Goal: Transaction & Acquisition: Download file/media

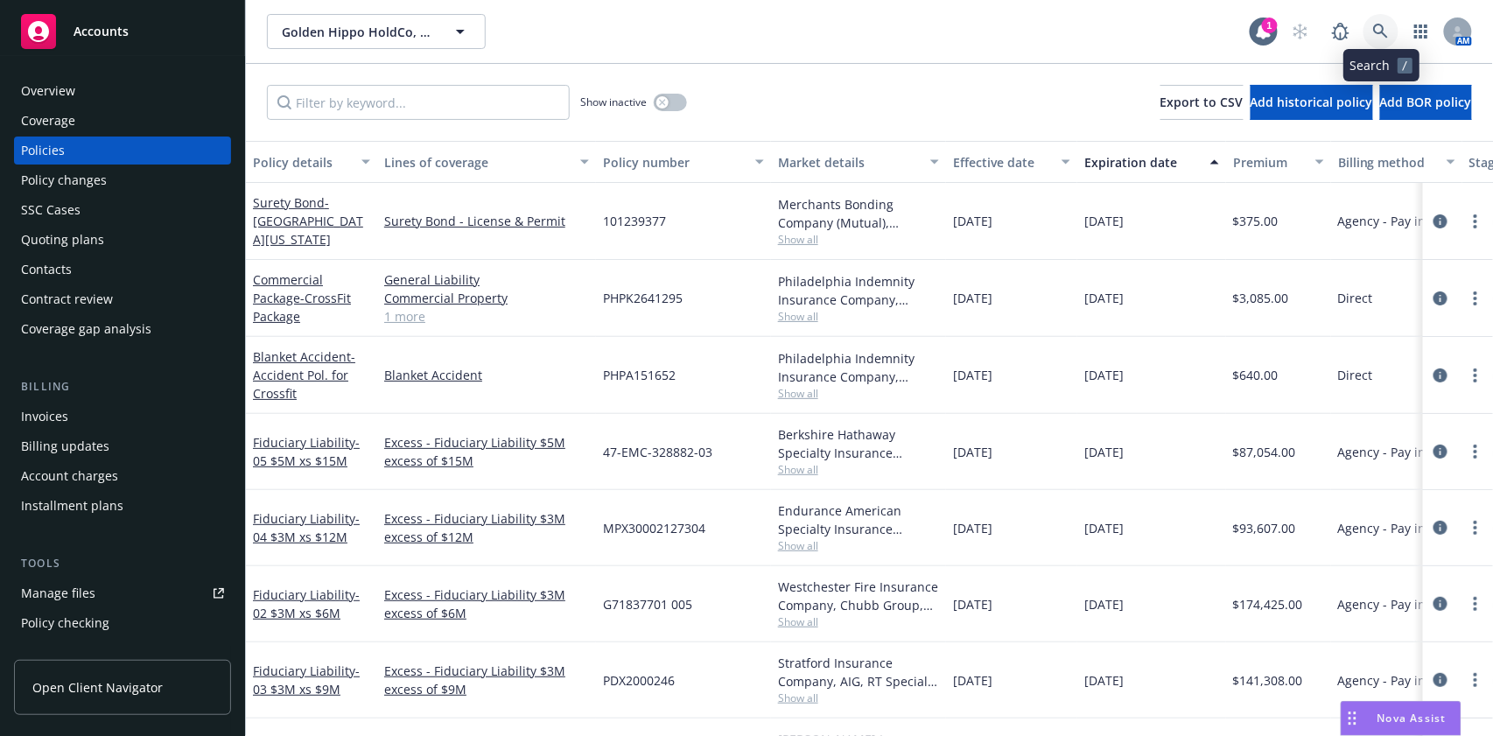
click at [1380, 34] on icon at bounding box center [1381, 32] width 16 height 16
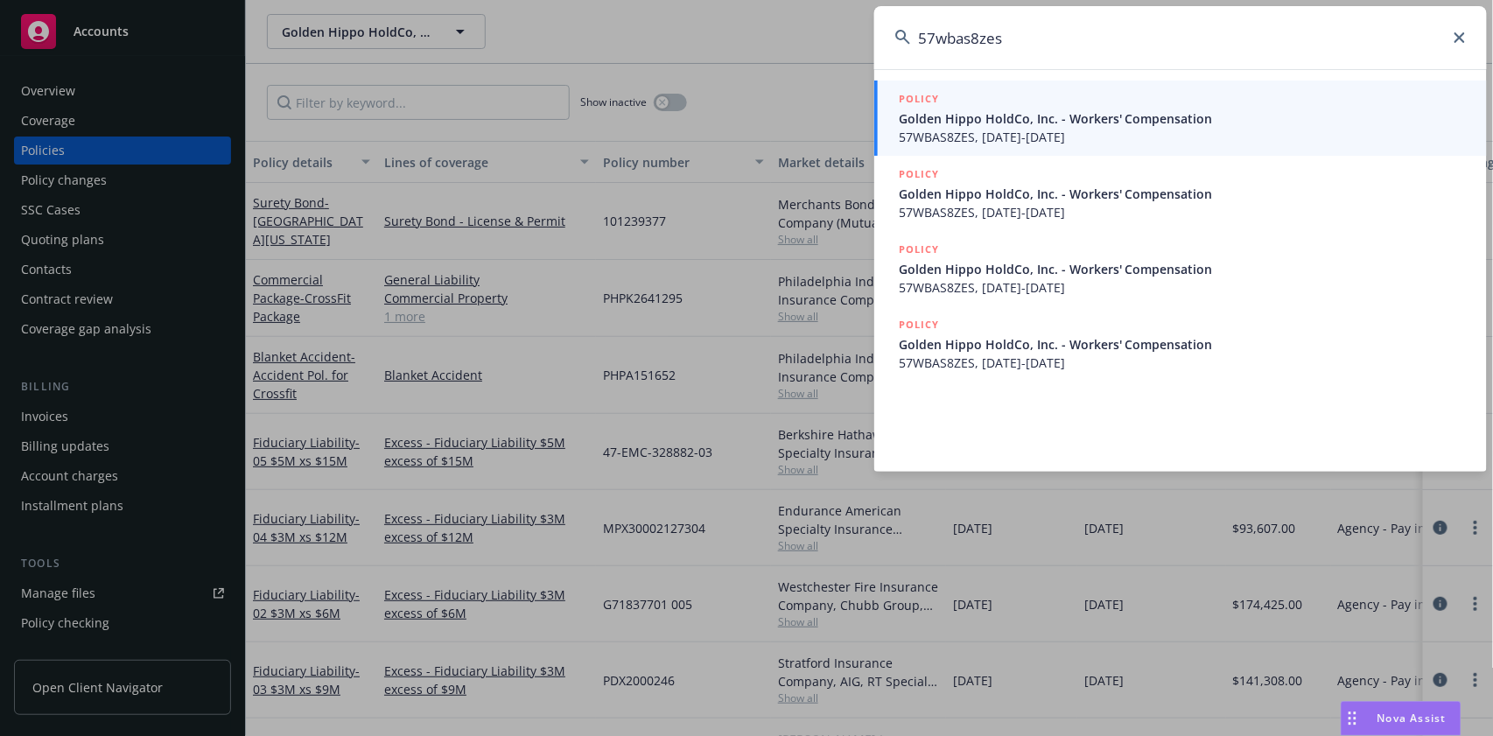
type input "57wbas8zes"
click at [1462, 39] on icon at bounding box center [1460, 37] width 11 height 11
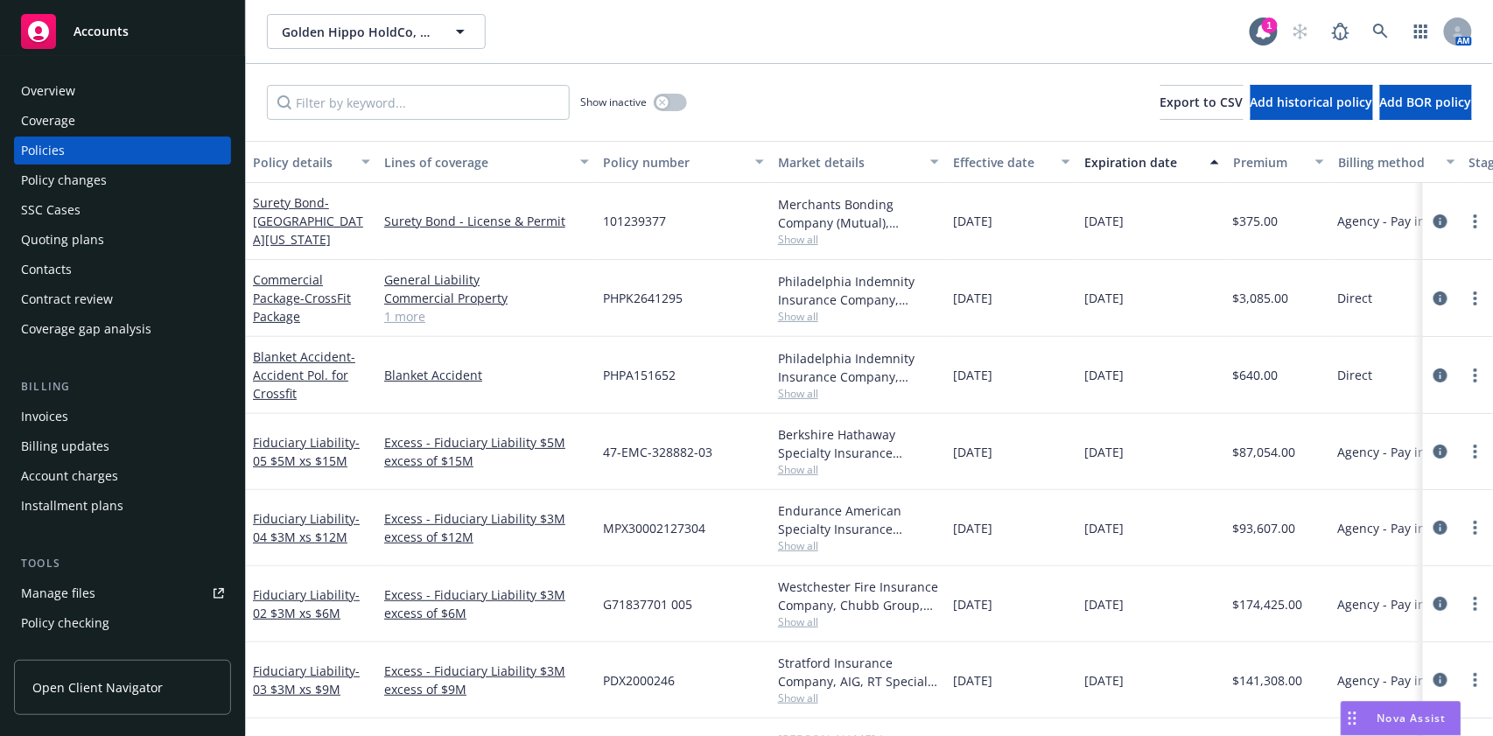
click at [835, 84] on div "Show inactive Export to CSV Add historical policy Add BOR policy" at bounding box center [869, 102] width 1247 height 77
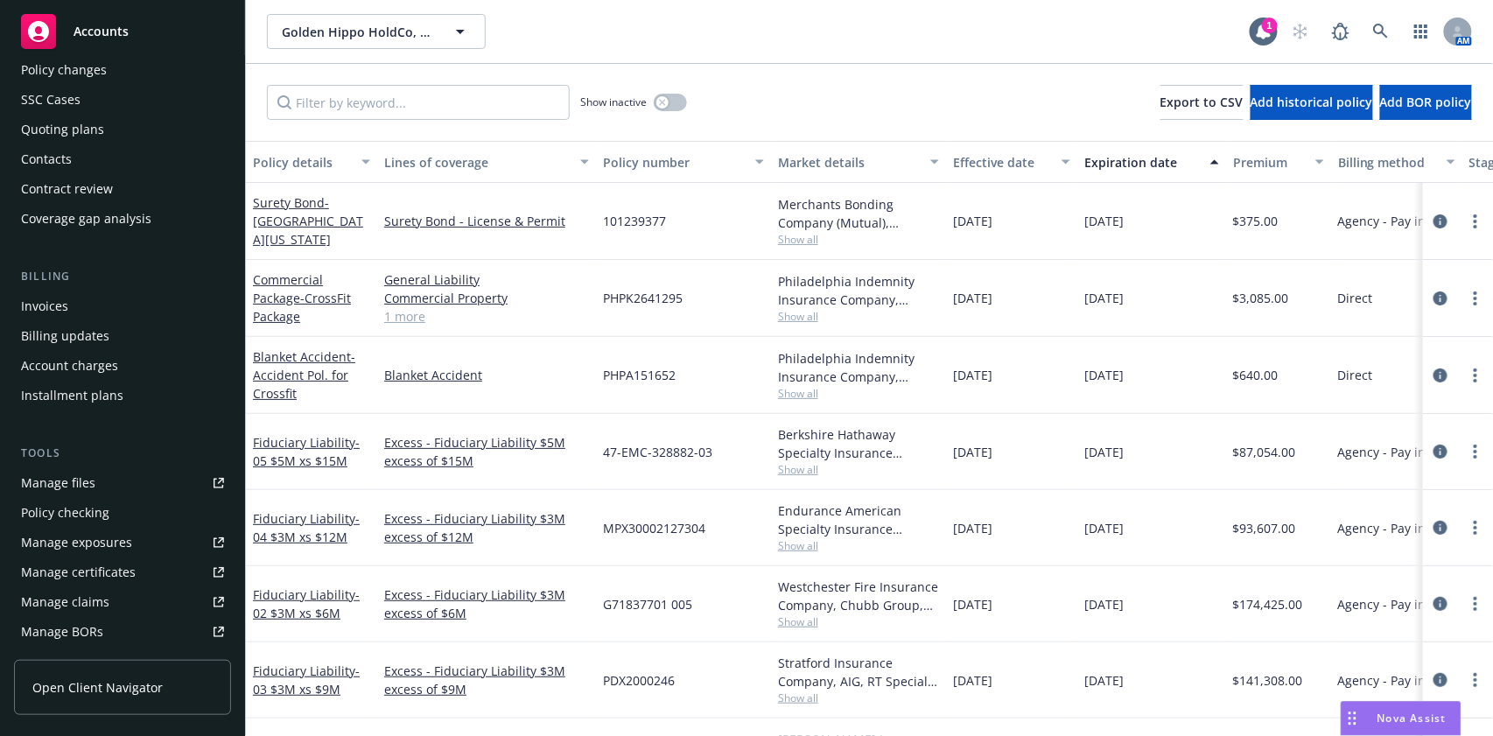
scroll to position [350, 0]
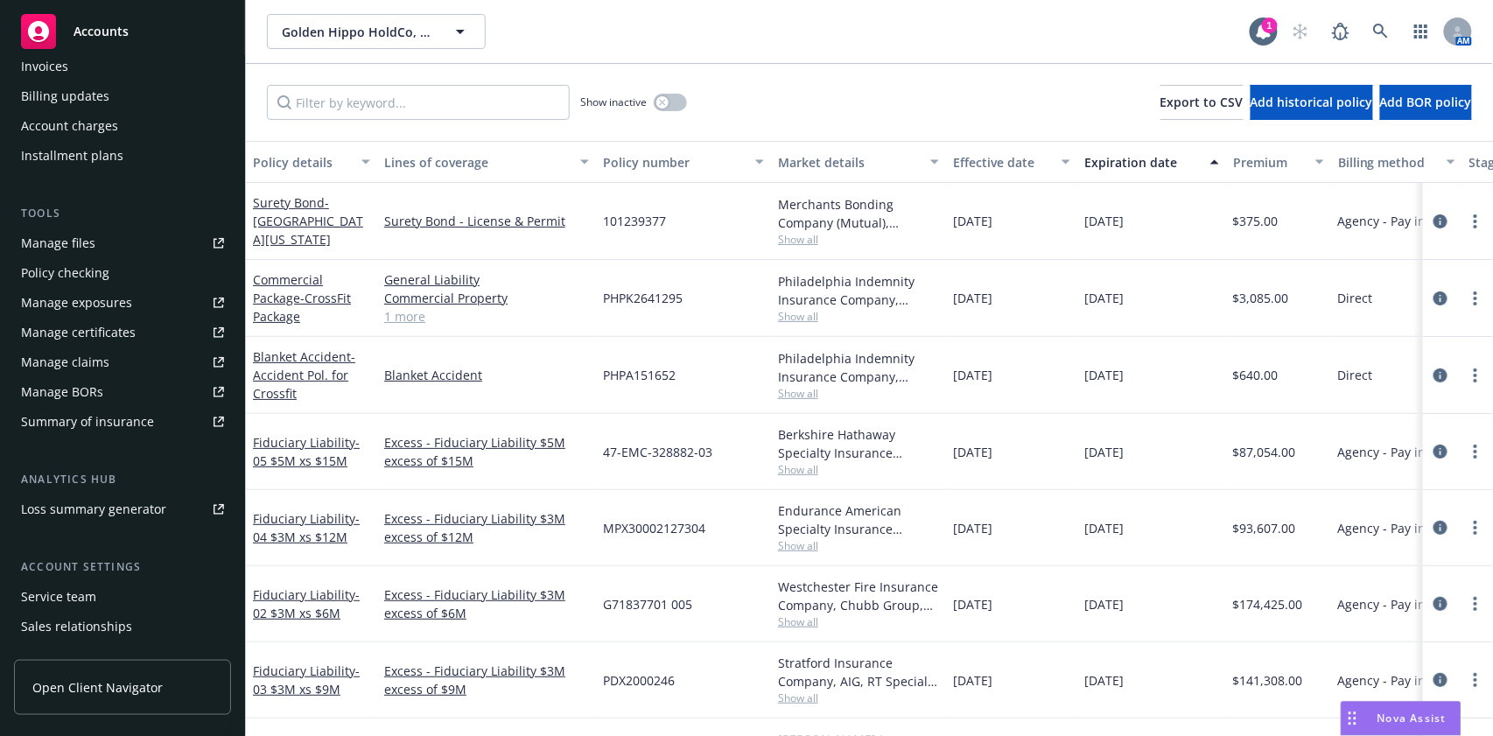
click at [93, 328] on div "Manage certificates" at bounding box center [78, 333] width 115 height 28
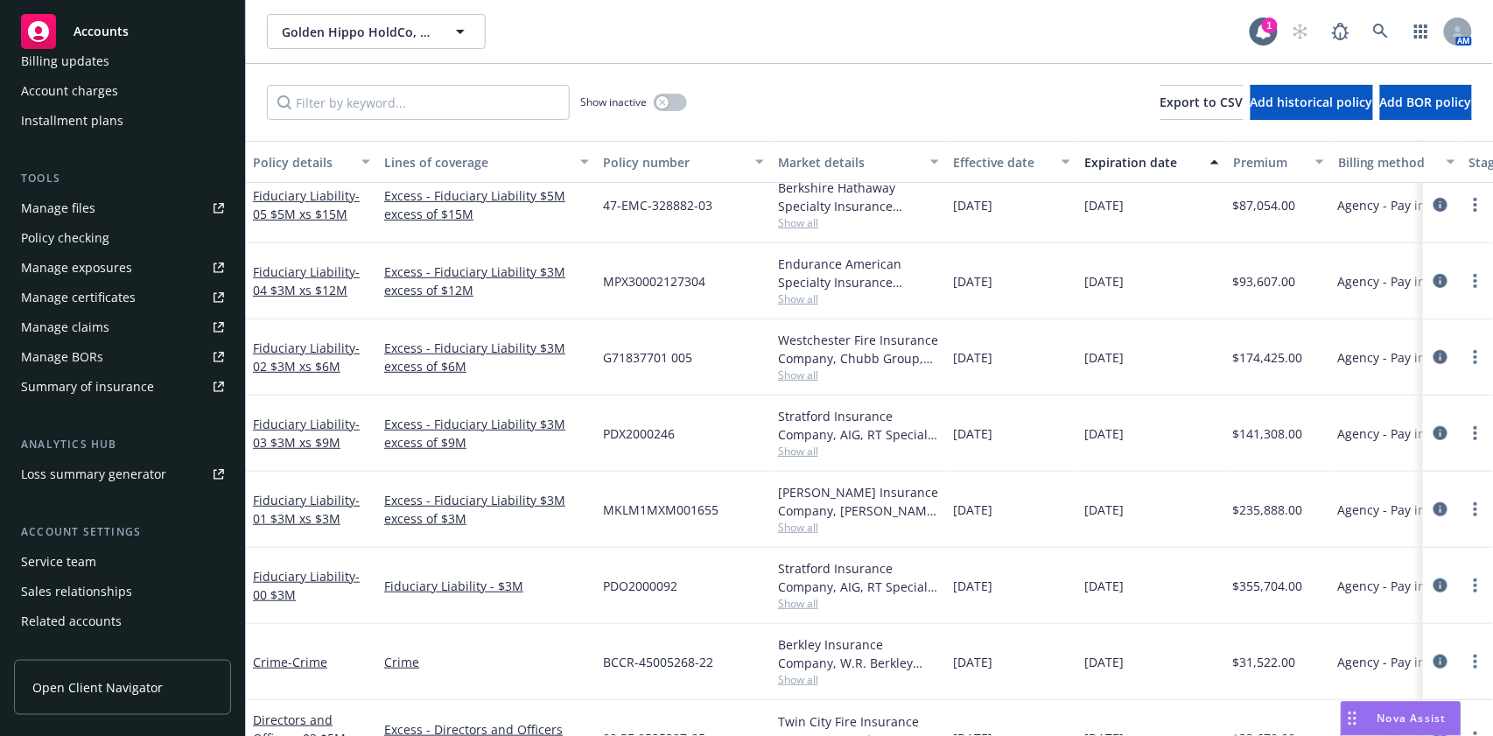
scroll to position [433, 0]
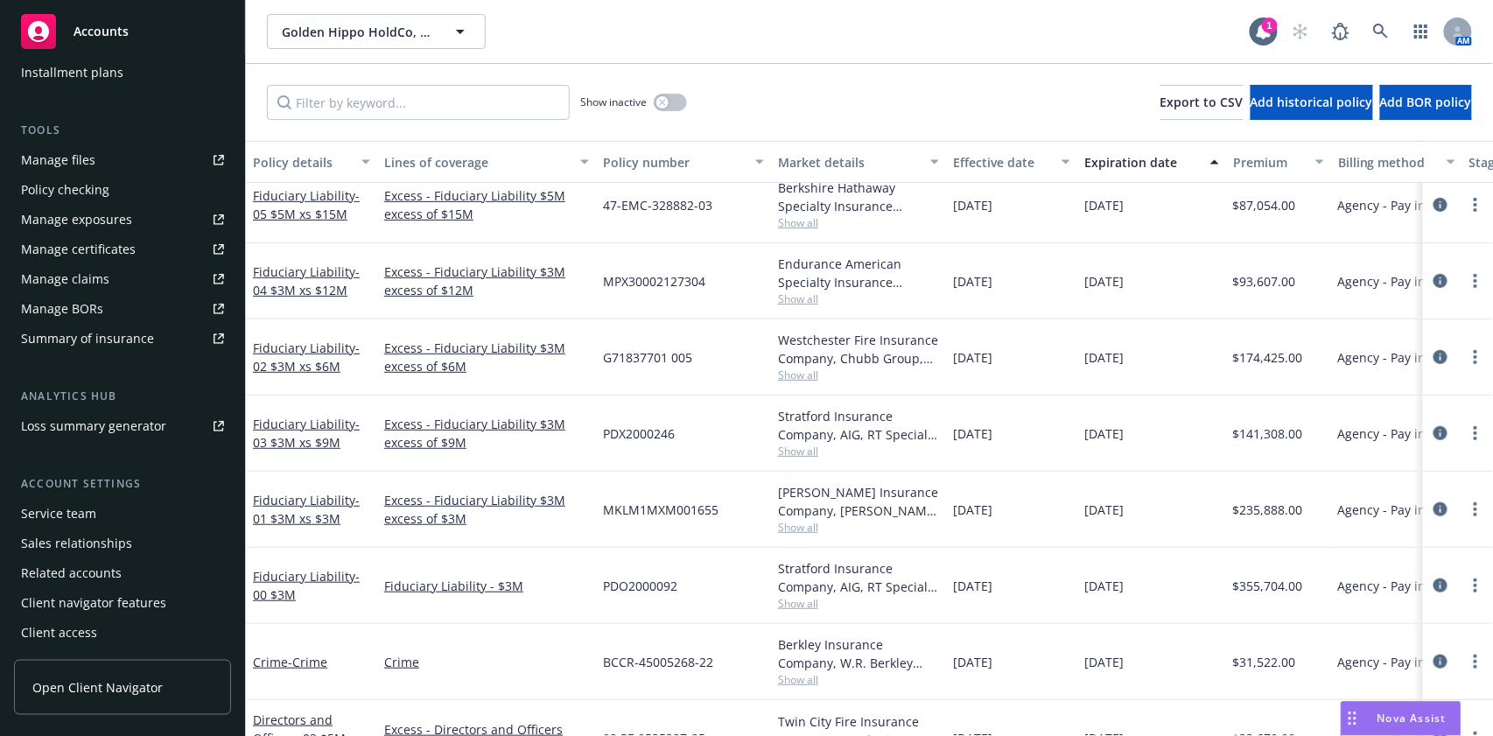
click at [73, 512] on div "Service team" at bounding box center [58, 514] width 75 height 28
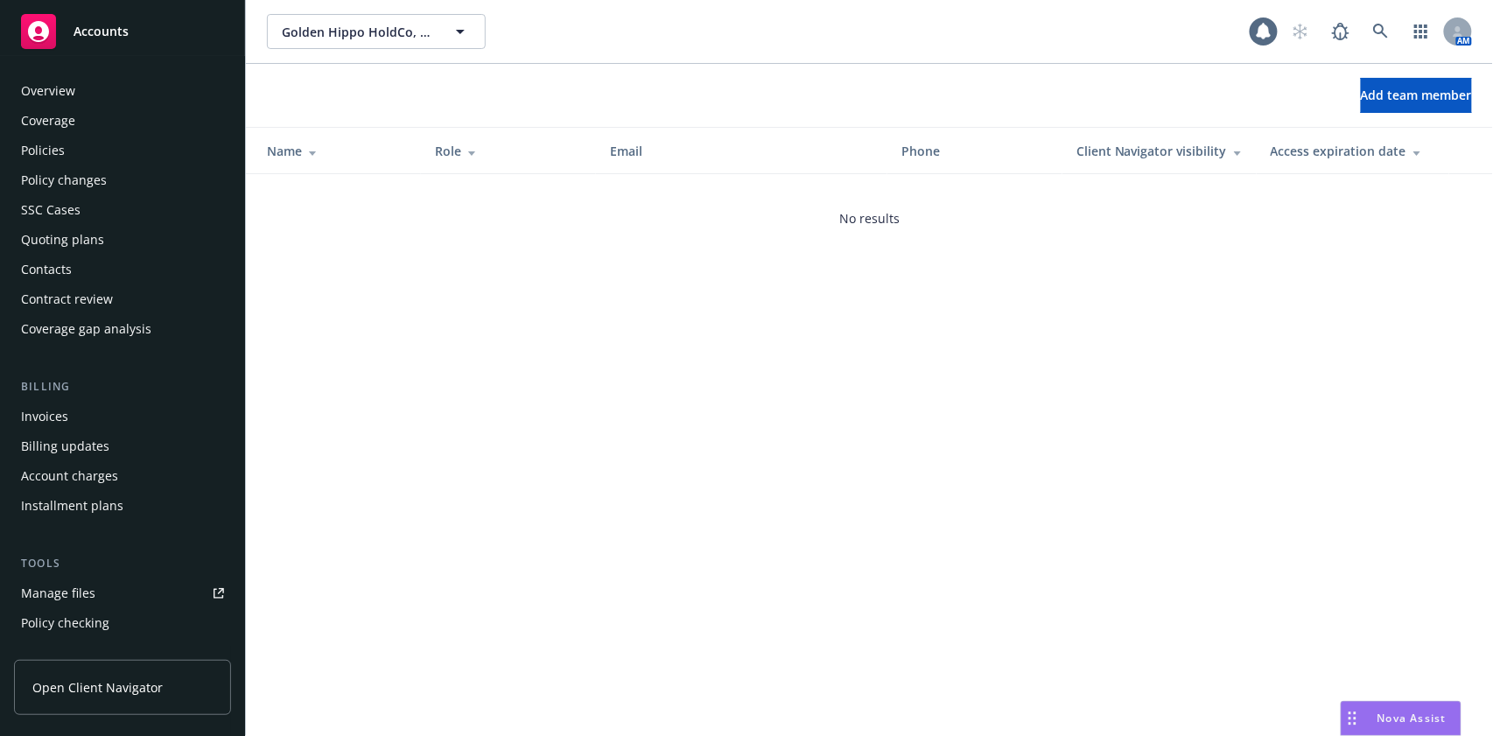
scroll to position [433, 0]
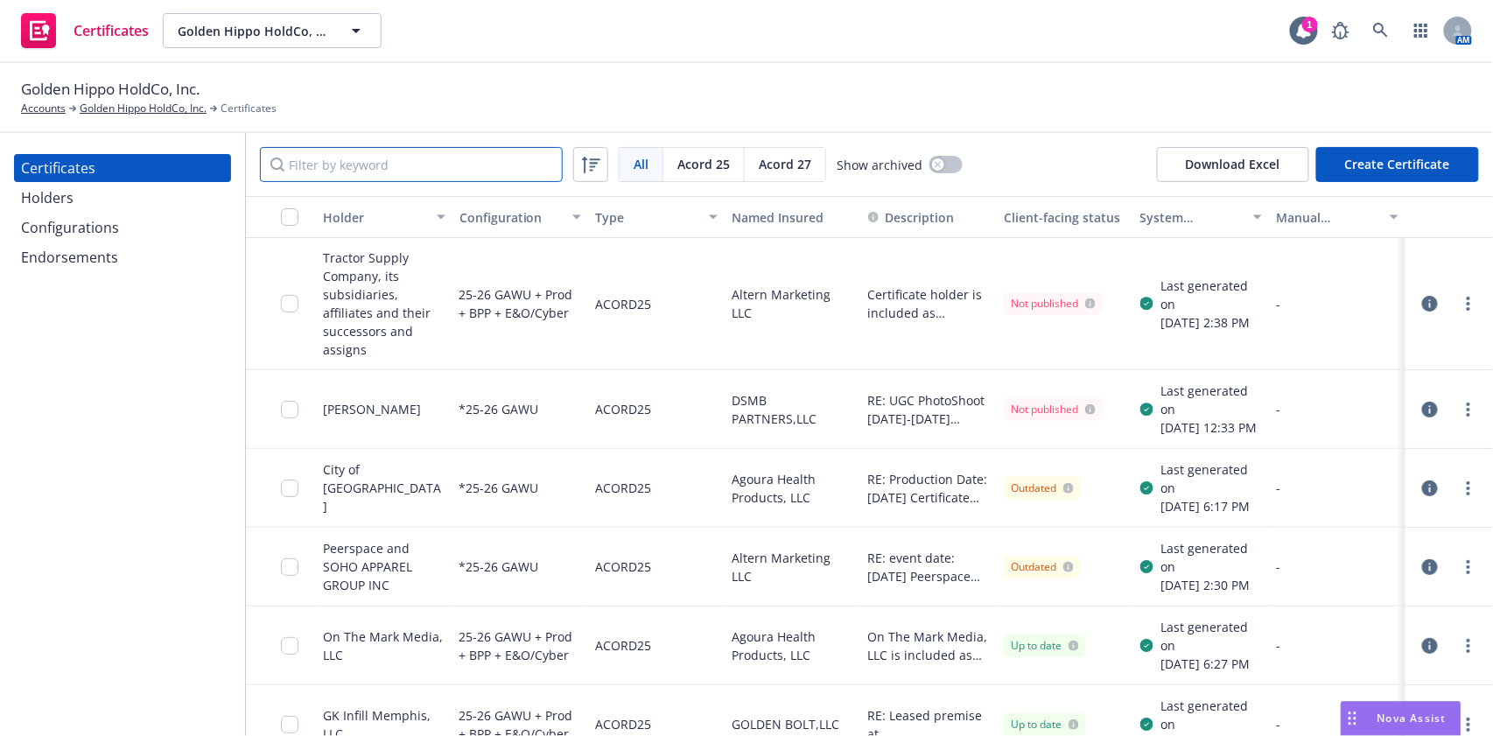
click at [459, 167] on input "Filter by keyword" at bounding box center [411, 164] width 303 height 35
paste input "Franchise Group"
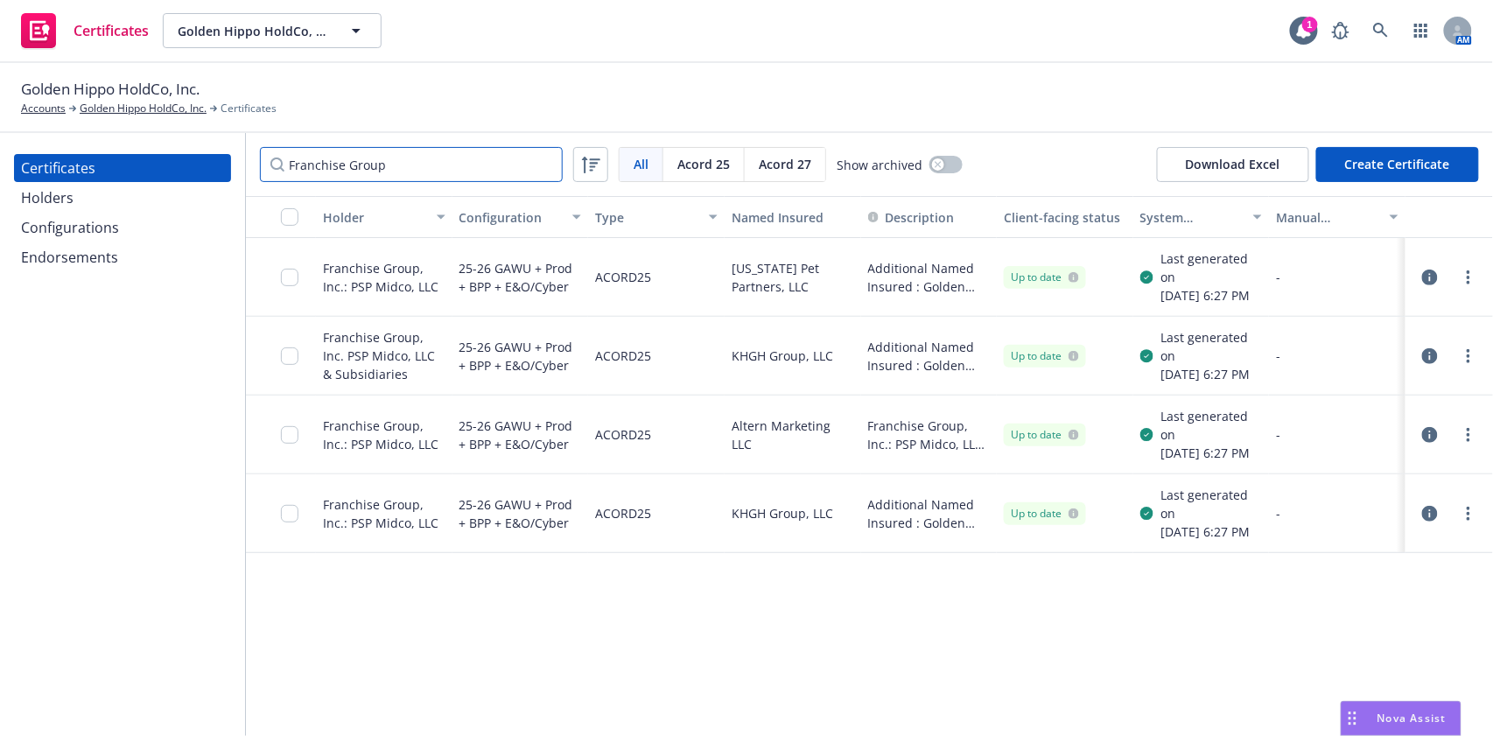
type input "Franchise Group"
click at [1461, 445] on link "more" at bounding box center [1468, 434] width 21 height 21
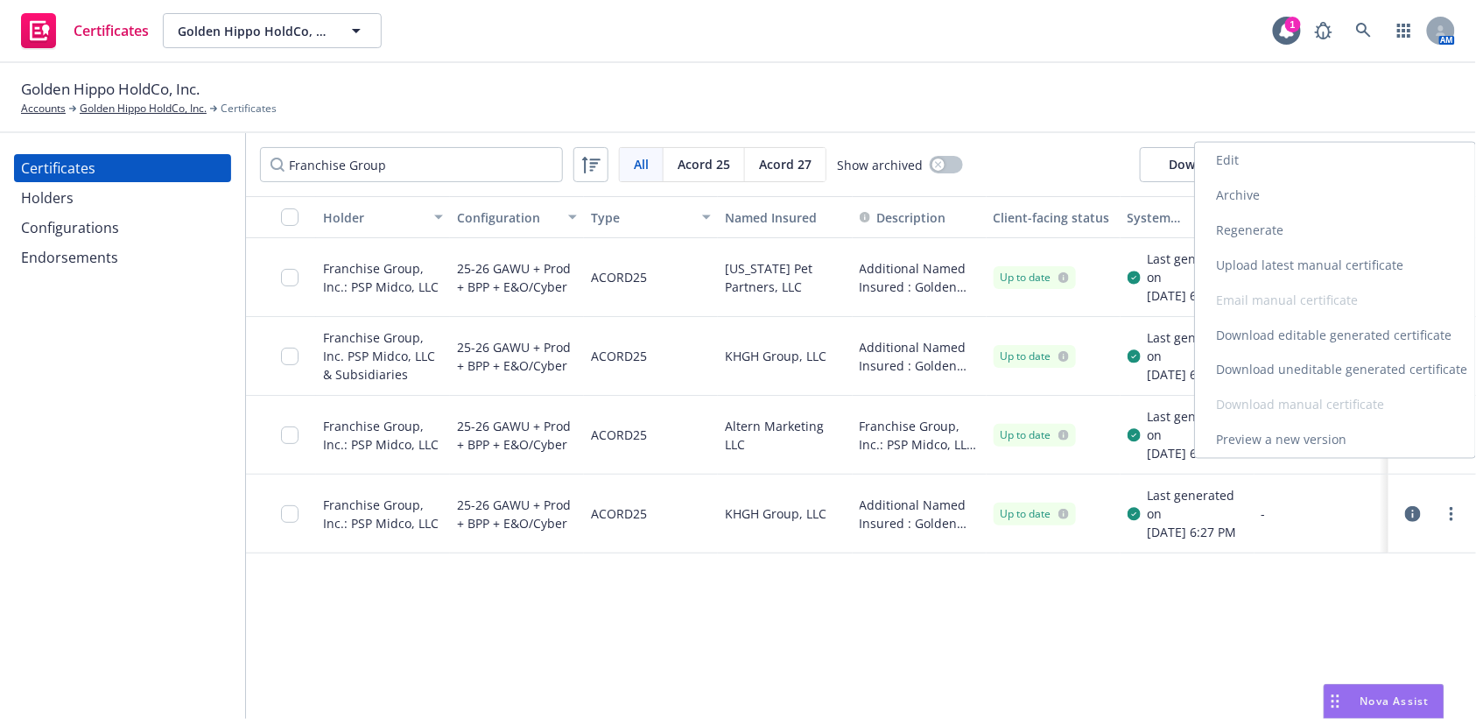
click at [1288, 441] on link "Preview a new version" at bounding box center [1335, 440] width 280 height 35
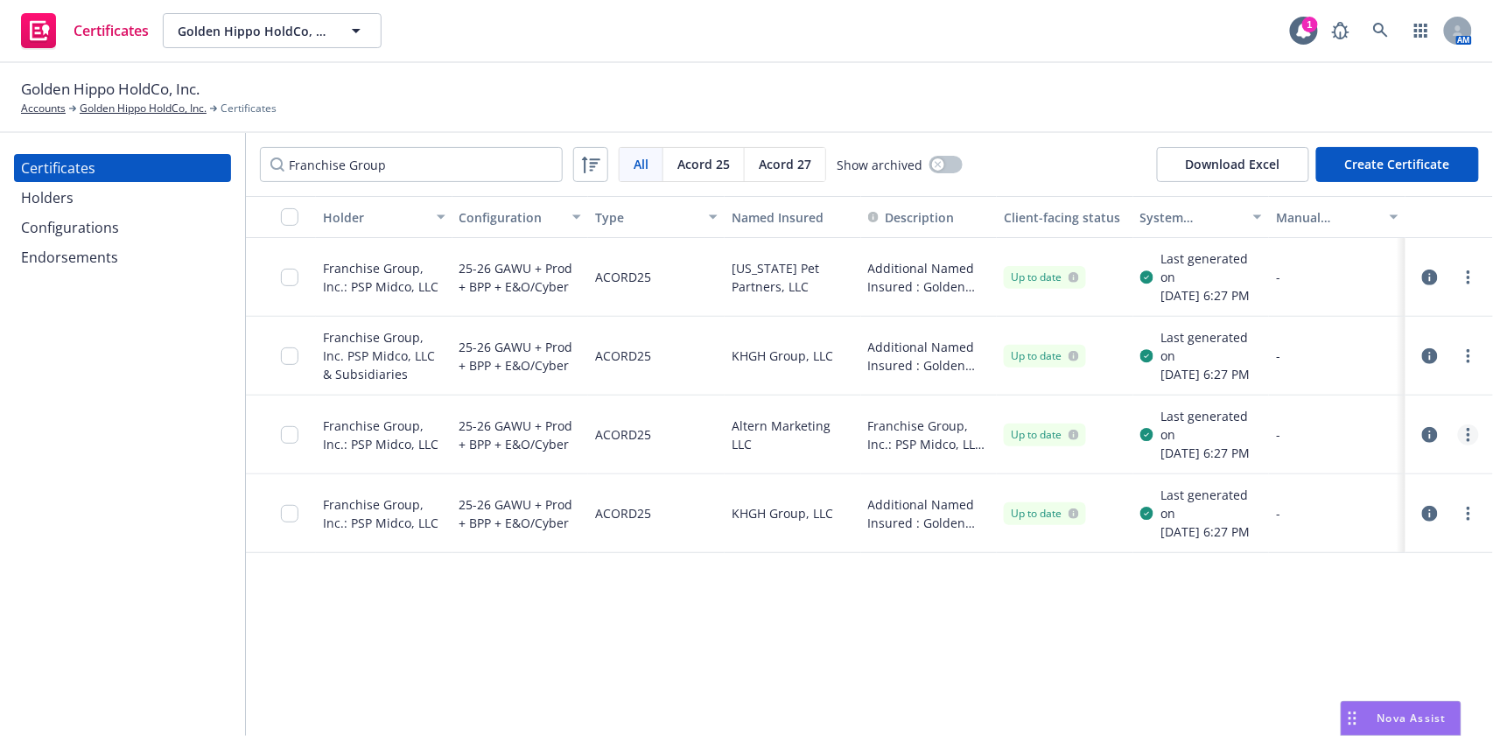
click at [1462, 445] on link "more" at bounding box center [1468, 434] width 21 height 21
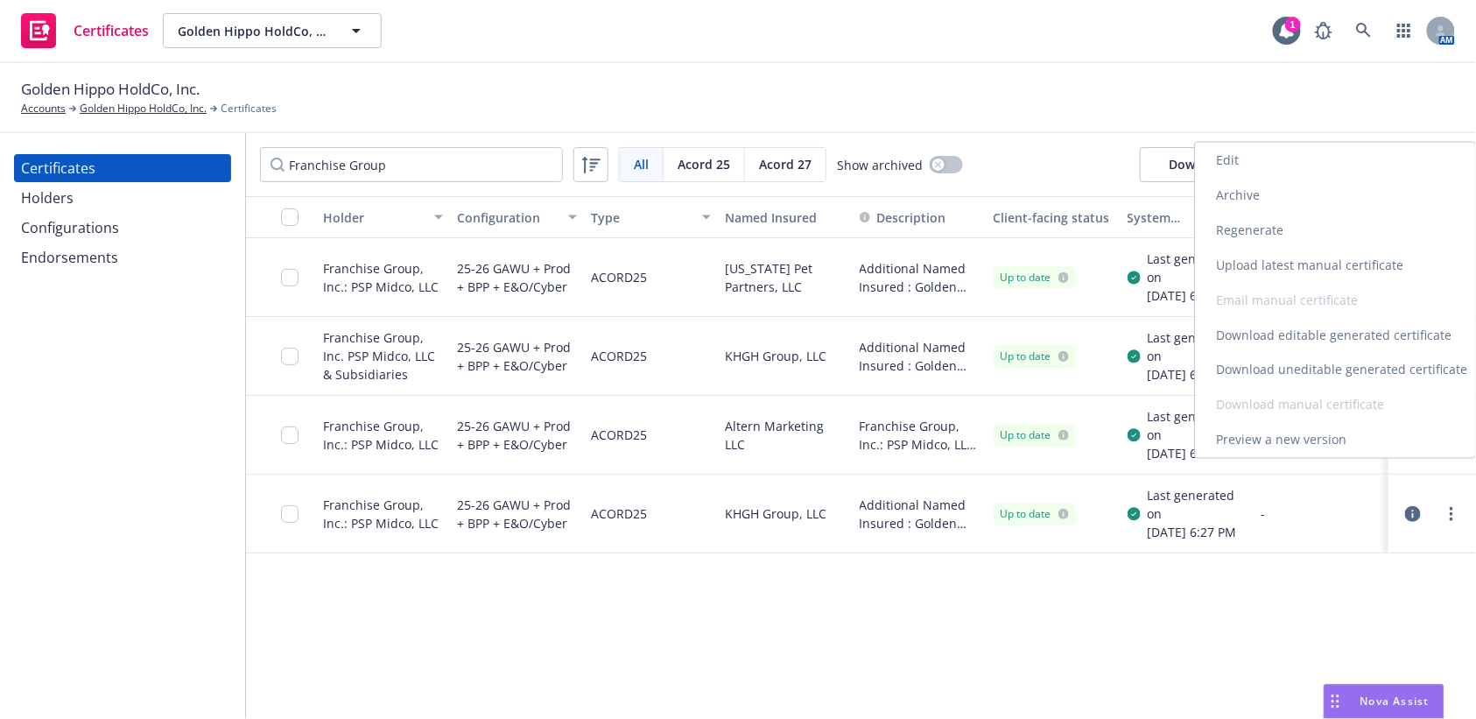
click at [1312, 367] on link "Download uneditable generated certificate" at bounding box center [1335, 370] width 280 height 35
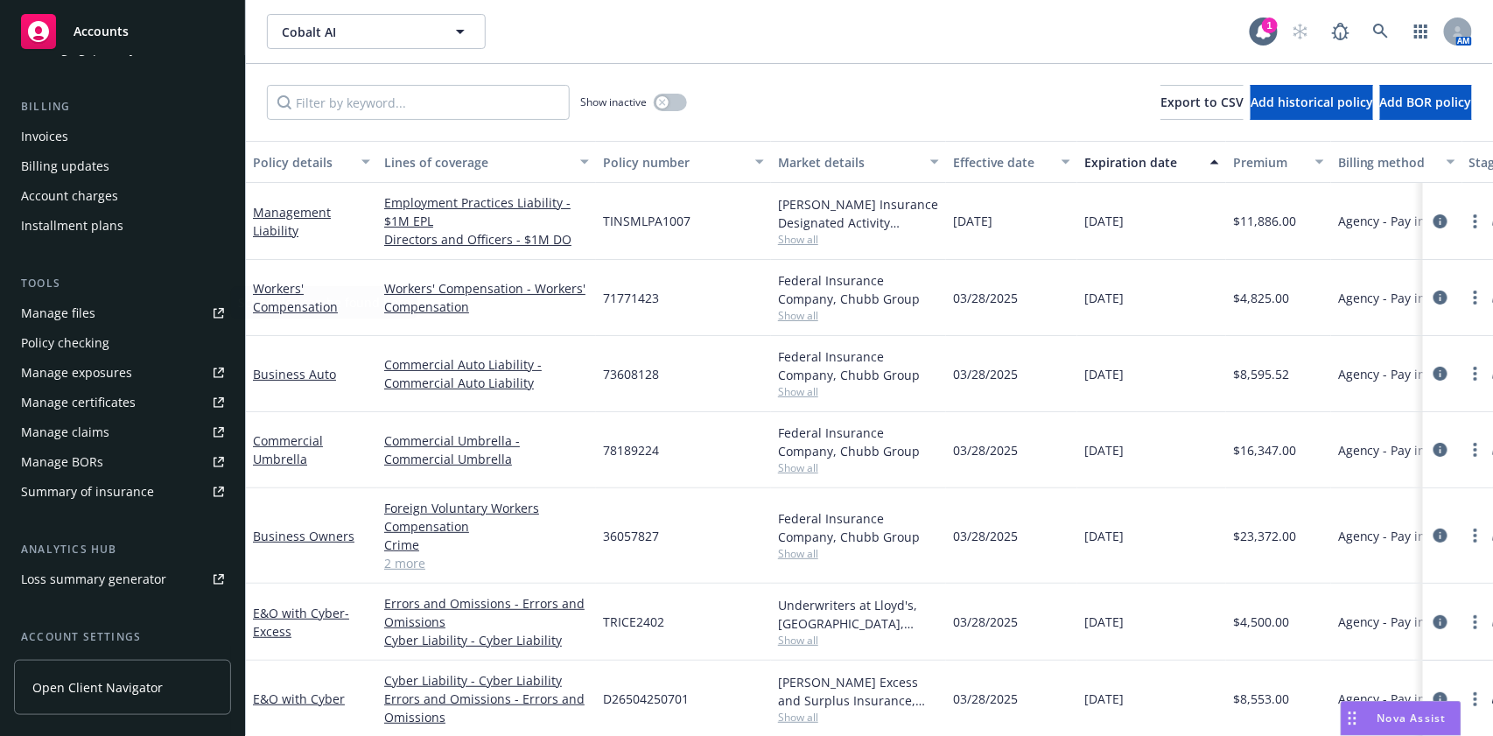
scroll to position [350, 0]
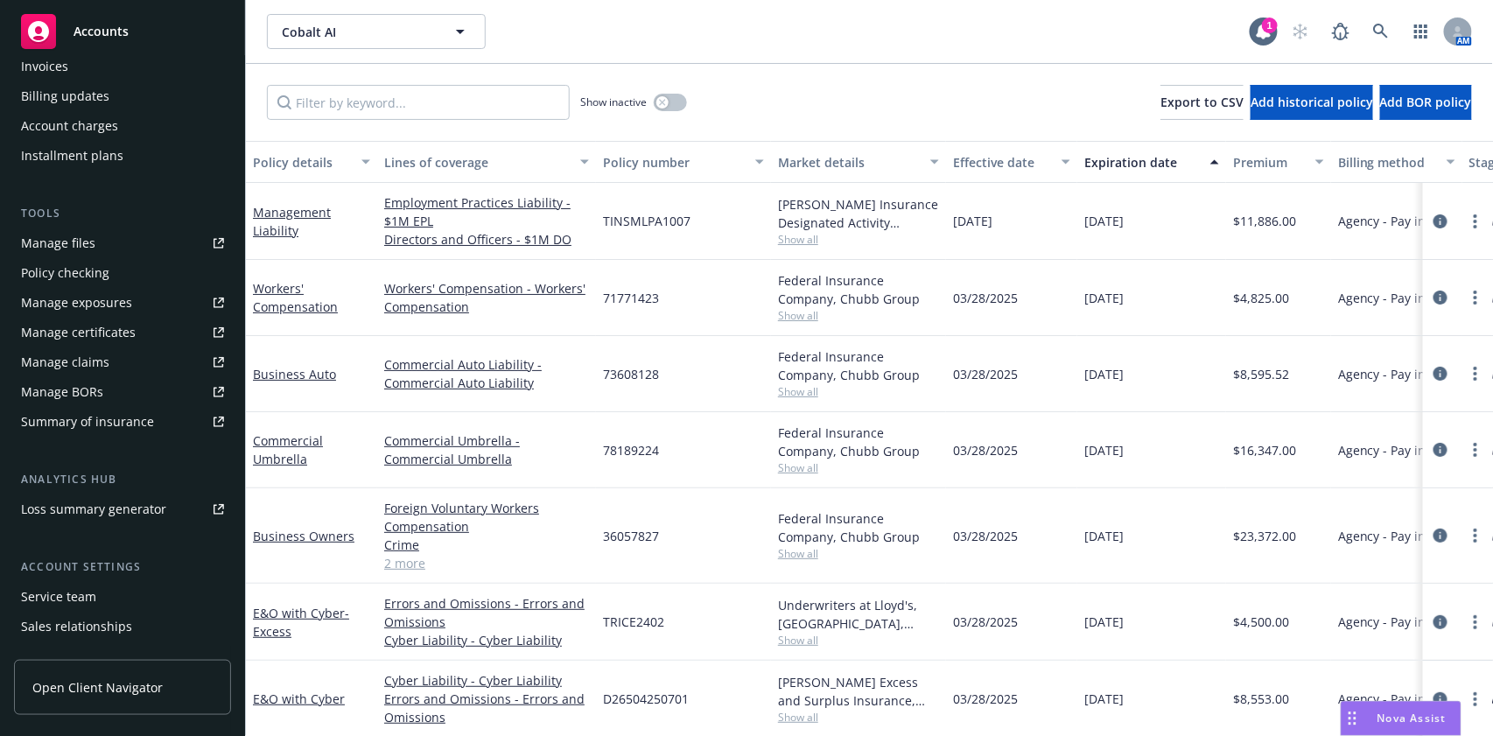
click at [100, 326] on div "Manage certificates" at bounding box center [78, 333] width 115 height 28
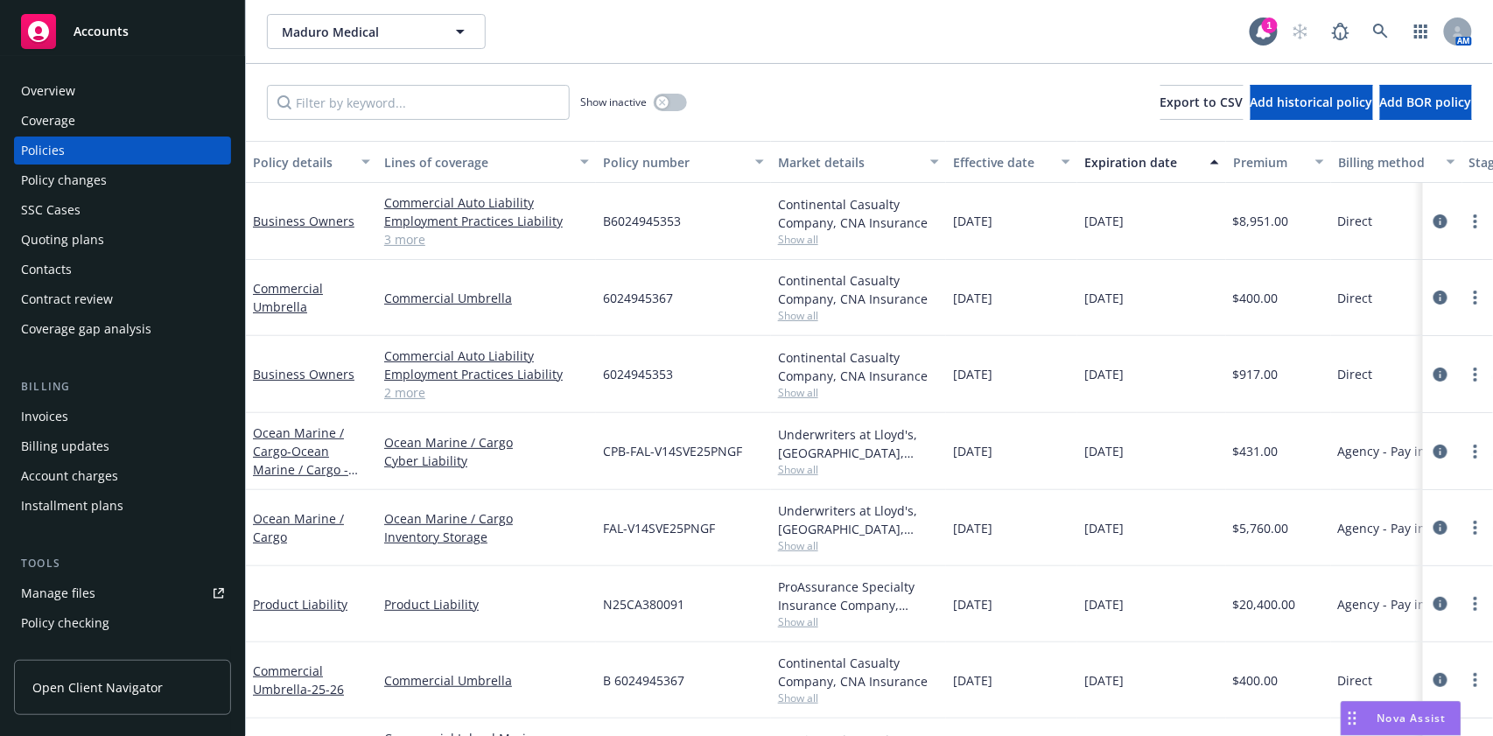
click at [109, 78] on div "Overview" at bounding box center [122, 91] width 203 height 28
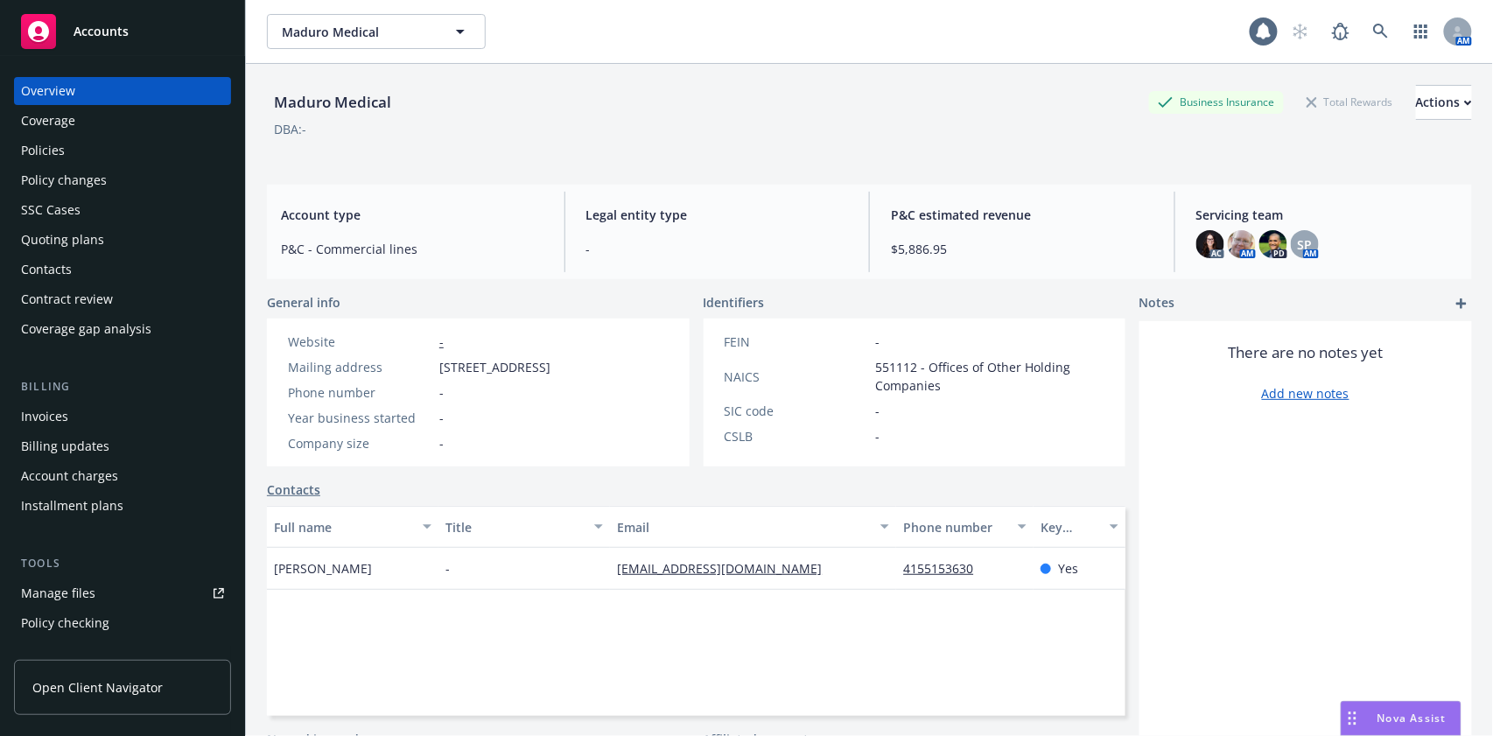
scroll to position [197, 0]
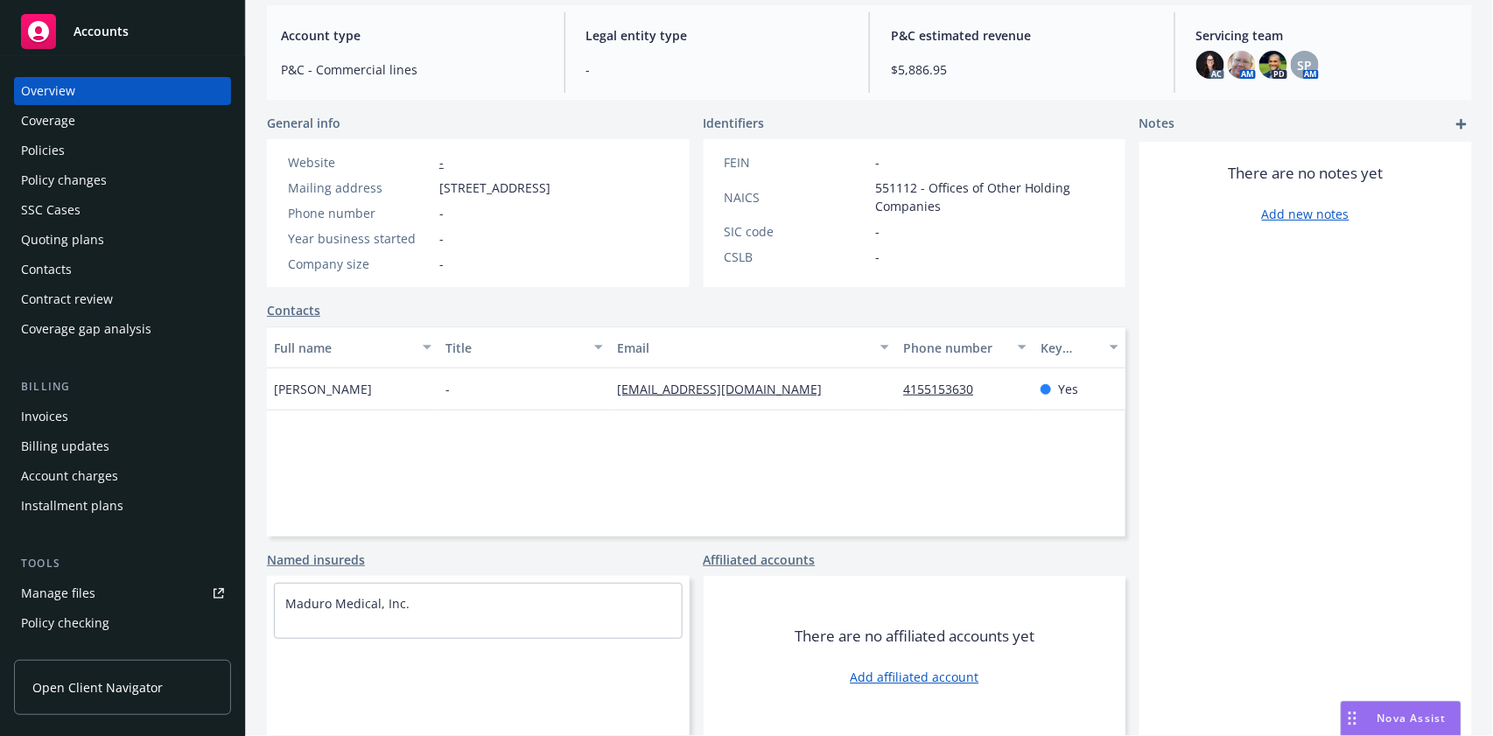
click at [88, 149] on div "Policies" at bounding box center [122, 151] width 203 height 28
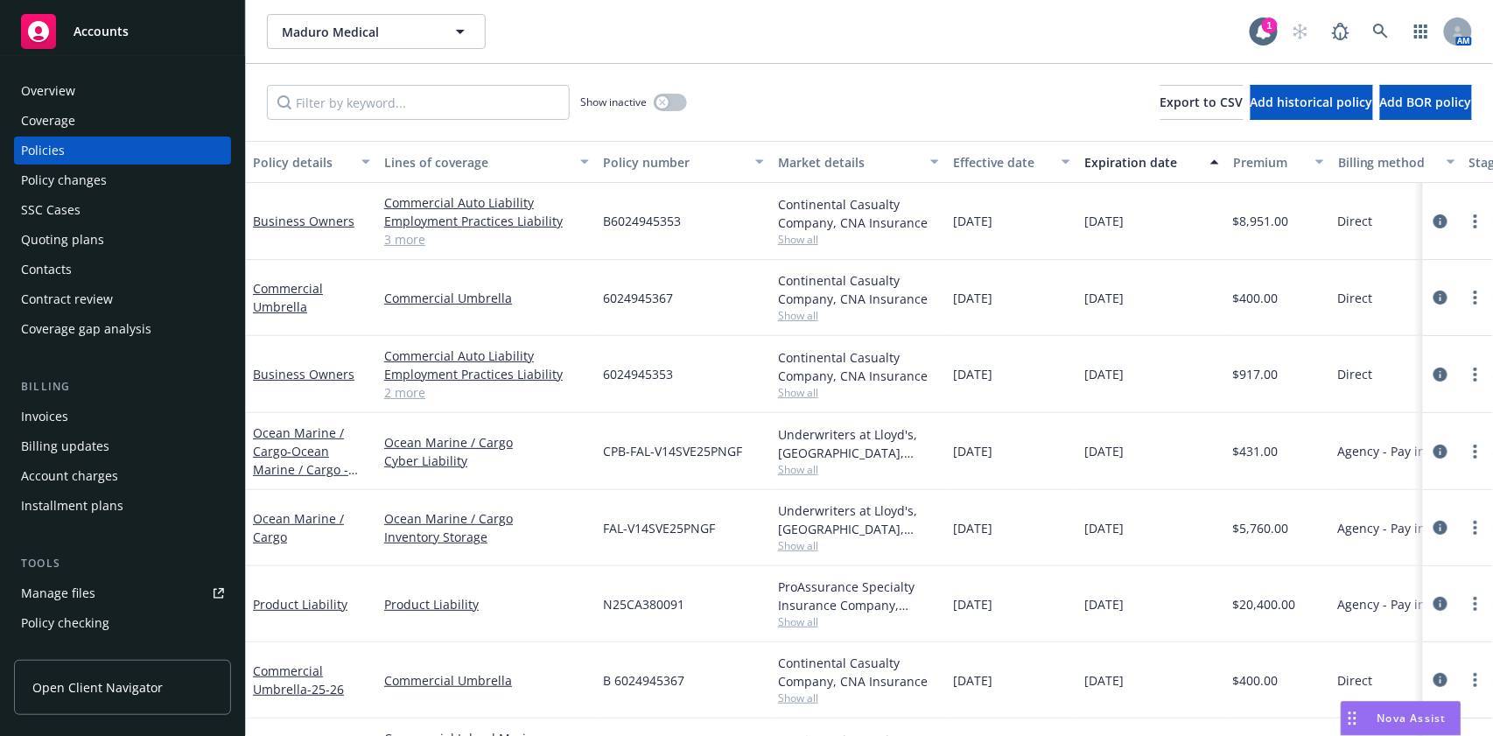
click at [393, 242] on link "3 more" at bounding box center [486, 239] width 205 height 18
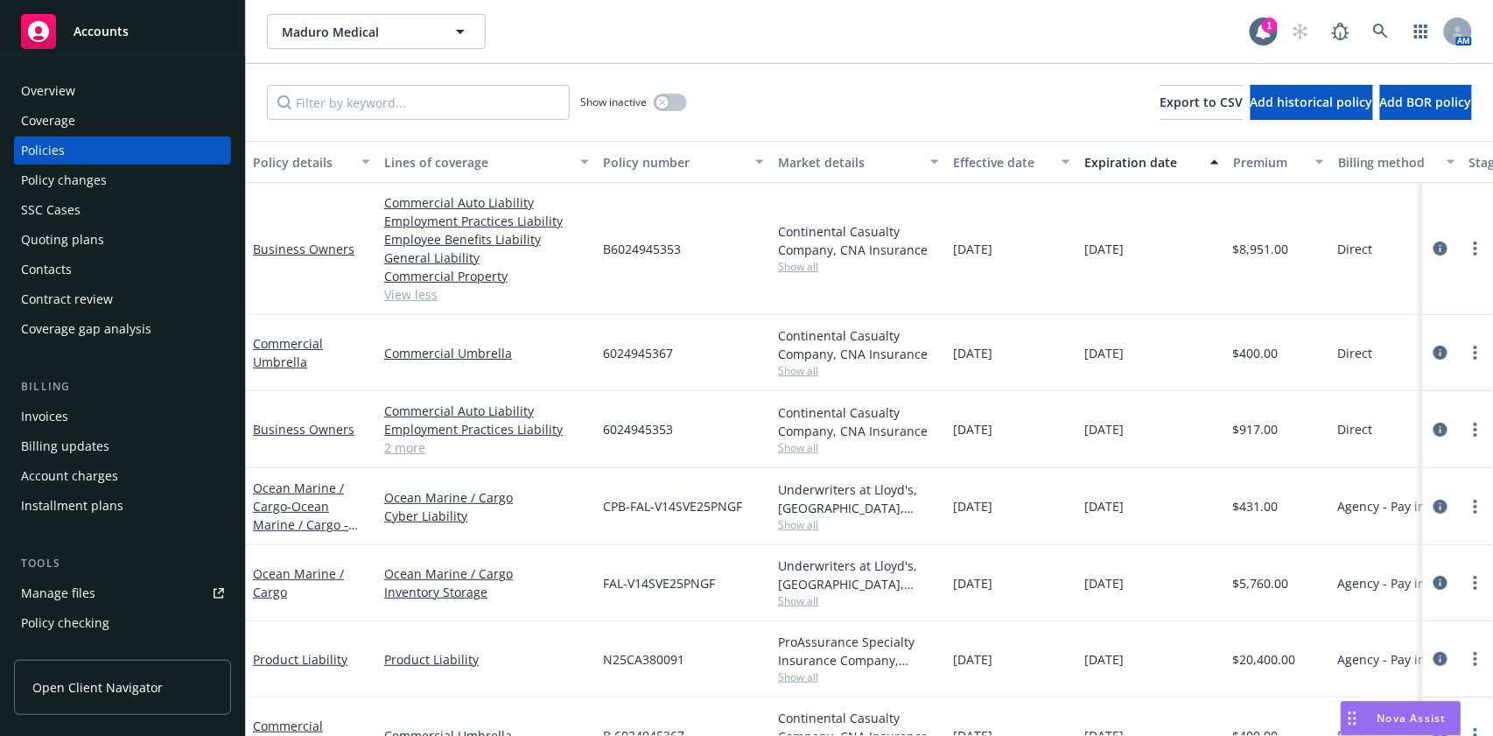
click at [396, 298] on link "View less" at bounding box center [486, 294] width 205 height 18
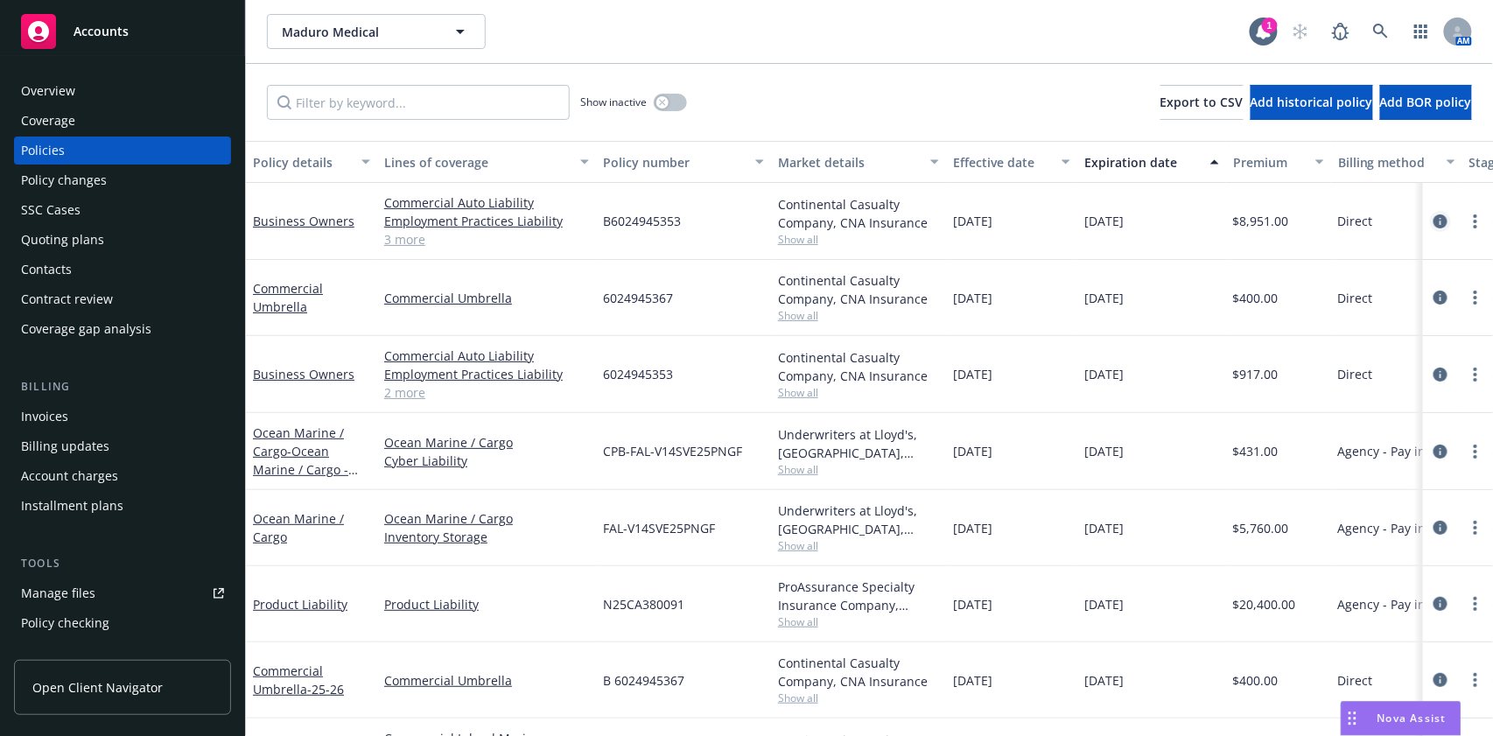
click at [1434, 220] on icon "circleInformation" at bounding box center [1441, 221] width 14 height 14
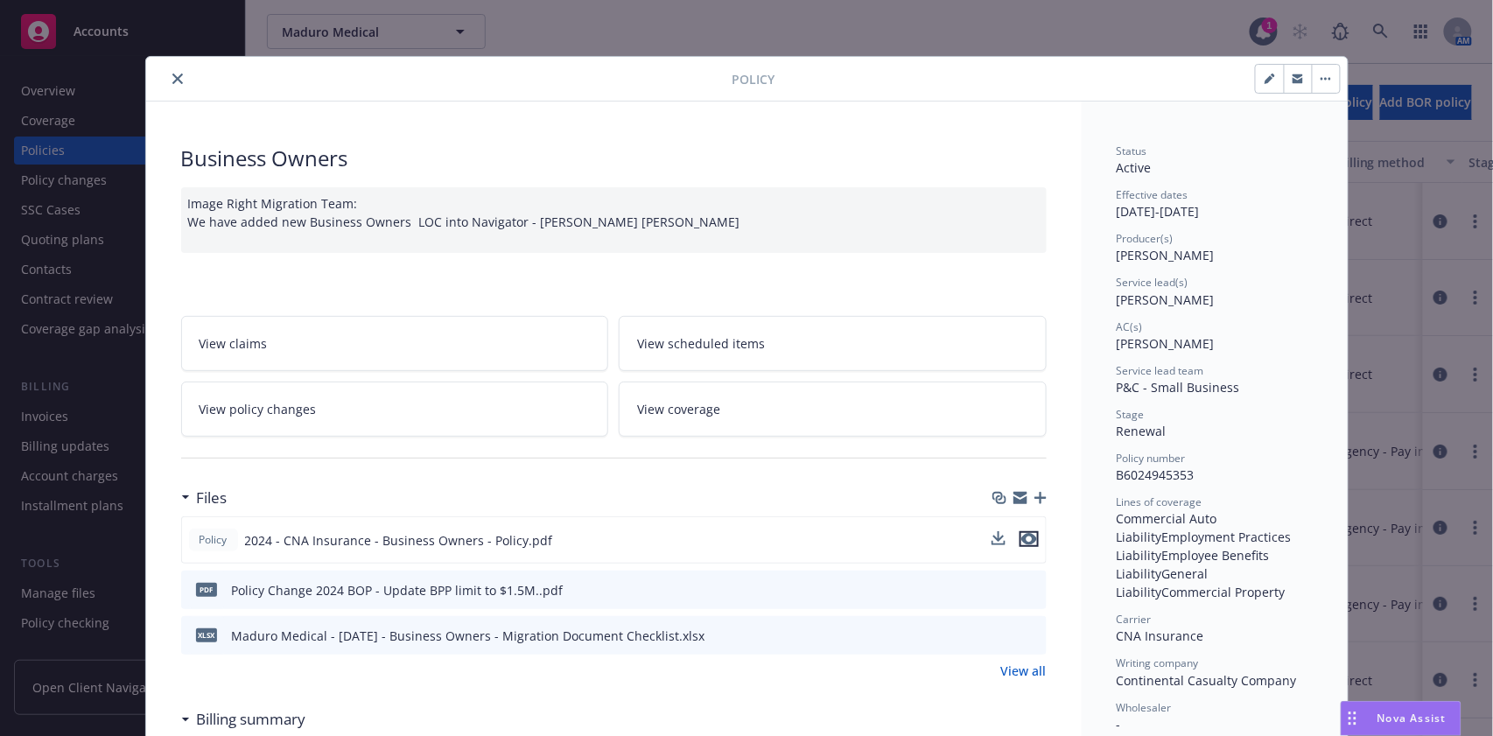
click at [1024, 539] on icon "preview file" at bounding box center [1029, 539] width 16 height 12
click at [167, 84] on button "close" at bounding box center [177, 78] width 21 height 21
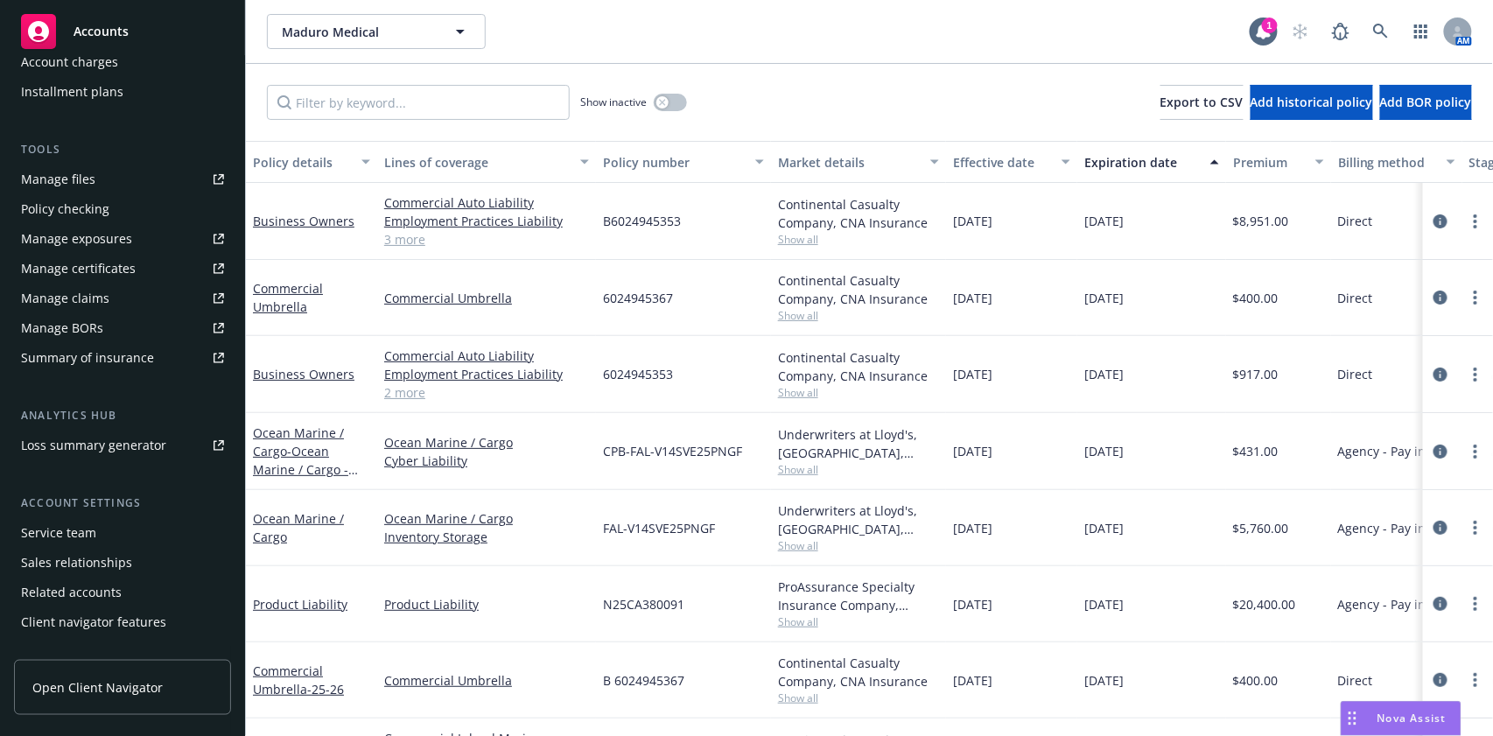
scroll to position [433, 0]
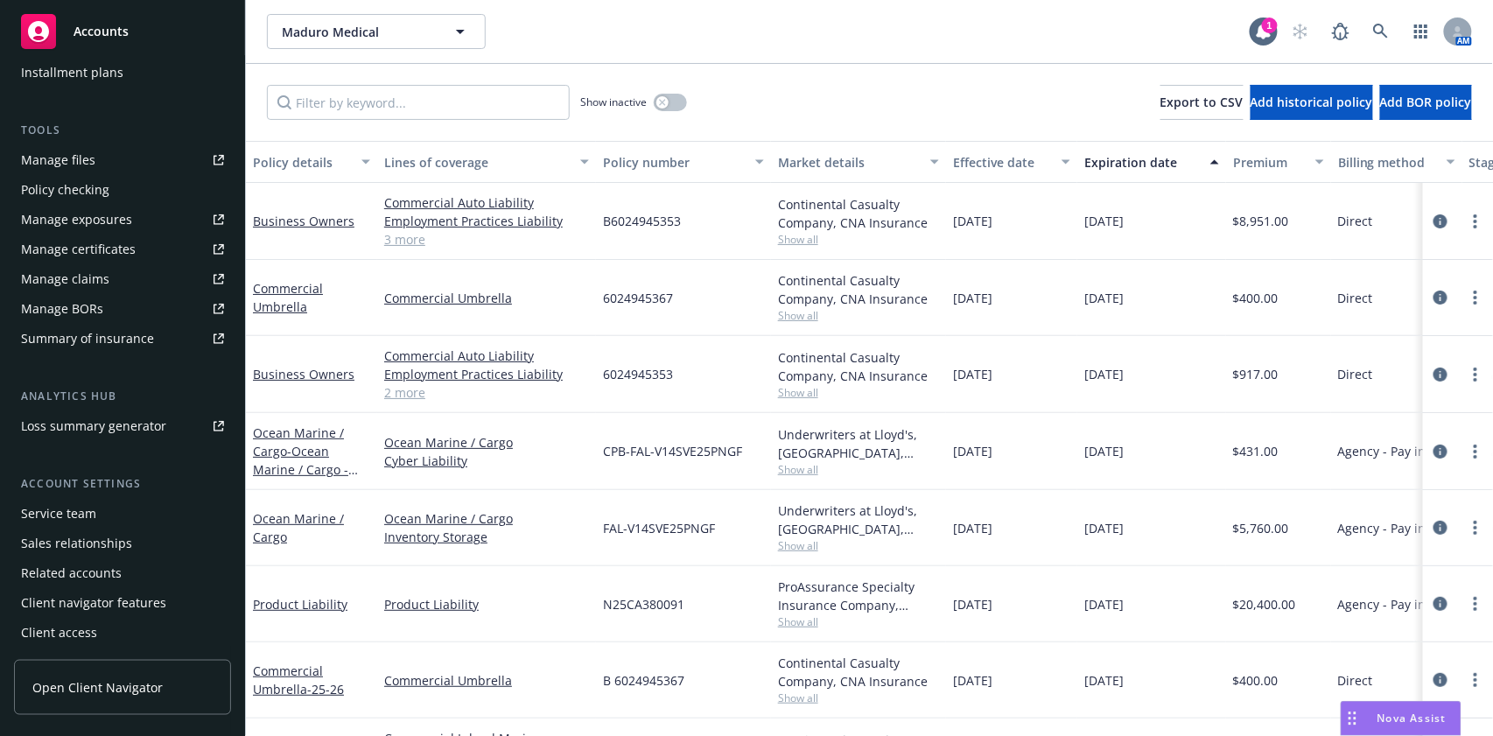
click at [104, 519] on div "Service team" at bounding box center [122, 514] width 203 height 28
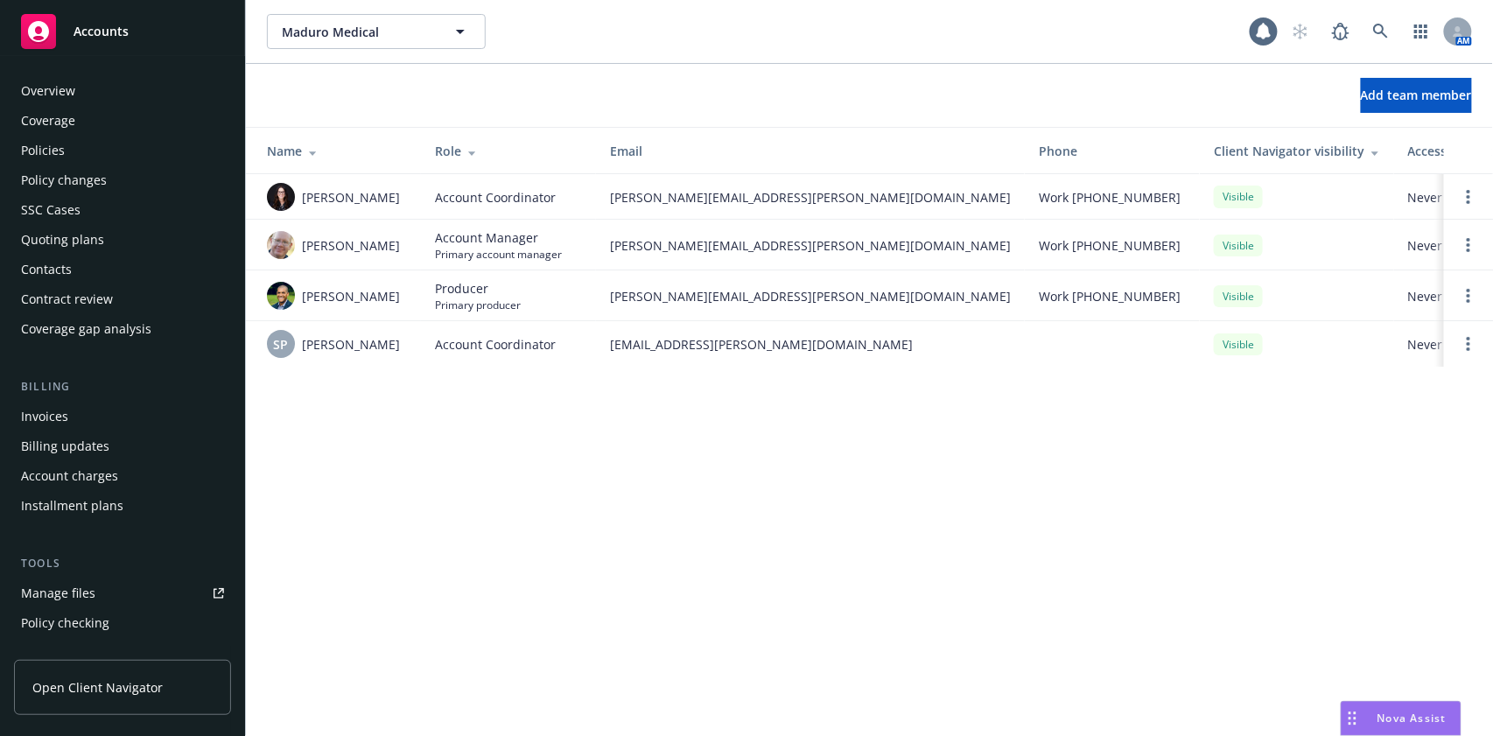
scroll to position [433, 0]
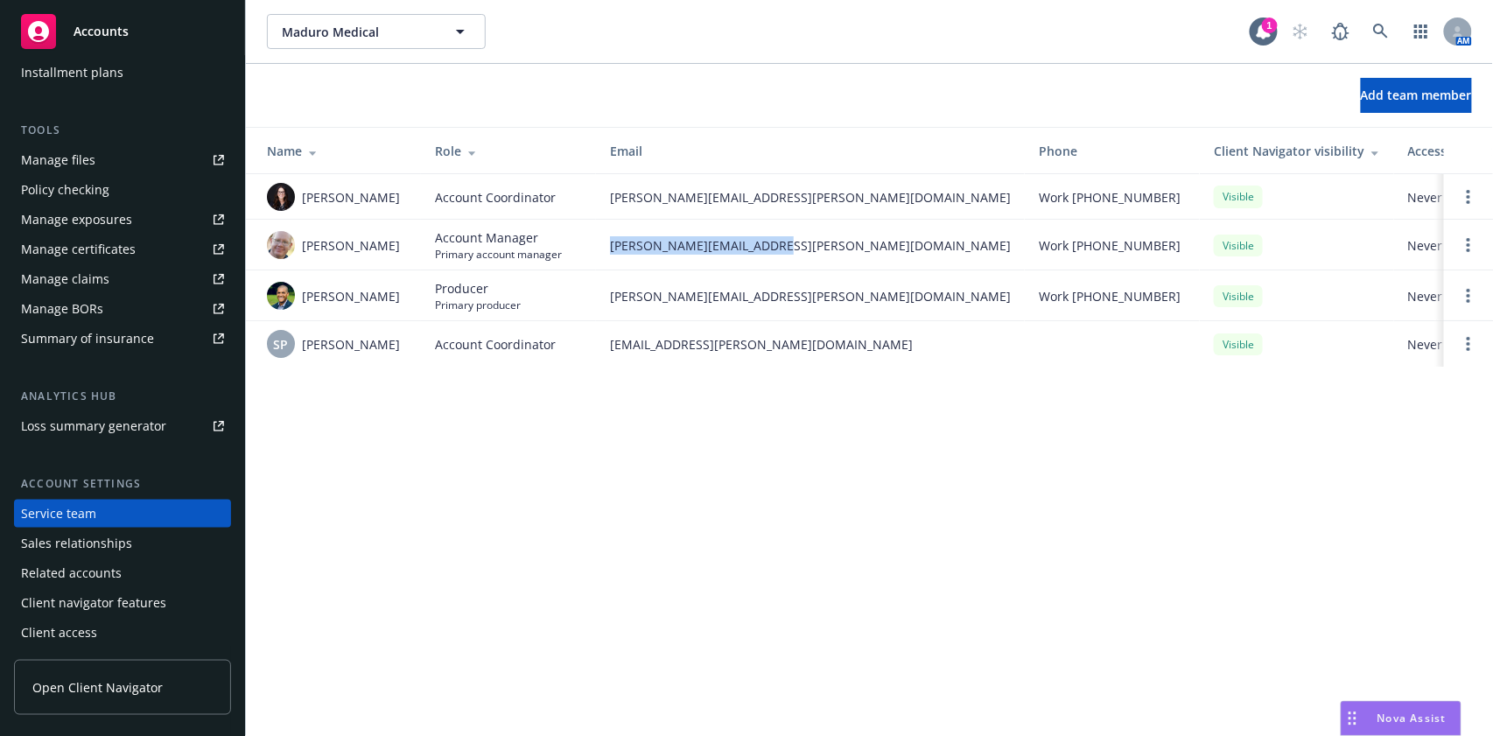
drag, startPoint x: 797, startPoint y: 237, endPoint x: 600, endPoint y: 249, distance: 198.2
click at [600, 249] on td "james.seagle@newfront.com" at bounding box center [810, 245] width 429 height 51
copy span "james.seagle@newfront.com"
click at [101, 235] on div "Manage files Policy checking Manage exposures Manage certificates Manage claims…" at bounding box center [122, 249] width 217 height 207
click at [102, 257] on div "Manage certificates" at bounding box center [78, 249] width 115 height 28
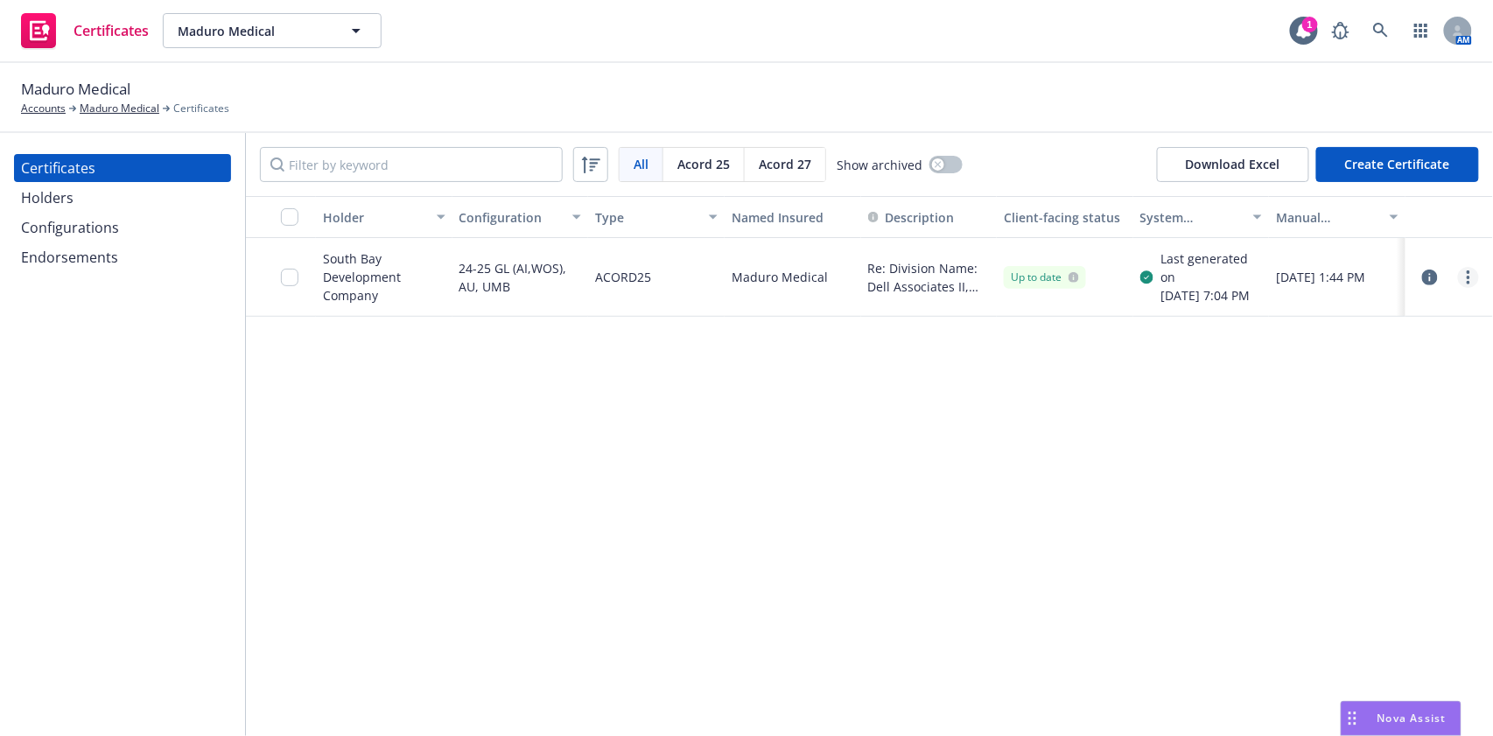
click at [1463, 284] on link "more" at bounding box center [1468, 277] width 21 height 21
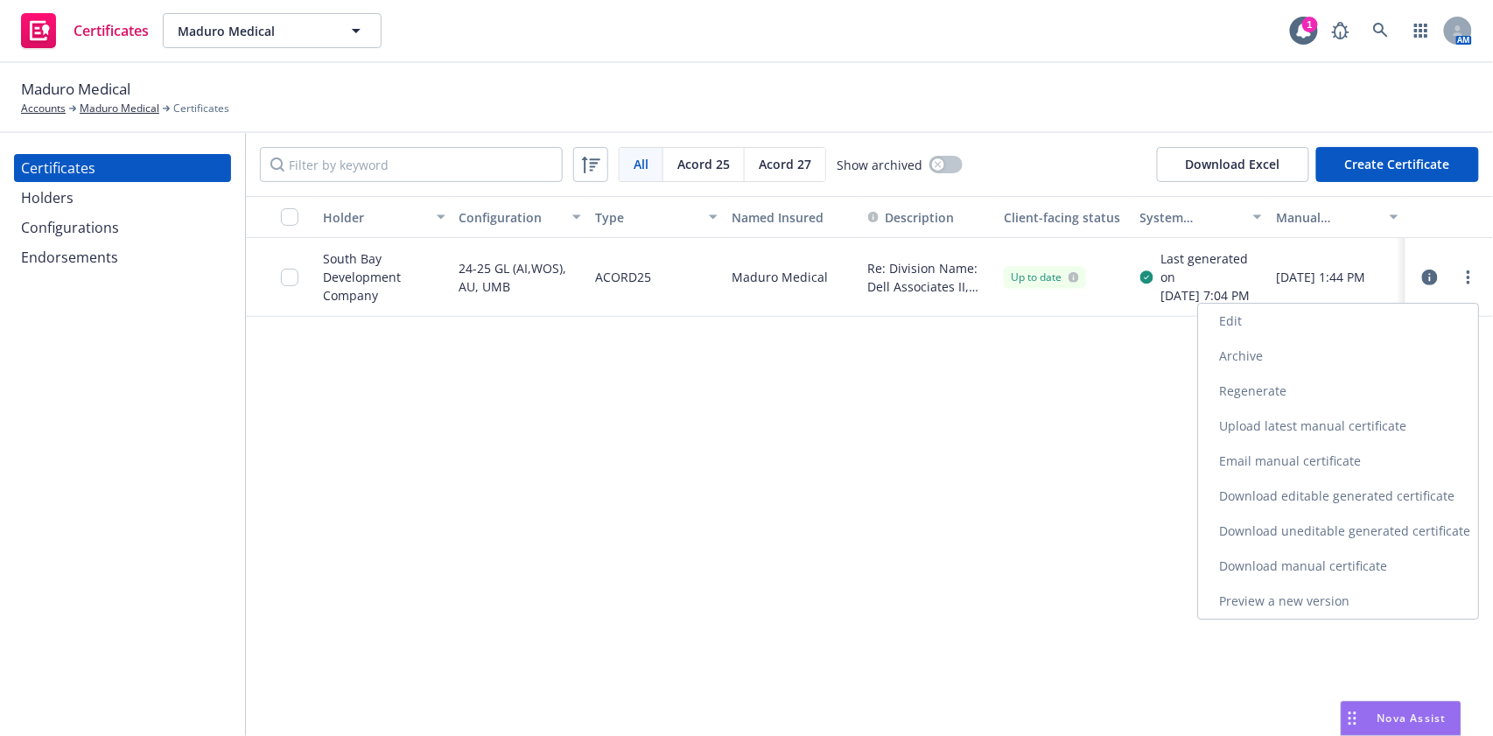
click at [1343, 532] on link "Download uneditable generated certificate" at bounding box center [1338, 531] width 280 height 35
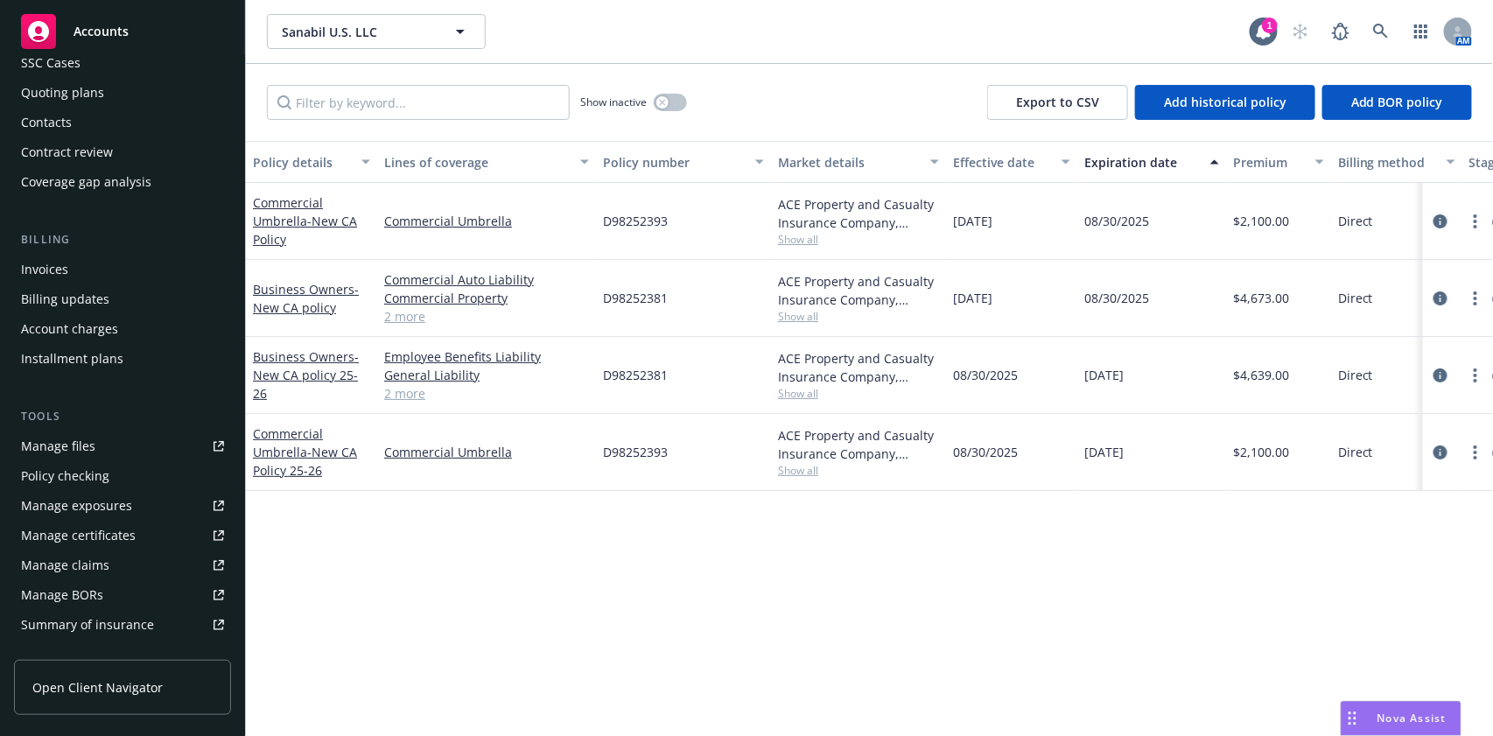
scroll to position [233, 0]
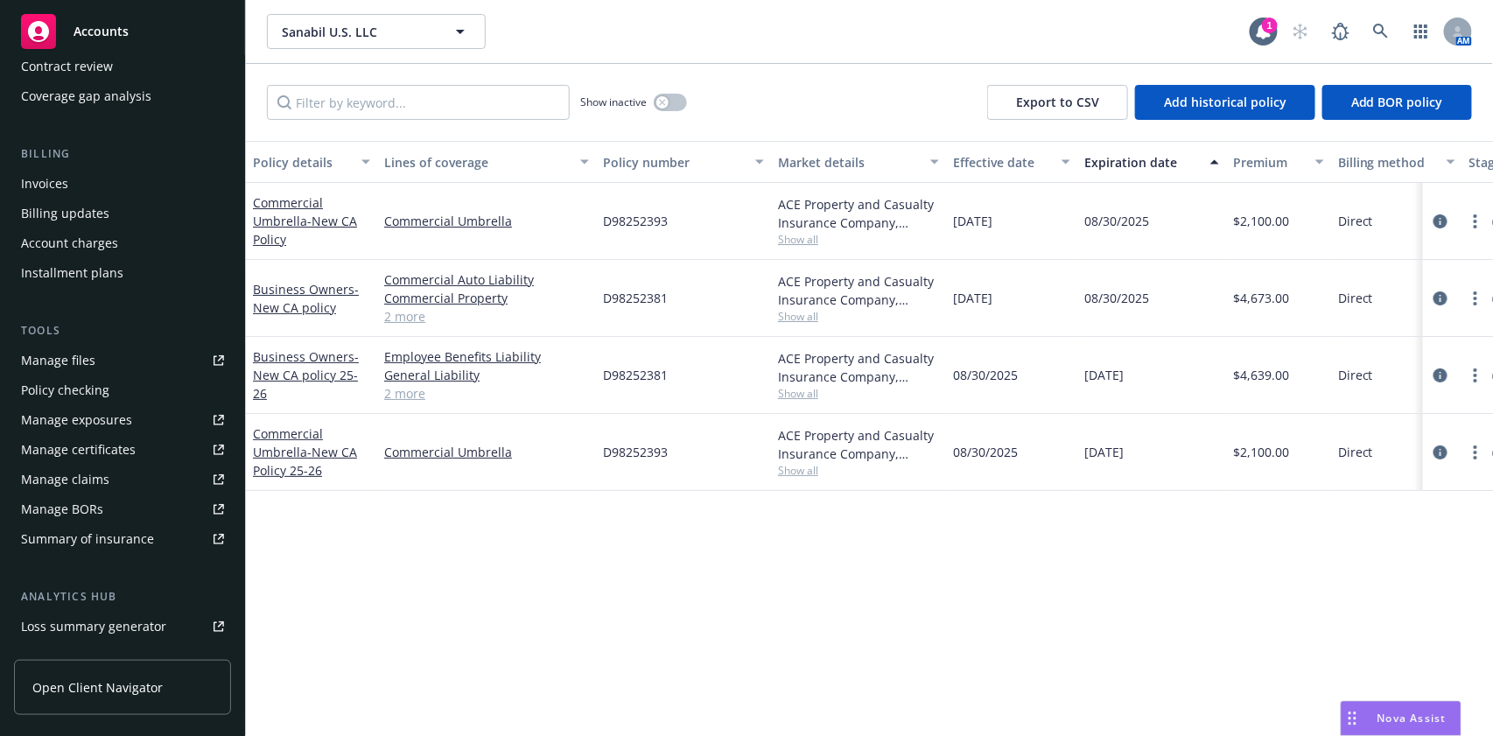
click at [109, 447] on div "Manage certificates" at bounding box center [78, 450] width 115 height 28
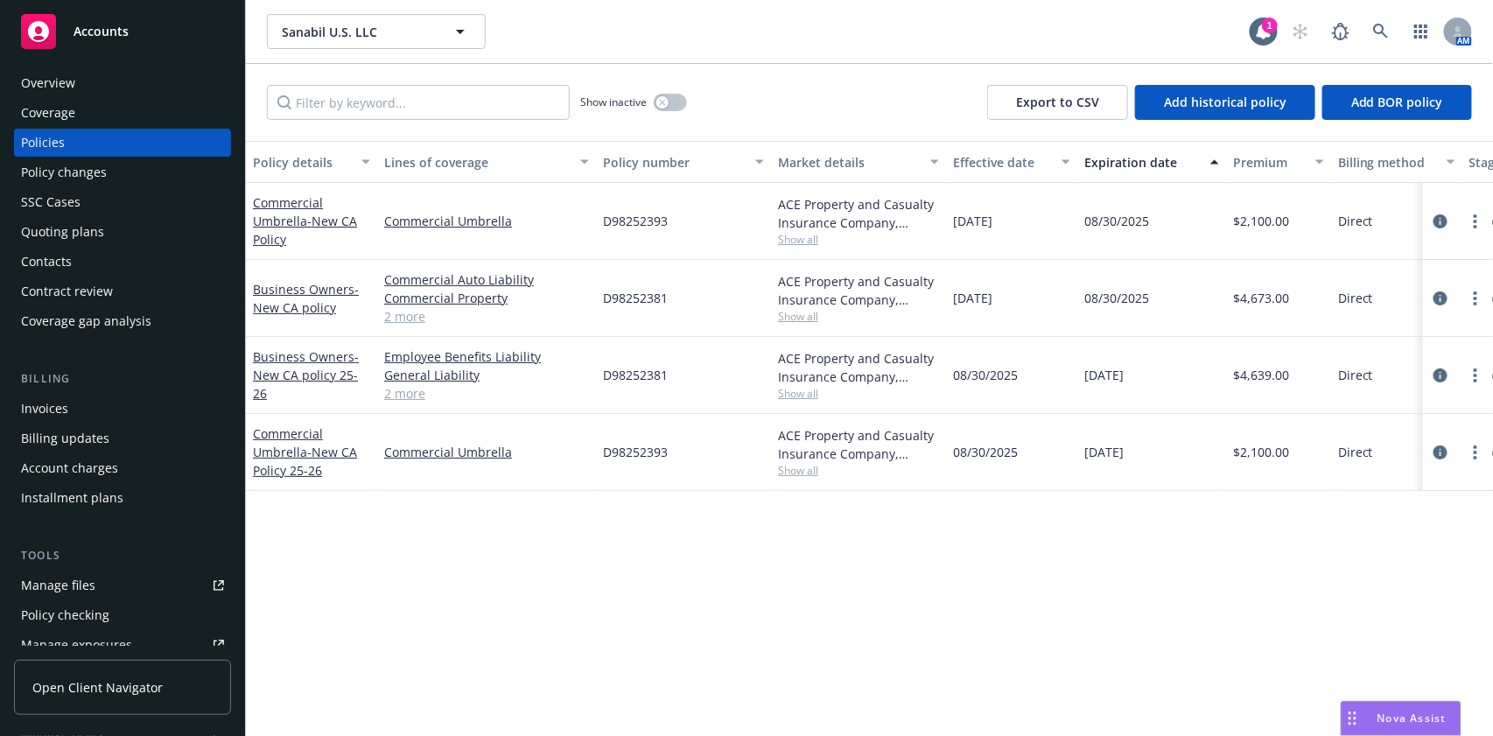
scroll to position [0, 0]
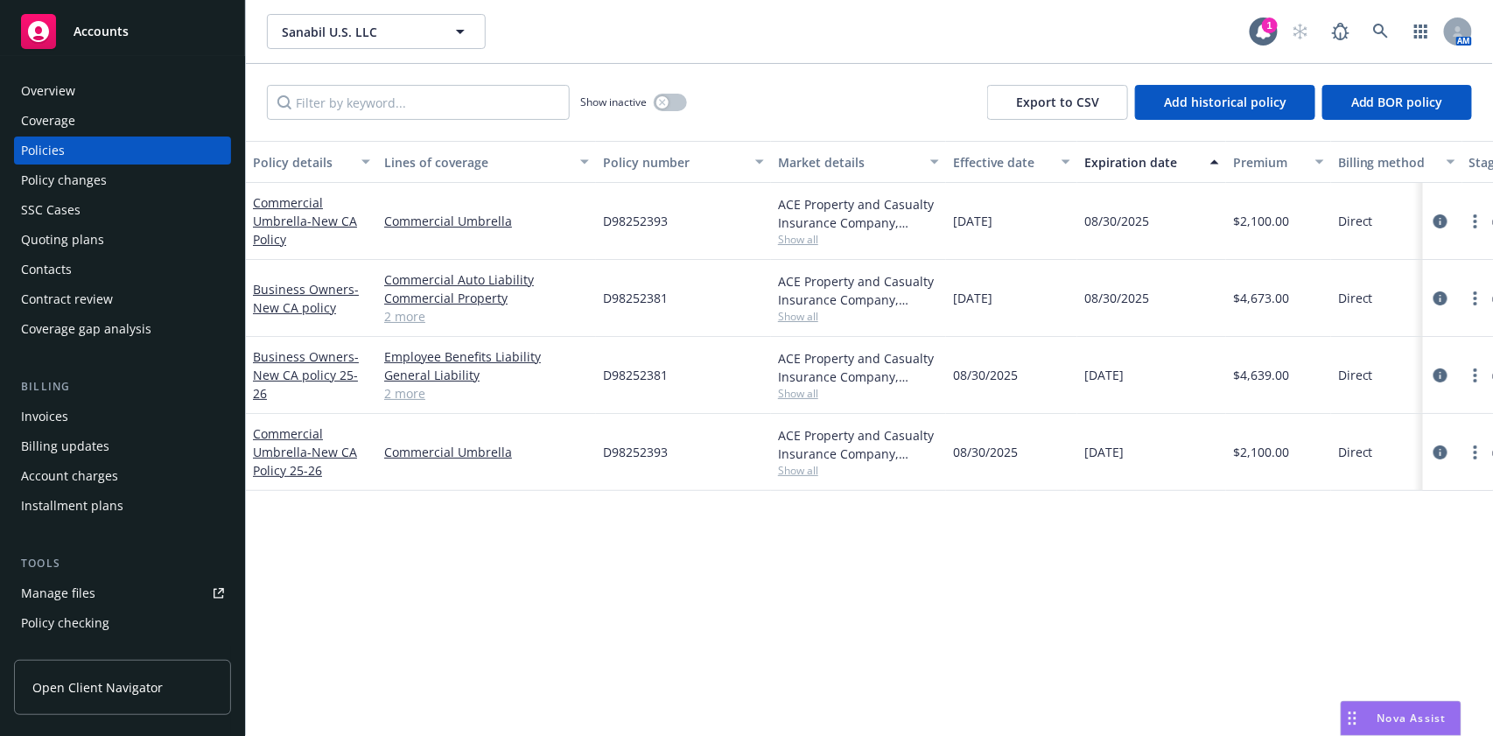
click at [78, 96] on div "Overview" at bounding box center [122, 91] width 203 height 28
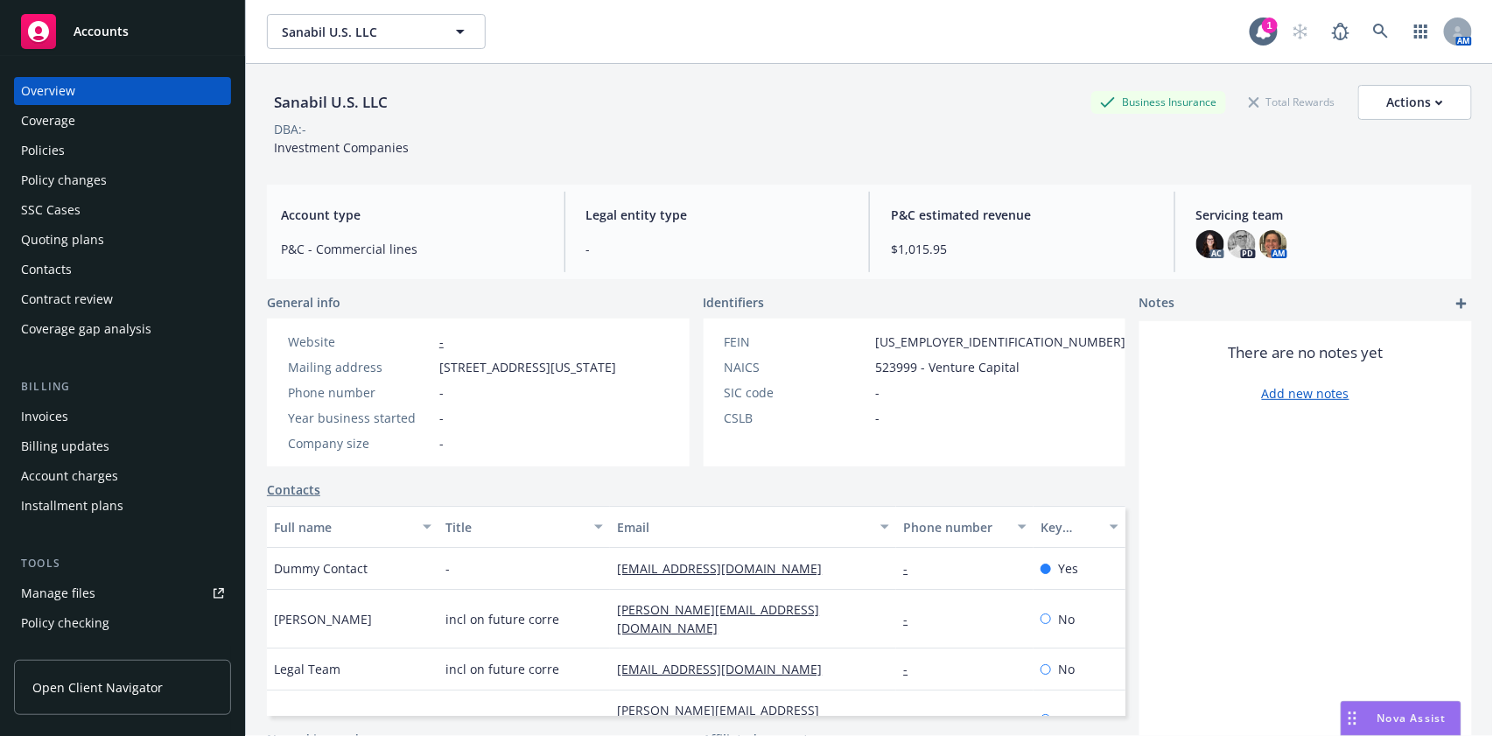
click at [129, 121] on div "Coverage" at bounding box center [122, 121] width 203 height 28
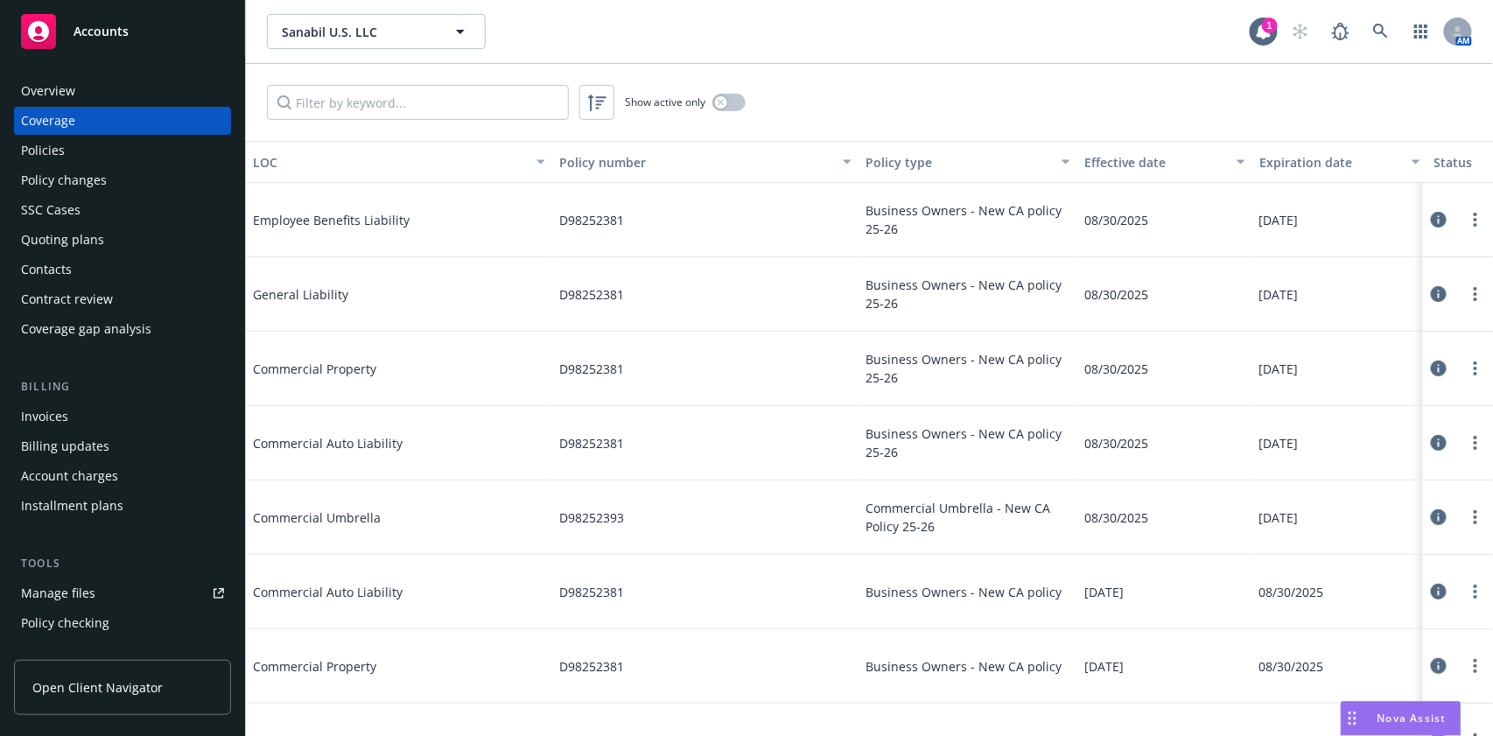
click at [130, 74] on div "Overview Coverage Policies Policy changes SSC Cases Quoting plans Contacts Cont…" at bounding box center [122, 396] width 245 height 680
click at [128, 90] on div "Overview" at bounding box center [122, 91] width 203 height 28
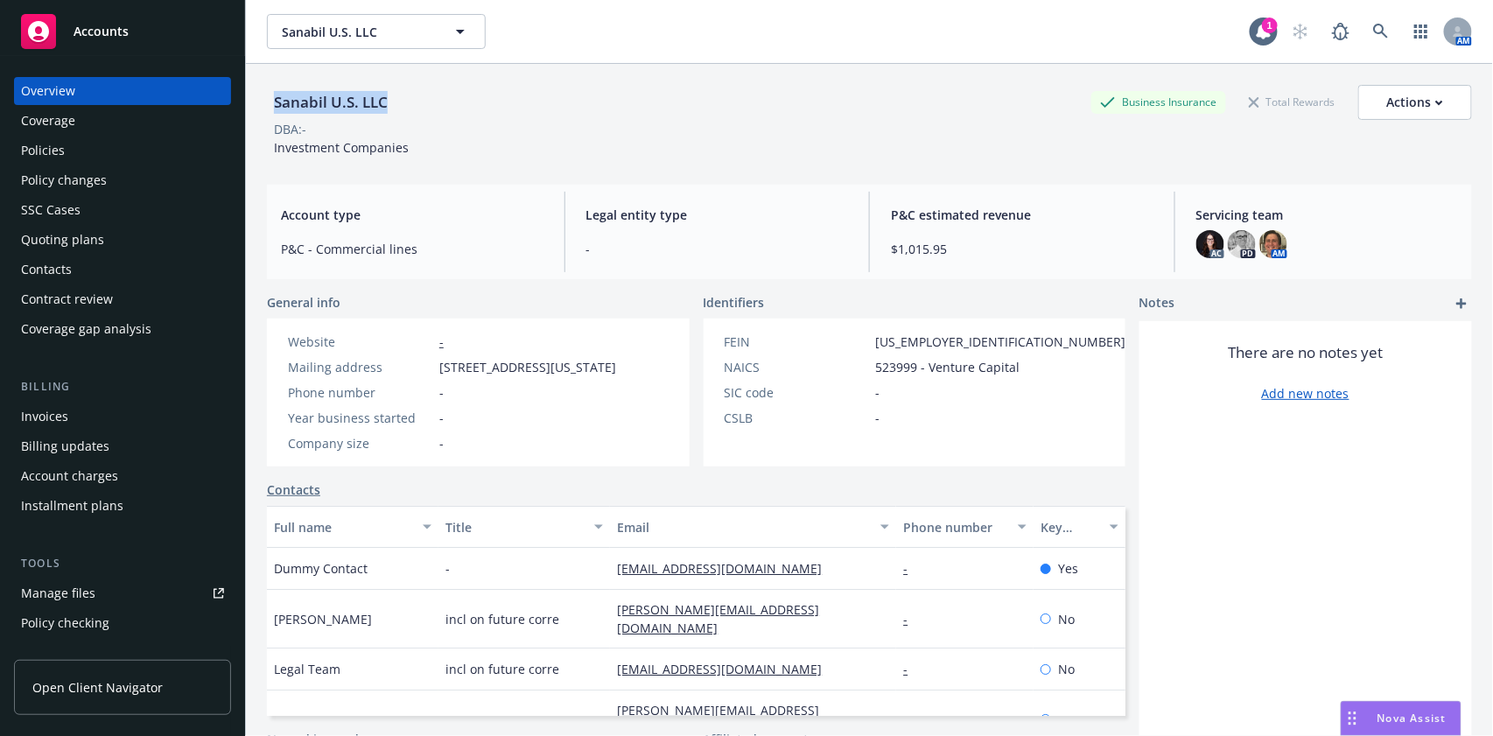
drag, startPoint x: 417, startPoint y: 107, endPoint x: 275, endPoint y: 109, distance: 141.8
click at [275, 109] on div "Sanabil U.S. LLC Business Insurance Total Rewards Actions" at bounding box center [869, 102] width 1205 height 35
click at [53, 130] on div "Coverage" at bounding box center [48, 121] width 54 height 28
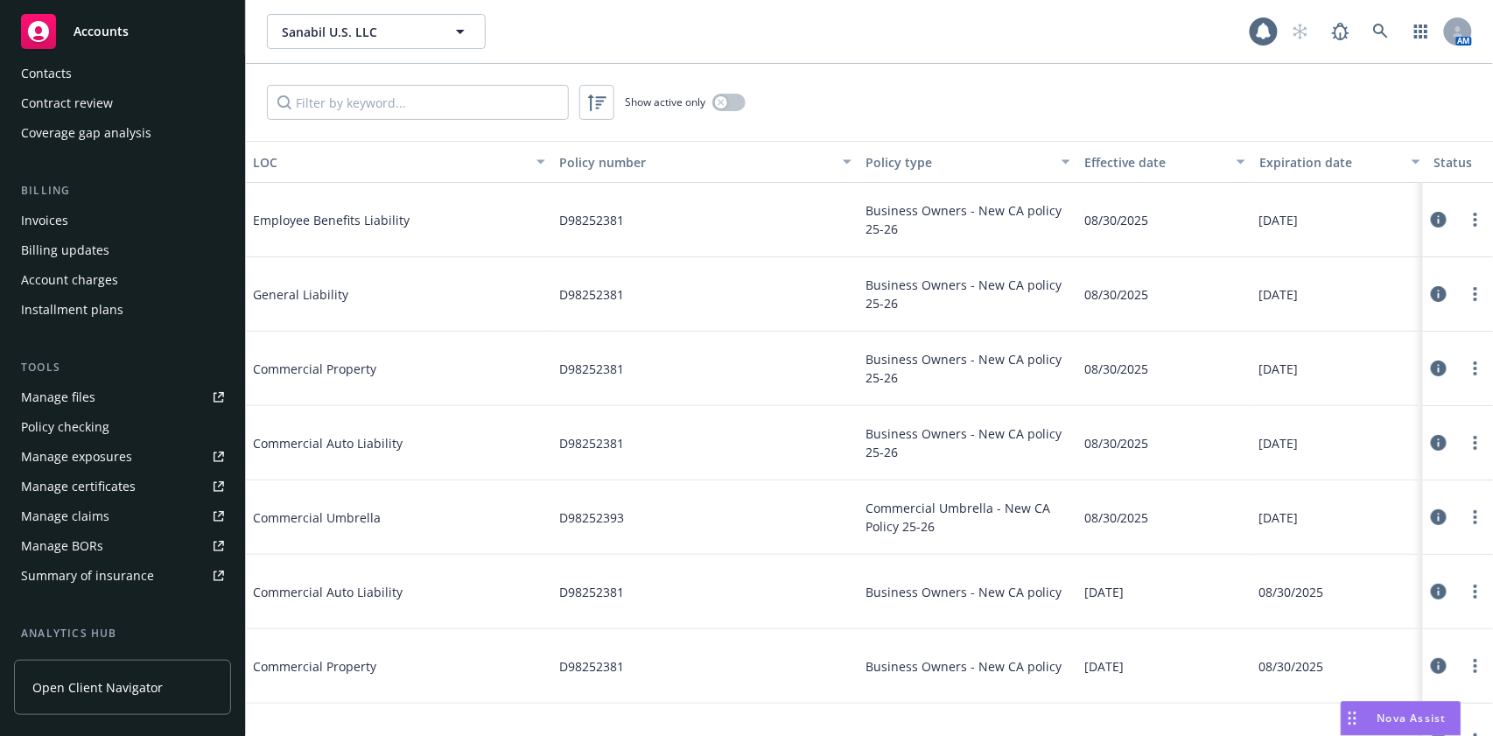
scroll to position [350, 0]
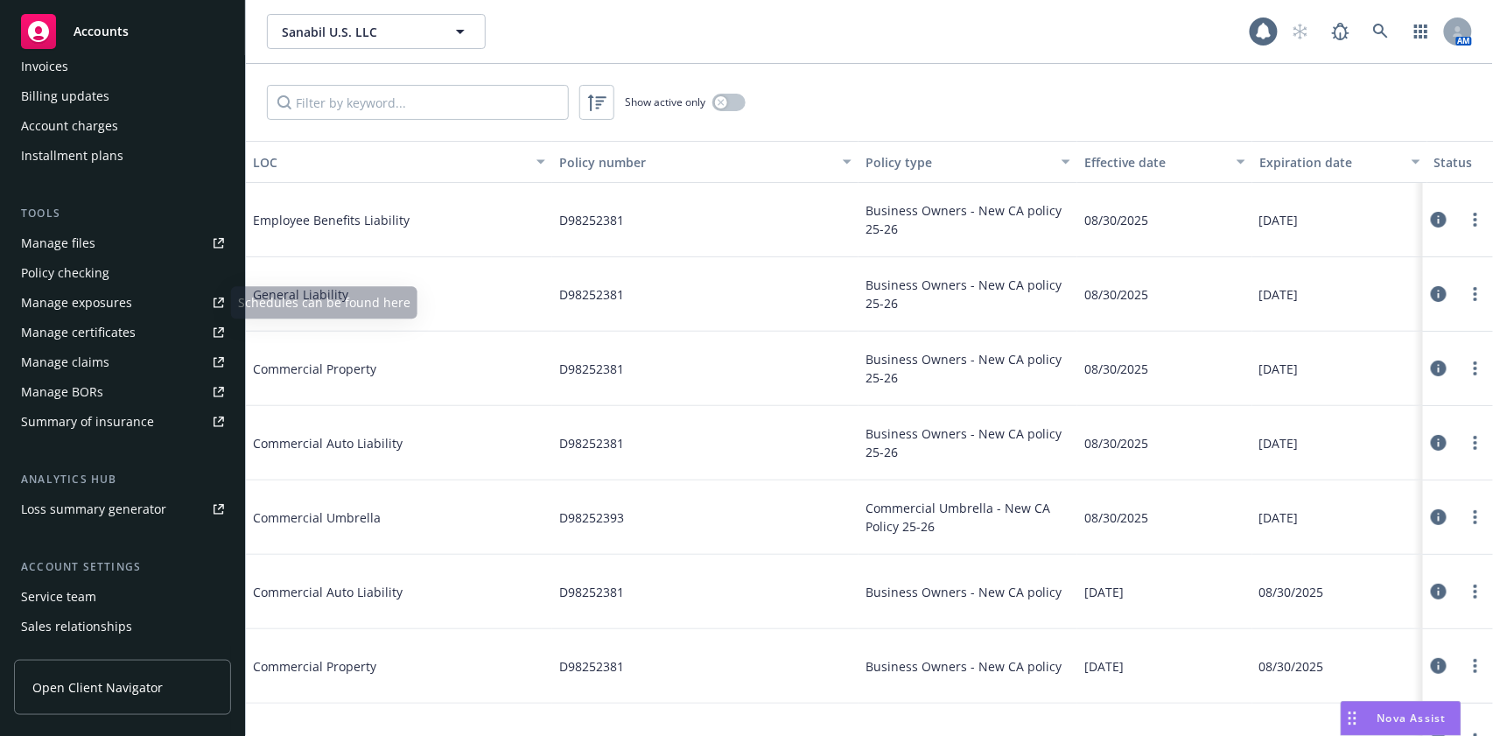
click at [92, 244] on div "Manage files" at bounding box center [58, 243] width 74 height 28
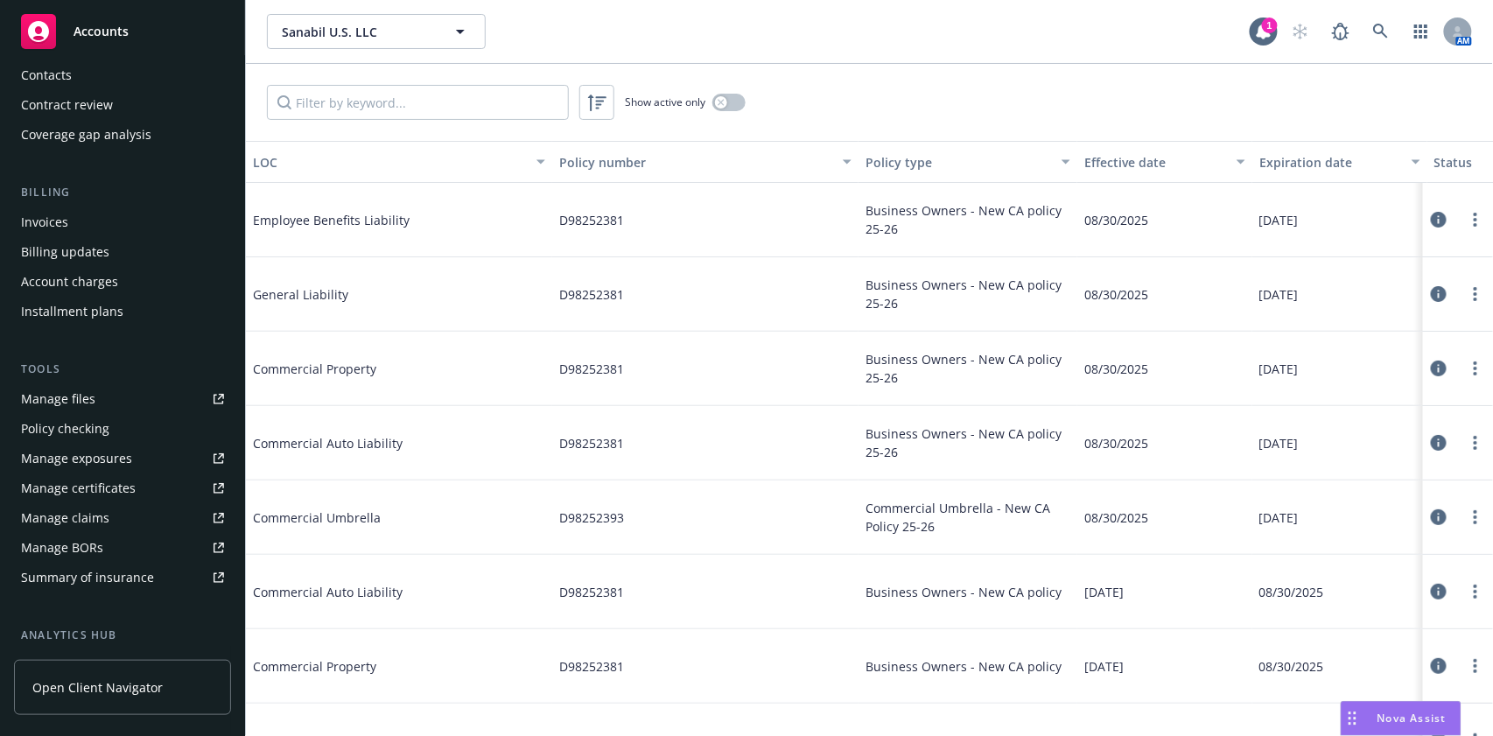
scroll to position [0, 0]
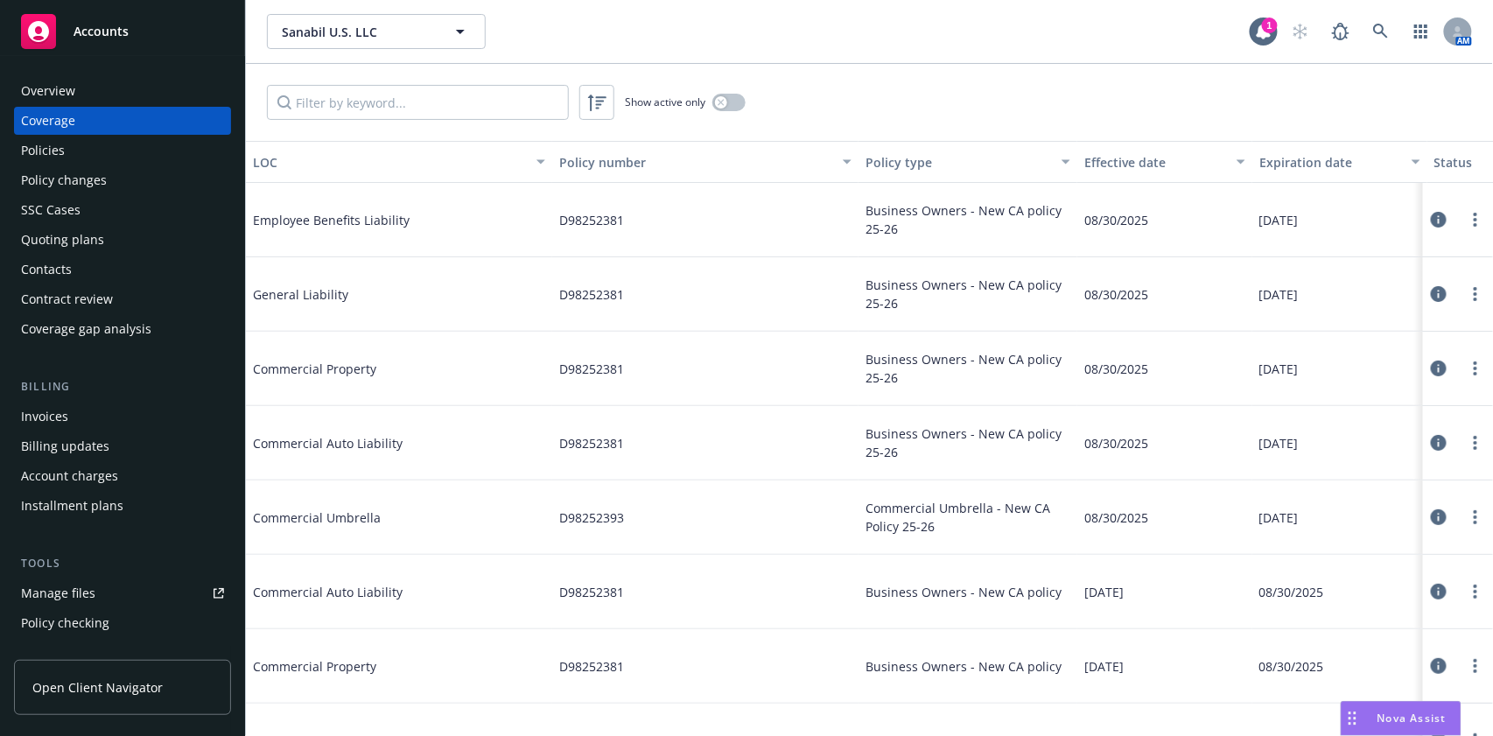
click at [81, 147] on div "Policies" at bounding box center [122, 151] width 203 height 28
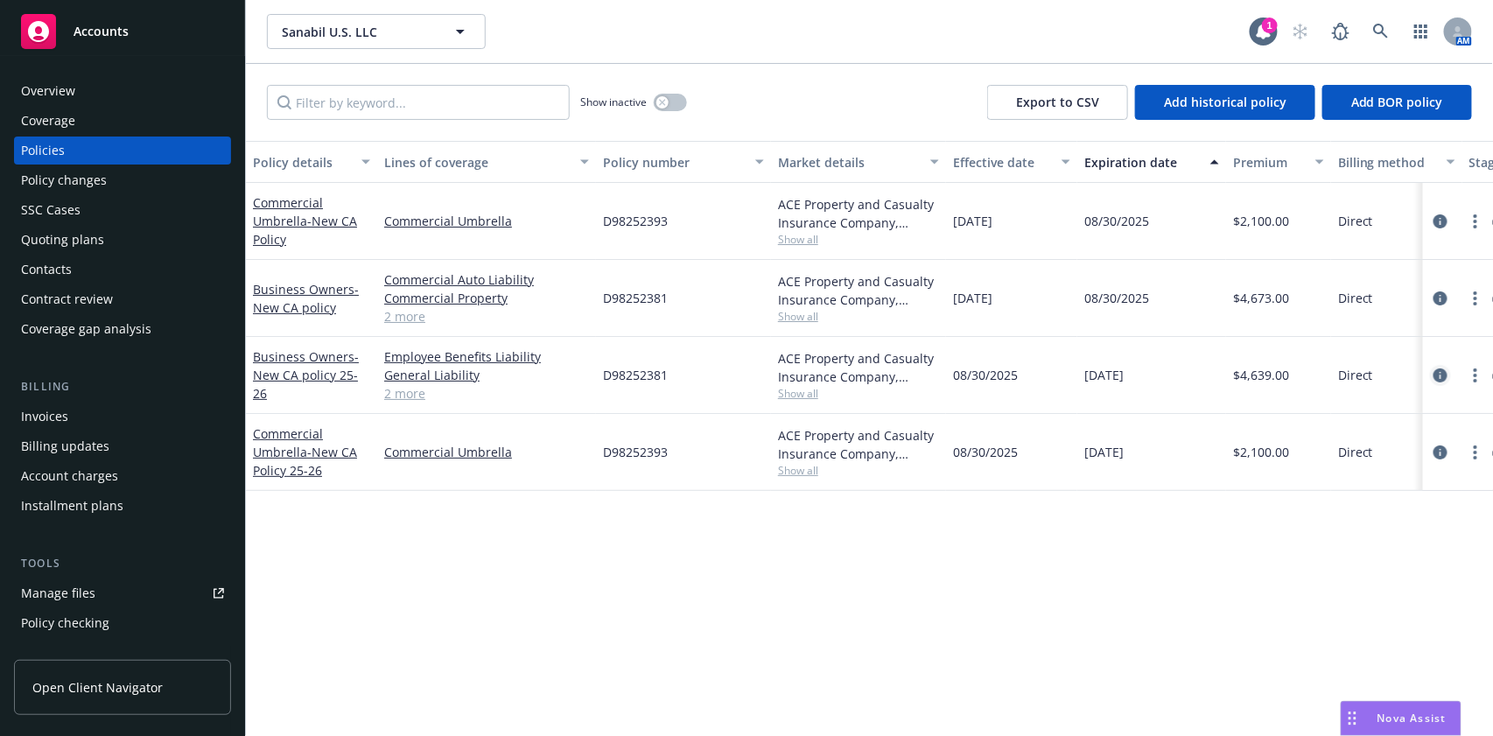
click at [1441, 373] on icon "circleInformation" at bounding box center [1441, 375] width 14 height 14
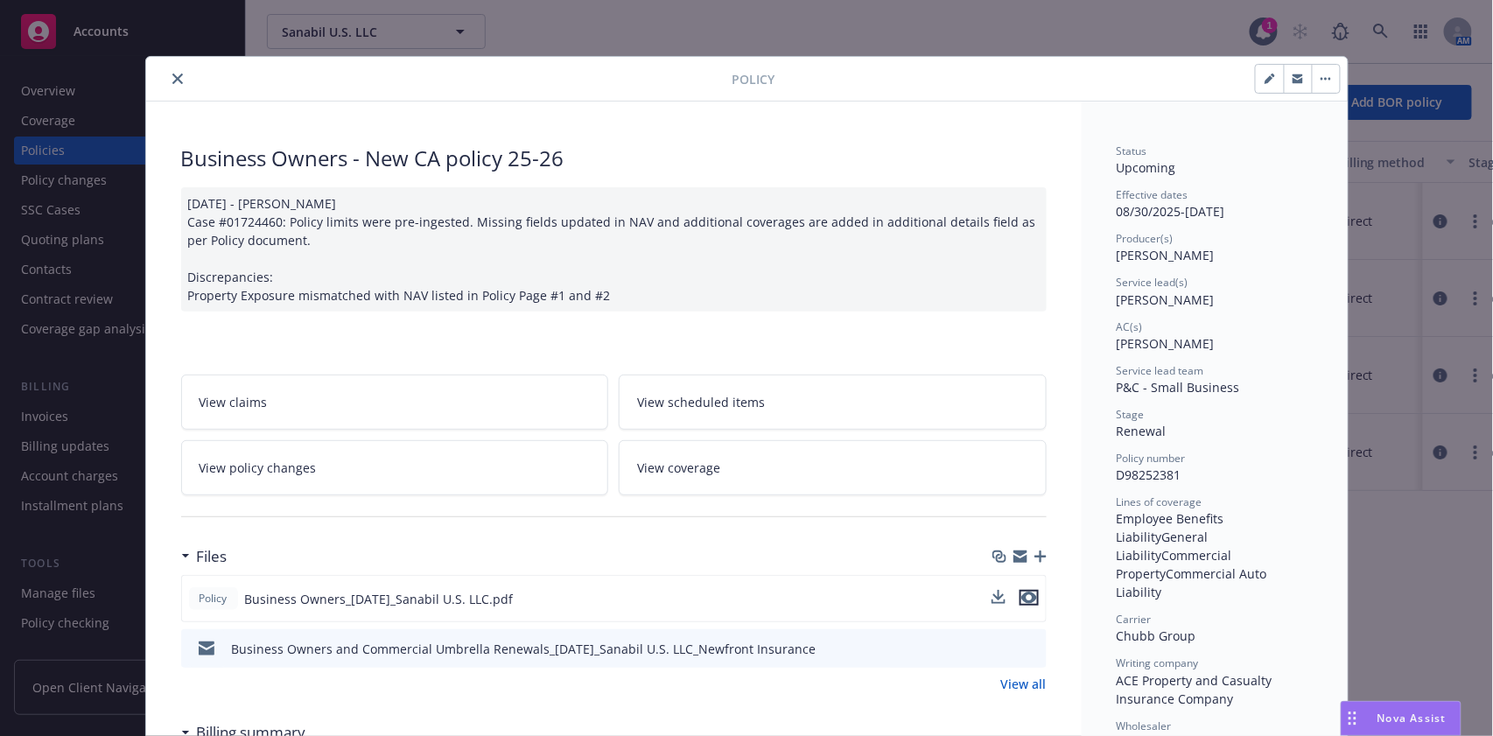
click at [1021, 599] on icon "preview file" at bounding box center [1029, 598] width 16 height 12
click at [1027, 592] on icon "preview file" at bounding box center [1029, 598] width 16 height 12
click at [168, 71] on button "close" at bounding box center [177, 78] width 21 height 21
click at [74, 116] on div "Coverage" at bounding box center [48, 121] width 54 height 28
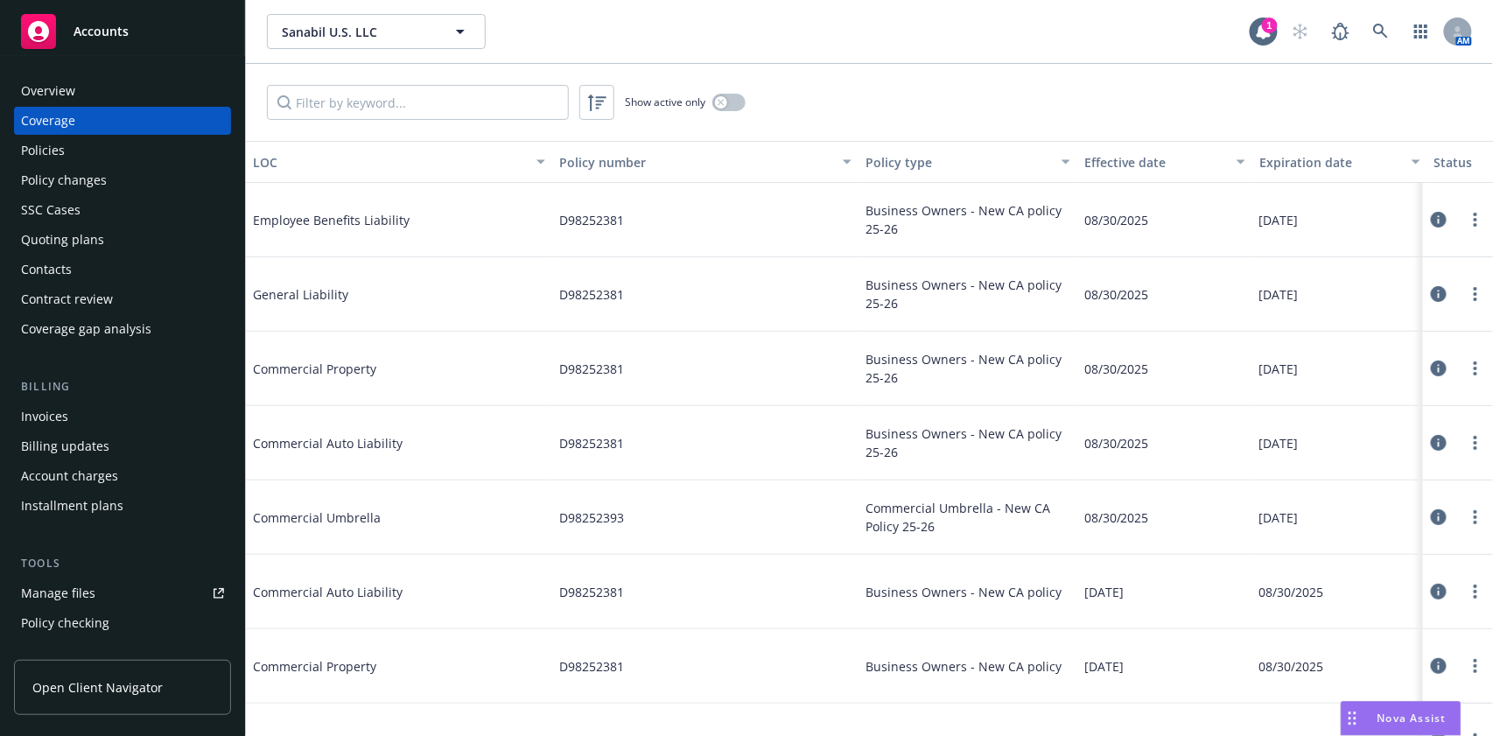
click at [1431, 368] on icon at bounding box center [1439, 369] width 16 height 16
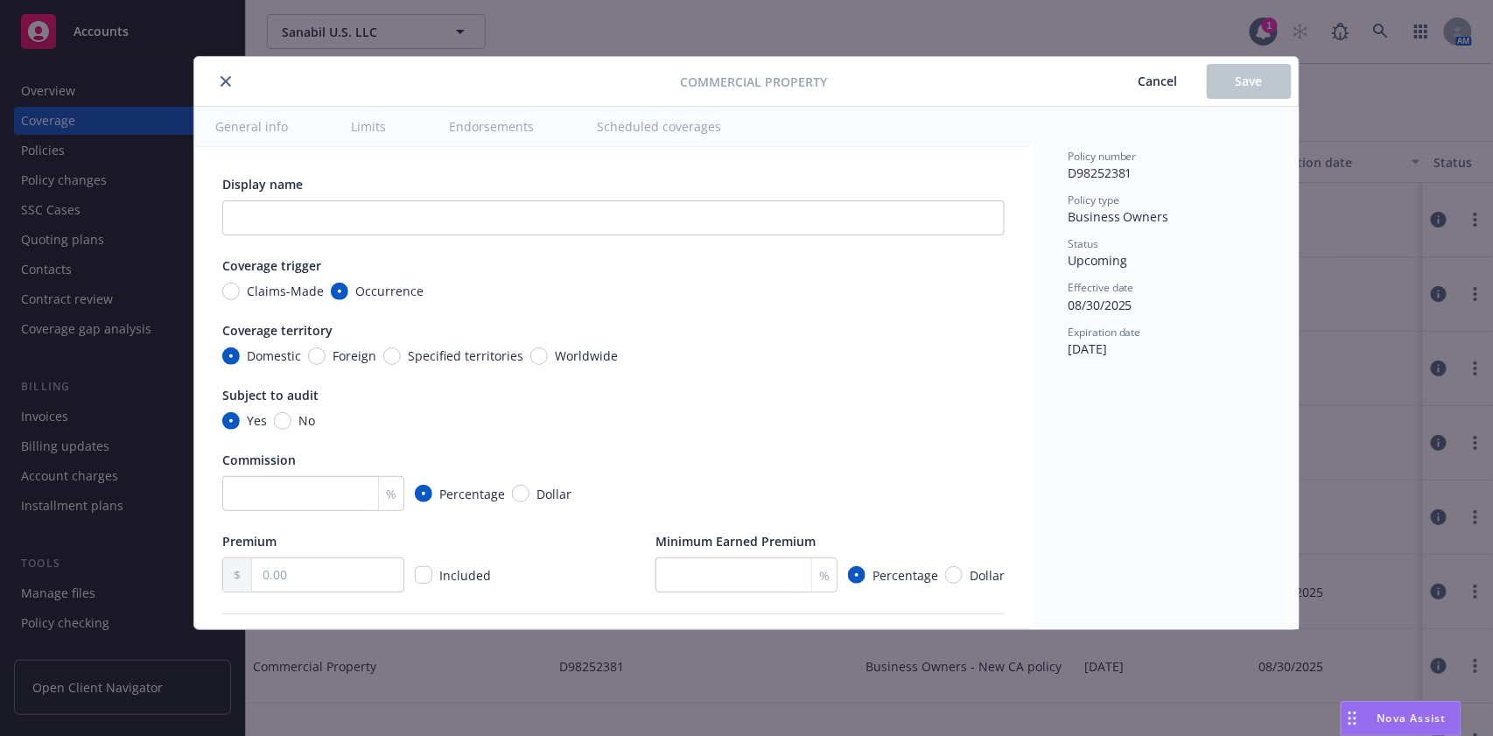
click at [662, 124] on button "Scheduled coverages" at bounding box center [659, 126] width 166 height 39
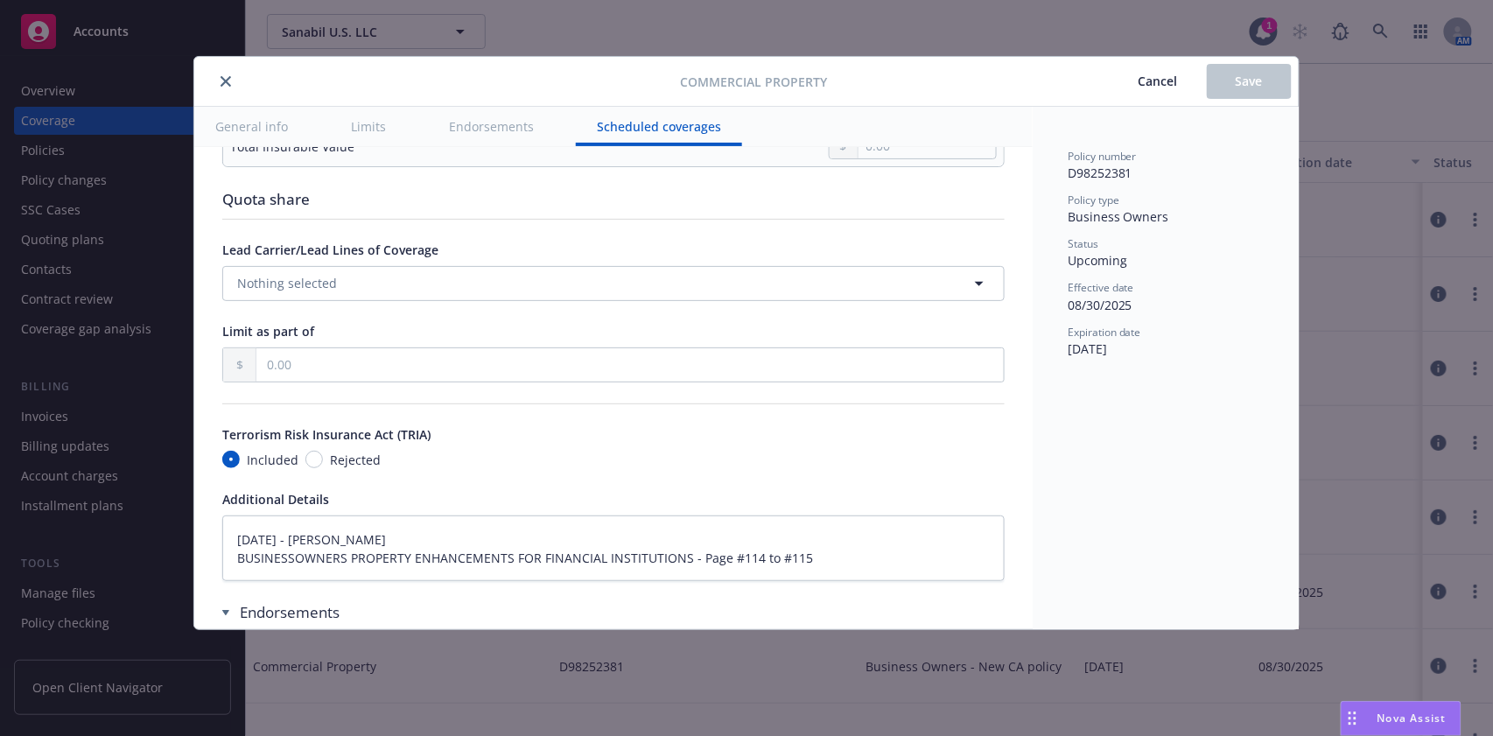
type textarea "x"
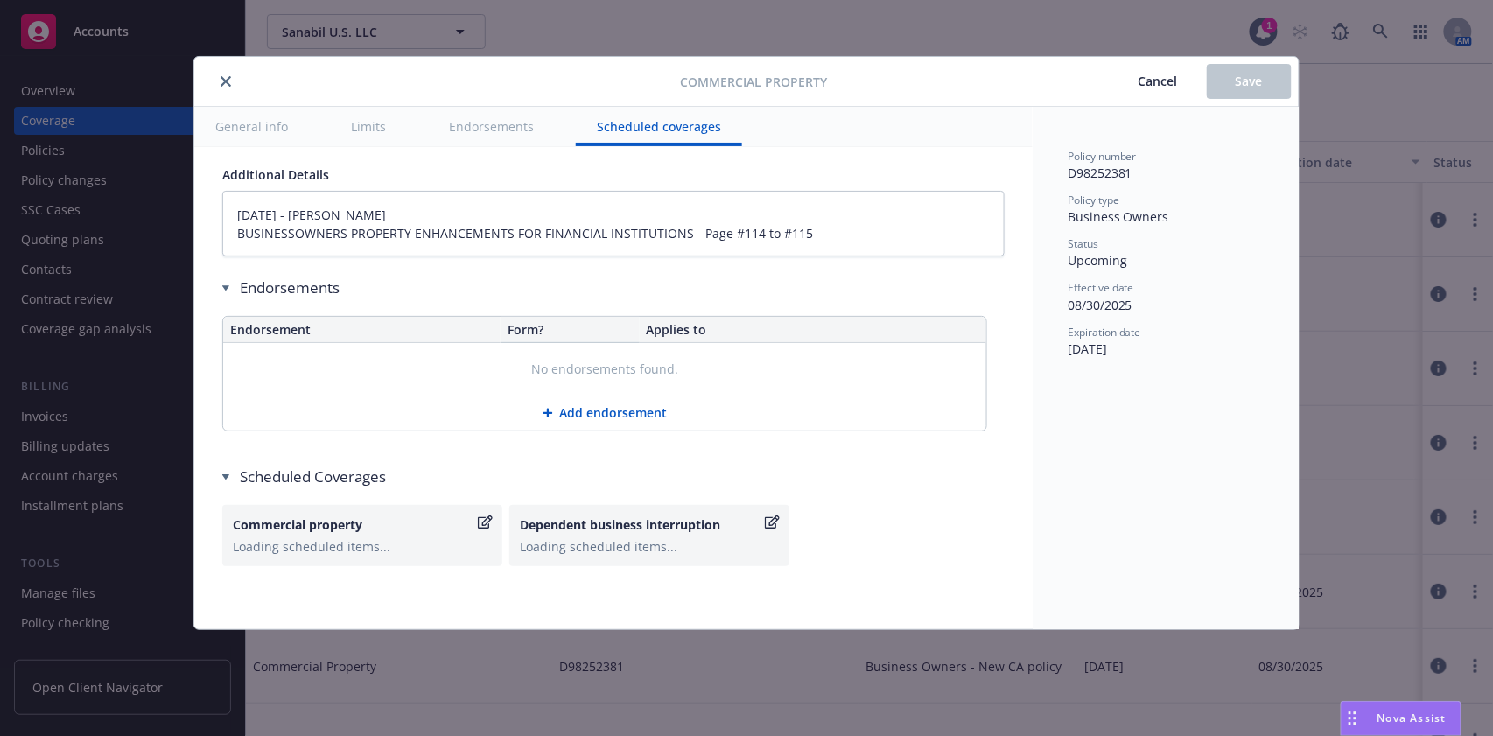
scroll to position [5731, 0]
click at [395, 537] on div "1 scheduled item" at bounding box center [362, 546] width 259 height 18
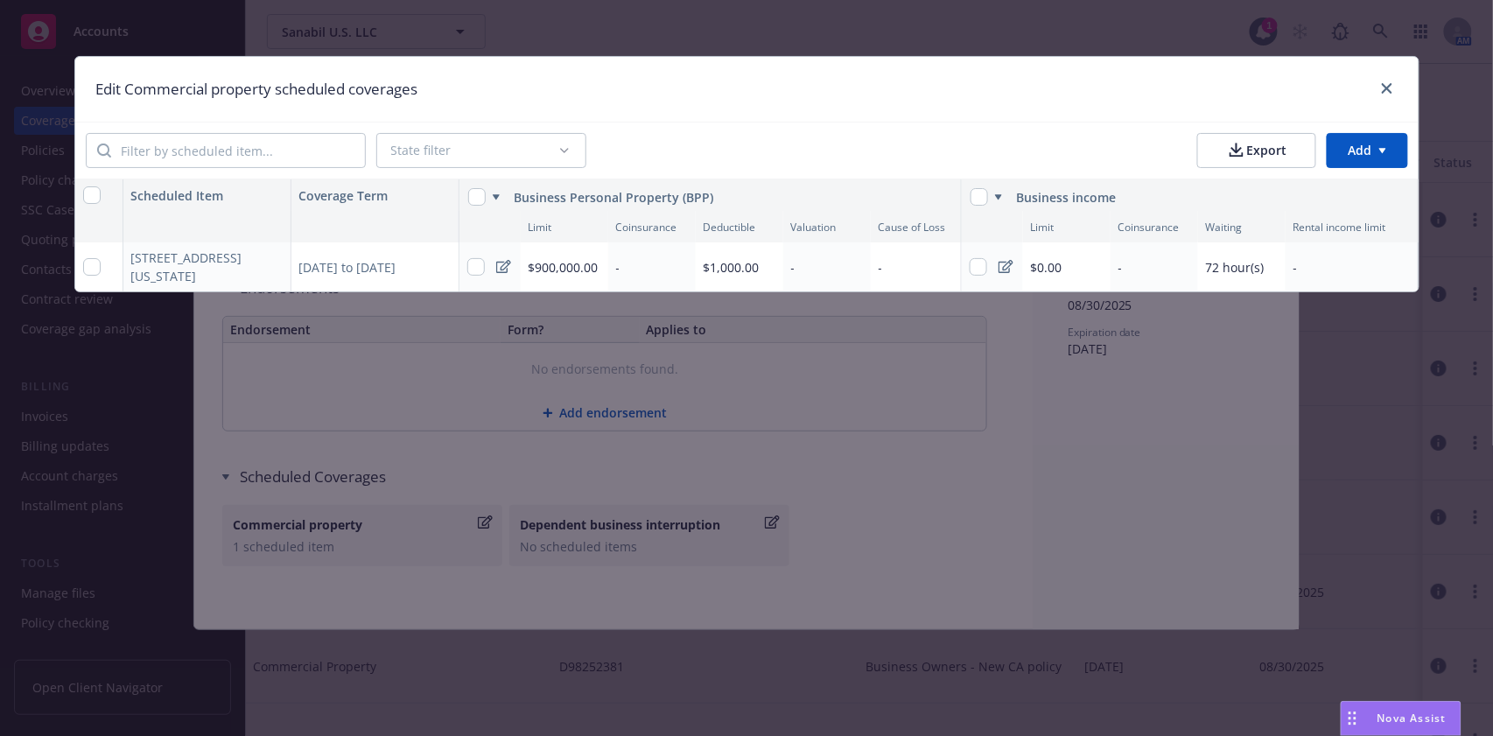
click at [202, 279] on div "555 California St, Suite 4350 San Francisco, CA 94104" at bounding box center [196, 267] width 131 height 37
click at [273, 265] on icon "button" at bounding box center [272, 268] width 9 height 9
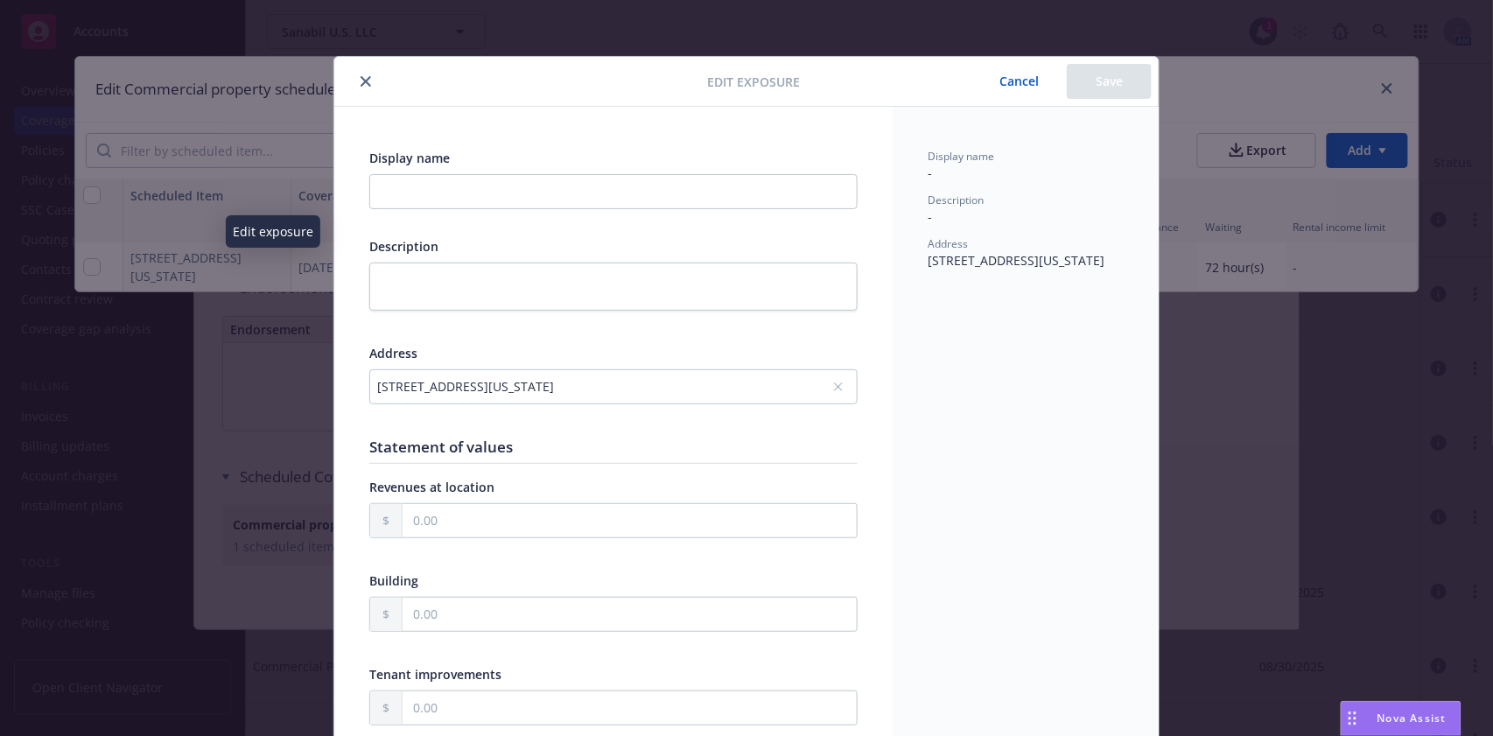
drag, startPoint x: 343, startPoint y: 386, endPoint x: 669, endPoint y: 397, distance: 325.8
copy div "555 California St, Suite 4350, San Francisco, CA, 94104, USA"
click at [1017, 73] on button "Cancel" at bounding box center [1018, 81] width 95 height 35
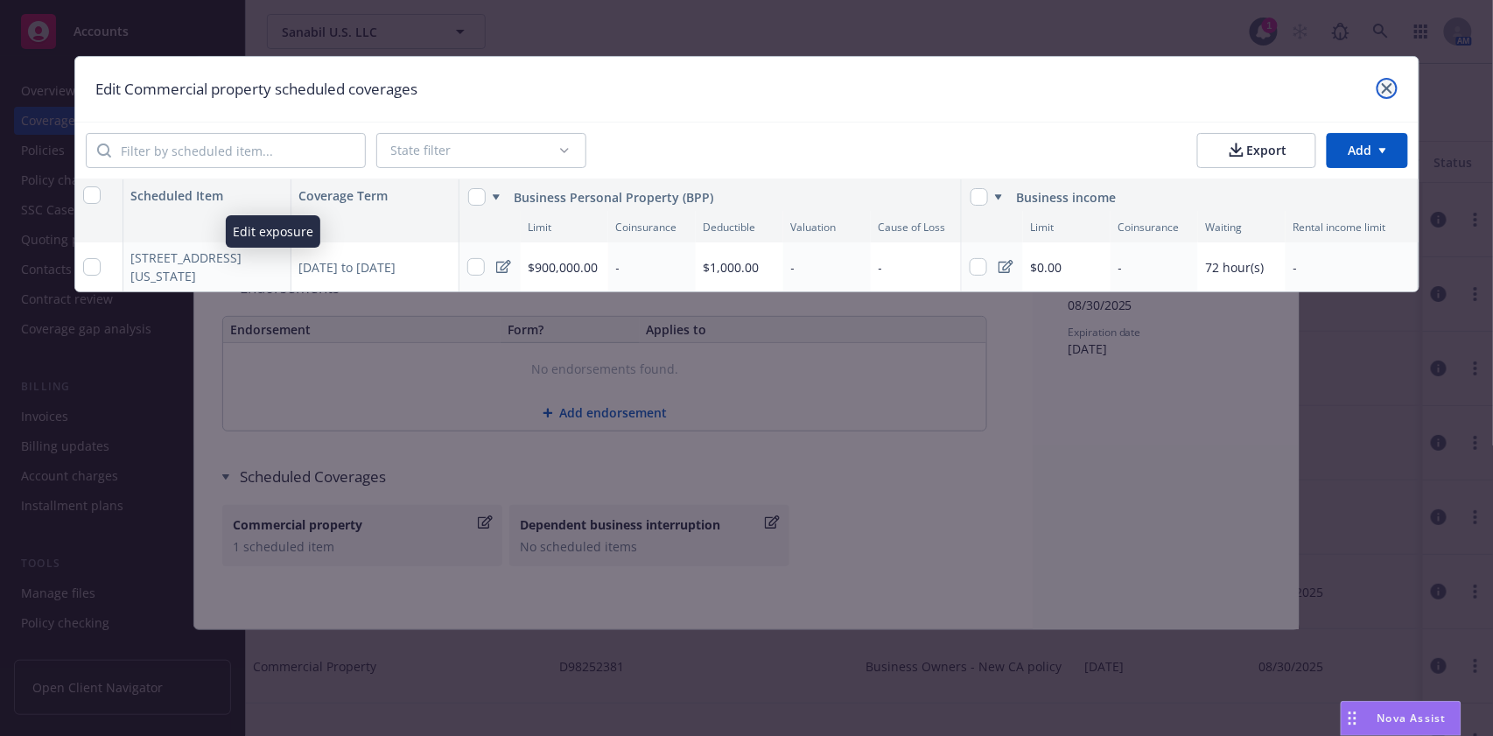
click at [1388, 81] on link "close" at bounding box center [1387, 88] width 21 height 21
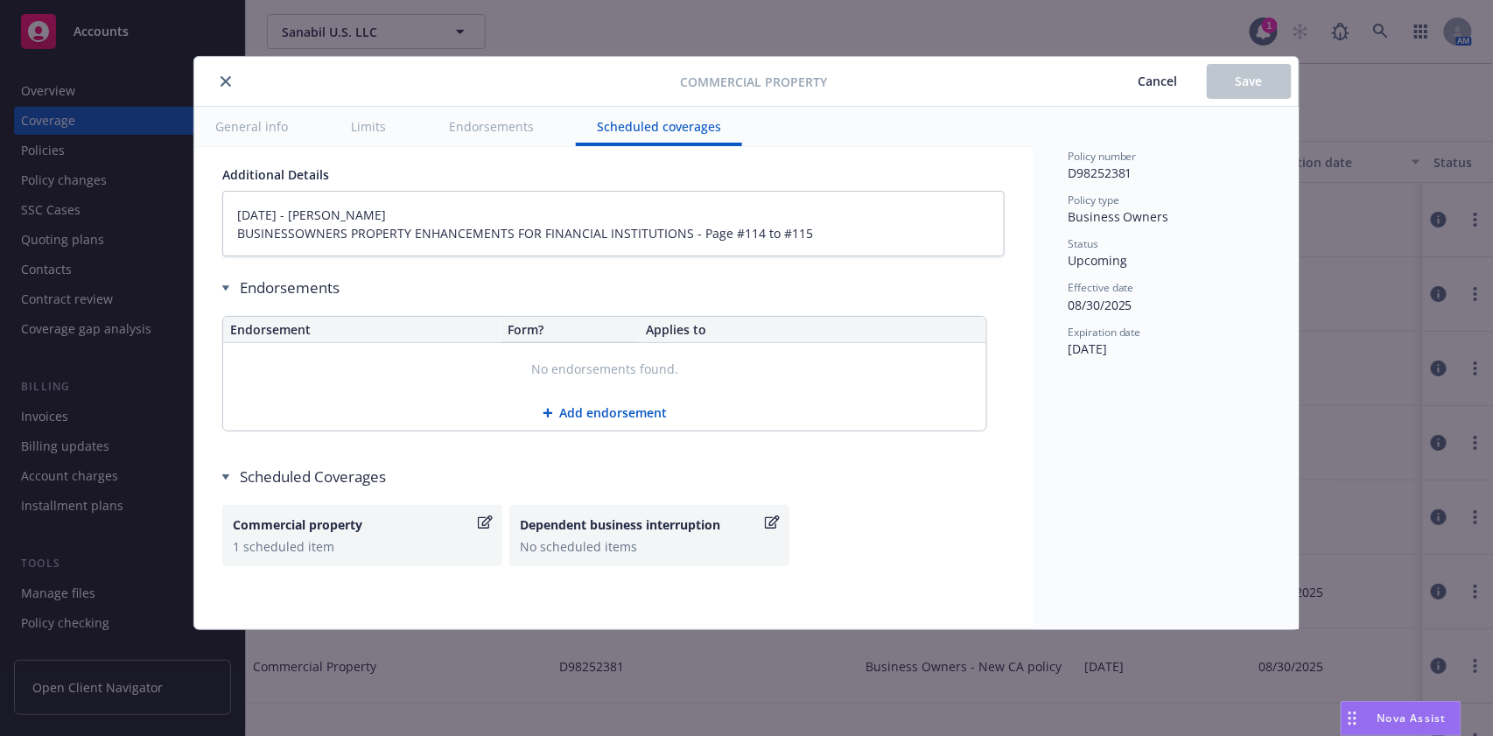
click at [1141, 95] on button "Cancel" at bounding box center [1158, 81] width 97 height 35
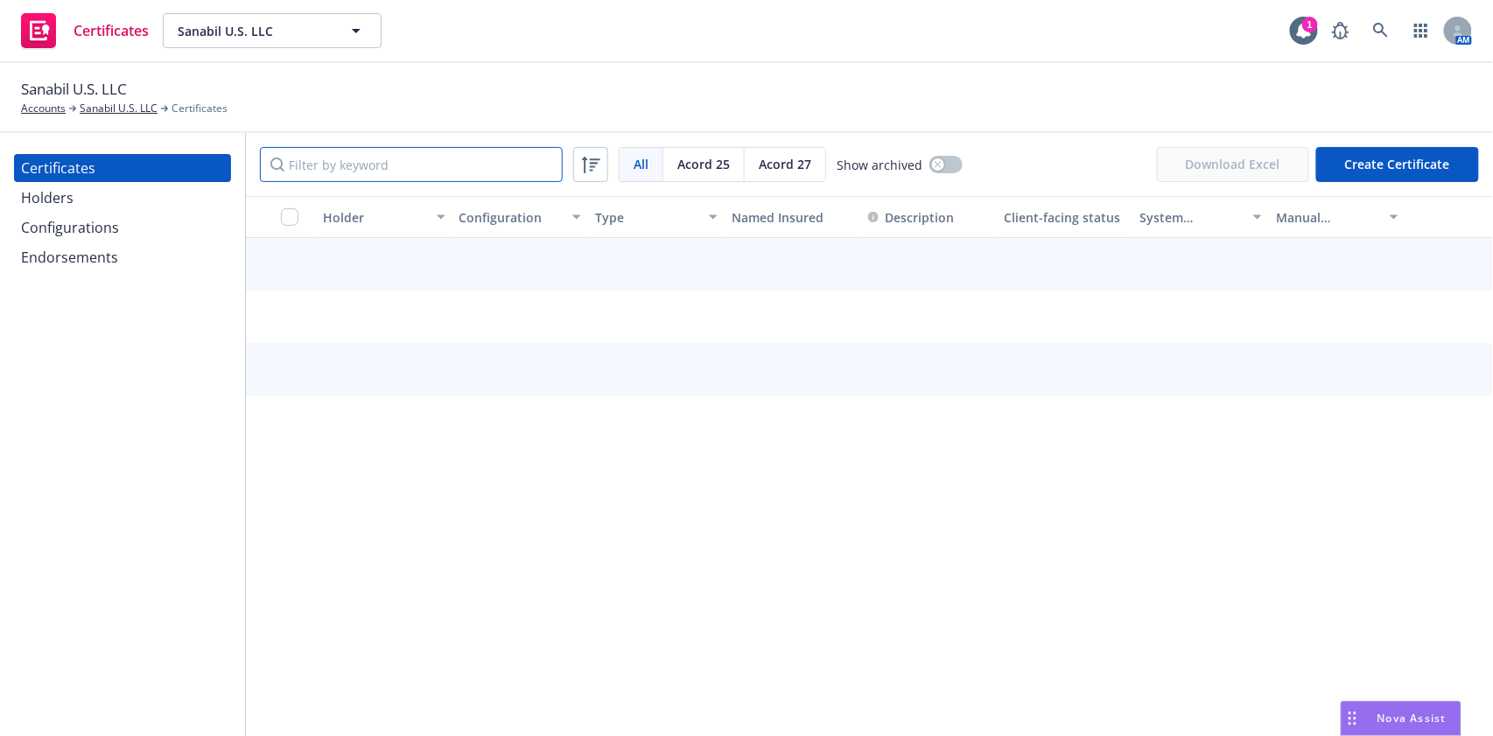
click at [426, 167] on input "Filter by keyword" at bounding box center [411, 164] width 303 height 35
paste input "555 [US_STATE]"
type input "555 [US_STATE]"
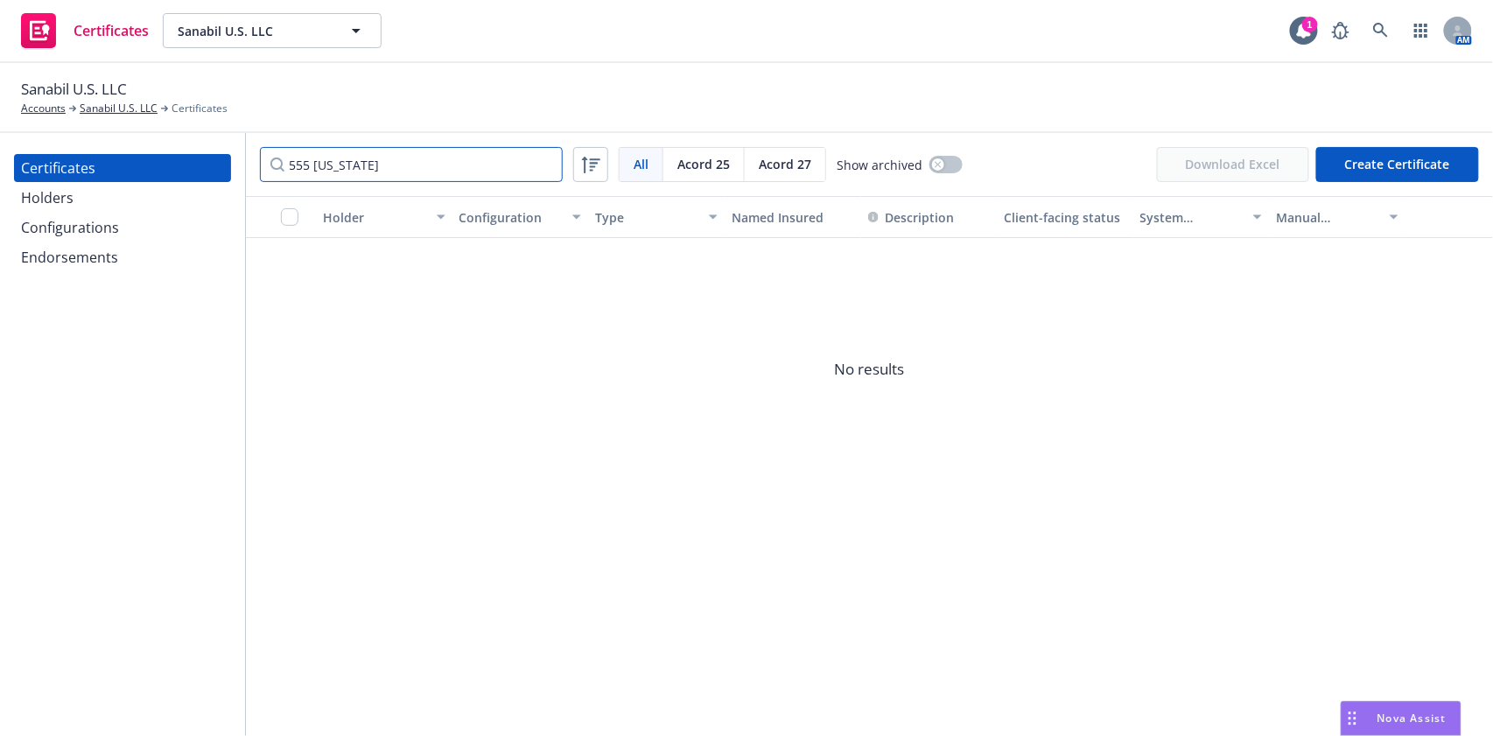
click at [546, 165] on input "555 [US_STATE]" at bounding box center [411, 164] width 303 height 35
click at [115, 236] on div "Configurations" at bounding box center [70, 228] width 98 height 28
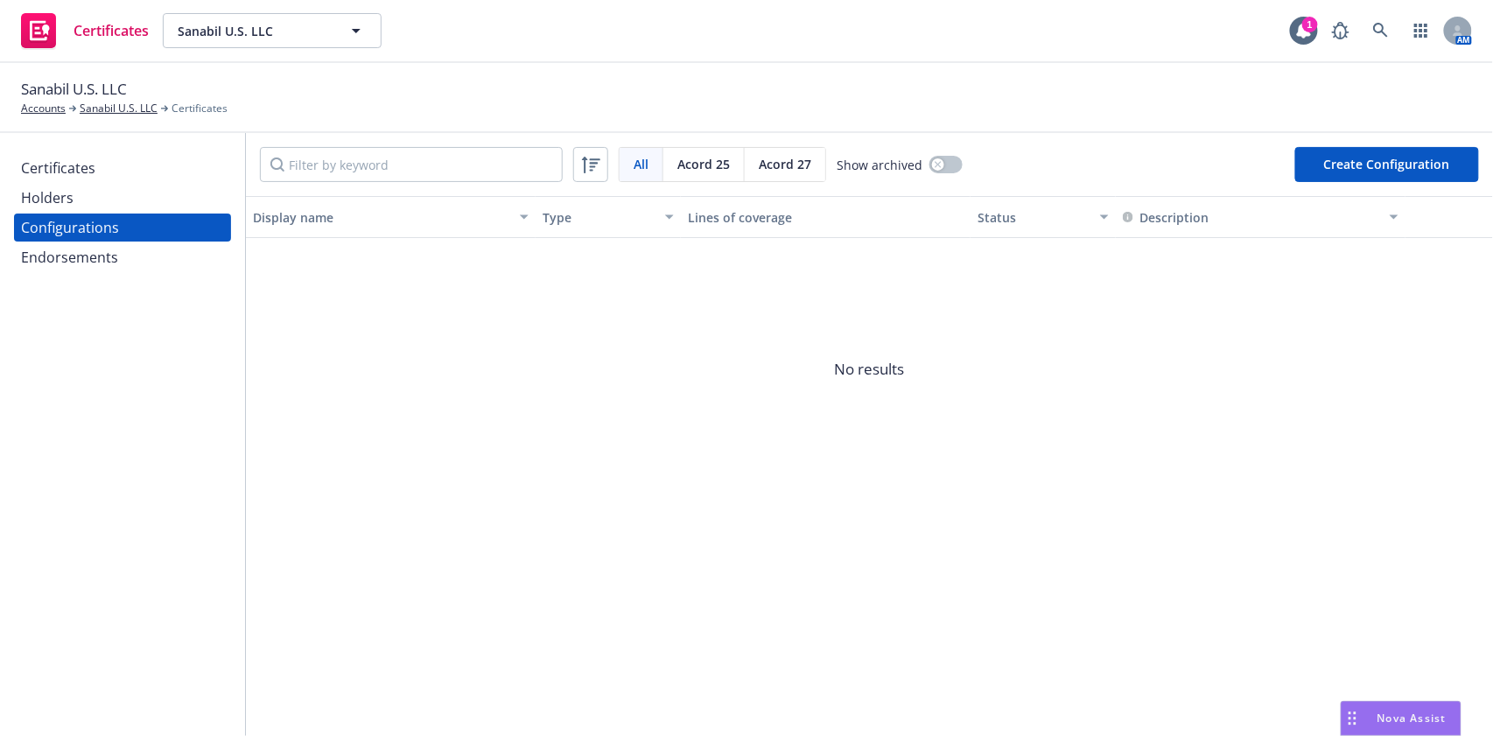
click at [1377, 135] on div "All All Acord 25 Acord 27 Show archived Create Configuration" at bounding box center [869, 164] width 1247 height 63
click at [1371, 155] on button "Create Configuration" at bounding box center [1387, 164] width 184 height 35
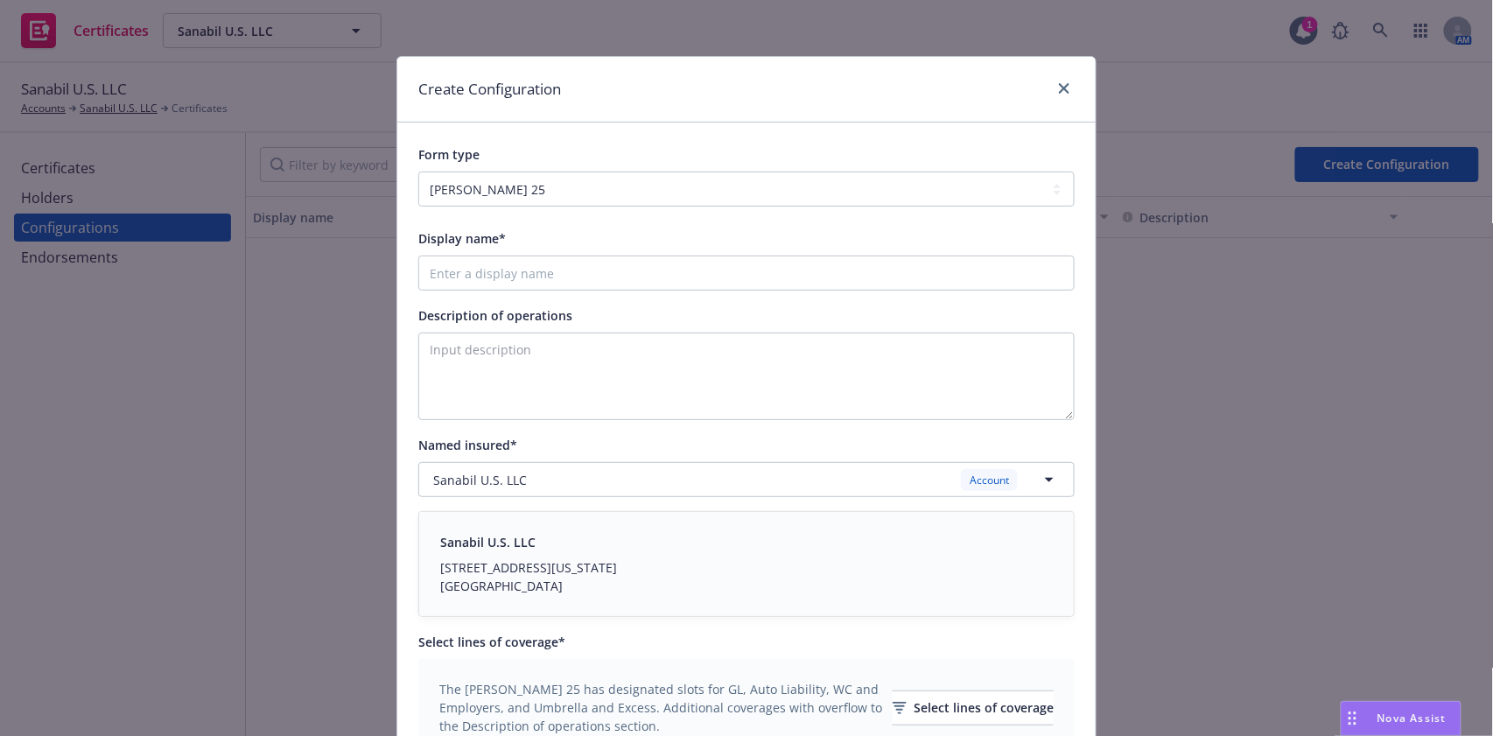
click at [600, 244] on div "Display name*" at bounding box center [746, 238] width 656 height 21
click at [597, 270] on input "Display name*" at bounding box center [746, 273] width 656 height 35
type input "25-26 GAWU"
click at [583, 352] on textarea "Description of operations" at bounding box center [746, 377] width 656 height 88
paste textarea "Evidence of Coverage."
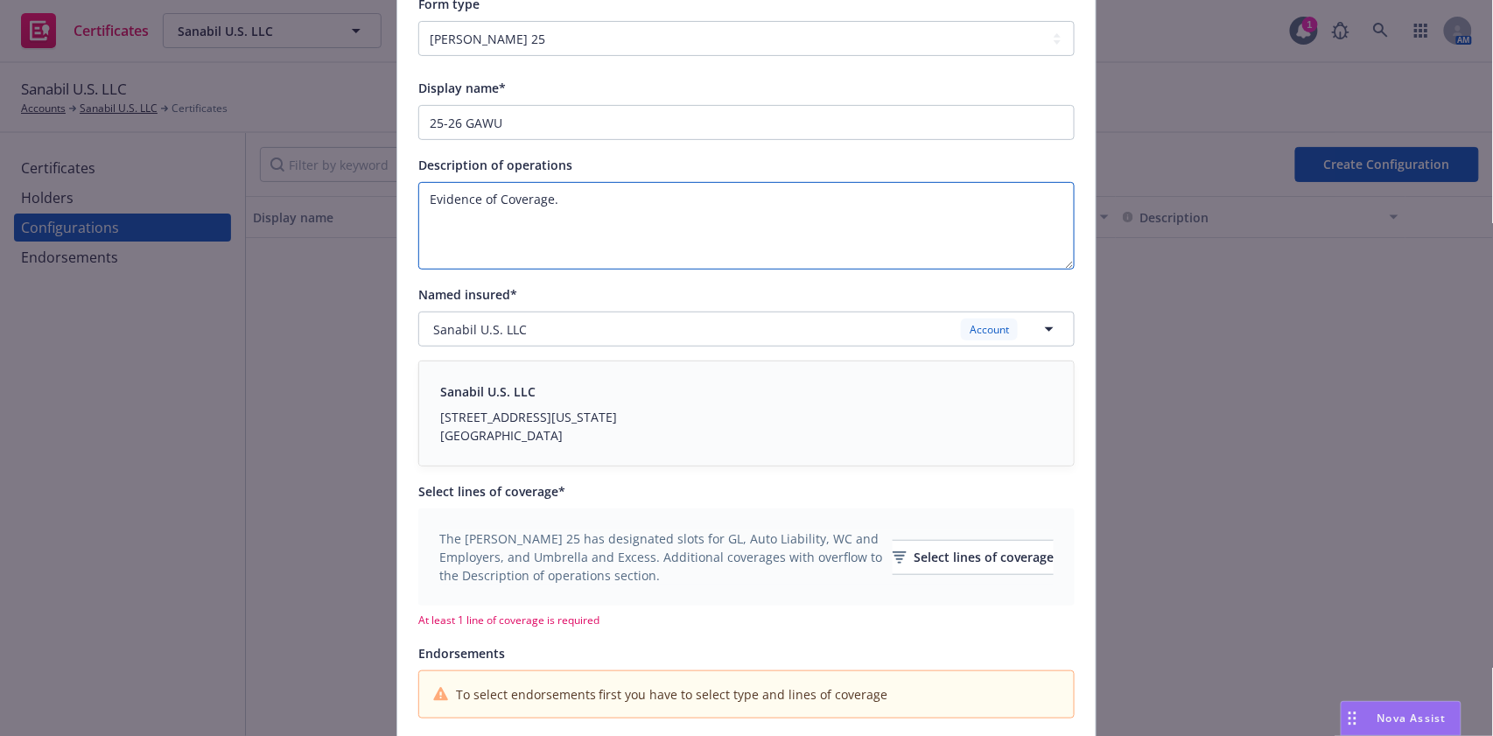
scroll to position [287, 0]
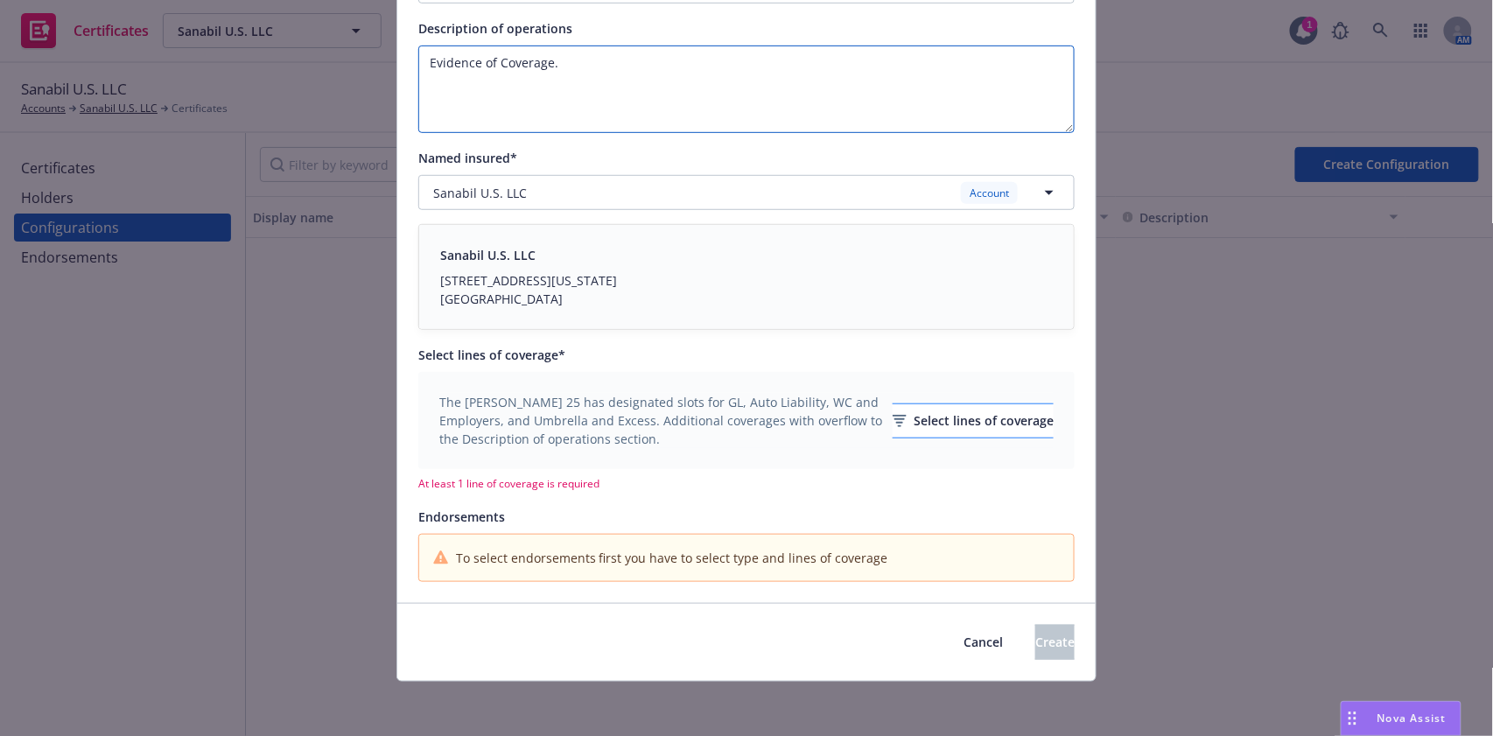
type textarea "Evidence of Coverage."
click at [988, 425] on div "Select lines of coverage" at bounding box center [973, 420] width 161 height 33
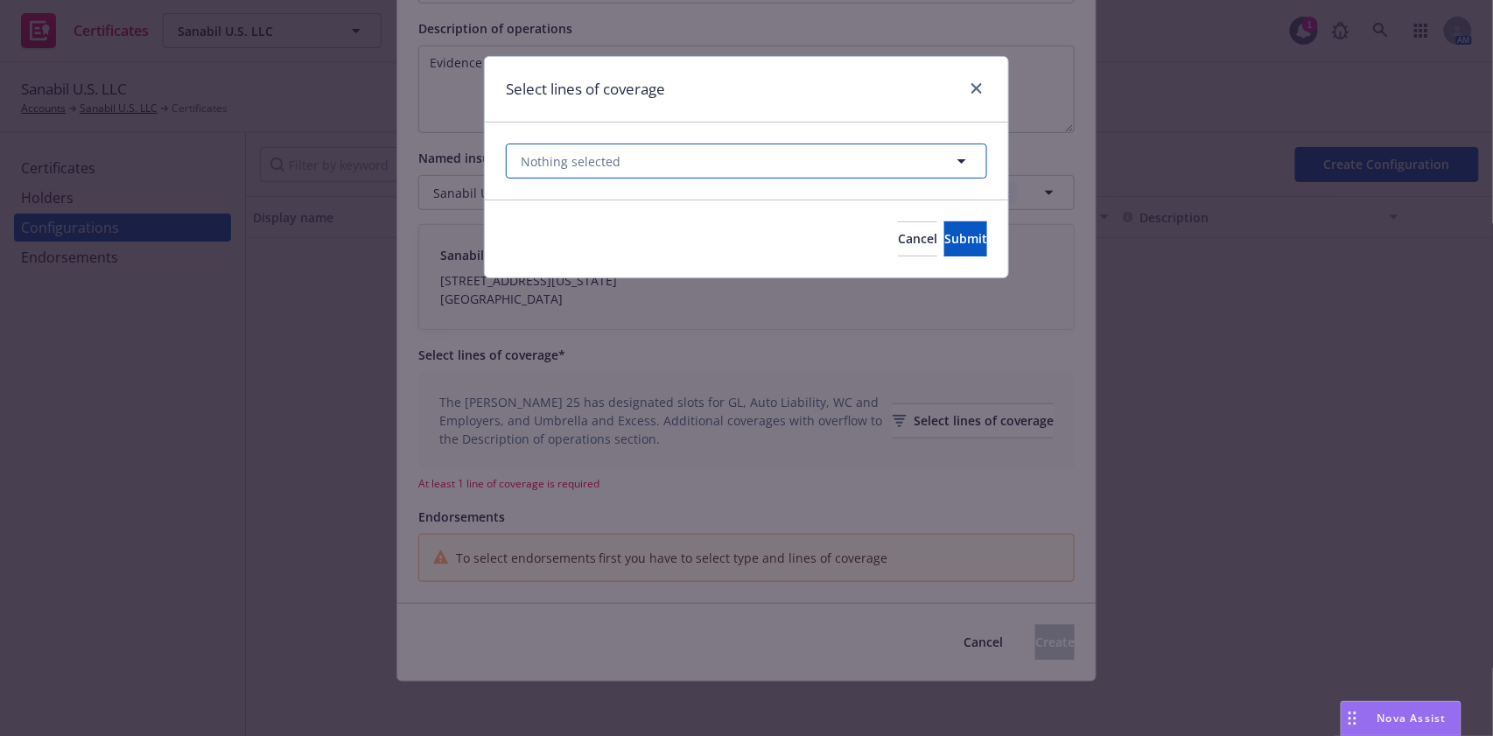
click at [675, 158] on button "Nothing selected" at bounding box center [746, 161] width 481 height 35
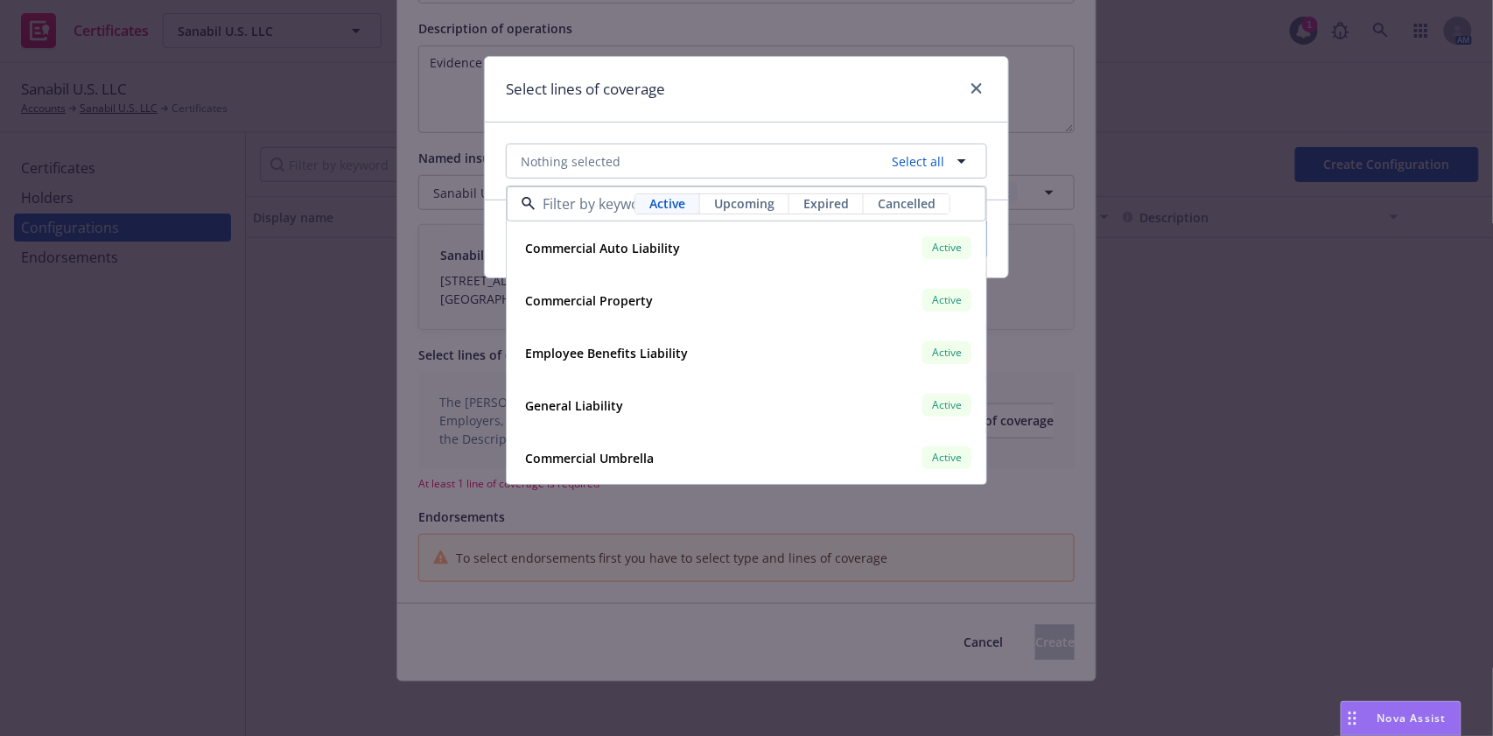
click at [662, 215] on div "Active Upcoming Expired Cancelled" at bounding box center [747, 203] width 480 height 35
click at [745, 209] on span "Upcoming" at bounding box center [744, 203] width 60 height 18
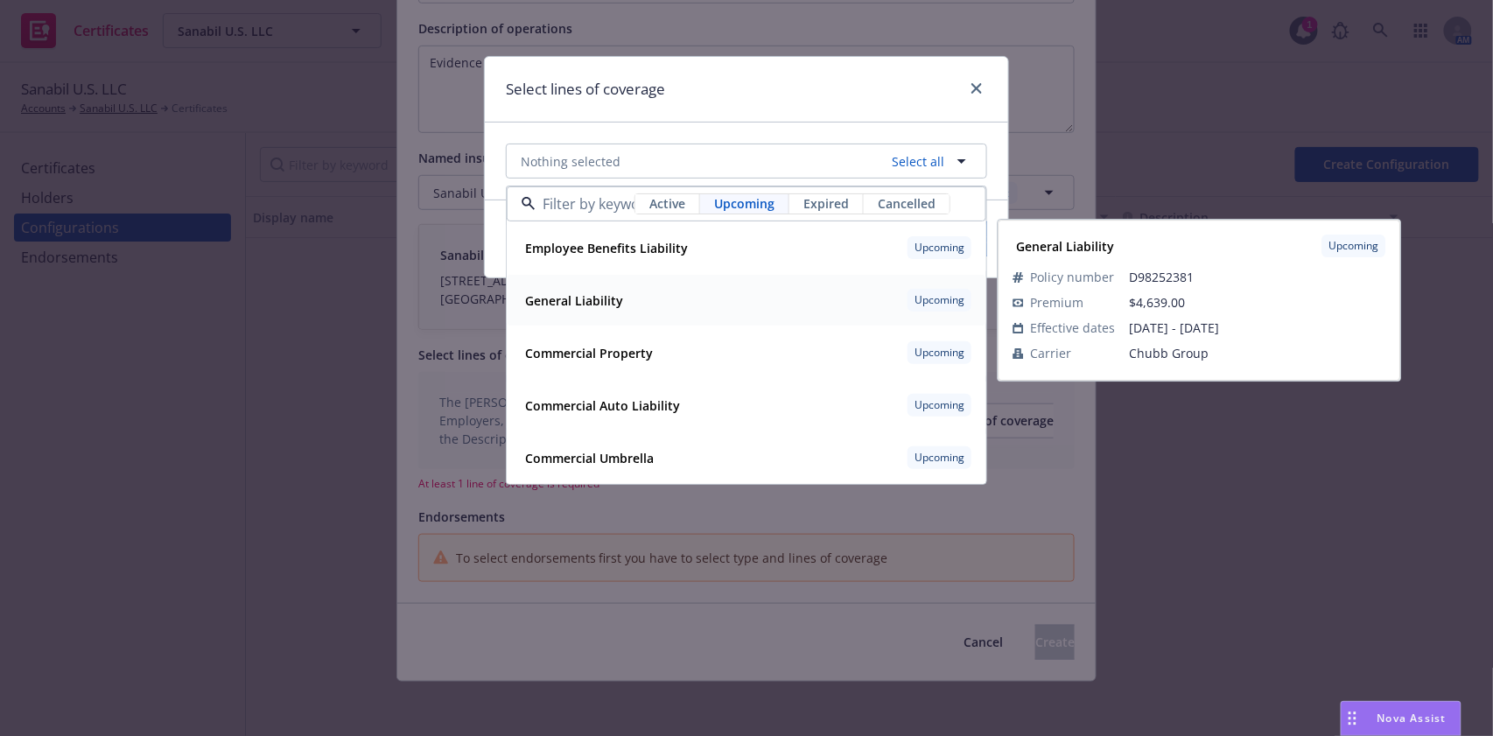
click at [635, 296] on div "General Liability Upcoming" at bounding box center [746, 300] width 457 height 30
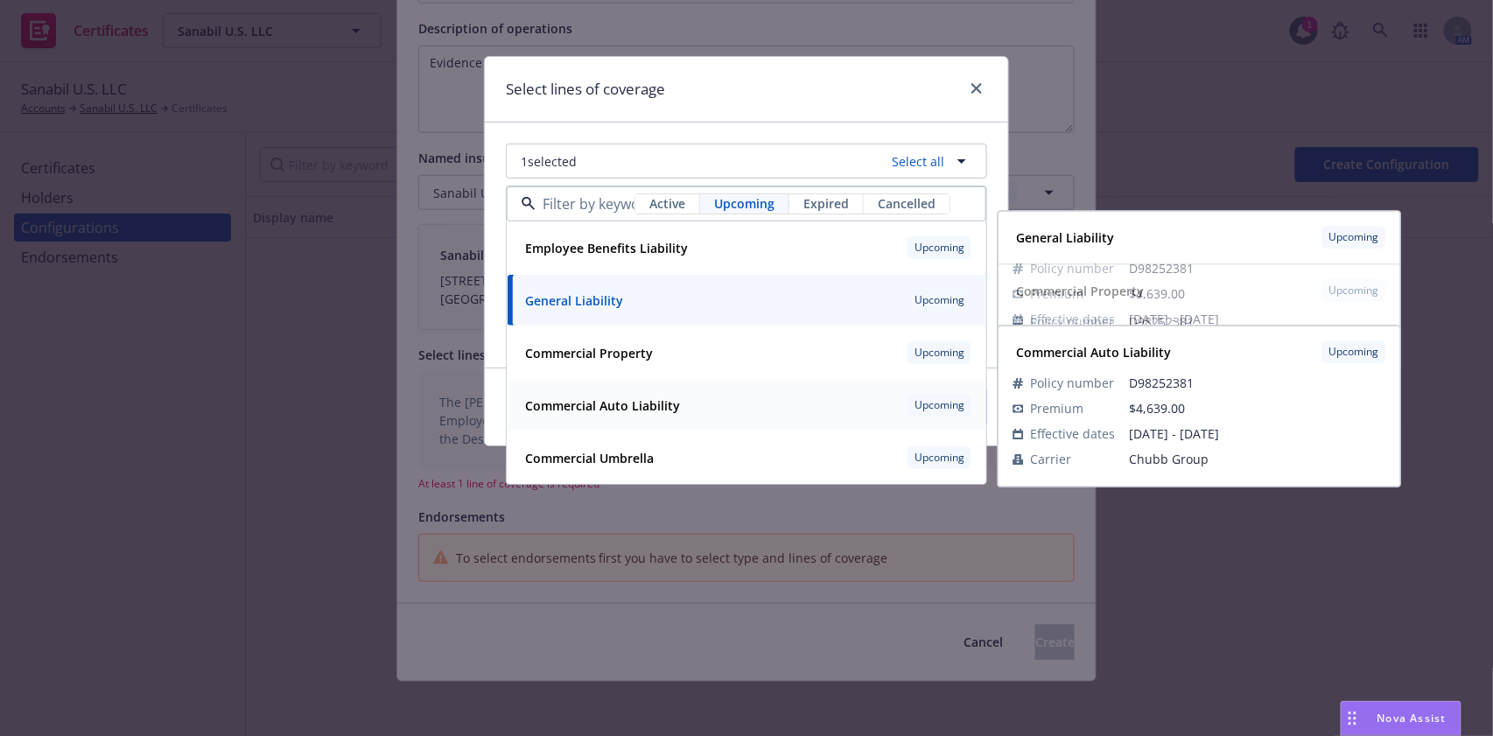
click at [655, 407] on strong "Commercial Auto Liability" at bounding box center [602, 405] width 155 height 17
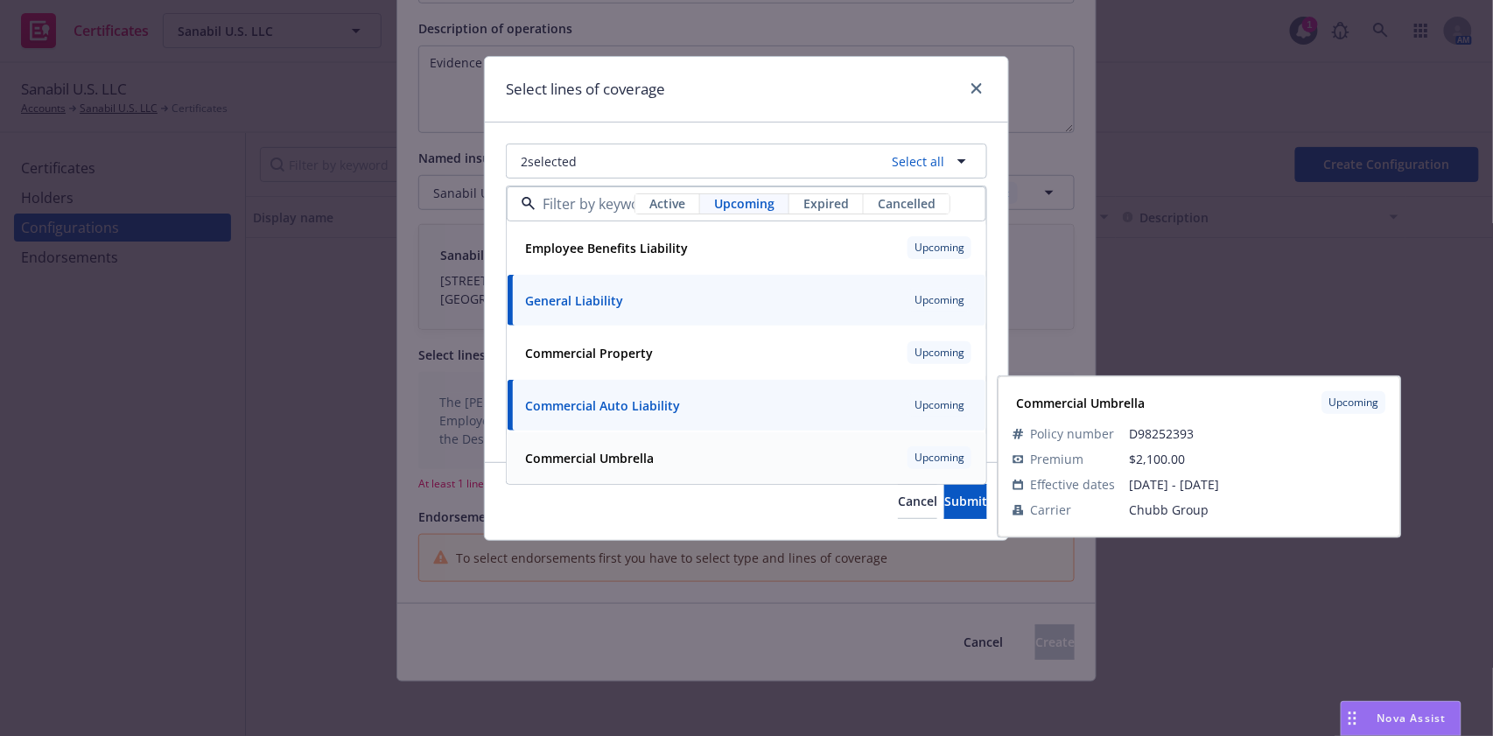
click at [652, 450] on strong "Commercial Umbrella" at bounding box center [589, 458] width 129 height 17
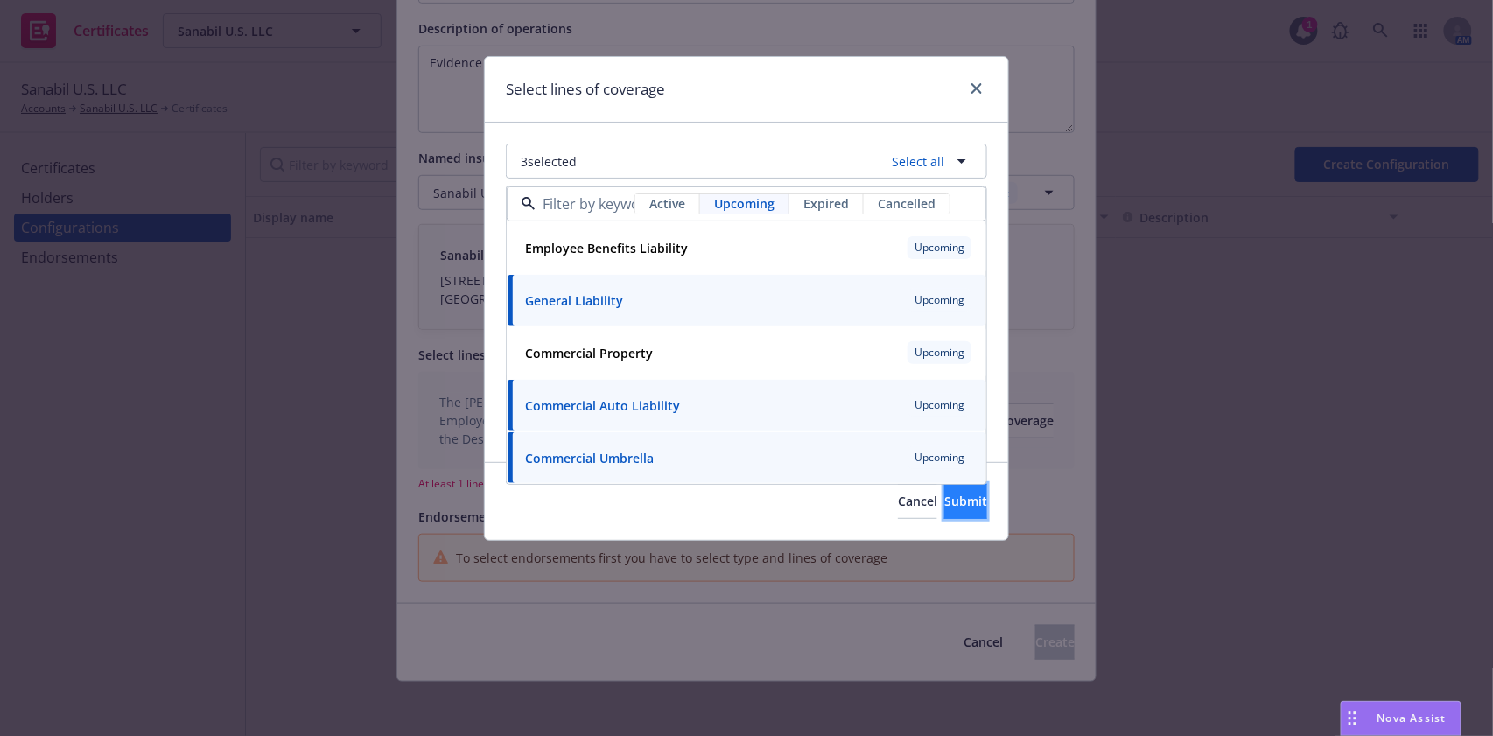
click at [945, 509] on button "Submit" at bounding box center [965, 501] width 43 height 35
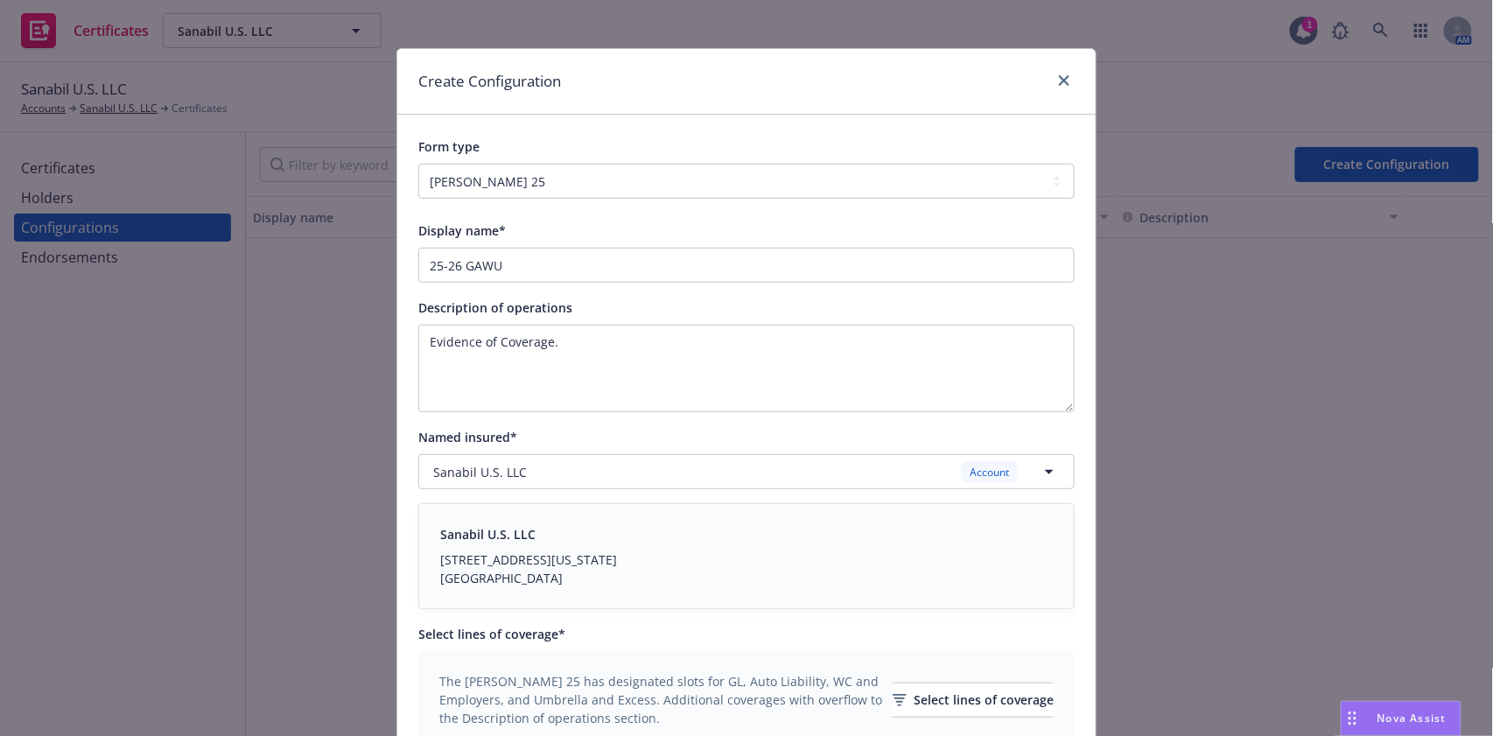
scroll to position [0, 0]
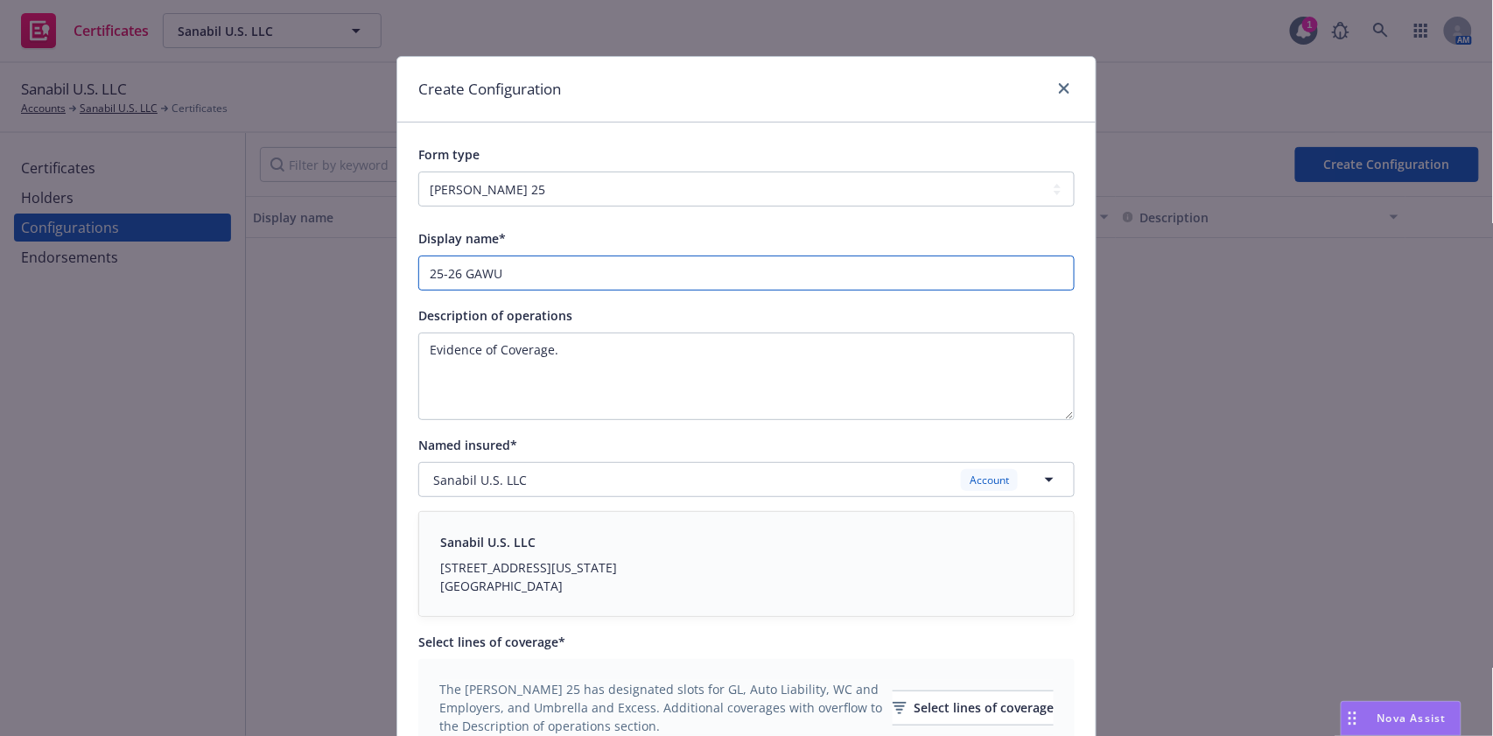
click at [482, 273] on input "25-26 GAWU" at bounding box center [746, 273] width 656 height 35
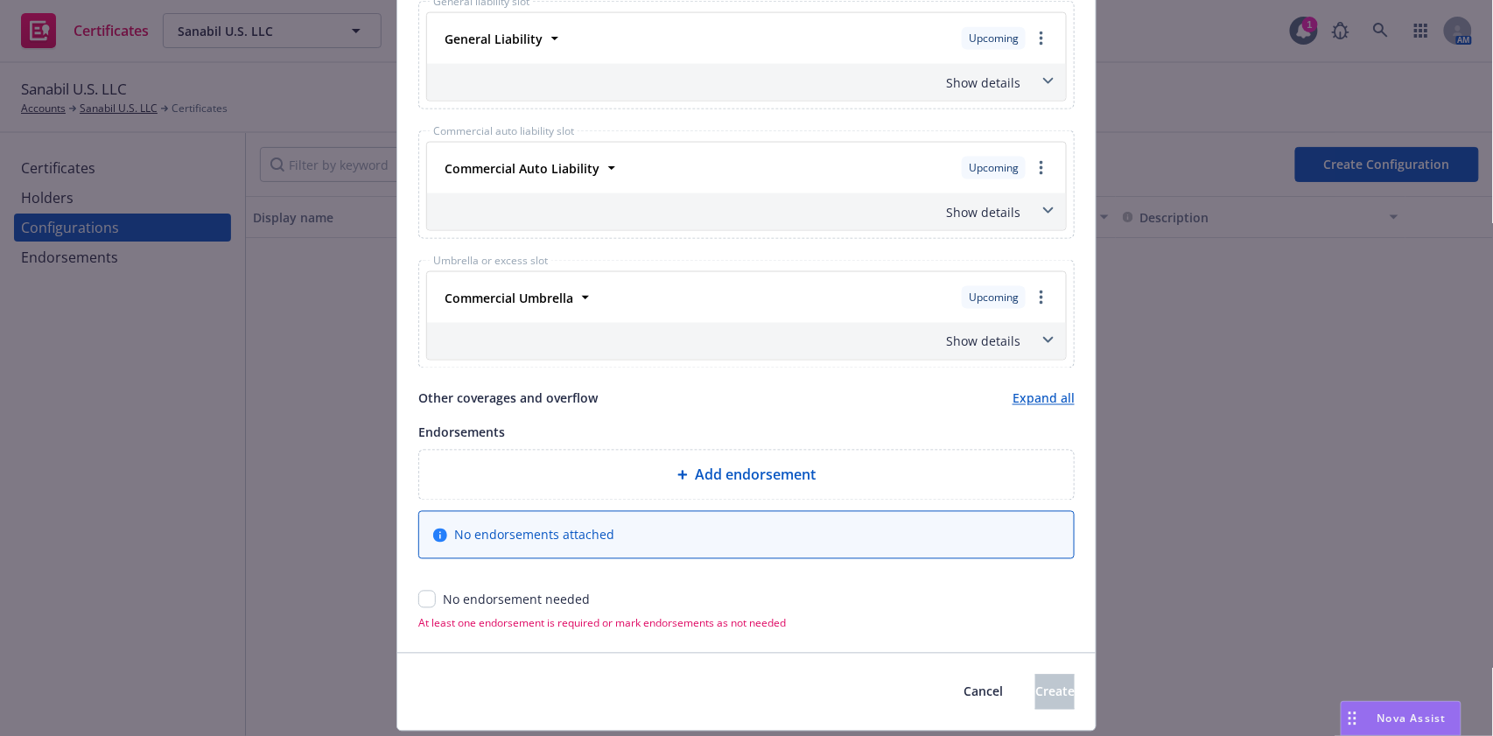
scroll to position [858, 0]
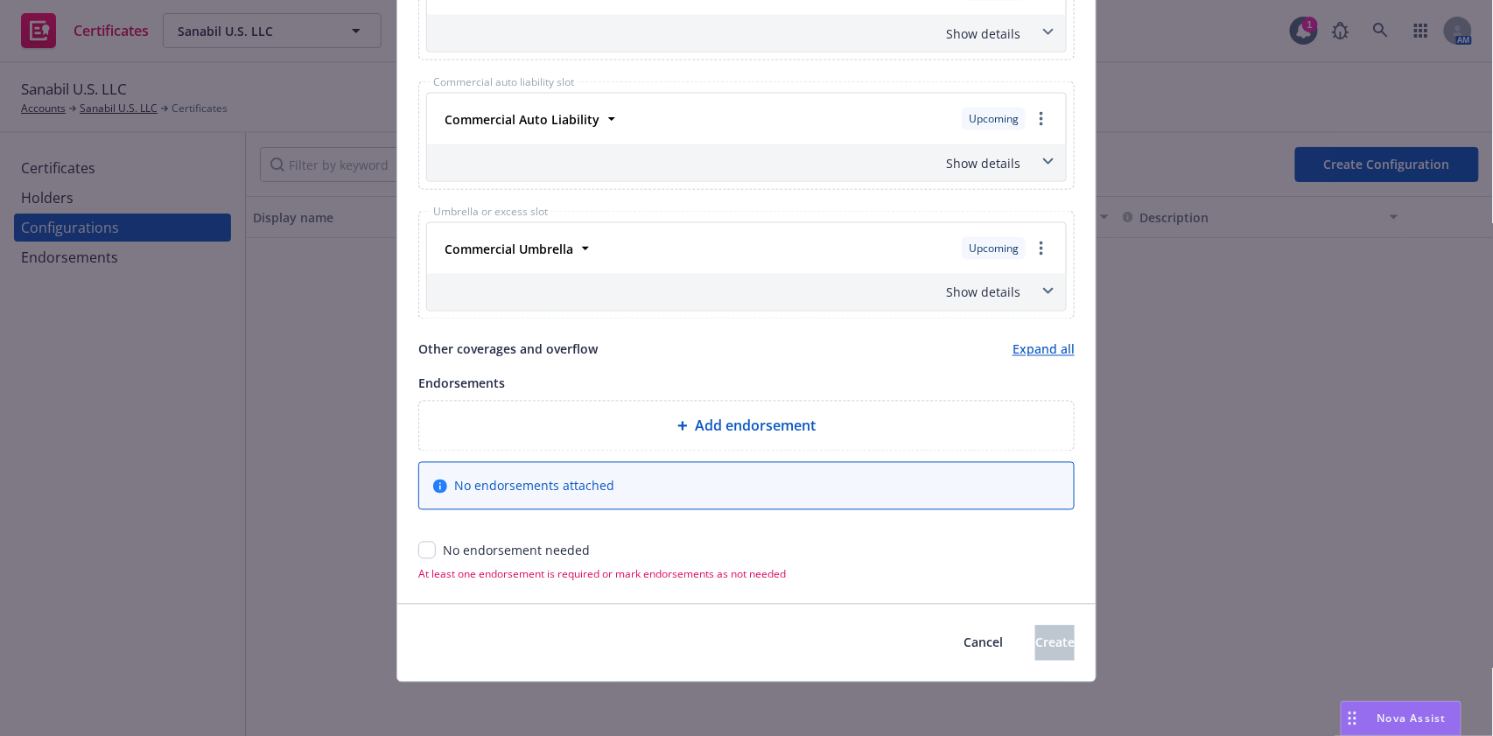
type input "25-26 GAU"
click at [443, 546] on div "No endorsement needed" at bounding box center [516, 551] width 147 height 18
click at [418, 549] on input "checkbox" at bounding box center [427, 551] width 18 height 18
checkbox input "true"
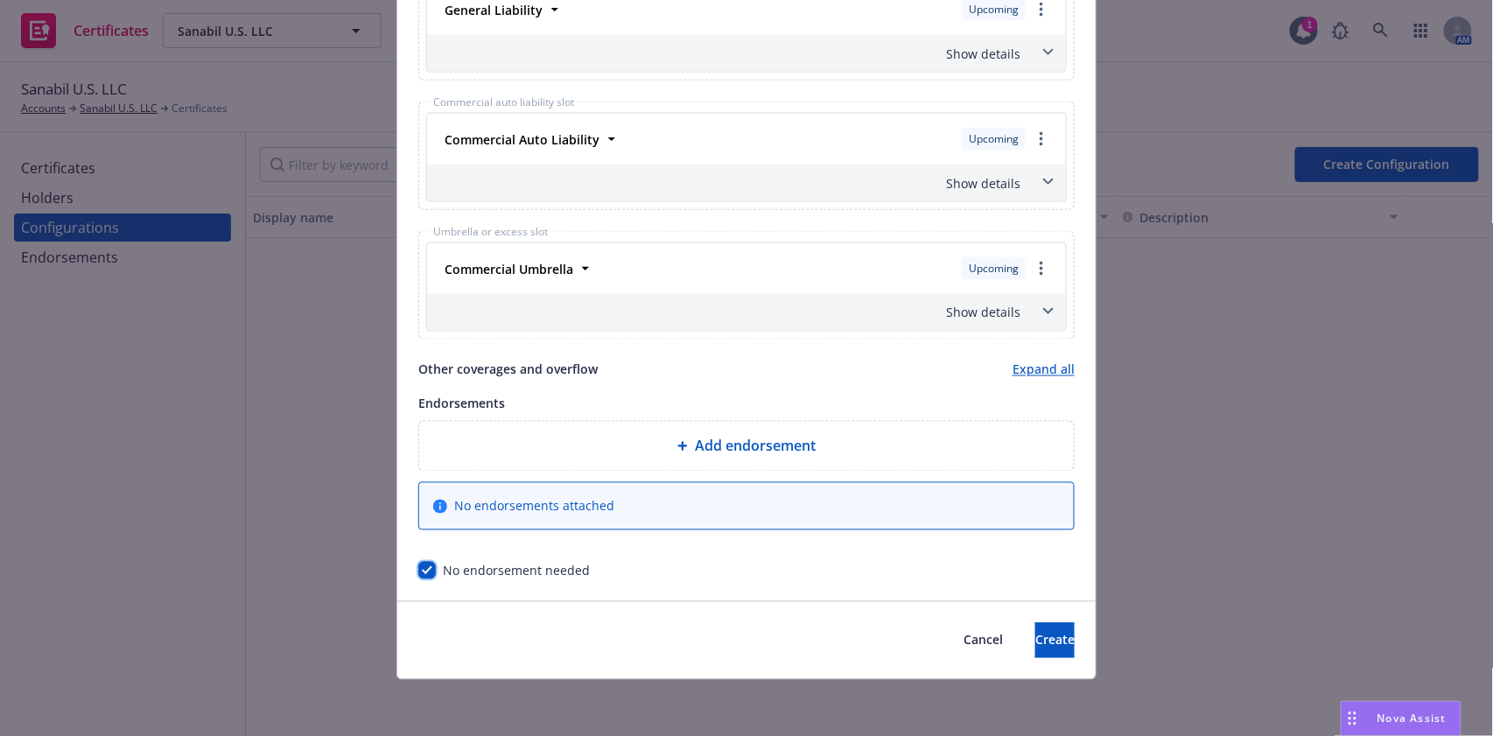
scroll to position [835, 0]
click at [1054, 634] on button "Create" at bounding box center [1054, 643] width 39 height 35
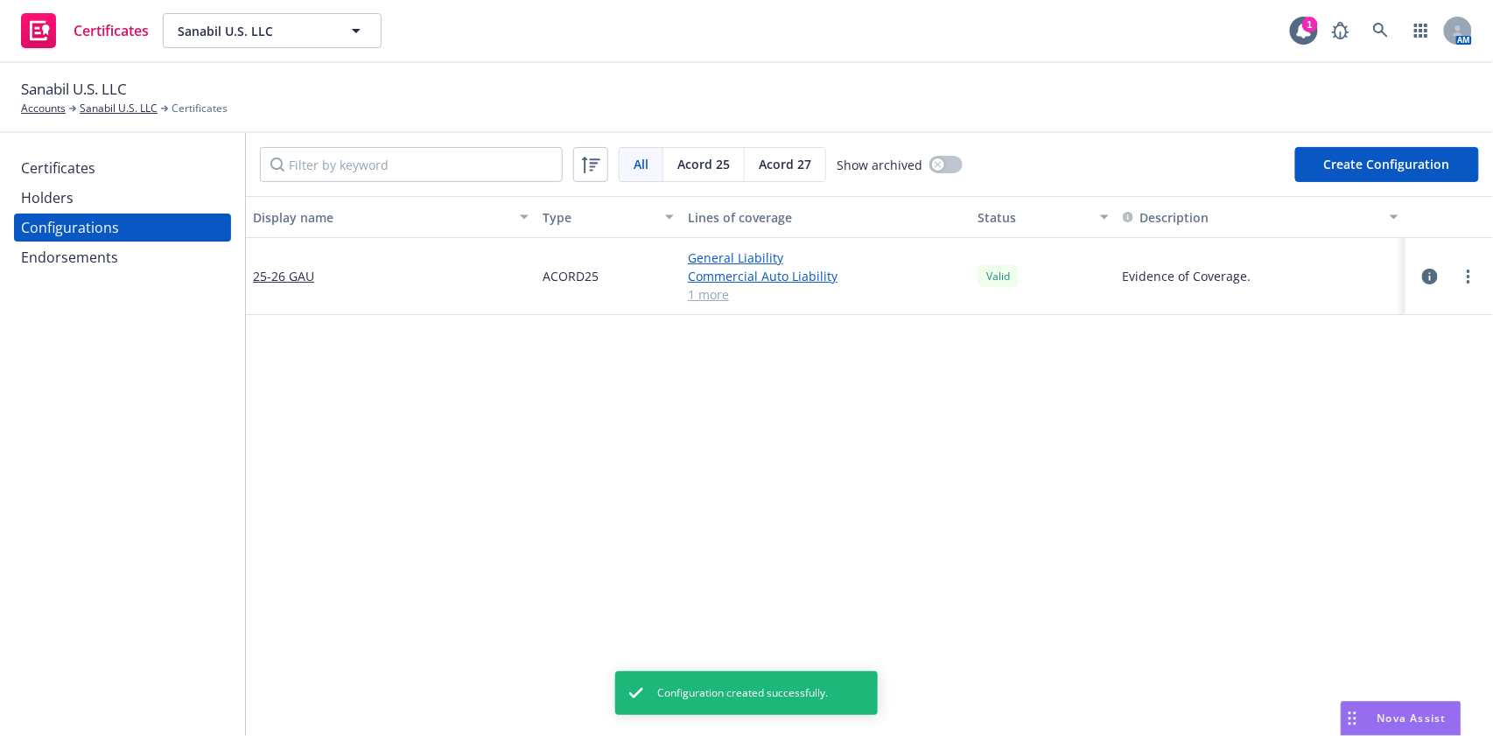
click at [1422, 155] on button "Create Configuration" at bounding box center [1387, 164] width 184 height 35
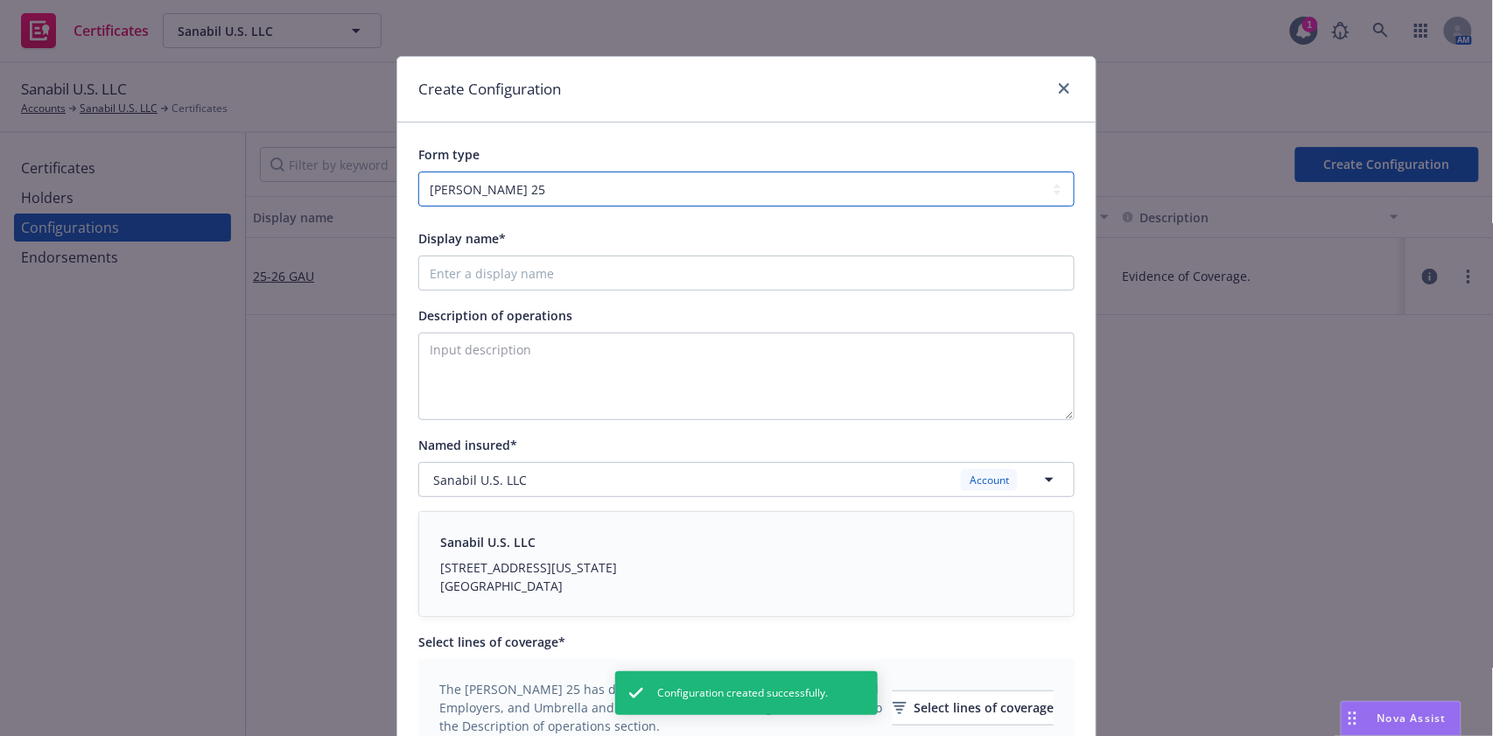
click at [521, 194] on select "ACORD 25 ACORD 27" at bounding box center [746, 189] width 656 height 35
select select "ACORD27"
click at [418, 172] on select "ACORD 25 ACORD 27" at bounding box center [746, 189] width 656 height 35
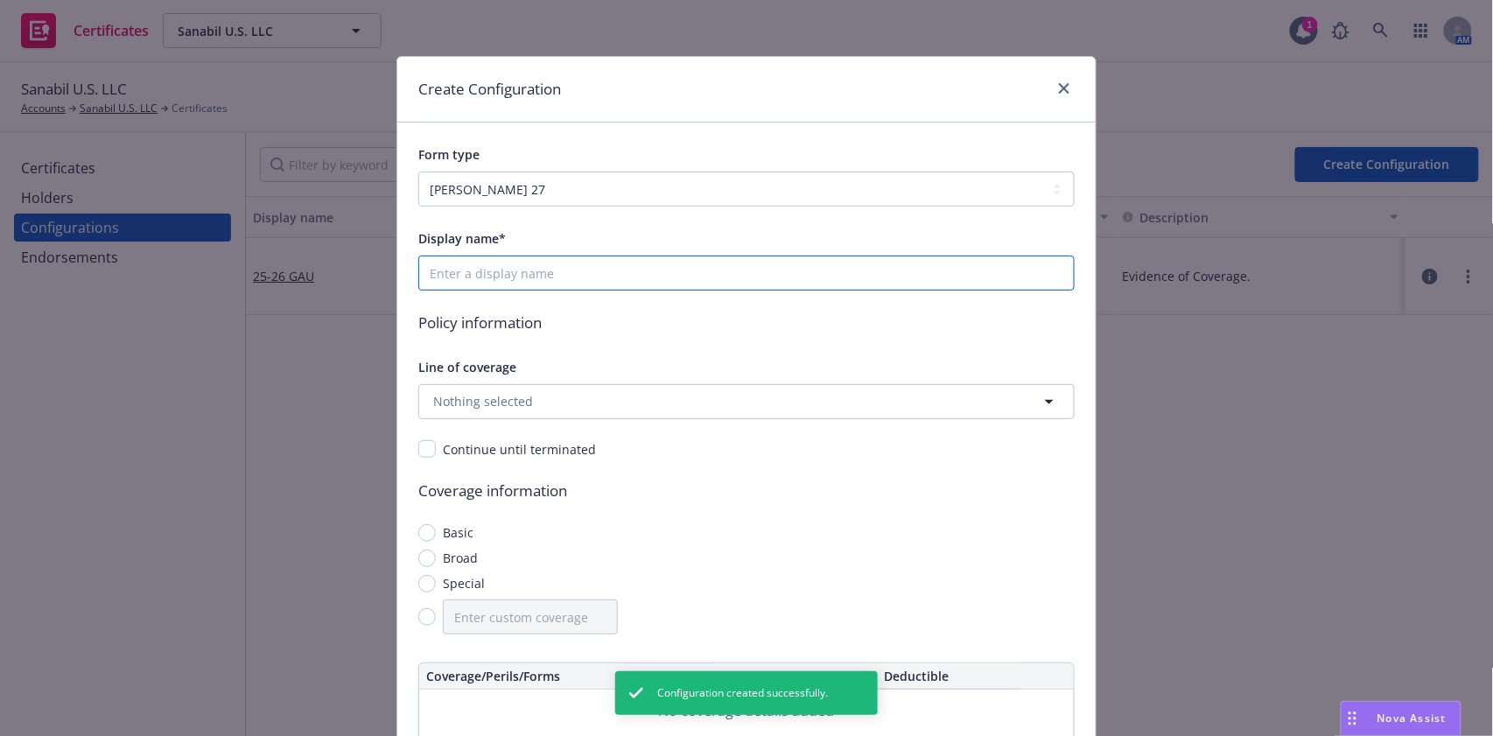
click at [443, 264] on input "Display name*" at bounding box center [746, 273] width 656 height 35
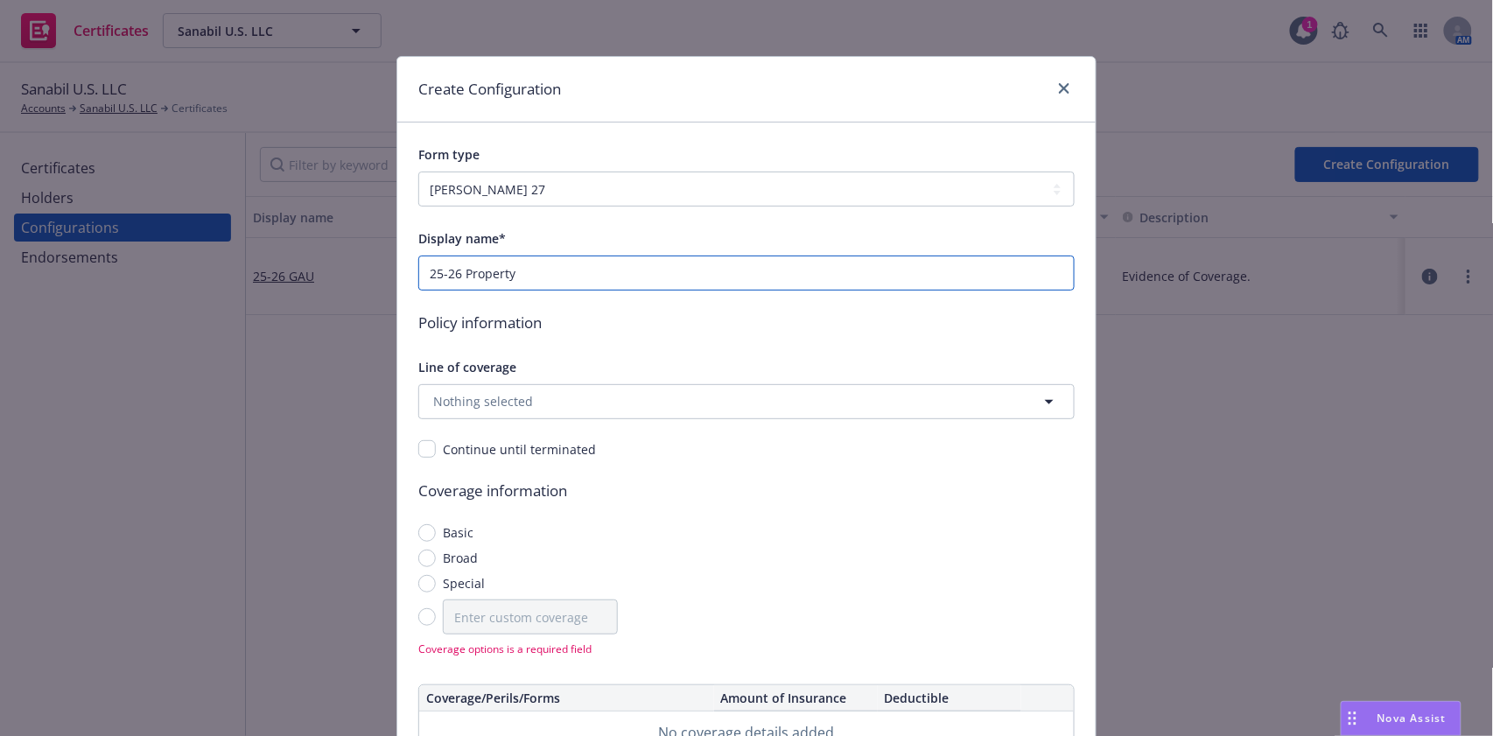
type input "25-26 Property"
click at [530, 422] on div "Display name* 25-26 Property Policy information Line of coverage Nothing select…" at bounding box center [746, 595] width 656 height 734
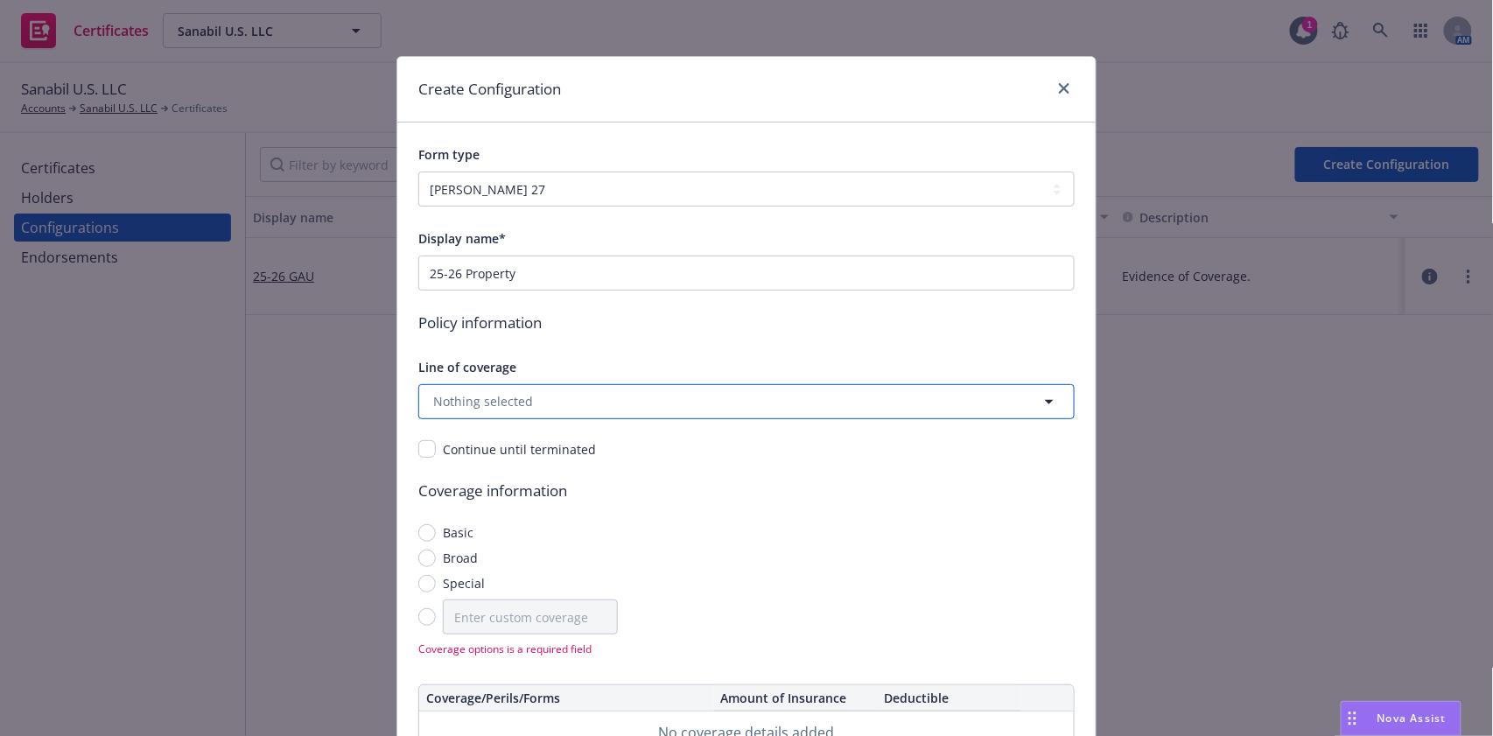
click at [531, 396] on button "Nothing selected" at bounding box center [746, 401] width 656 height 35
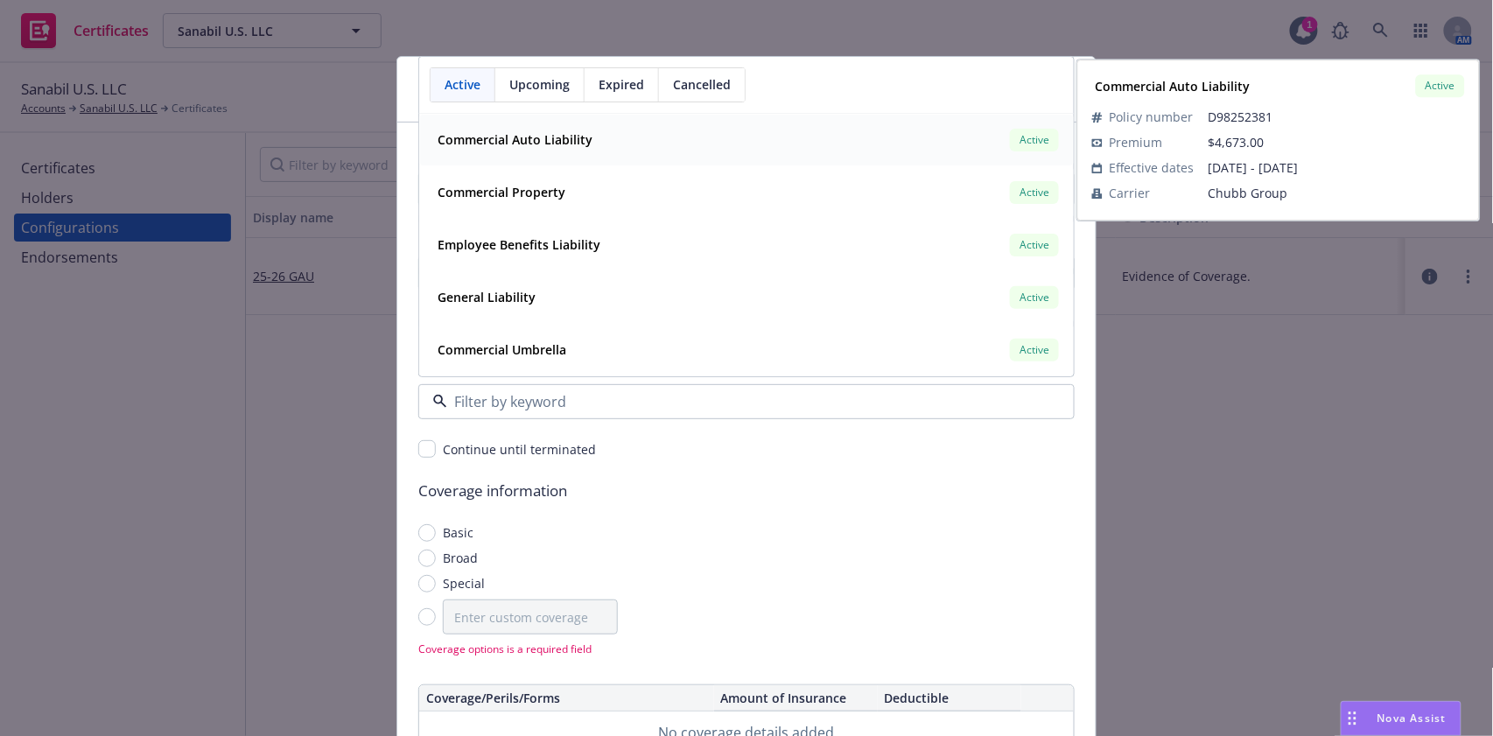
click at [556, 81] on span "Upcoming" at bounding box center [539, 84] width 60 height 18
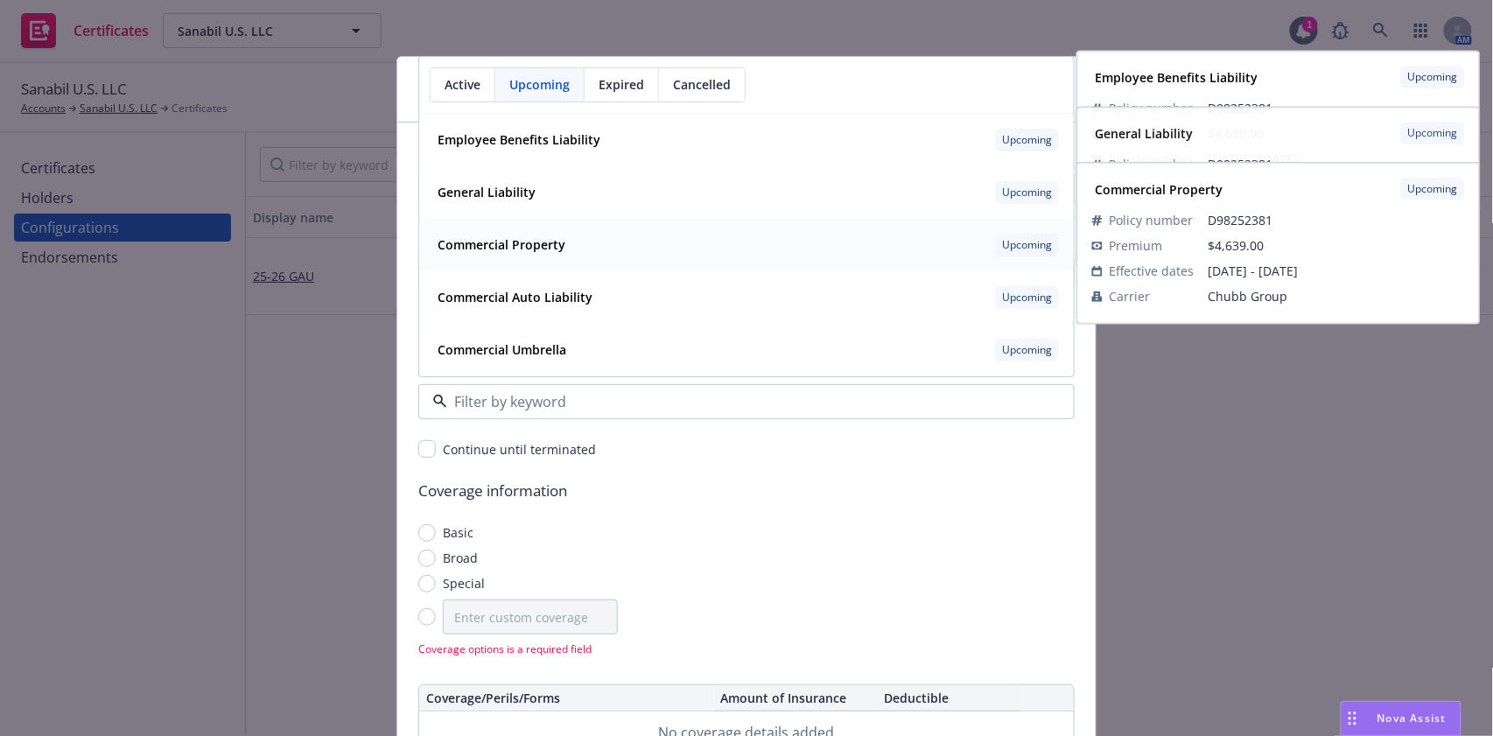
click at [557, 239] on div "Commercial Property" at bounding box center [500, 244] width 138 height 25
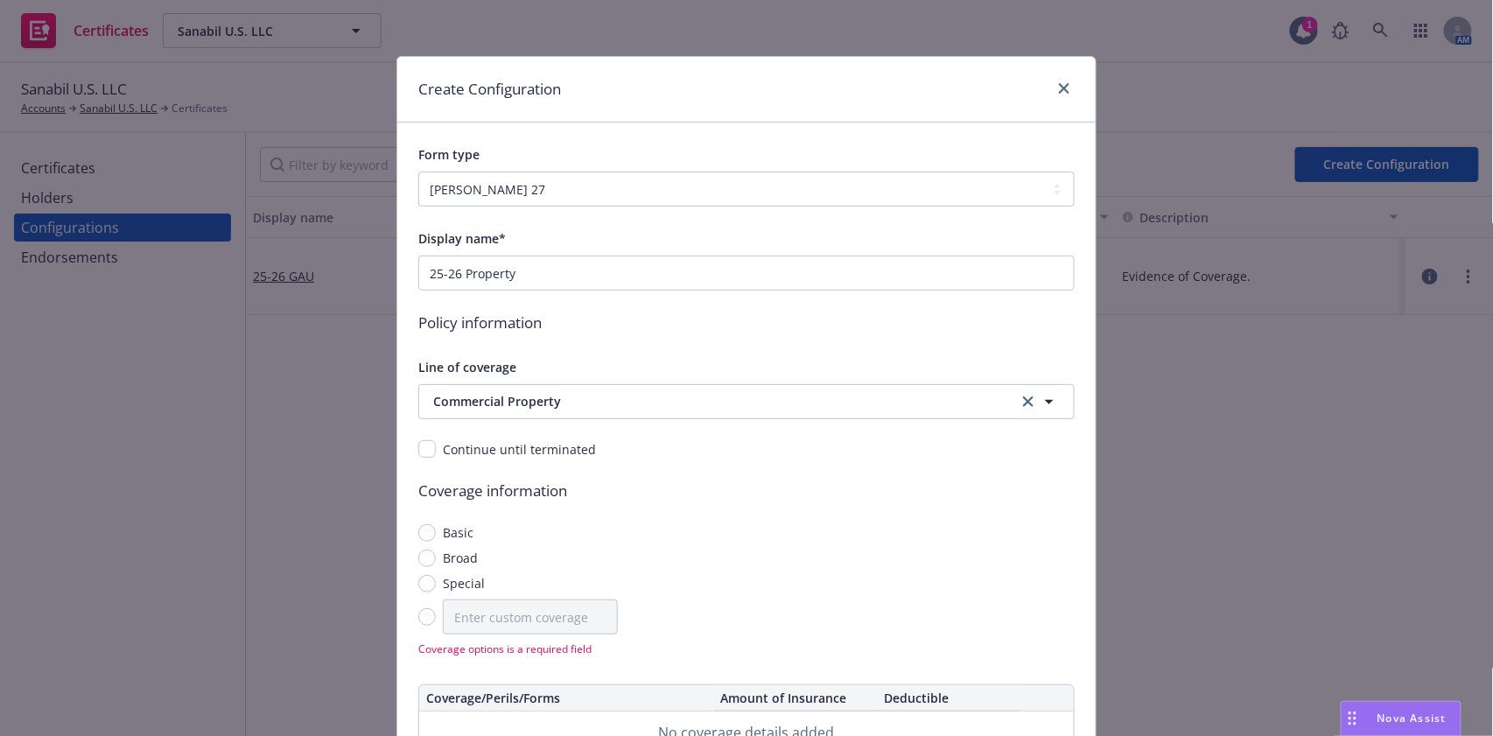
click at [436, 578] on span "Special" at bounding box center [460, 583] width 49 height 18
click at [429, 578] on input "Special" at bounding box center [427, 584] width 18 height 18
radio input "true"
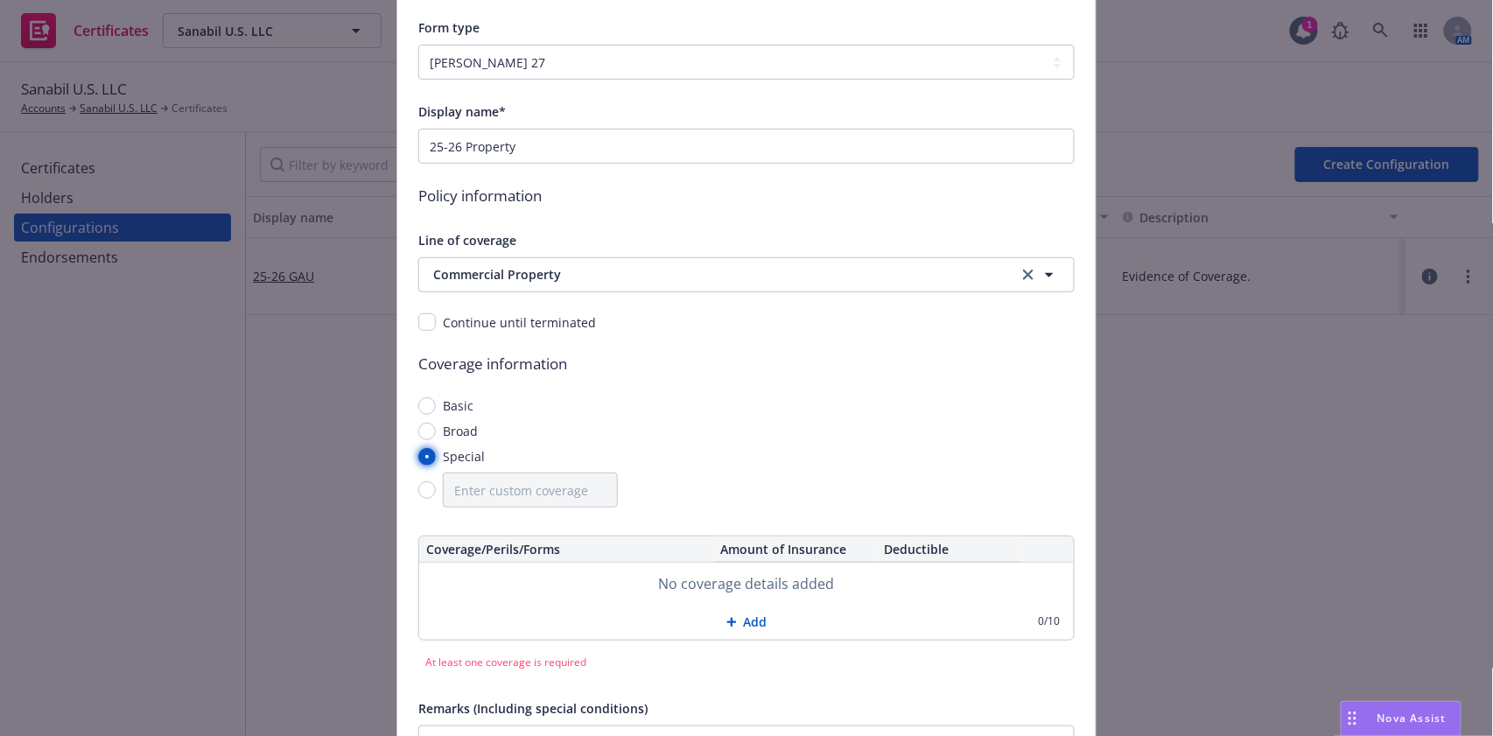
scroll to position [233, 0]
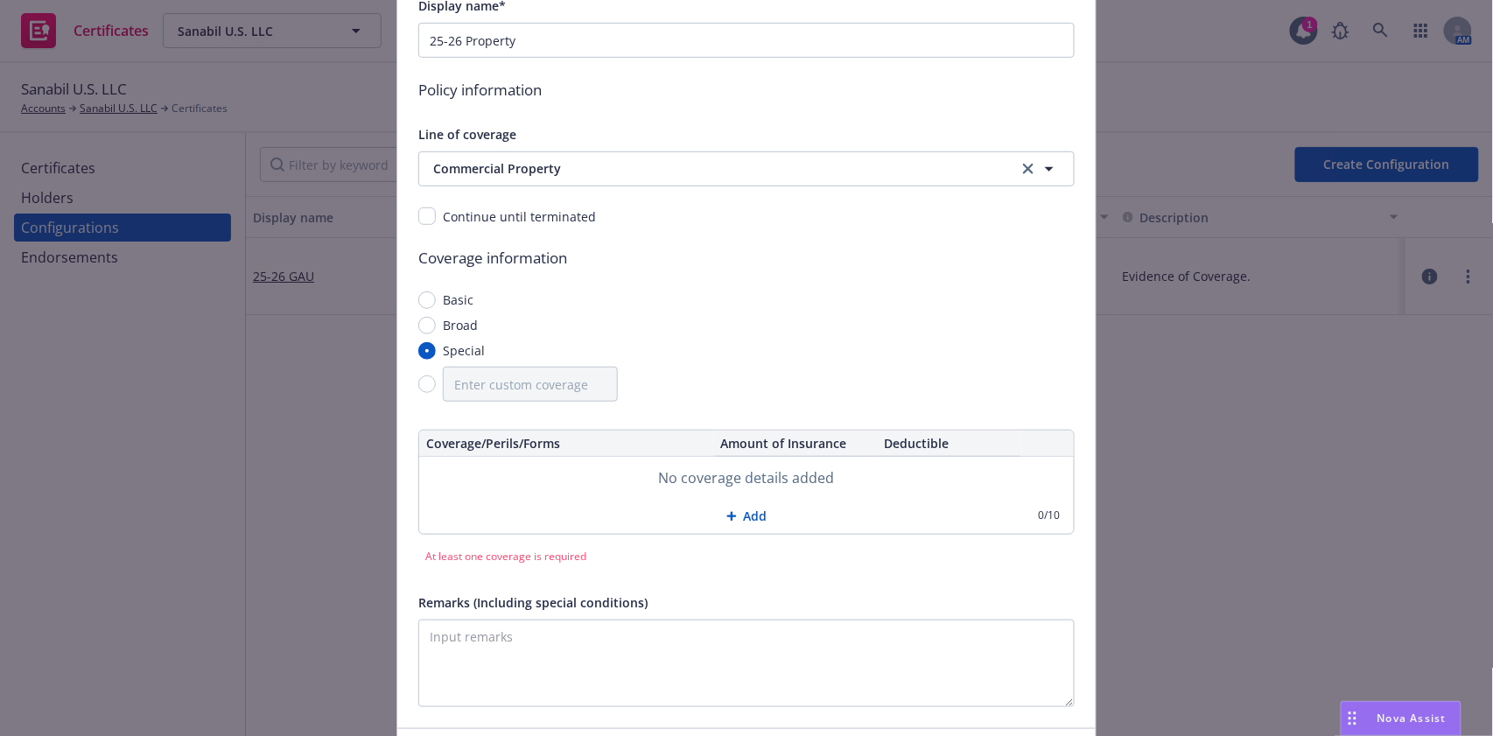
click at [736, 519] on button "Add" at bounding box center [746, 516] width 655 height 35
click at [736, 519] on button "Add" at bounding box center [746, 518] width 655 height 35
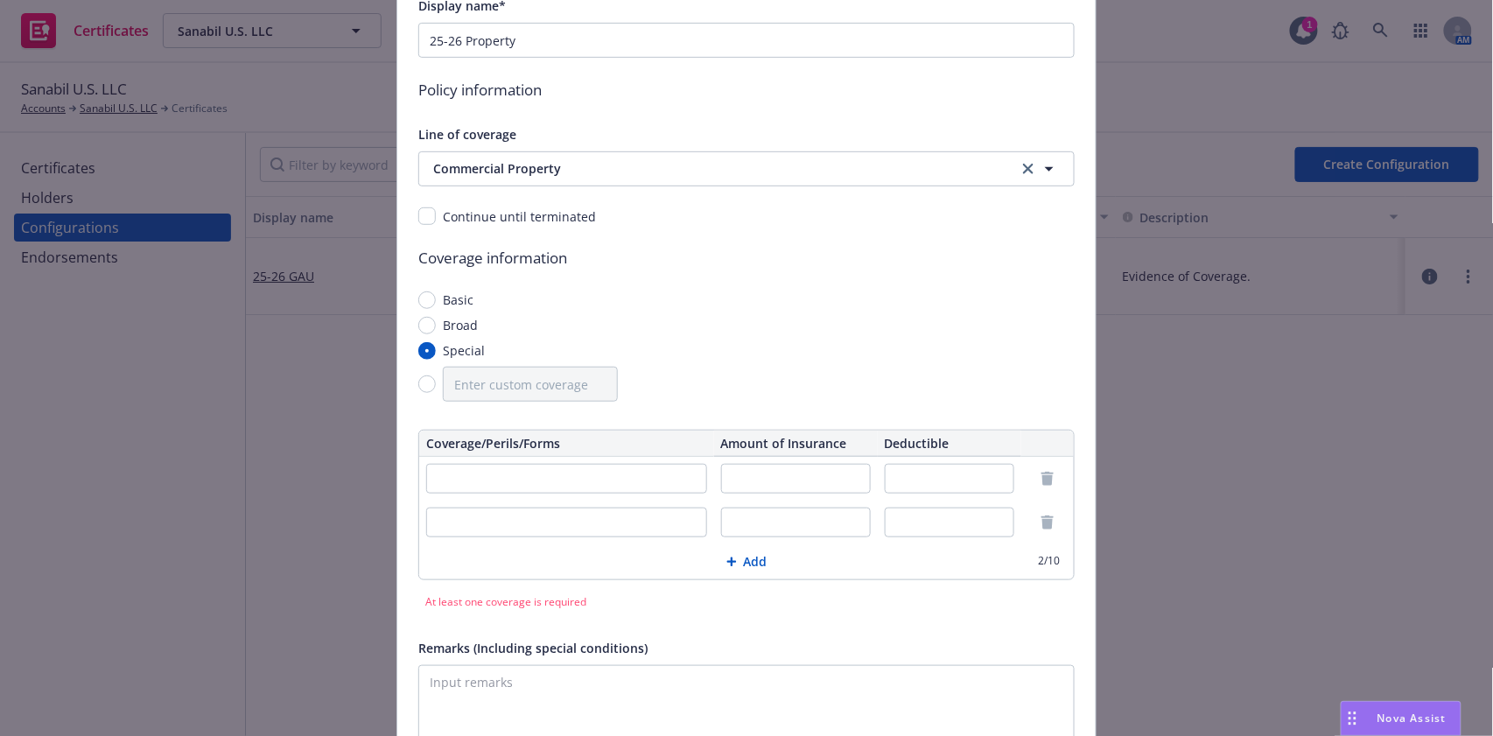
click at [601, 522] on input "text" at bounding box center [566, 523] width 281 height 30
paste input "Business Income and Extra Expense"
type input "Business Income and Extra Expense"
click at [779, 525] on input "text" at bounding box center [796, 523] width 150 height 30
type input "ALS 12 Months"
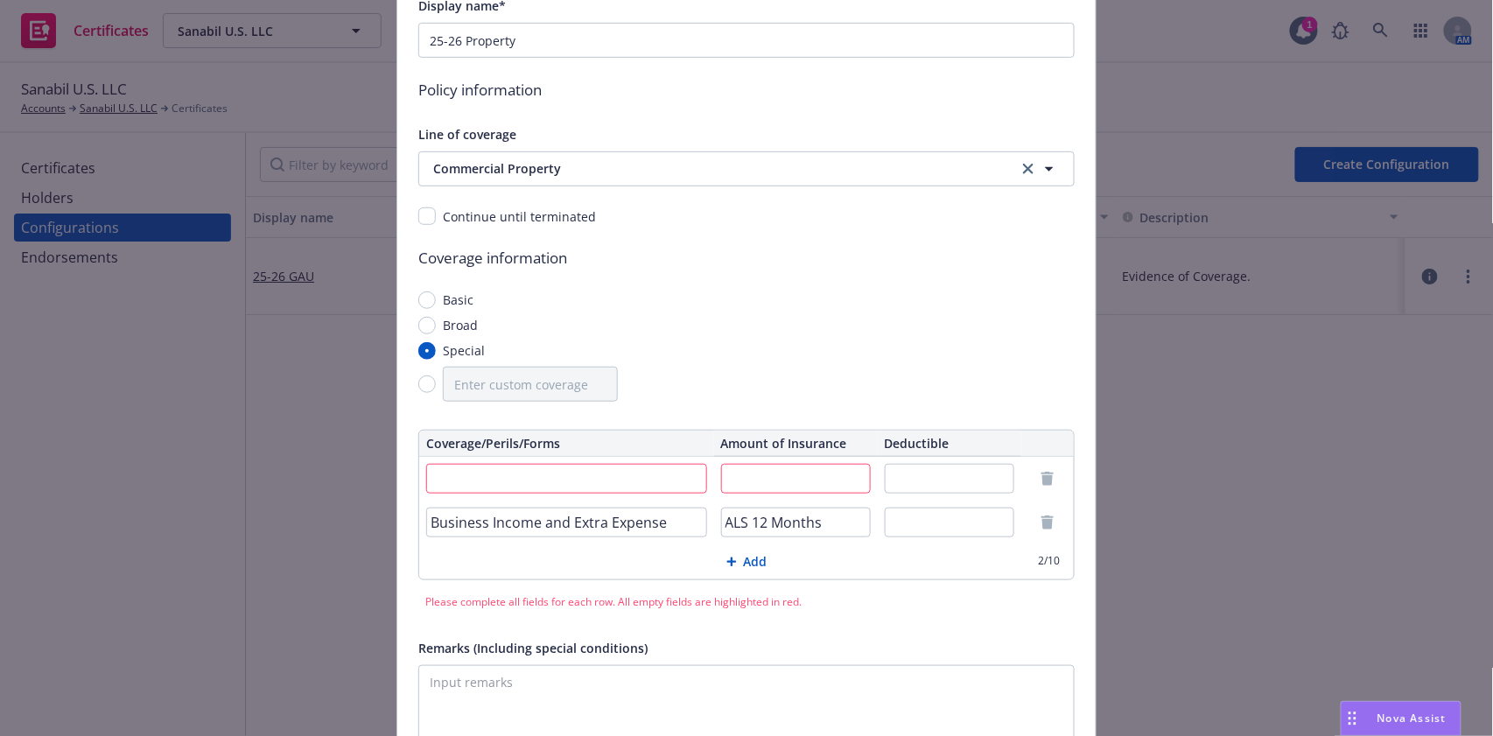
click at [924, 527] on input "text" at bounding box center [950, 523] width 130 height 30
type input "72 Hours"
click at [511, 476] on input "text" at bounding box center [566, 479] width 281 height 30
click at [513, 480] on input "text" at bounding box center [566, 479] width 281 height 30
paste input "Business Personal Property"
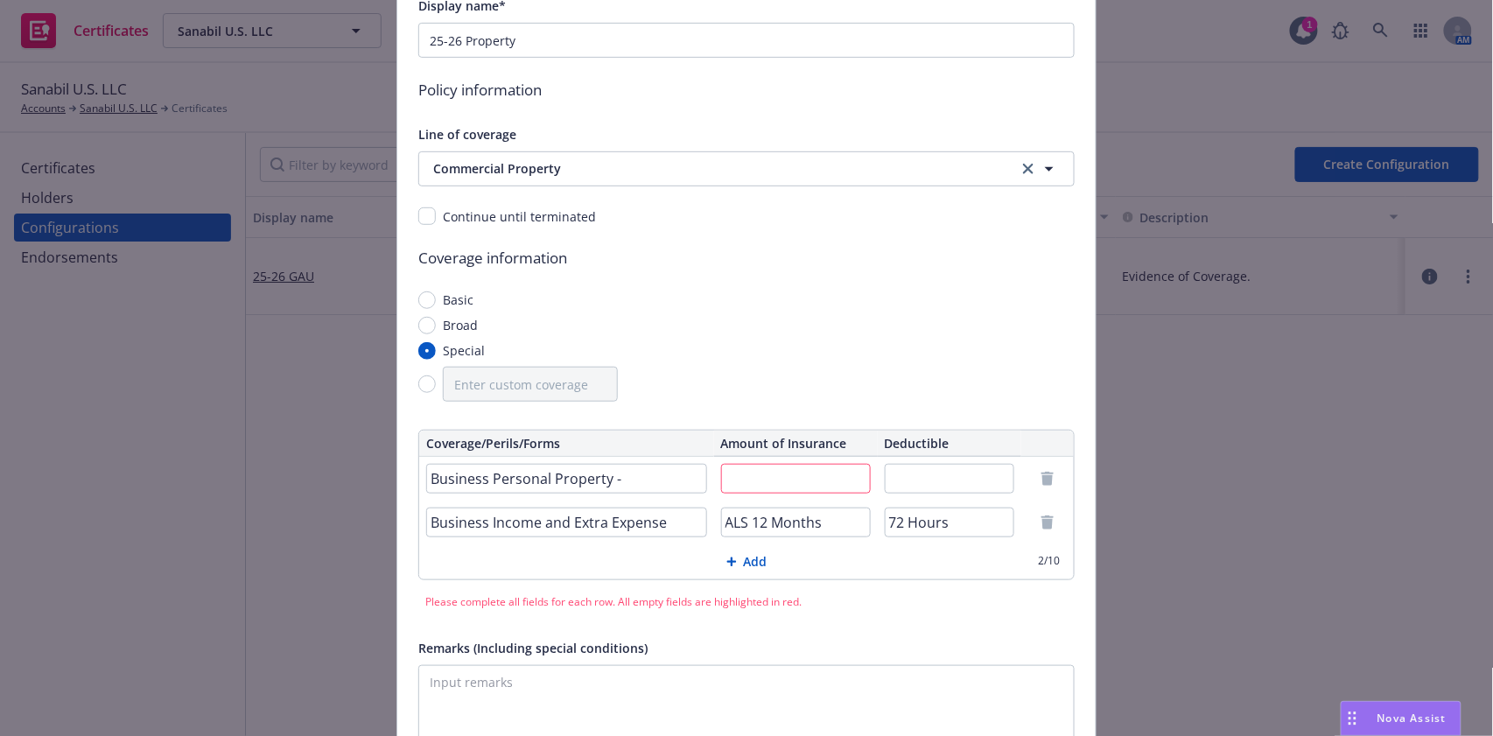
paste input "Replacement Cost"
type input "Business Personal Property - Replacement Cost"
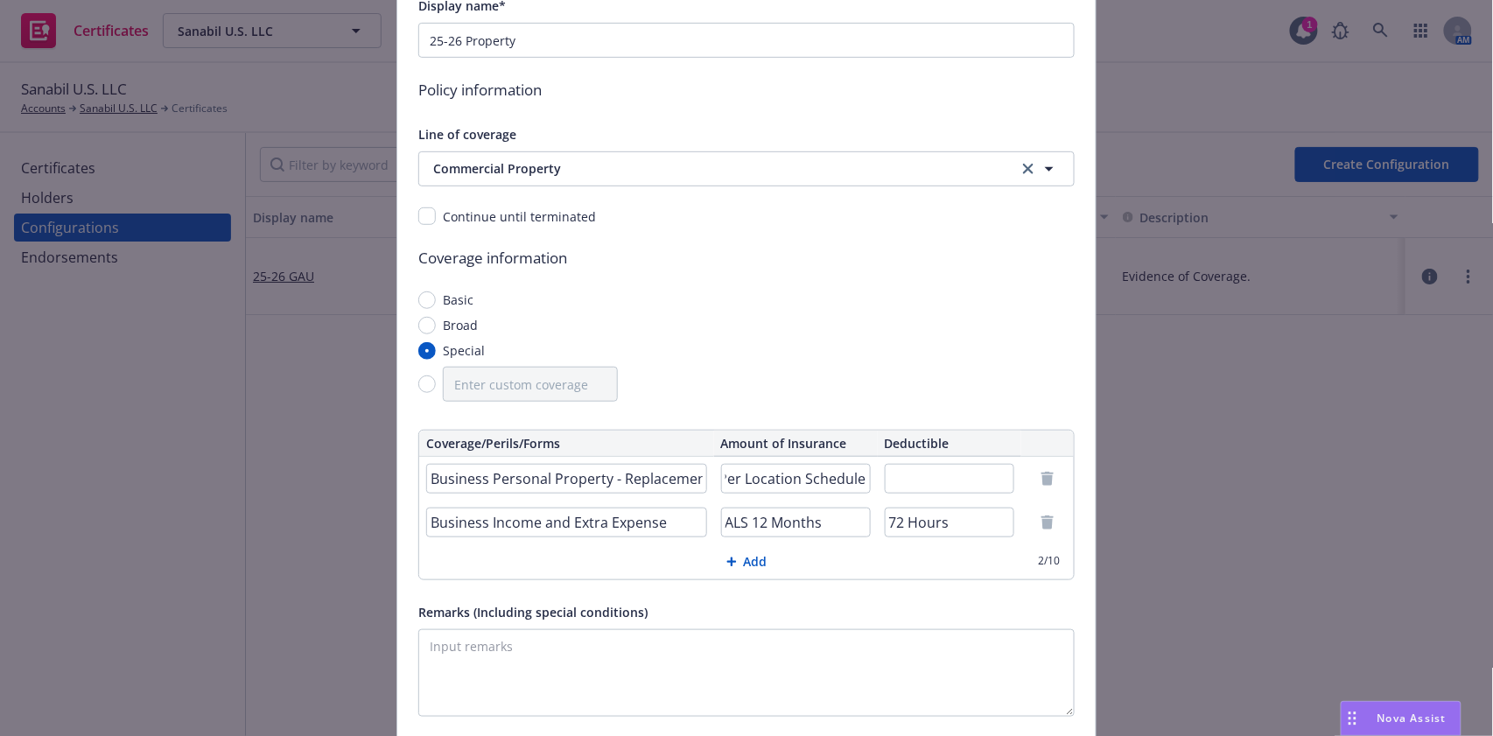
scroll to position [0, 3]
type input "Per Location Schedule"
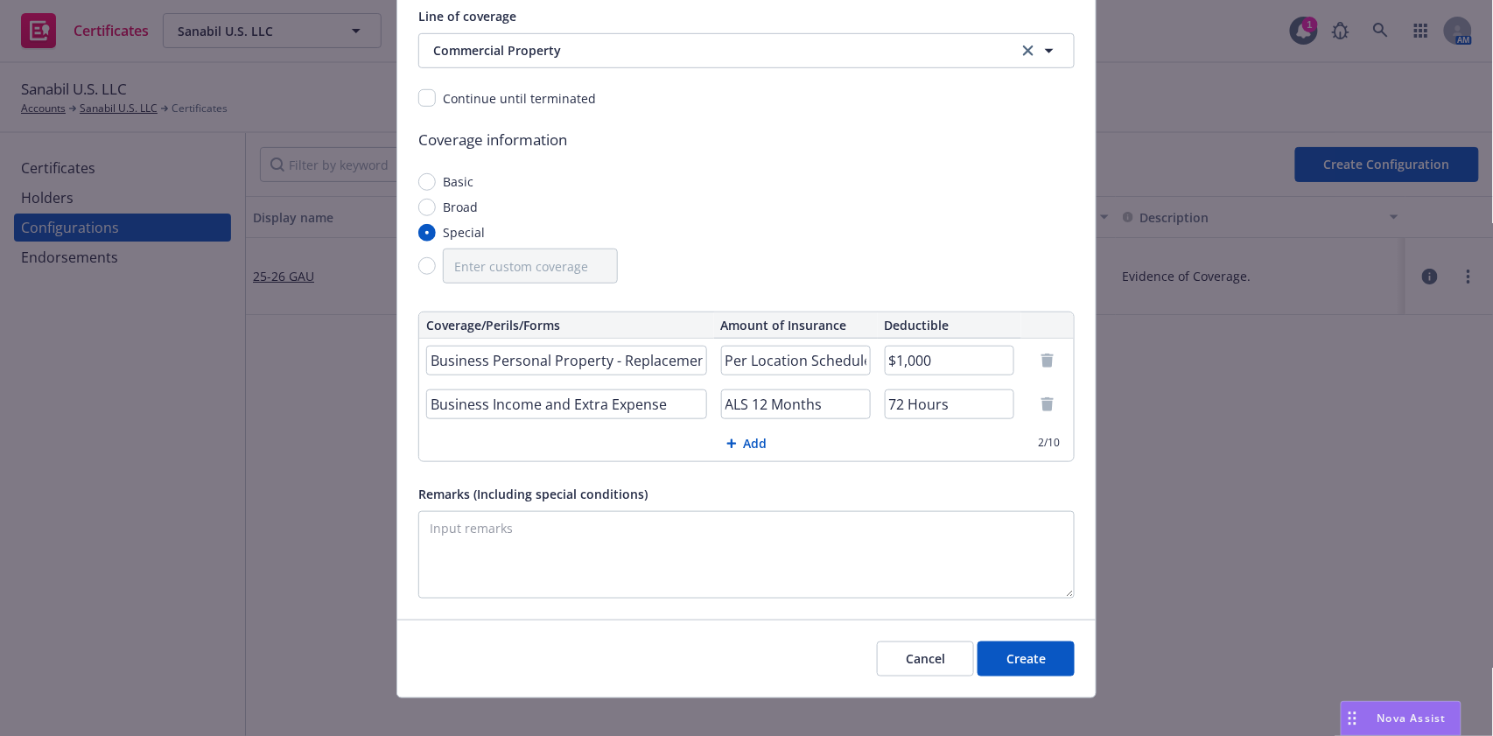
scroll to position [368, 0]
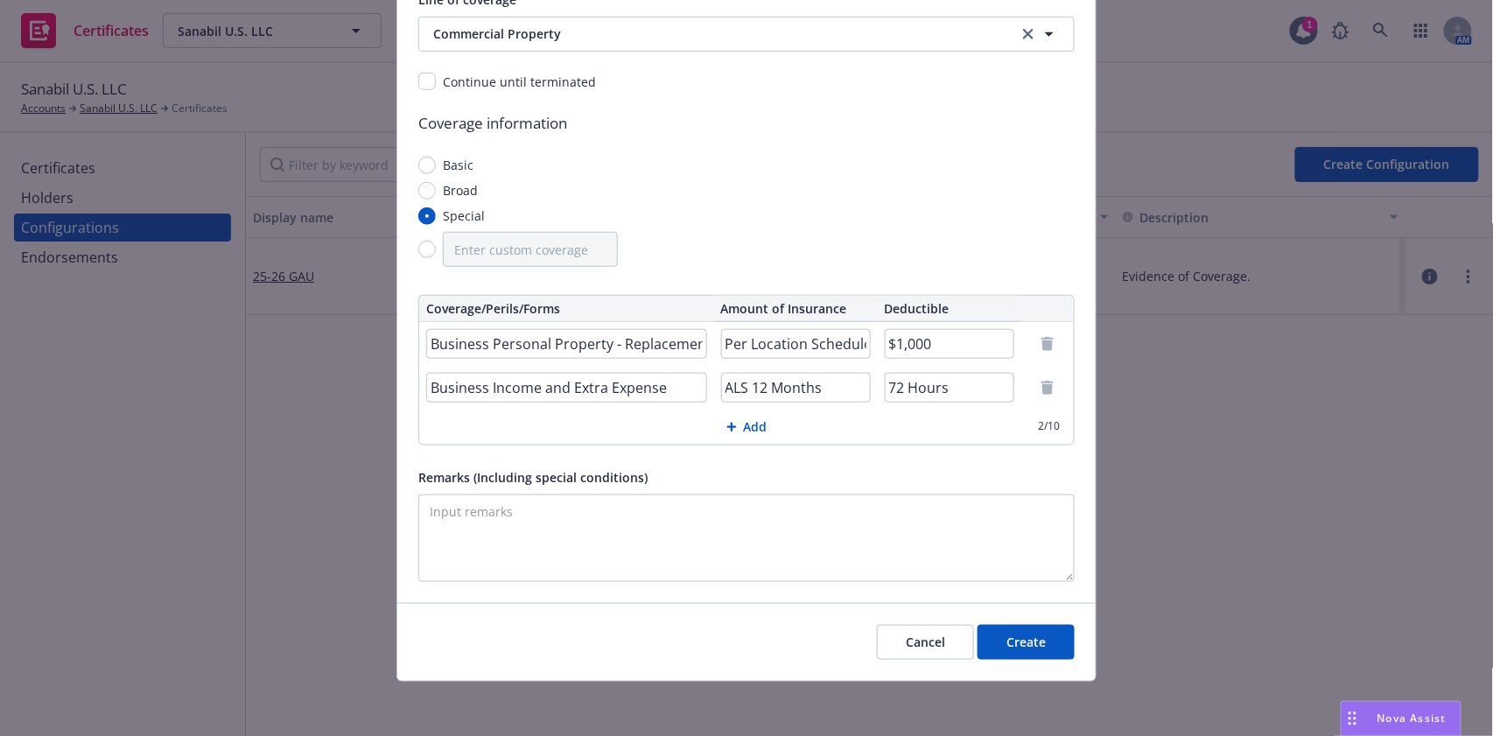
type input "$1,000"
click at [1018, 655] on button "Create" at bounding box center [1026, 642] width 97 height 35
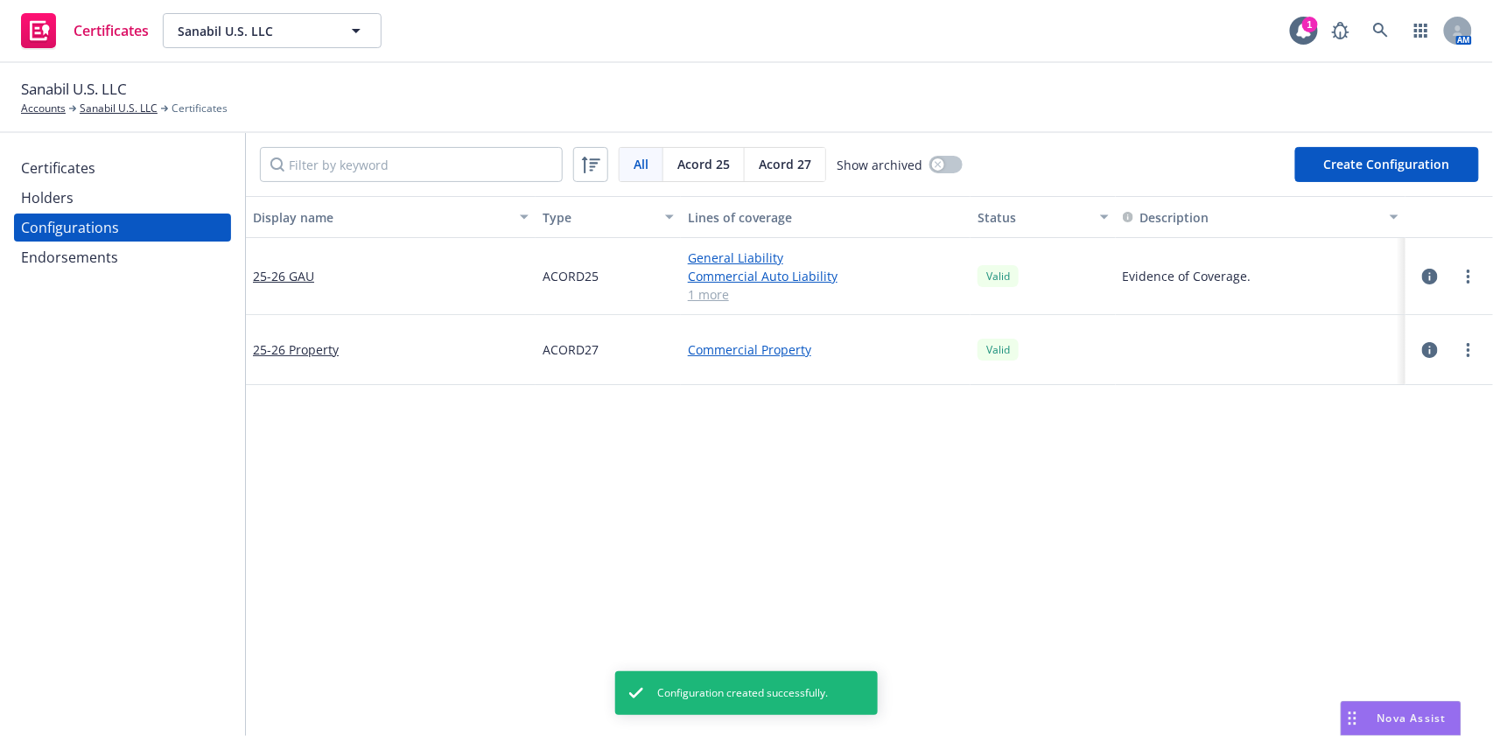
click at [105, 193] on div "Holders" at bounding box center [122, 198] width 203 height 28
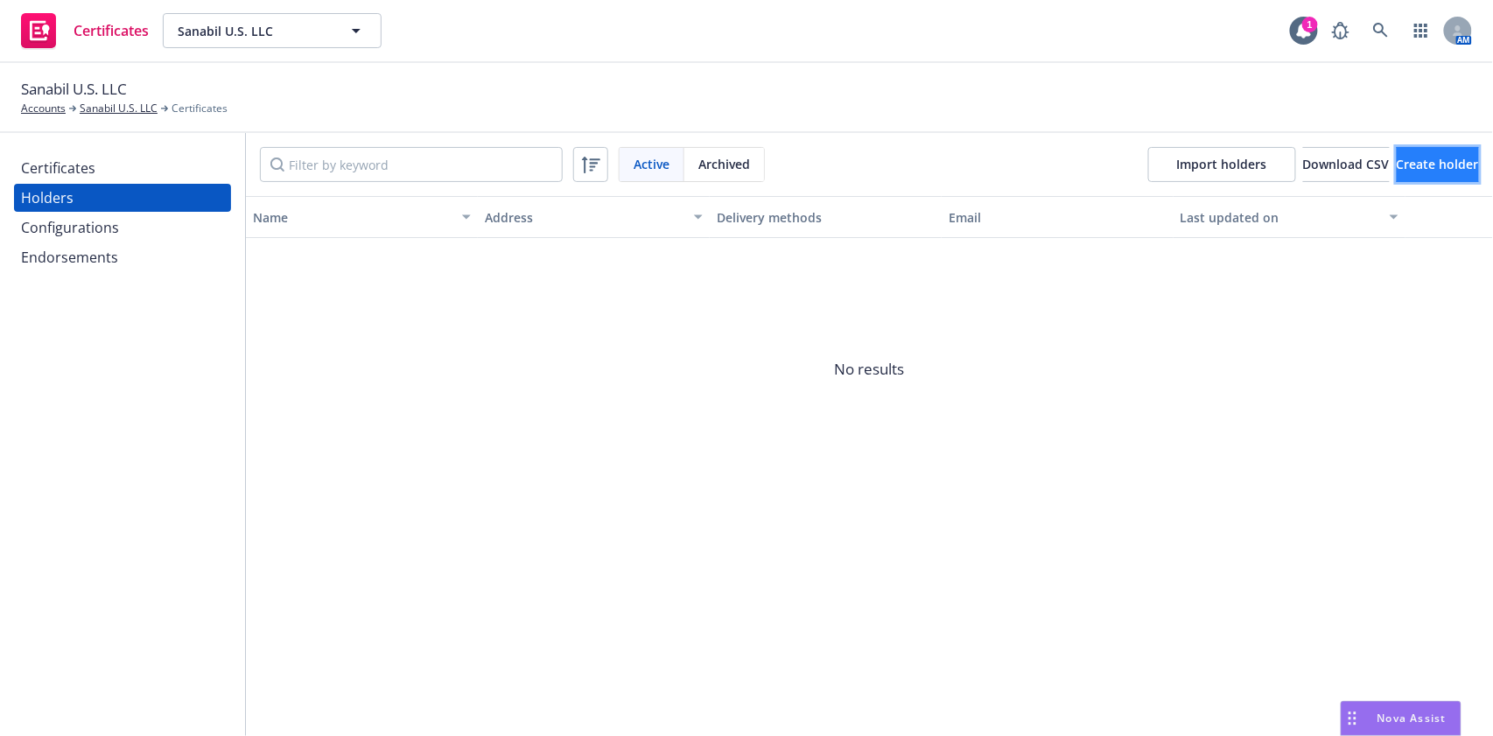
click at [1409, 172] on button "Create holder" at bounding box center [1438, 164] width 82 height 35
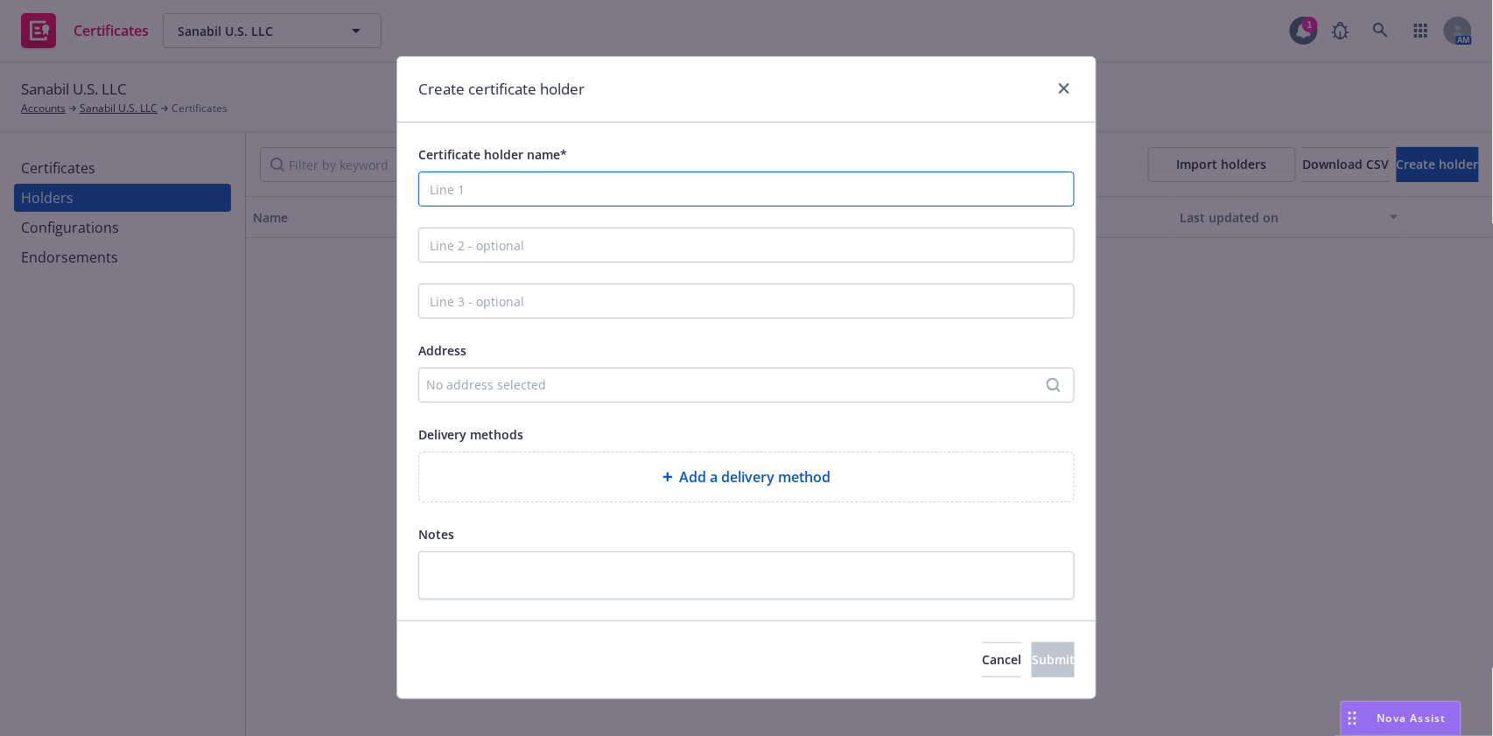
click at [572, 187] on input "Certificate holder name*" at bounding box center [746, 189] width 656 height 35
paste input "Vornado Realty Trust as Agent for HWA 555 Owners LLC 210 Route 4 East Paramus, …"
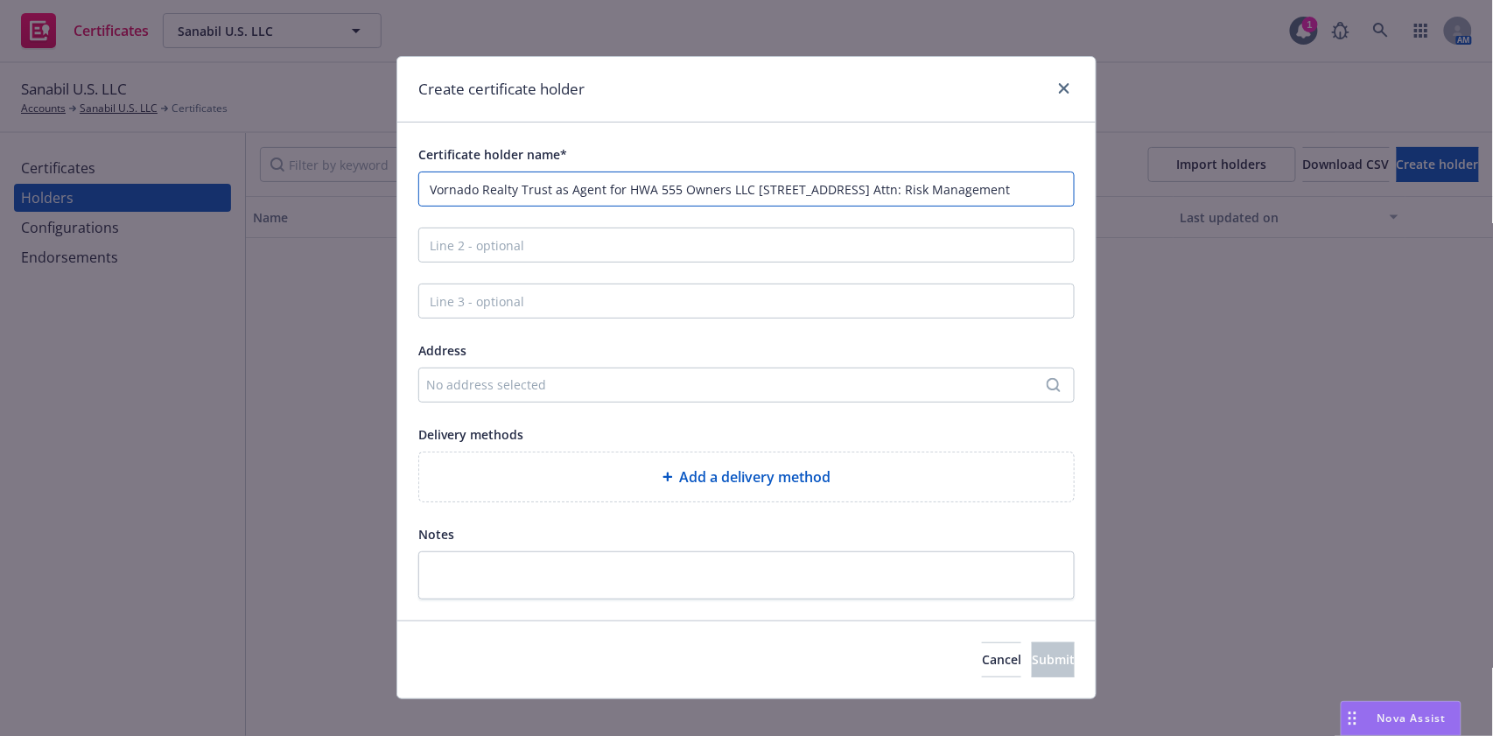
scroll to position [0, 28]
drag, startPoint x: 623, startPoint y: 191, endPoint x: 916, endPoint y: 192, distance: 293.2
click at [916, 192] on input "Vornado Realty Trust as Agent for HWA 555 Owners LLC 210 Route 4 East Paramus, …" at bounding box center [746, 189] width 656 height 35
type input "Vornado Realty Trust as Agent for HWA 555 Owners LLC 210 Route 4 East Paramus, …"
click at [778, 478] on span "Add a delivery method" at bounding box center [755, 476] width 151 height 21
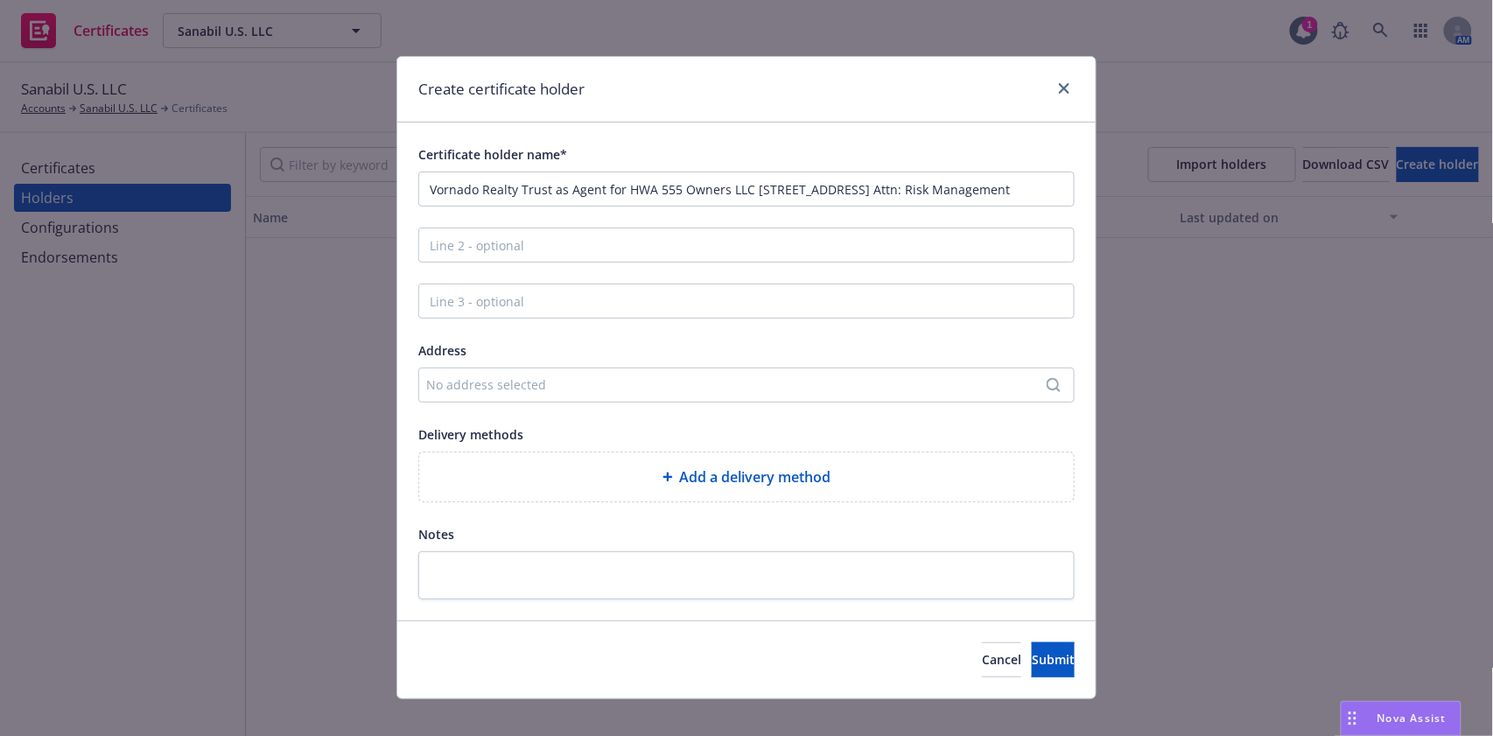
scroll to position [0, 0]
select select "EMAIL"
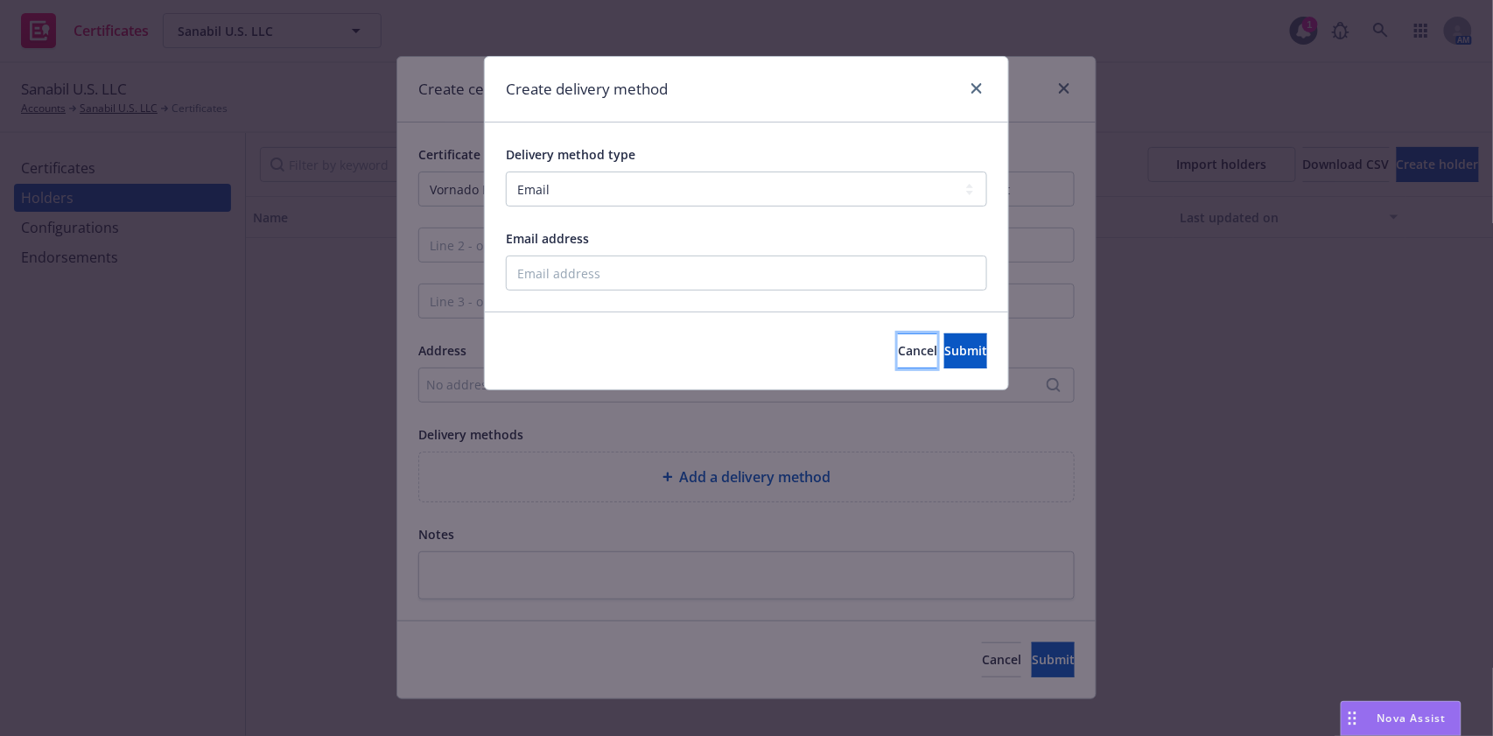
click at [898, 347] on button "Cancel" at bounding box center [917, 350] width 39 height 35
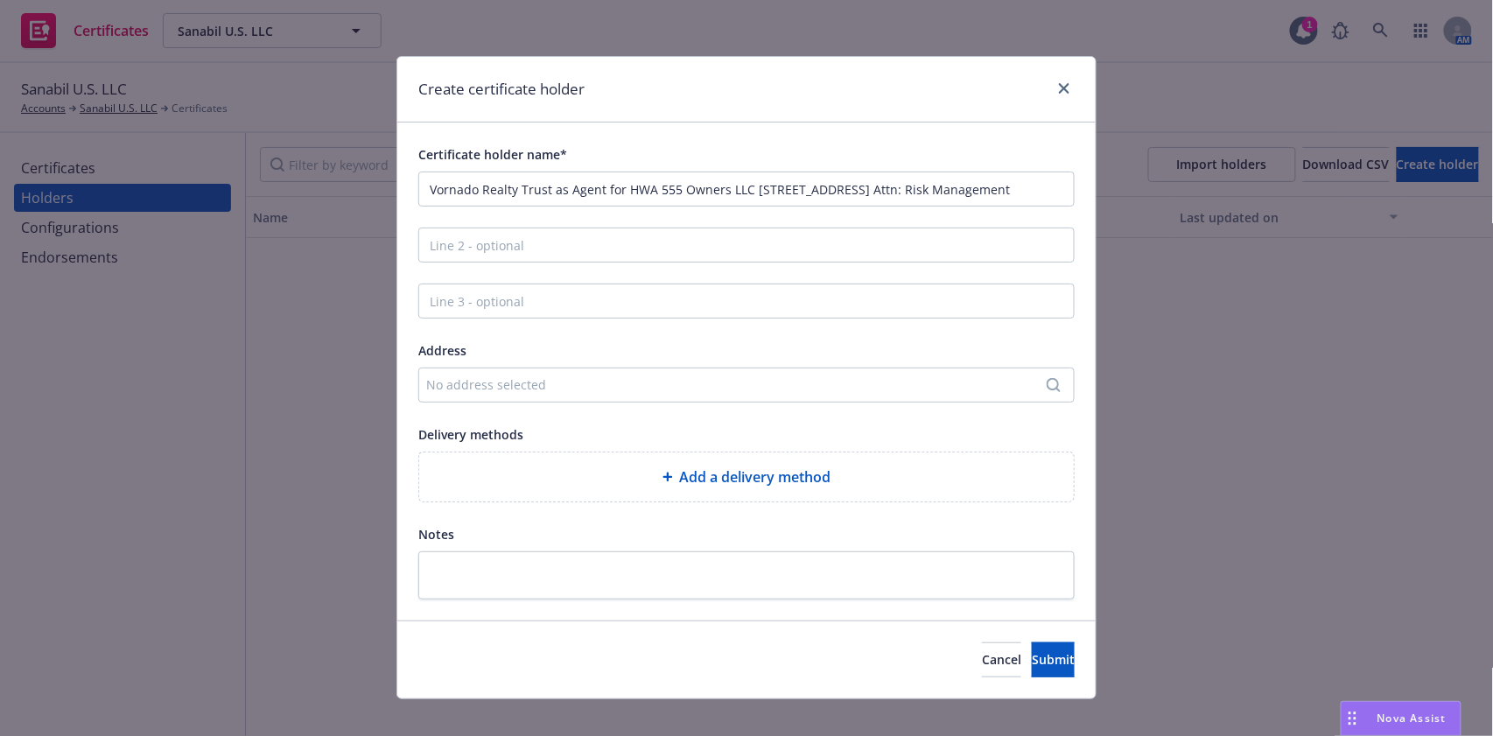
click at [642, 368] on div "No address selected" at bounding box center [746, 385] width 656 height 35
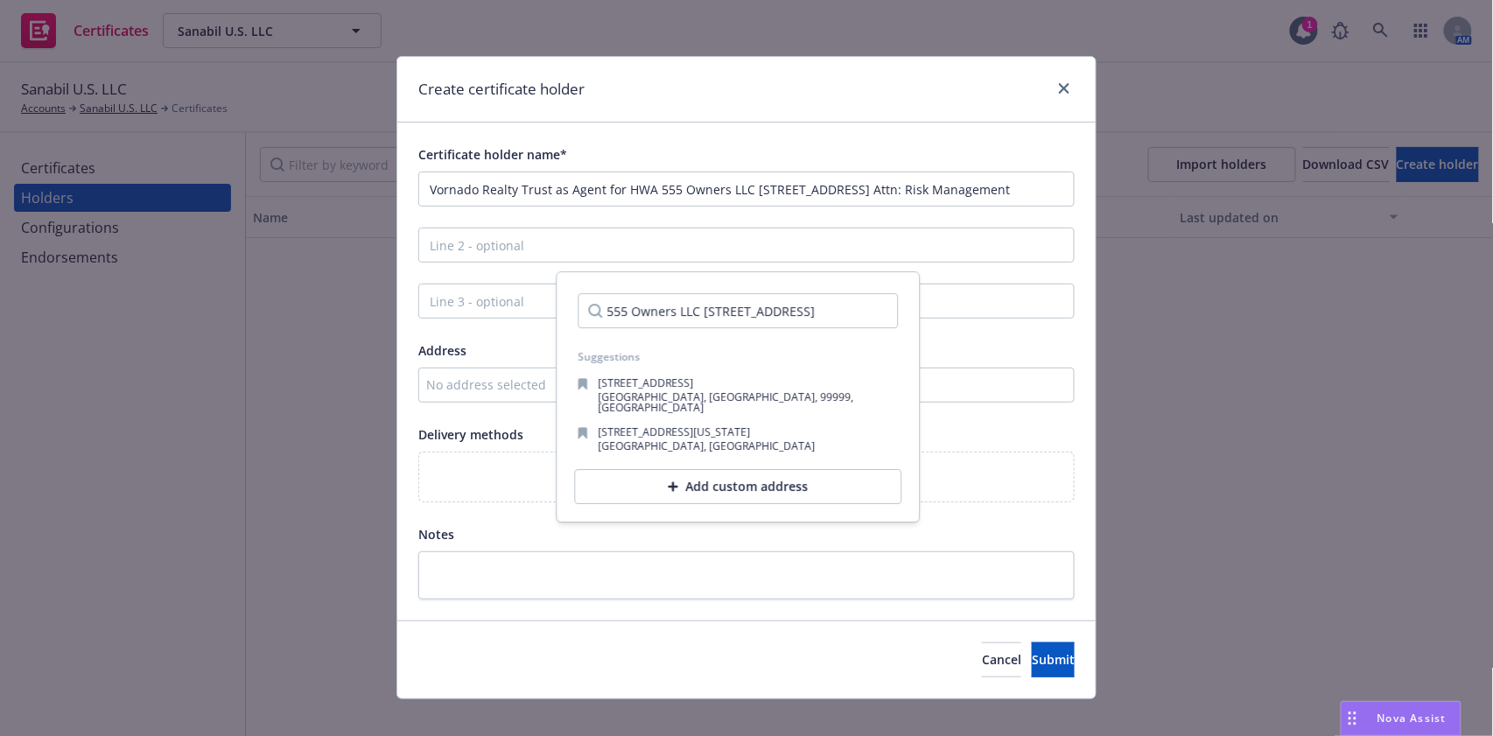
scroll to position [0, 49]
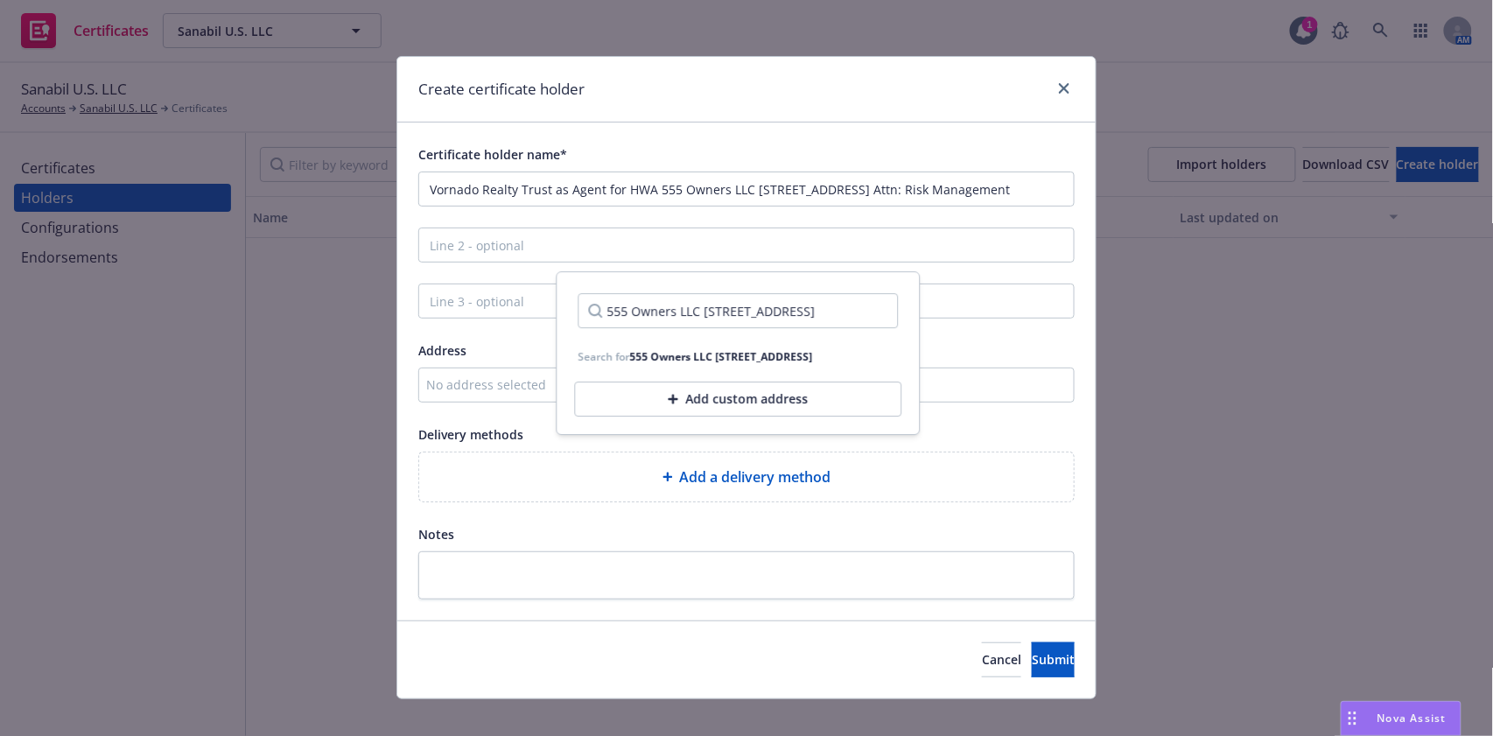
type input "555 Owners LLC 210 Route 4 East Paramus, NJ 07652"
click at [747, 406] on div "Add custom address" at bounding box center [738, 399] width 327 height 35
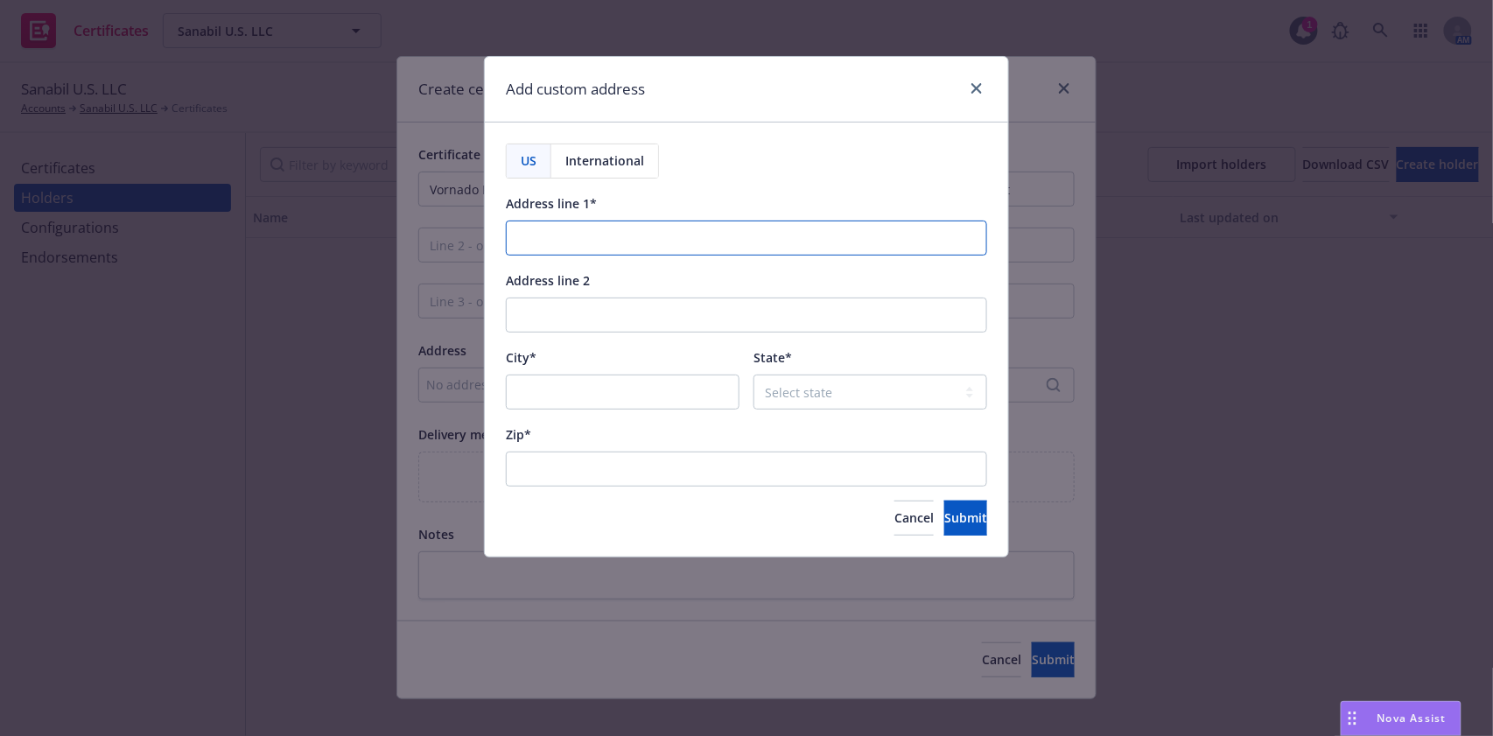
click at [663, 235] on input "Address line 1*" at bounding box center [746, 238] width 481 height 35
paste input "555 Owners LLC 210 Route 4 East Paramus, NJ 07652"
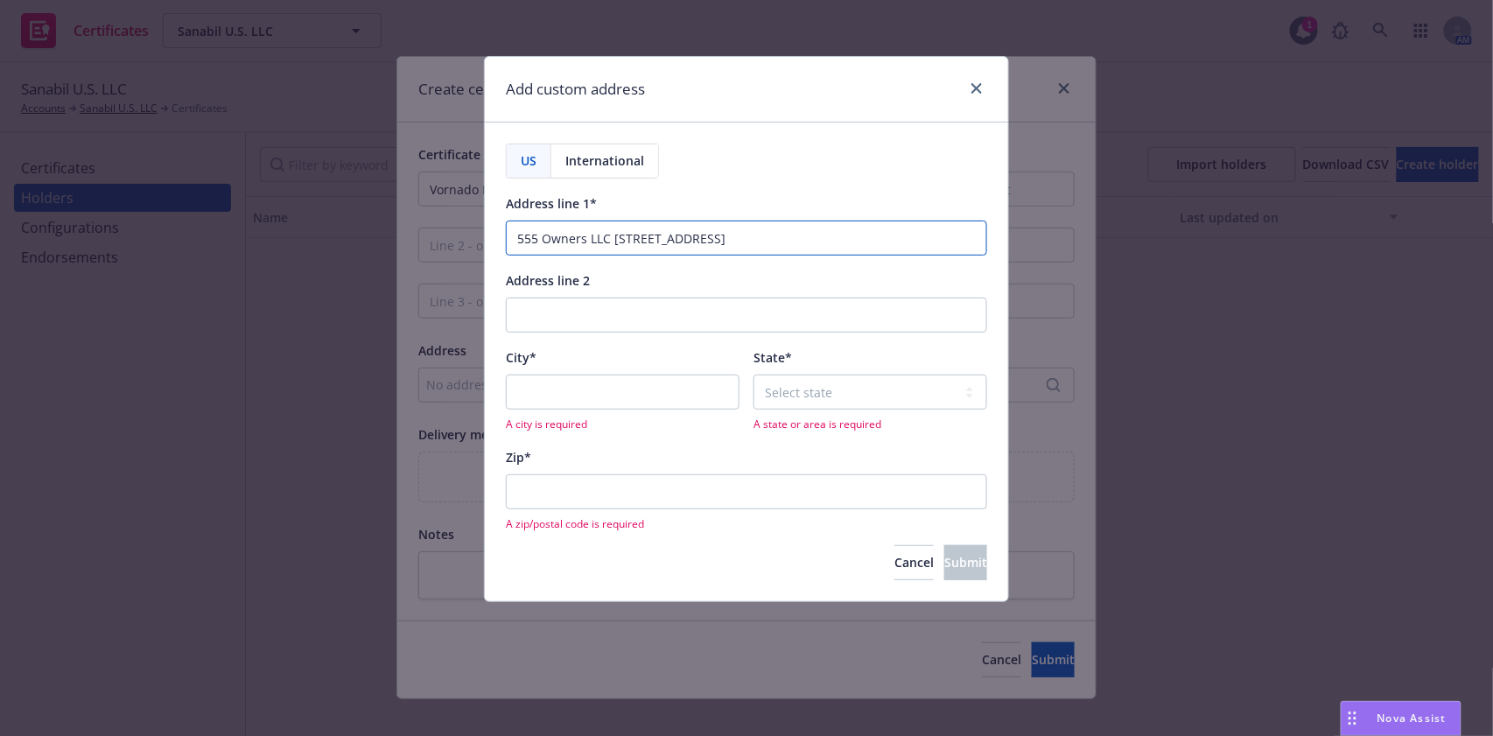
click at [740, 236] on input "555 Owners LLC 210 Route 4 East Paramus, NJ 07652" at bounding box center [746, 238] width 481 height 35
click at [757, 238] on input "555 Owners LLC 210 Route 4 East Paramus, NJ 07652" at bounding box center [746, 238] width 481 height 35
drag, startPoint x: 760, startPoint y: 237, endPoint x: 686, endPoint y: 238, distance: 73.5
click at [686, 238] on input "555 Owners LLC 210 Route 4 East Paramus, NJ 07652" at bounding box center [746, 238] width 481 height 35
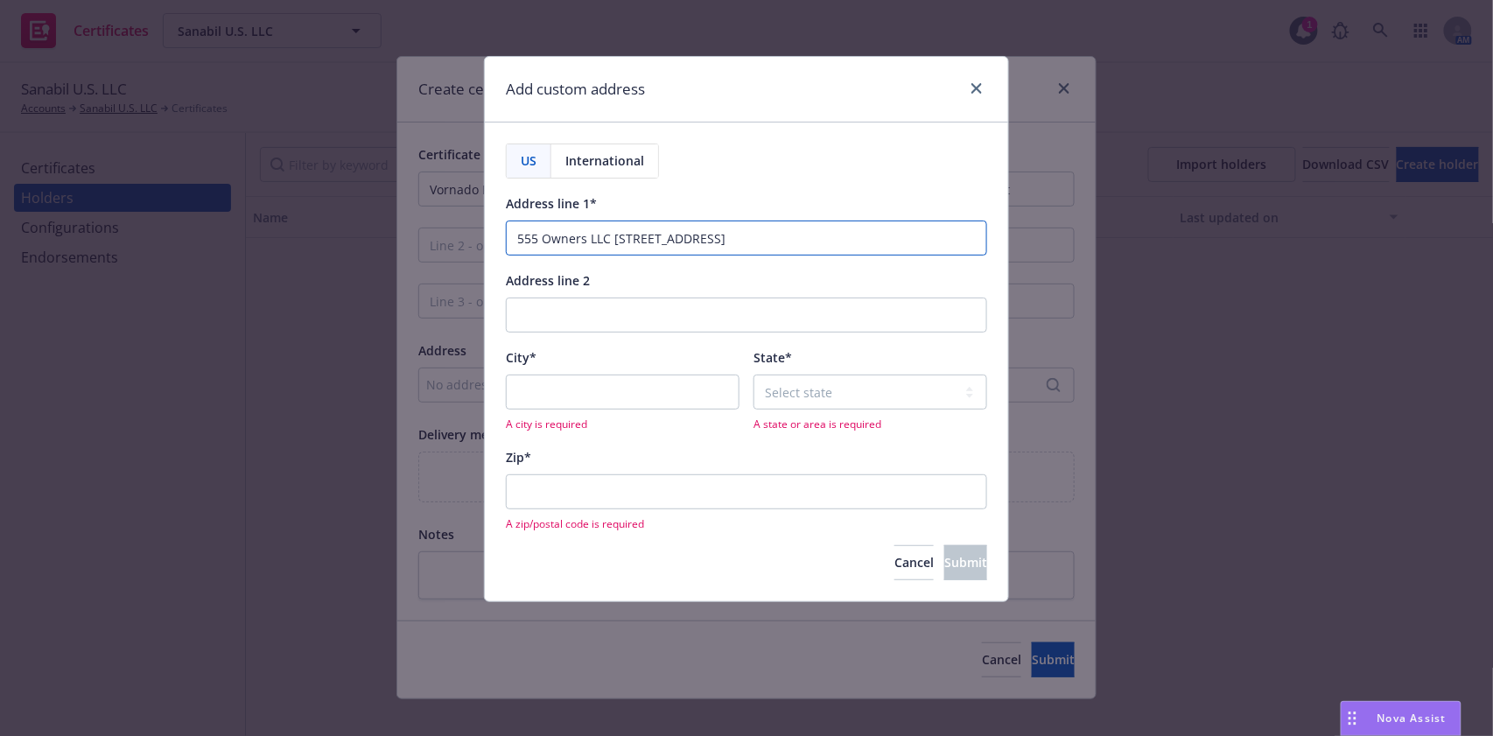
type input "555 Owners LLC 210 Route 4 , NJ 07652"
type input "East Paramus"
click at [740, 236] on input "555 Owners LLC 210 Route 4 East Paramus, NJ 07652" at bounding box center [746, 238] width 481 height 35
type input "555 Owners LLC 210 Route 4 East , NJ 07652"
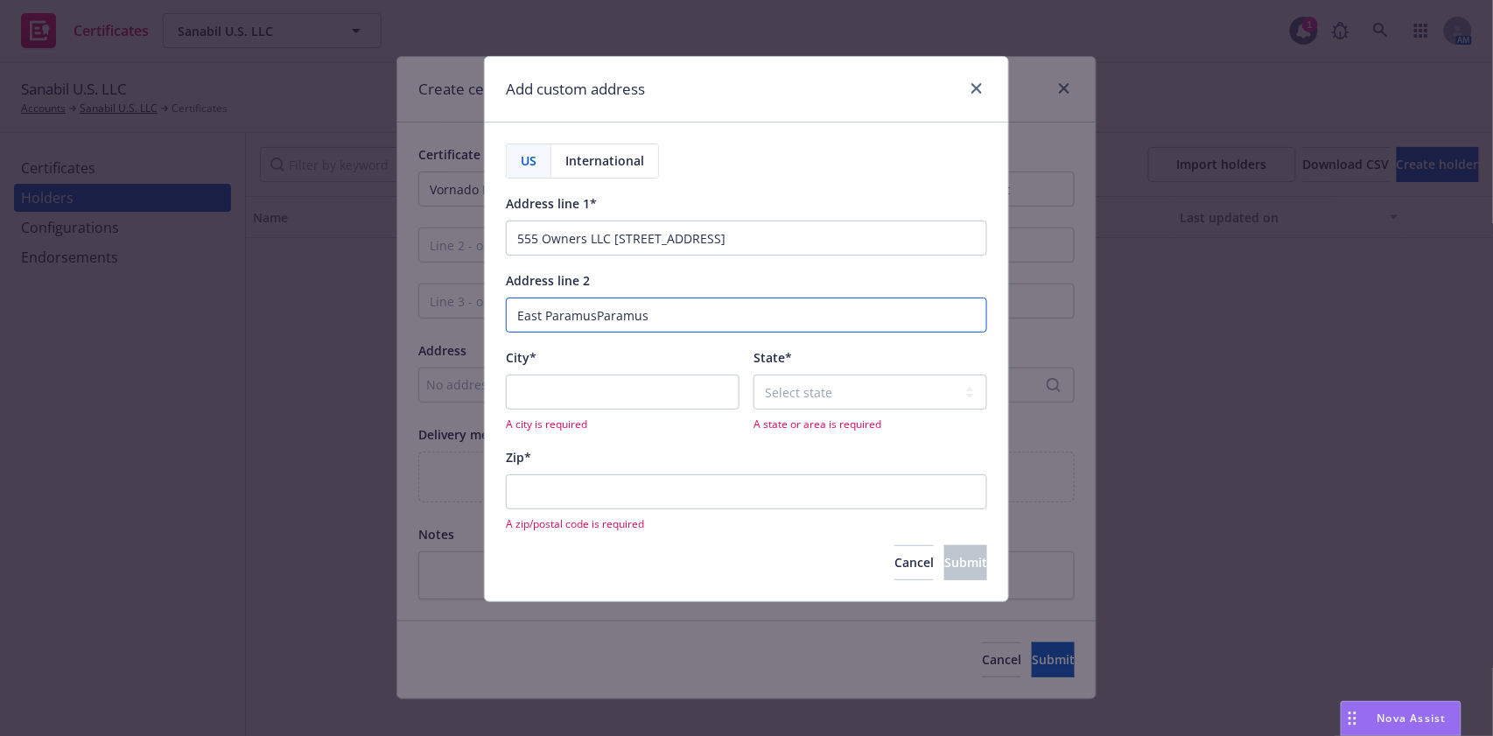
click at [644, 309] on input "East ParamusParamus" at bounding box center [746, 315] width 481 height 35
drag, startPoint x: 676, startPoint y: 314, endPoint x: 480, endPoint y: 318, distance: 196.1
click at [480, 318] on div "Add custom address US International Address line 1* 555 Owners LLC 210 Route 4 …" at bounding box center [746, 368] width 1493 height 736
click at [634, 313] on input "East ParamusParamus" at bounding box center [746, 315] width 481 height 35
drag, startPoint x: 596, startPoint y: 314, endPoint x: 647, endPoint y: 316, distance: 50.8
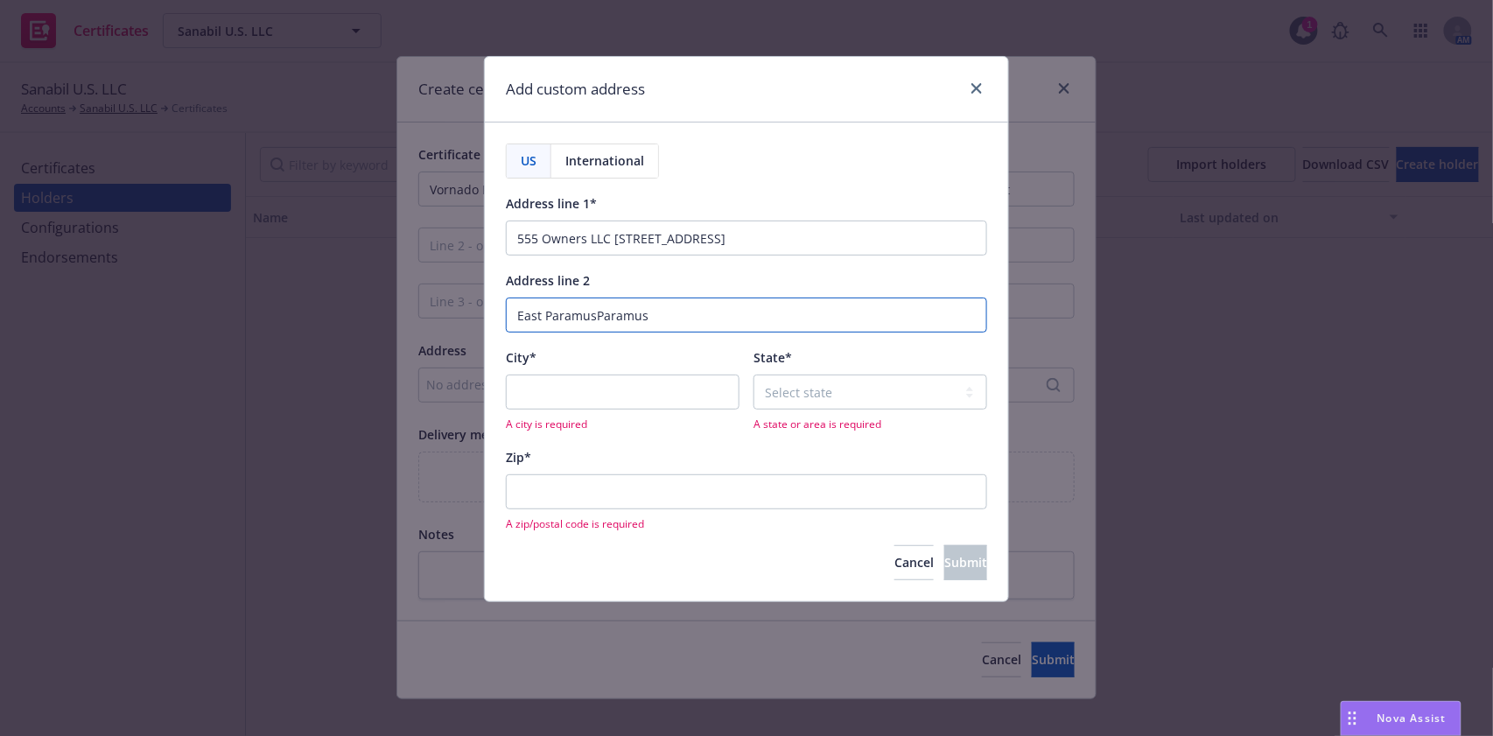
click at [662, 315] on input "East ParamusParamus" at bounding box center [746, 315] width 481 height 35
type input "East Paramus"
type input "Paramus"
click at [635, 321] on input "East Paramus" at bounding box center [746, 315] width 481 height 35
drag, startPoint x: 635, startPoint y: 321, endPoint x: 497, endPoint y: 321, distance: 138.3
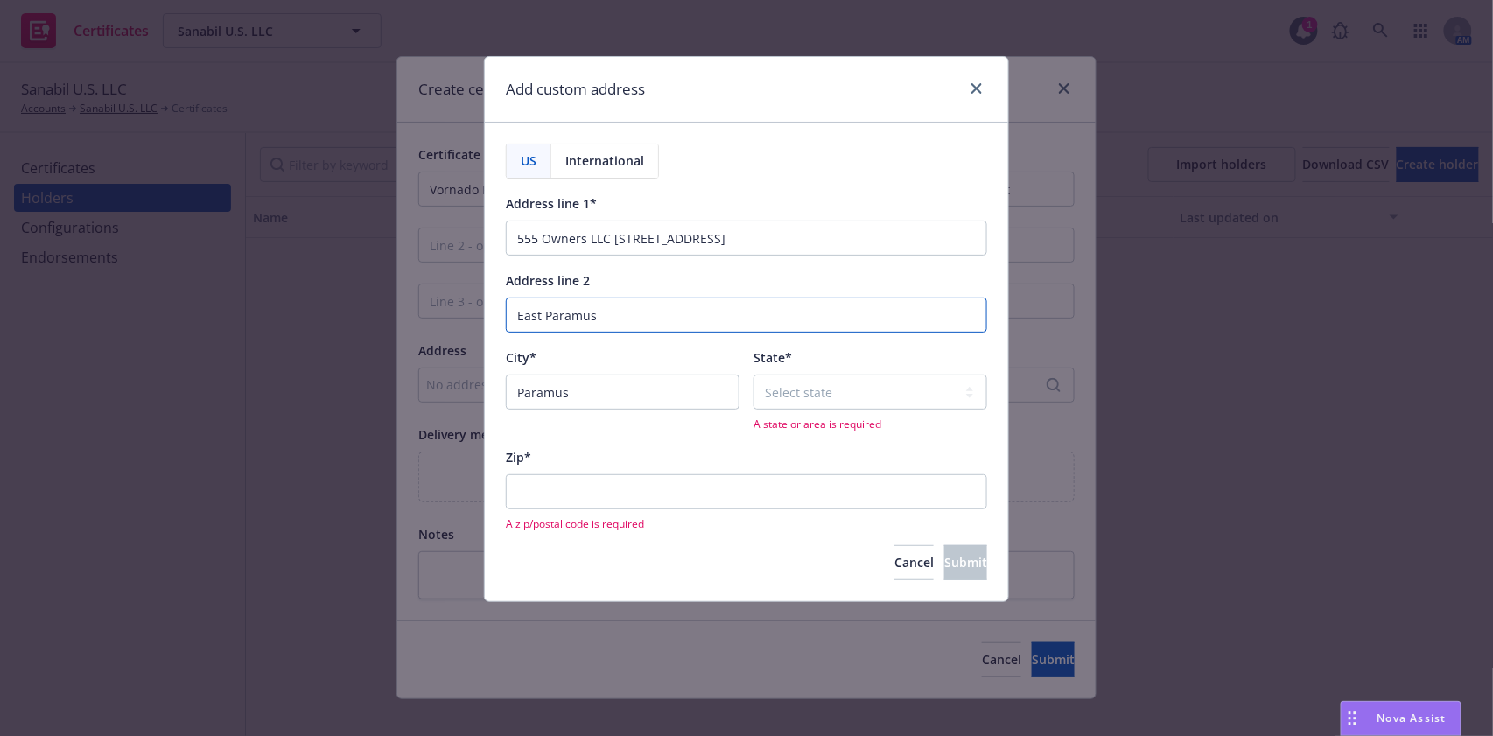
click at [497, 321] on div "US International Address line 1* 555 Owners LLC 210 Route 4 East , NJ 07652 Add…" at bounding box center [746, 362] width 523 height 478
click at [744, 235] on input "555 Owners LLC 210 Route 4 East , NJ 07652" at bounding box center [746, 238] width 481 height 35
type input "555 Owners LLC 210 Route 4 East , NJ"
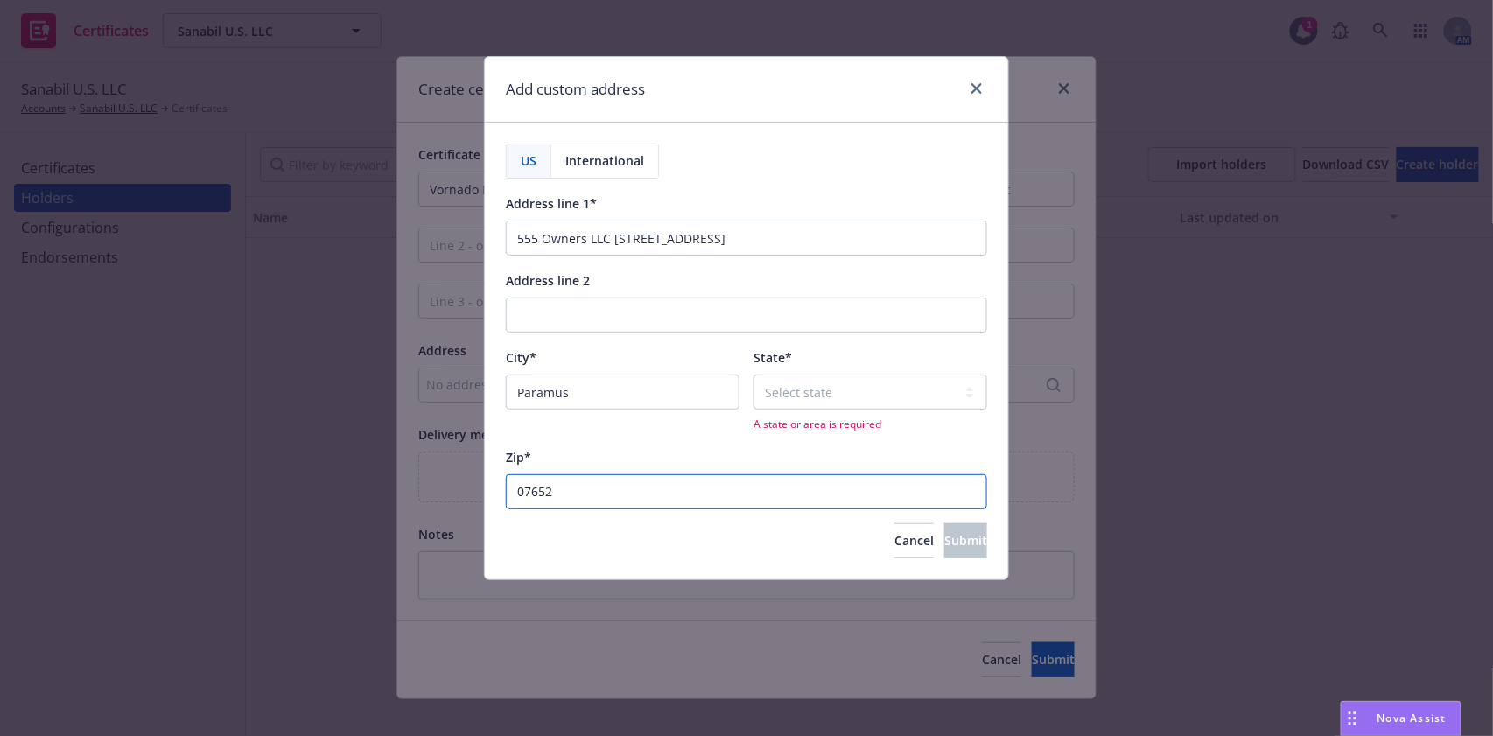
type input "07652"
click at [772, 231] on input "555 Owners LLC 210 Route 4 East , NJ" at bounding box center [746, 238] width 481 height 35
type input "555 Owners LLC 210 Route 4 East"
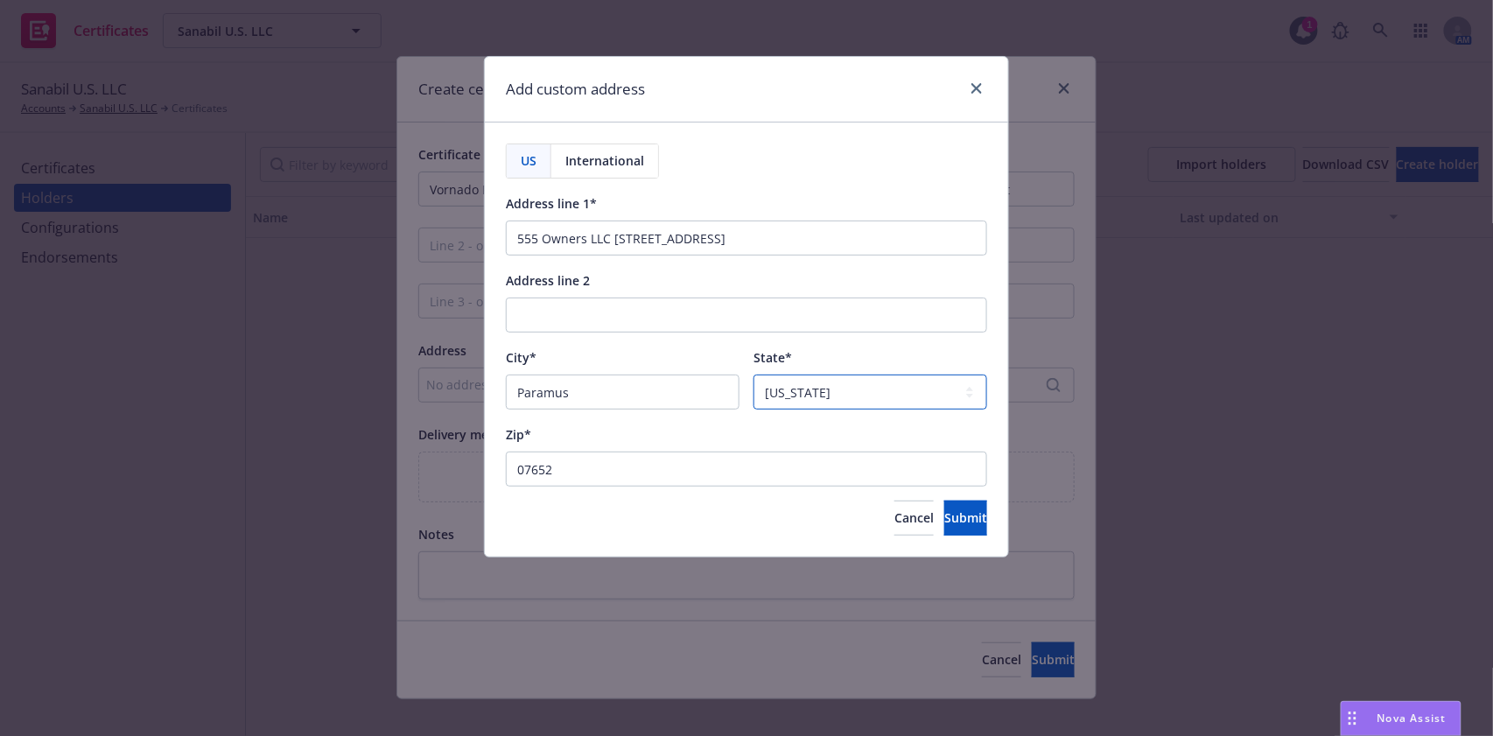
select select "NJ"
click at [944, 501] on button "Submit" at bounding box center [965, 518] width 43 height 35
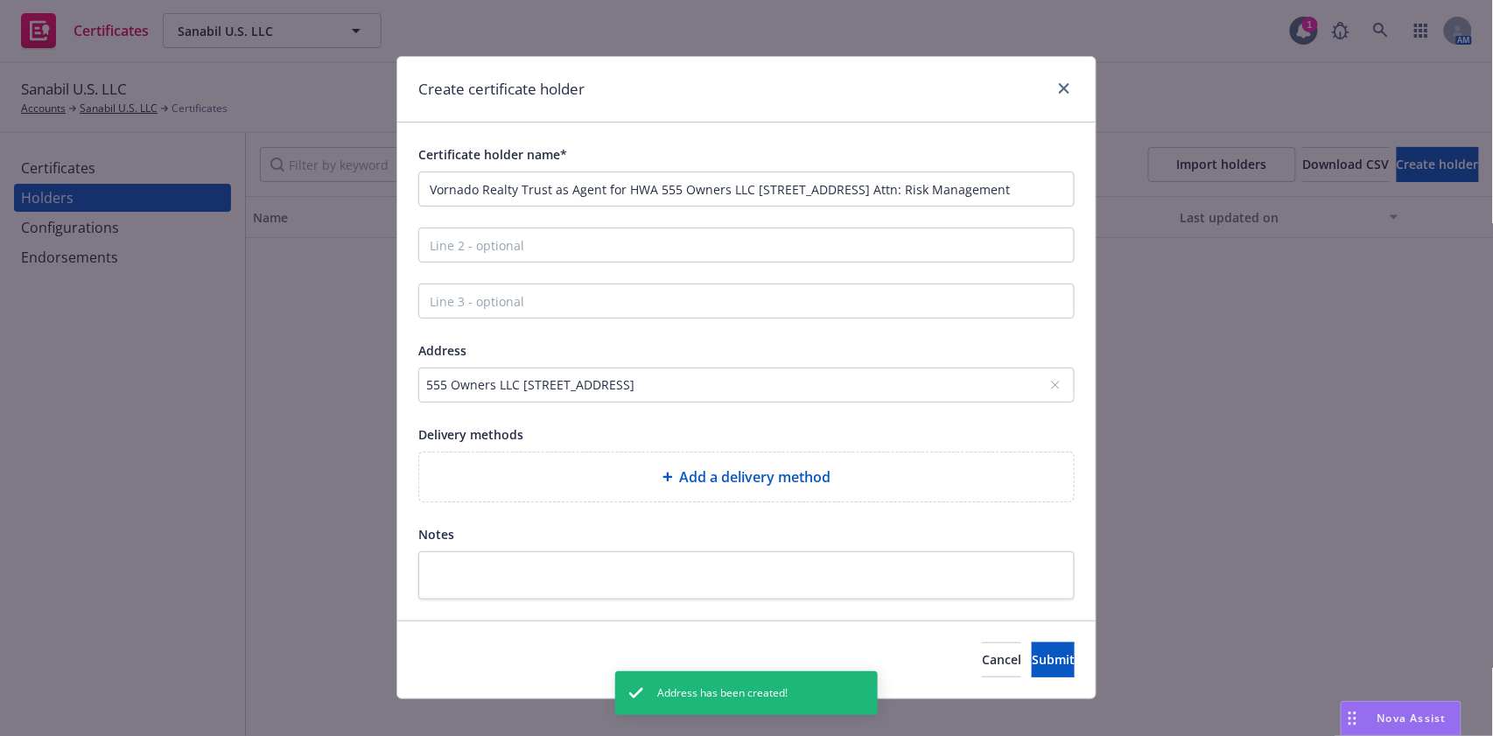
click at [752, 394] on div "555 Owners LLC 210 Route 4 East, Paramus, UM-76, 07652, USA" at bounding box center [746, 385] width 656 height 35
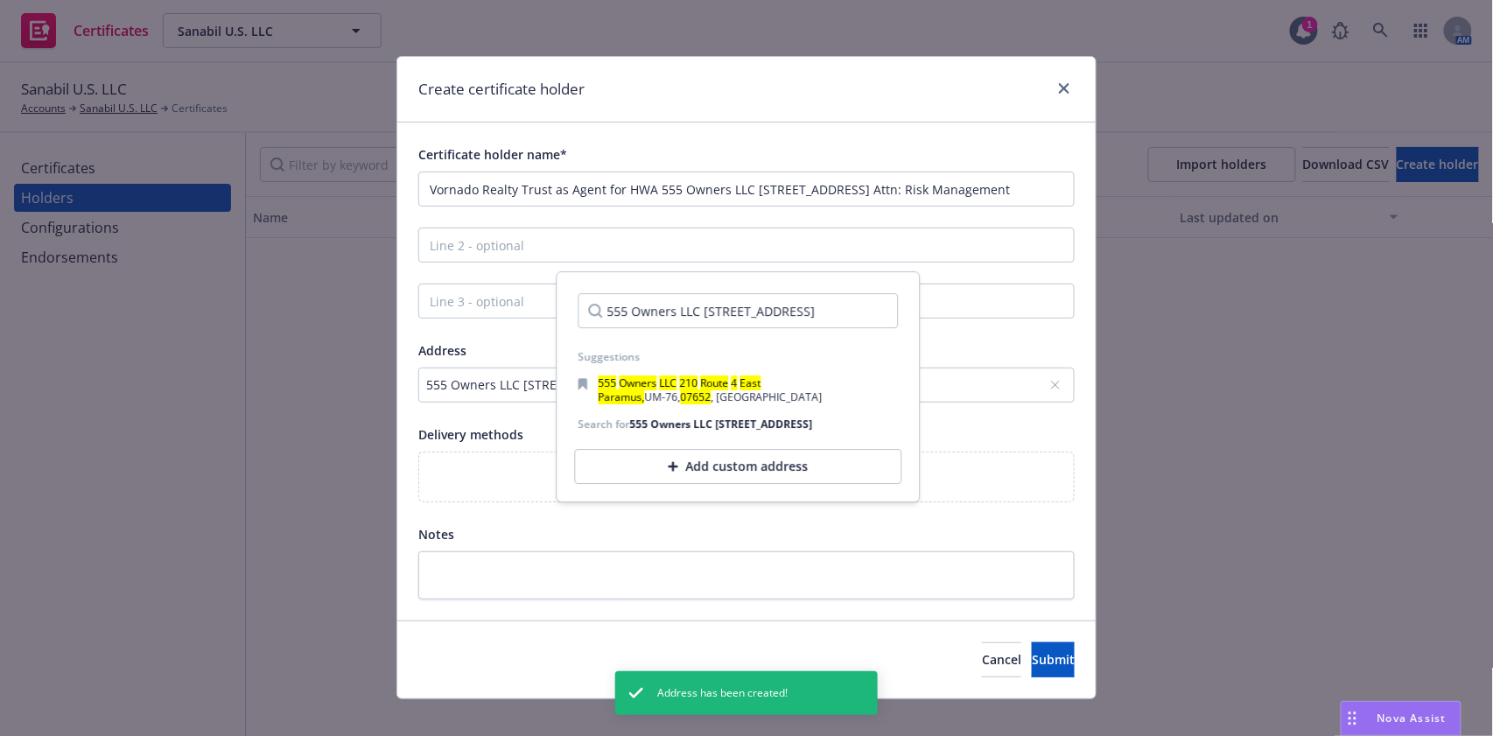
click at [564, 313] on div "555 Owners LLC 210 Route 4 East Paramus, NJ 07652" at bounding box center [738, 310] width 348 height 63
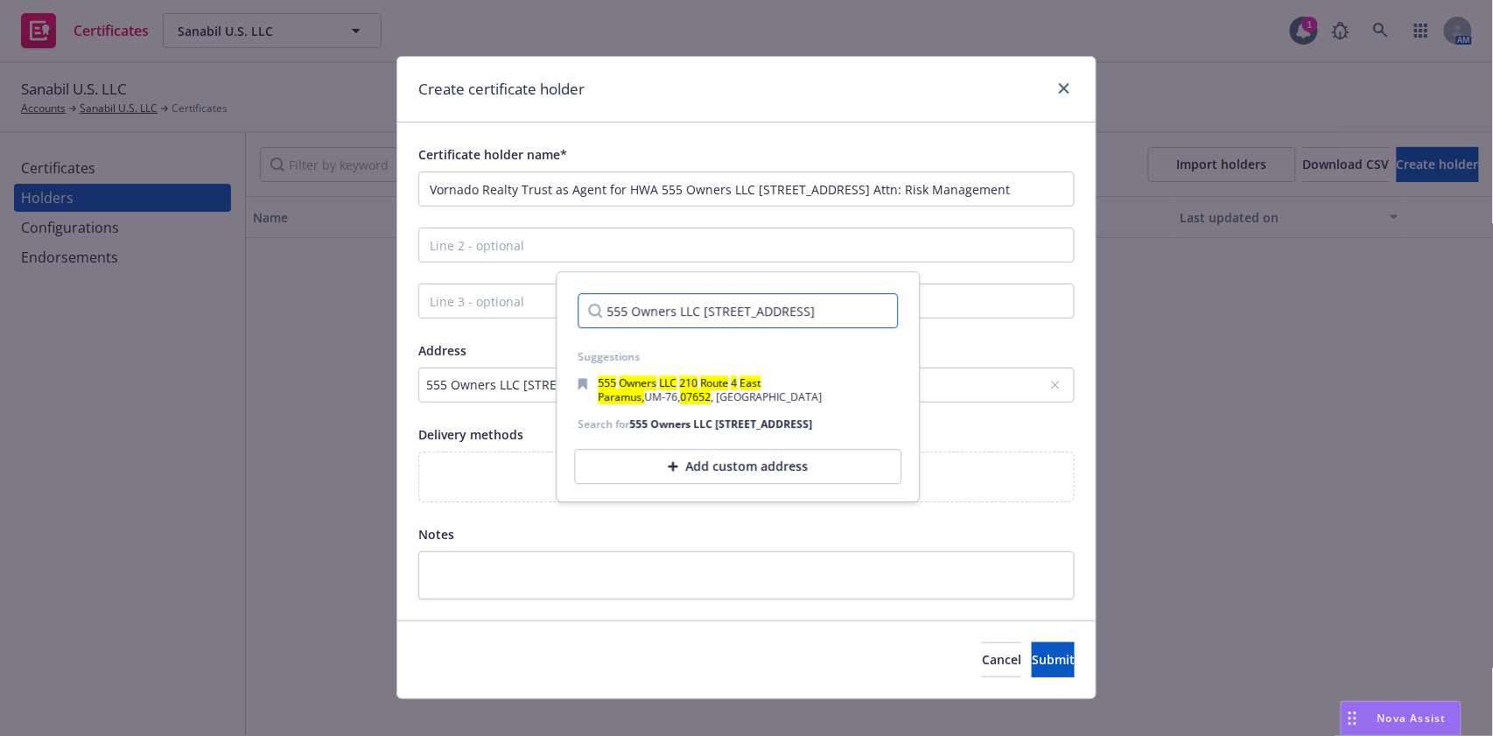
drag, startPoint x: 564, startPoint y: 314, endPoint x: 884, endPoint y: 333, distance: 320.0
click at [884, 333] on div "555 Owners LLC 210 Route 4 East Paramus, NJ 07652" at bounding box center [738, 310] width 348 height 63
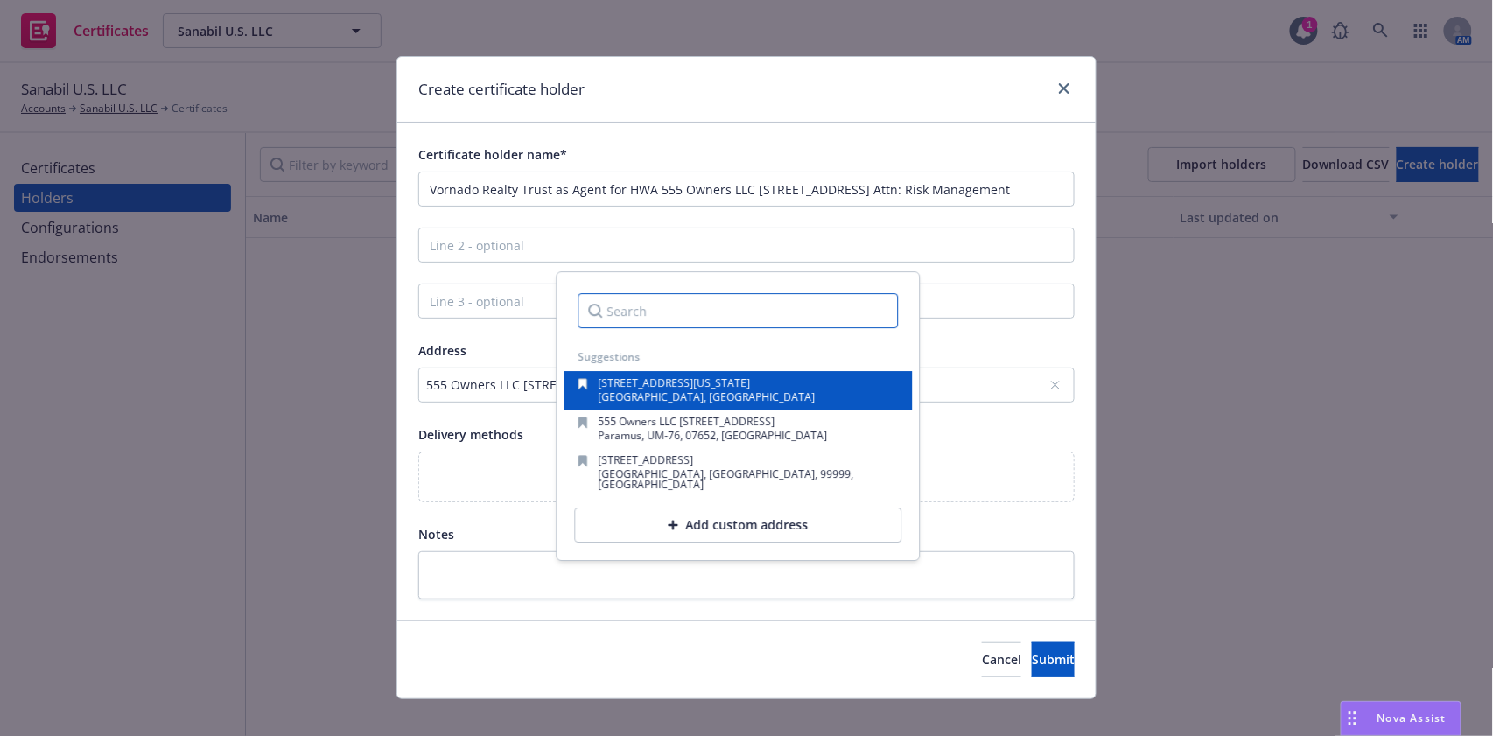
type input "555 Owners LLC 210 Route 4 East Paramus, NJ 07652"
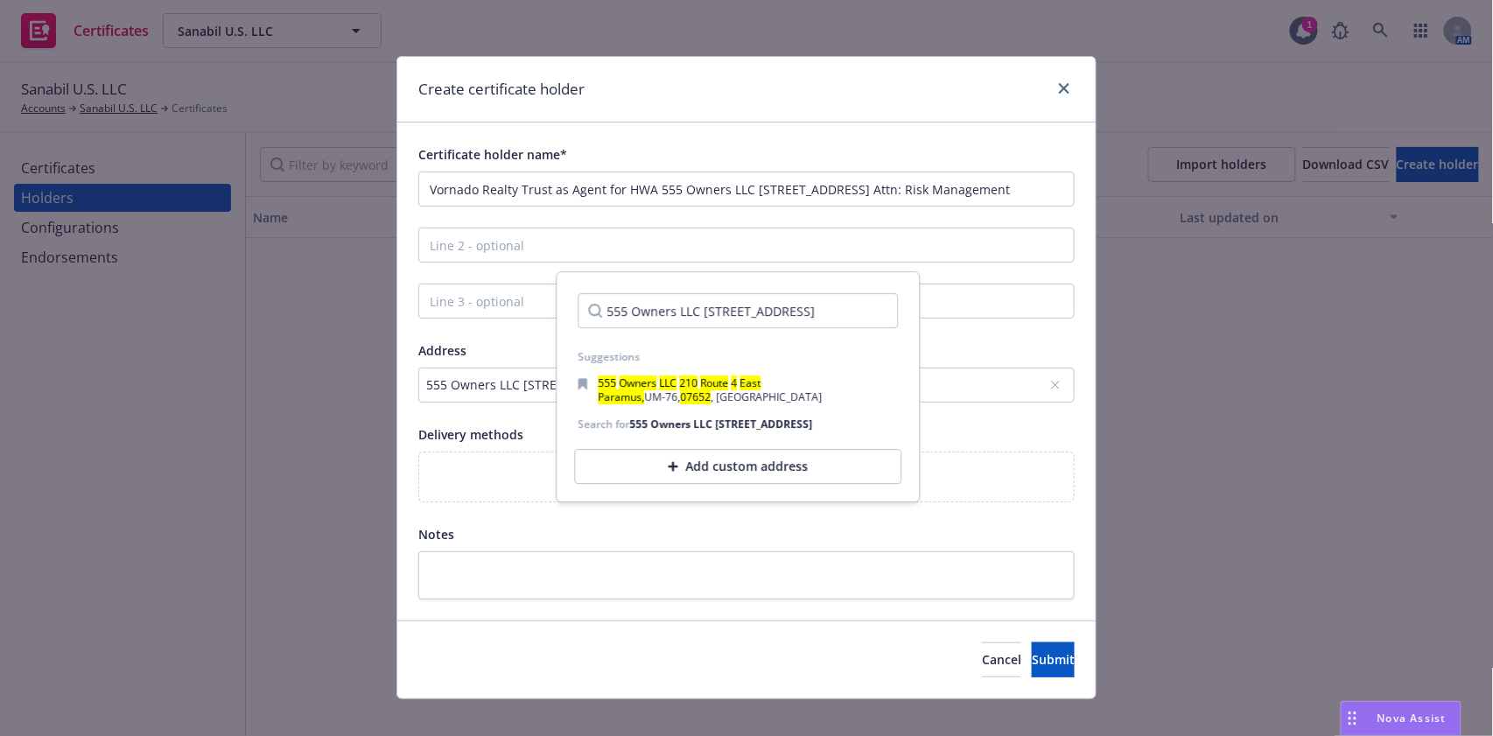
click at [707, 479] on div "Add custom address" at bounding box center [738, 467] width 327 height 35
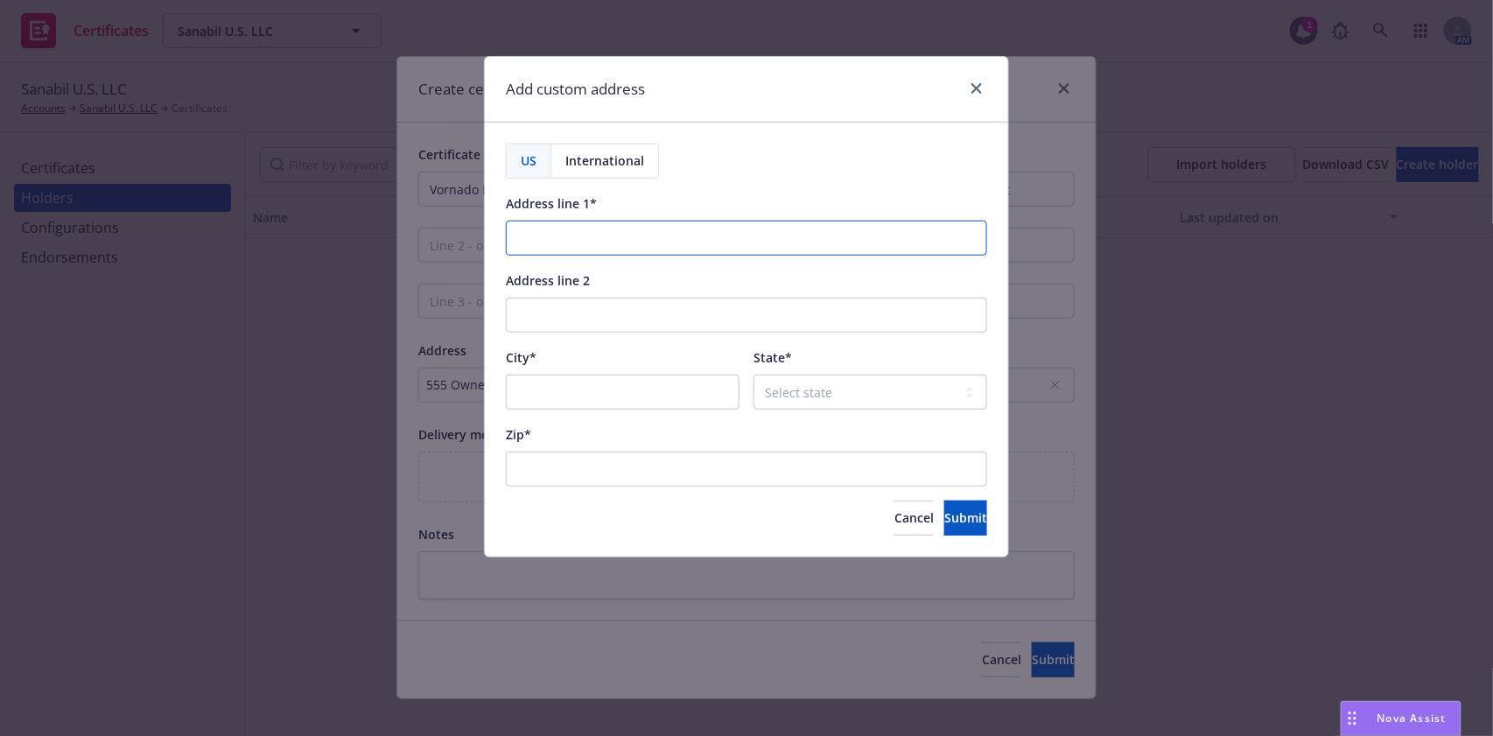
click at [613, 249] on input "Address line 1*" at bounding box center [746, 238] width 481 height 35
paste input "555 Owners LLC 210 Route 4 East Paramus, NJ 07652"
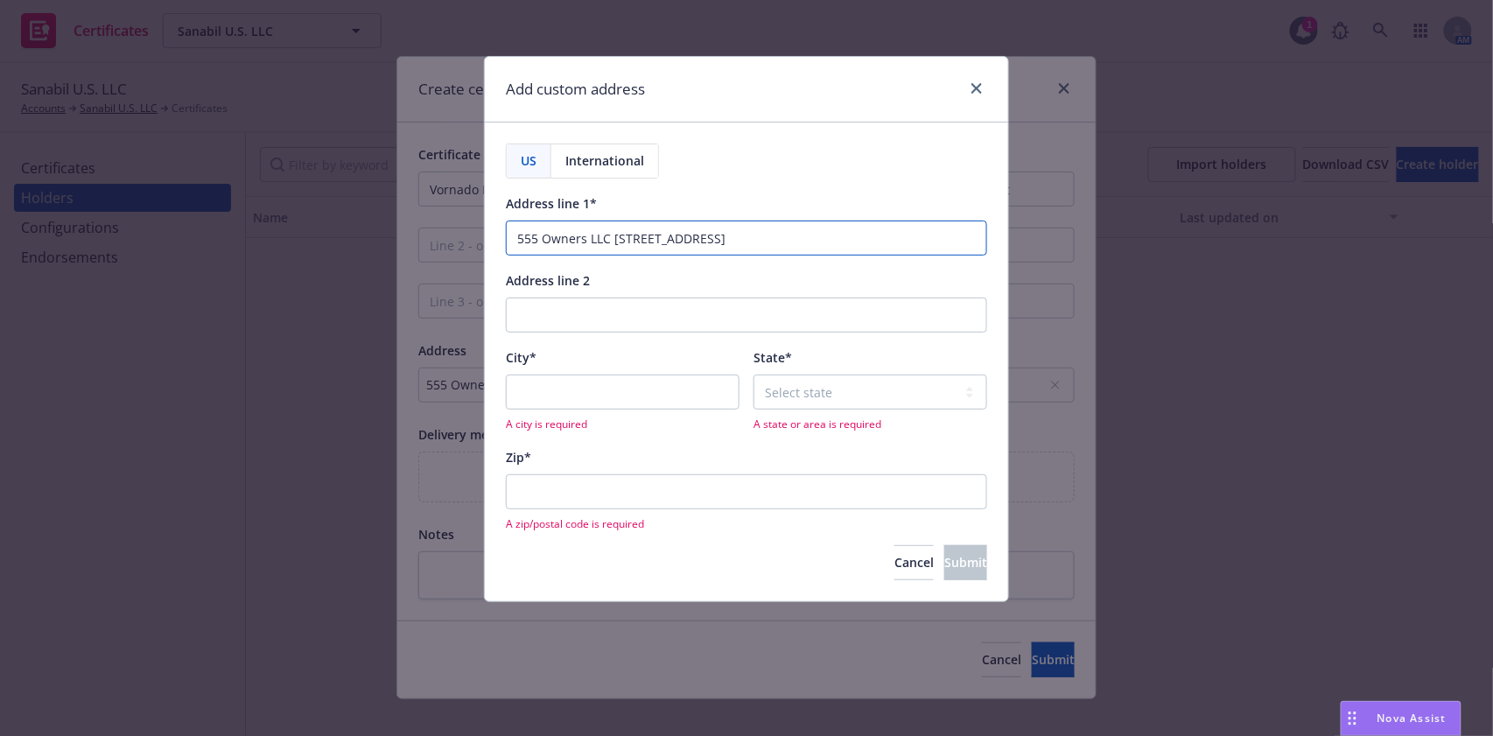
click at [739, 237] on input "555 Owners LLC 210 Route 4 East Paramus, NJ 07652" at bounding box center [746, 238] width 481 height 35
type input "555 Owners LLC 210 Route 4 East , NJ 07652"
type input "Paramus"
drag, startPoint x: 784, startPoint y: 231, endPoint x: 705, endPoint y: 241, distance: 79.4
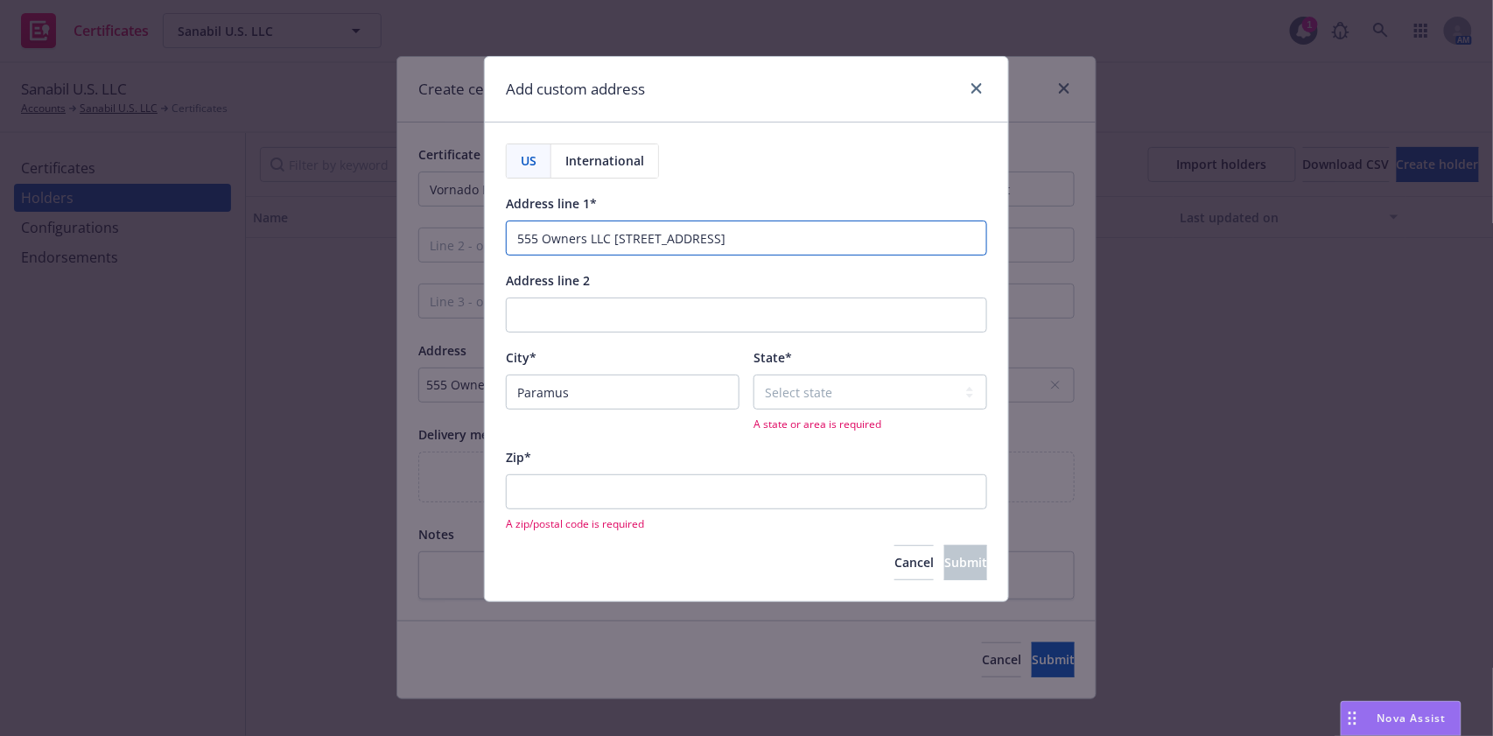
click at [705, 241] on input "555 Owners LLC 210 Route 4 East , NJ 07652" at bounding box center [746, 238] width 481 height 35
type input "555 Owners LLC 210 Route 4 East"
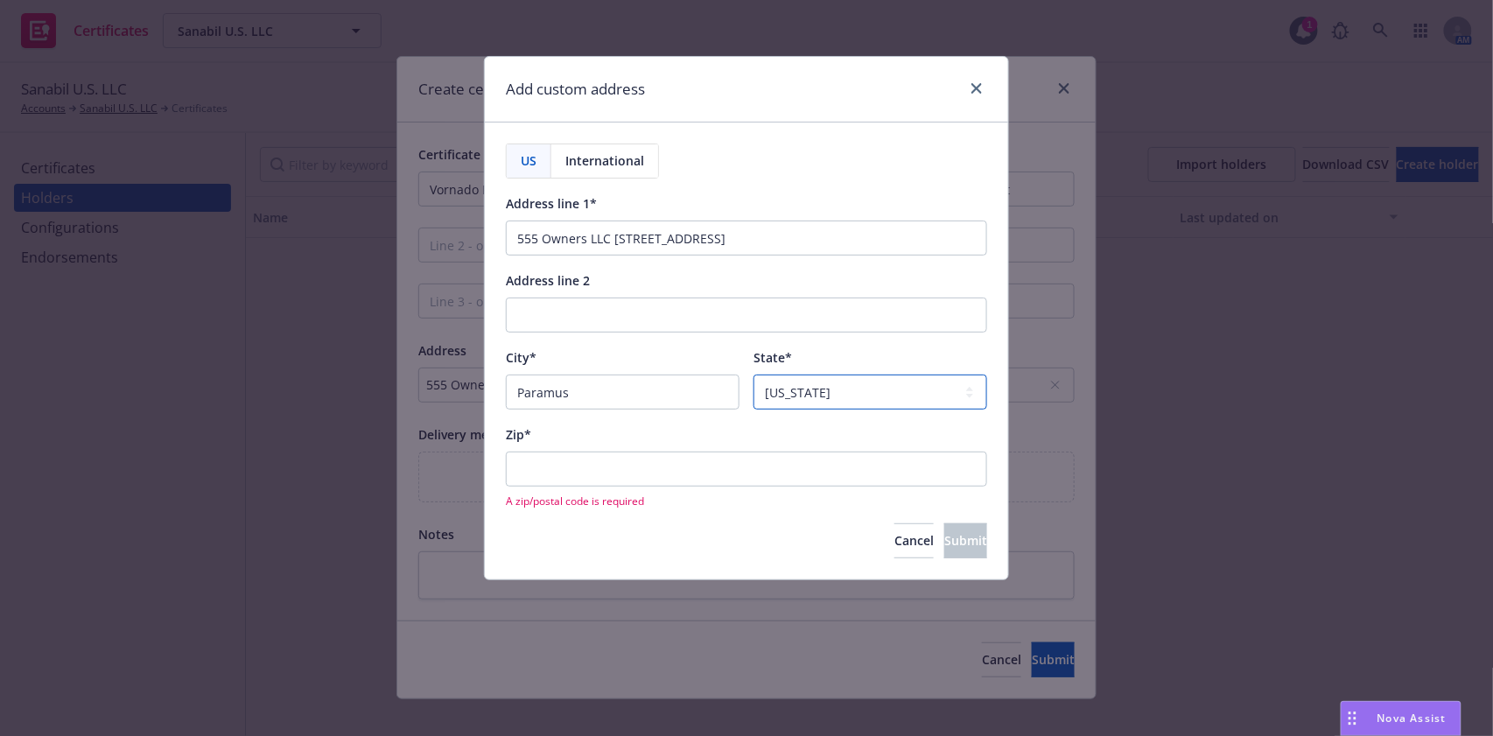
select select "NJ"
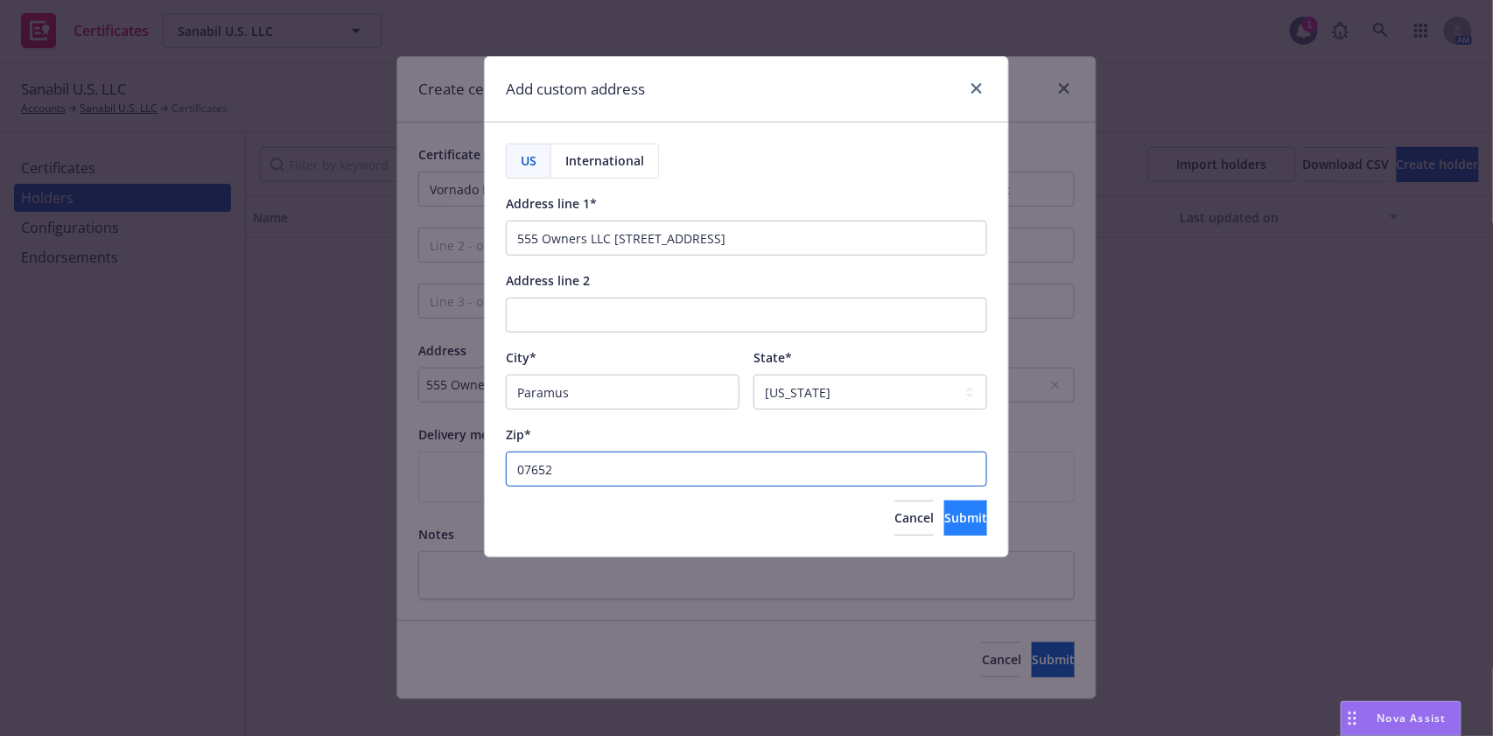
type input "07652"
click at [959, 535] on button "Submit" at bounding box center [965, 518] width 43 height 35
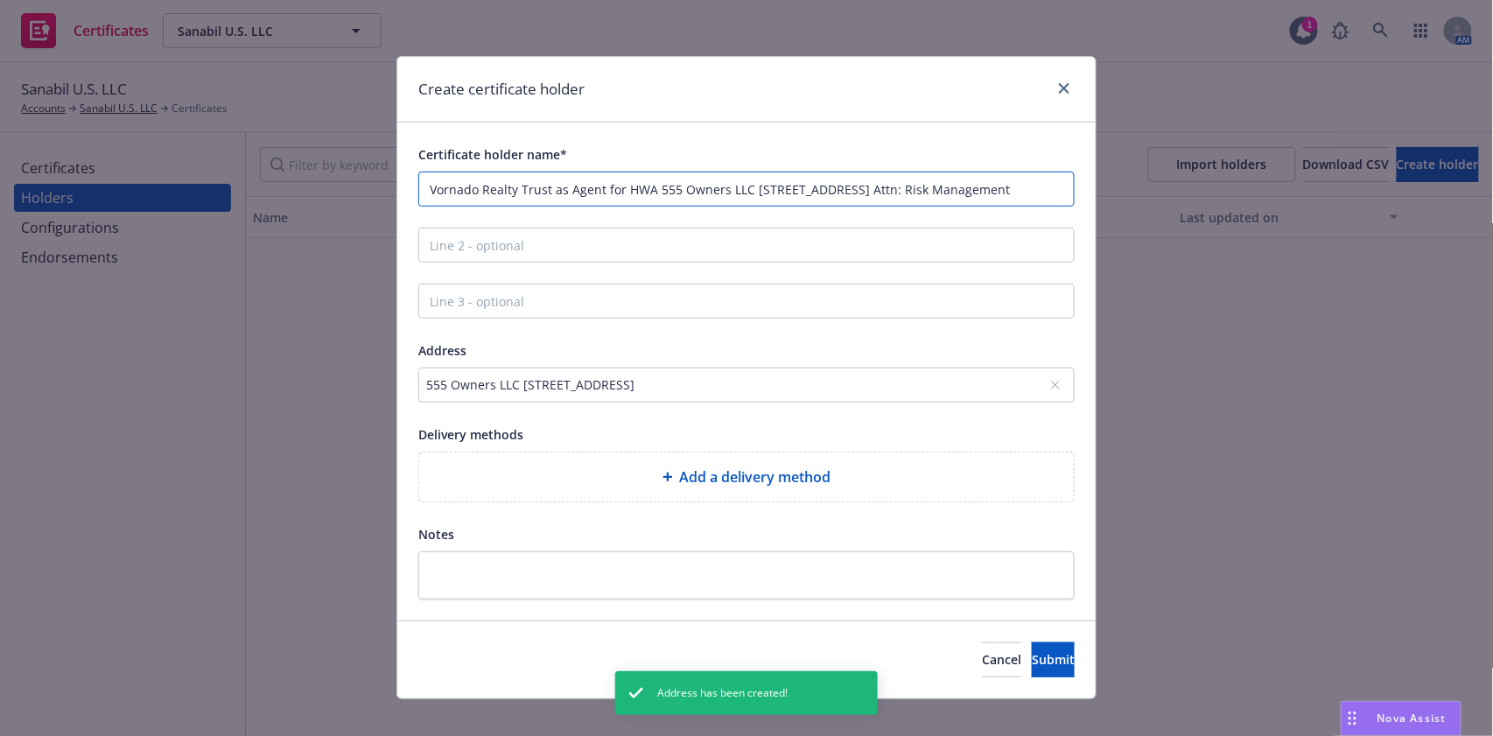
drag, startPoint x: 649, startPoint y: 183, endPoint x: 945, endPoint y: 199, distance: 296.2
click at [945, 199] on input "Vornado Realty Trust as Agent for HWA 555 Owners LLC 210 Route 4 East Paramus, …" at bounding box center [746, 189] width 656 height 35
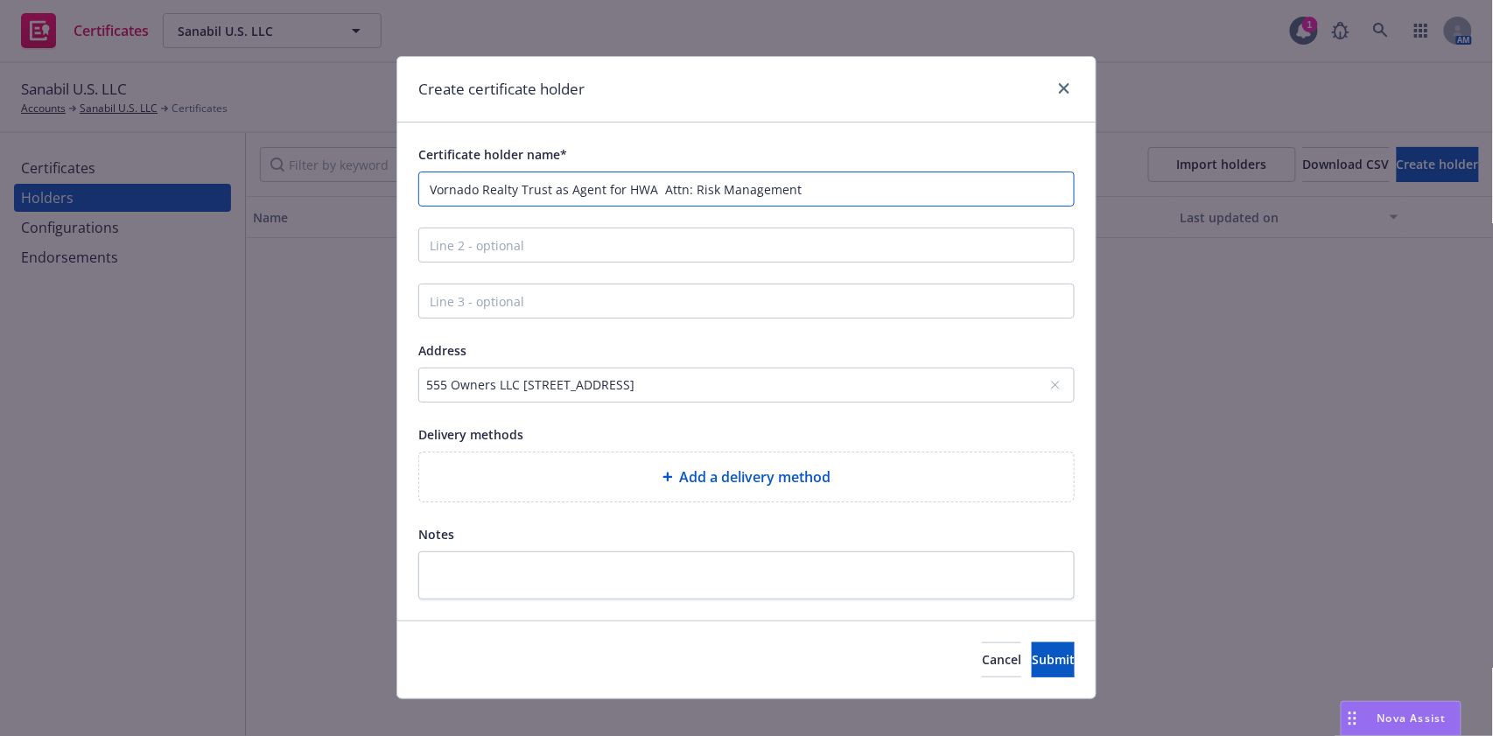
drag, startPoint x: 931, startPoint y: 190, endPoint x: 654, endPoint y: 204, distance: 277.8
click at [654, 204] on input "Vornado Realty Trust as Agent for HWA Attn: Risk Management" at bounding box center [746, 189] width 656 height 35
type input "Vornado Realty Trust as Agent for HWA"
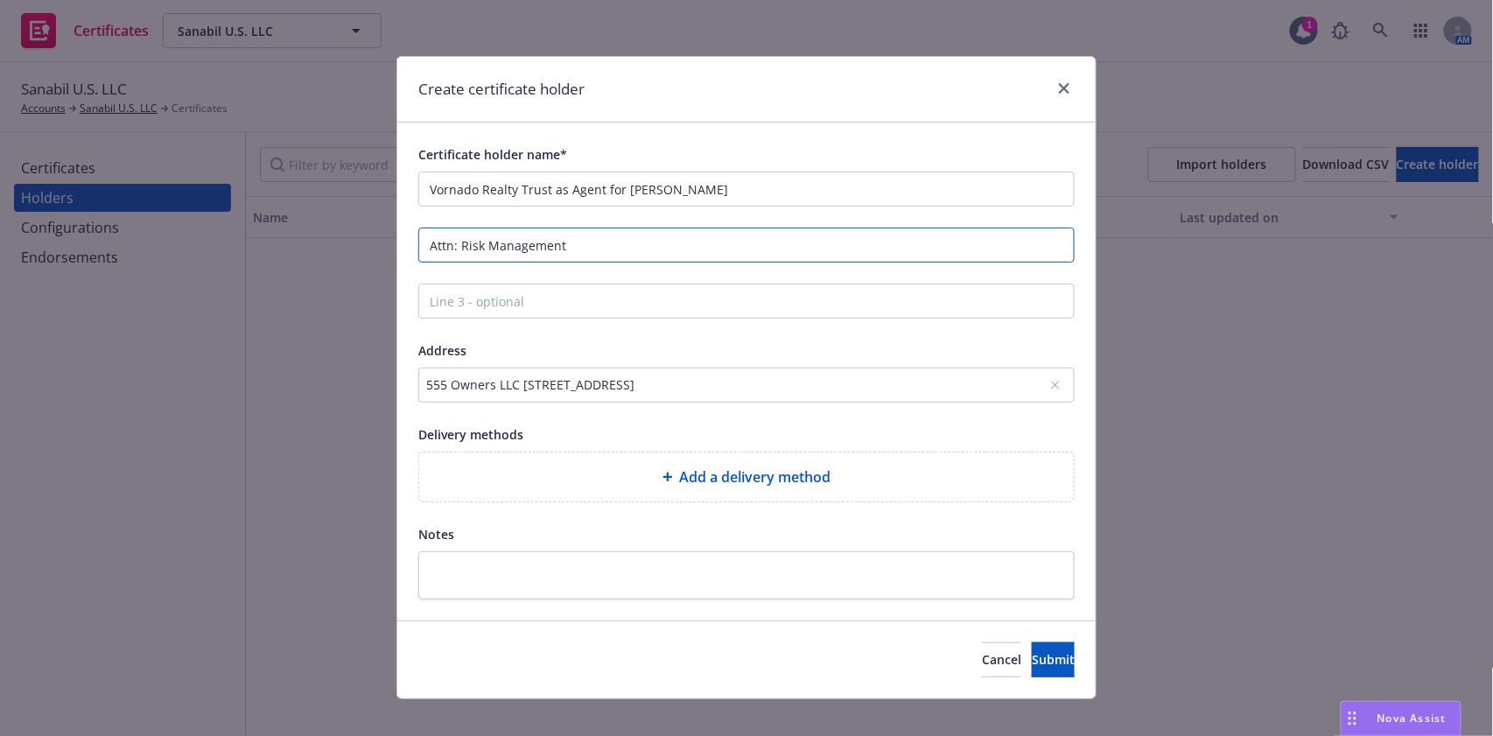
type input "Attn: Risk Management"
click at [707, 193] on input "Vornado Realty Trust as Agent for HWA" at bounding box center [746, 189] width 656 height 35
type input "Vornado Realty Trust as Agent for HWA"
click at [605, 477] on div "Add a delivery method" at bounding box center [746, 476] width 627 height 21
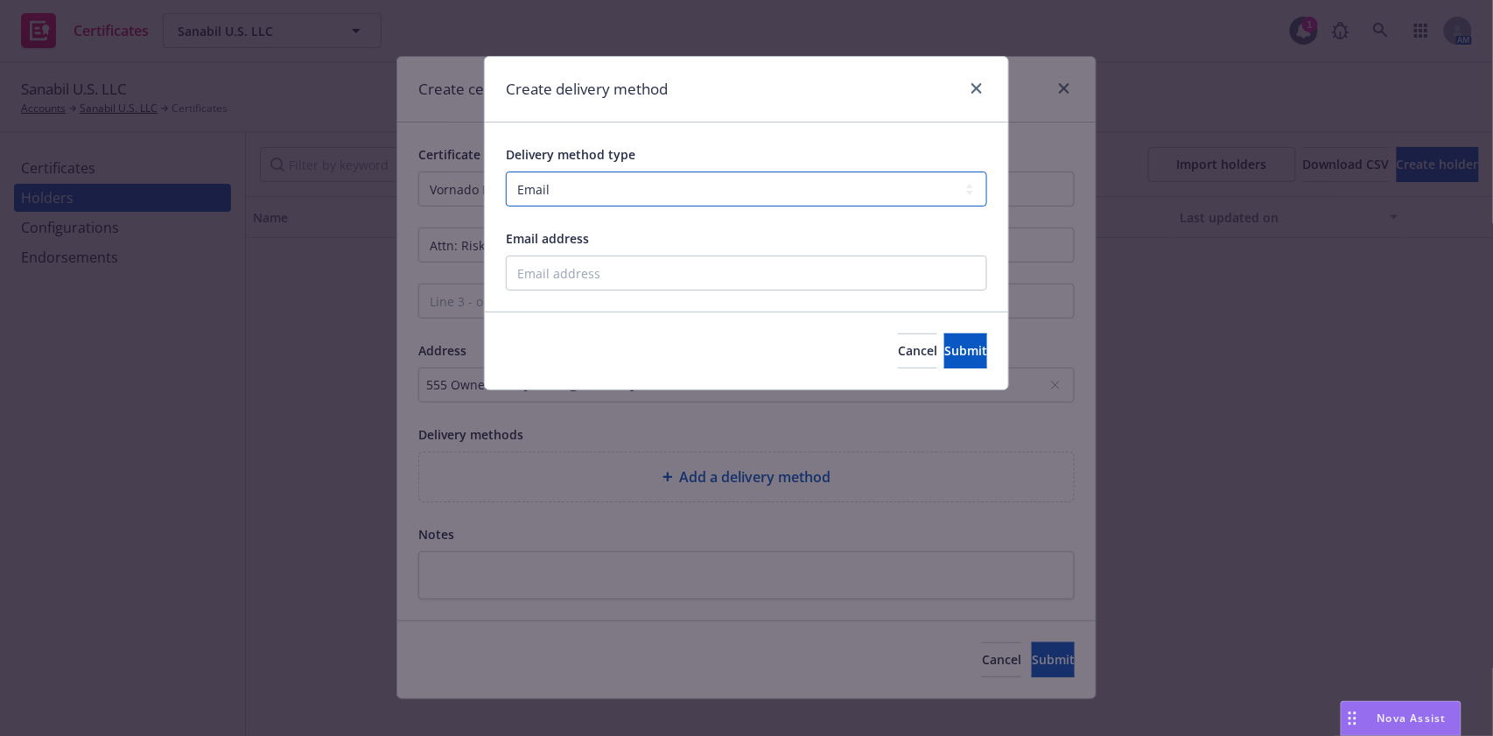
click at [565, 202] on select "Select delivery method type Email Mail Fax Upload to Compliance Website" at bounding box center [746, 189] width 481 height 35
select select "MAIL"
click at [506, 172] on select "Select delivery method type Email Mail Fax Upload to Compliance Website" at bounding box center [746, 189] width 481 height 35
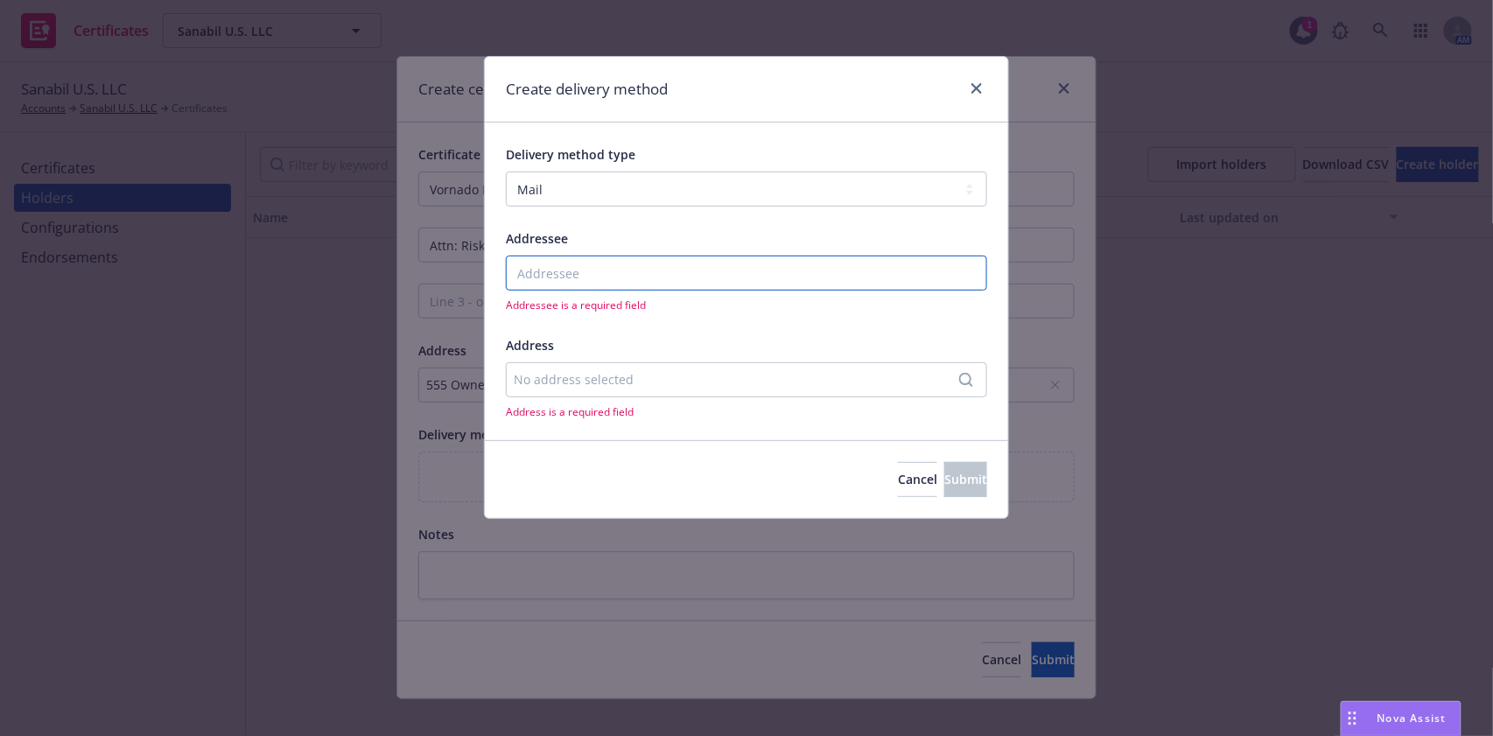
click at [568, 263] on input "Addressee" at bounding box center [746, 273] width 481 height 35
paste input "Vornado Realty Trust as Agent for HWA 555 Owners LLC 210 Route 4 East Paramus, …"
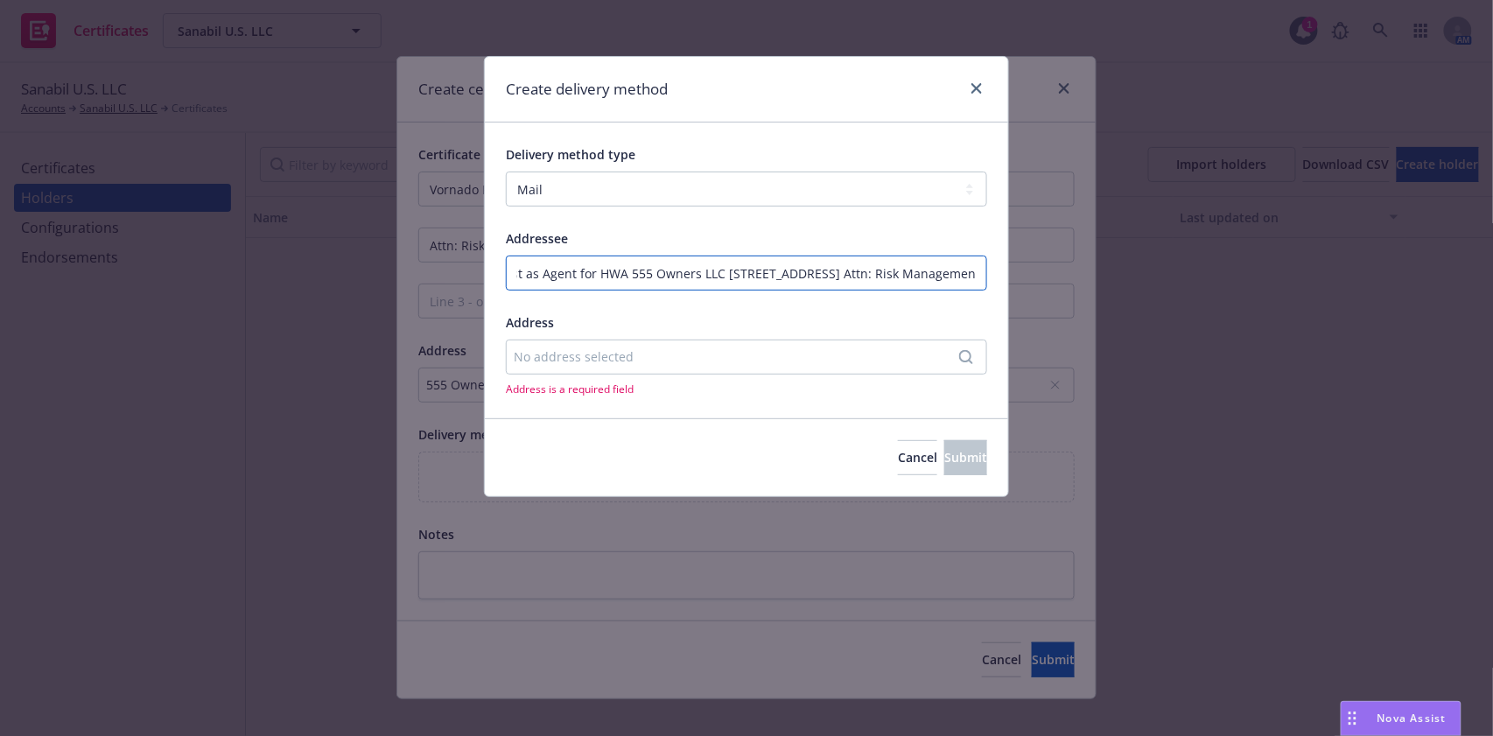
scroll to position [0, 200]
drag, startPoint x: 849, startPoint y: 272, endPoint x: 1026, endPoint y: 277, distance: 176.8
click at [1027, 278] on div "Create delivery method Delivery method type Select delivery method type Email M…" at bounding box center [746, 368] width 1493 height 736
drag, startPoint x: 773, startPoint y: 271, endPoint x: 1013, endPoint y: 270, distance: 239.8
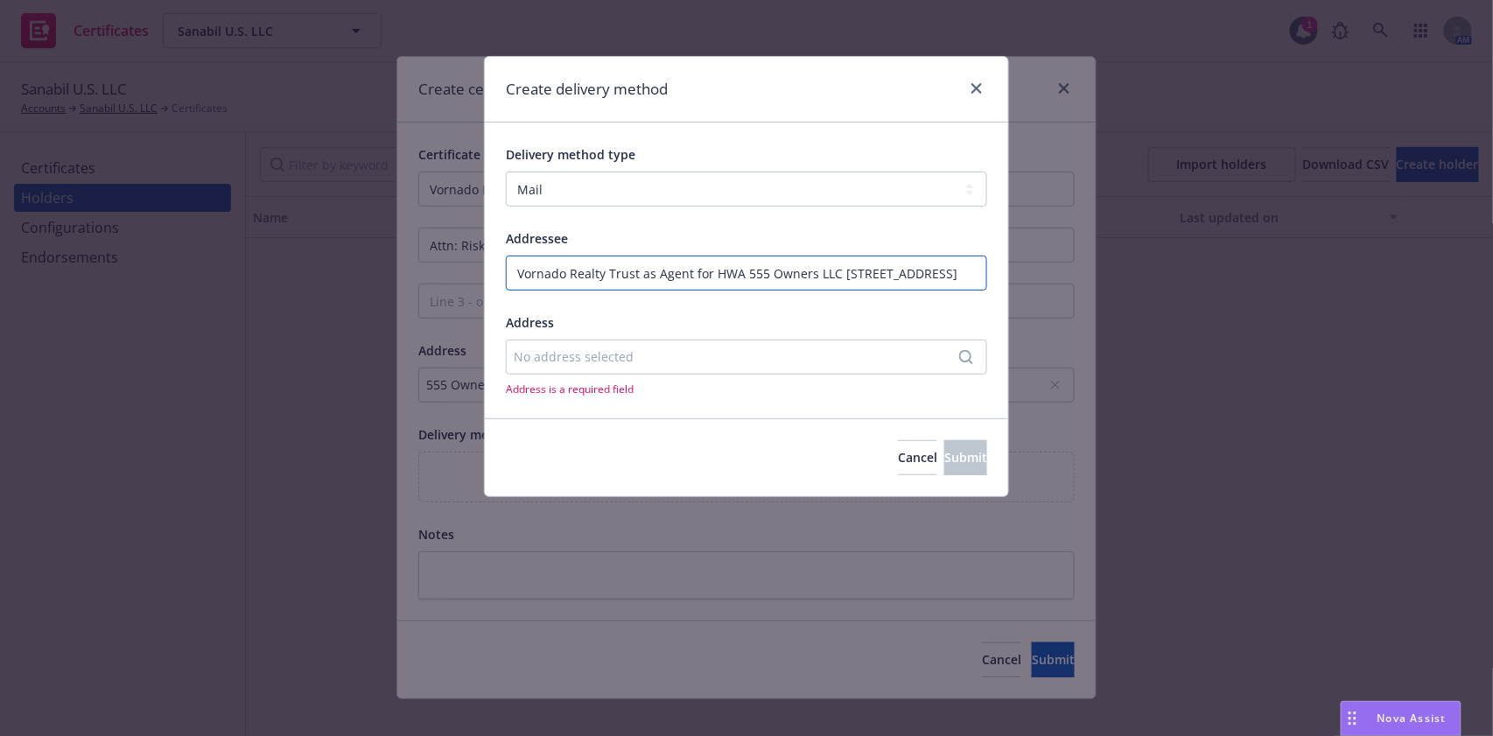
click at [1013, 270] on div "Create delivery method Delivery method type Select delivery method type Email M…" at bounding box center [746, 368] width 1493 height 736
type input "Vornado Realty Trust as Agent for HWA 555 Owners LLC 210 Route 4 East Paramus, …"
click at [707, 373] on div "No address selected Address is a required field" at bounding box center [746, 368] width 481 height 57
click at [705, 361] on div "No address selected" at bounding box center [738, 356] width 448 height 18
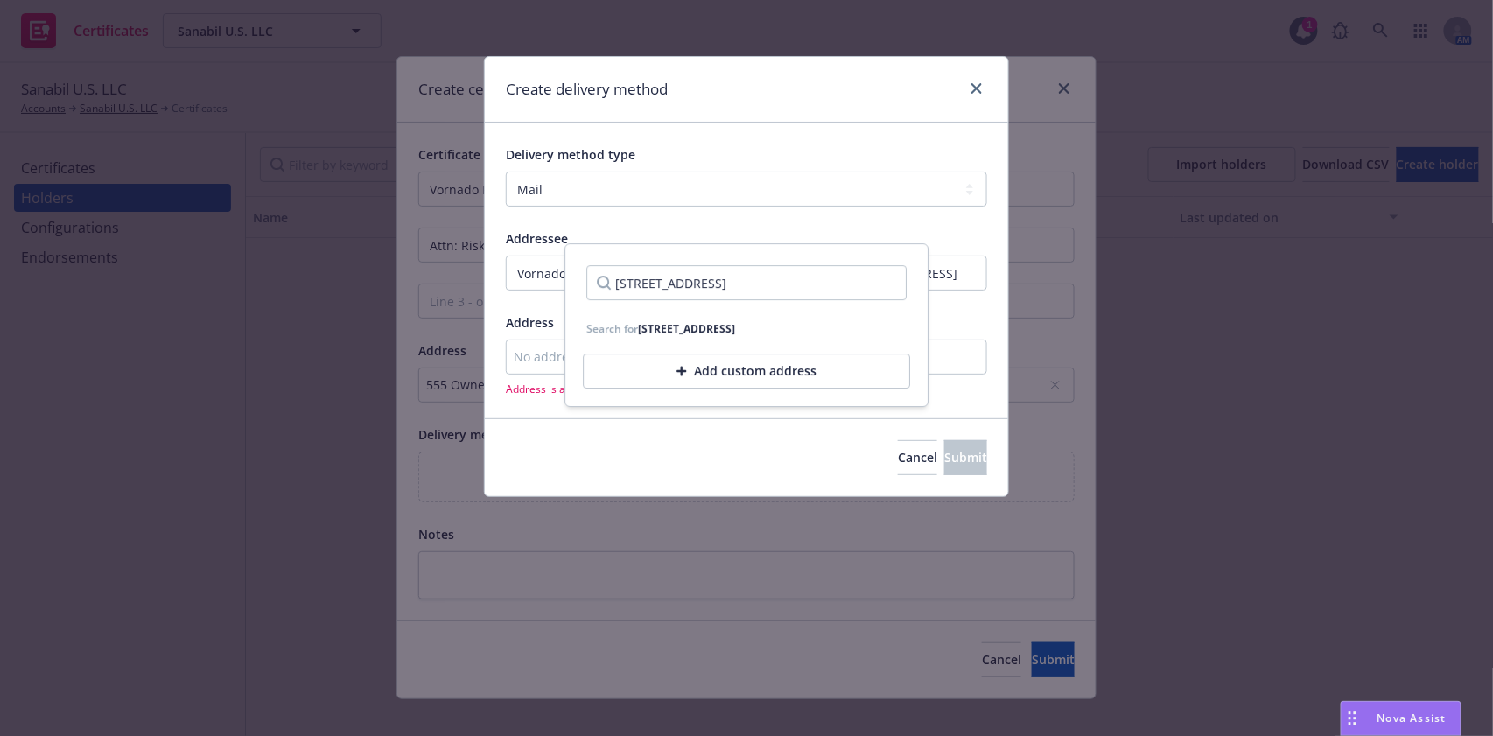
type input "210 Route 4 East Paramus, NJ 07652"
click at [758, 375] on div "Add custom address" at bounding box center [746, 371] width 327 height 35
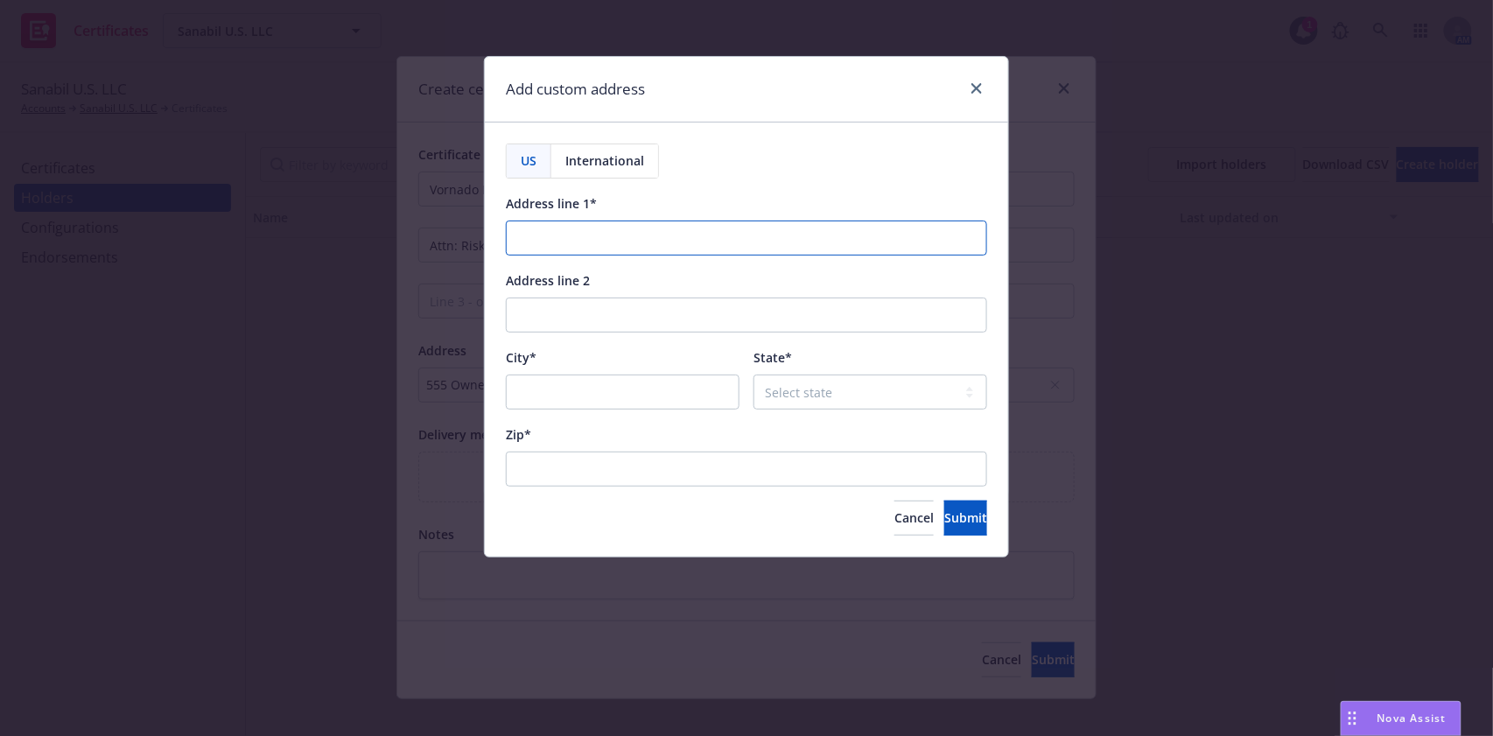
click at [607, 250] on input "Address line 1*" at bounding box center [746, 238] width 481 height 35
paste input "210 Route 4 East Paramus, NJ 07652"
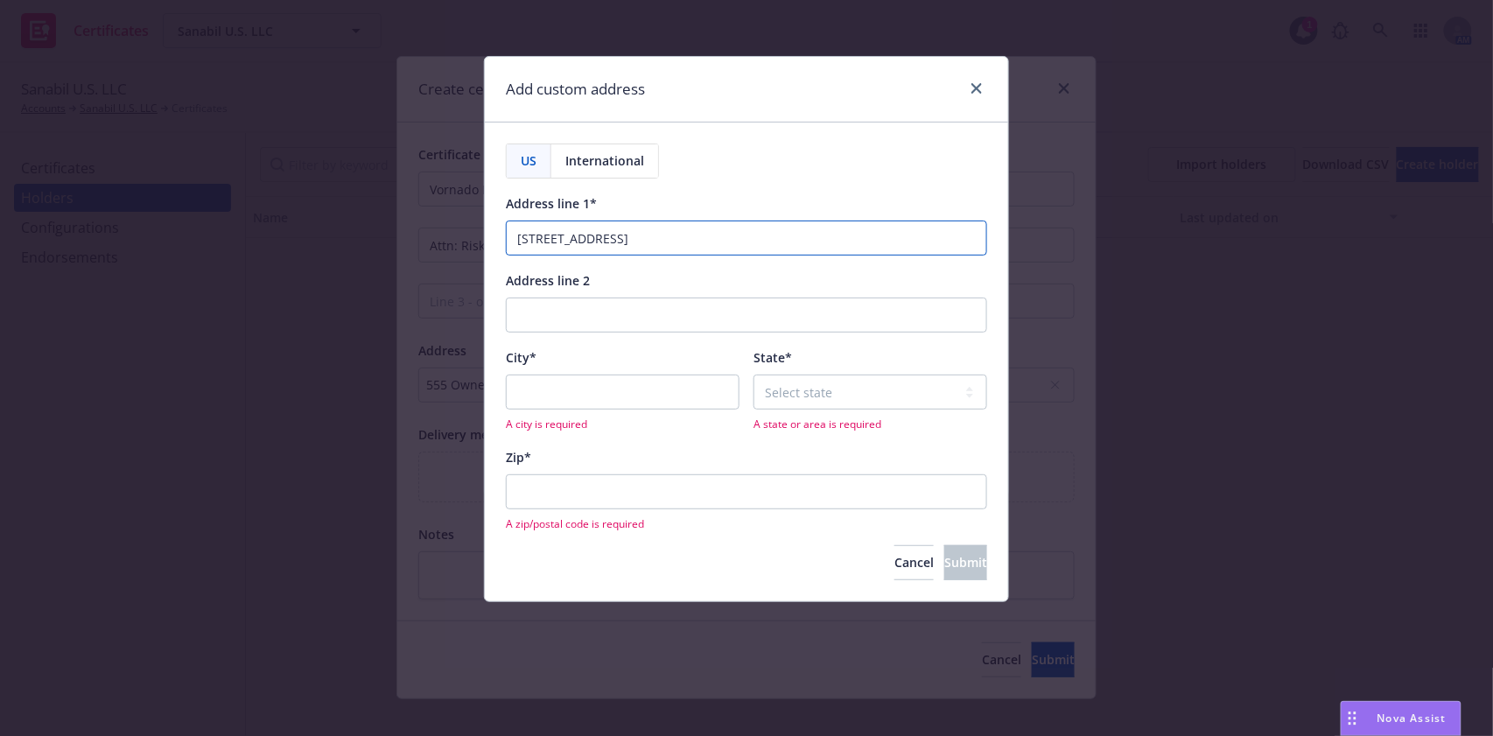
click at [636, 236] on input "210 Route 4 East Paramus, NJ 07652" at bounding box center [746, 238] width 481 height 35
type input "210 Route 4 East , NJ 07652"
type input "Paramus"
drag, startPoint x: 690, startPoint y: 237, endPoint x: 612, endPoint y: 237, distance: 77.9
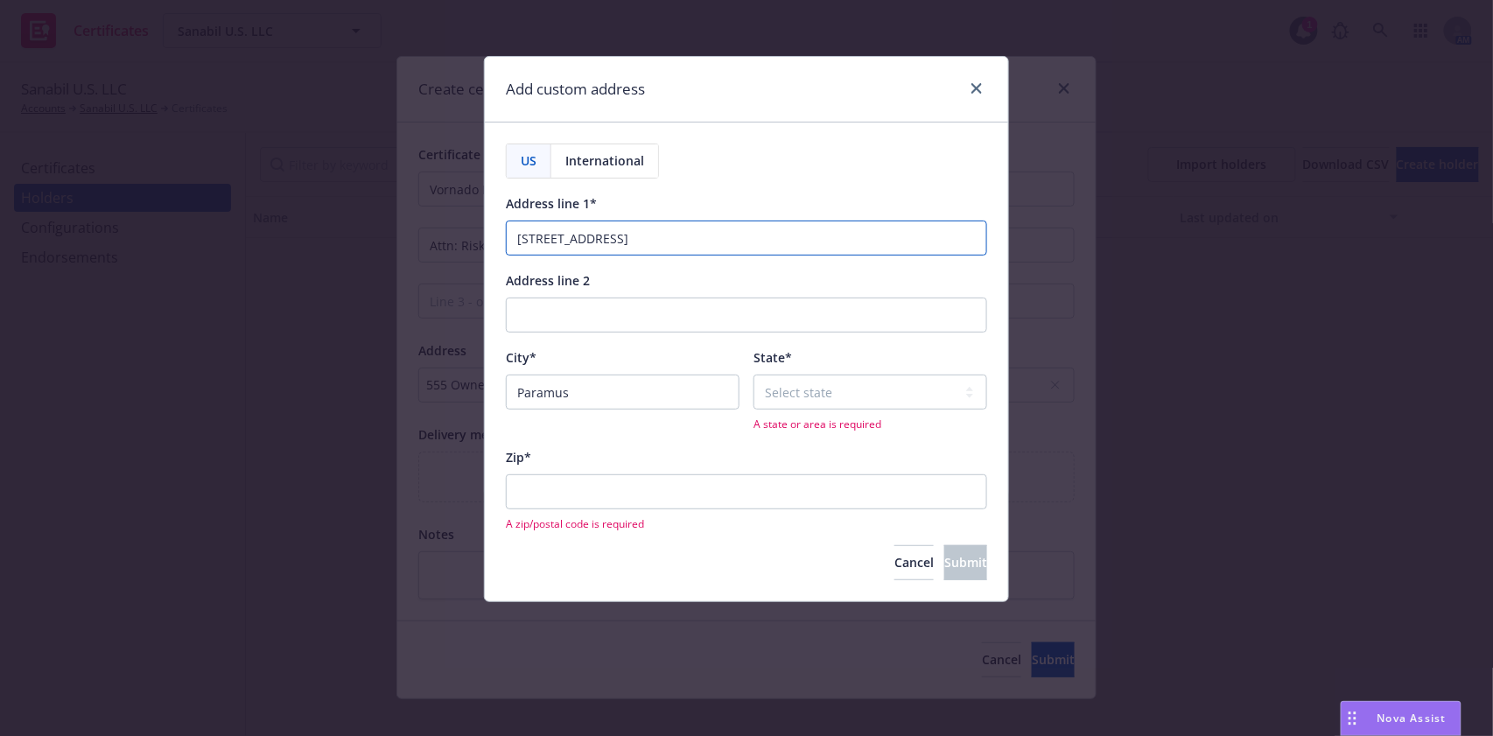
click at [612, 237] on input "210 Route 4 East , NJ 07652" at bounding box center [746, 238] width 481 height 35
type input "210 Route 4 East"
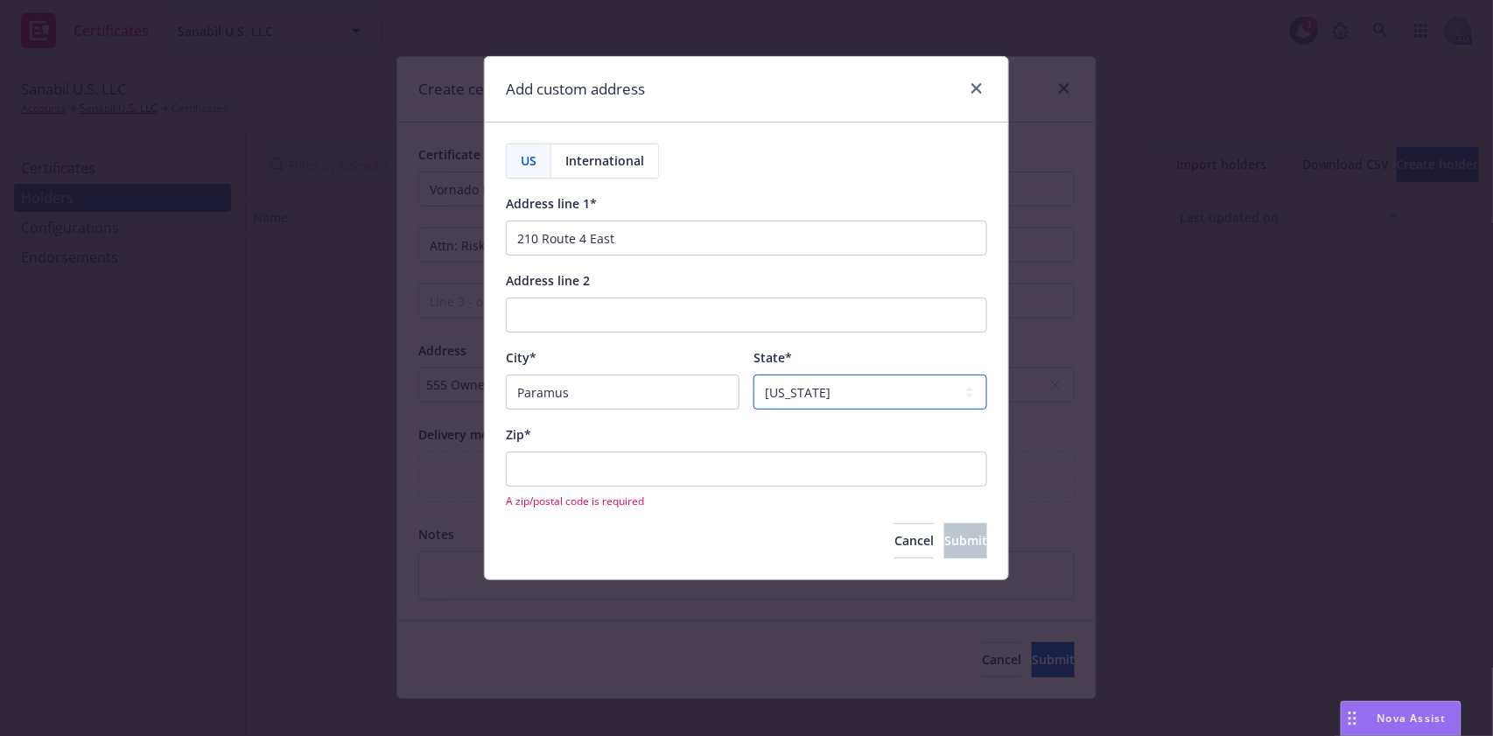
select select "NH"
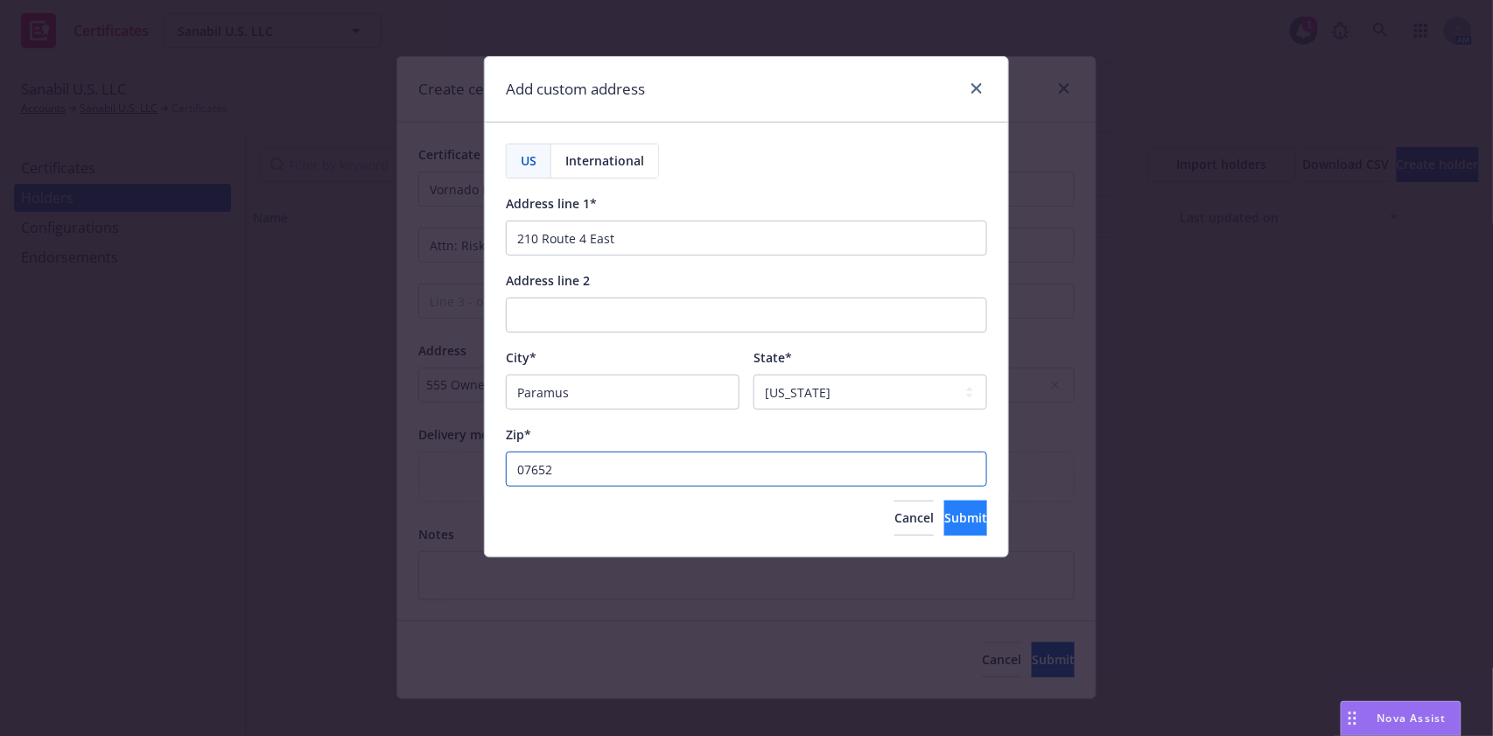
type input "07652"
click at [944, 529] on button "Submit" at bounding box center [965, 518] width 43 height 35
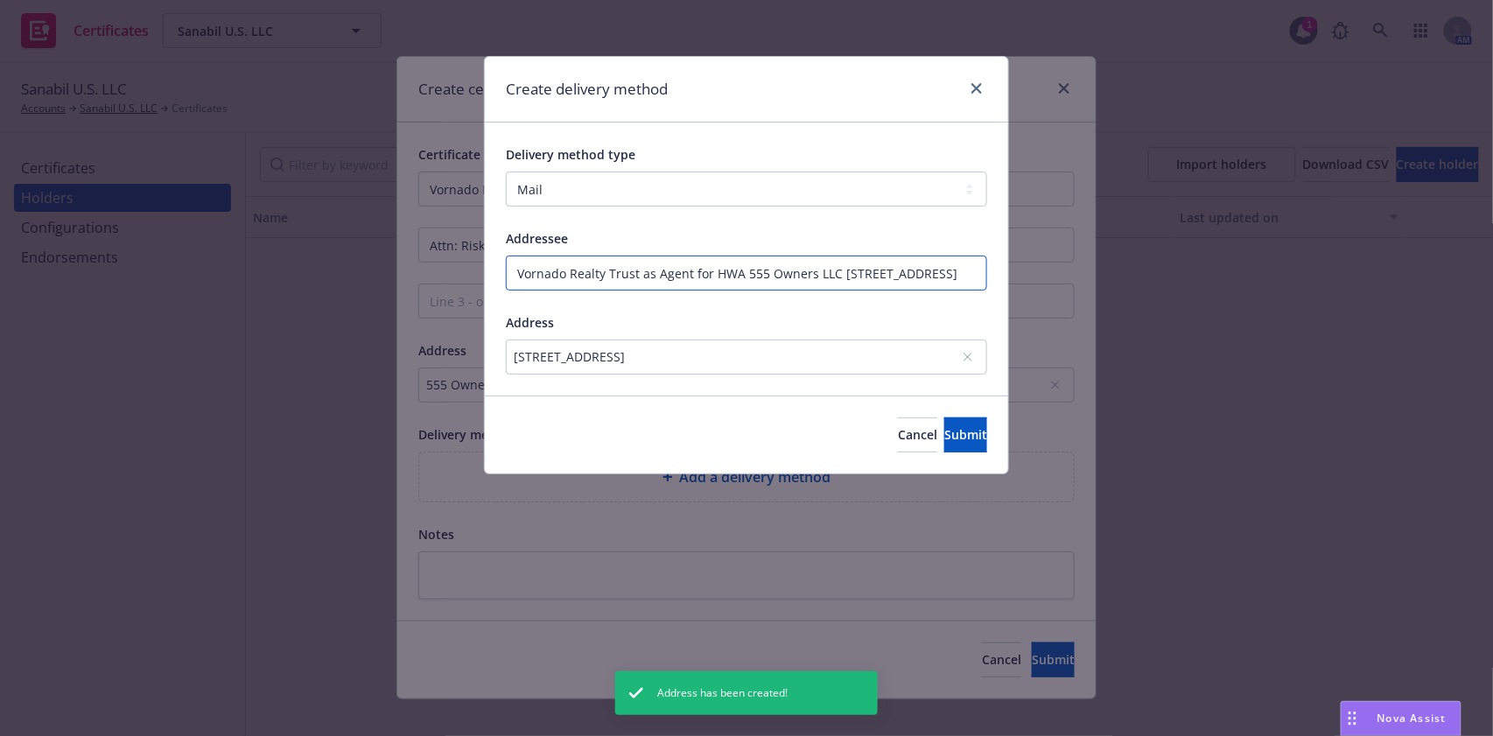
scroll to position [0, 68]
drag, startPoint x: 835, startPoint y: 270, endPoint x: 1210, endPoint y: 280, distance: 374.7
click at [1210, 280] on div "Create delivery method Delivery method type Select delivery method type Email M…" at bounding box center [746, 368] width 1493 height 736
click at [876, 270] on input "Vornado Realty Trust as Agent for HWA 555 Owners LLC" at bounding box center [746, 273] width 481 height 35
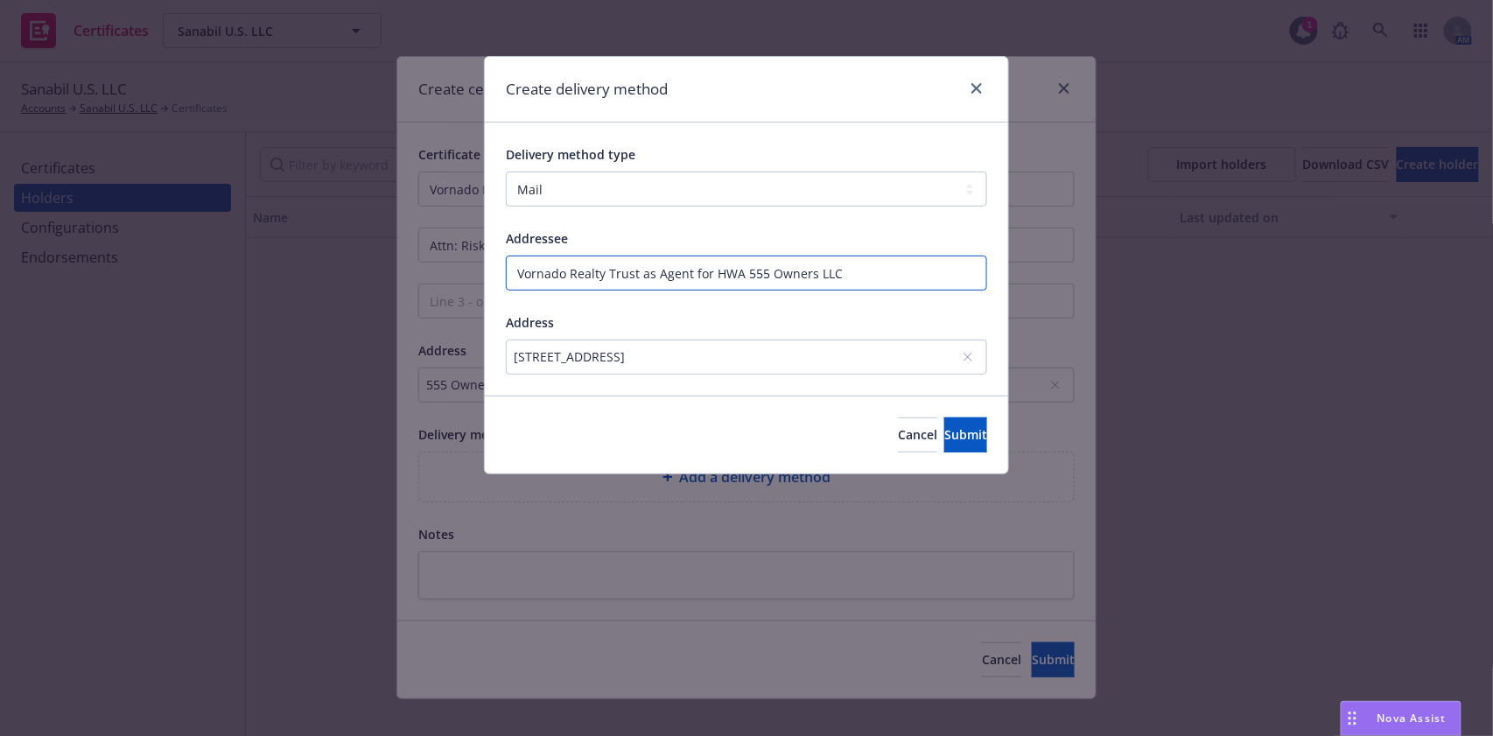
click at [876, 270] on input "Vornado Realty Trust as Agent for HWA 555 Owners LLC" at bounding box center [746, 273] width 481 height 35
type input "Vornado Realty Trust as Agent for HWA 555 Owners LLC"
click at [944, 432] on span "Submit" at bounding box center [965, 434] width 43 height 17
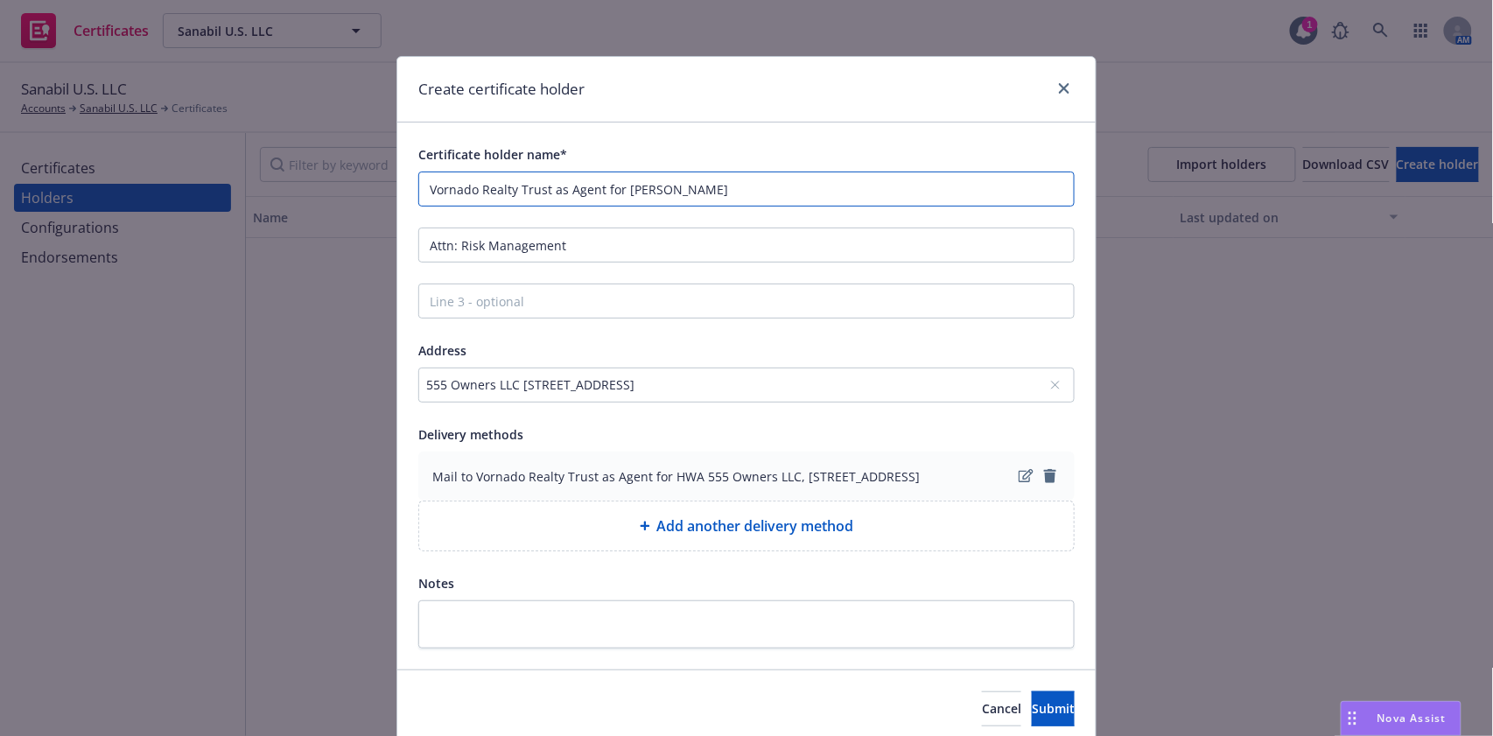
click at [682, 193] on input "Vornado Realty Trust as Agent for HWA" at bounding box center [746, 189] width 656 height 35
paste input "555 Owners LLC"
type input "Vornado Realty Trust as Agent for HWA 555 Owners LLC"
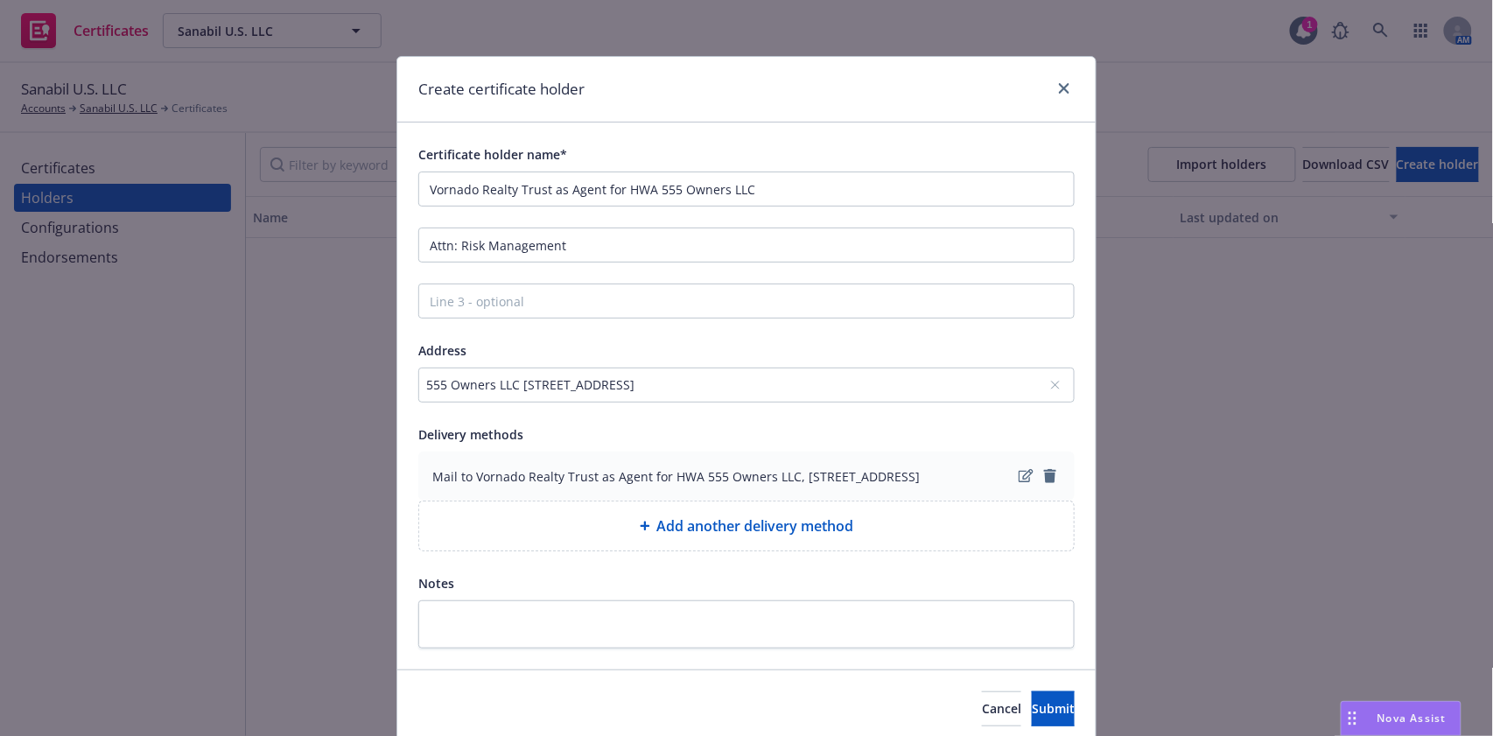
drag, startPoint x: 791, startPoint y: 473, endPoint x: 667, endPoint y: 494, distance: 126.2
click at [667, 486] on span "Mail to Vornado Realty Trust as Agent for HWA 555 Owners LLC, 210 Route 4 East,…" at bounding box center [675, 476] width 487 height 18
copy span "210 Route 4 East, Paramus, NH, 07652, USA"
click at [756, 384] on div "555 Owners LLC 210 Route 4 East, Paramus, NJ, 07652, USA" at bounding box center [737, 384] width 623 height 18
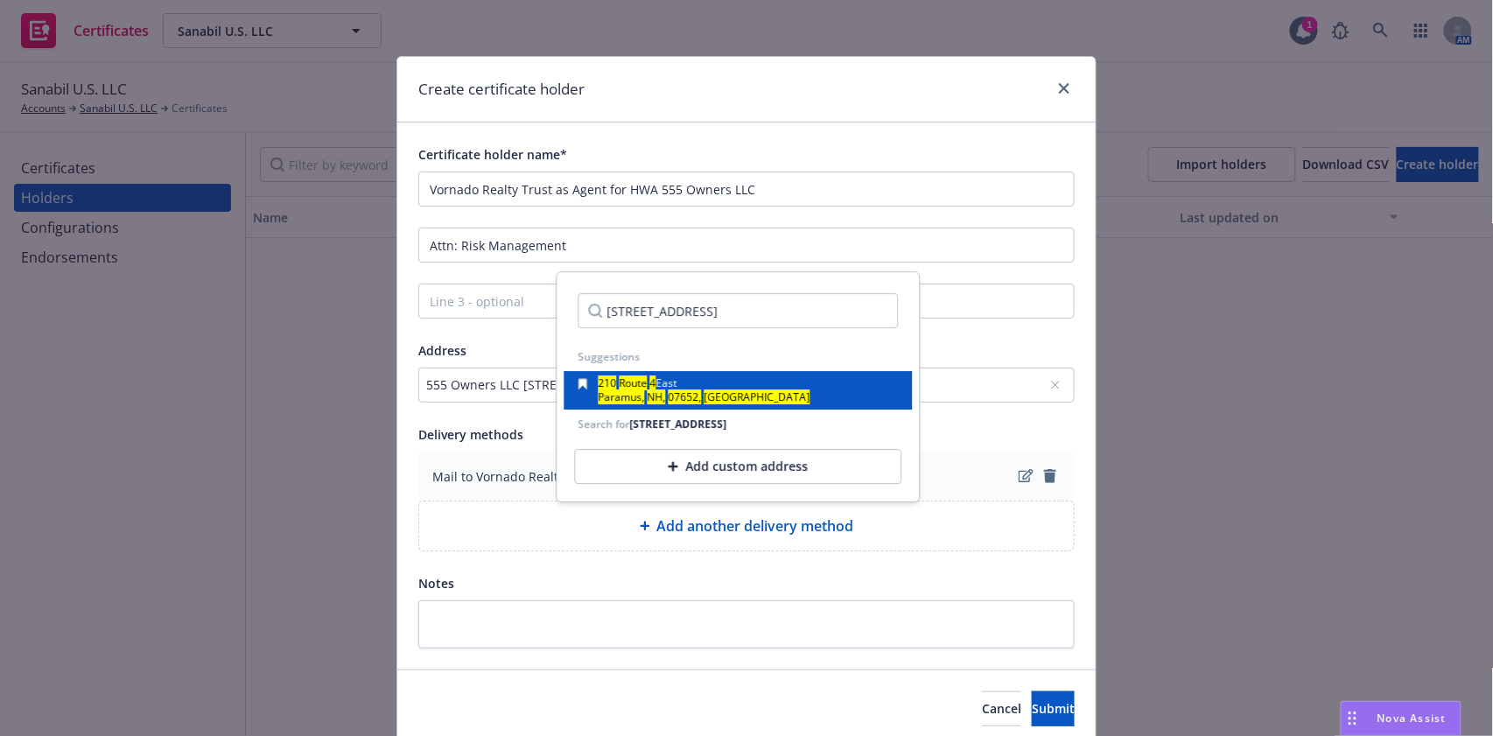
type input "210 Route 4 East, Paramus, NH, 07652, USA"
click at [775, 387] on div "210 Route 4 East Paramus, NH, 07652, USA" at bounding box center [738, 390] width 320 height 25
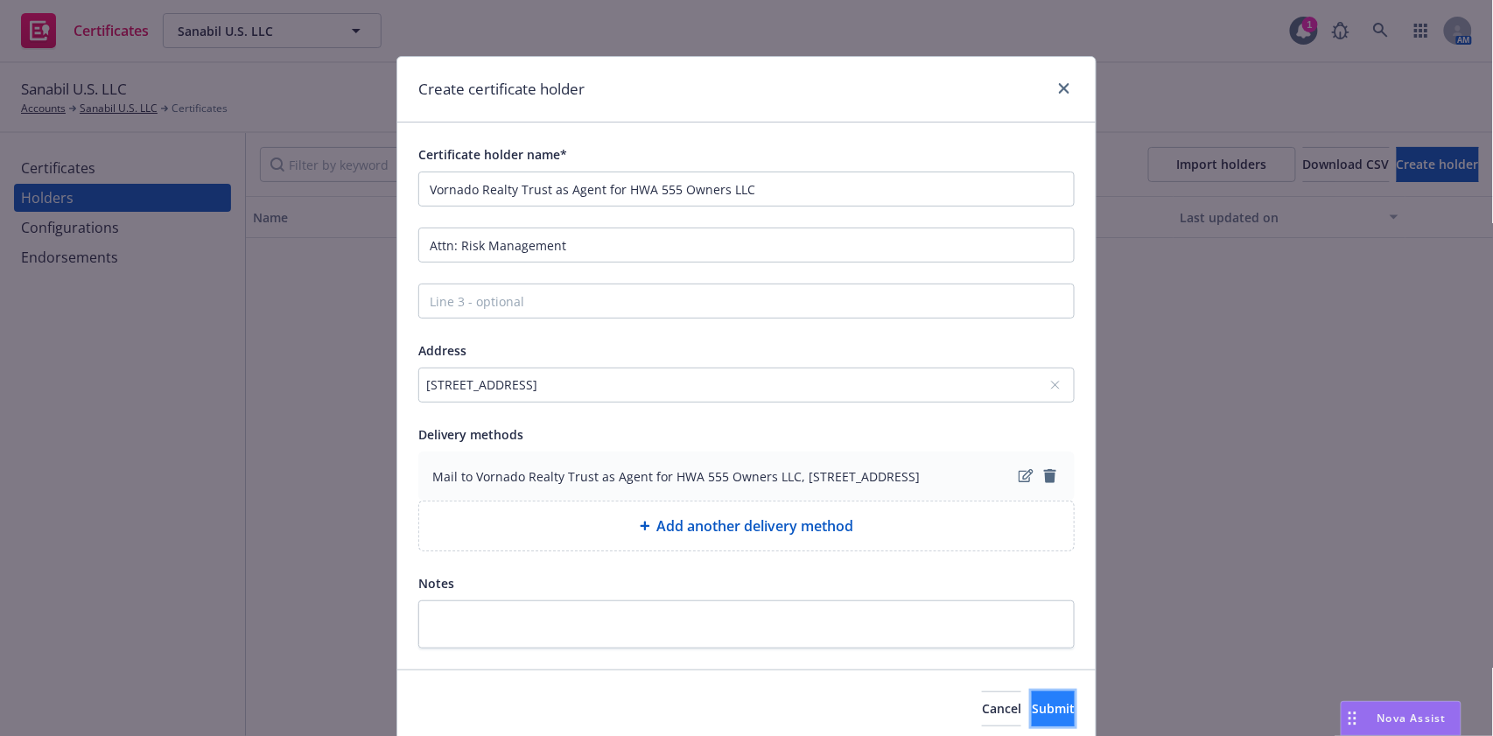
click at [1032, 717] on span "Submit" at bounding box center [1053, 708] width 43 height 17
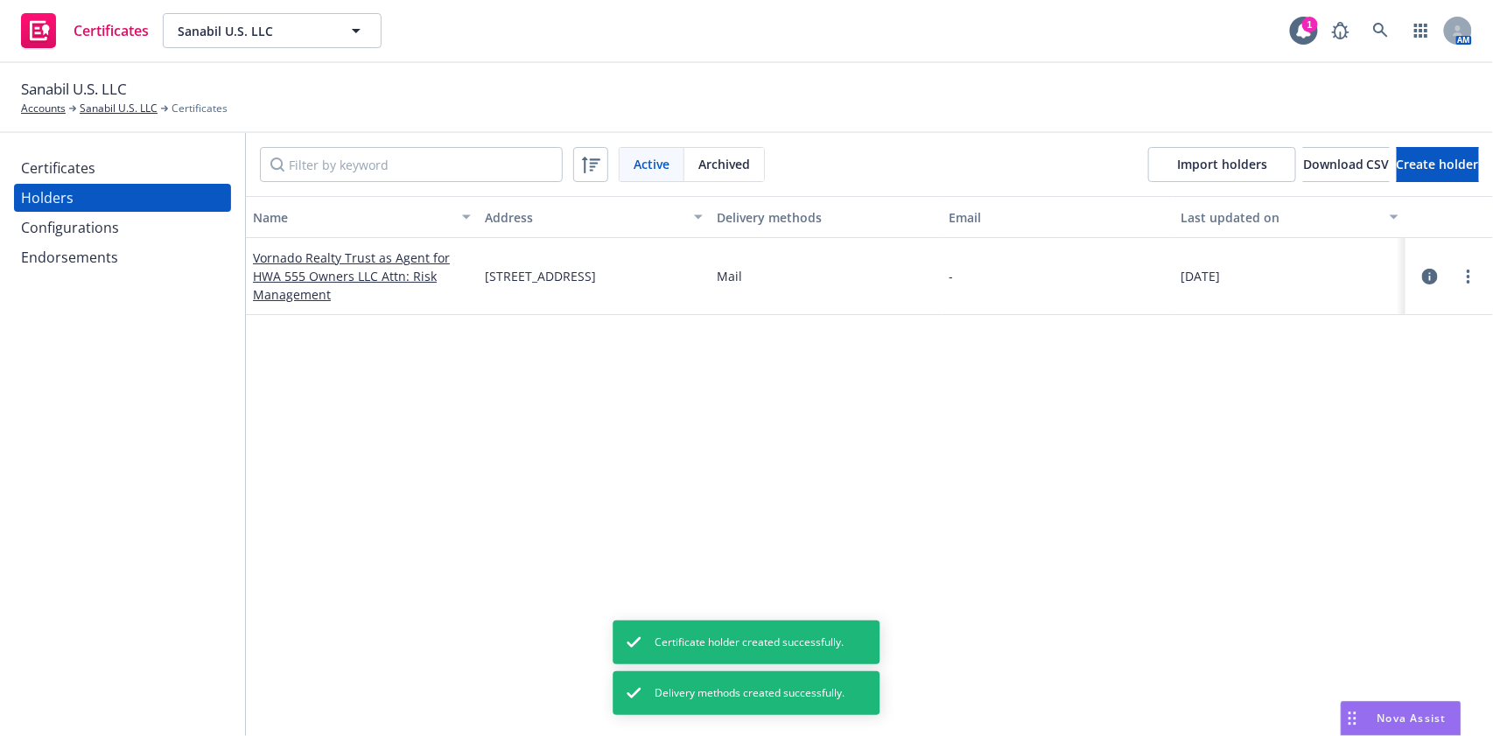
click at [139, 165] on div "Certificates" at bounding box center [122, 168] width 203 height 28
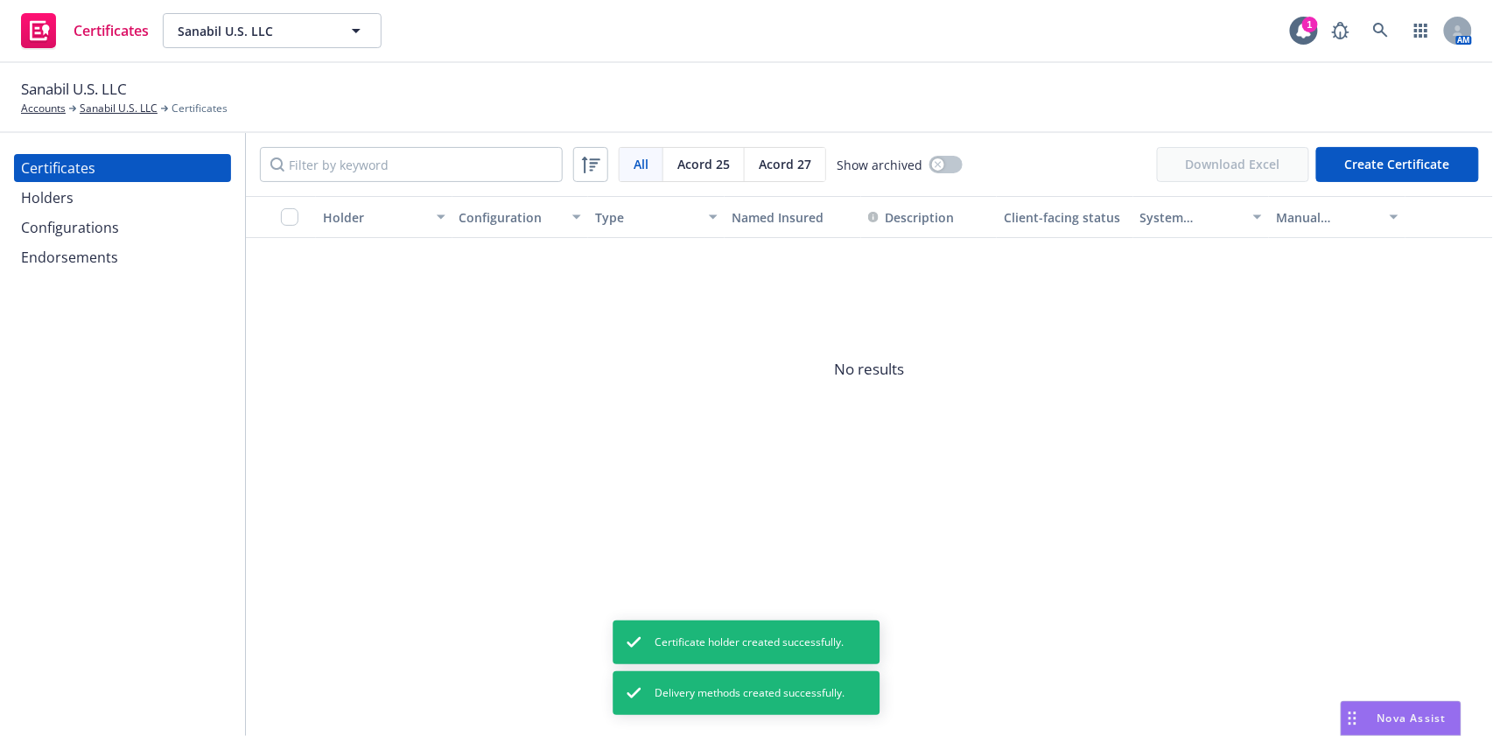
click at [1397, 172] on button "Create Certificate" at bounding box center [1397, 164] width 163 height 35
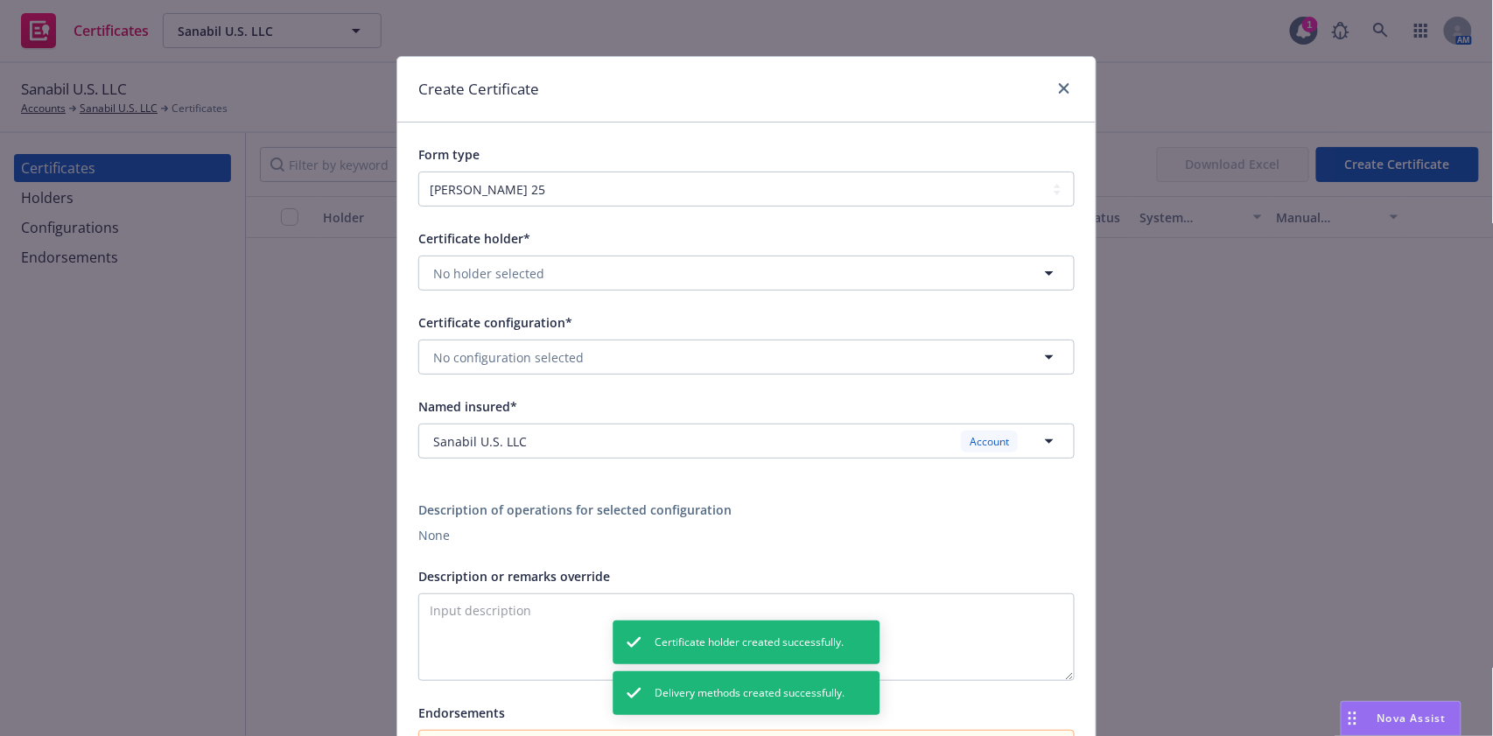
click at [598, 299] on div "Certificate holder* No holder selected Certificate configuration* No configurat…" at bounding box center [746, 503] width 656 height 550
click at [586, 274] on button "No holder selected" at bounding box center [746, 273] width 656 height 35
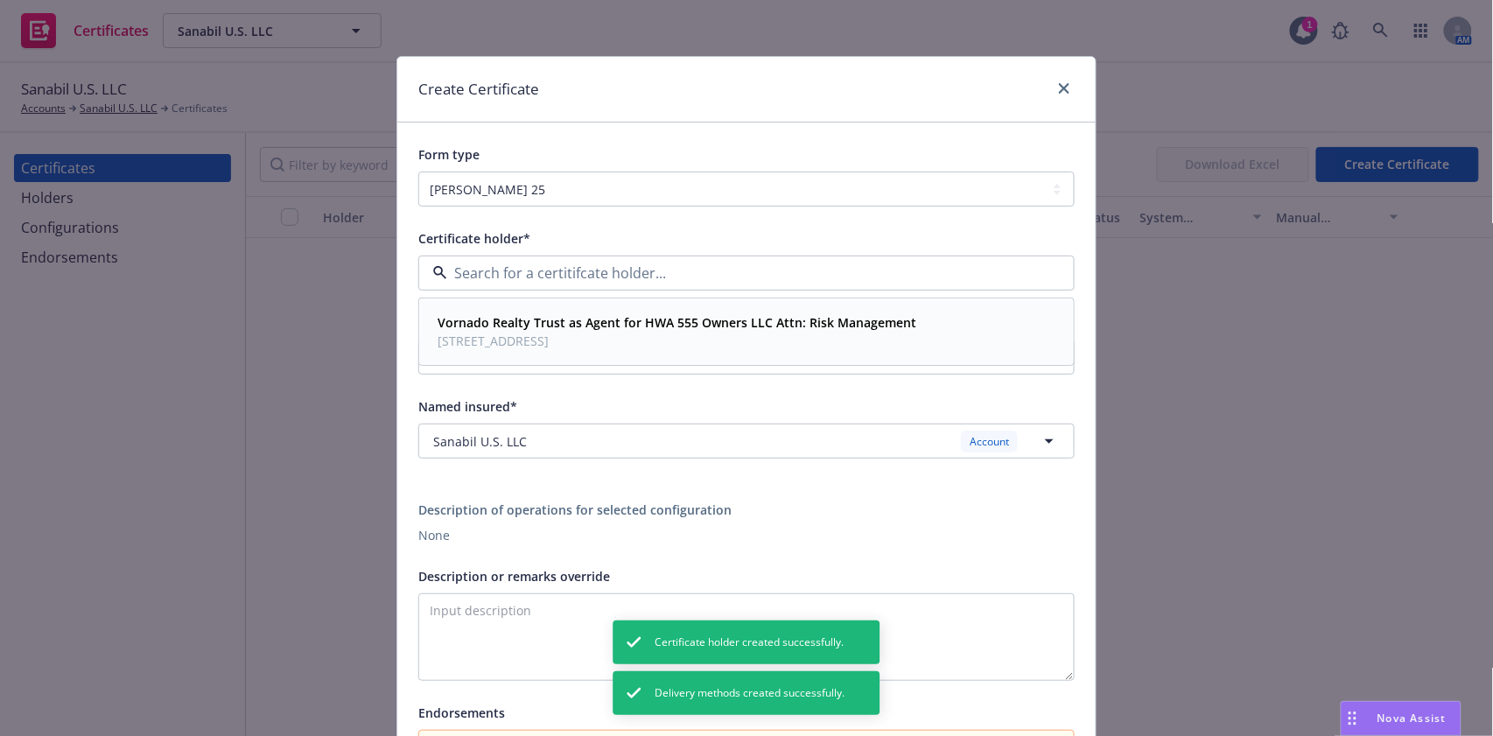
click at [548, 352] on div "Vornado Realty Trust as Agent for HWA 555 Owners LLC Attn: Risk Management 210 …" at bounding box center [675, 332] width 489 height 44
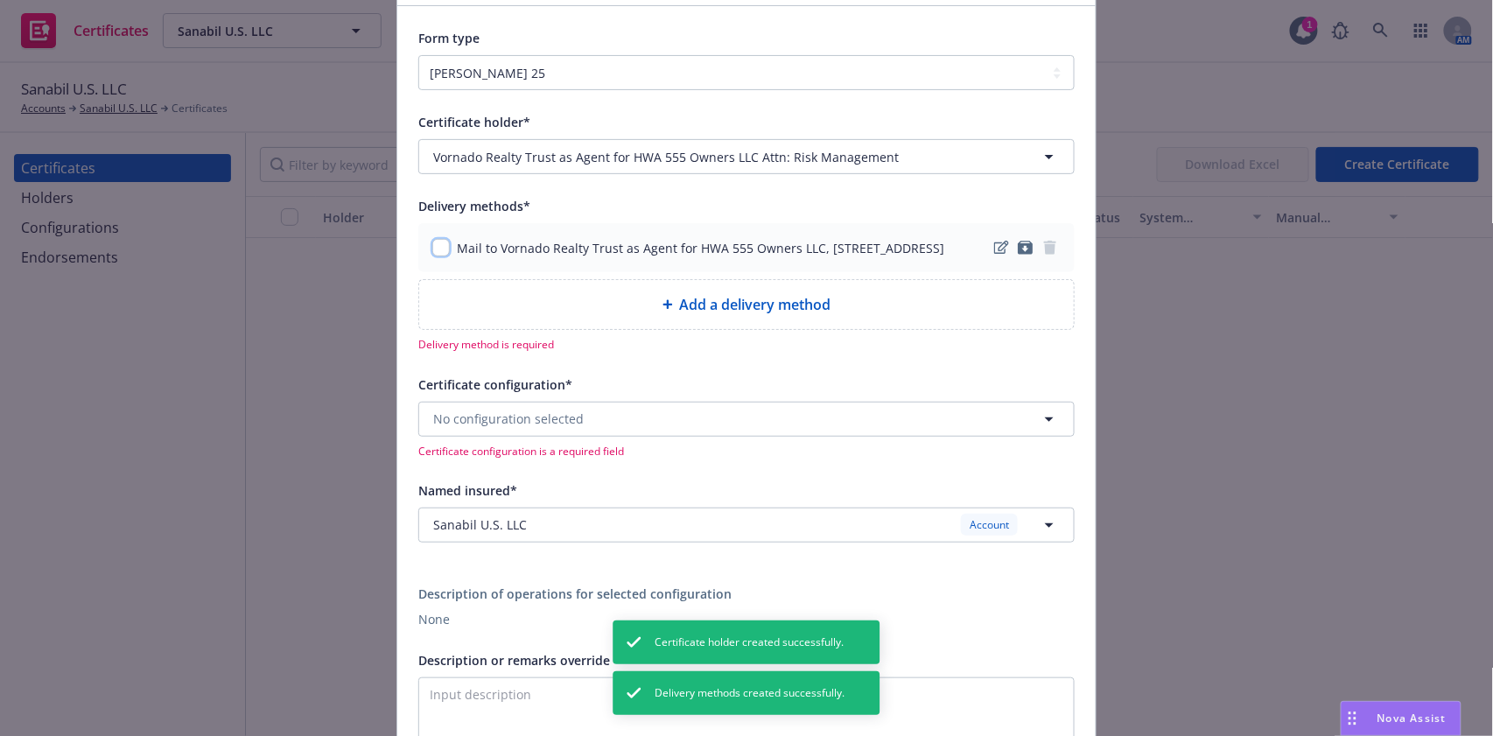
click at [435, 249] on input "checkbox" at bounding box center [441, 248] width 18 height 18
checkbox input "true"
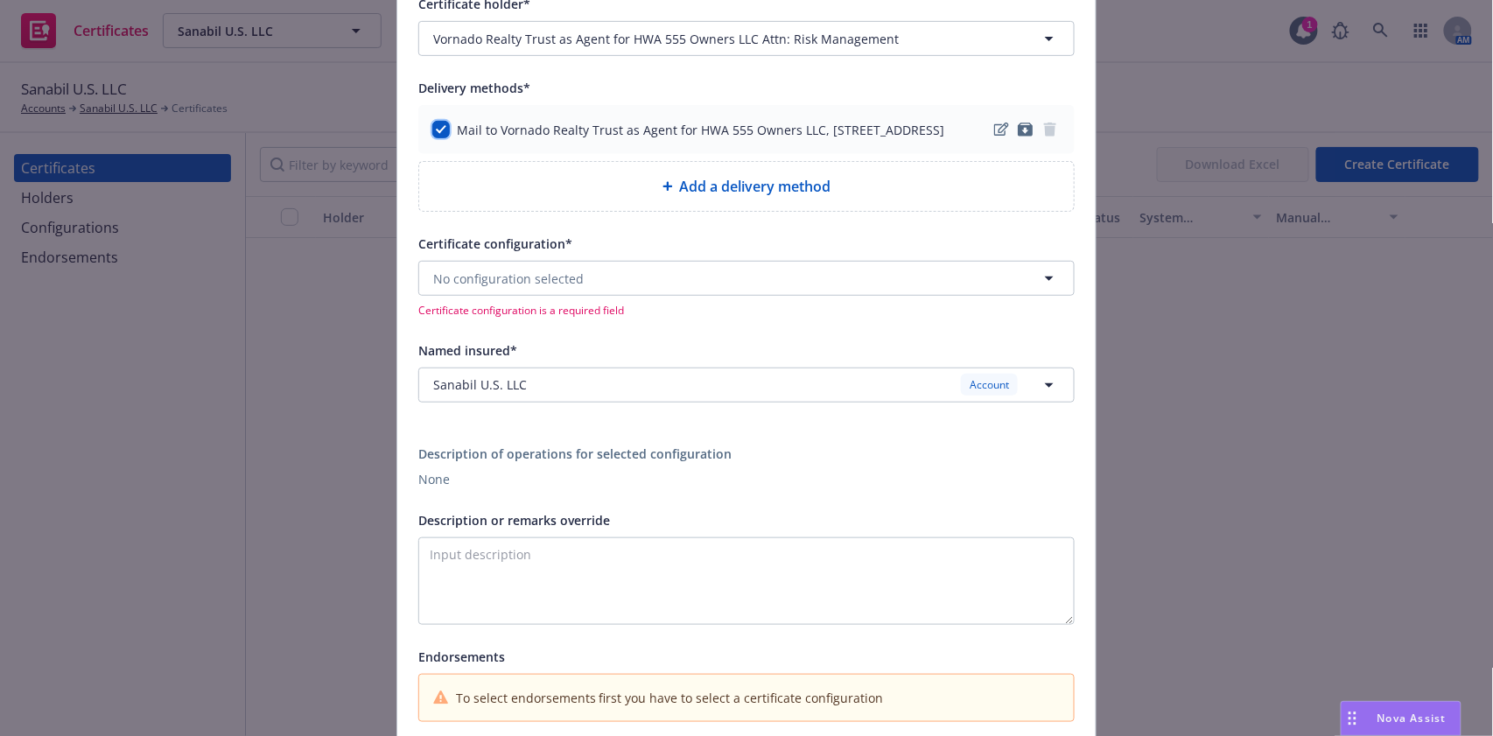
scroll to position [350, 0]
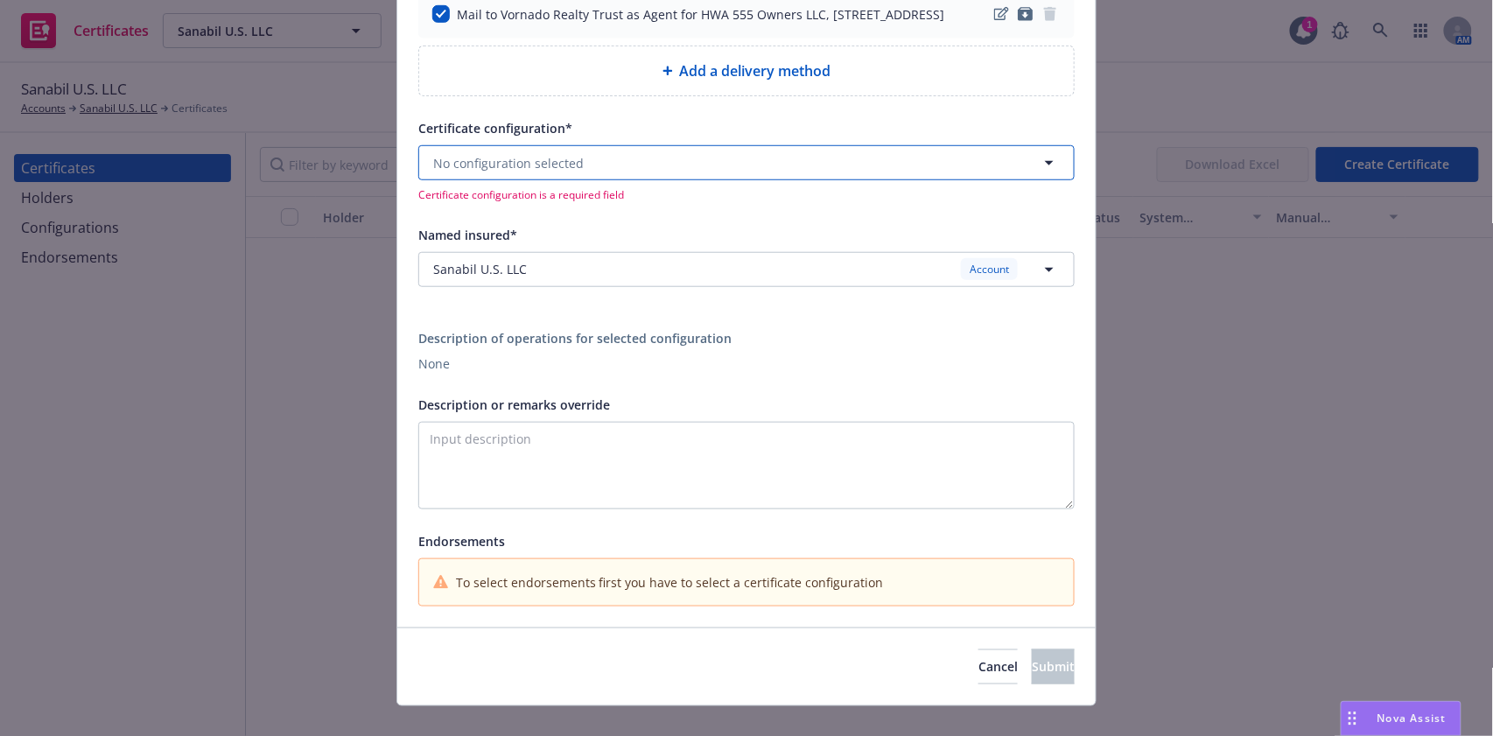
click at [533, 172] on span "No configuration selected" at bounding box center [508, 163] width 151 height 18
click at [545, 243] on div "25-26 GAU Evidence of Coverage." at bounding box center [500, 222] width 139 height 44
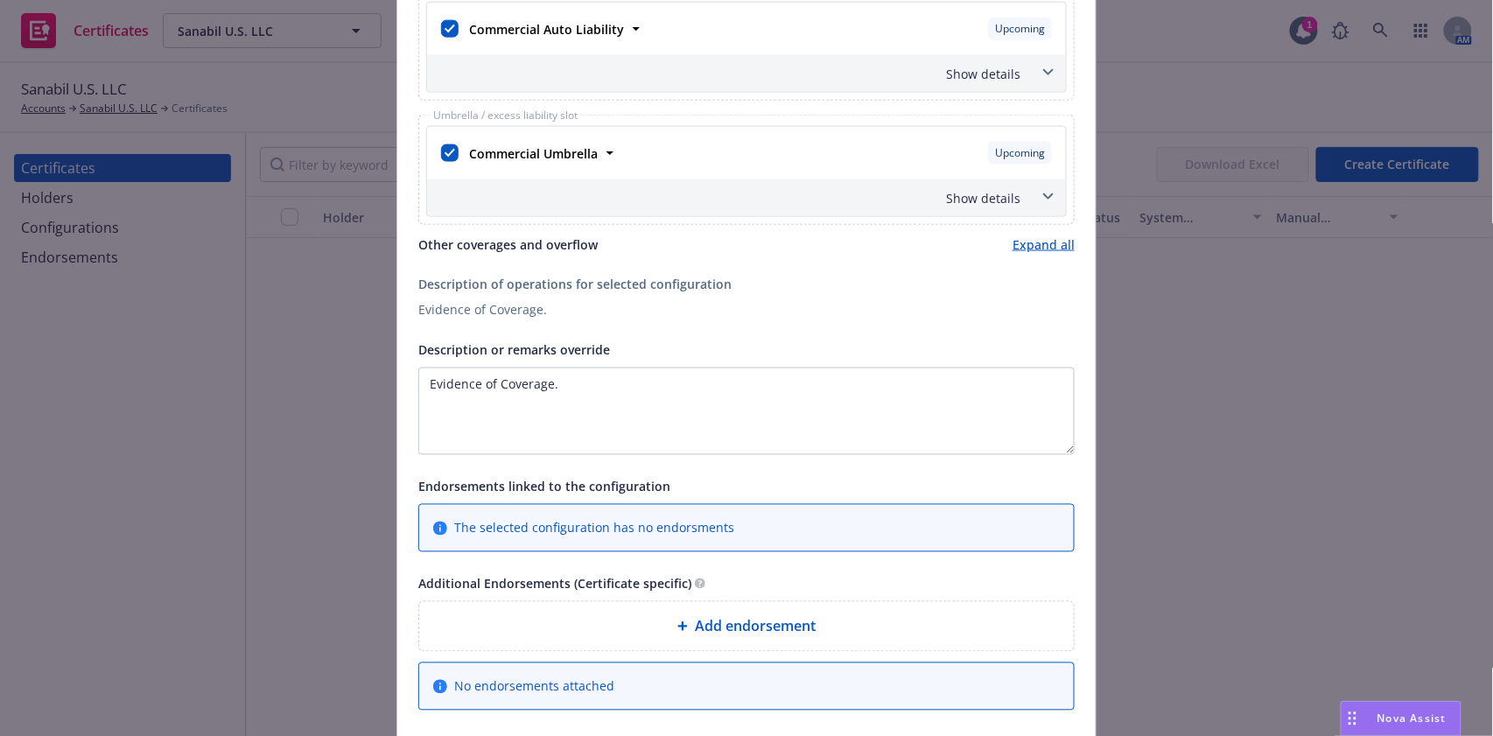
scroll to position [933, 0]
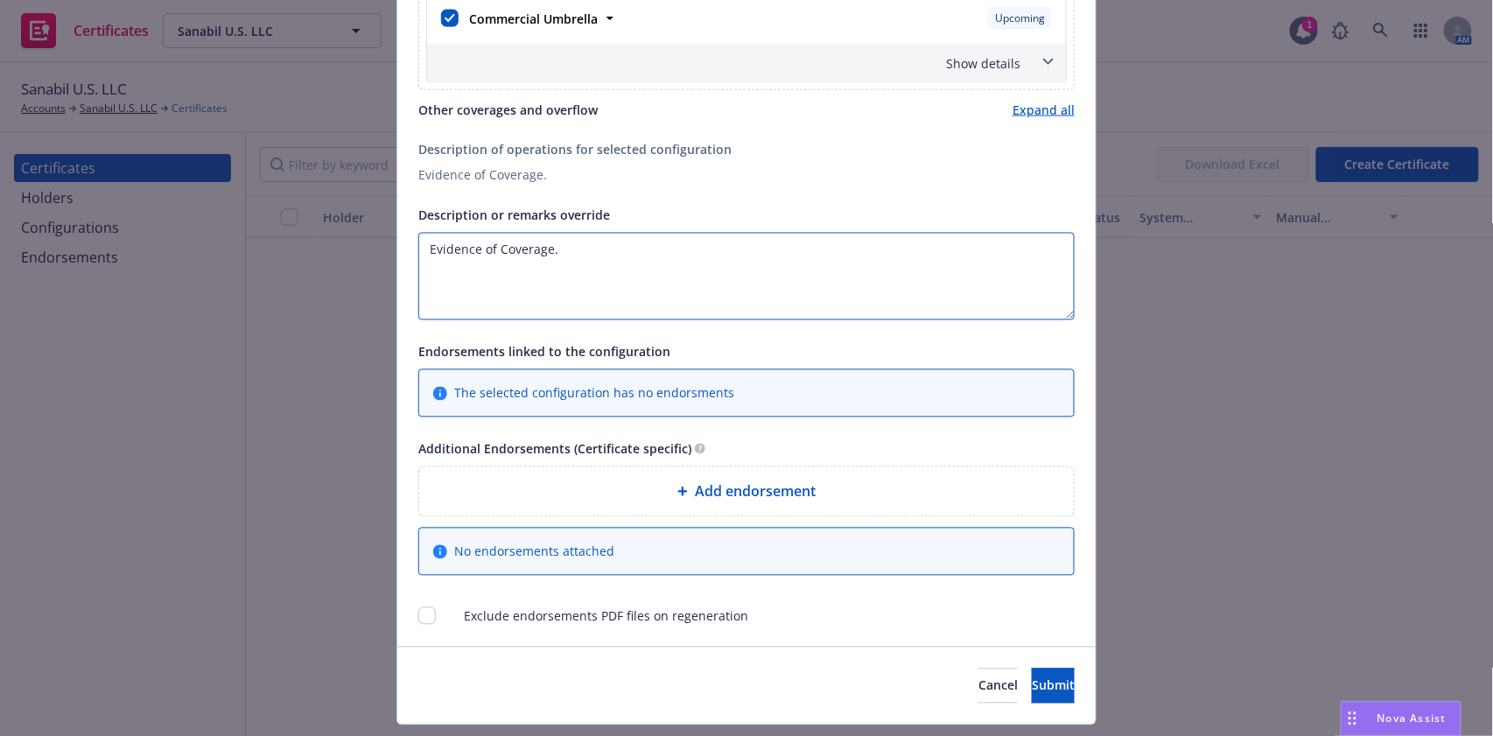
click at [594, 284] on textarea "Evidence of Coverage." at bounding box center [746, 277] width 656 height 88
paste textarea "HWA 555 Owners, LLC, 555 California TRS LLC, SO Hudson 555 Management Inc., SO …"
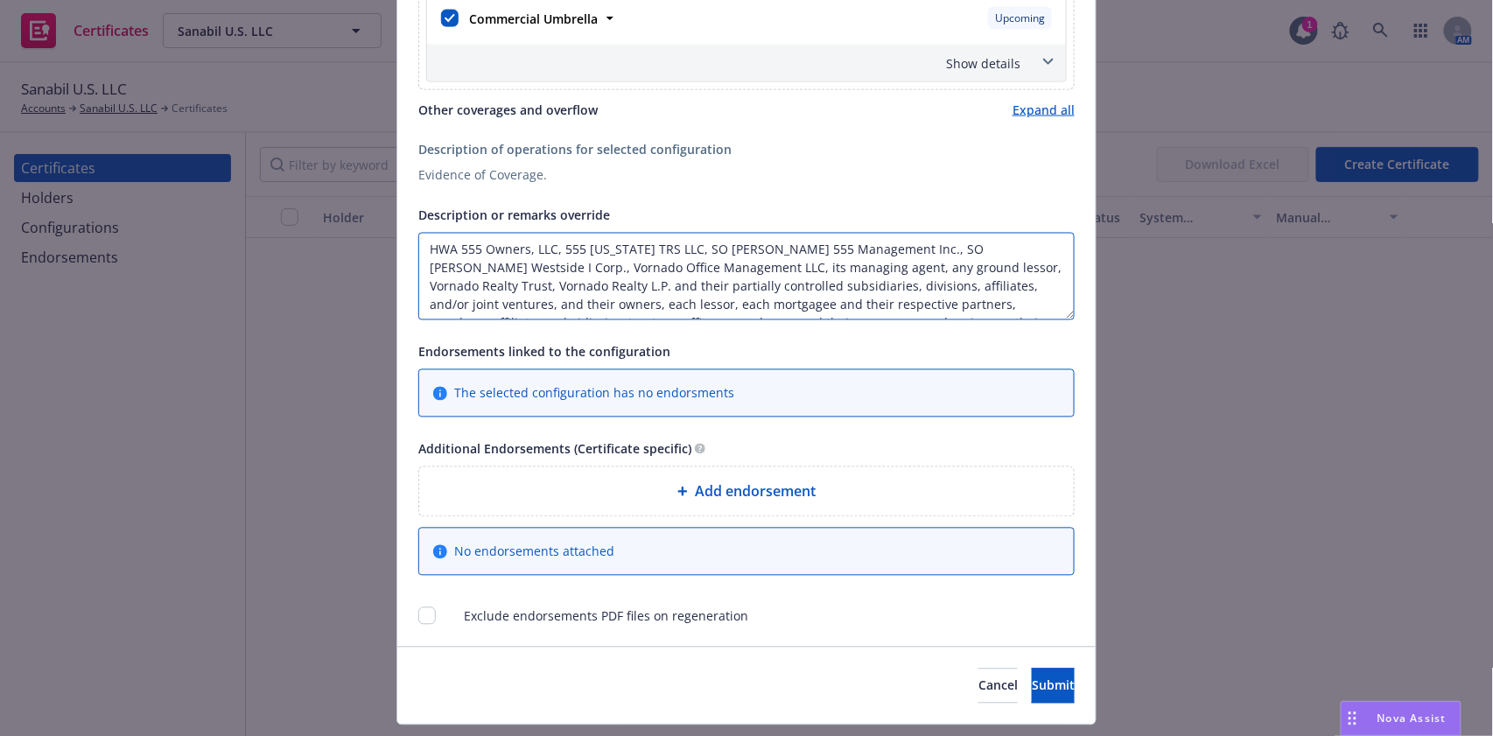
scroll to position [12, 0]
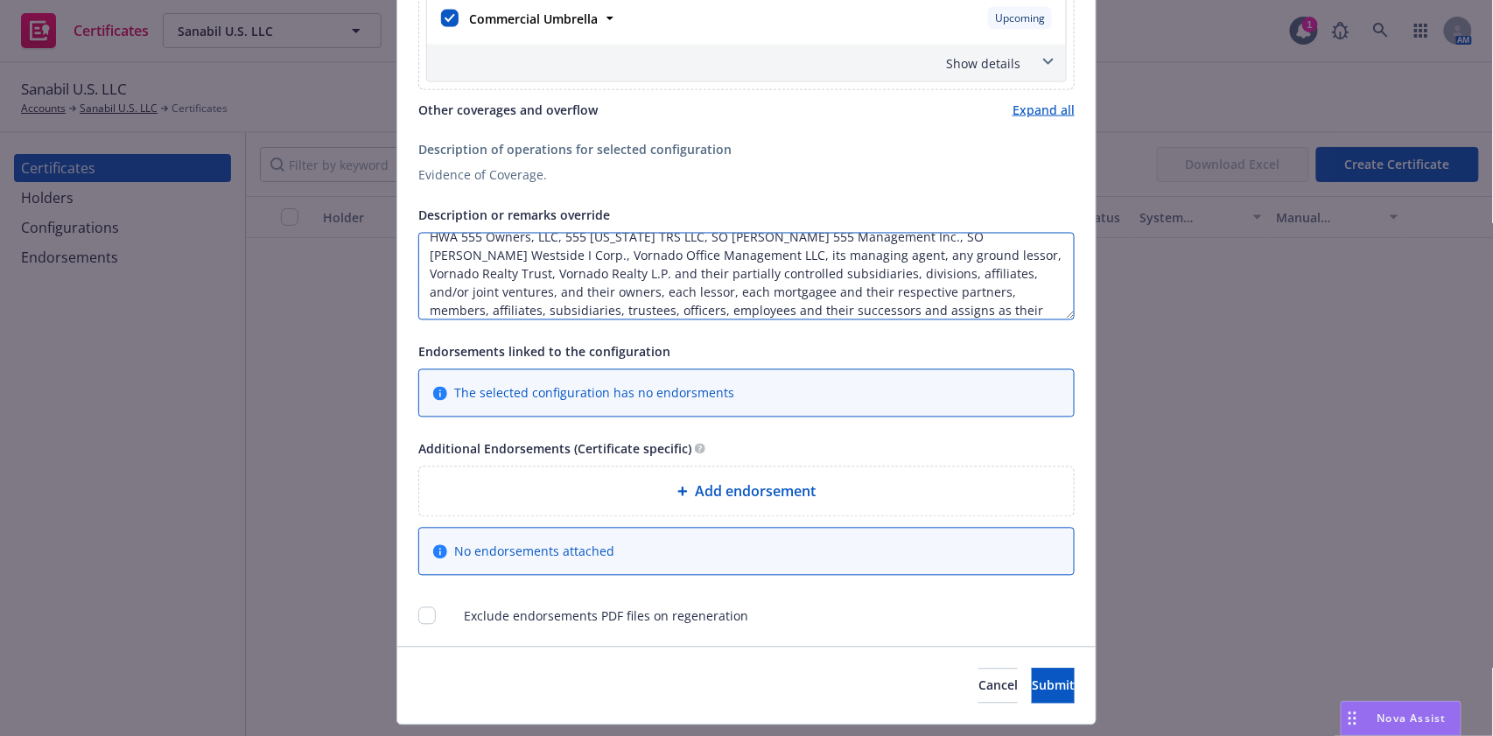
paste textarea "The Certificate Holder is included as an additional insured as required by a wr…"
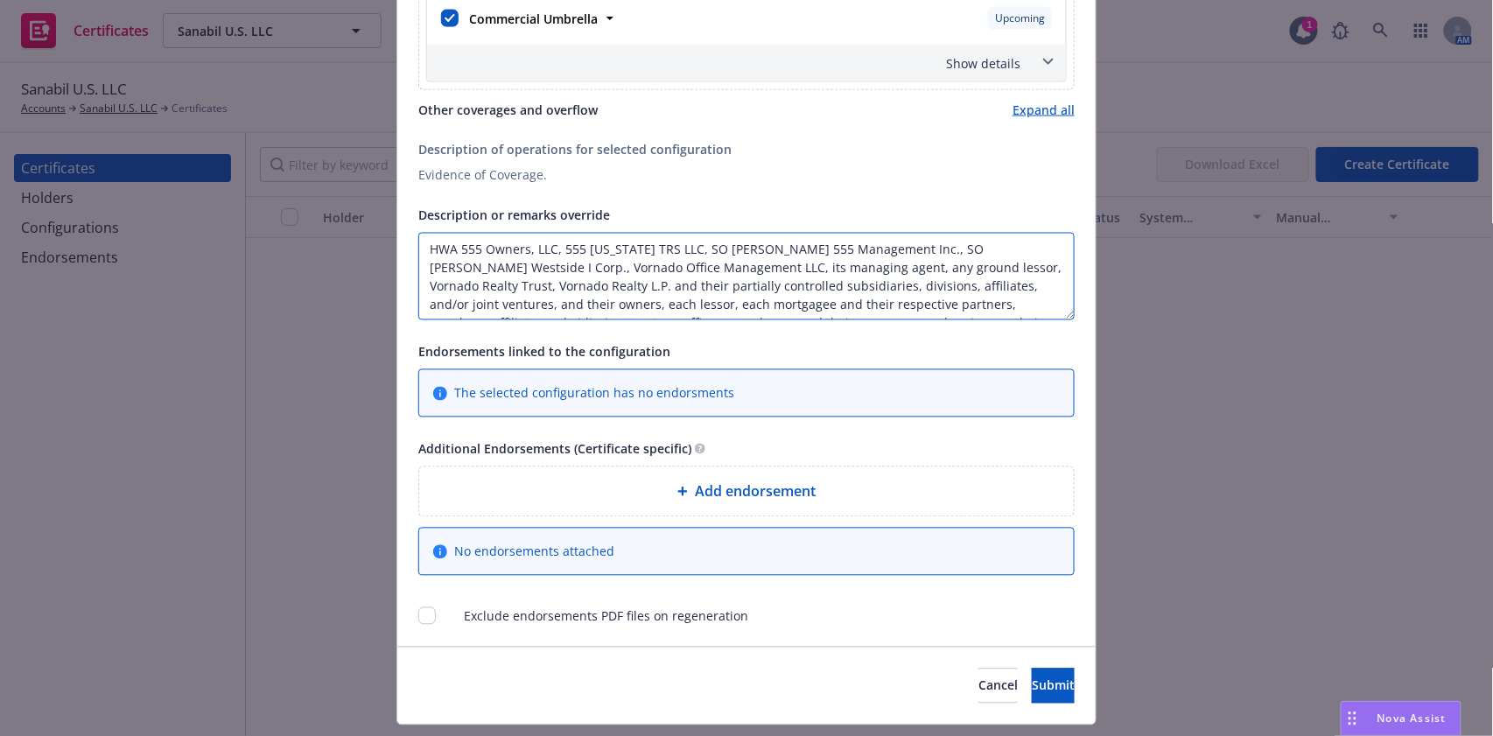
scroll to position [817, 0]
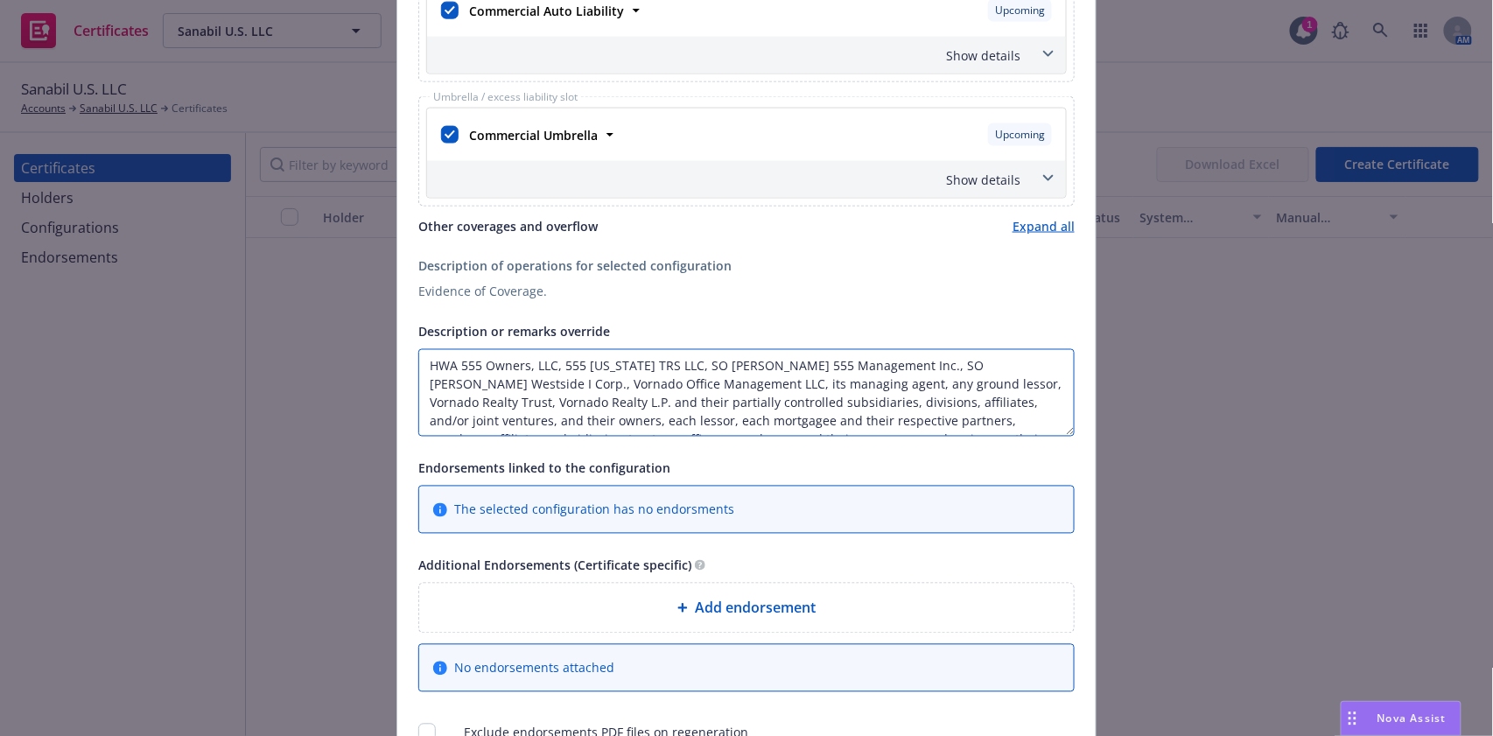
click at [418, 372] on textarea "HWA 555 Owners, LLC, 555 California TRS LLC, SO Hudson 555 Management Inc., SO …" at bounding box center [746, 393] width 656 height 88
paste textarea "555 California St, Suite 4350, San Francisco, CA, 94104, USA"
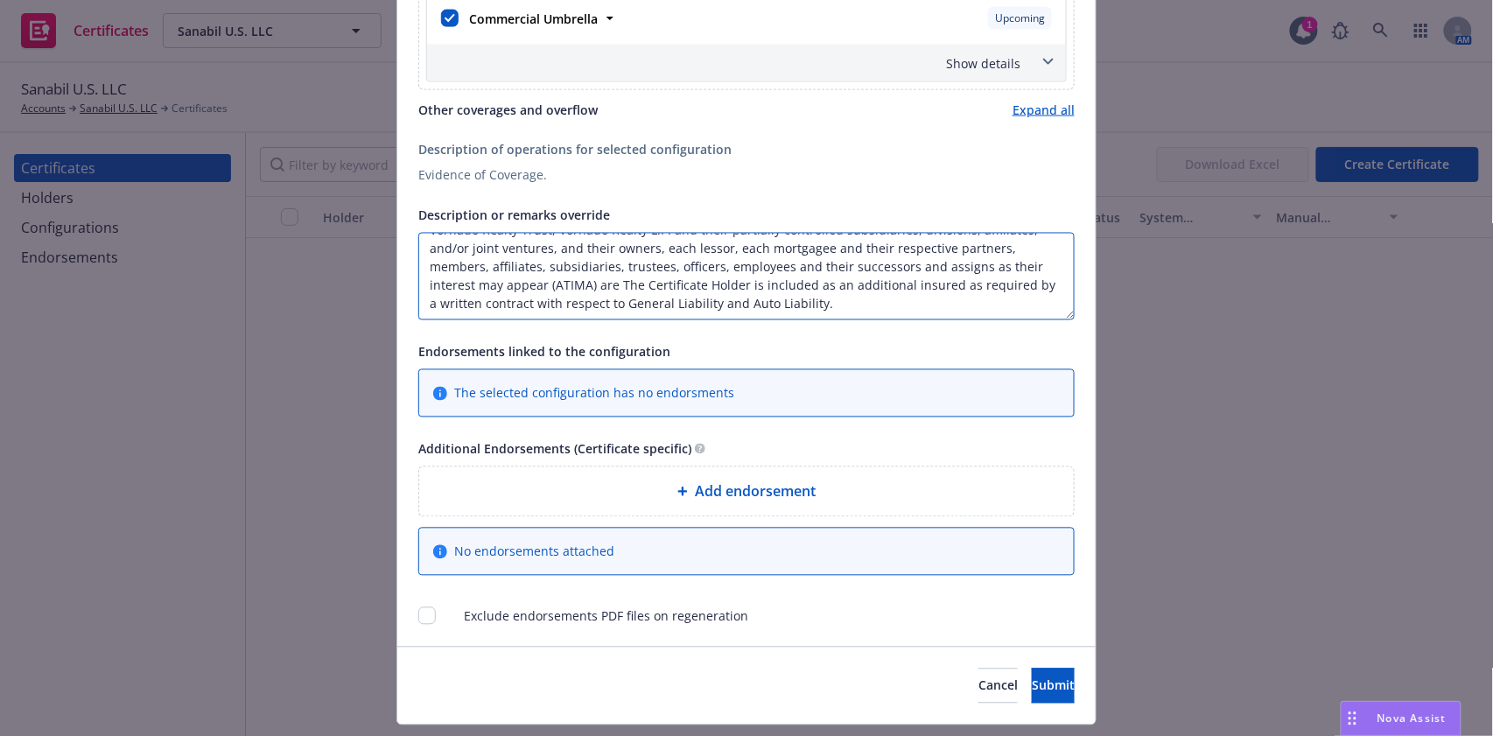
click at [739, 320] on textarea "Re: 555 California St, Suite 4350, San Francisco, CA, 94104, USA HWA 555 Owners…" at bounding box center [746, 277] width 656 height 88
paste textarea "Coverage is Primary and Non-Contributory."
paste textarea "Waiver of subrogation applies with respect to General Liability, Auto Liability…"
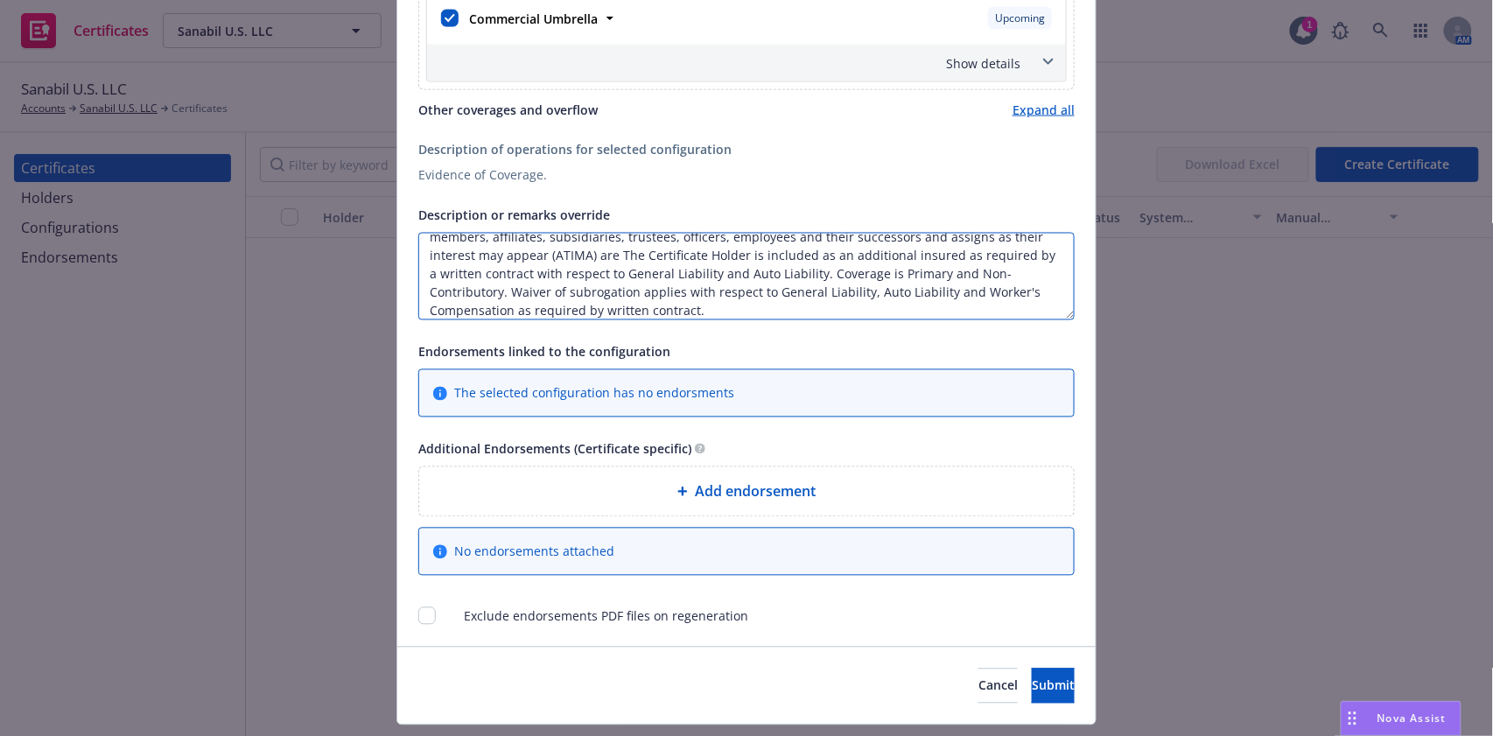
drag, startPoint x: 726, startPoint y: 306, endPoint x: 890, endPoint y: 312, distance: 164.6
click at [890, 312] on textarea "Re: 555 California St, Suite 4350, San Francisco, CA, 94104, USA HWA 555 Owners…" at bounding box center [746, 277] width 656 height 88
click at [654, 315] on textarea "Re: 555 California St, Suite 4350, San Francisco, CA, 94104, USA HWA 555 Owners…" at bounding box center [746, 277] width 656 height 88
type textarea "Re: 555 California St, Suite 4350, San Francisco, CA, 94104, USA HWA 555 Owners…"
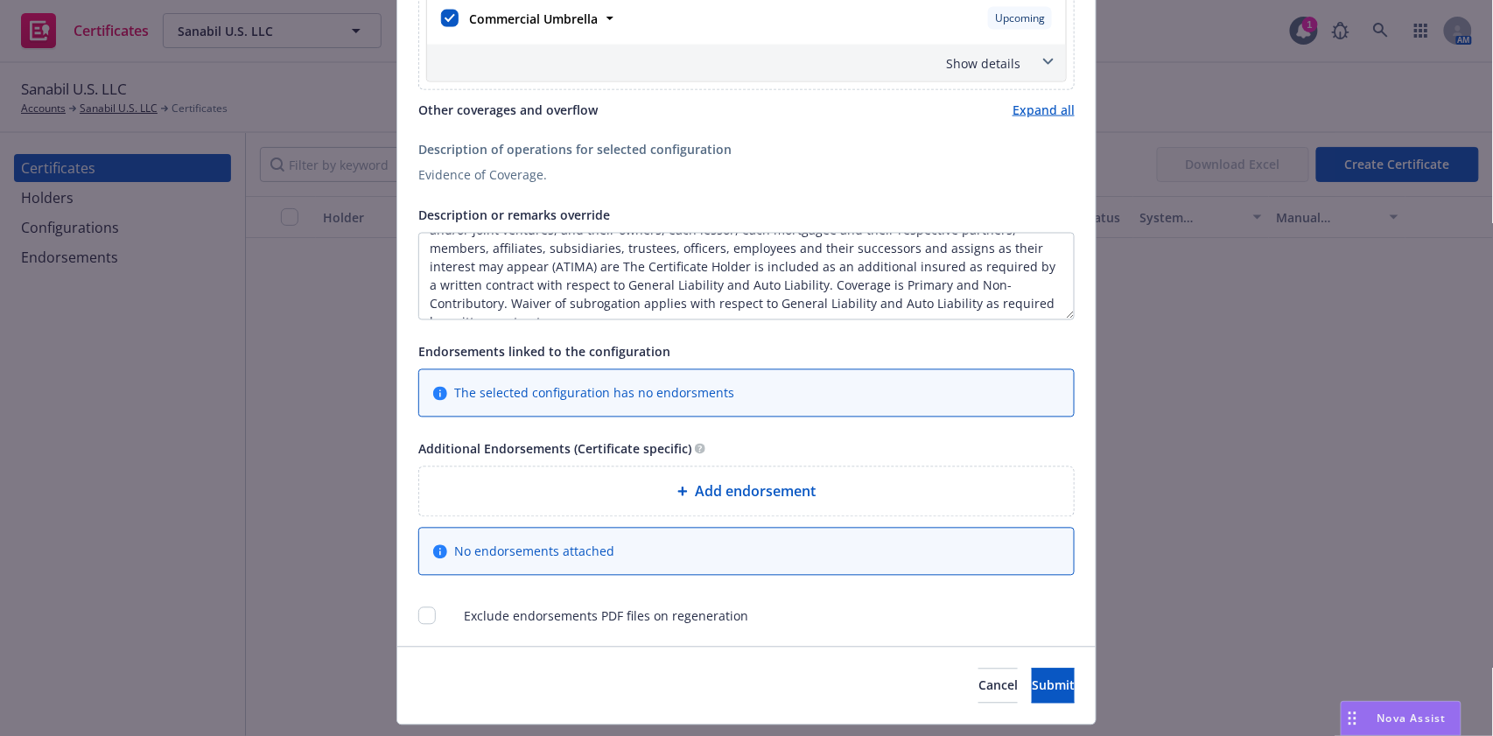
click at [887, 516] on div "Add endorsement" at bounding box center [746, 491] width 655 height 49
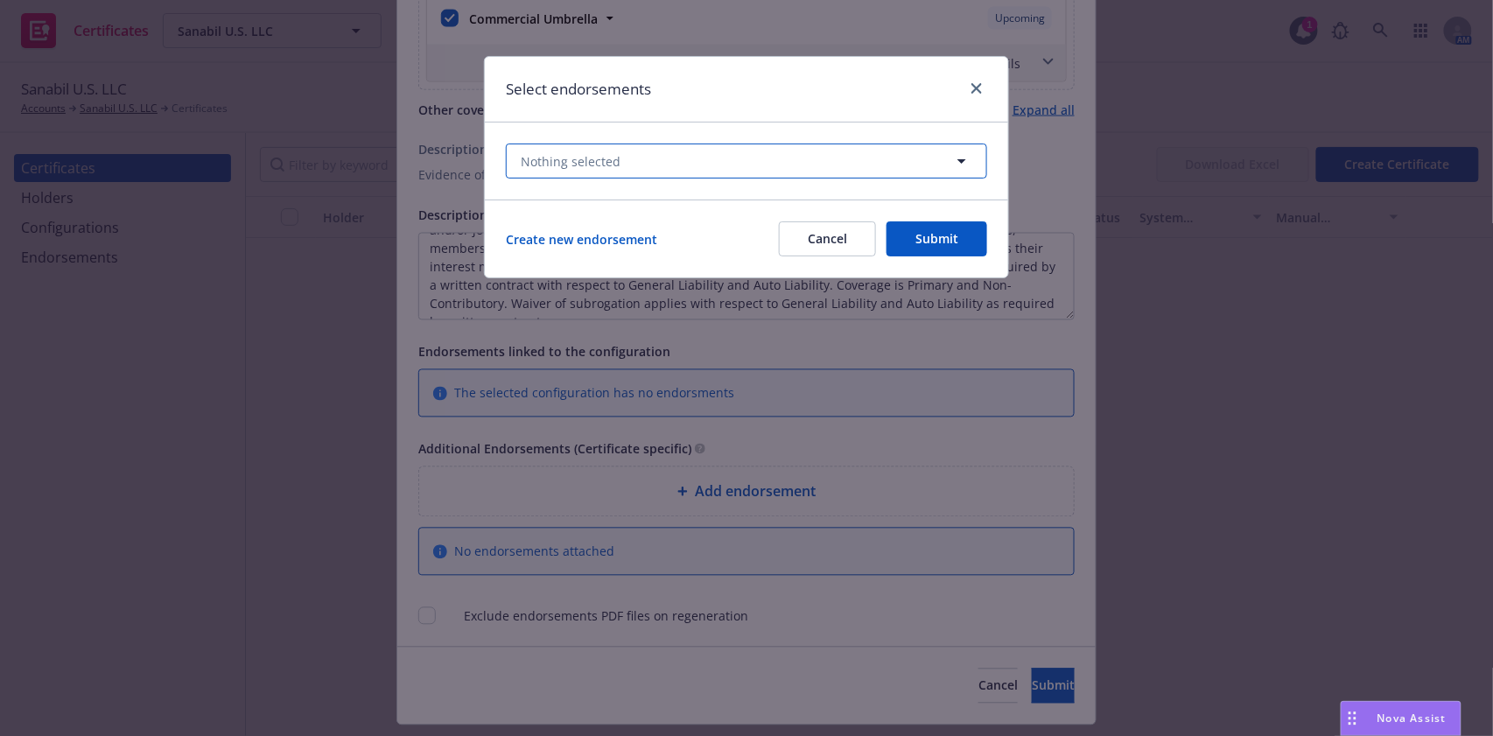
click at [629, 175] on button "Nothing selected" at bounding box center [746, 161] width 481 height 35
click at [747, 123] on div "Nothing selected Unselect all Active Archived No results" at bounding box center [746, 161] width 523 height 77
click at [837, 233] on button "Cancel" at bounding box center [827, 238] width 97 height 35
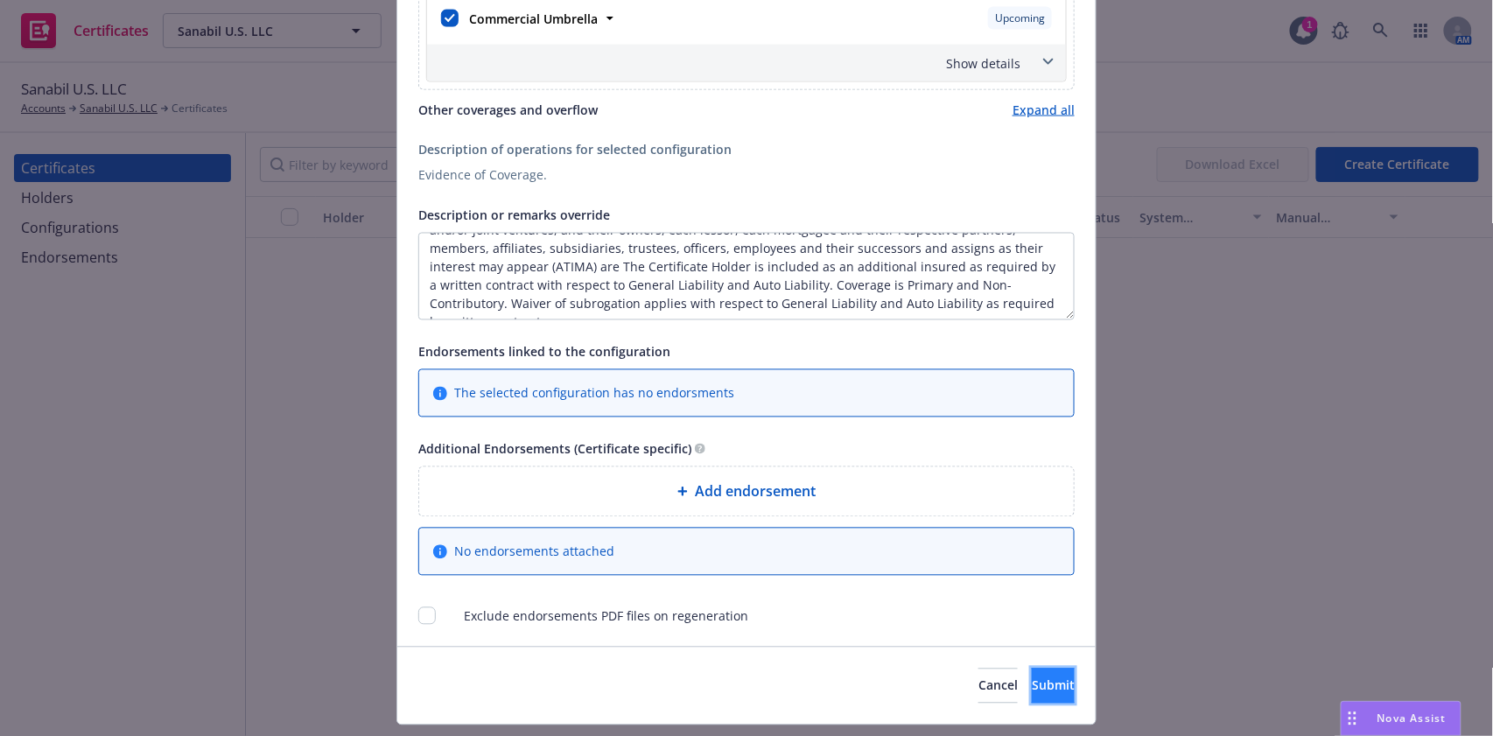
click at [1032, 685] on button "Submit" at bounding box center [1053, 686] width 43 height 35
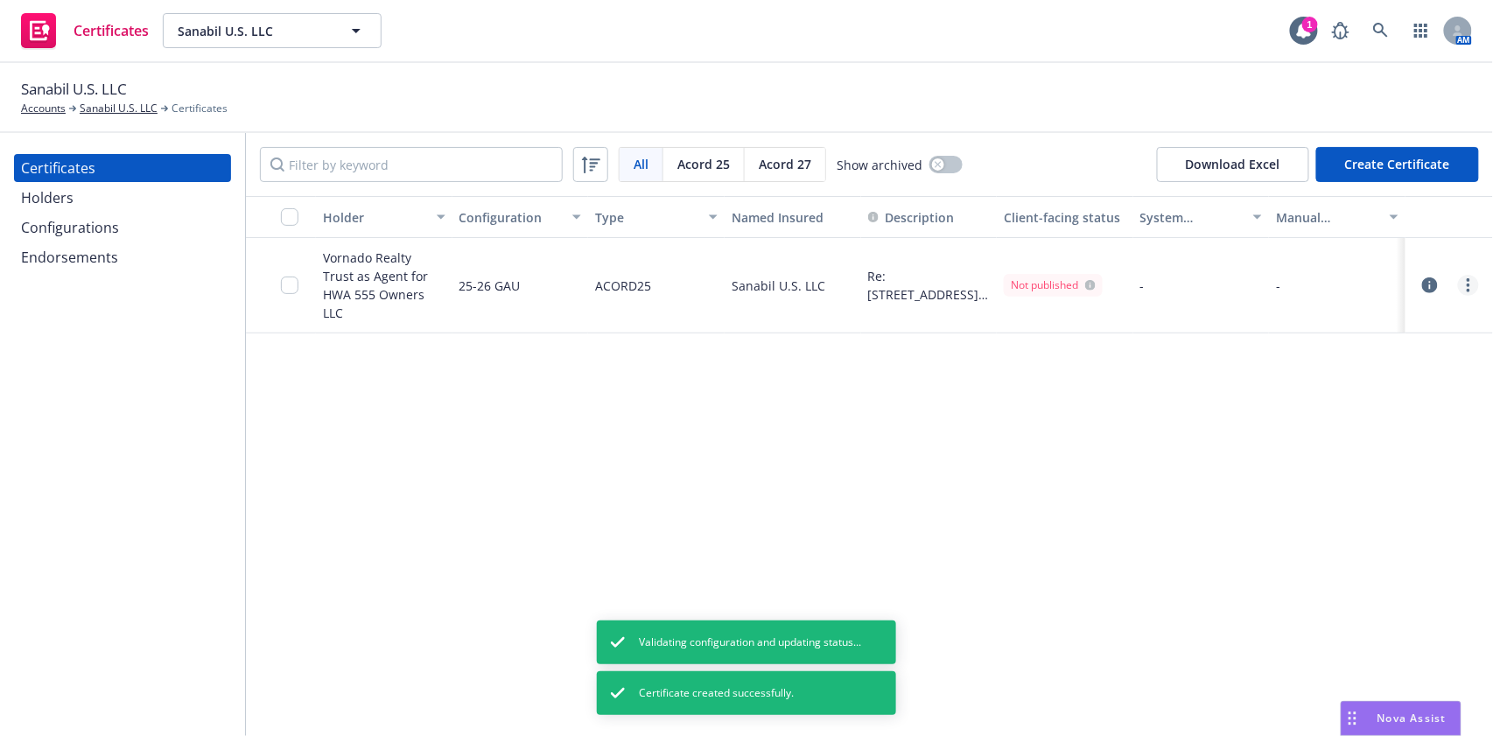
click at [1461, 280] on link "more" at bounding box center [1468, 285] width 21 height 21
click at [1377, 315] on link "Edit" at bounding box center [1338, 312] width 280 height 35
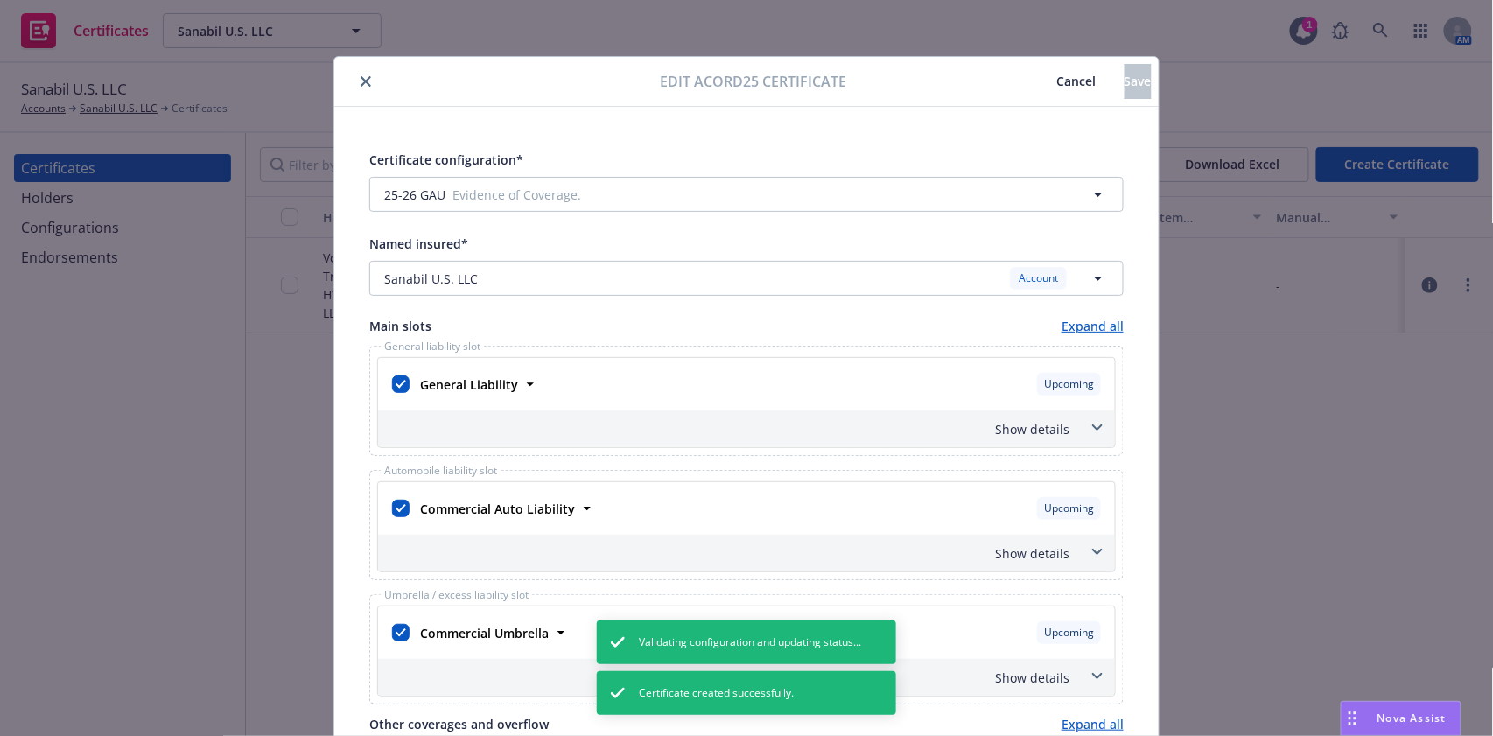
click at [1027, 431] on div "Show details" at bounding box center [726, 429] width 688 height 18
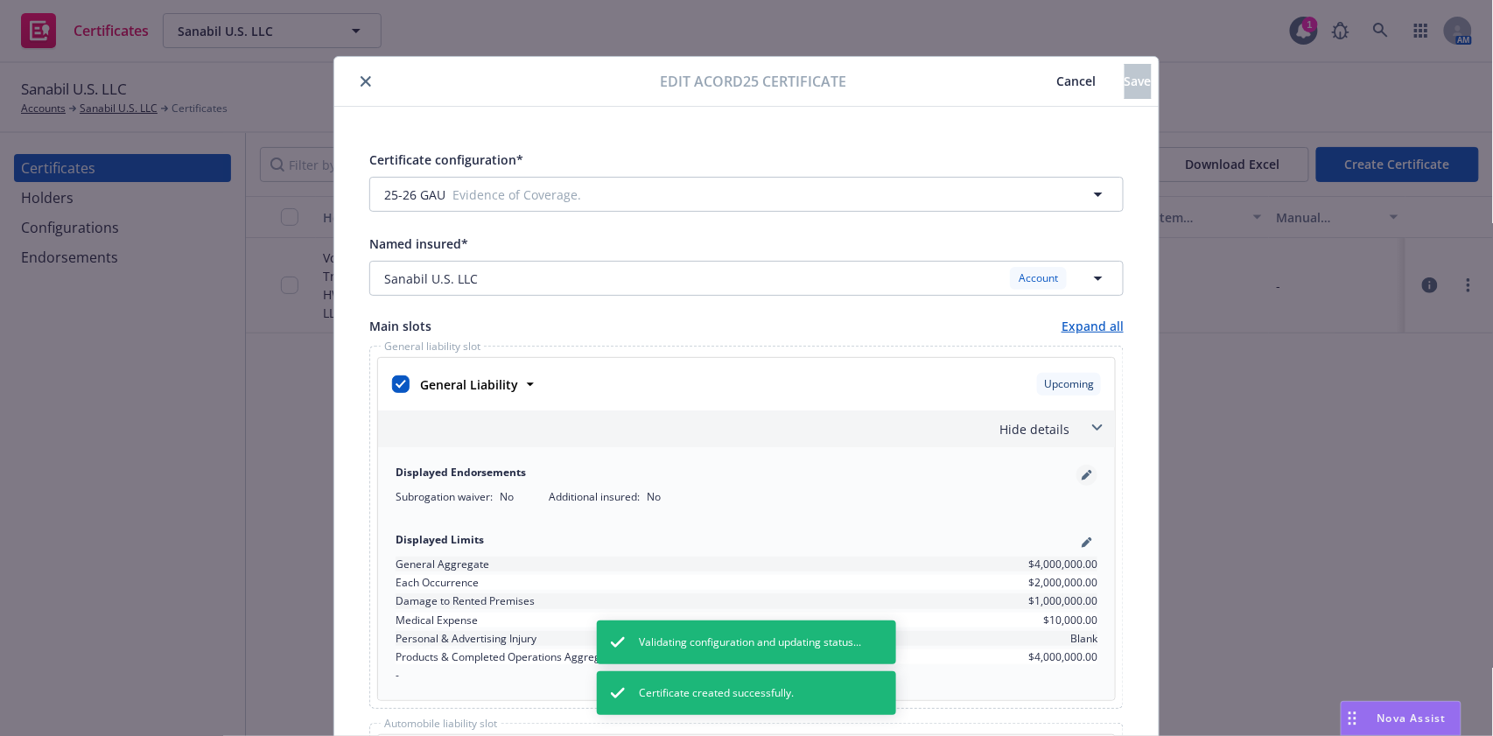
click at [1076, 475] on link "pencil" at bounding box center [1086, 475] width 21 height 21
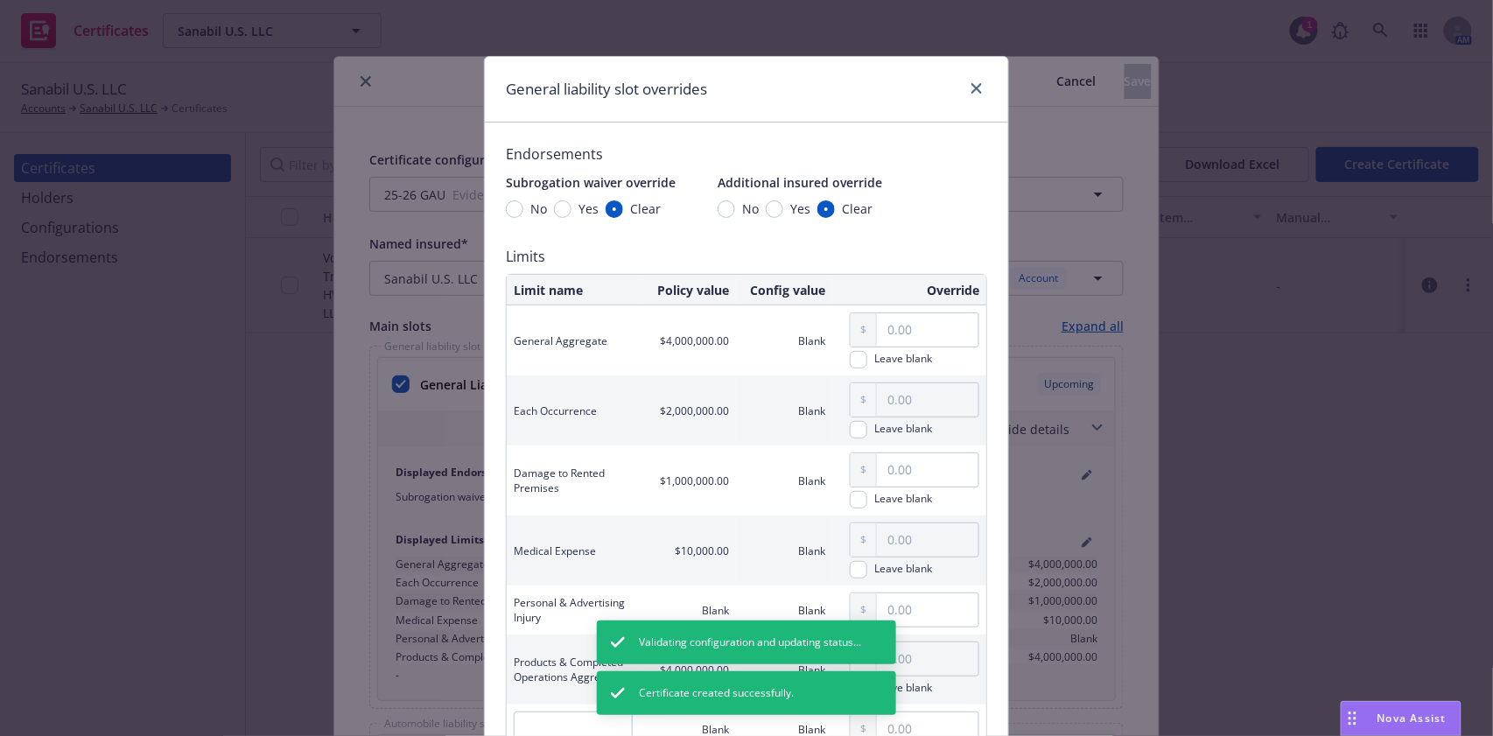
drag, startPoint x: 545, startPoint y: 220, endPoint x: 553, endPoint y: 213, distance: 10.5
click at [545, 218] on div "Endorsements Subrogation waiver override No Yes Clear Additional insured overri…" at bounding box center [746, 449] width 481 height 611
click at [555, 210] on input "Yes" at bounding box center [563, 209] width 18 height 18
radio input "true"
click at [768, 215] on input "Yes" at bounding box center [775, 209] width 18 height 18
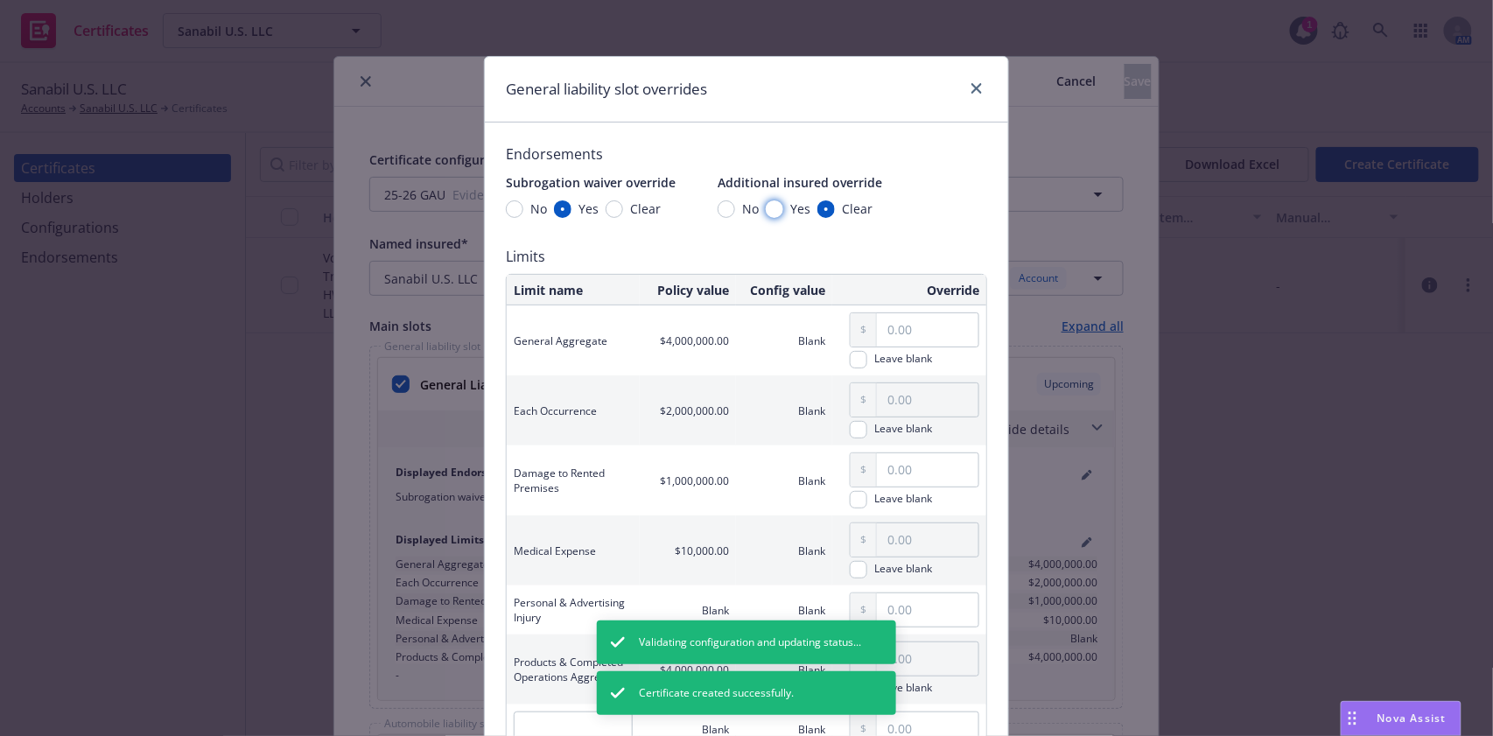
radio input "true"
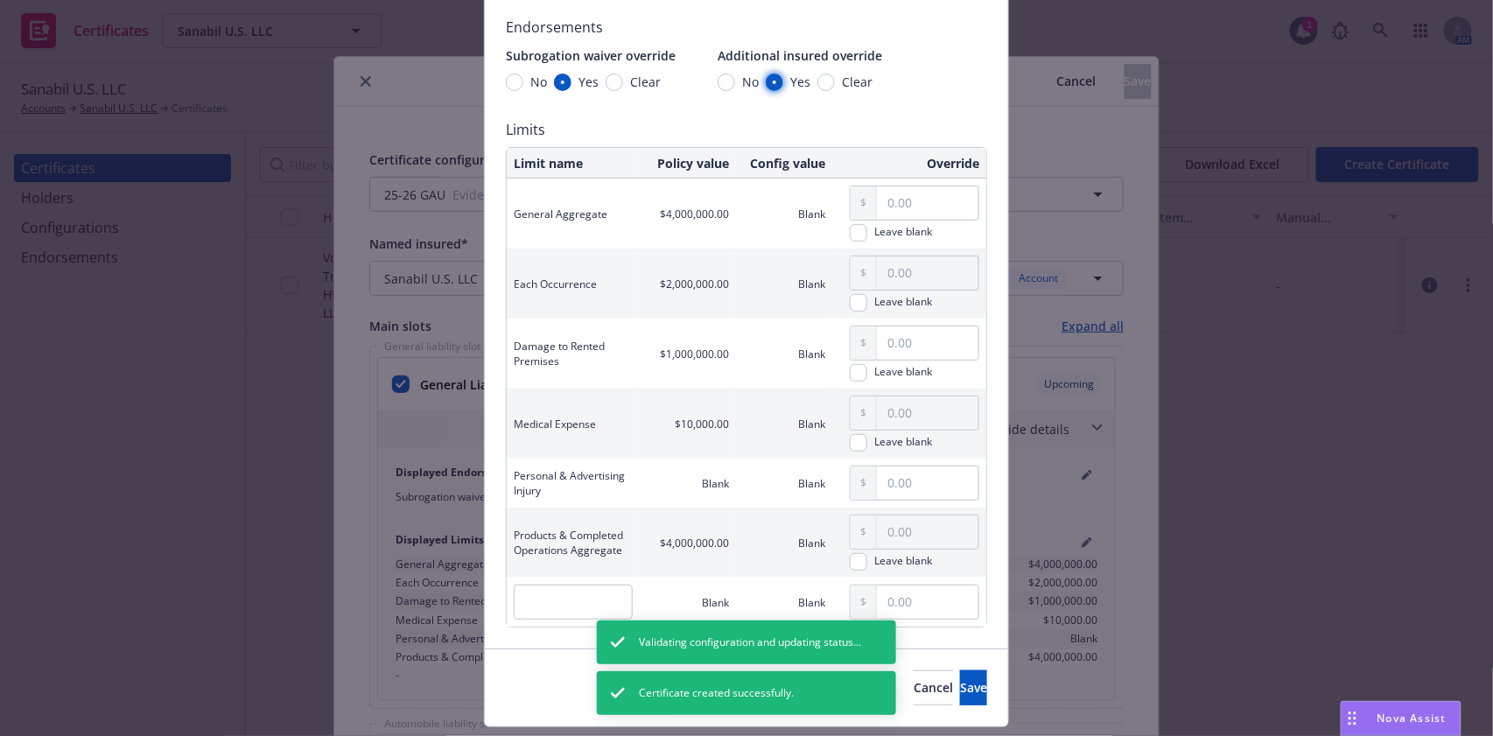
scroll to position [172, 0]
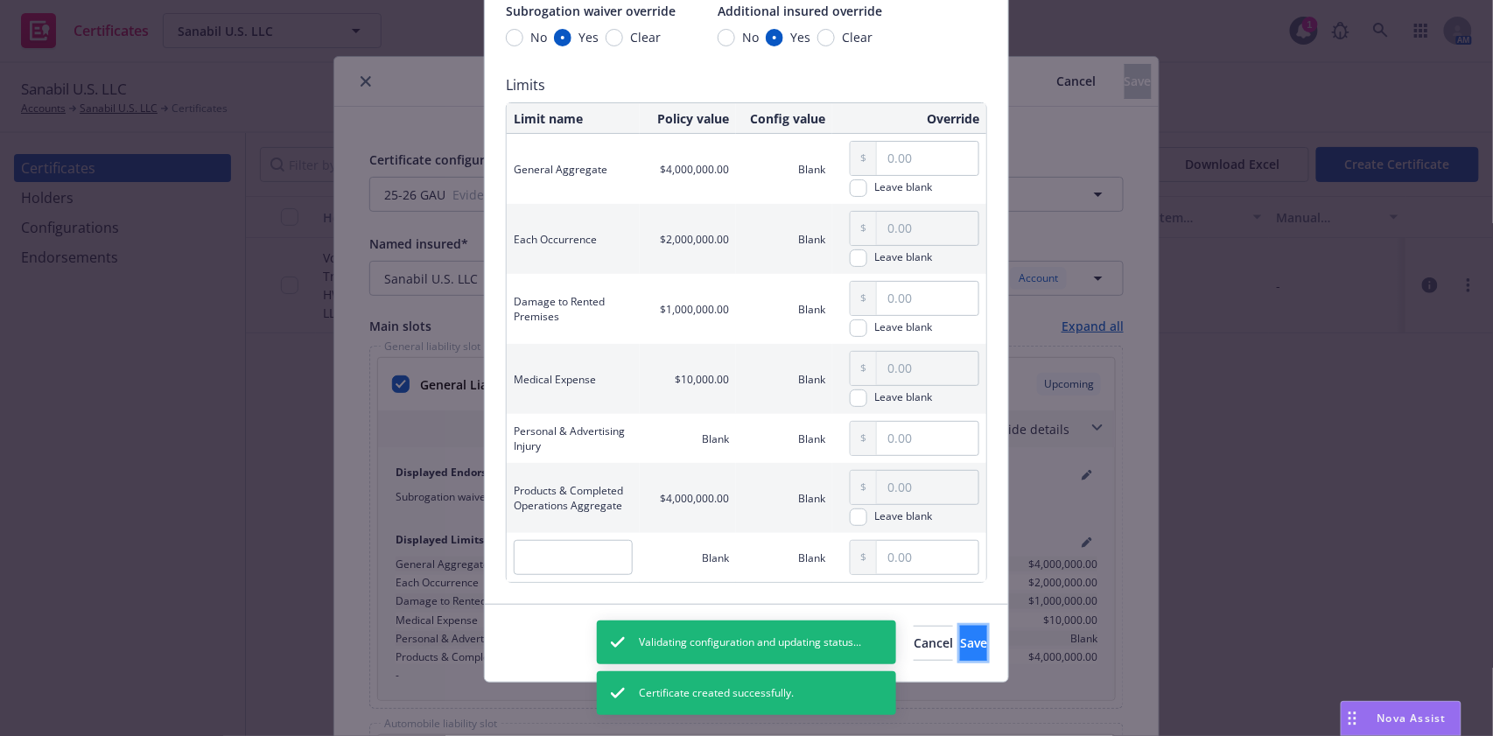
click at [960, 638] on span "Save" at bounding box center [973, 643] width 27 height 17
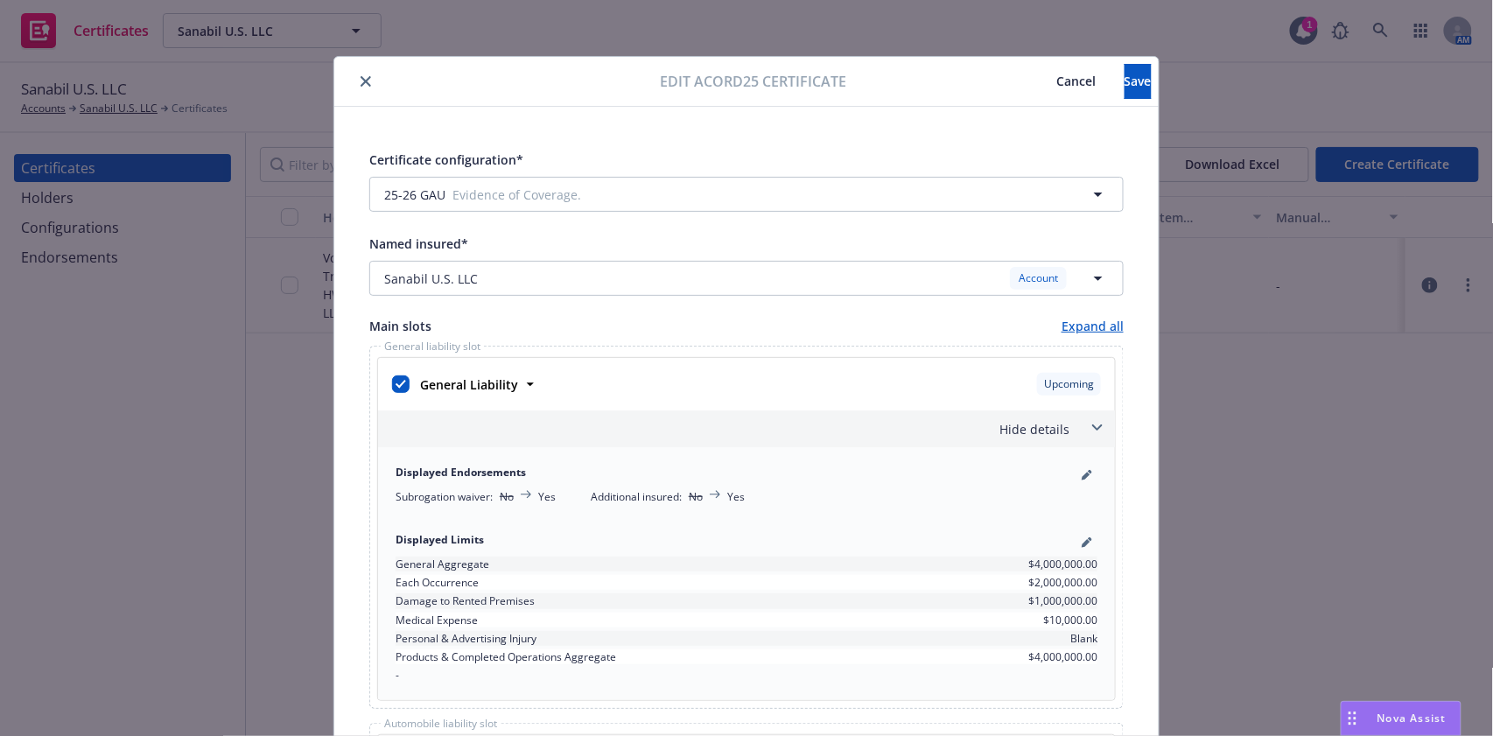
click at [1022, 420] on div "Hide details" at bounding box center [726, 429] width 688 height 18
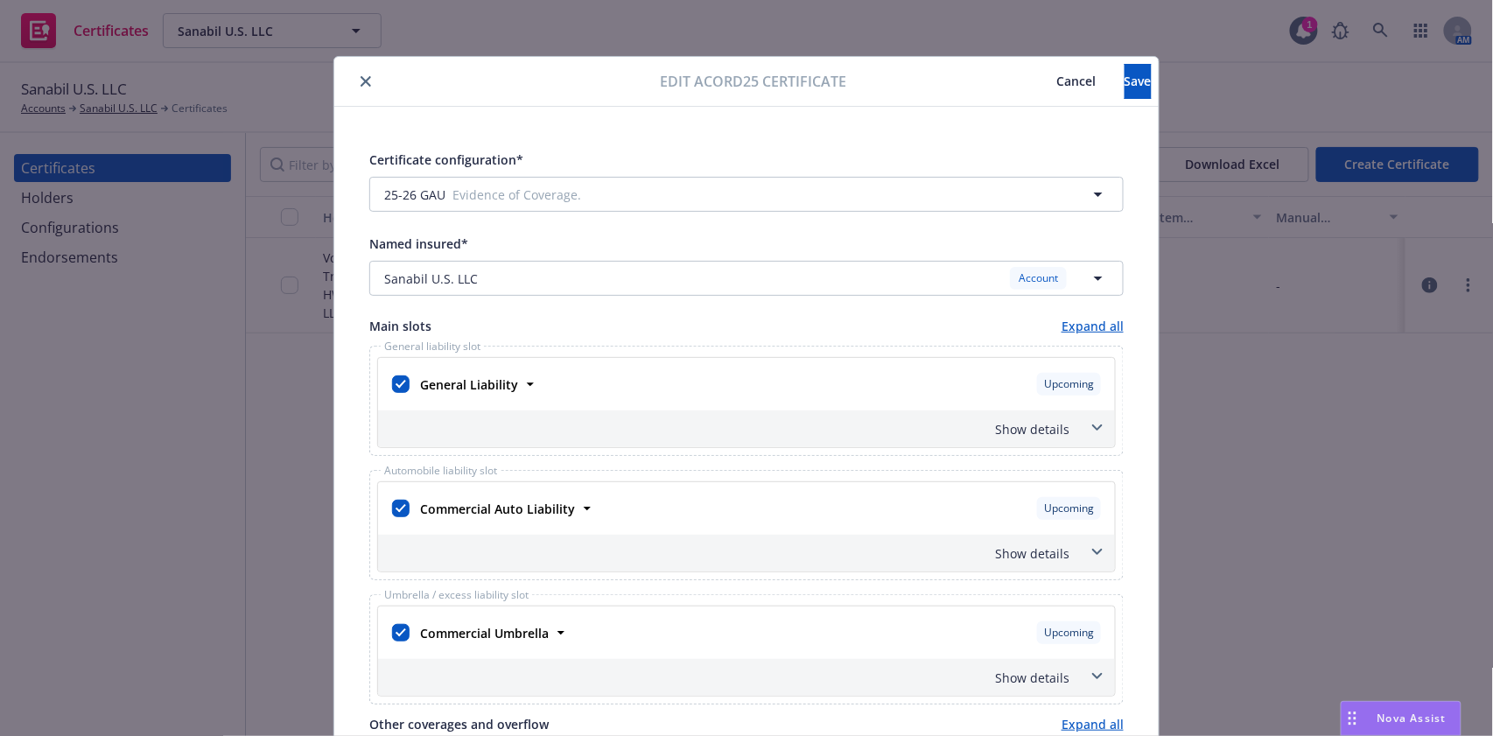
click at [1055, 536] on div "Show details" at bounding box center [746, 553] width 737 height 37
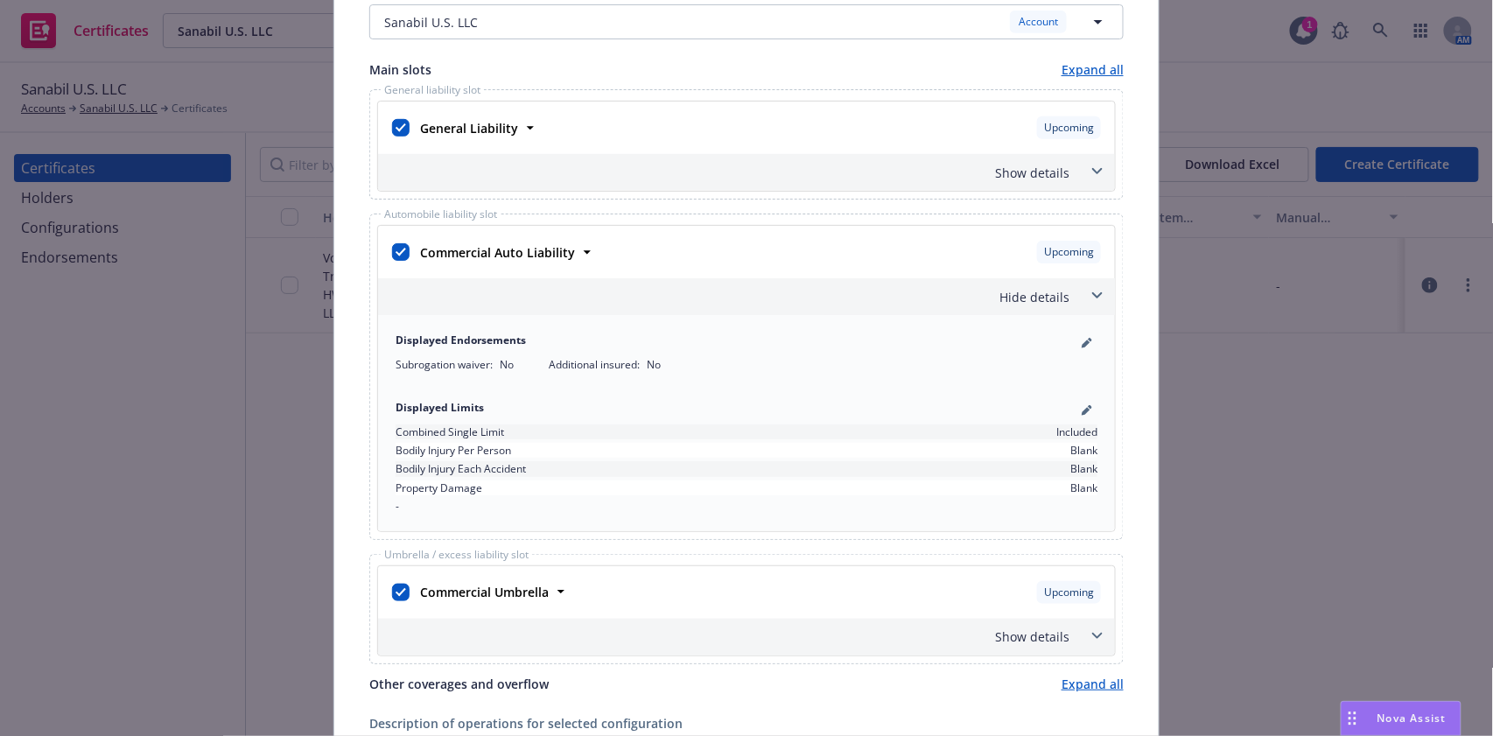
scroll to position [350, 0]
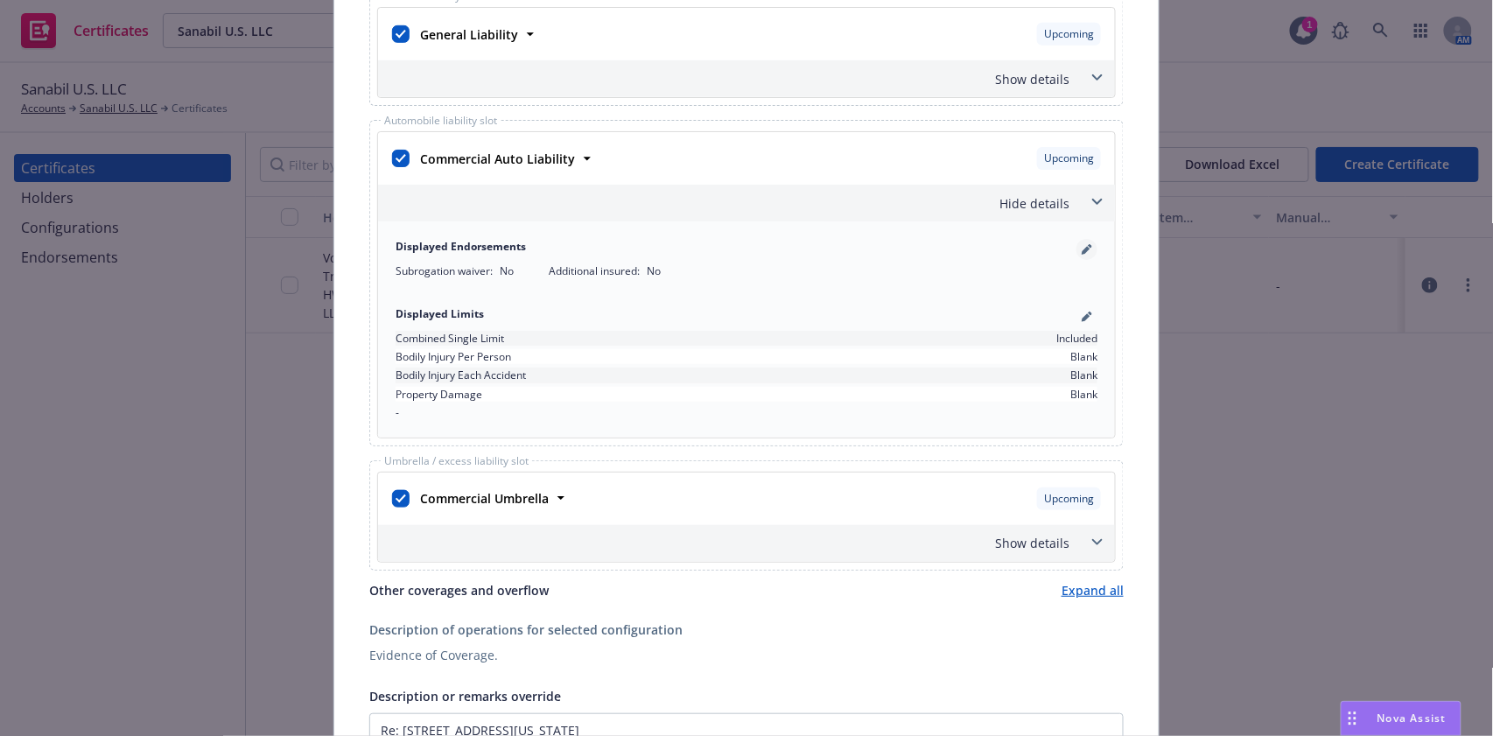
click at [1076, 239] on link "pencil" at bounding box center [1086, 249] width 21 height 21
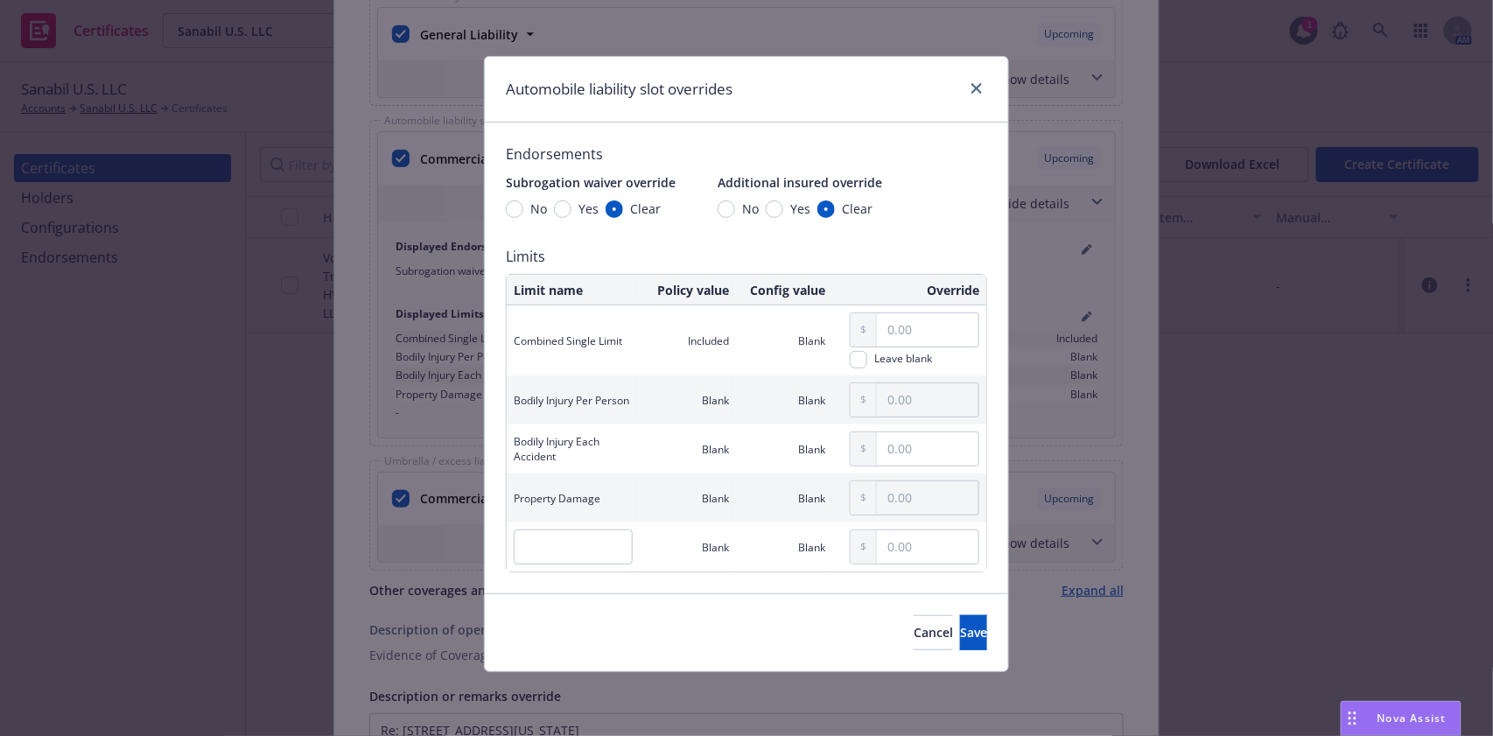
click at [578, 208] on span "Yes" at bounding box center [588, 209] width 20 height 18
click at [571, 208] on input "Yes" at bounding box center [563, 209] width 18 height 18
radio input "true"
click at [796, 217] on span "Yes" at bounding box center [800, 209] width 20 height 18
click at [783, 217] on input "Yes" at bounding box center [775, 209] width 18 height 18
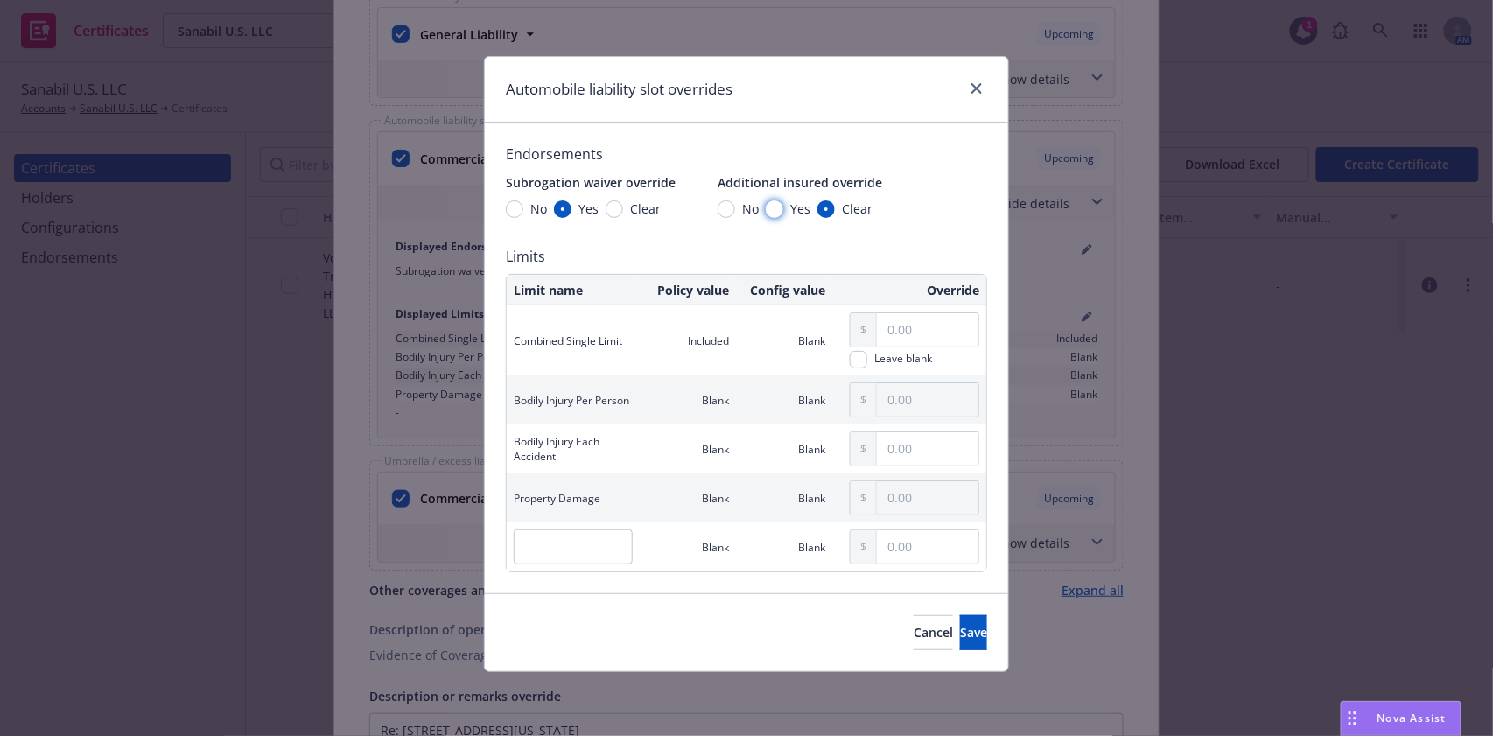
radio input "true"
click at [960, 642] on button "Save" at bounding box center [973, 632] width 27 height 35
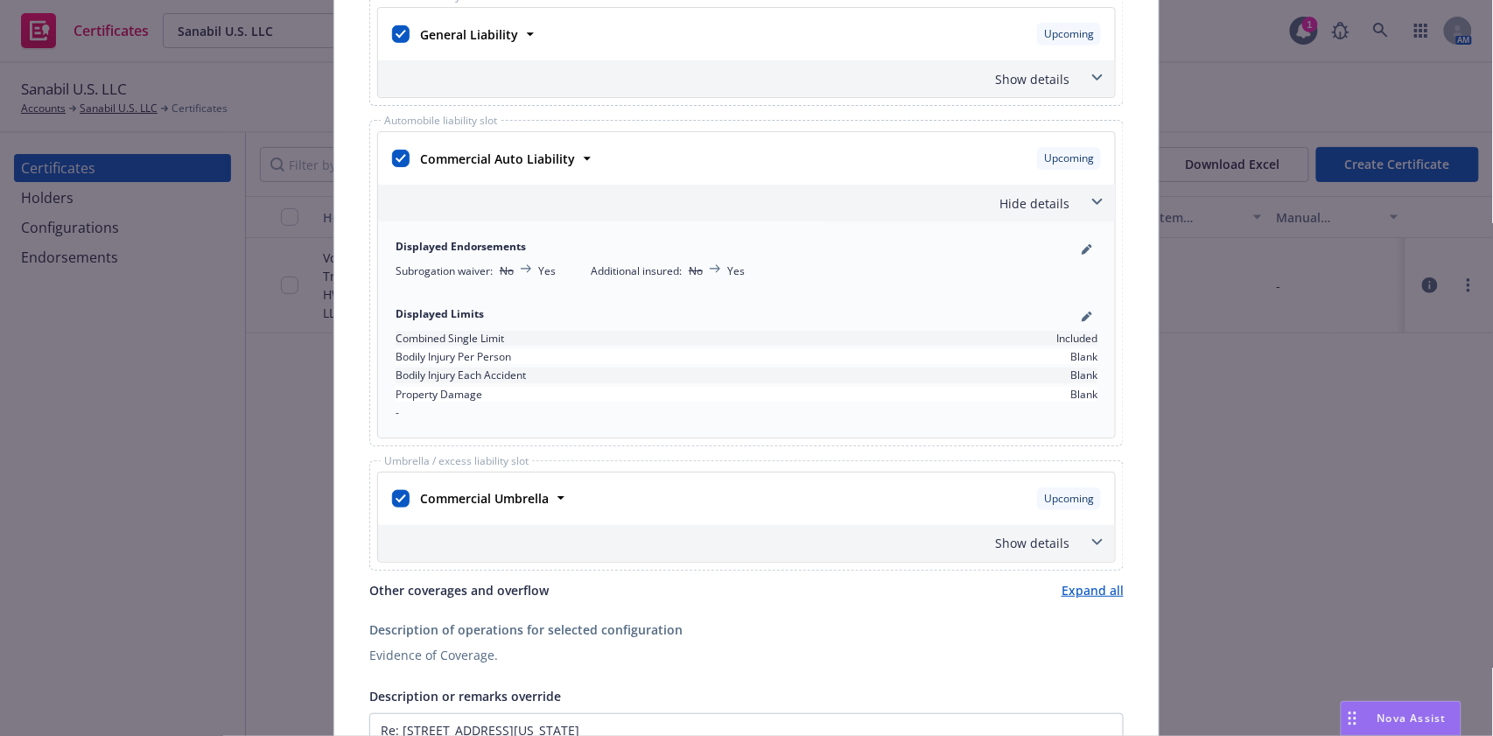
click at [948, 209] on div "Hide details" at bounding box center [726, 203] width 688 height 18
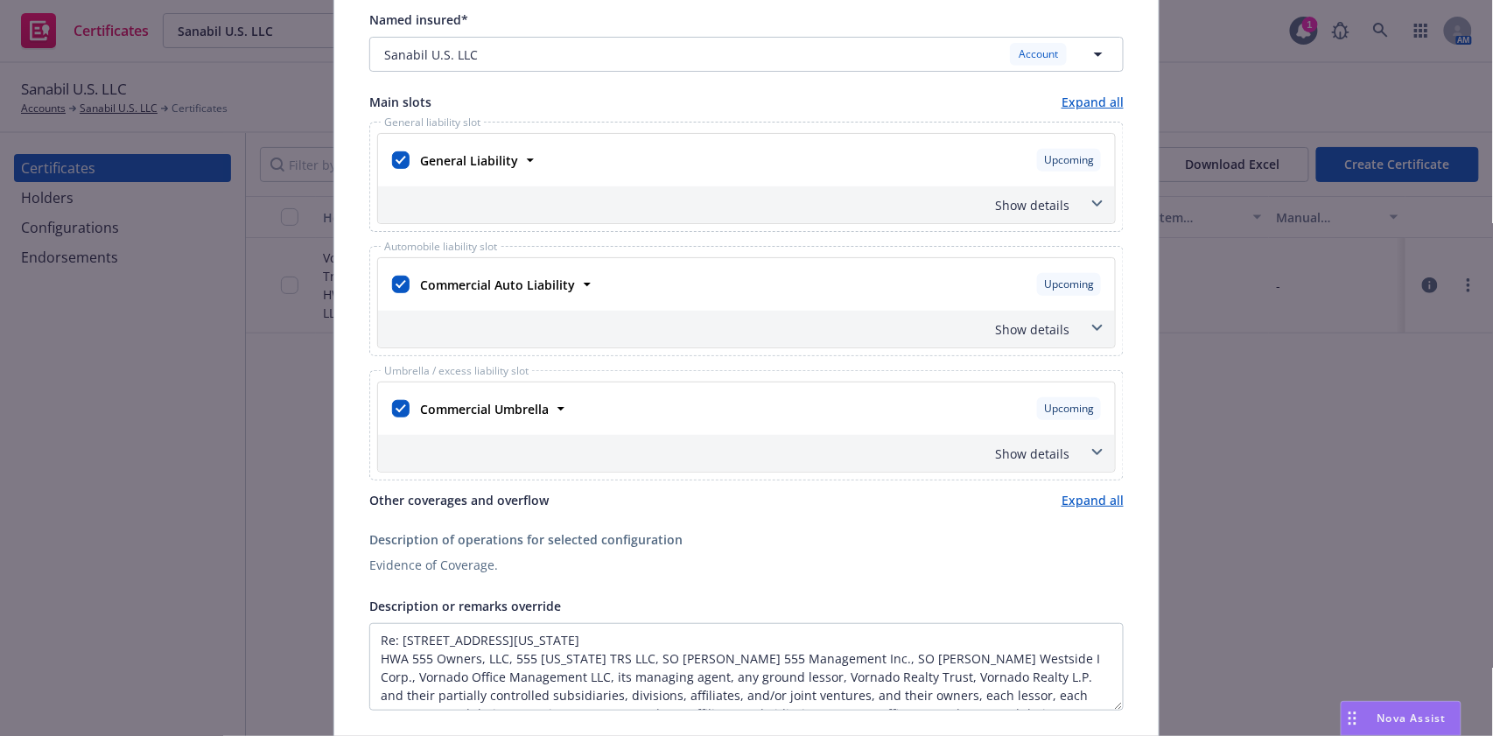
scroll to position [0, 0]
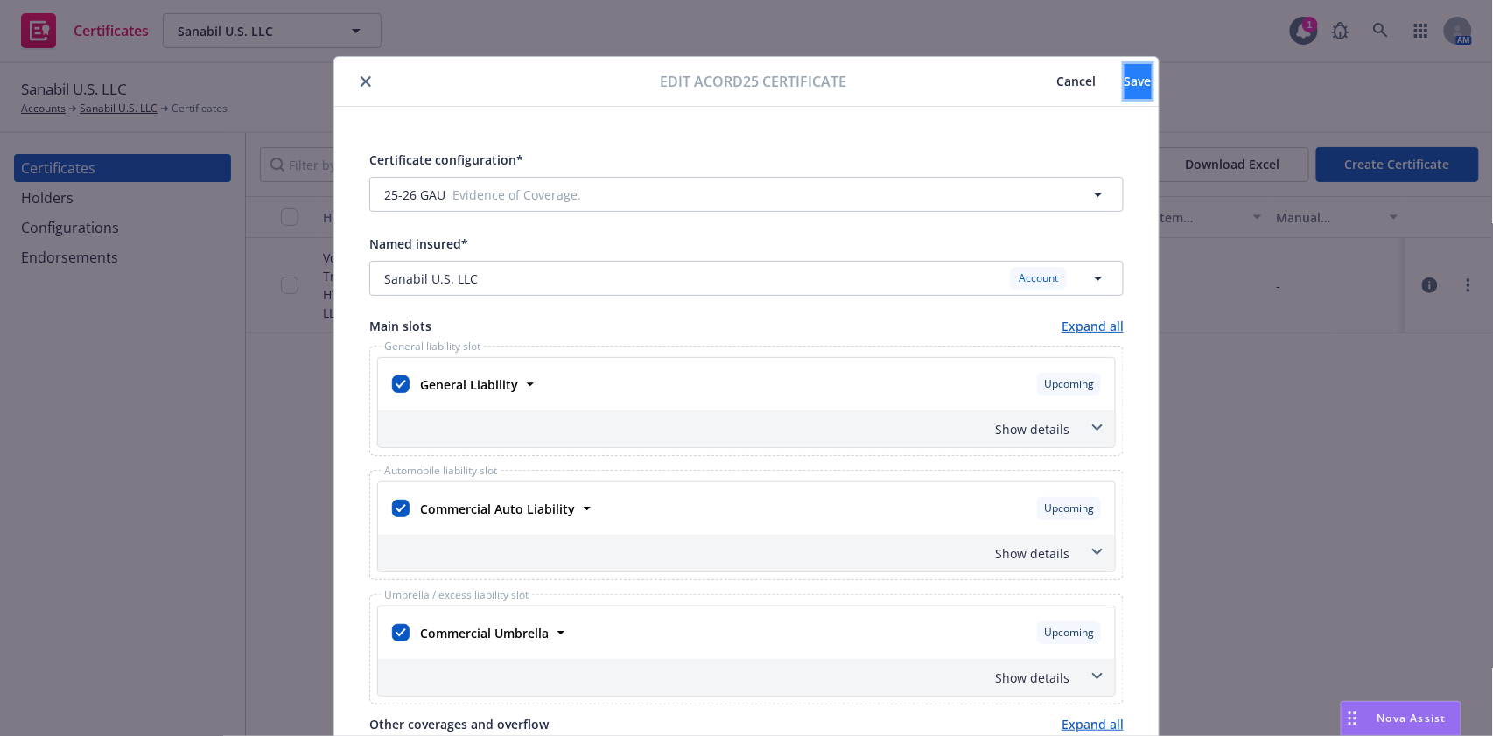
click at [1125, 77] on span "Save" at bounding box center [1138, 81] width 27 height 17
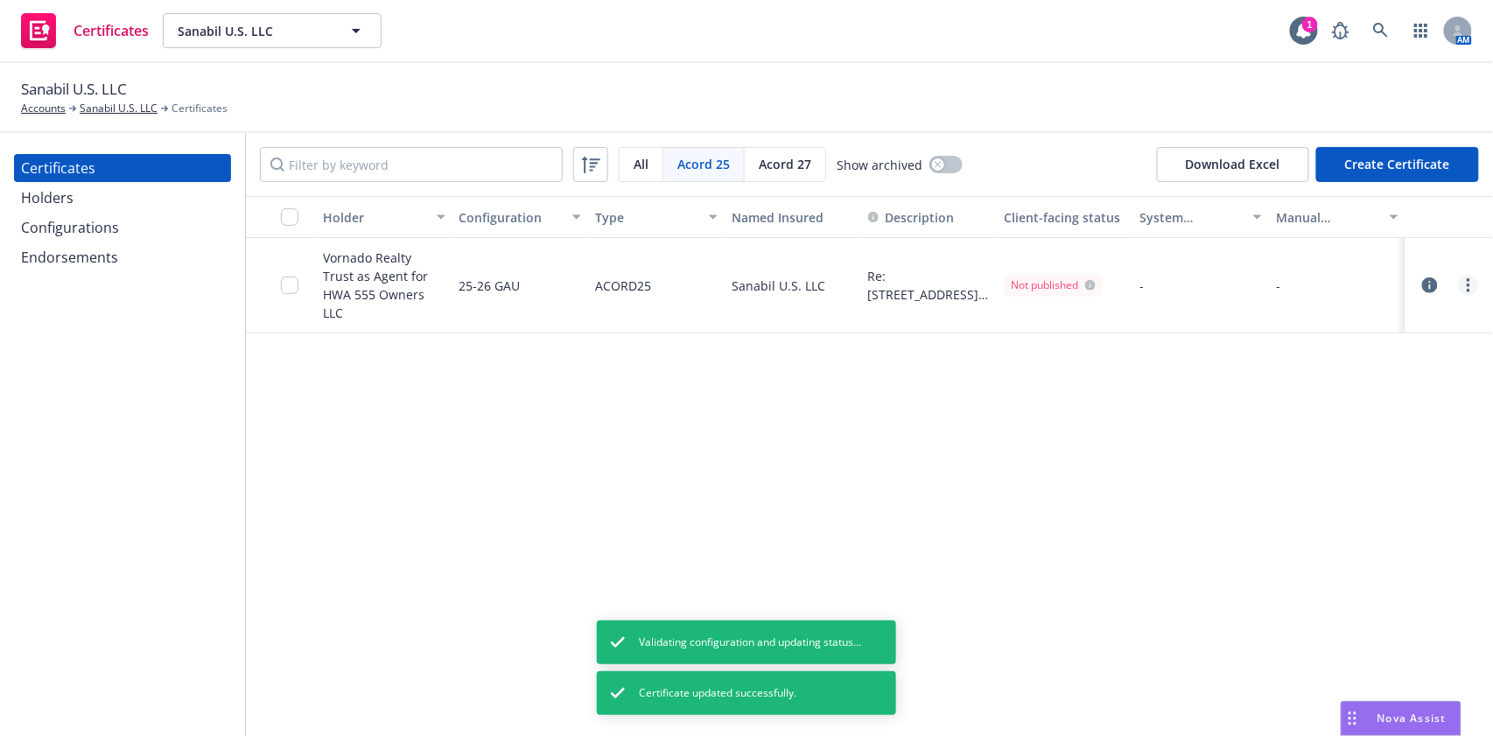
click at [1472, 277] on link "more" at bounding box center [1468, 285] width 21 height 21
click at [1350, 379] on link "Regenerate" at bounding box center [1338, 382] width 280 height 35
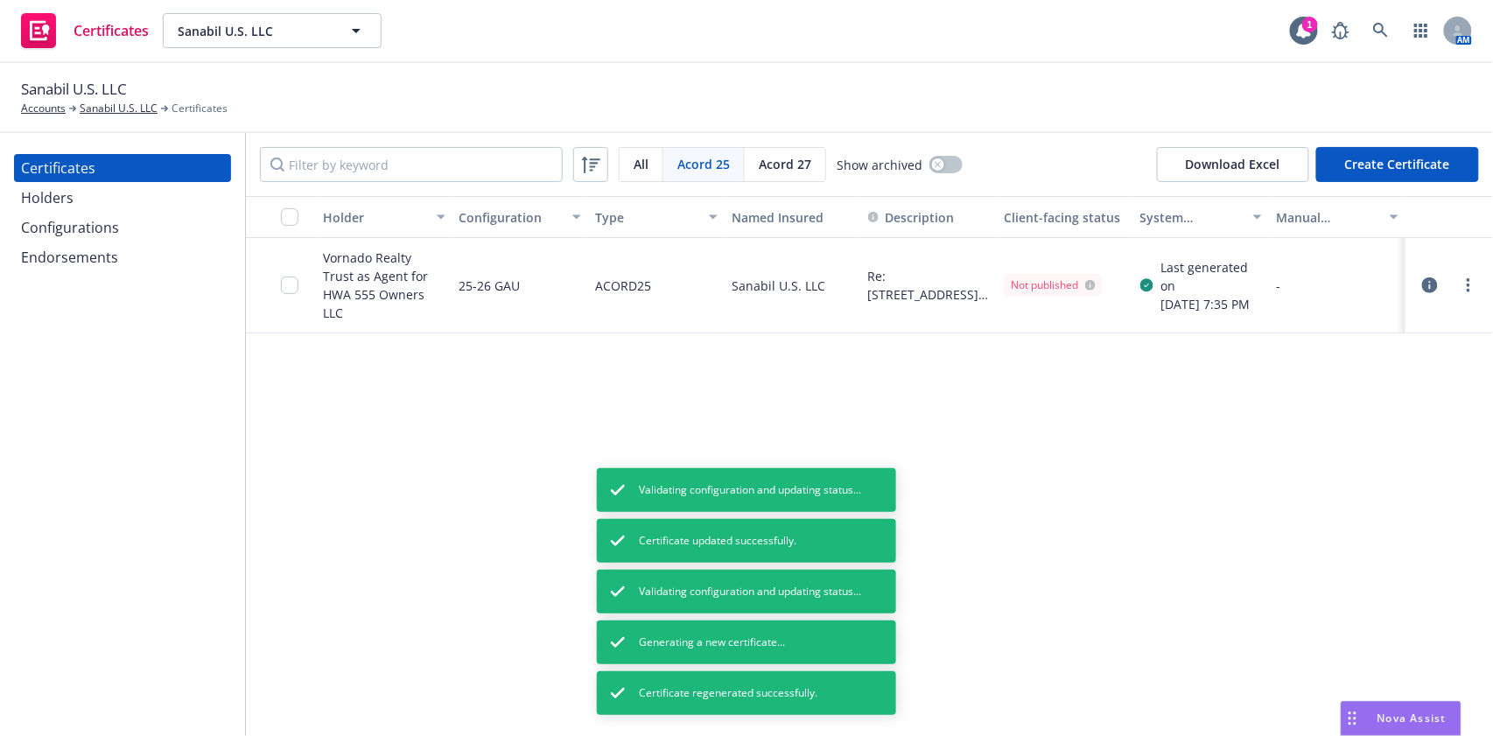
click at [1371, 158] on button "Create Certificate" at bounding box center [1397, 164] width 163 height 35
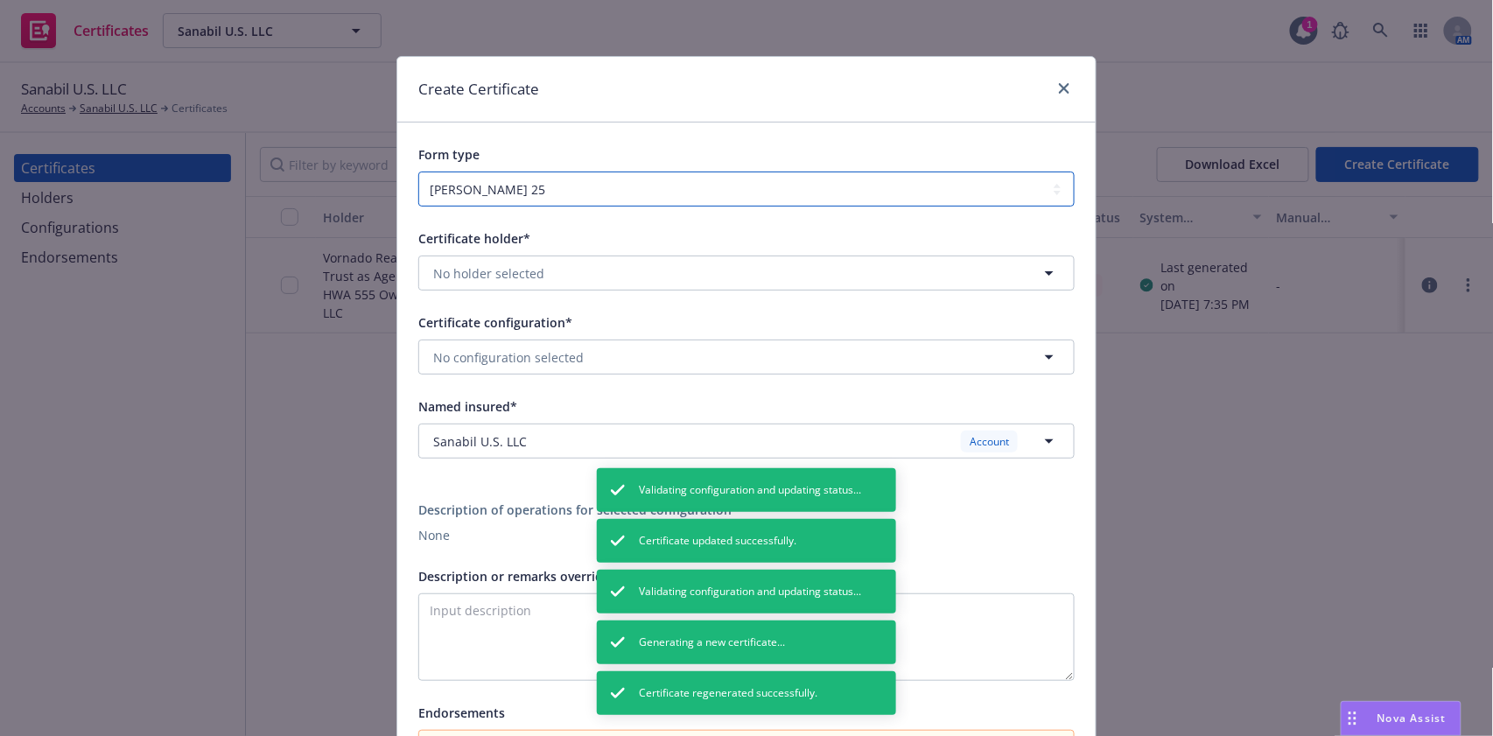
click at [654, 175] on select "ACORD 25 ACORD 27" at bounding box center [746, 189] width 656 height 35
select select "ACORD27"
click at [418, 172] on select "ACORD 25 ACORD 27" at bounding box center [746, 189] width 656 height 35
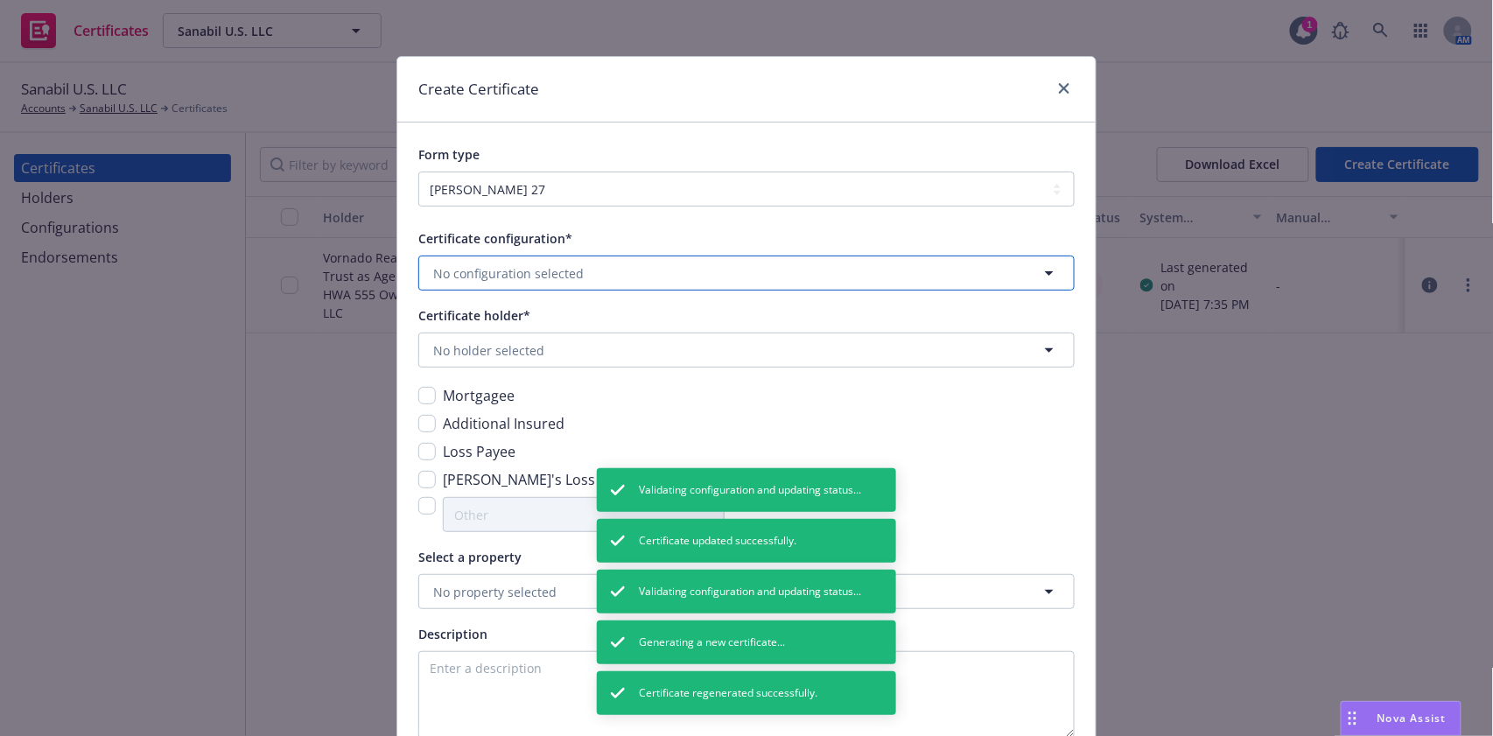
click at [571, 260] on button "No configuration selected" at bounding box center [746, 273] width 656 height 35
click at [518, 325] on div "25-26 Property" at bounding box center [481, 324] width 100 height 25
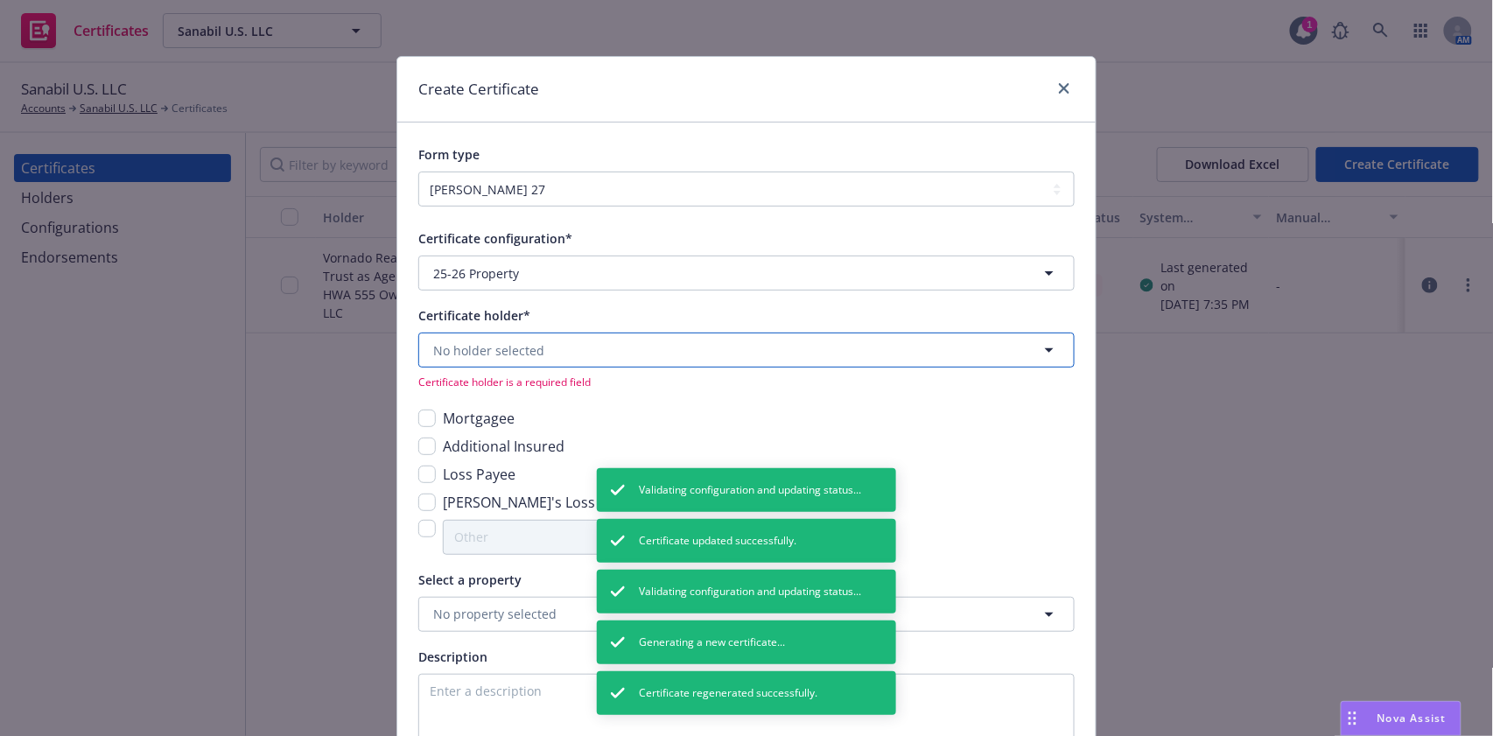
click at [522, 346] on span "No holder selected" at bounding box center [488, 350] width 111 height 18
click at [499, 403] on strong "Vornado Realty Trust as Agent for HWA 555 Owners LLC Attn: Risk Management" at bounding box center [677, 399] width 479 height 17
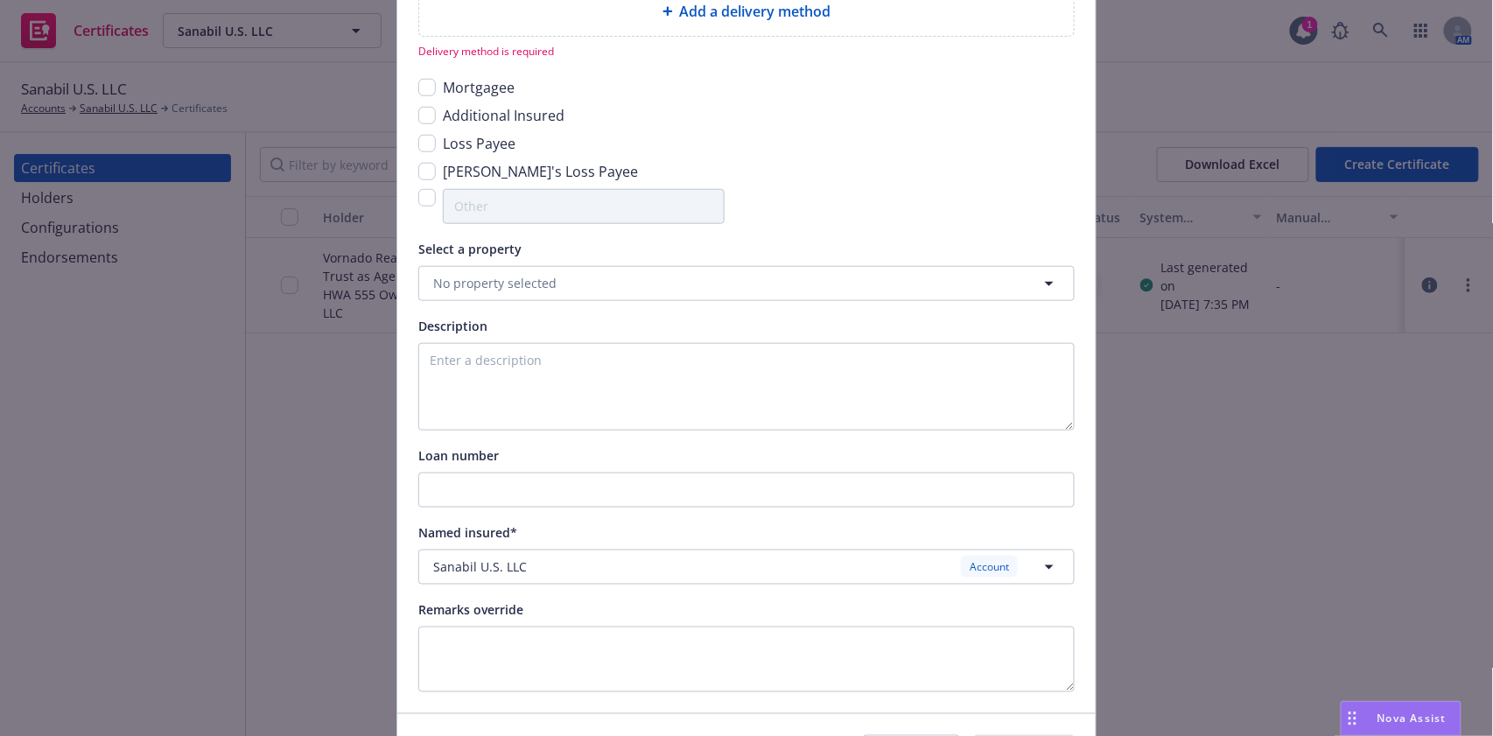
scroll to position [583, 0]
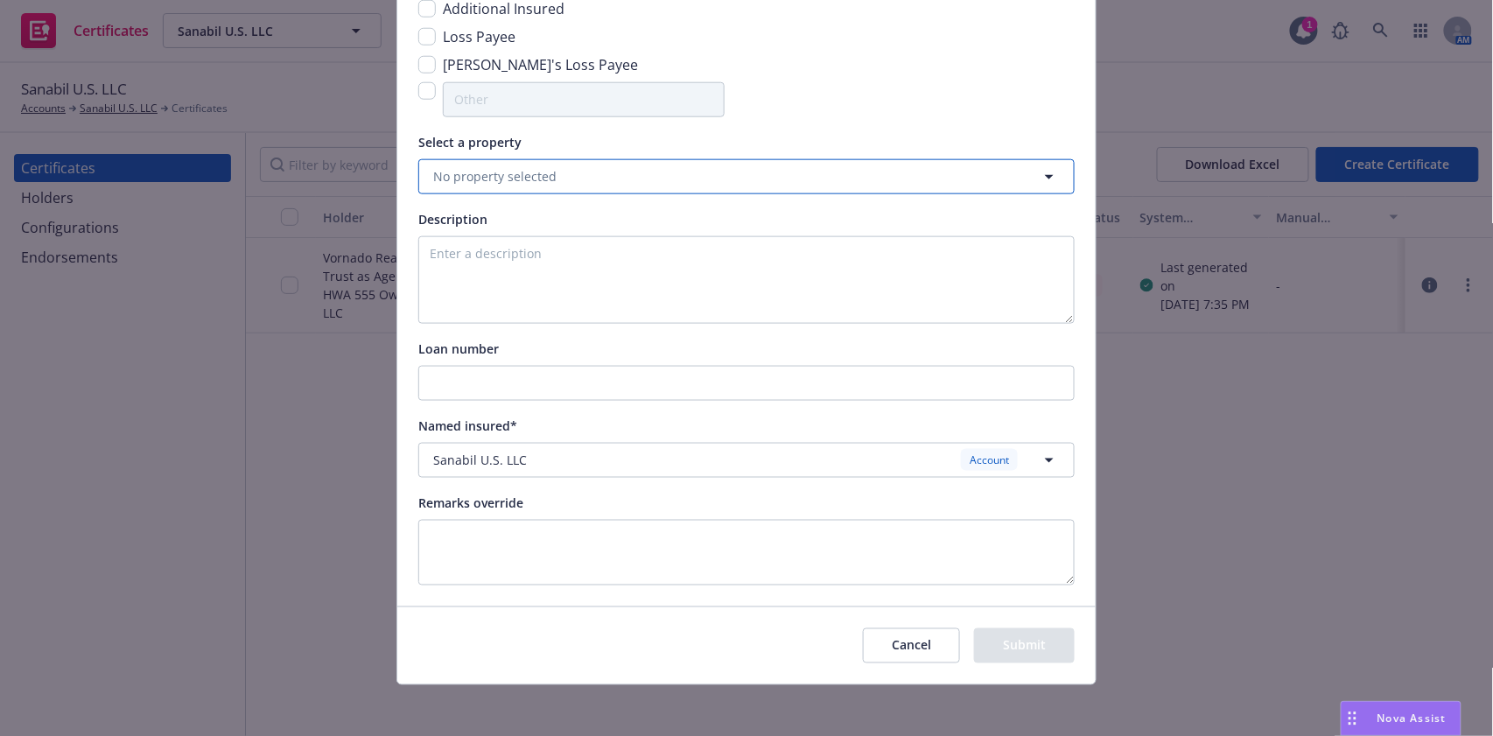
click at [587, 184] on button "No property selected" at bounding box center [746, 176] width 656 height 35
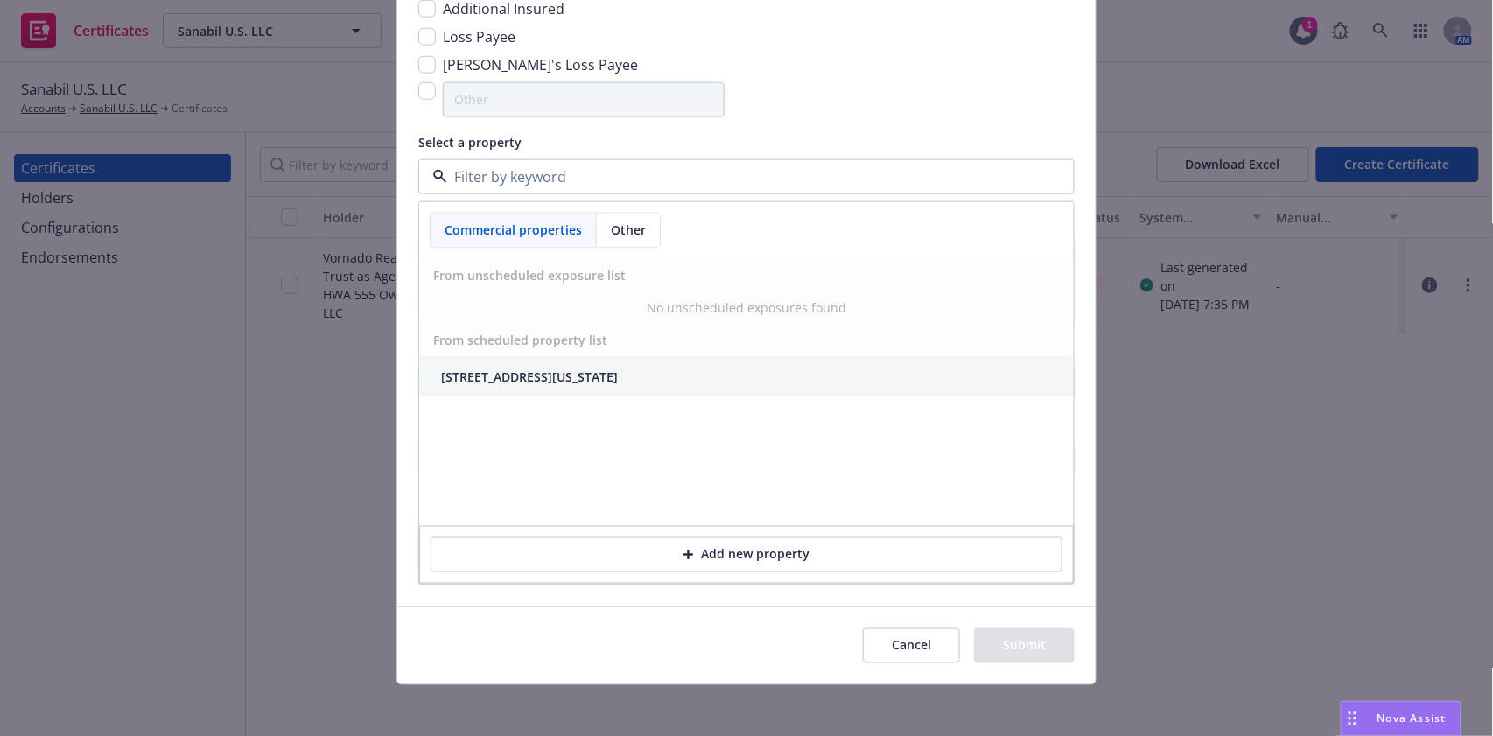
click at [561, 385] on div "555 California St, Suite 4350 San Francisco, CA 94104" at bounding box center [529, 377] width 177 height 18
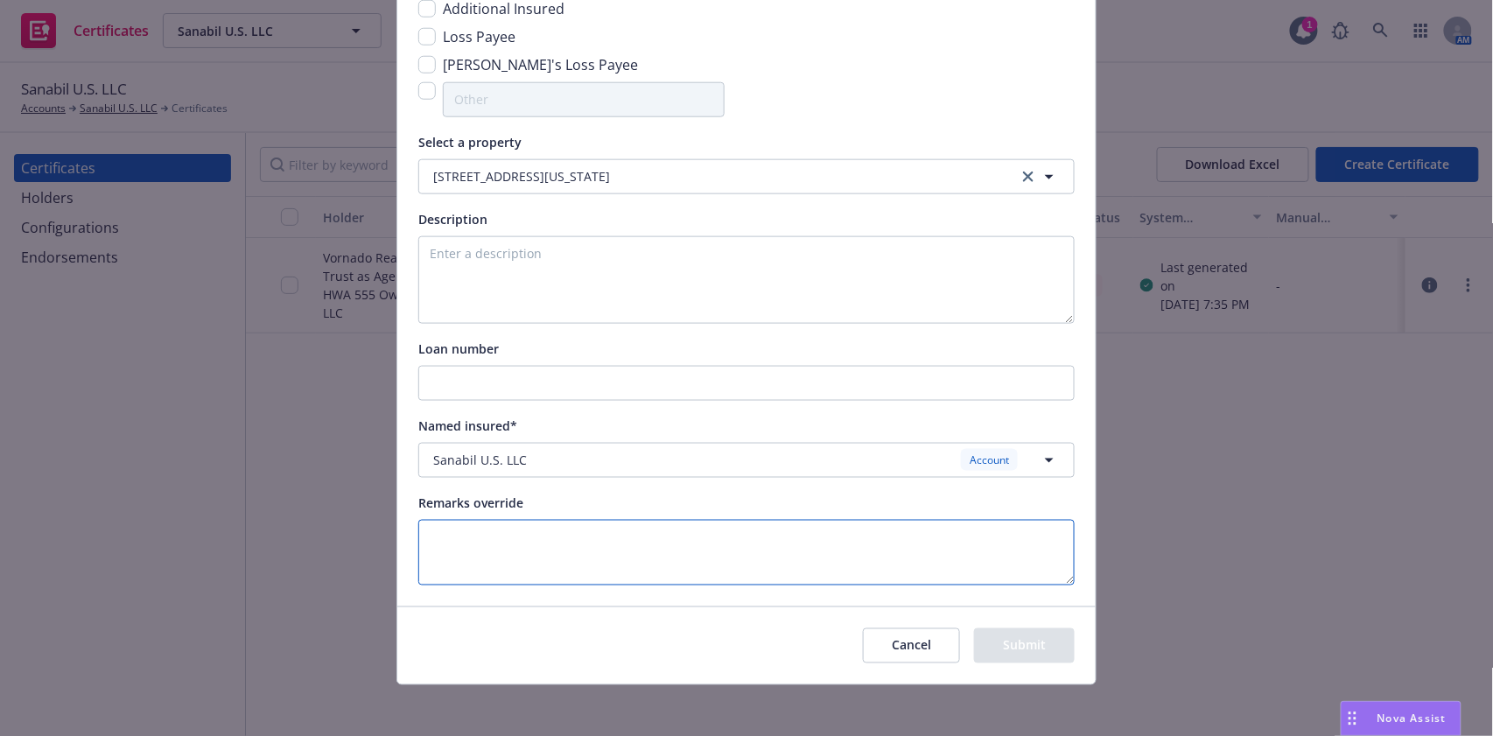
click at [498, 548] on textarea at bounding box center [746, 553] width 656 height 66
paste textarea "555 California St, Suite 4350, San Francisco, CA, 94104, USA"
paste textarea "$936,000"
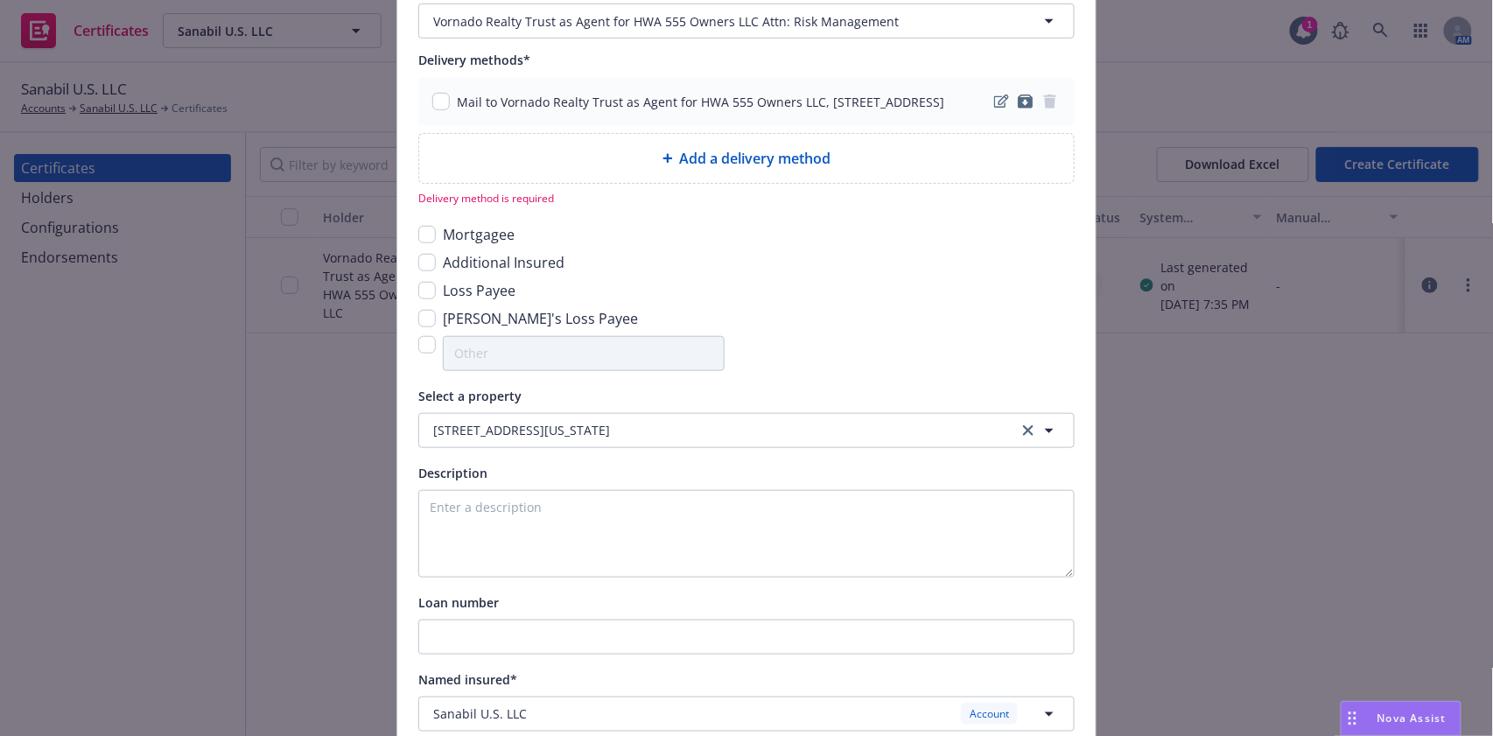
scroll to position [116, 0]
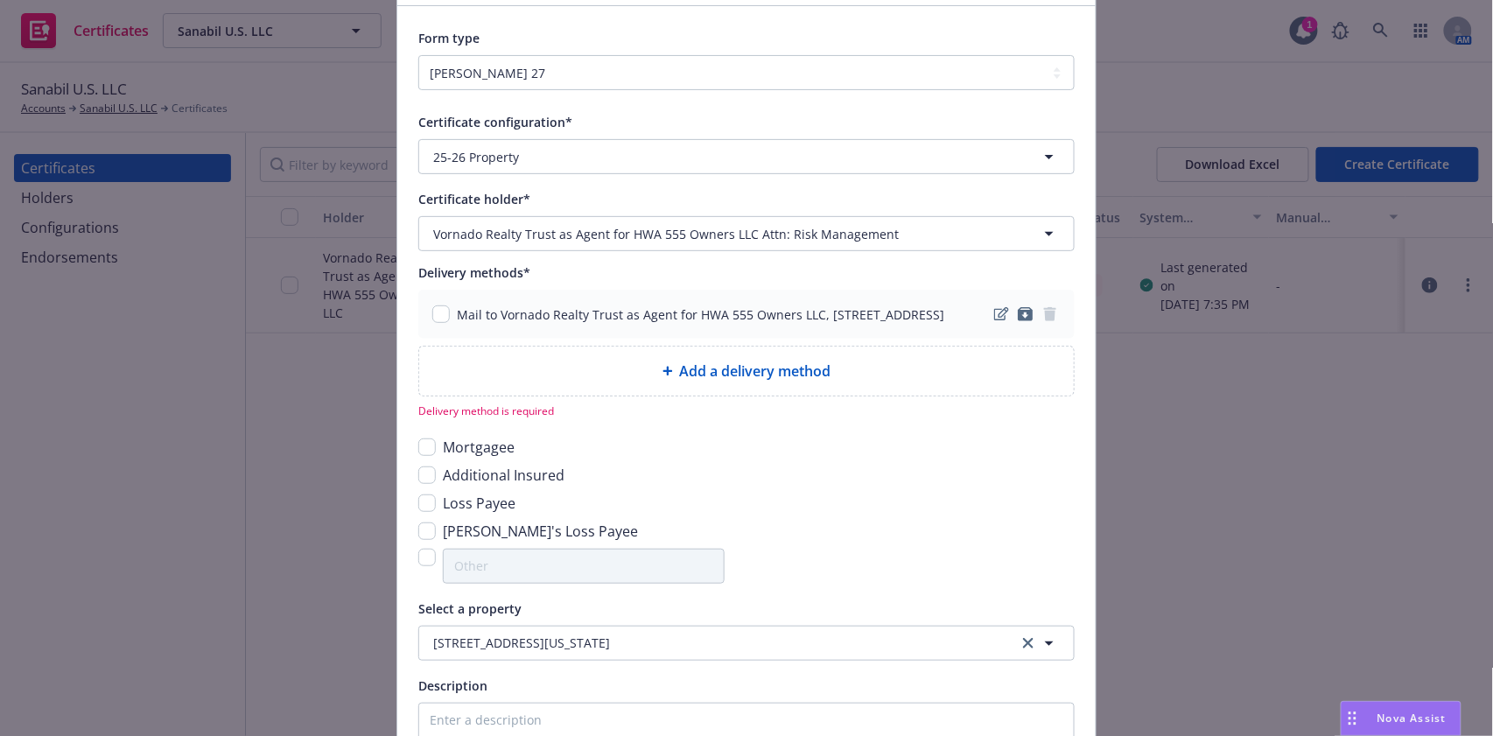
type textarea "555 California St, Suite 4350, San Francisco, CA, 94104, USA BPP Limit: $936,000"
click at [432, 320] on input "checkbox" at bounding box center [441, 314] width 18 height 18
checkbox input "true"
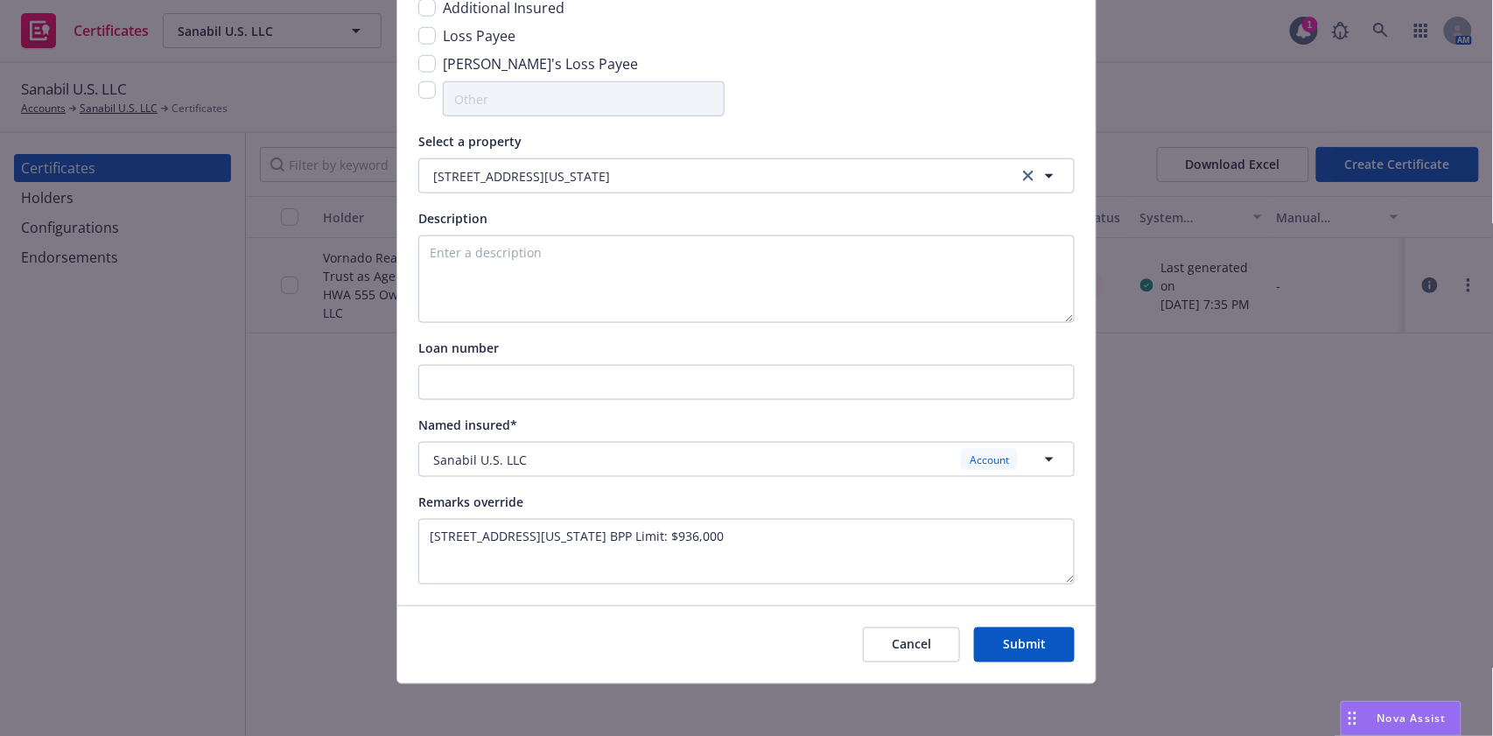
scroll to position [580, 0]
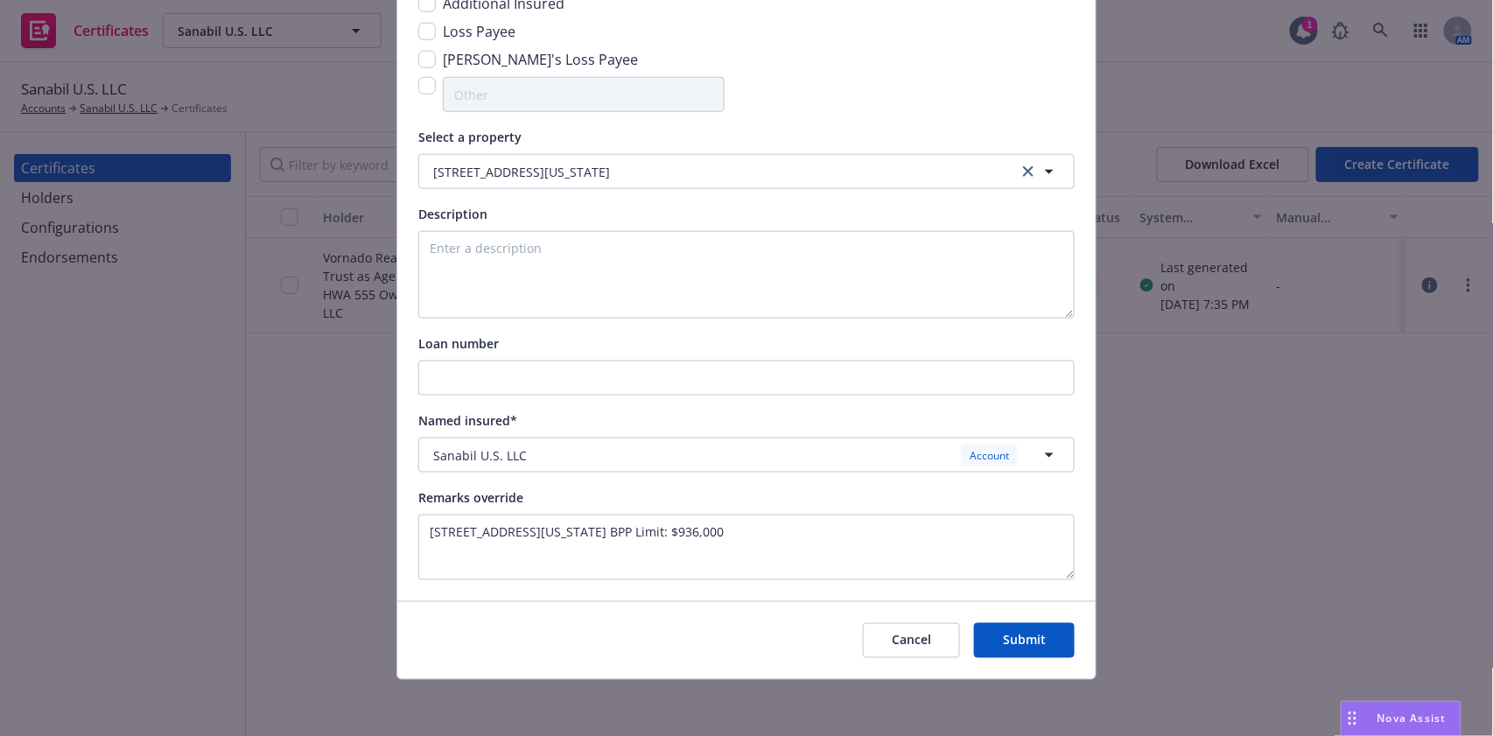
click at [1034, 623] on button "Submit" at bounding box center [1024, 640] width 101 height 35
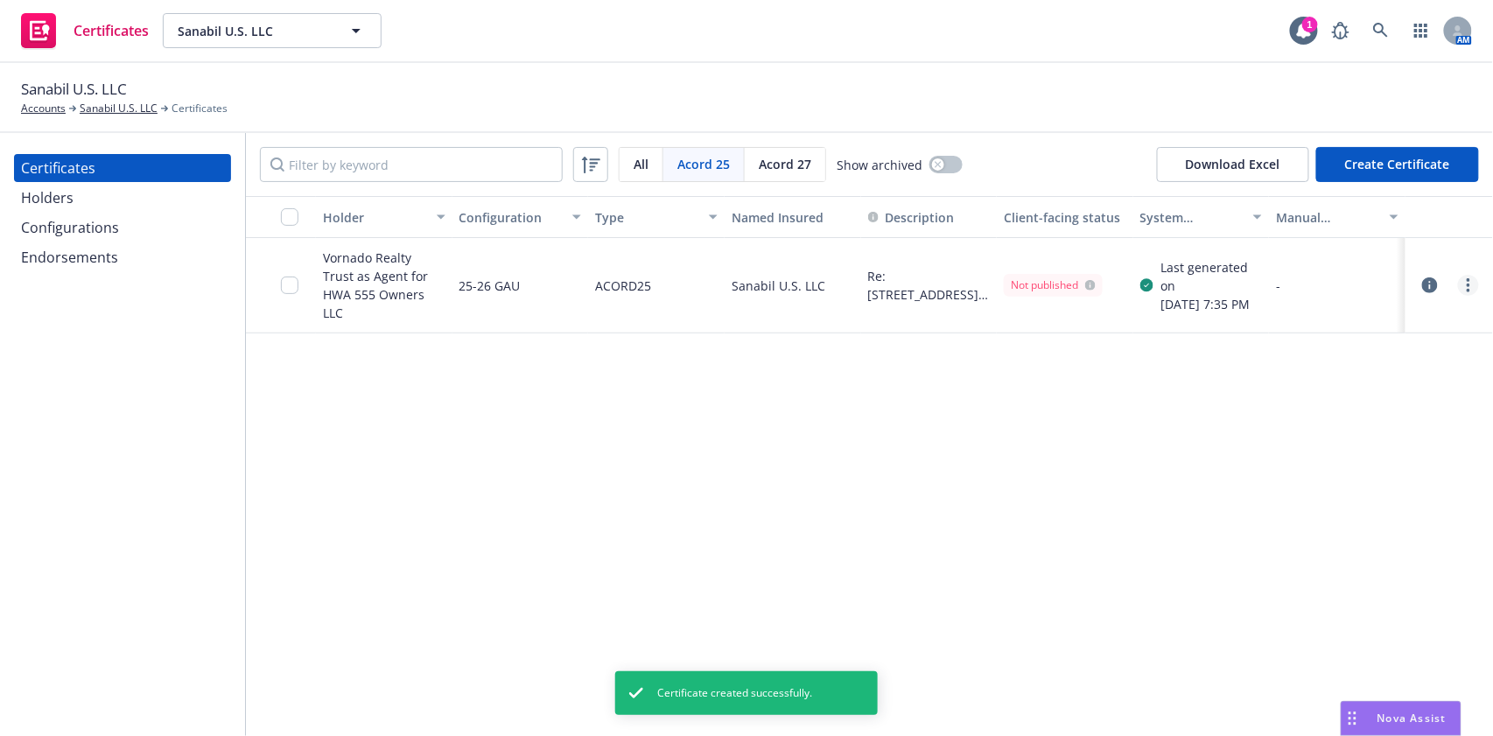
click at [1466, 281] on link "more" at bounding box center [1468, 285] width 21 height 21
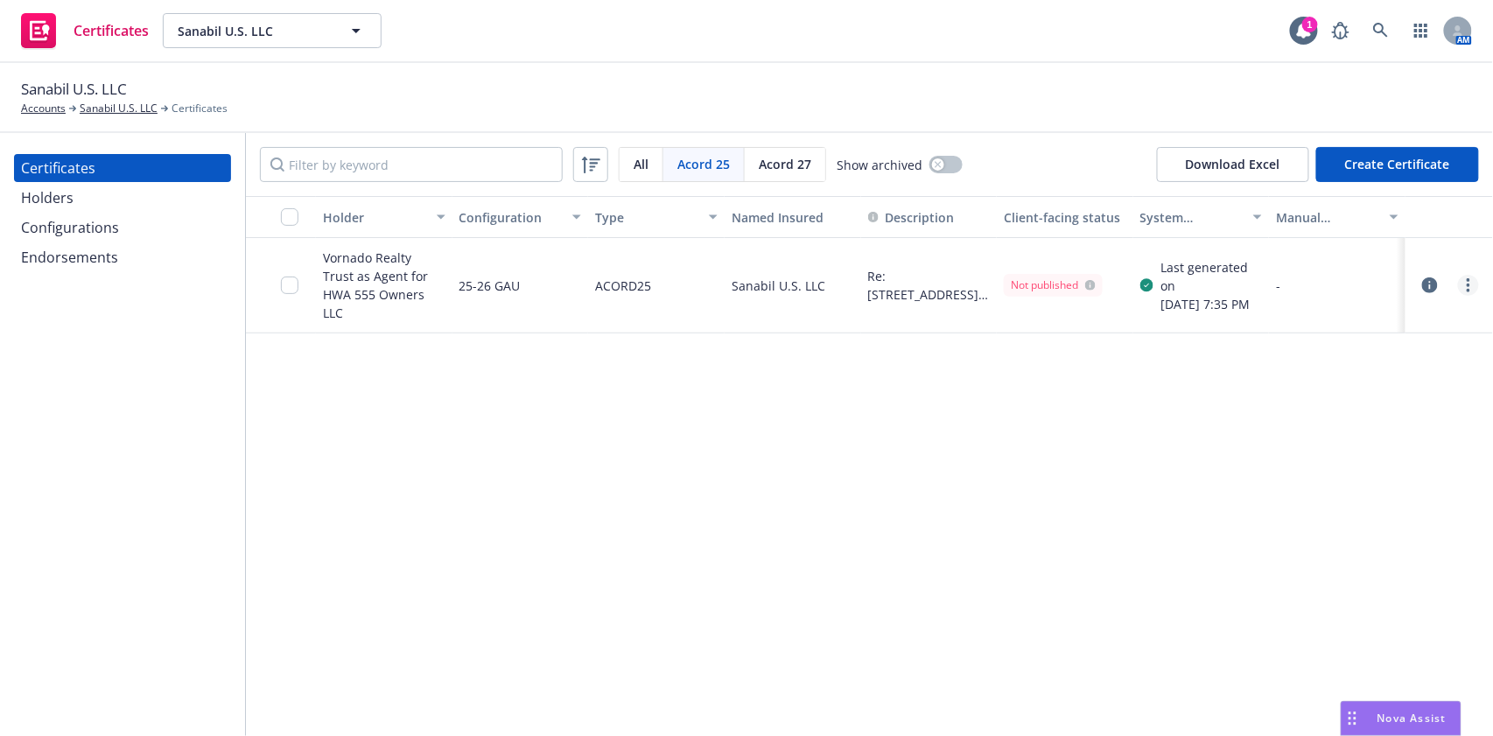
click at [1474, 285] on link "more" at bounding box center [1468, 285] width 21 height 21
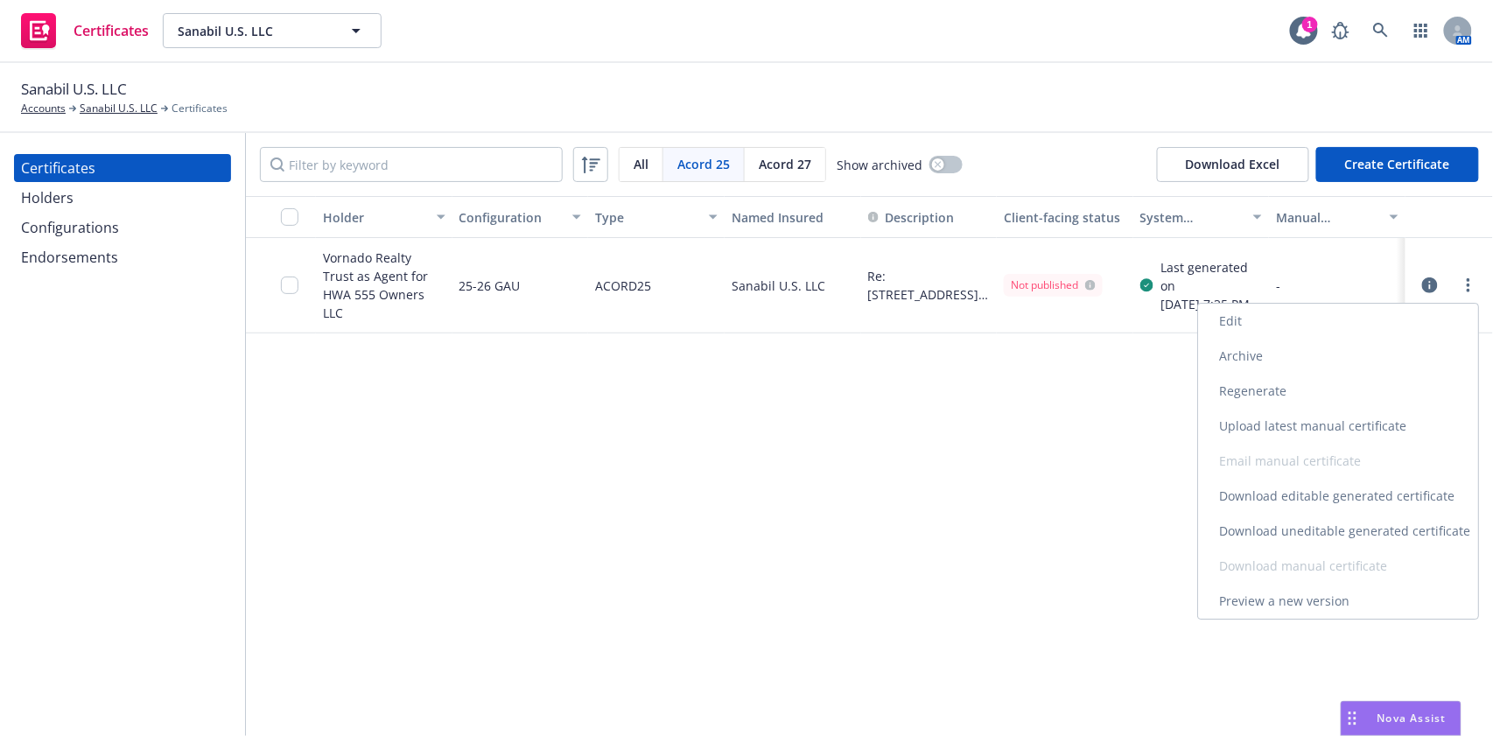
click at [1336, 538] on link "Download uneditable generated certificate" at bounding box center [1338, 531] width 280 height 35
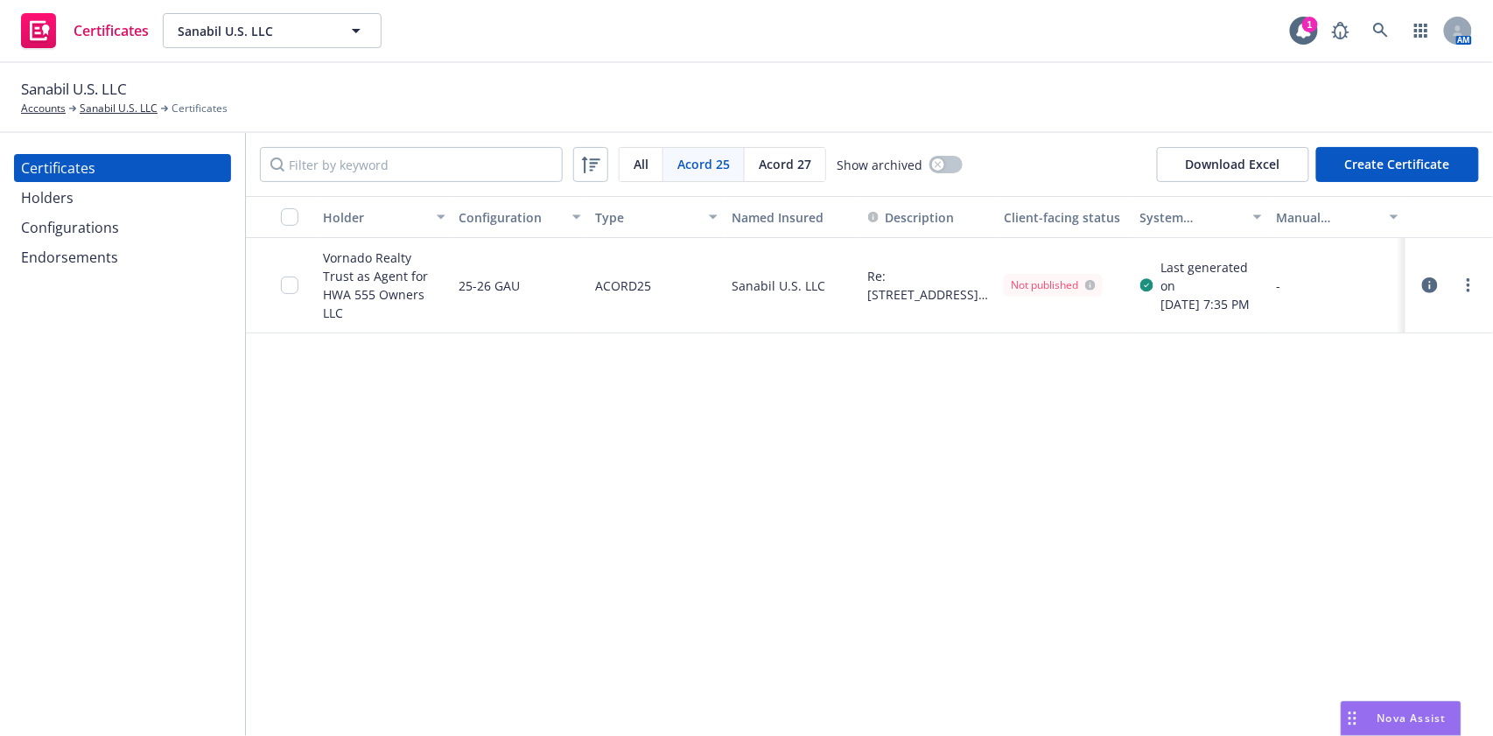
drag, startPoint x: 885, startPoint y: 397, endPoint x: 894, endPoint y: 397, distance: 9.6
click at [889, 397] on div "Holder Configuration Type Named Insured Description Client-facing status System…" at bounding box center [869, 466] width 1247 height 540
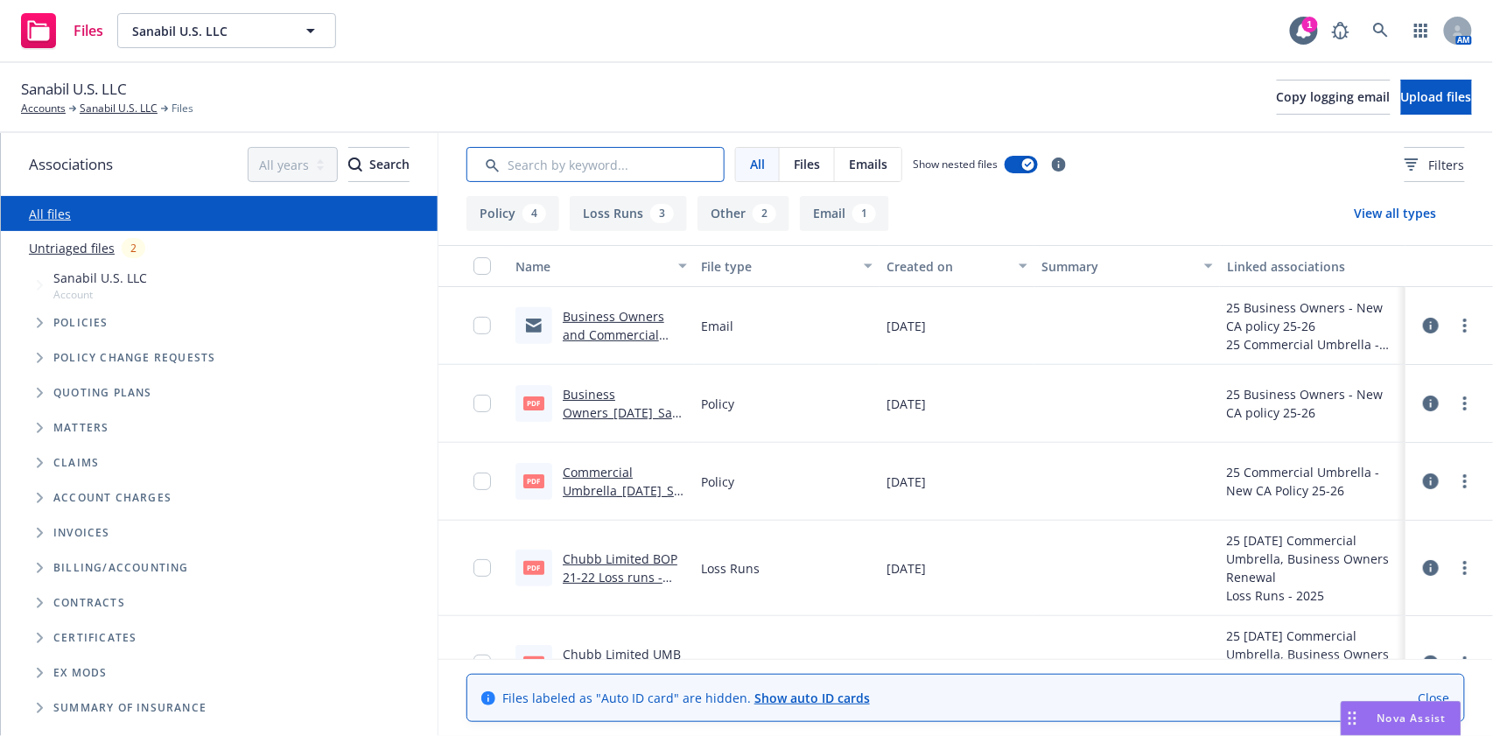
click at [613, 172] on input "Search by keyword..." at bounding box center [595, 164] width 258 height 35
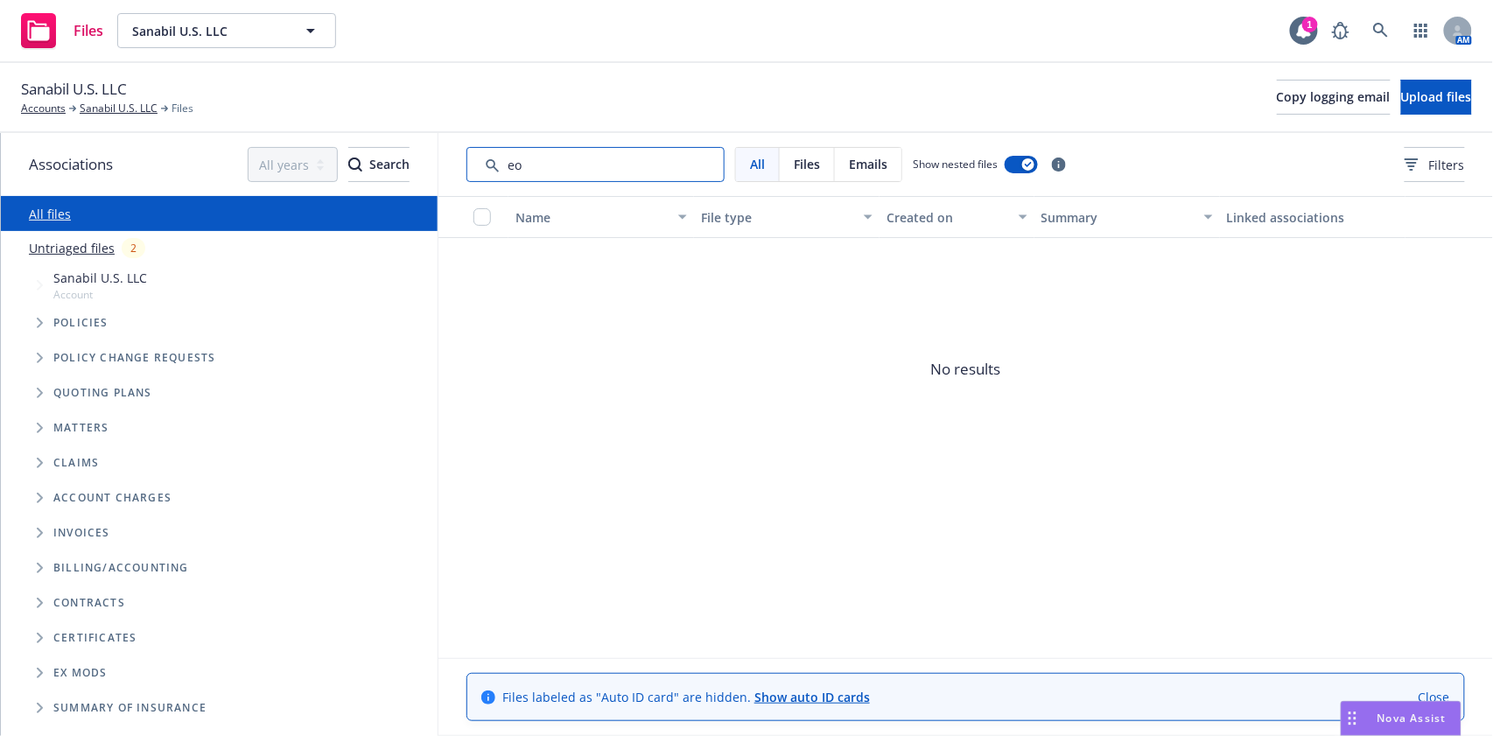
type input "e"
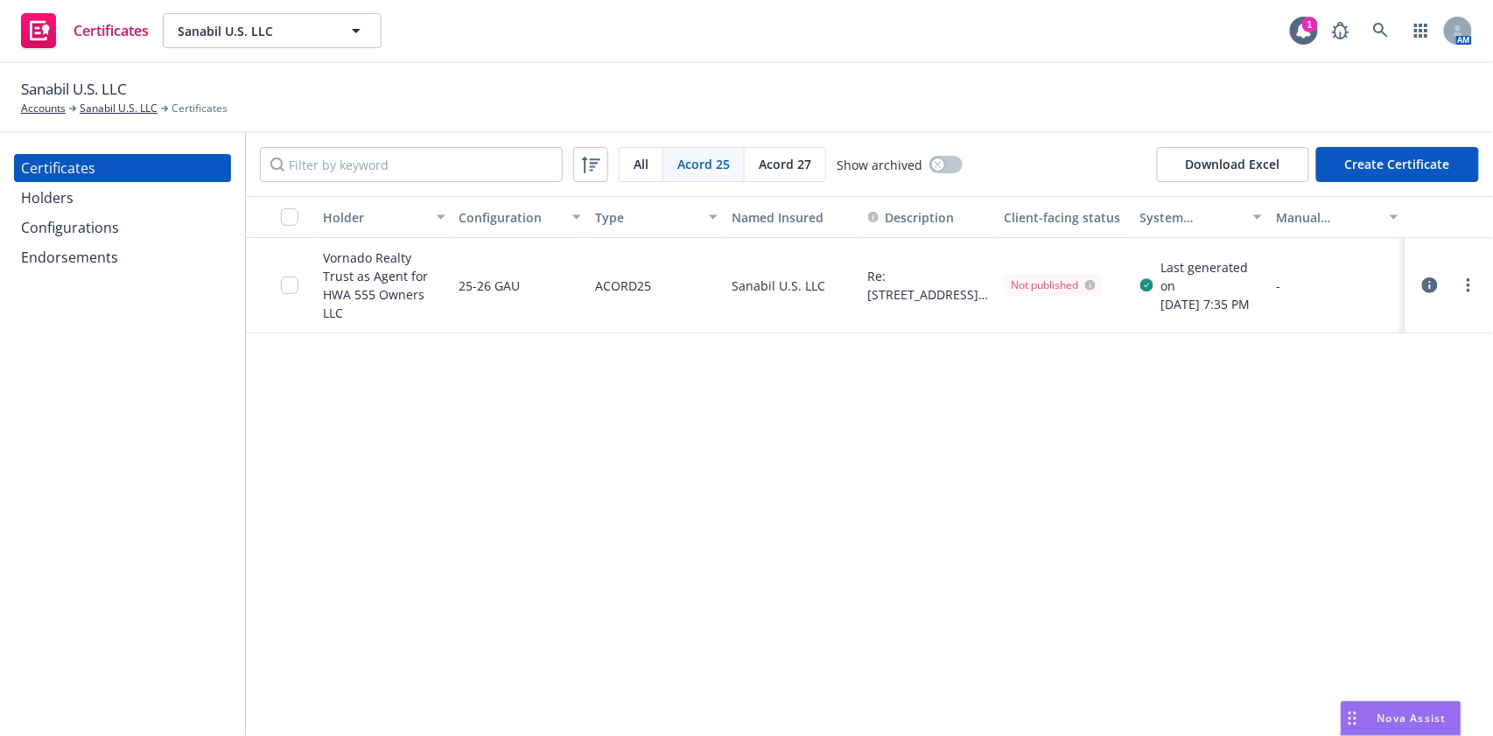
click at [777, 172] on span "Acord 27" at bounding box center [785, 164] width 53 height 18
click at [1466, 277] on link "more" at bounding box center [1468, 285] width 21 height 21
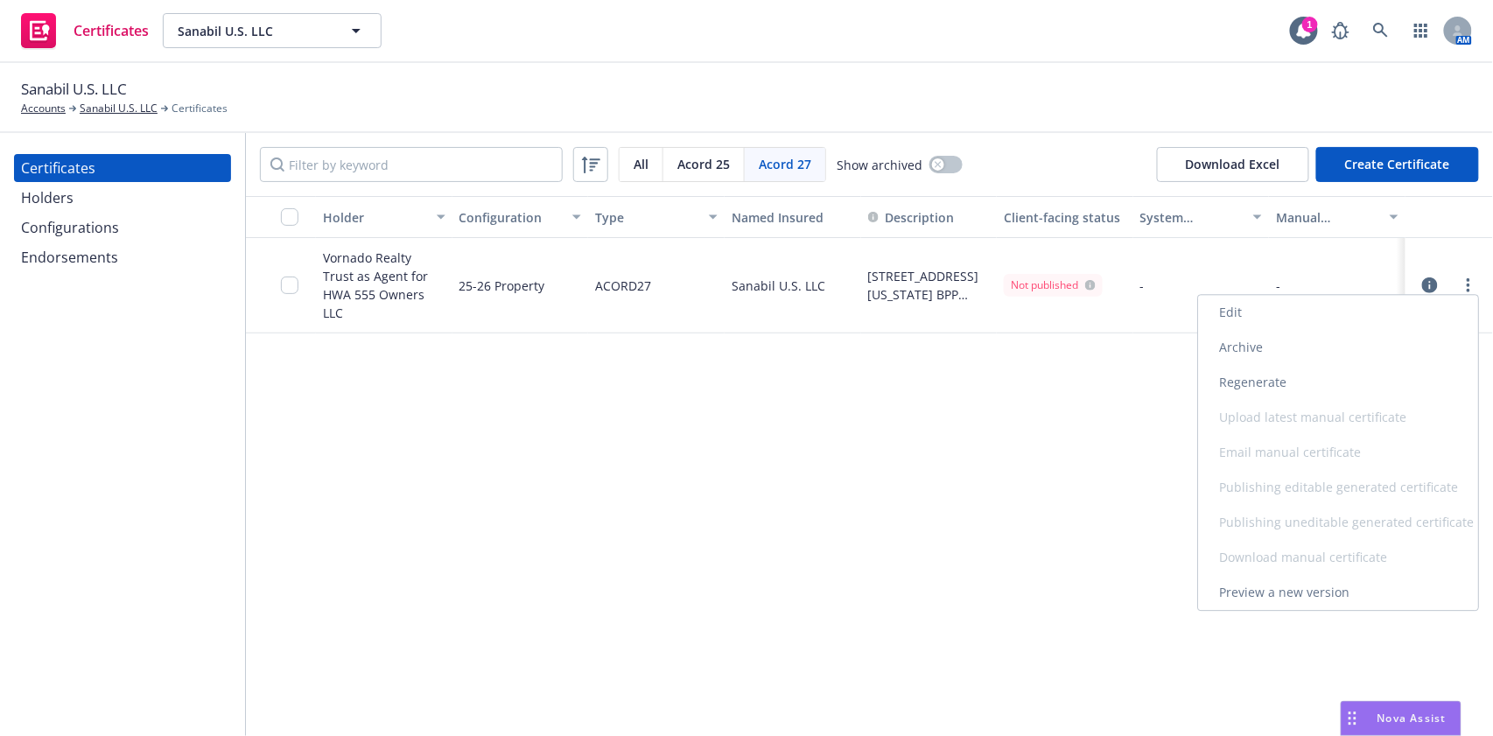
click at [1310, 371] on link "Regenerate" at bounding box center [1338, 382] width 280 height 35
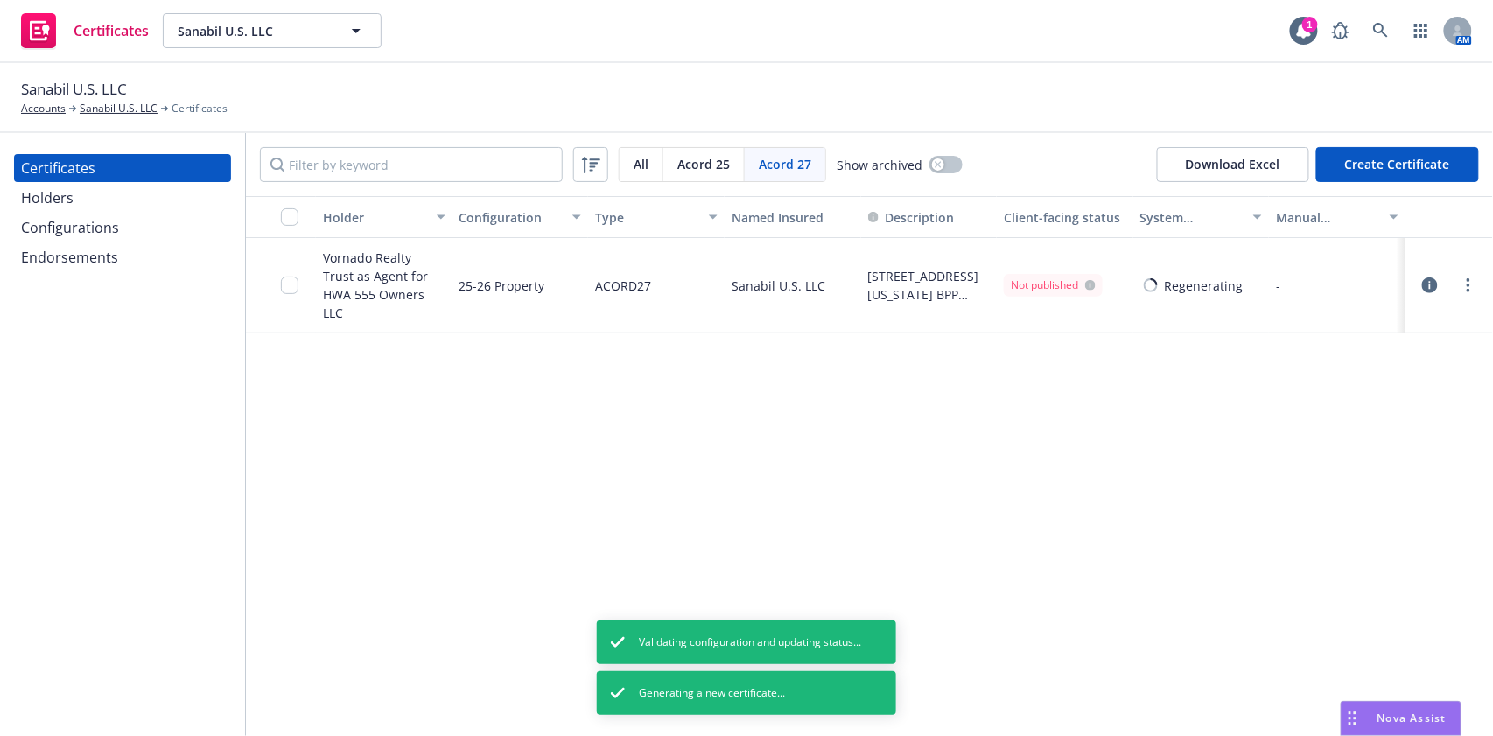
click at [641, 172] on span "All" at bounding box center [641, 164] width 15 height 18
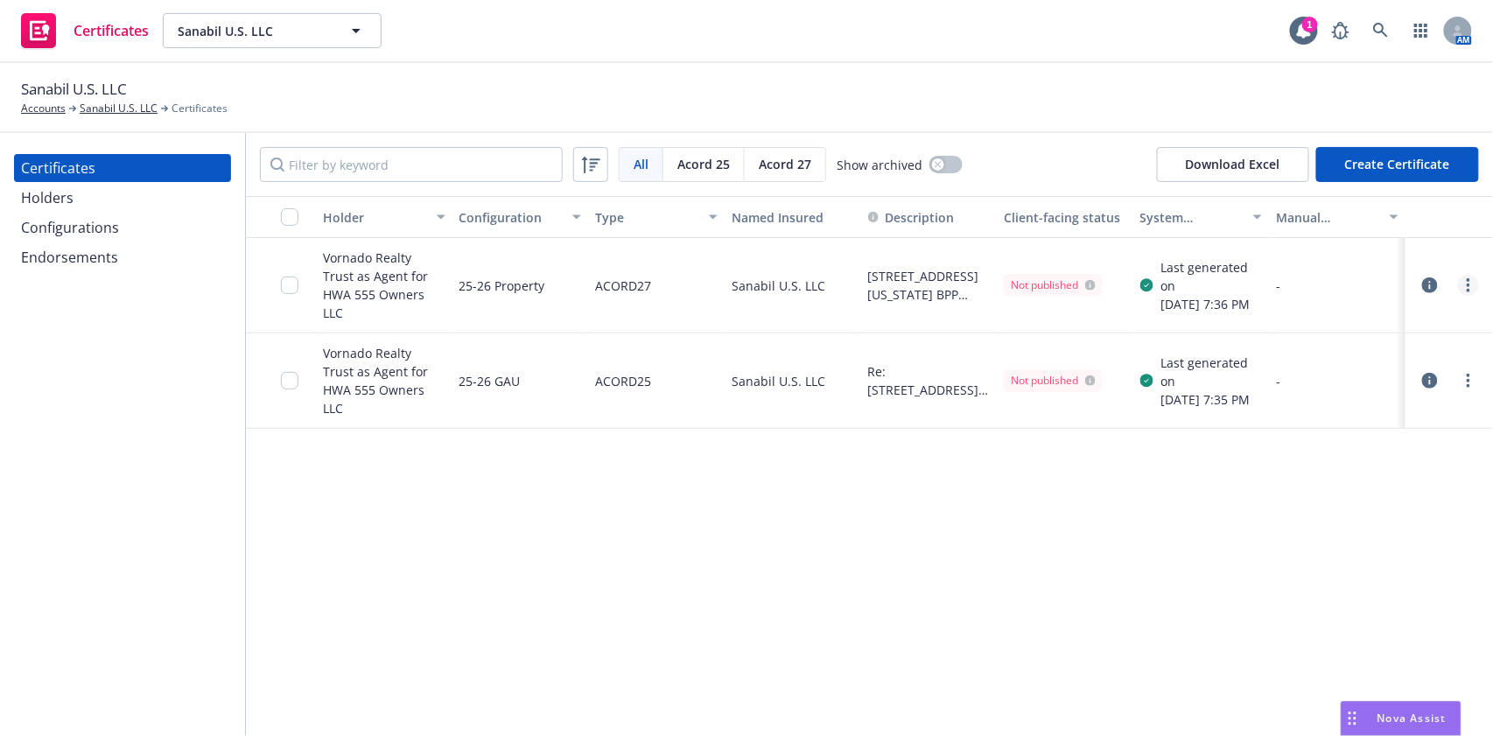
click at [1469, 289] on circle "more" at bounding box center [1469, 291] width 4 height 4
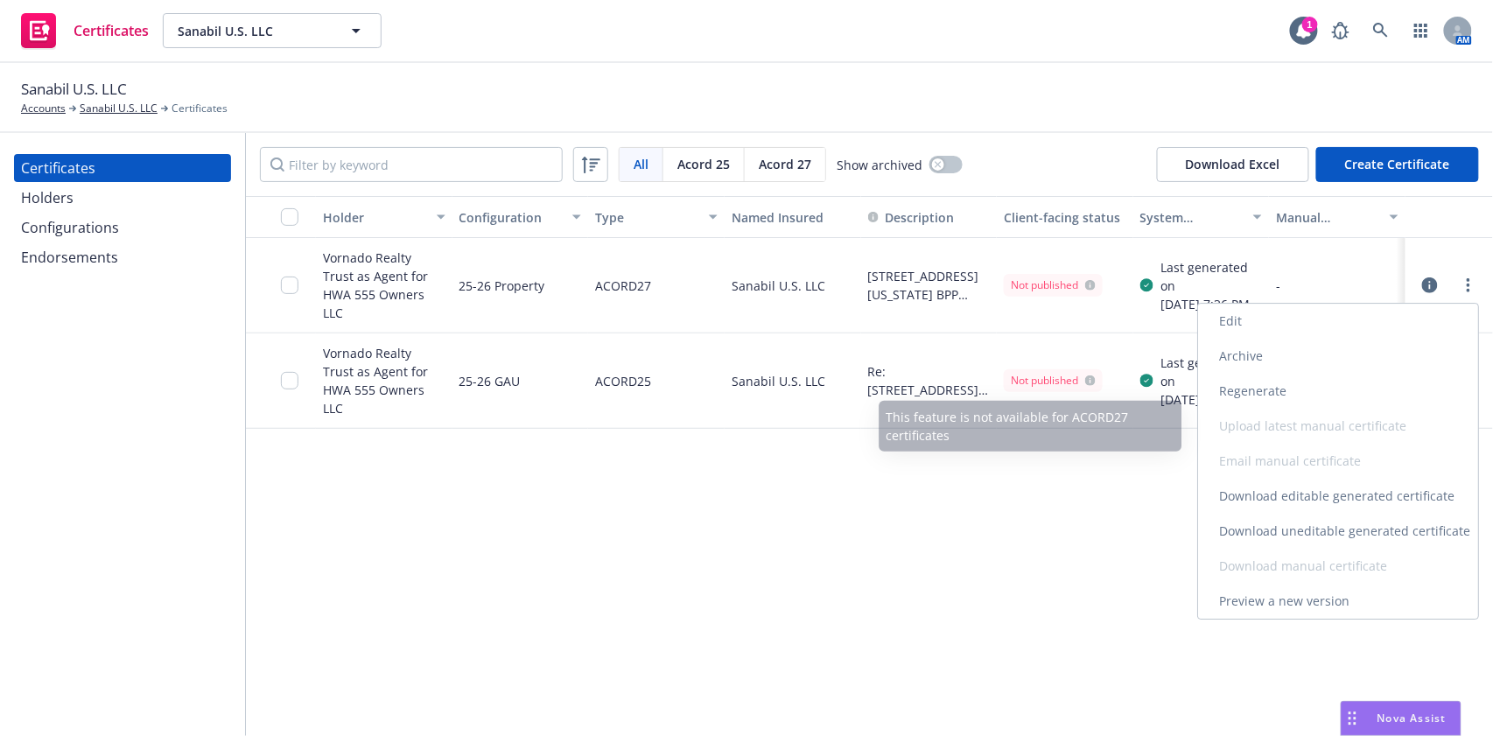
click at [1370, 522] on link "Download uneditable generated certificate" at bounding box center [1338, 531] width 280 height 35
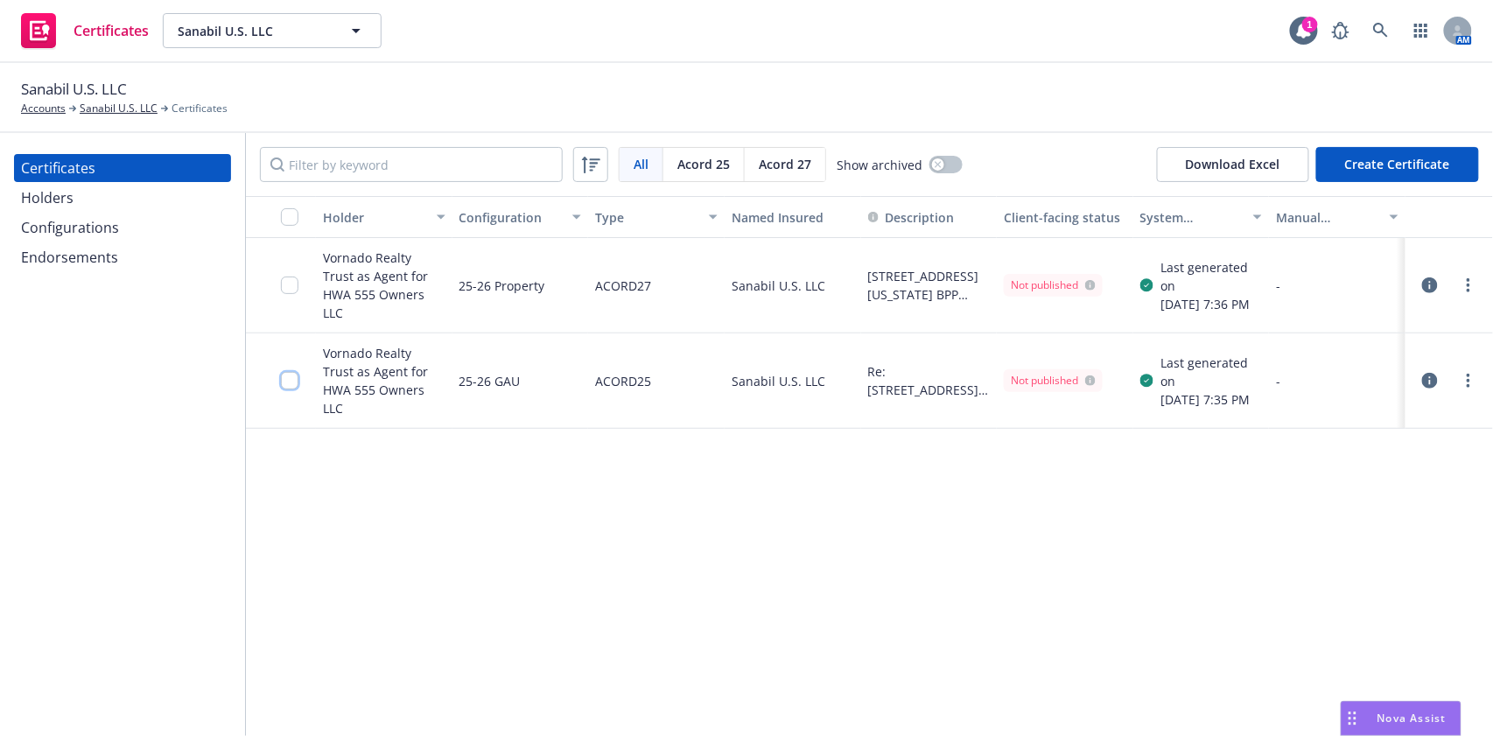
click at [290, 382] on input "checkbox" at bounding box center [290, 381] width 18 height 18
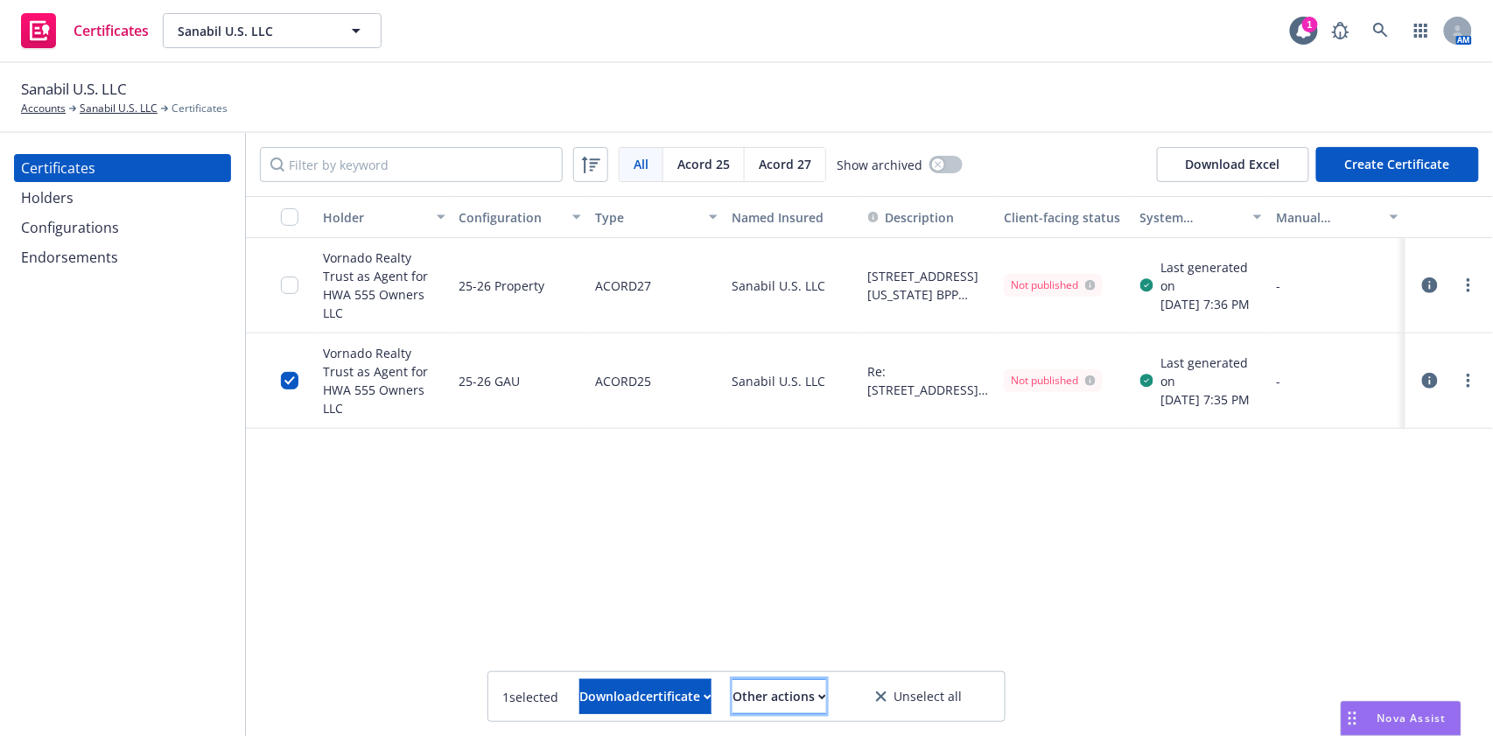
click at [826, 698] on button "Other actions" at bounding box center [780, 696] width 94 height 35
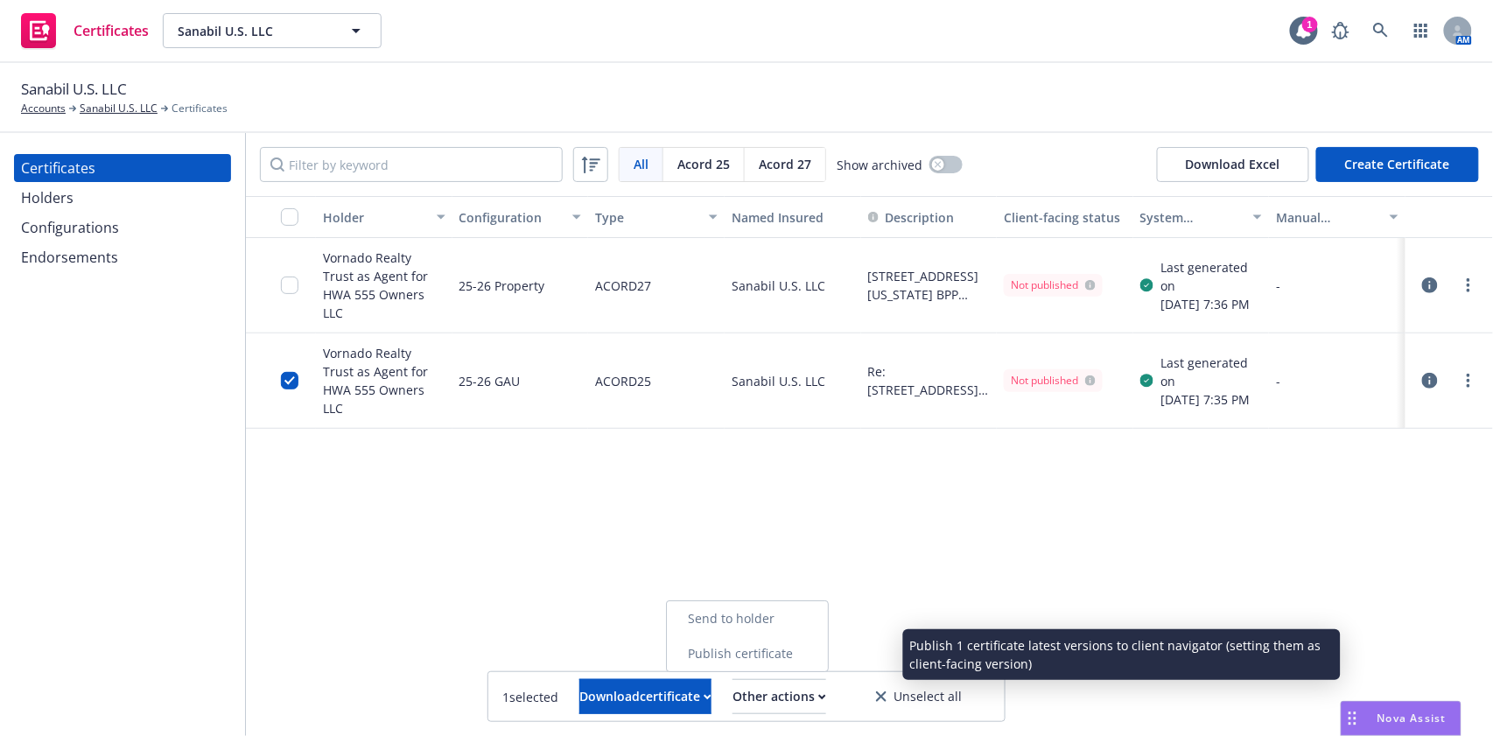
click at [828, 662] on link "Publish certificate" at bounding box center [747, 653] width 161 height 35
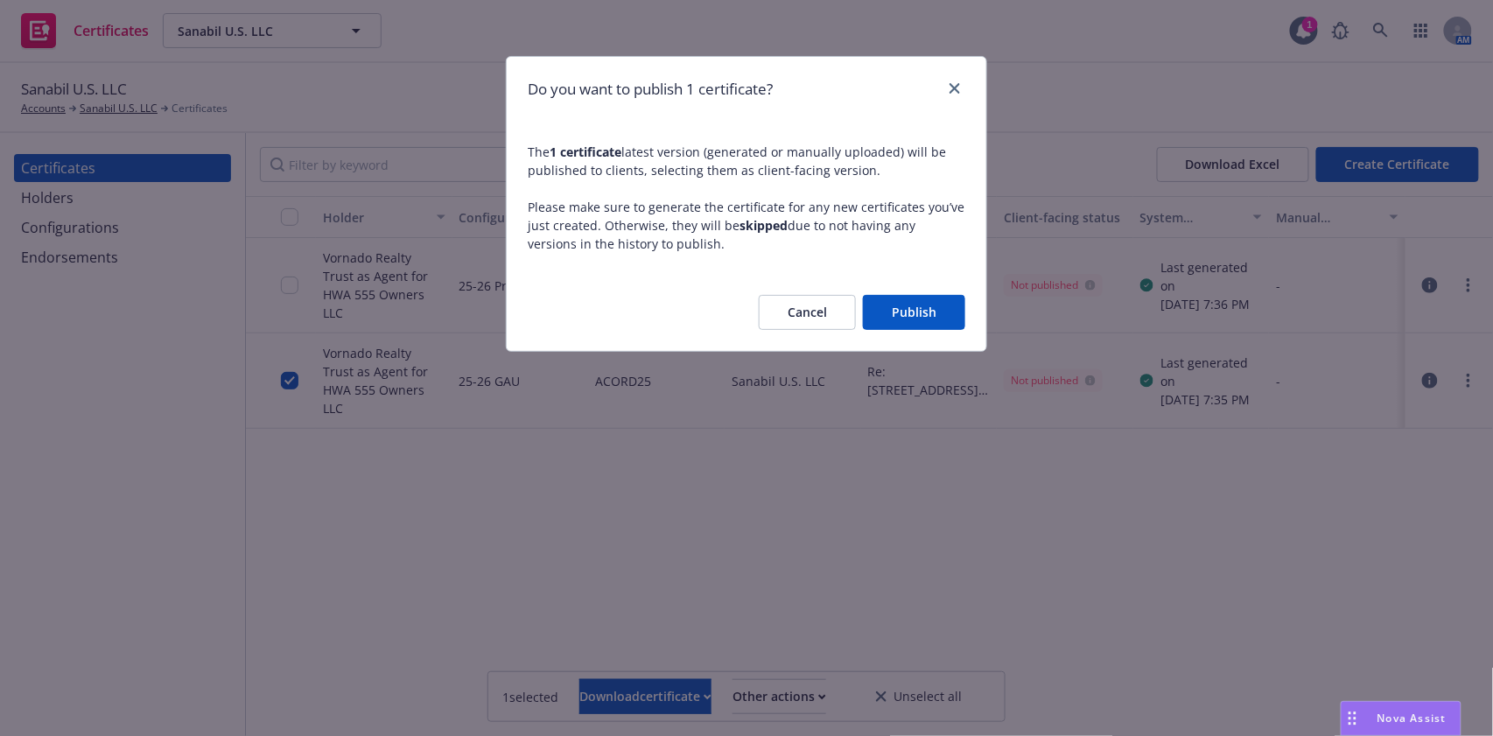
drag, startPoint x: 921, startPoint y: 346, endPoint x: 919, endPoint y: 326, distance: 20.2
click at [921, 345] on div "Cancel Publish" at bounding box center [747, 312] width 480 height 77
click at [919, 319] on button "Publish" at bounding box center [914, 312] width 102 height 35
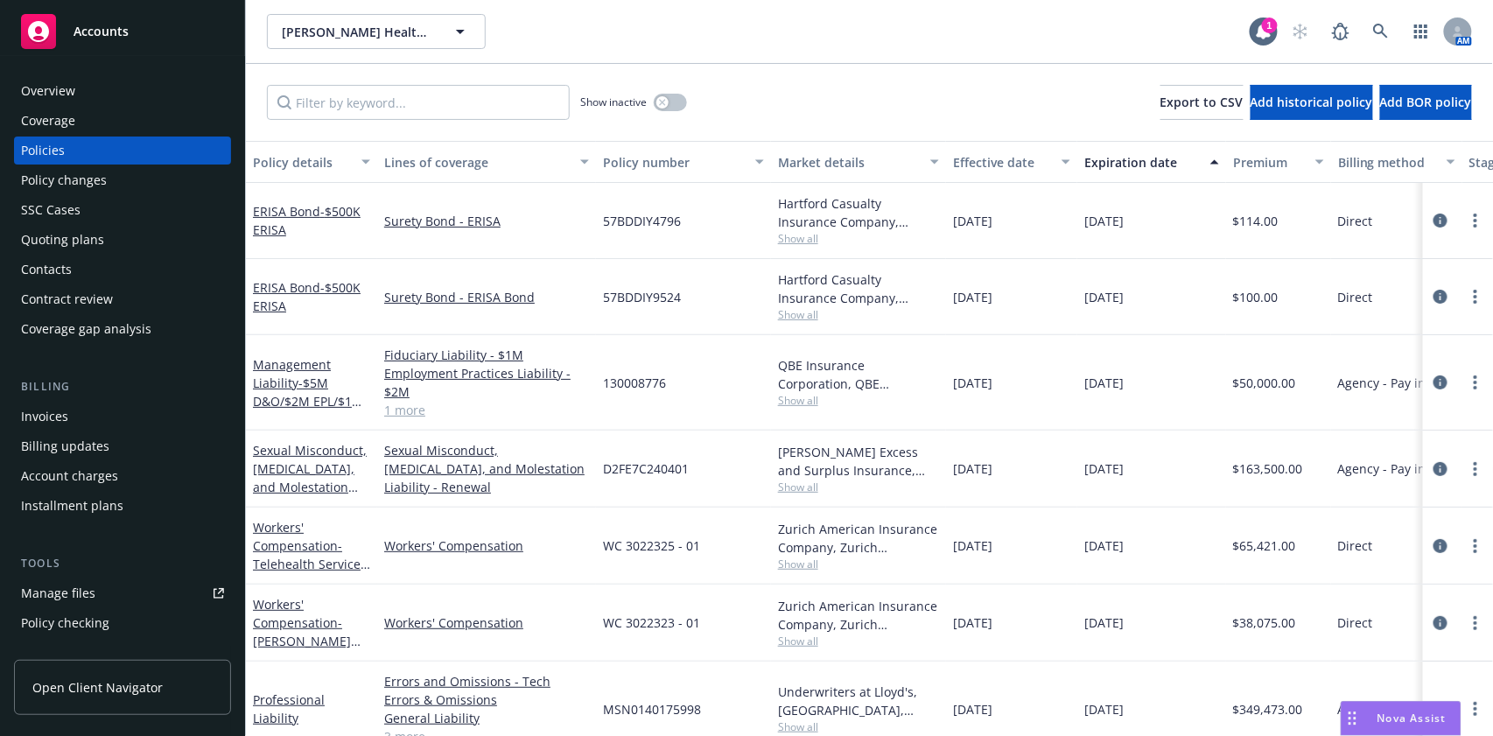
click at [109, 95] on div "Overview" at bounding box center [122, 91] width 203 height 28
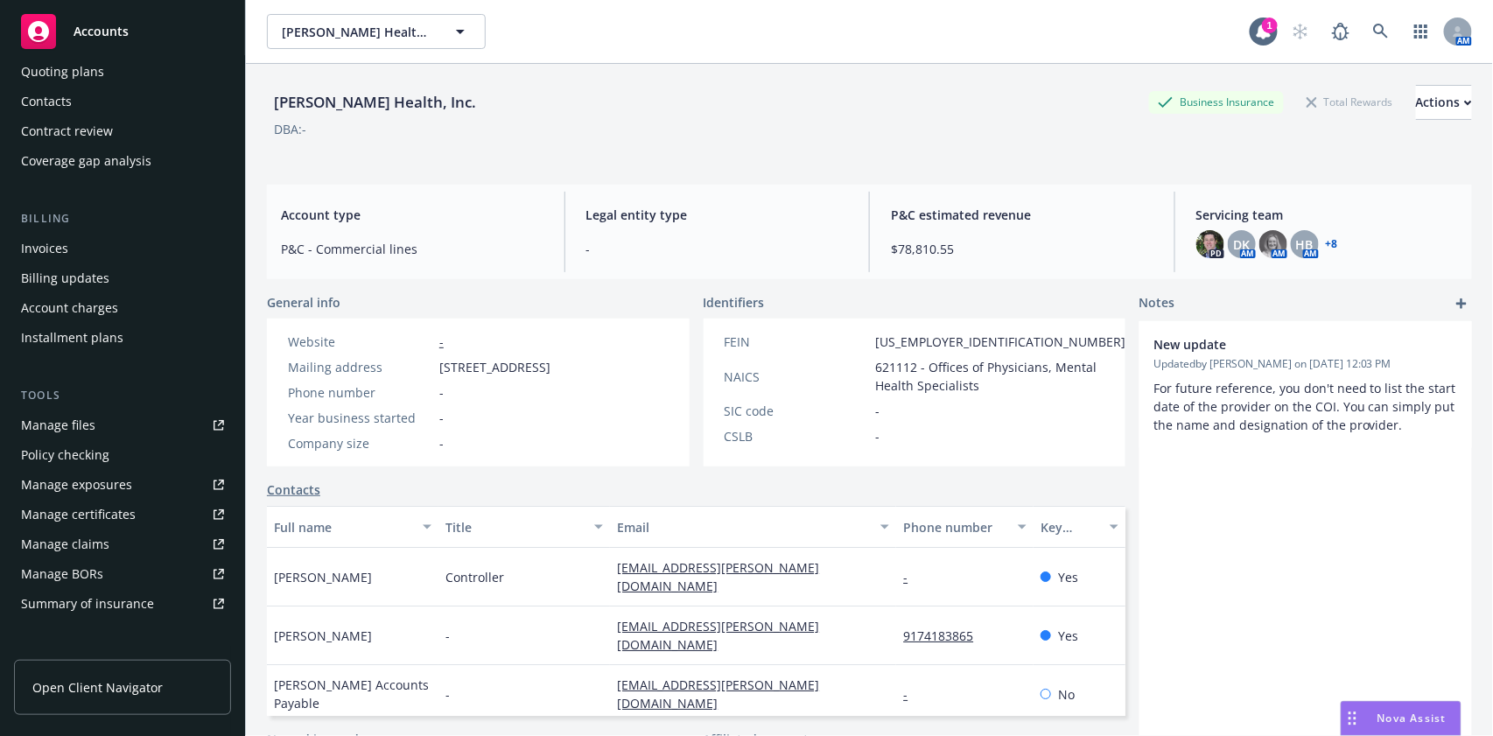
scroll to position [233, 0]
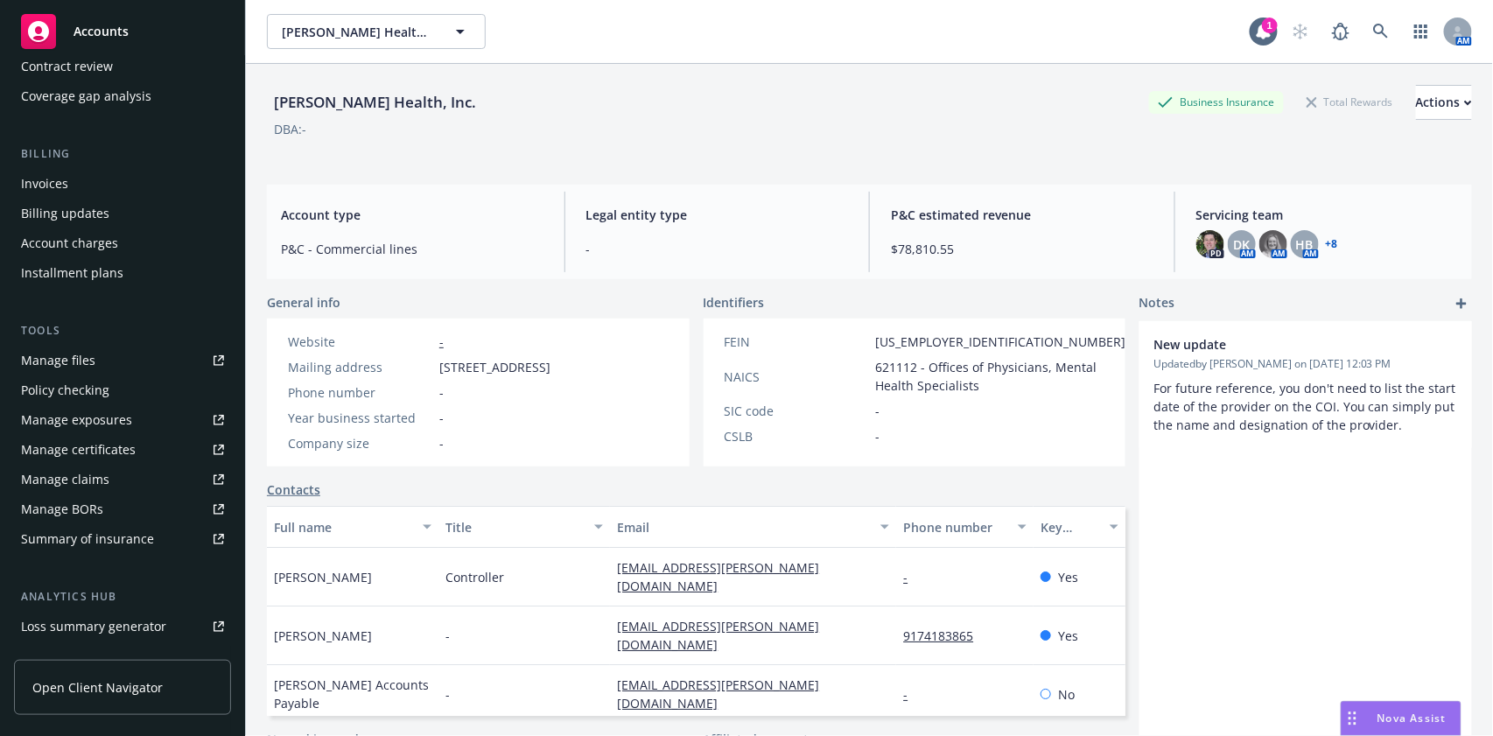
click at [101, 439] on div "Manage certificates" at bounding box center [78, 450] width 115 height 28
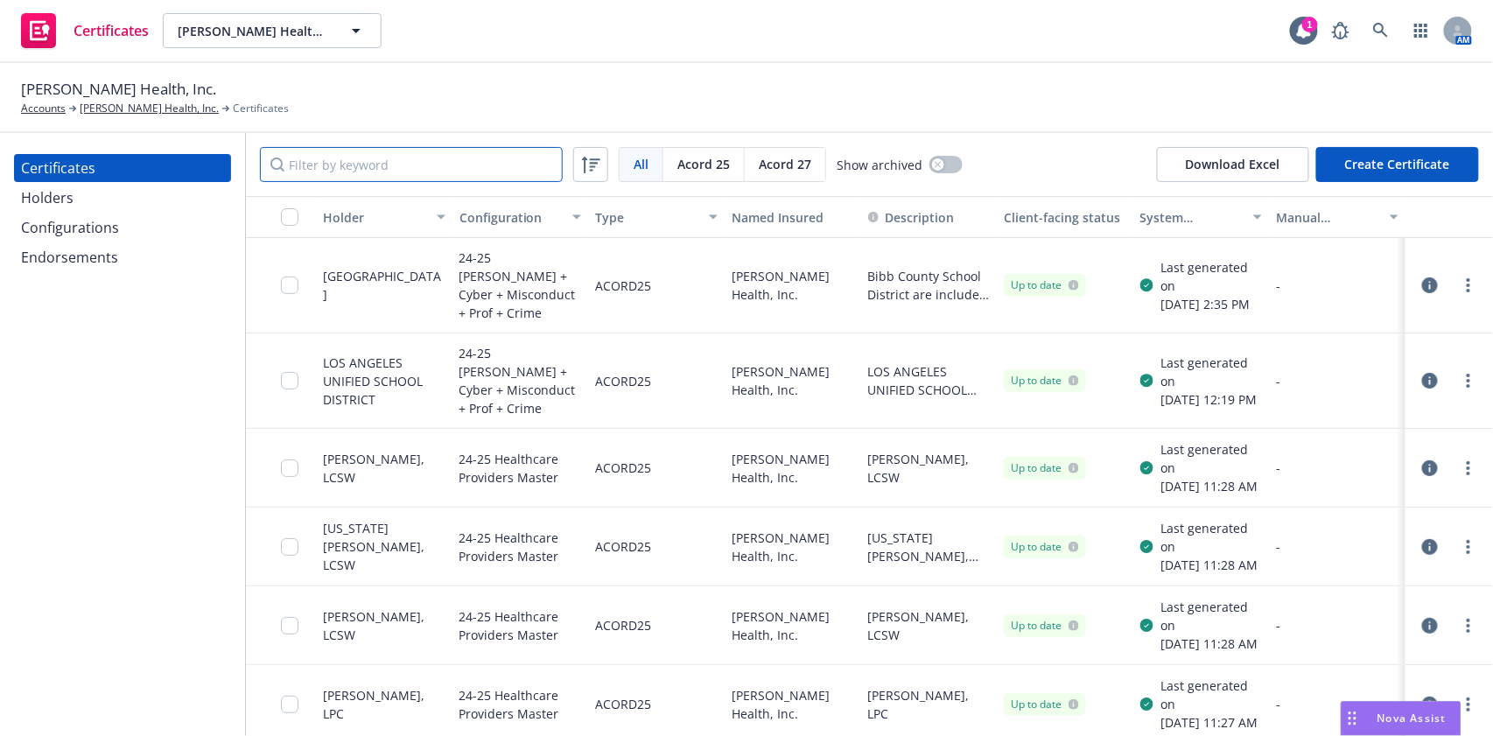
click at [347, 166] on input "Filter by keyword" at bounding box center [411, 164] width 303 height 35
paste input "[PERSON_NAME]"
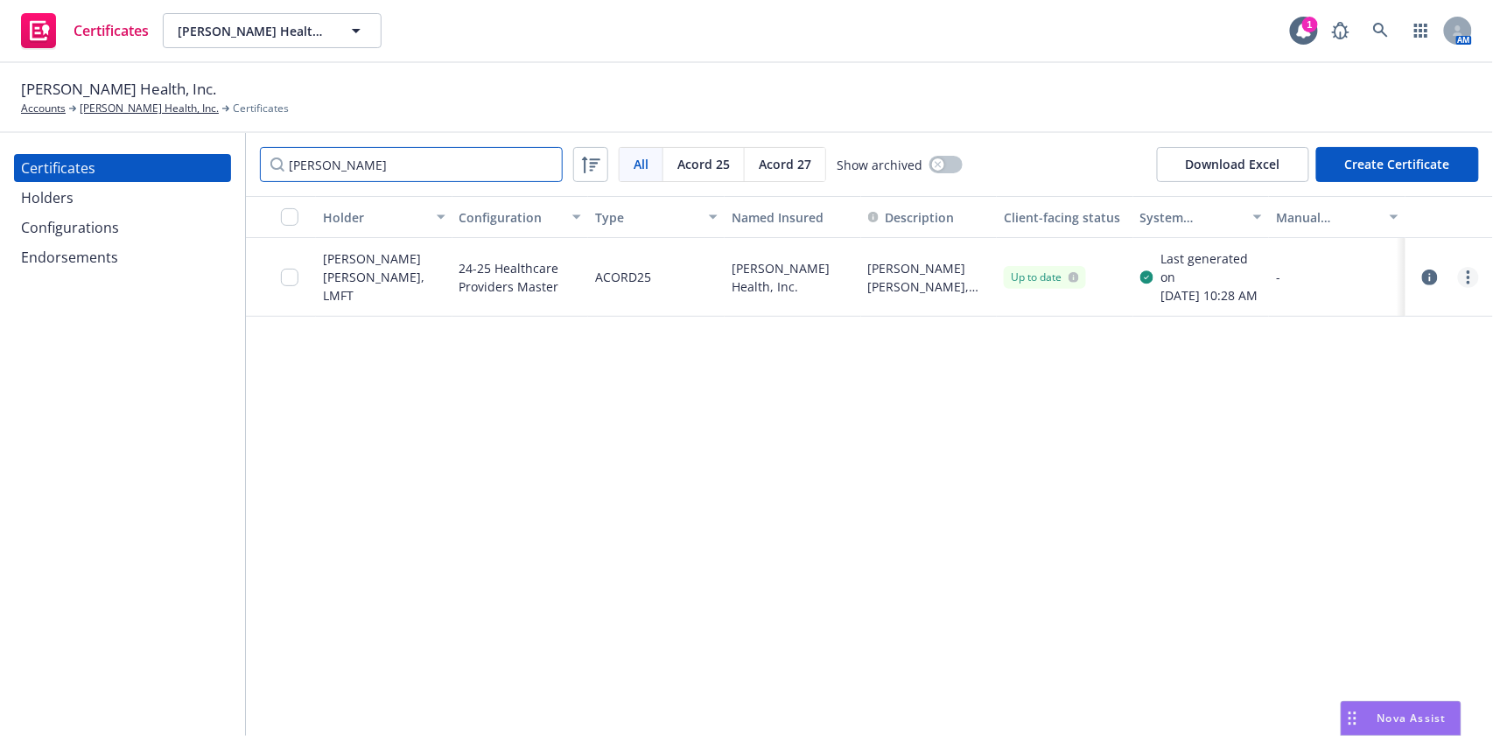
type input "[PERSON_NAME]"
click at [1464, 279] on link "more" at bounding box center [1468, 277] width 21 height 21
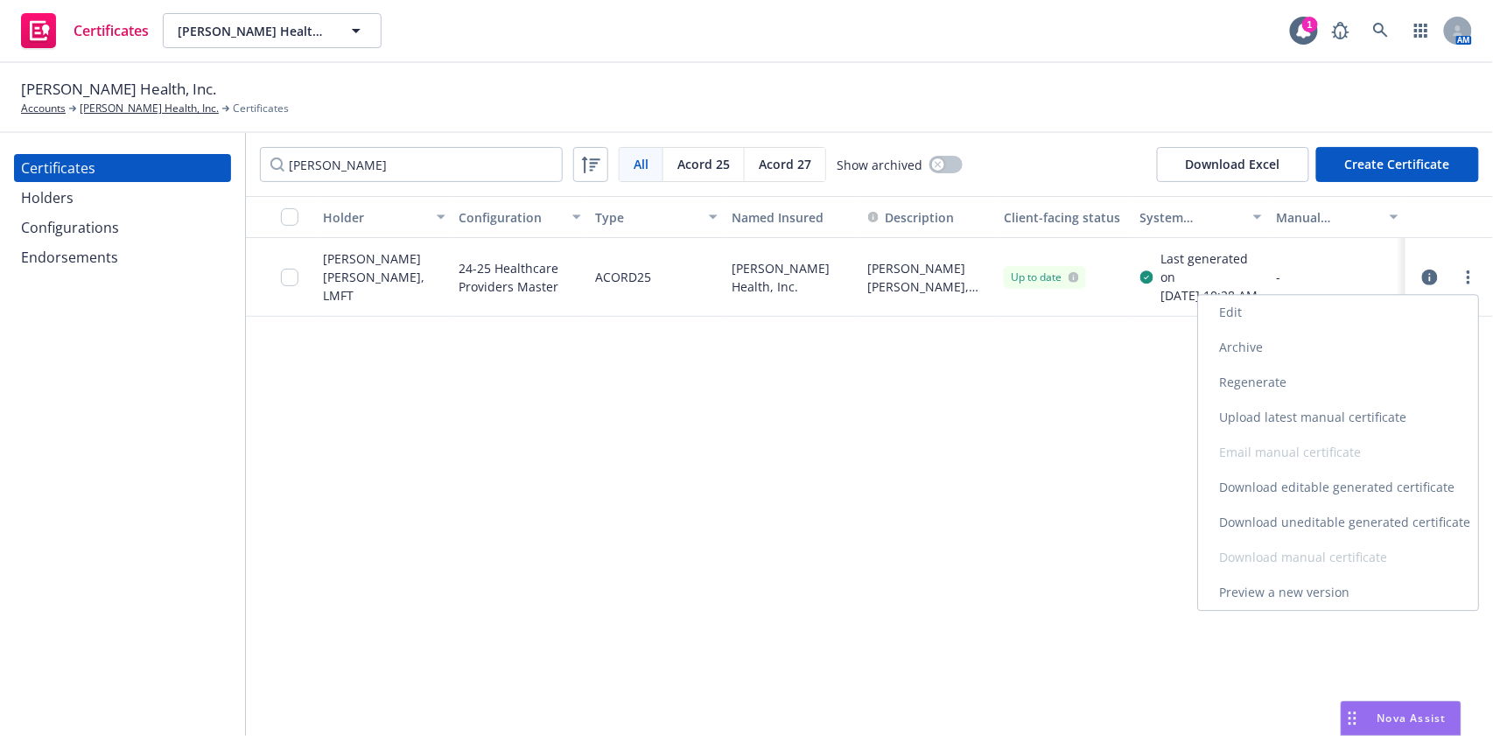
click at [1374, 522] on link "Download uneditable generated certificate" at bounding box center [1338, 522] width 280 height 35
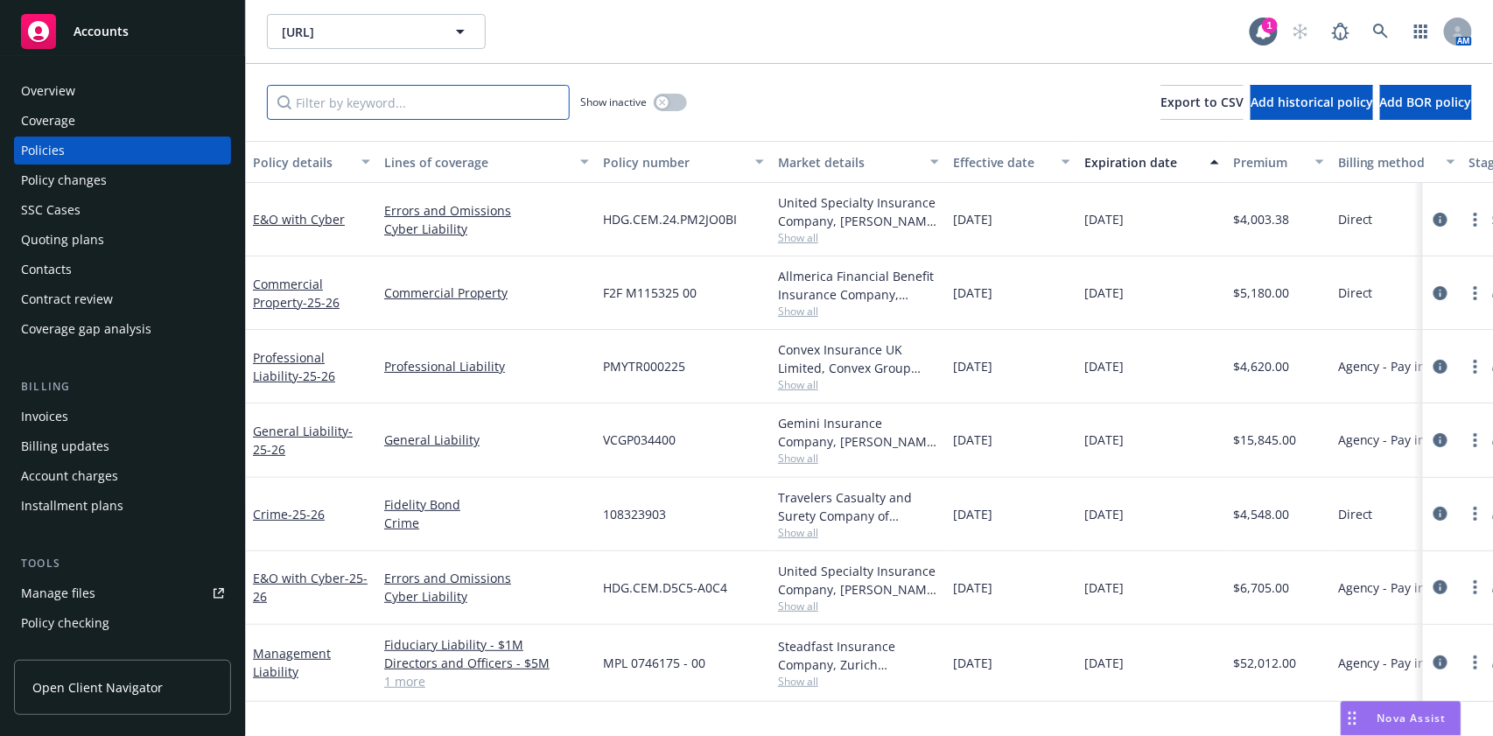
click at [403, 113] on input "Filter by keyword..." at bounding box center [418, 102] width 303 height 35
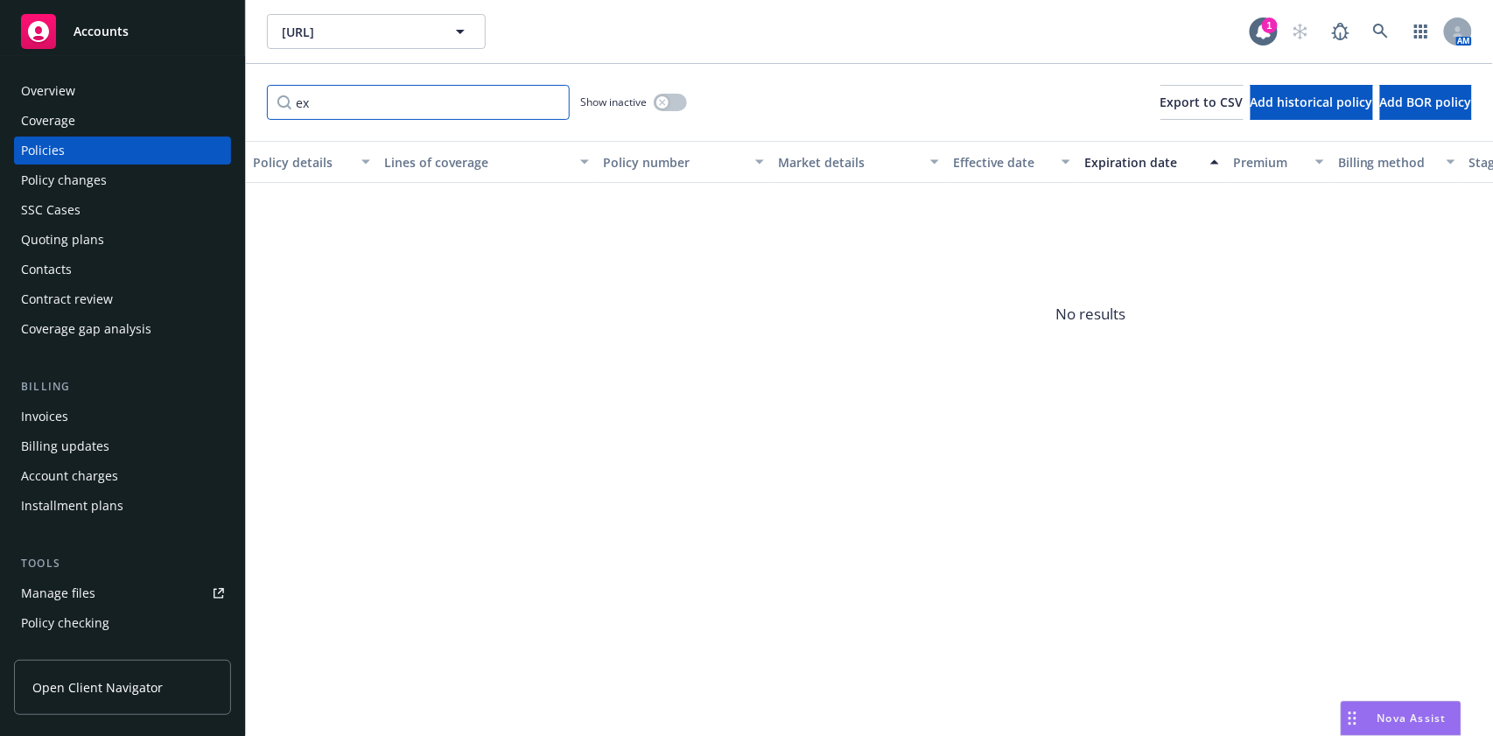
type input "e"
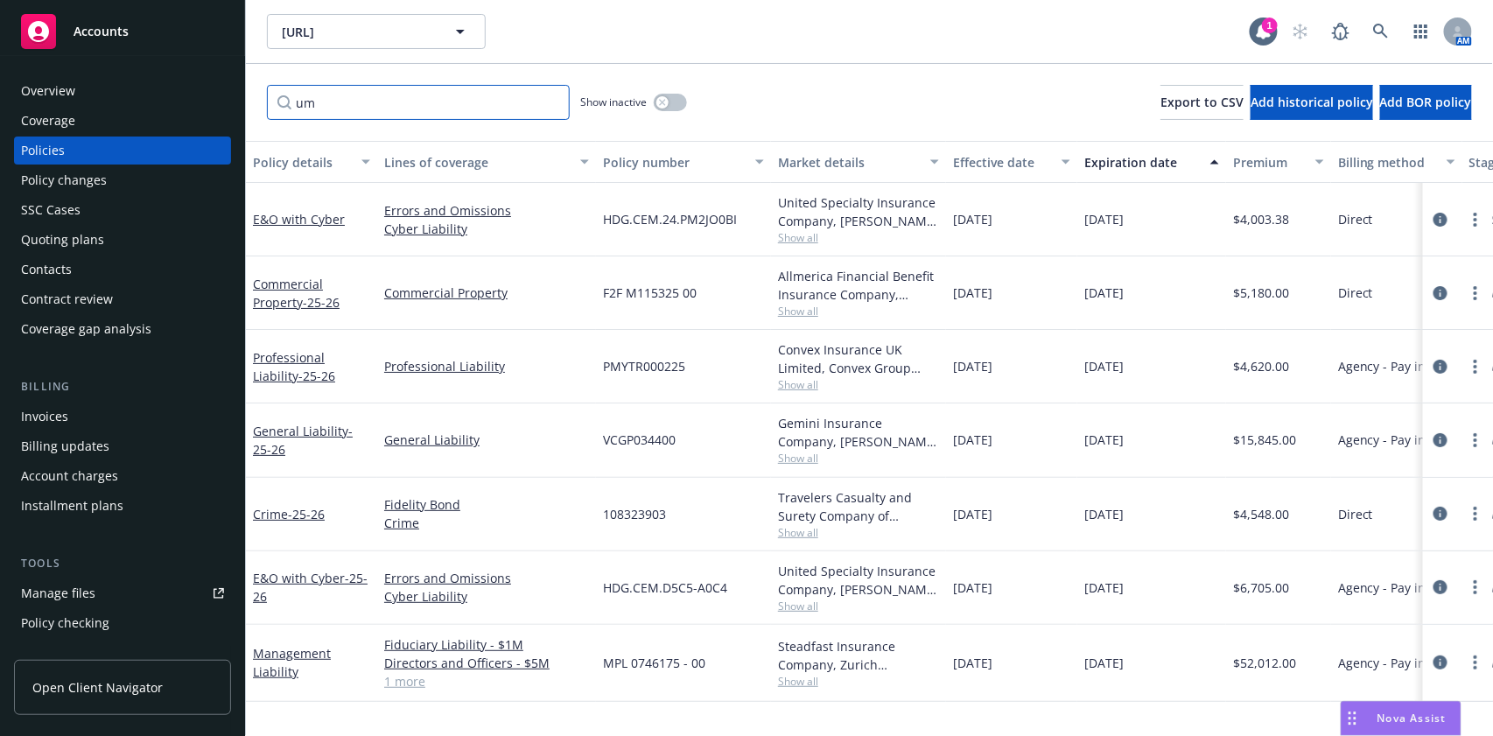
type input "umb"
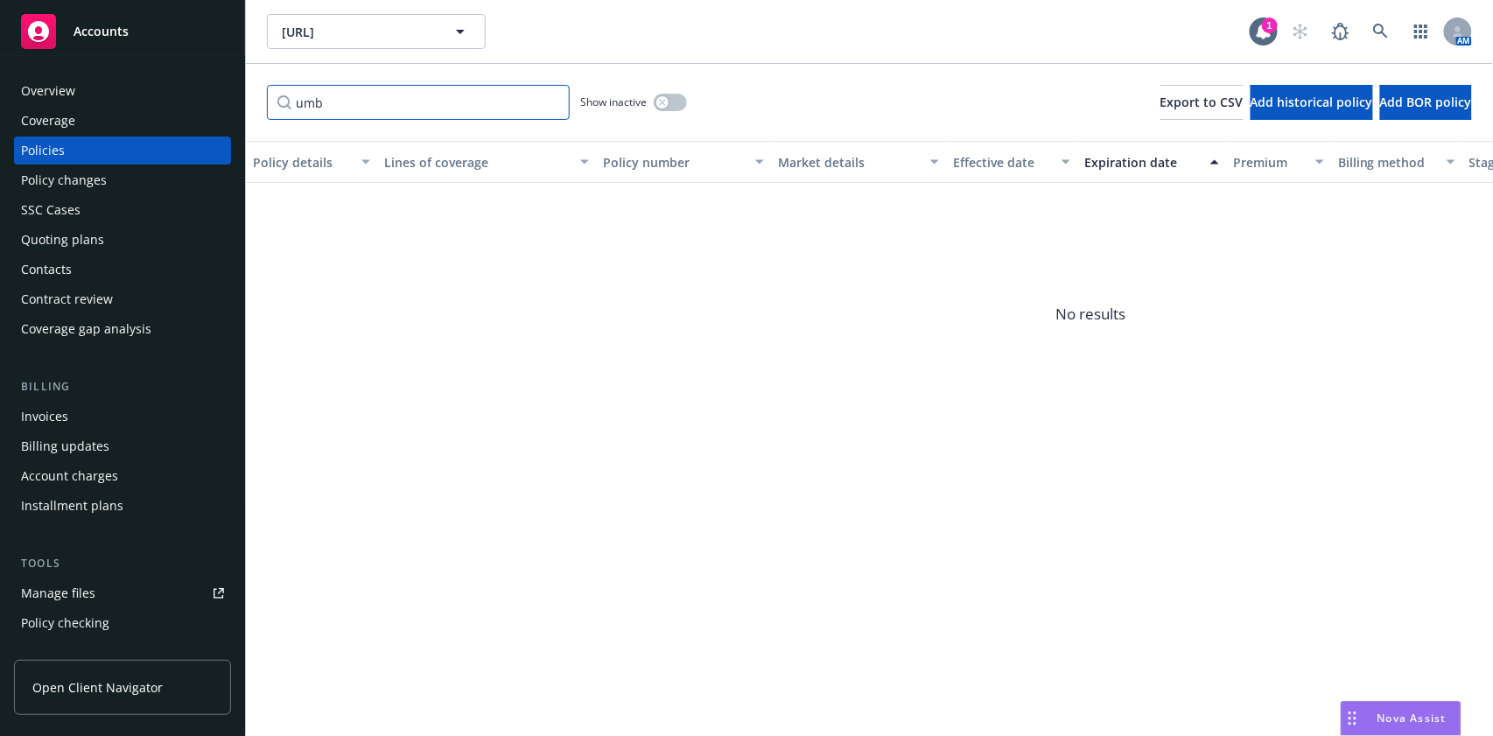
click at [550, 100] on input "umb" at bounding box center [418, 102] width 303 height 35
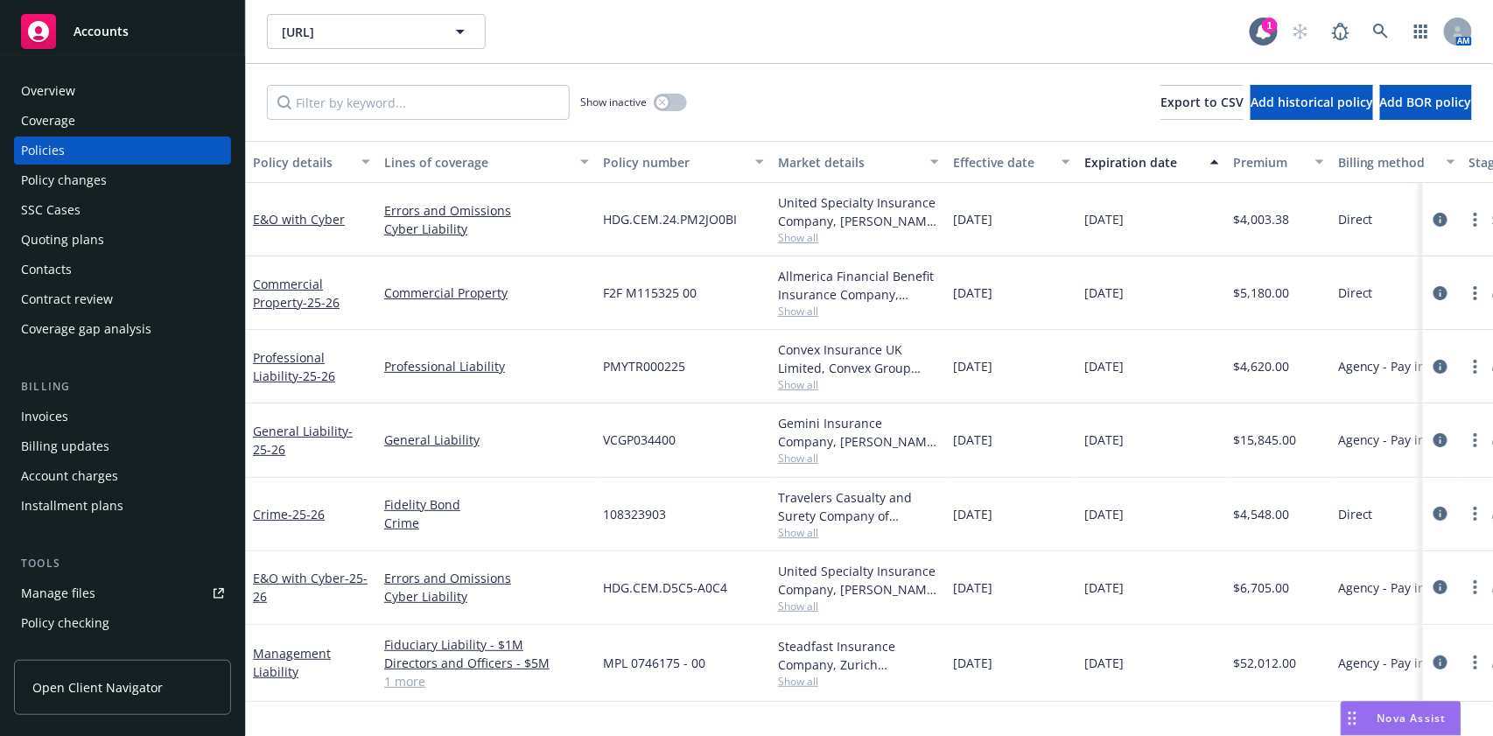
click at [105, 113] on div "Coverage" at bounding box center [122, 121] width 203 height 28
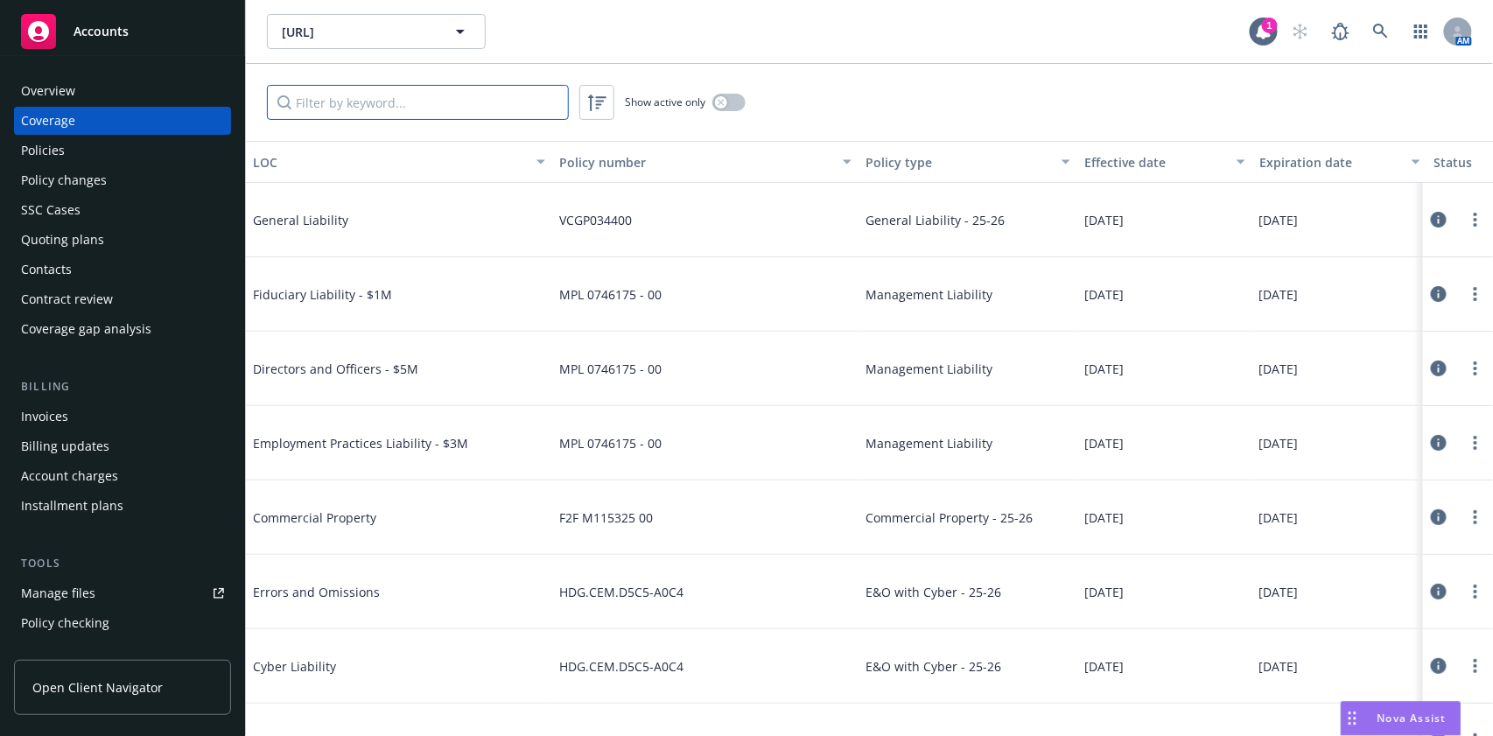
click at [427, 108] on input "Filter by keyword..." at bounding box center [418, 102] width 302 height 35
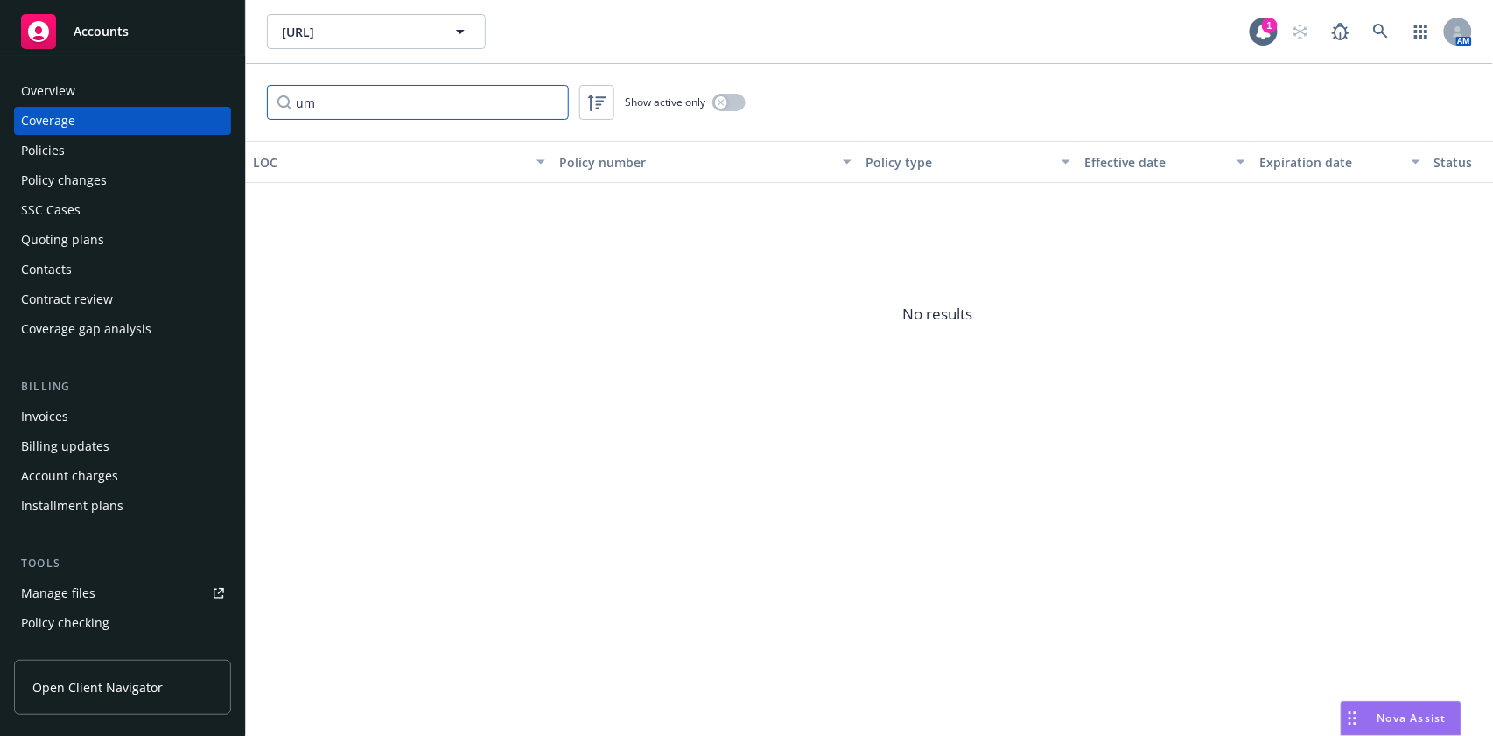
type input "u"
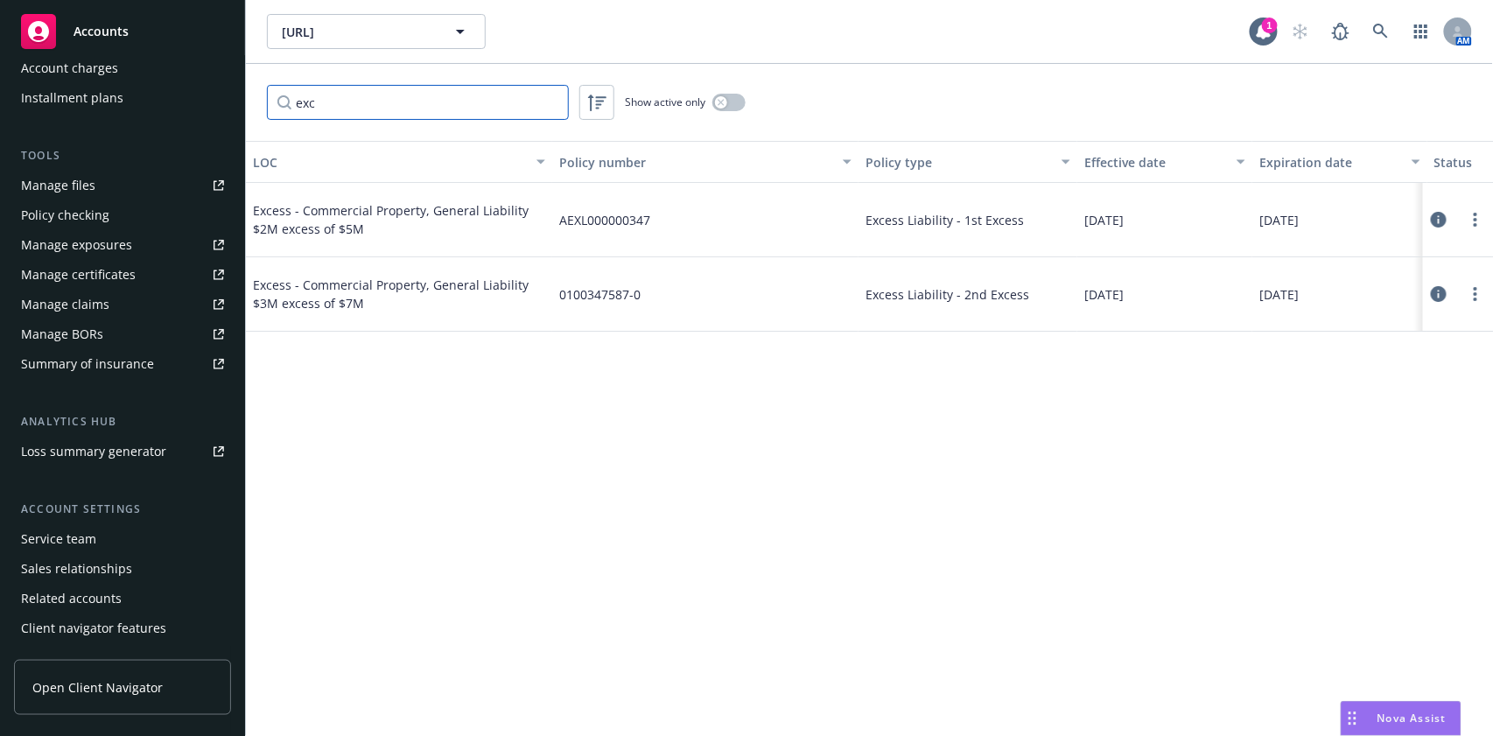
scroll to position [433, 0]
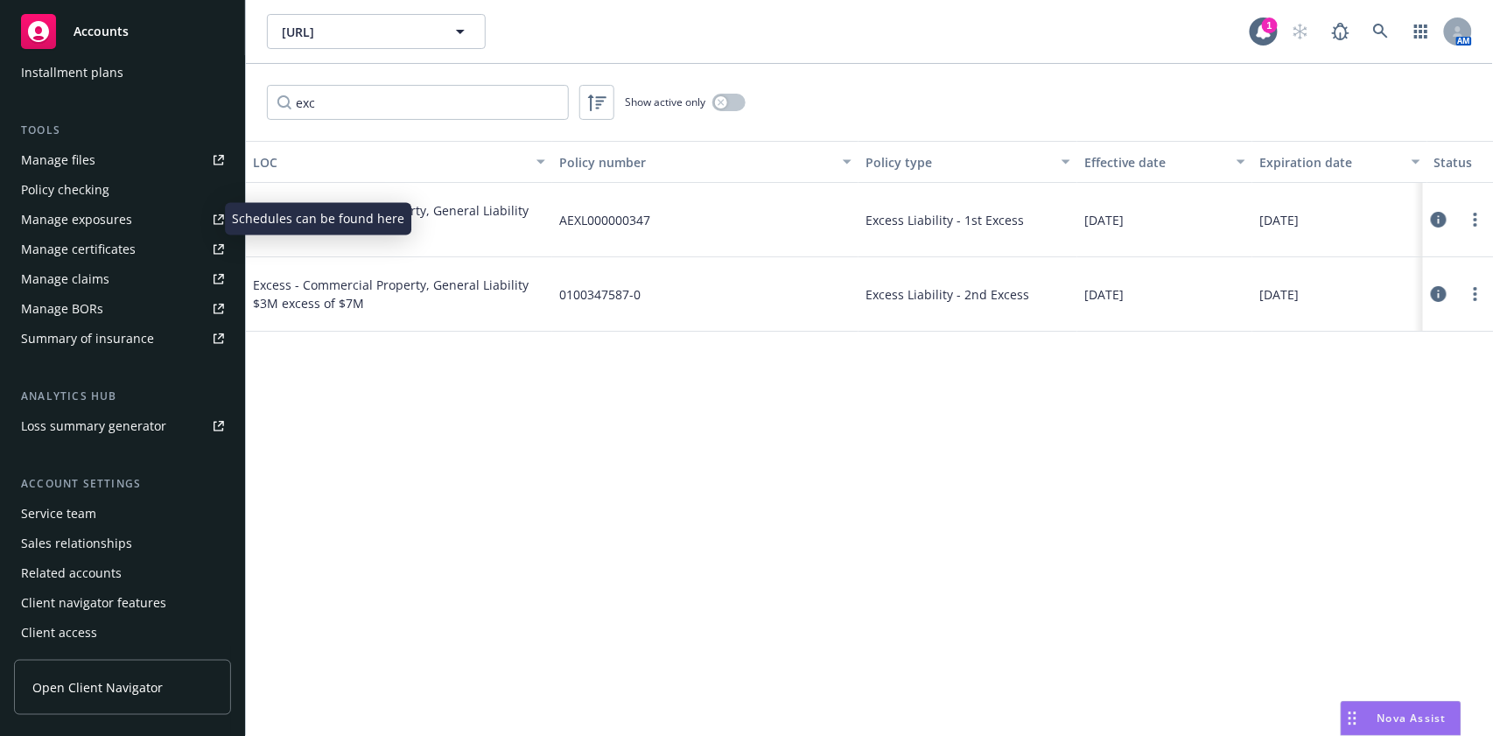
click at [89, 218] on div "Manage exposures" at bounding box center [76, 220] width 111 height 28
click at [1271, 28] on div "1" at bounding box center [1270, 26] width 16 height 16
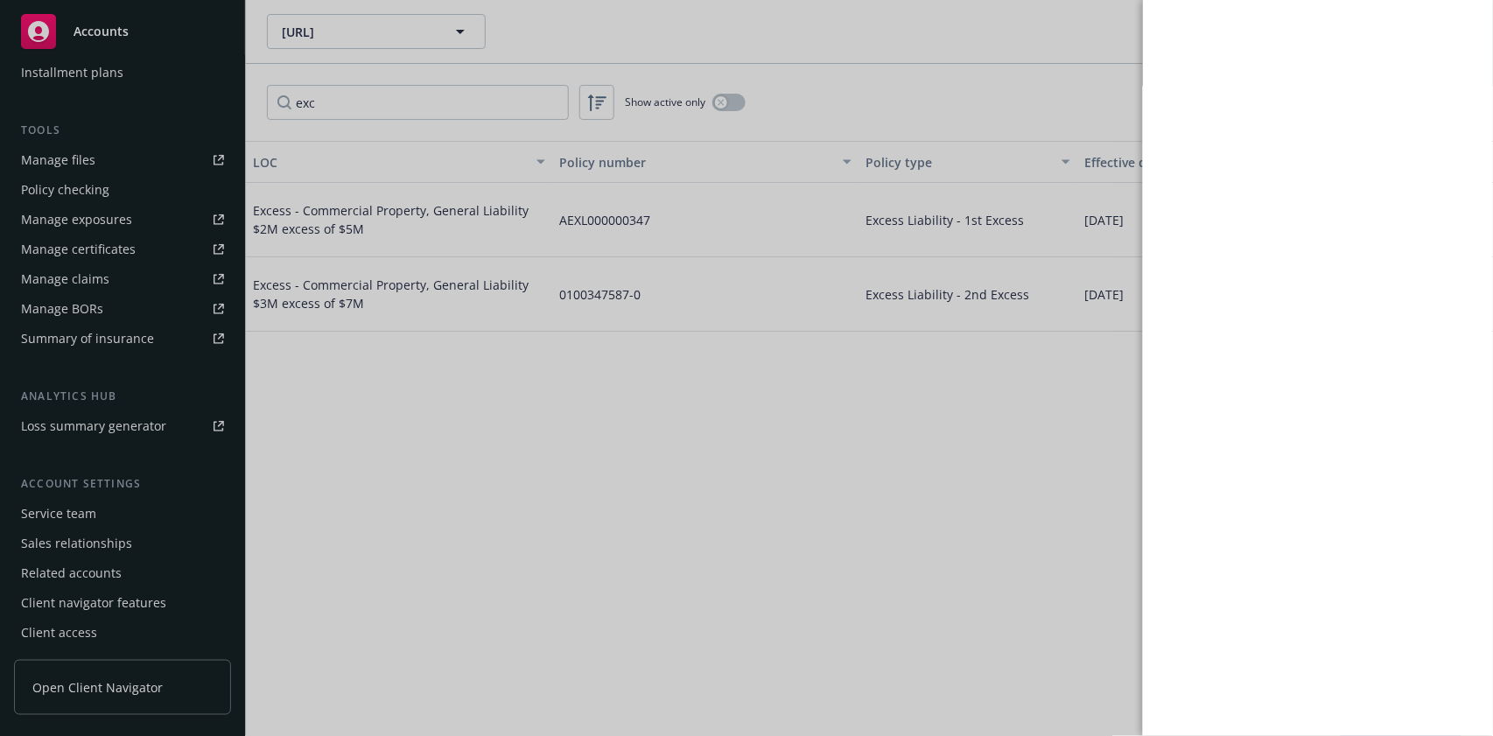
click at [1081, 39] on div at bounding box center [746, 368] width 1493 height 736
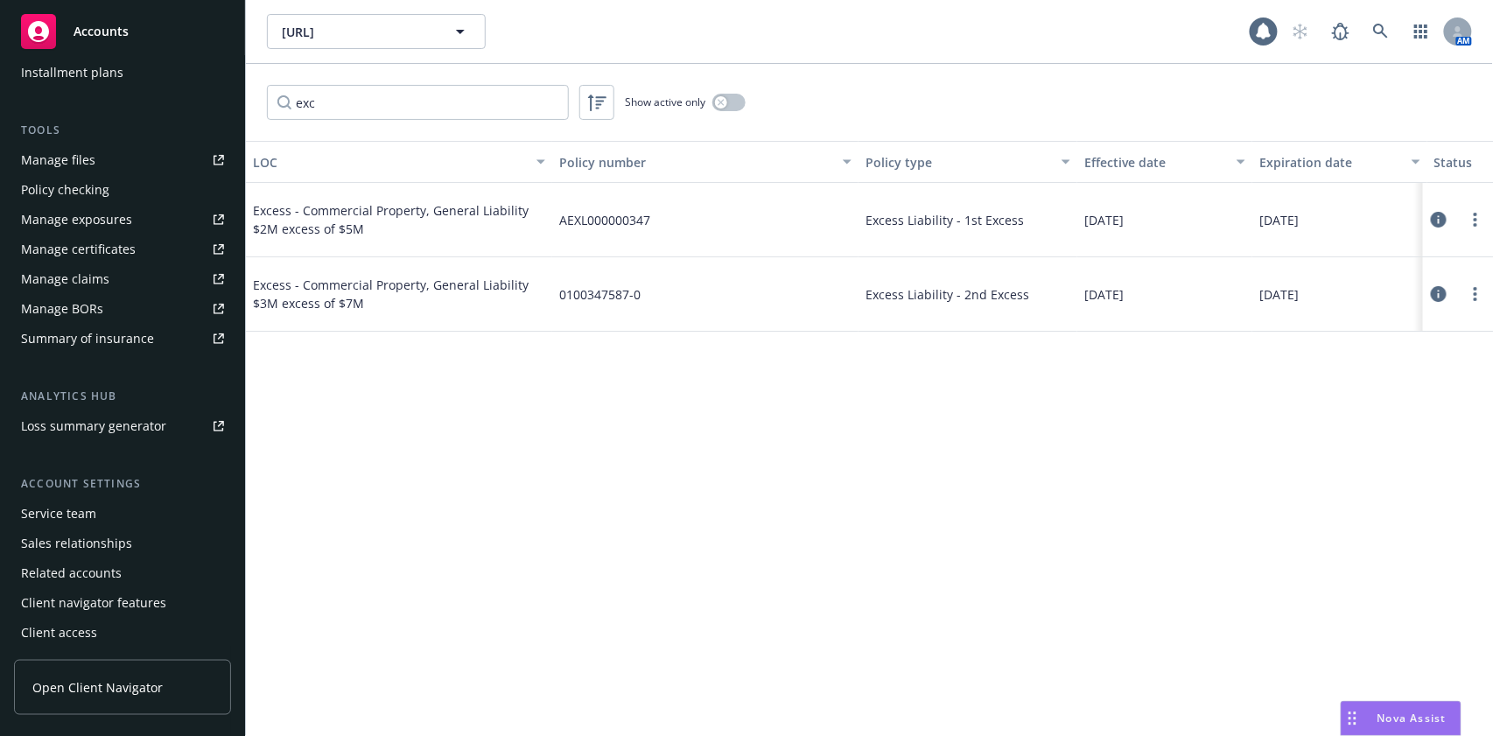
click at [74, 245] on div "Manage certificates" at bounding box center [78, 249] width 115 height 28
click at [444, 89] on input "exc" at bounding box center [418, 102] width 302 height 35
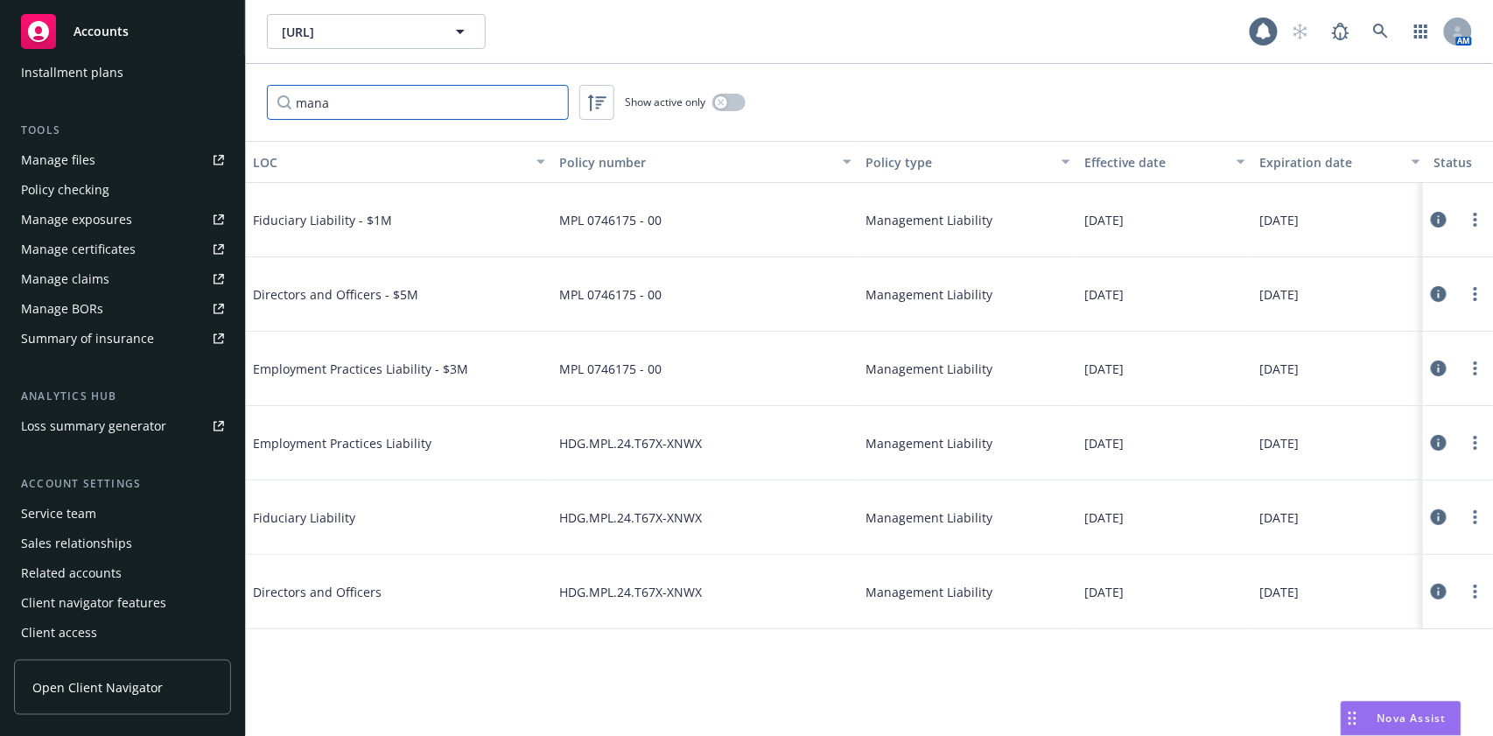
type input "mana"
click at [1442, 213] on icon at bounding box center [1439, 220] width 16 height 16
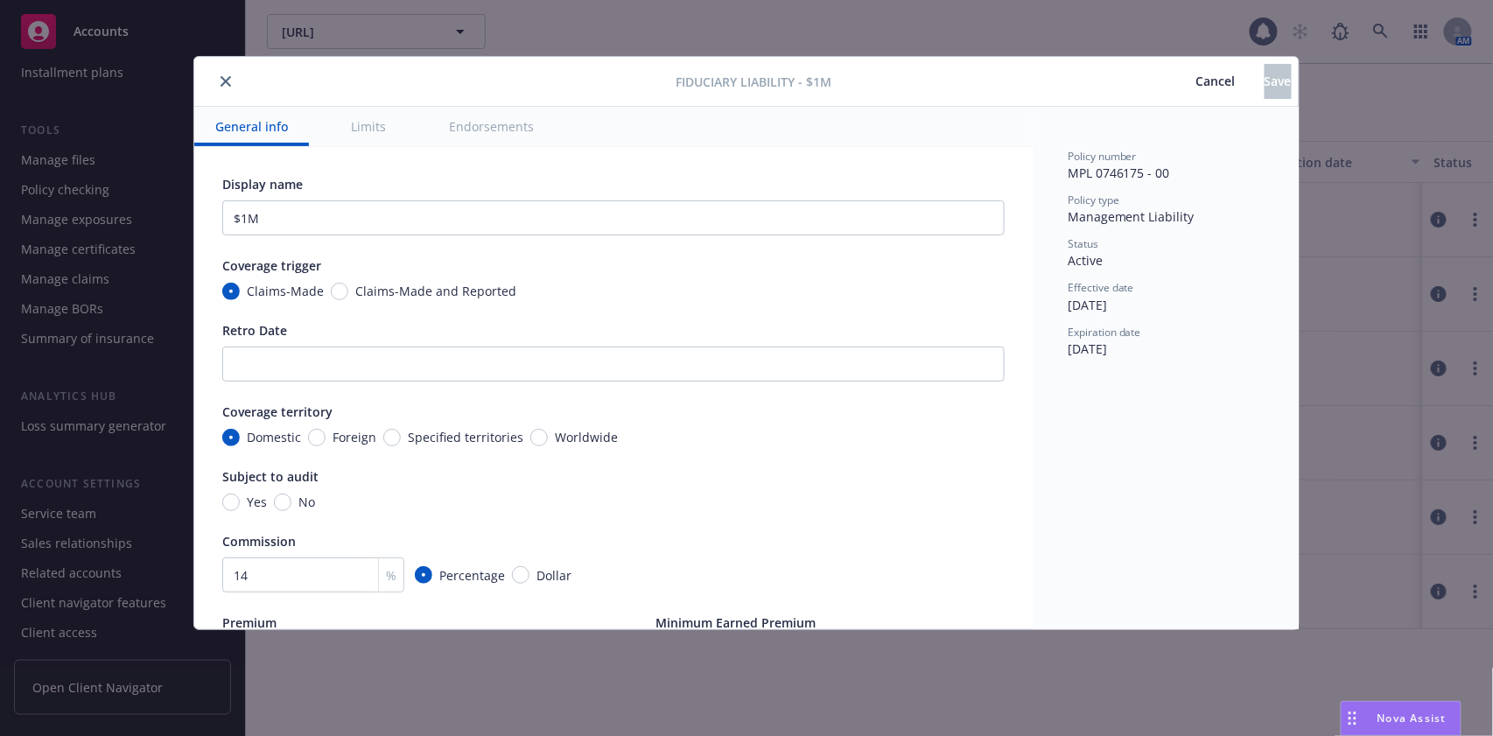
click at [1196, 88] on span "Cancel" at bounding box center [1215, 81] width 39 height 17
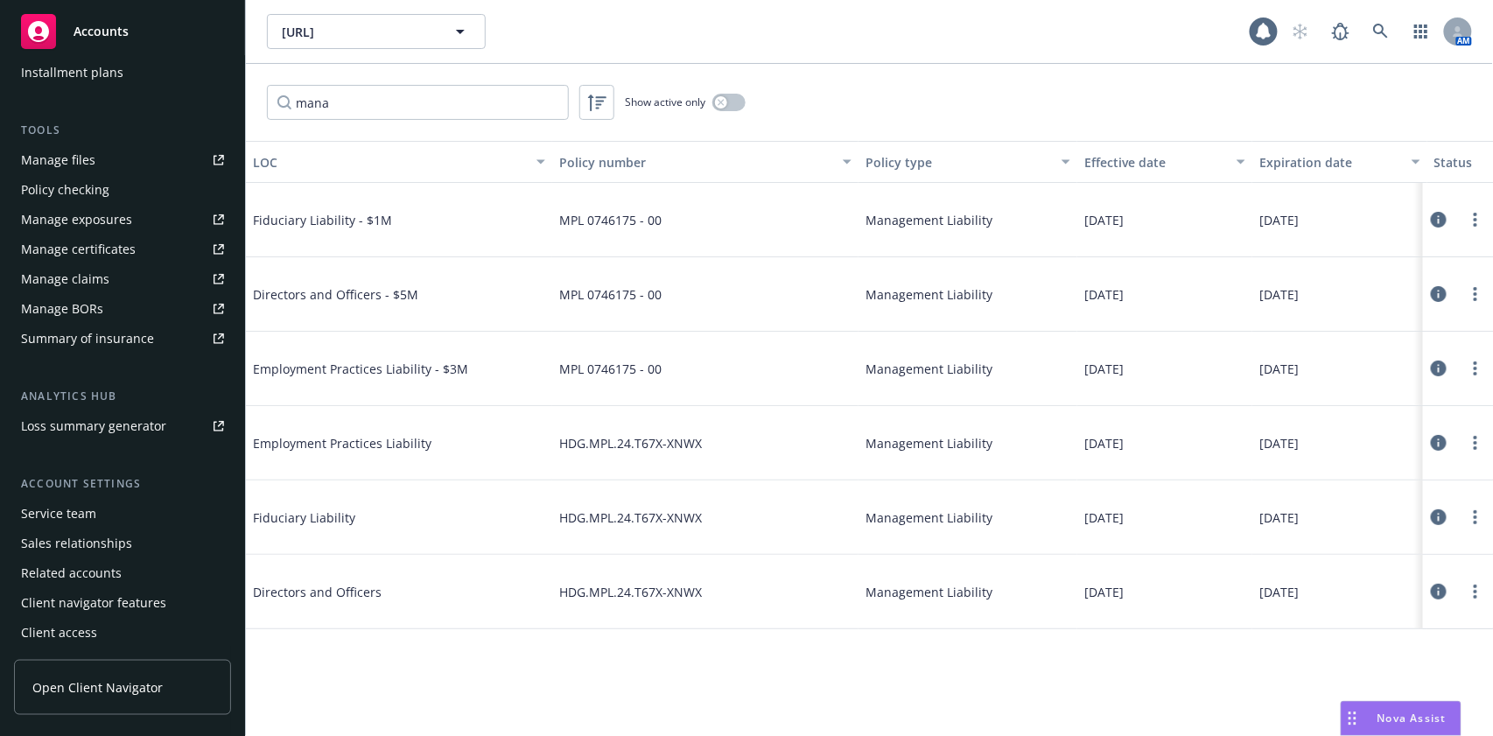
click at [707, 101] on div "Show active only" at bounding box center [685, 103] width 121 height 18
click at [719, 102] on icon "button" at bounding box center [721, 102] width 7 height 7
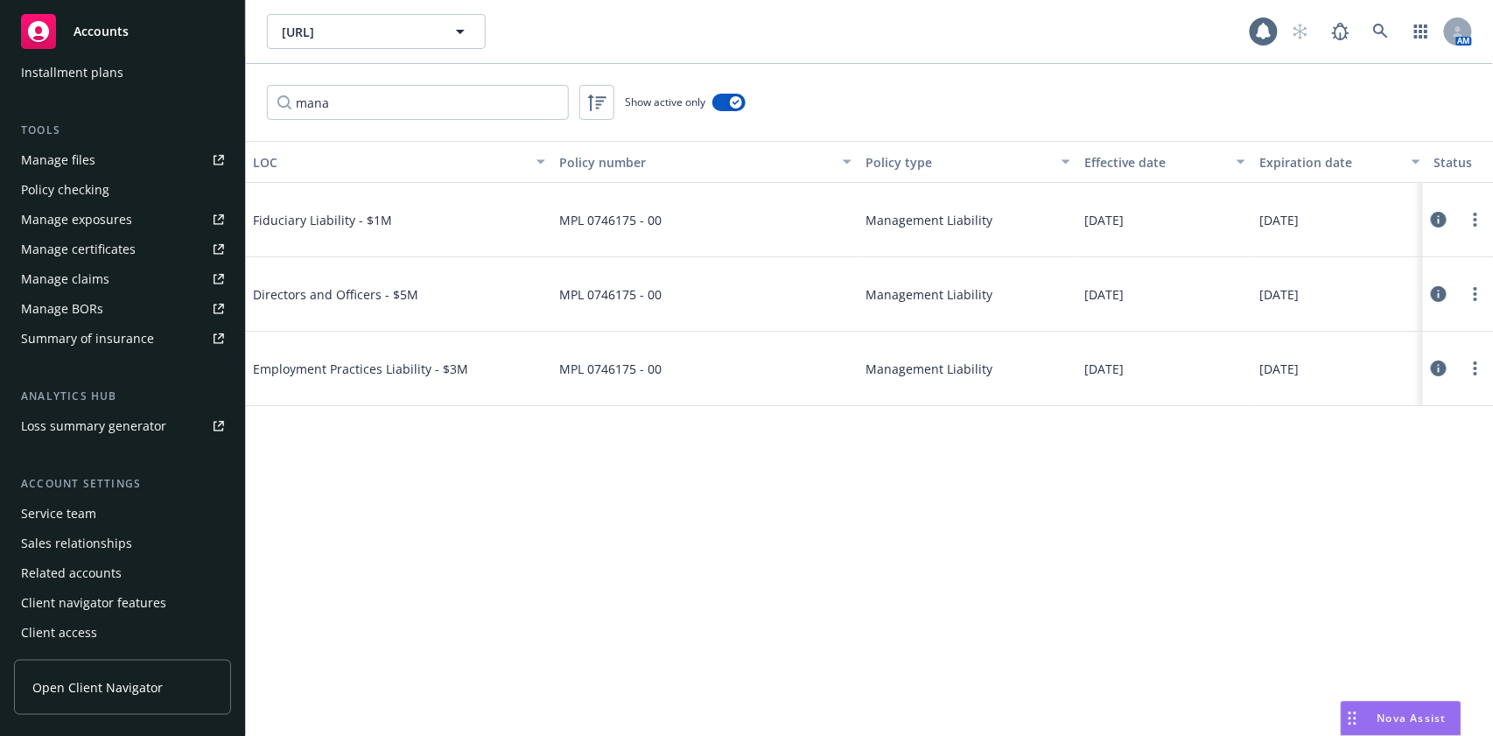
click at [1433, 224] on icon at bounding box center [1439, 220] width 16 height 16
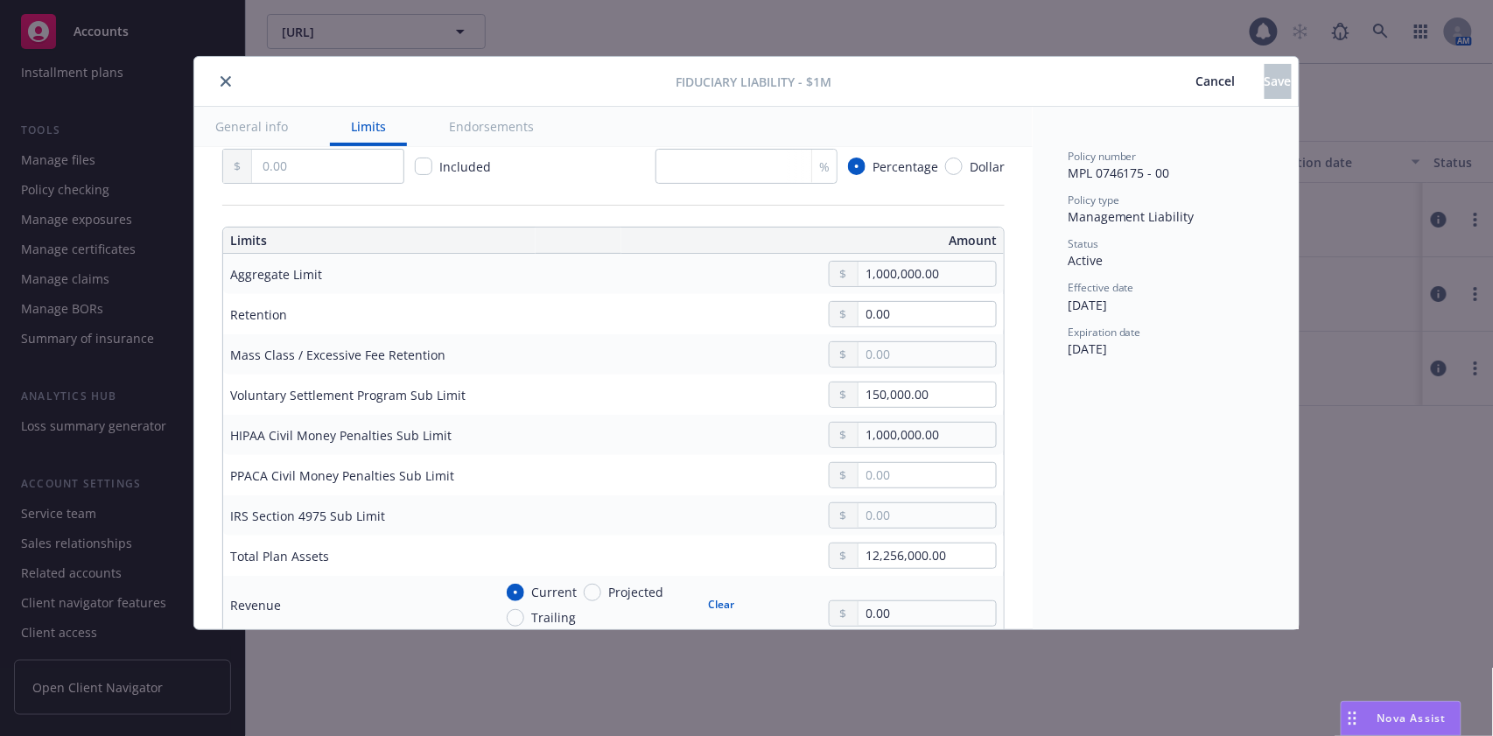
scroll to position [466, 0]
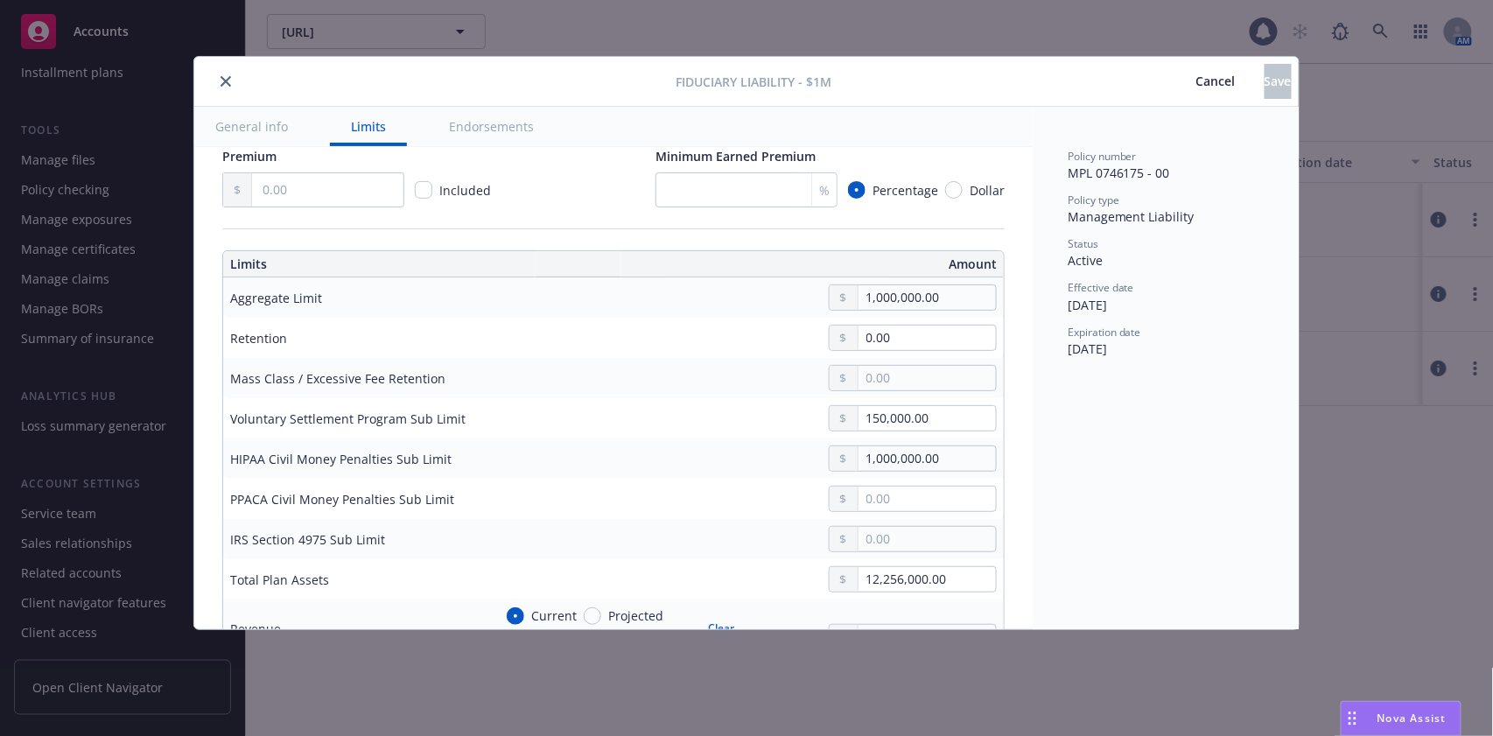
click at [235, 75] on button "close" at bounding box center [225, 81] width 21 height 21
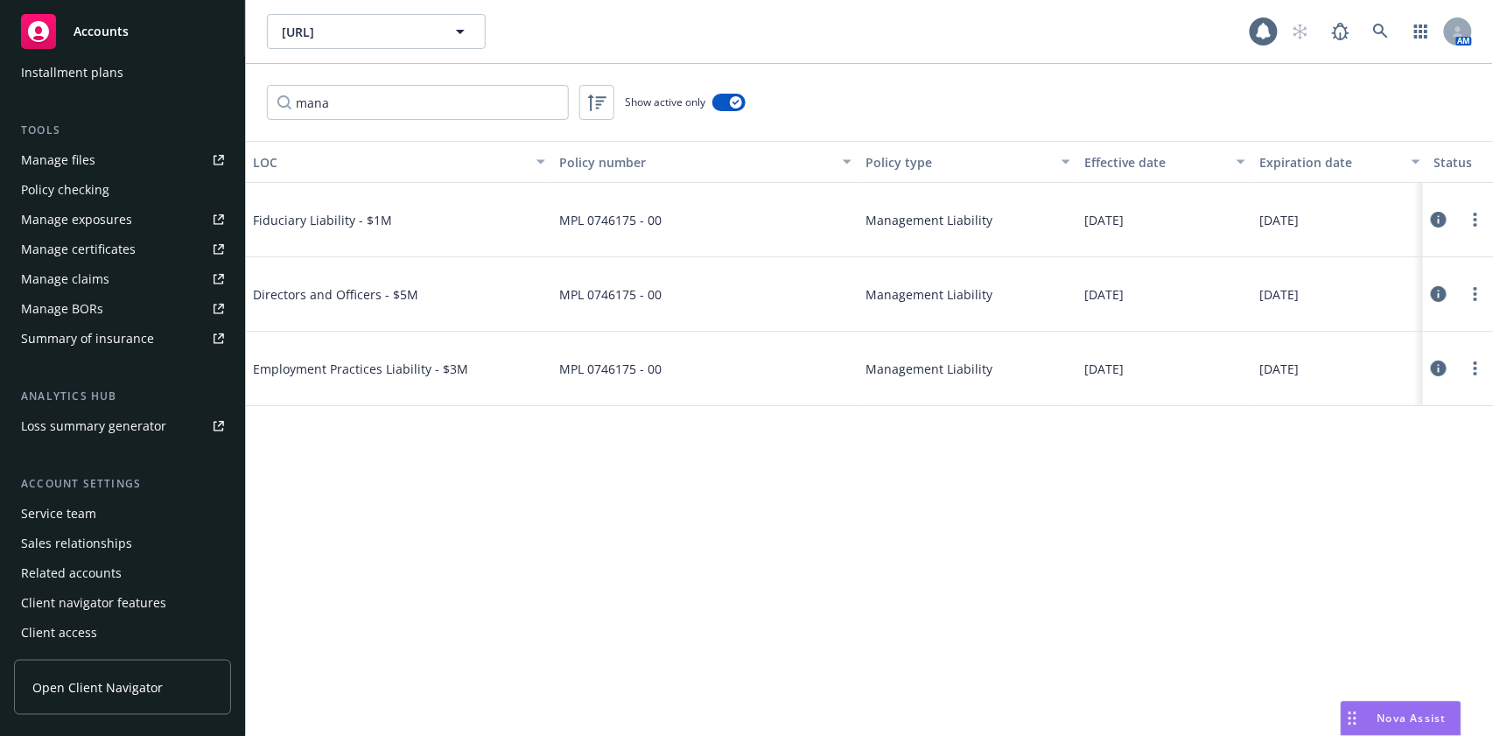
click at [1444, 290] on icon at bounding box center [1439, 294] width 16 height 16
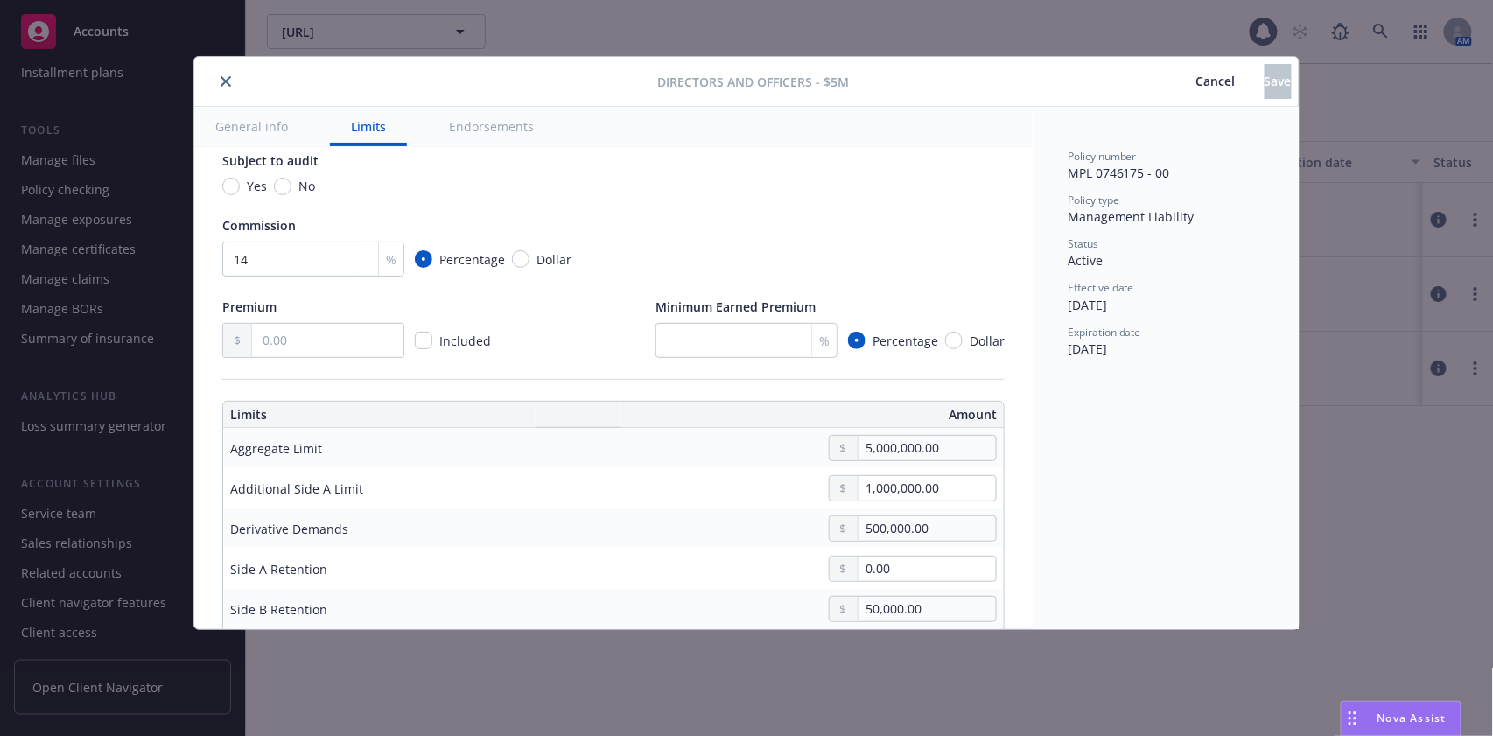
scroll to position [466, 0]
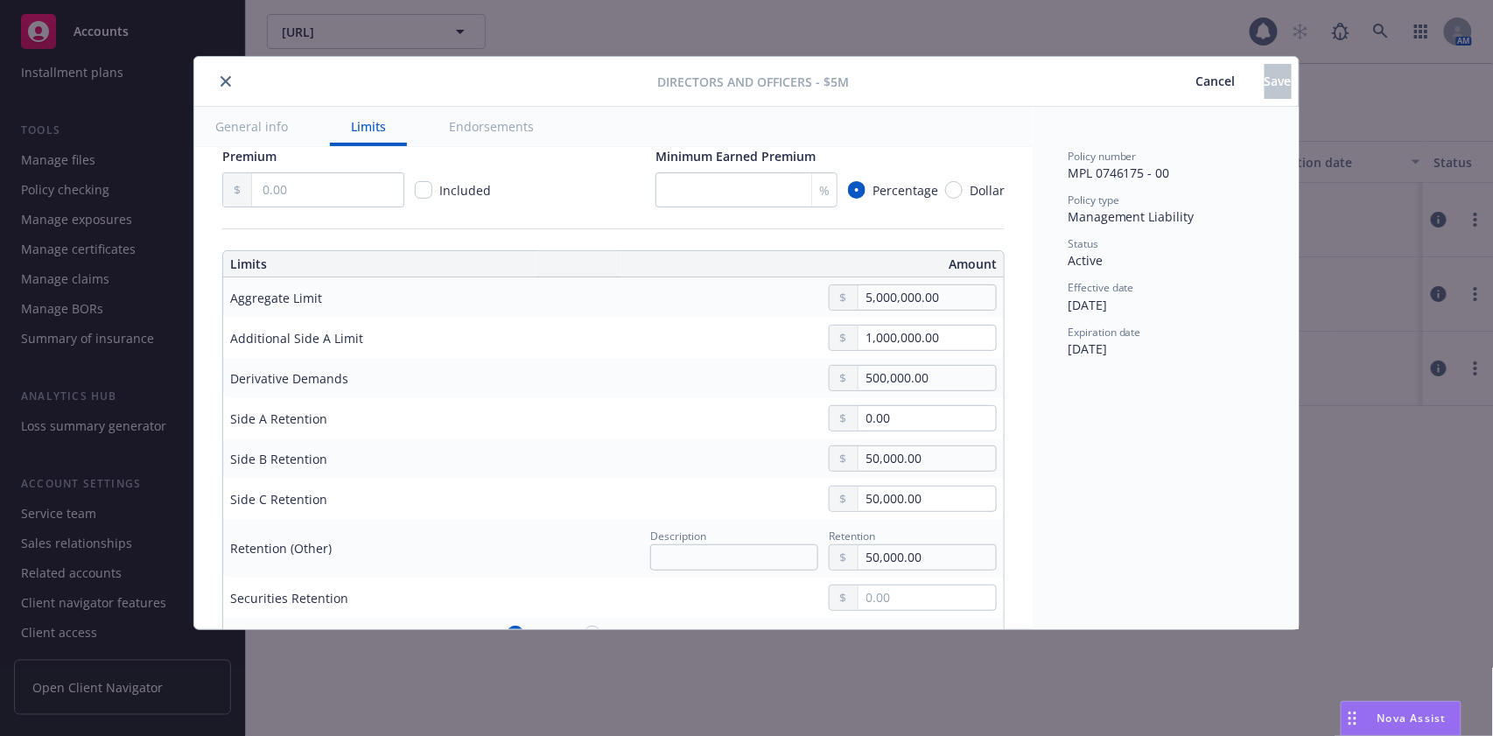
click at [224, 85] on icon "close" at bounding box center [226, 81] width 11 height 11
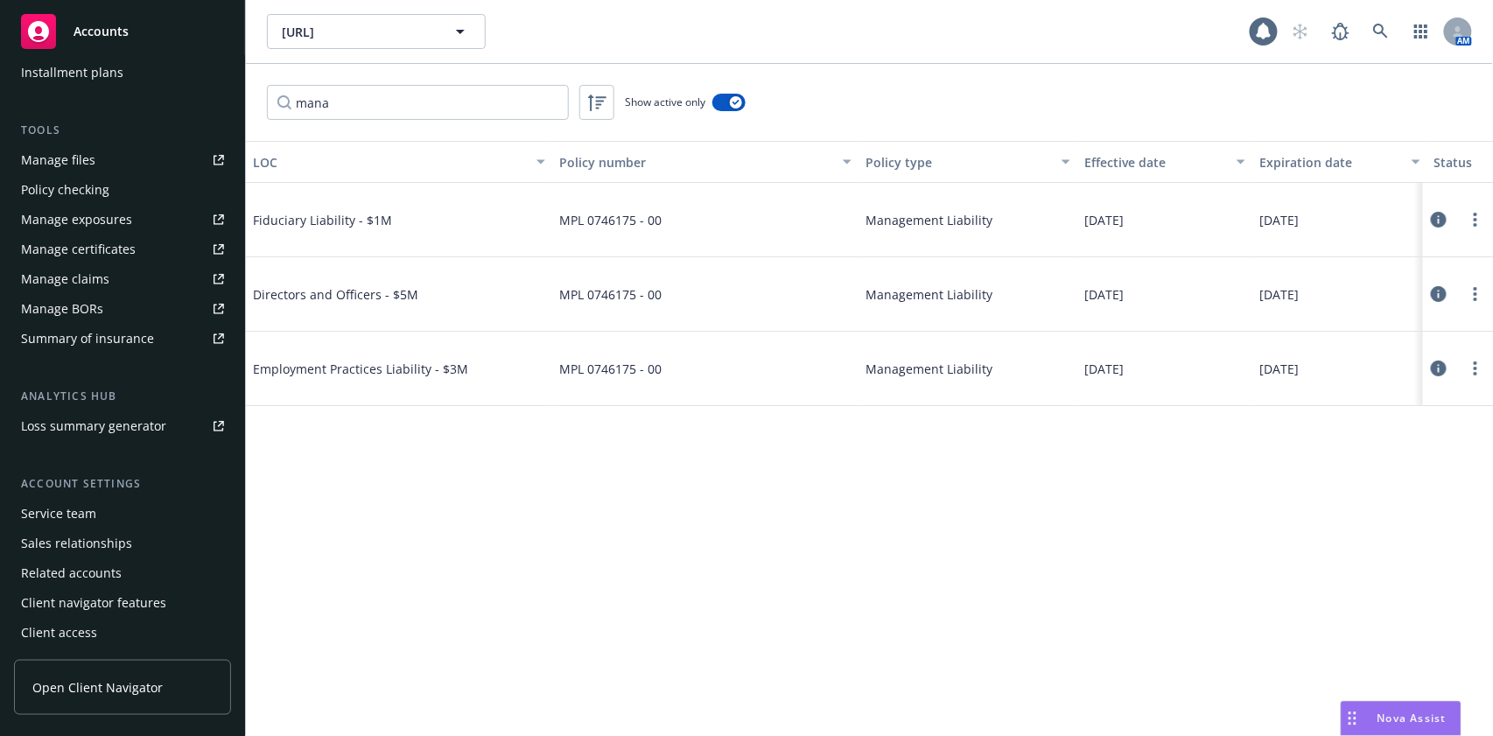
click at [1442, 363] on icon at bounding box center [1439, 369] width 16 height 16
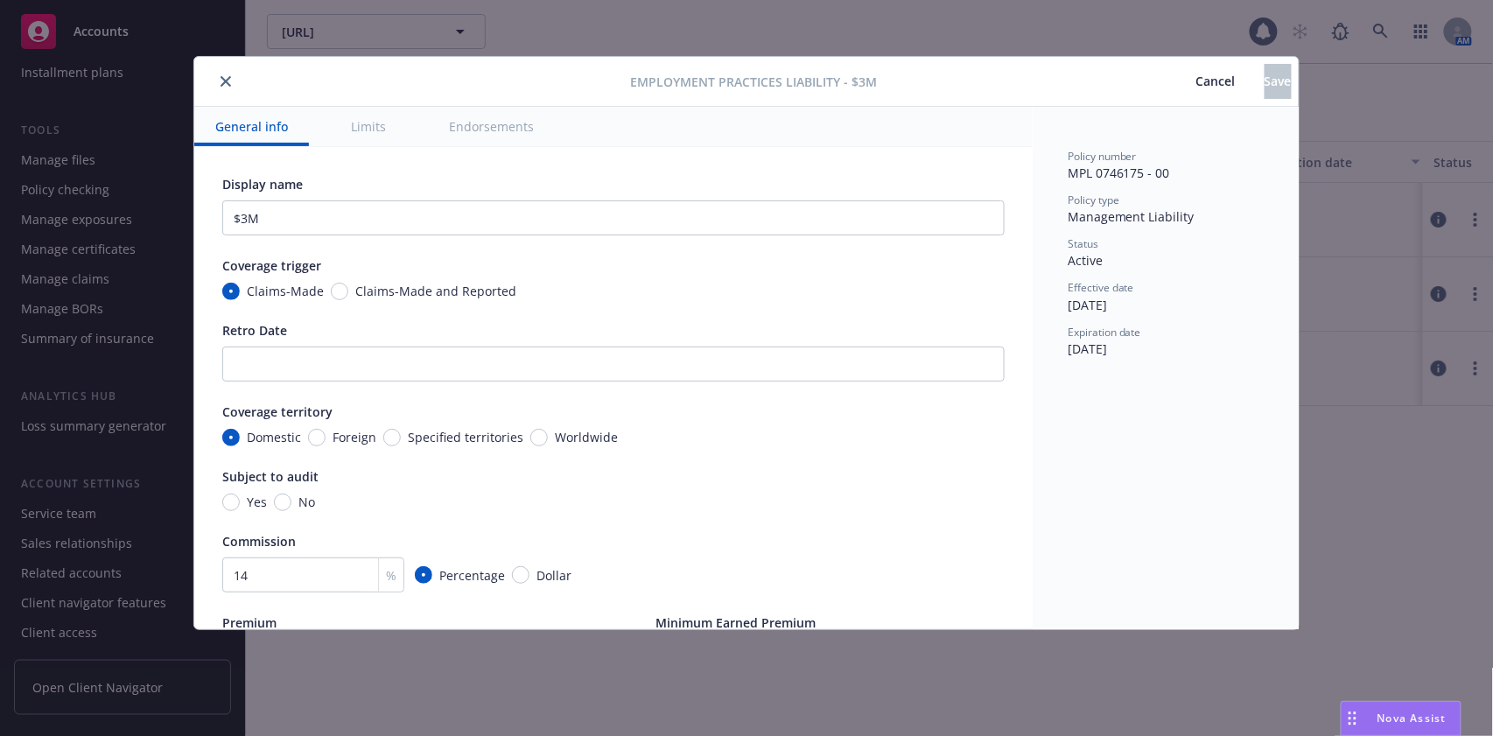
type textarea "x"
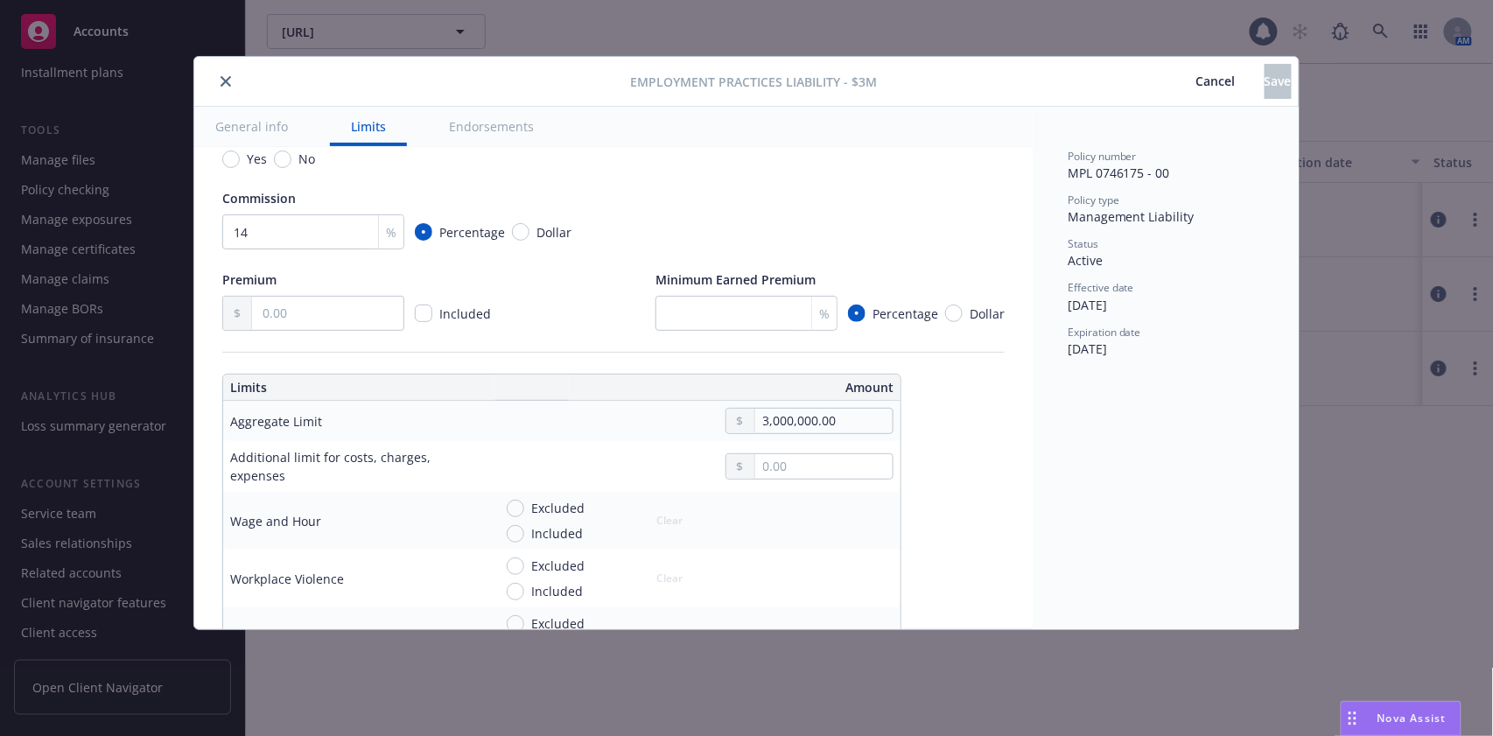
scroll to position [466, 0]
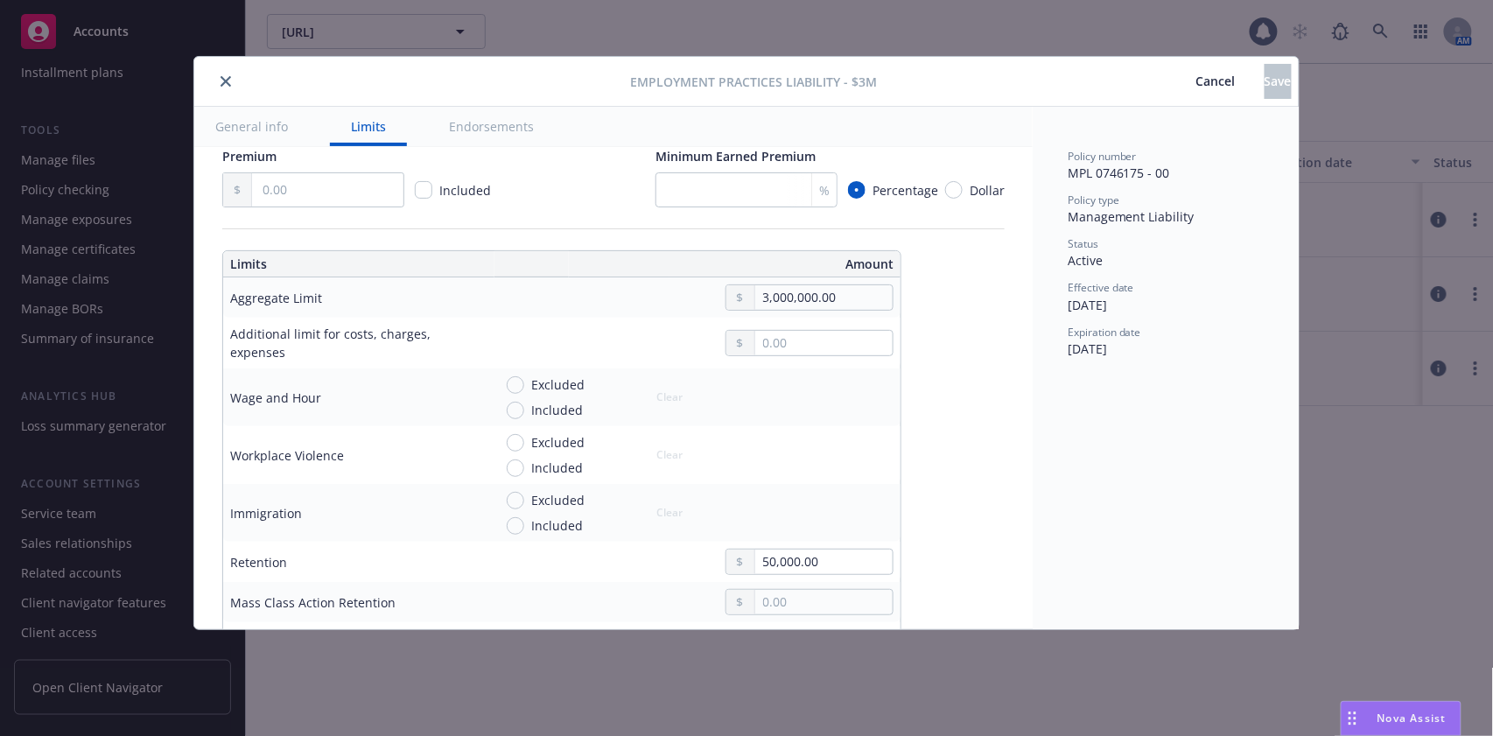
click at [229, 80] on icon "close" at bounding box center [226, 81] width 11 height 11
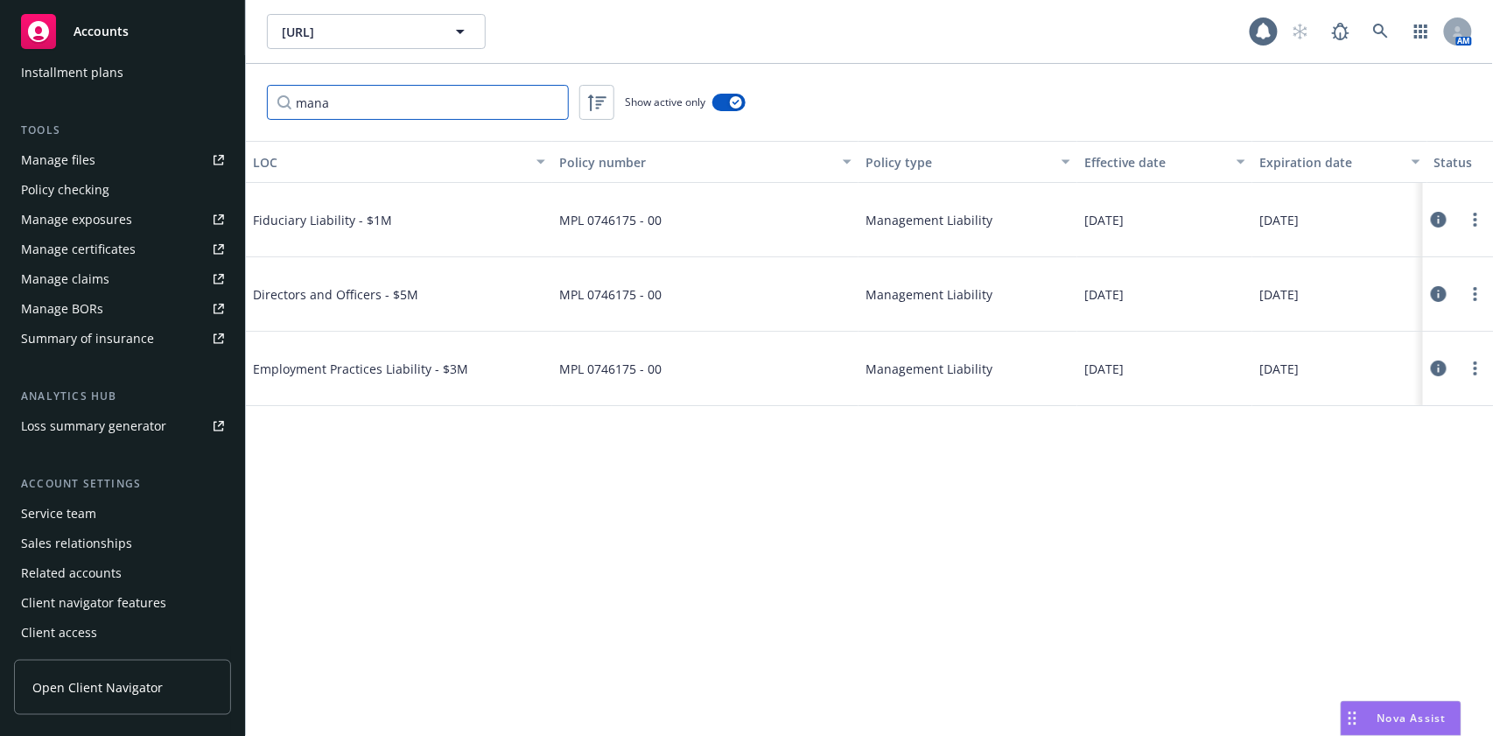
click at [416, 107] on input "mana" at bounding box center [418, 102] width 302 height 35
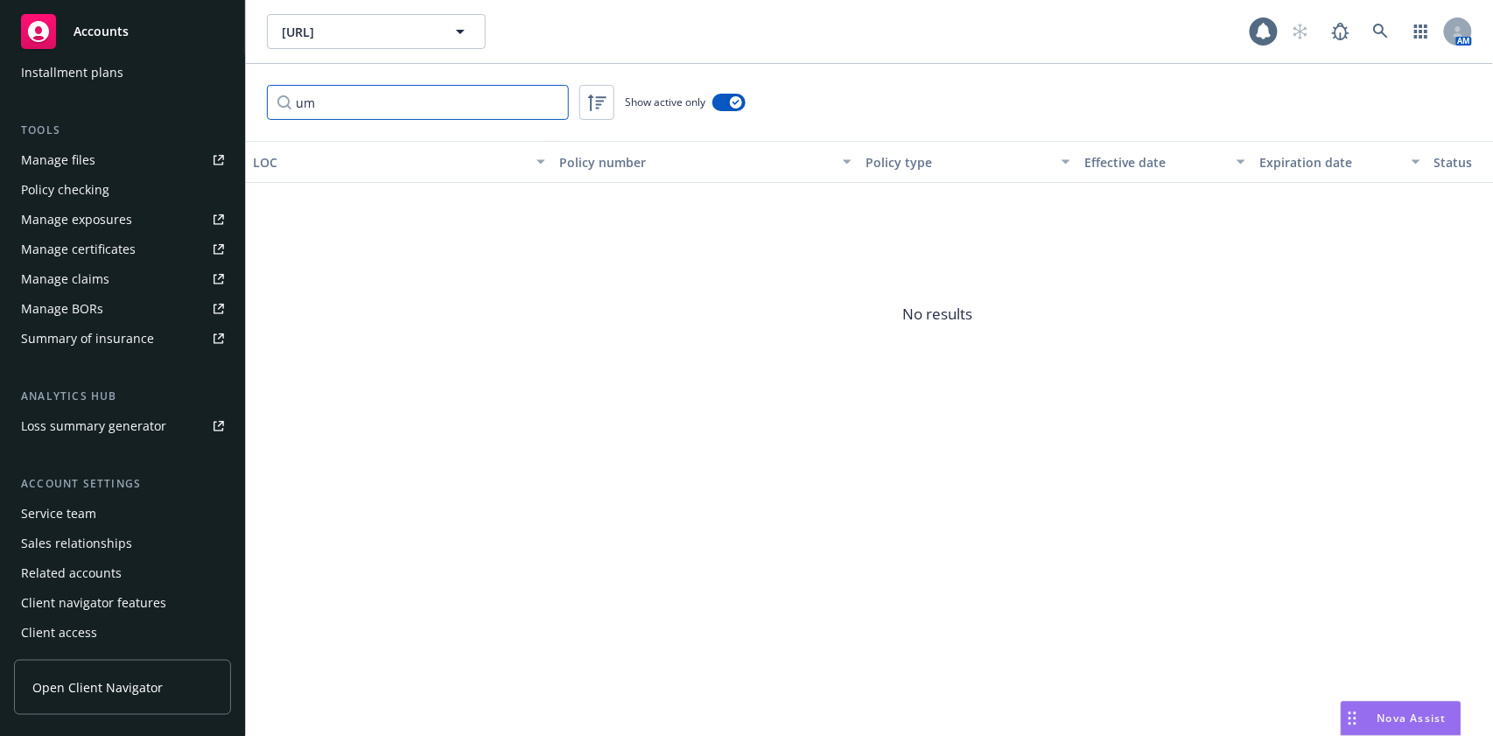
type input "u"
type input "e"
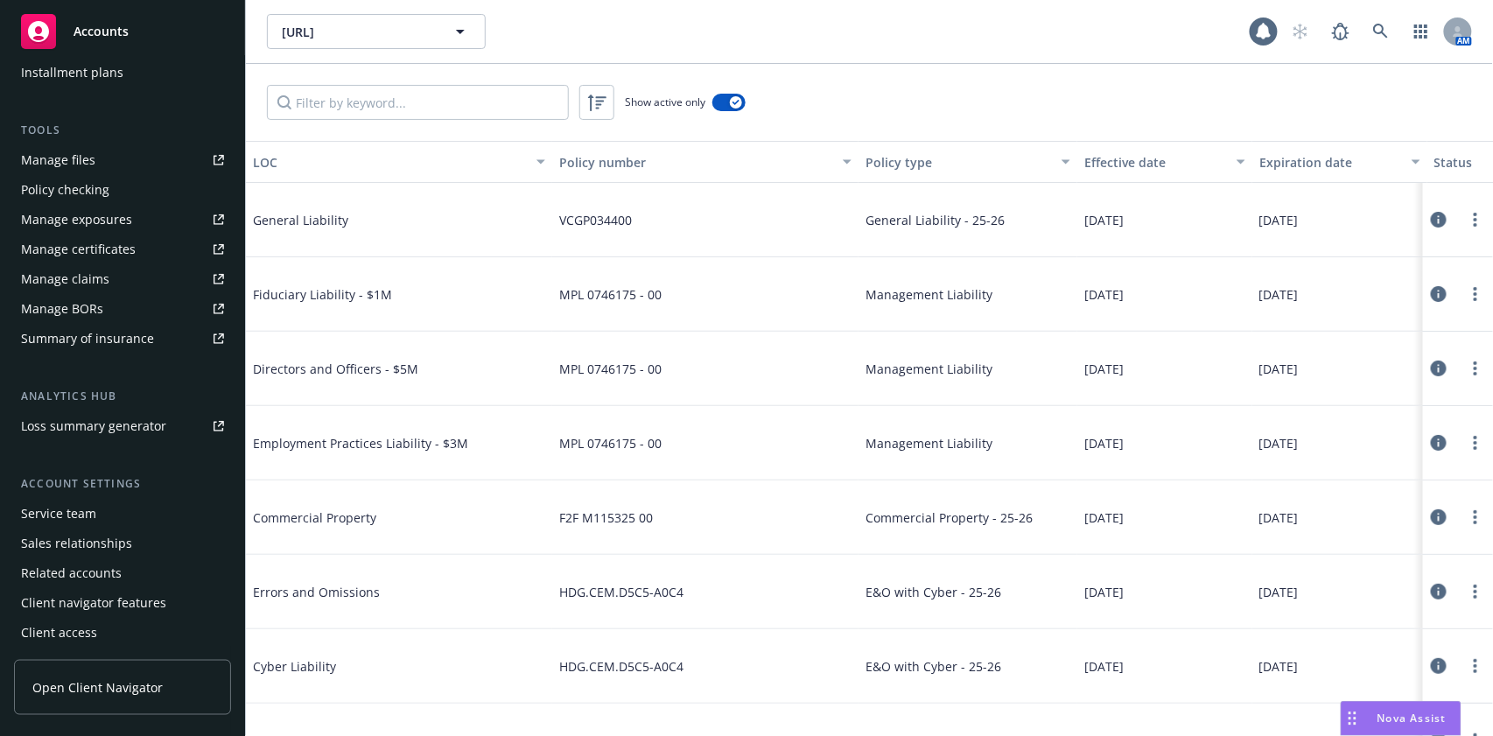
click at [90, 508] on div "Service team" at bounding box center [58, 514] width 75 height 28
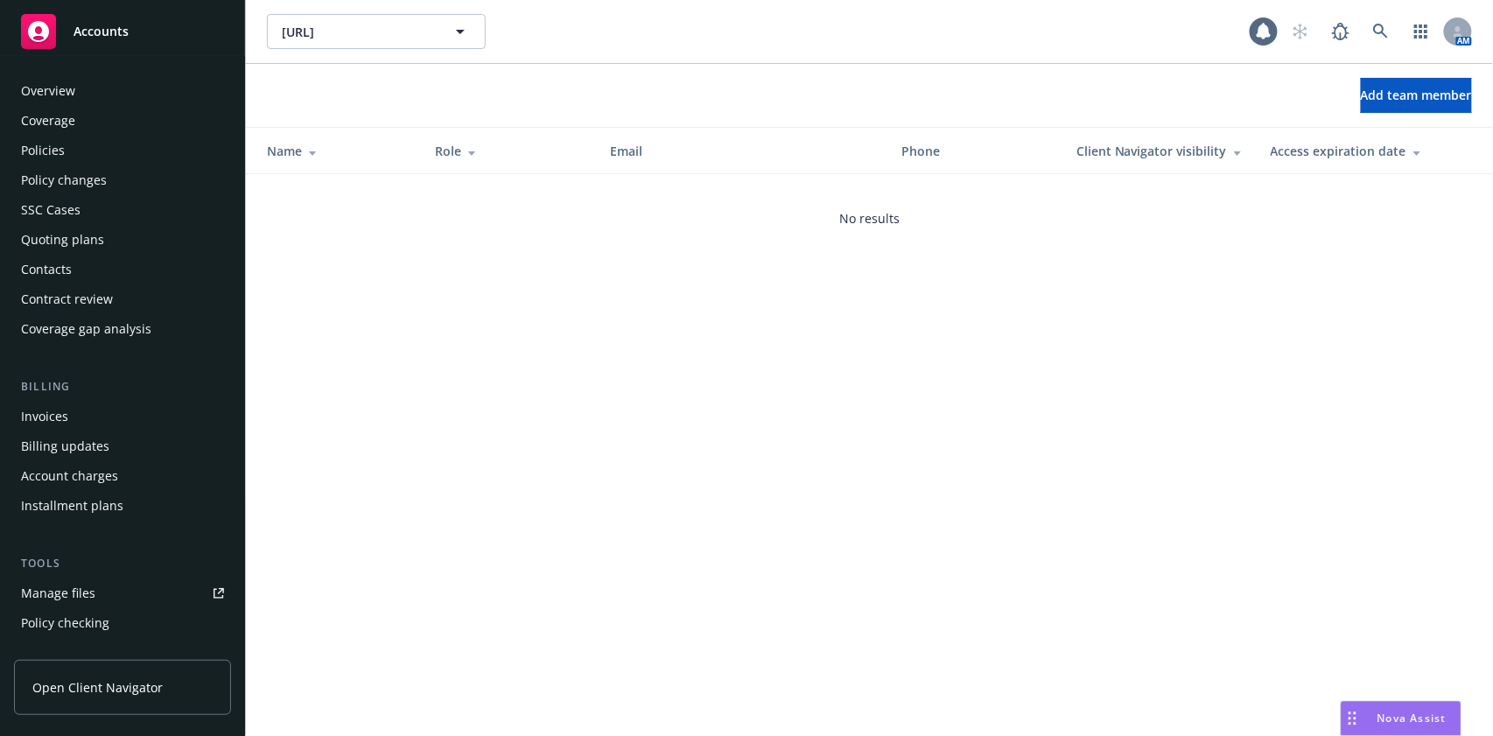
scroll to position [433, 0]
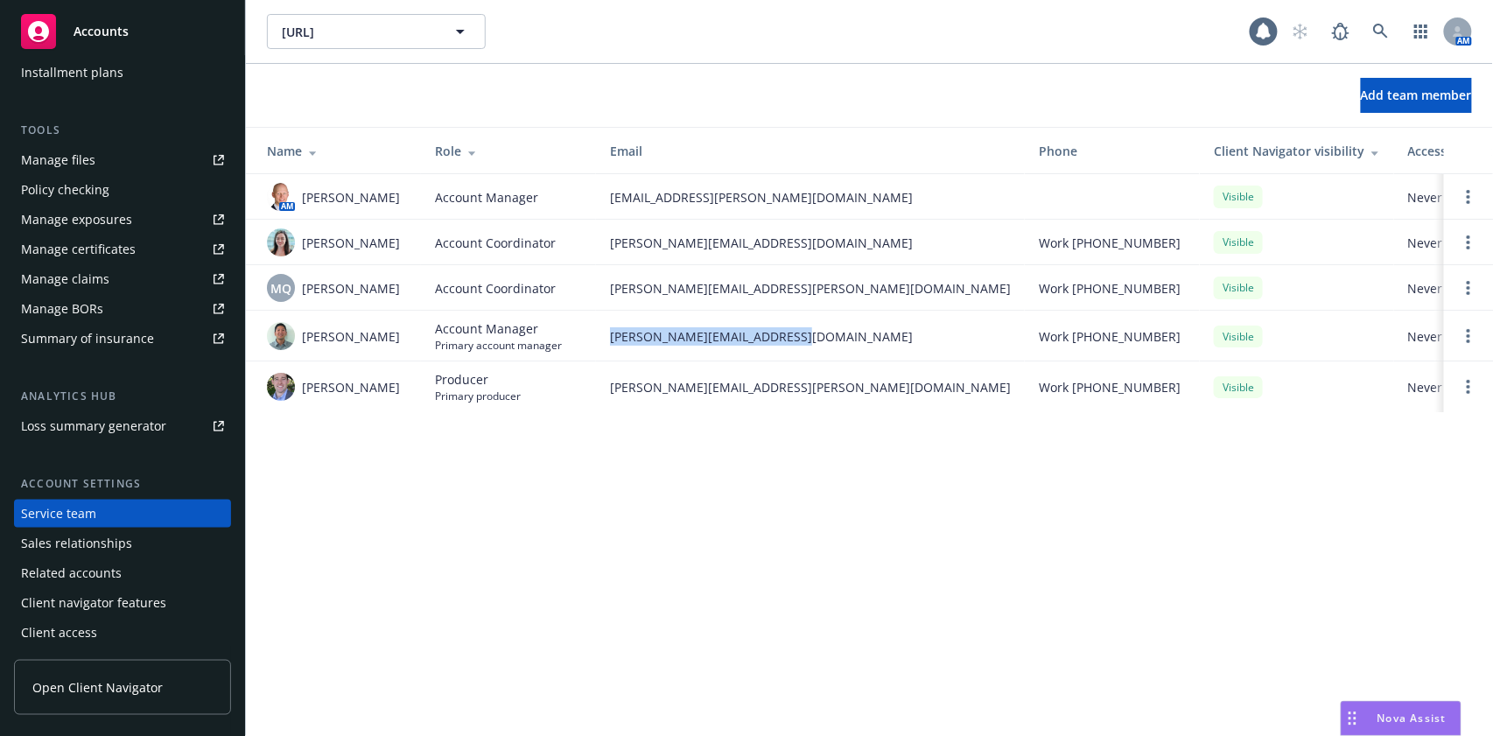
drag, startPoint x: 824, startPoint y: 336, endPoint x: 607, endPoint y: 337, distance: 217.0
click at [607, 337] on td "steven.ichihara@newfront.com" at bounding box center [810, 336] width 429 height 51
copy span "steven.ichihara@newfront.com"
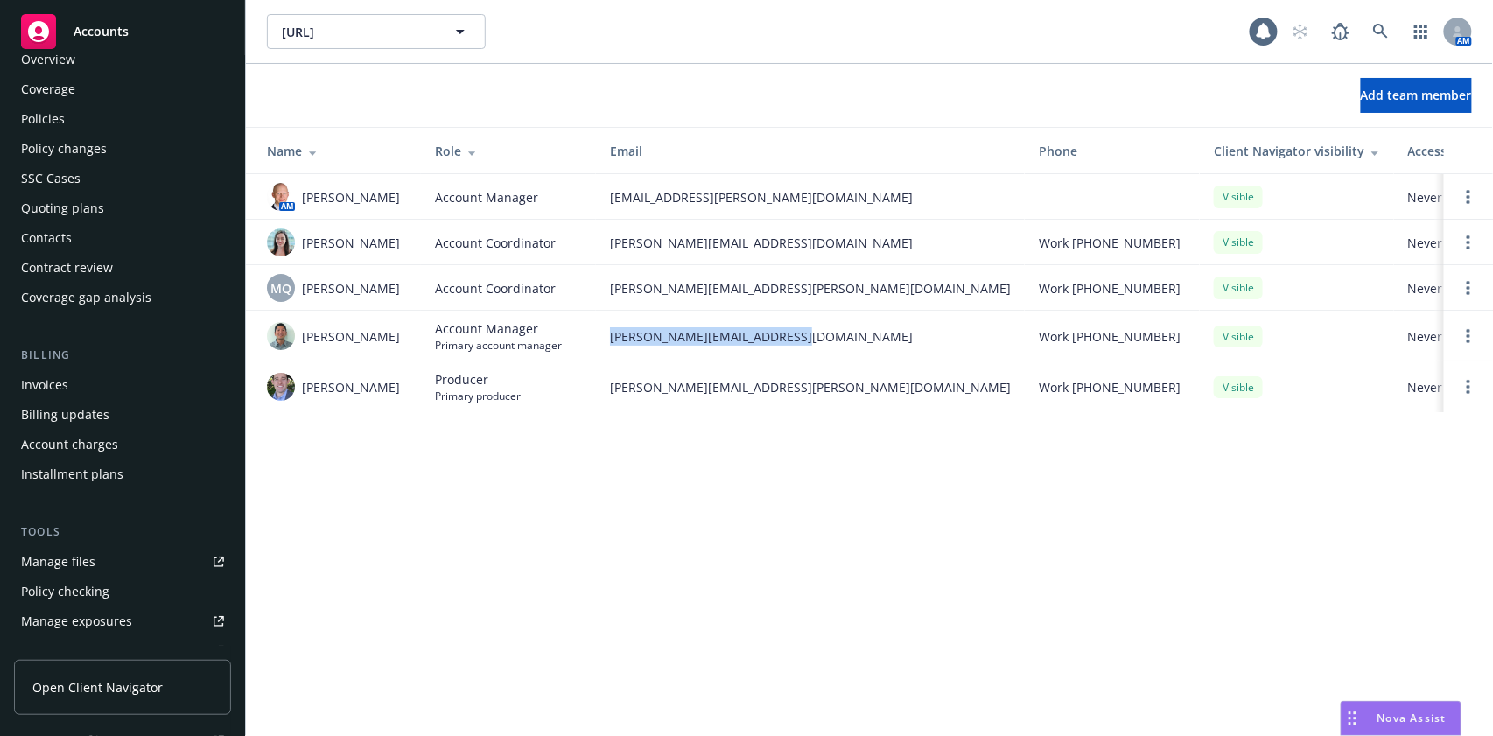
scroll to position [0, 0]
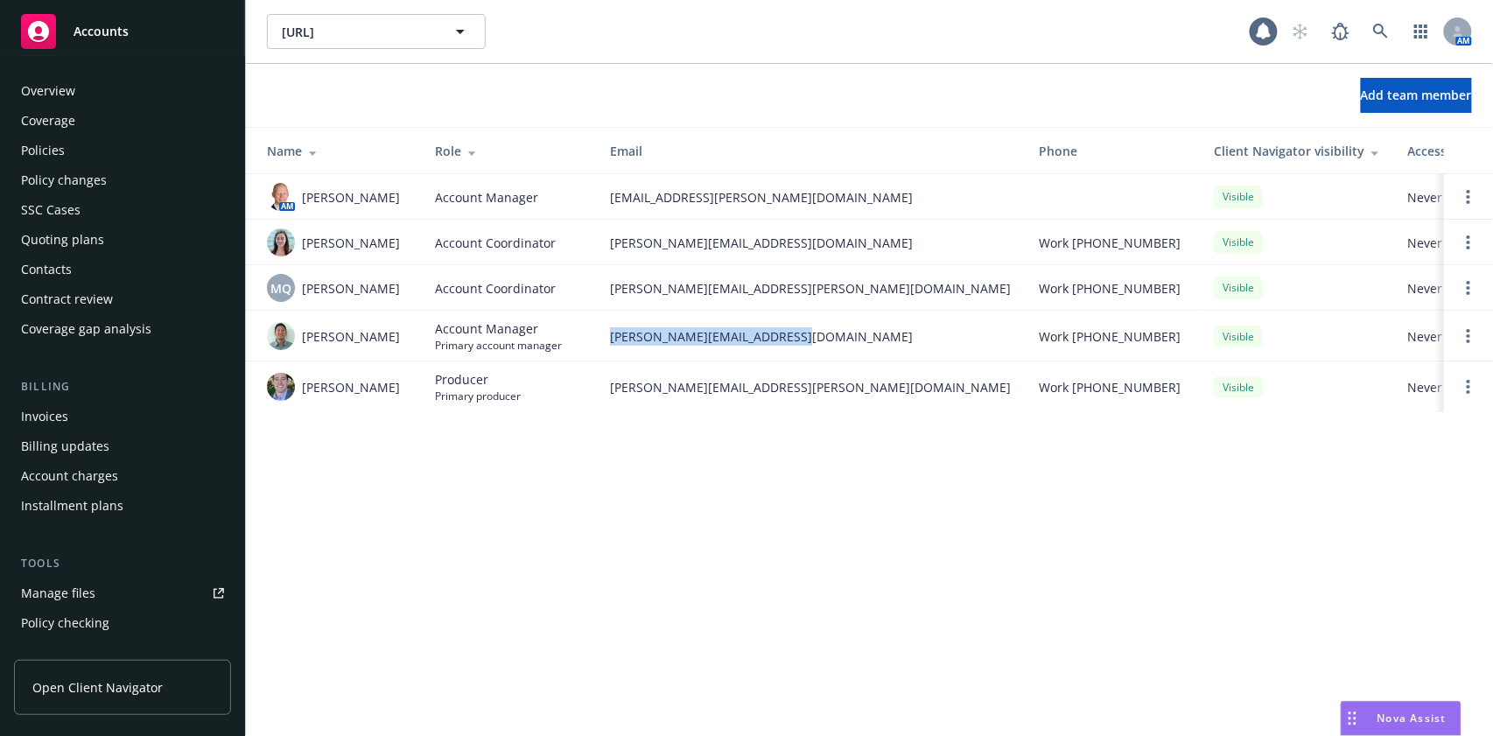
click at [123, 95] on div "Overview" at bounding box center [122, 91] width 203 height 28
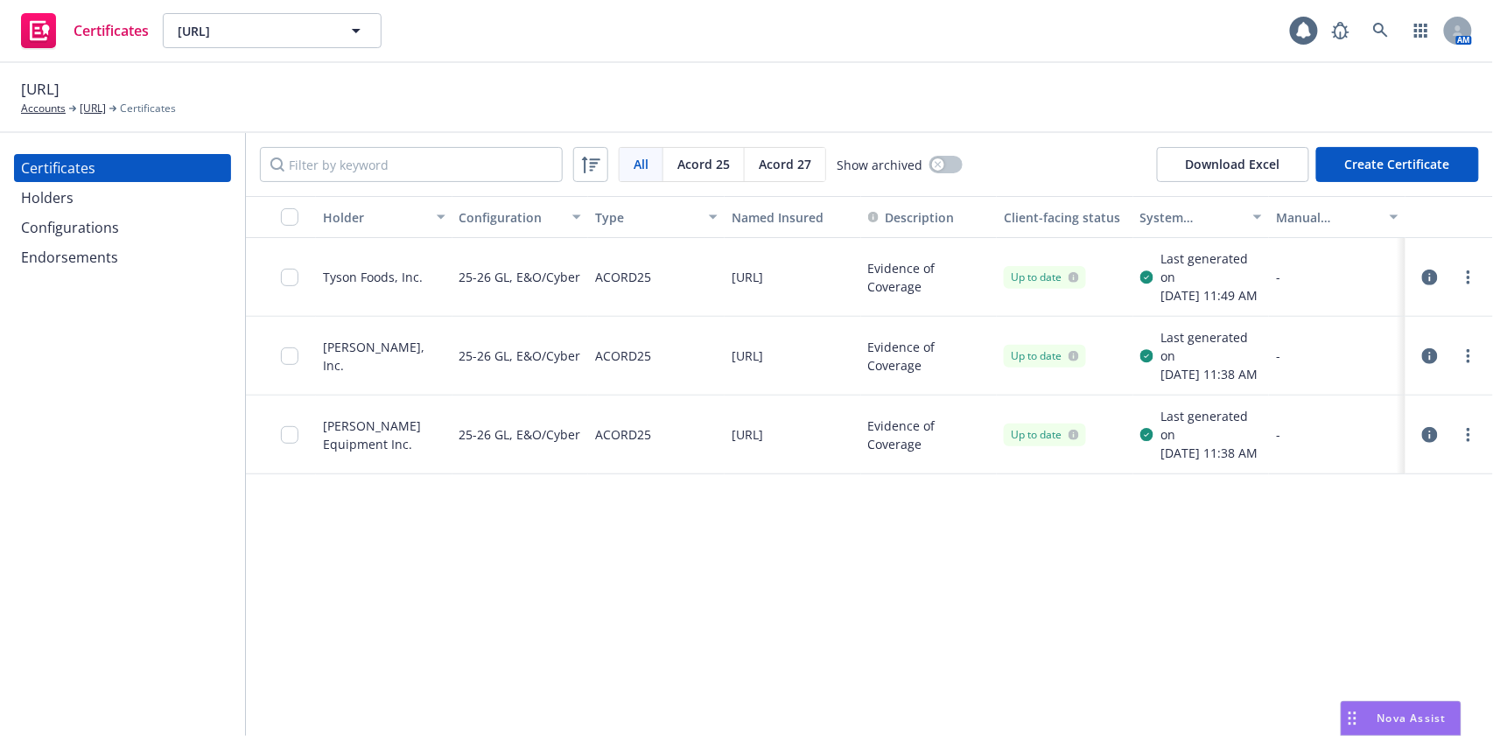
click at [74, 224] on div "Configurations" at bounding box center [70, 228] width 98 height 28
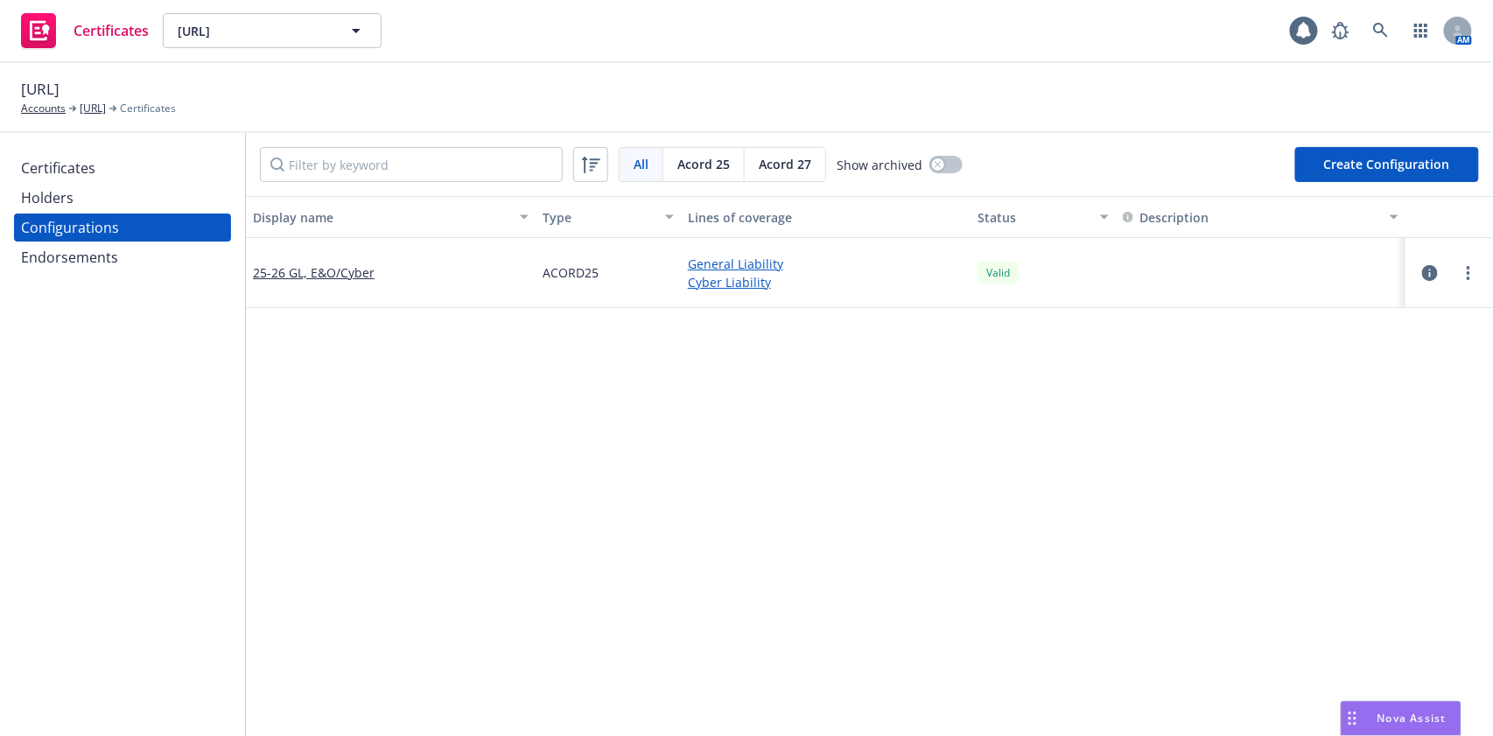
click at [1406, 151] on button "Create Configuration" at bounding box center [1387, 164] width 184 height 35
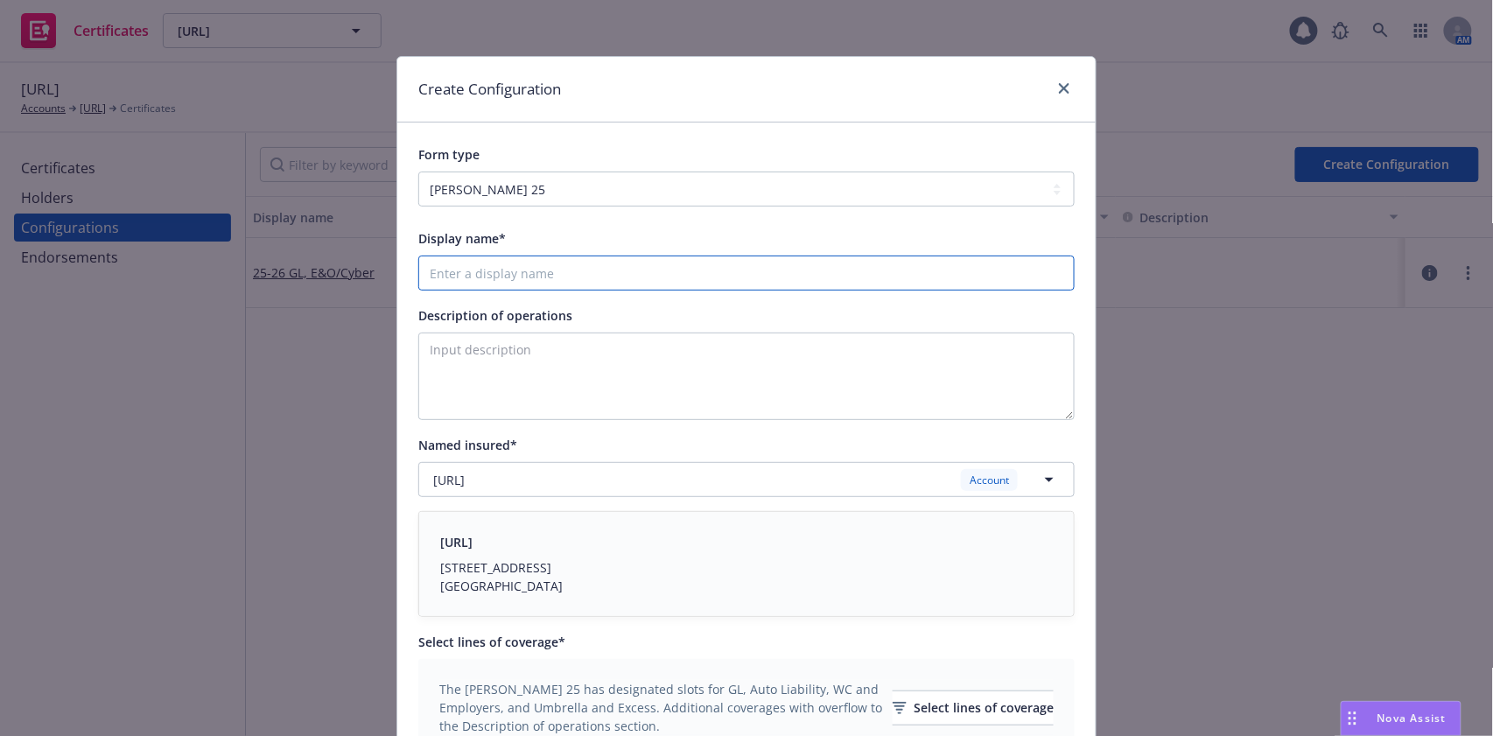
click at [535, 258] on input "Display name*" at bounding box center [746, 273] width 656 height 35
paste input "Fiduciary, D&O and EPL"
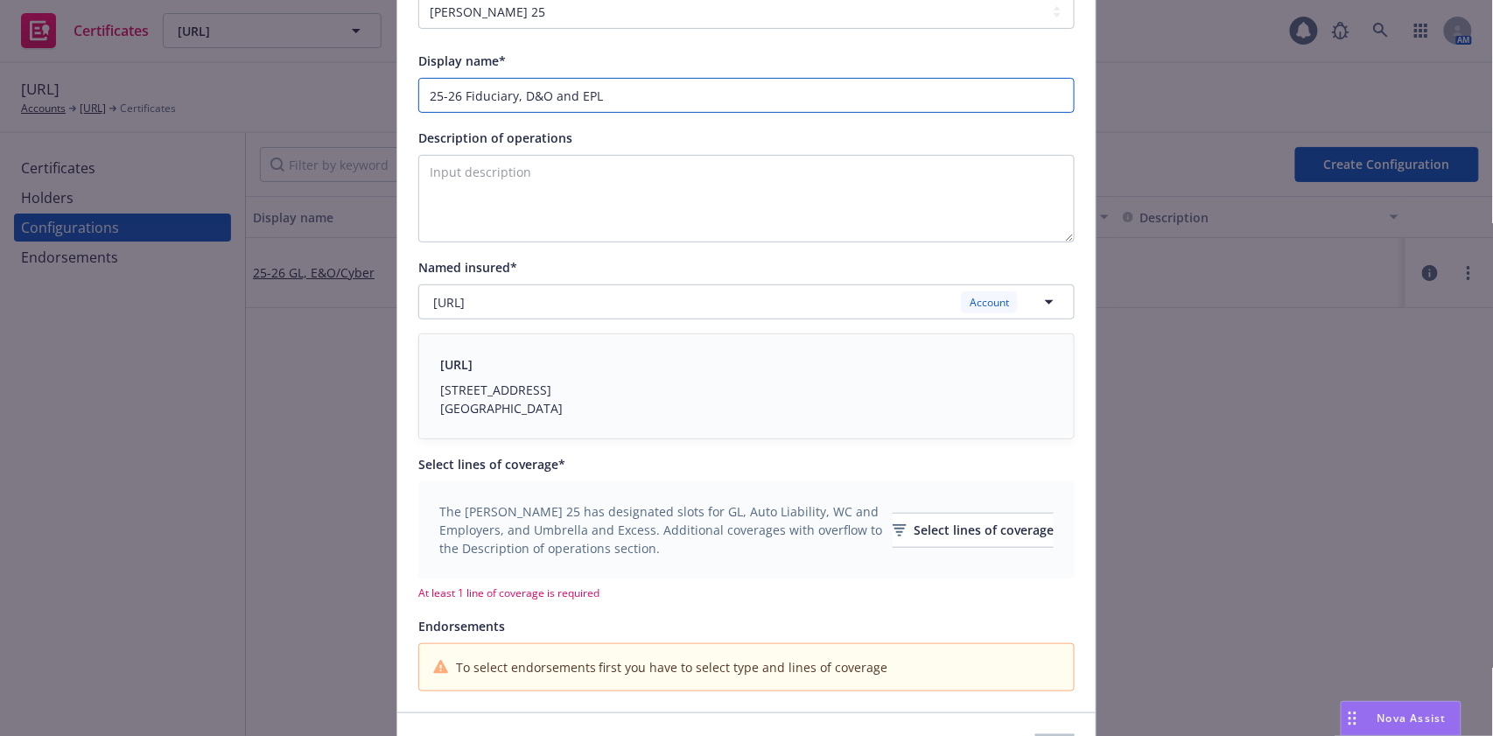
scroll to position [233, 0]
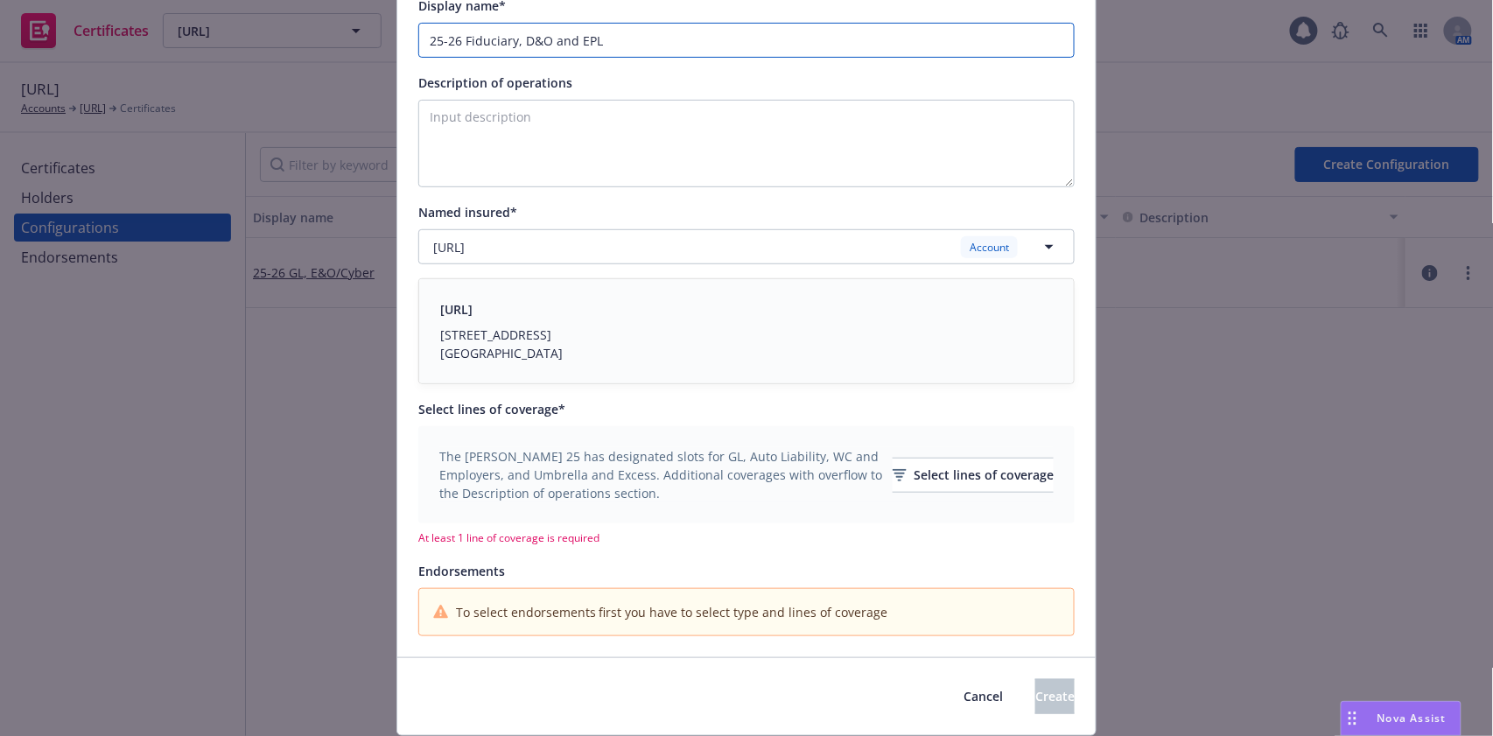
type input "25-26 Fiduciary, D&O and EPL"
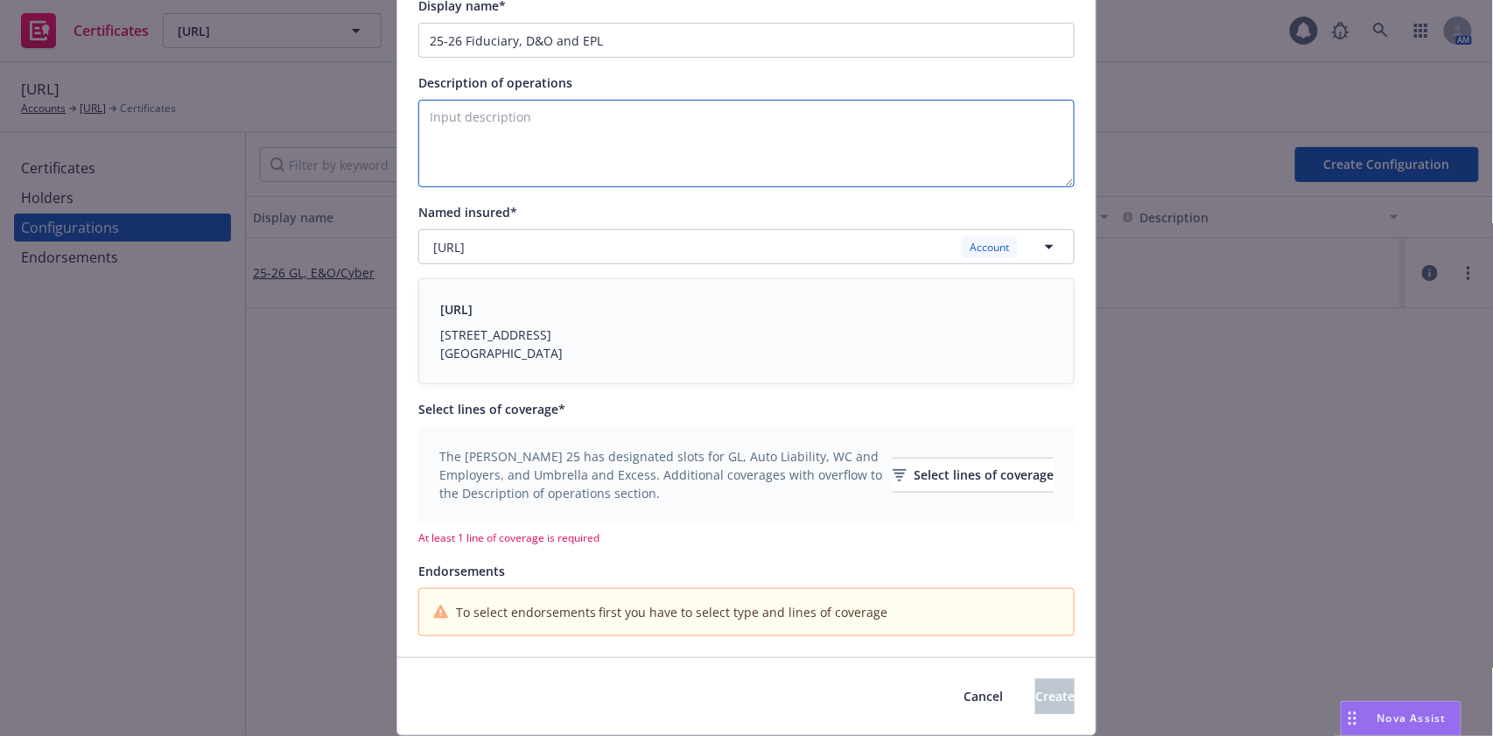
click at [640, 139] on textarea "Description of operations" at bounding box center [746, 144] width 656 height 88
paste textarea "The Certificate Holder is included as an additional insured as required by a wr…"
type textarea "zA"
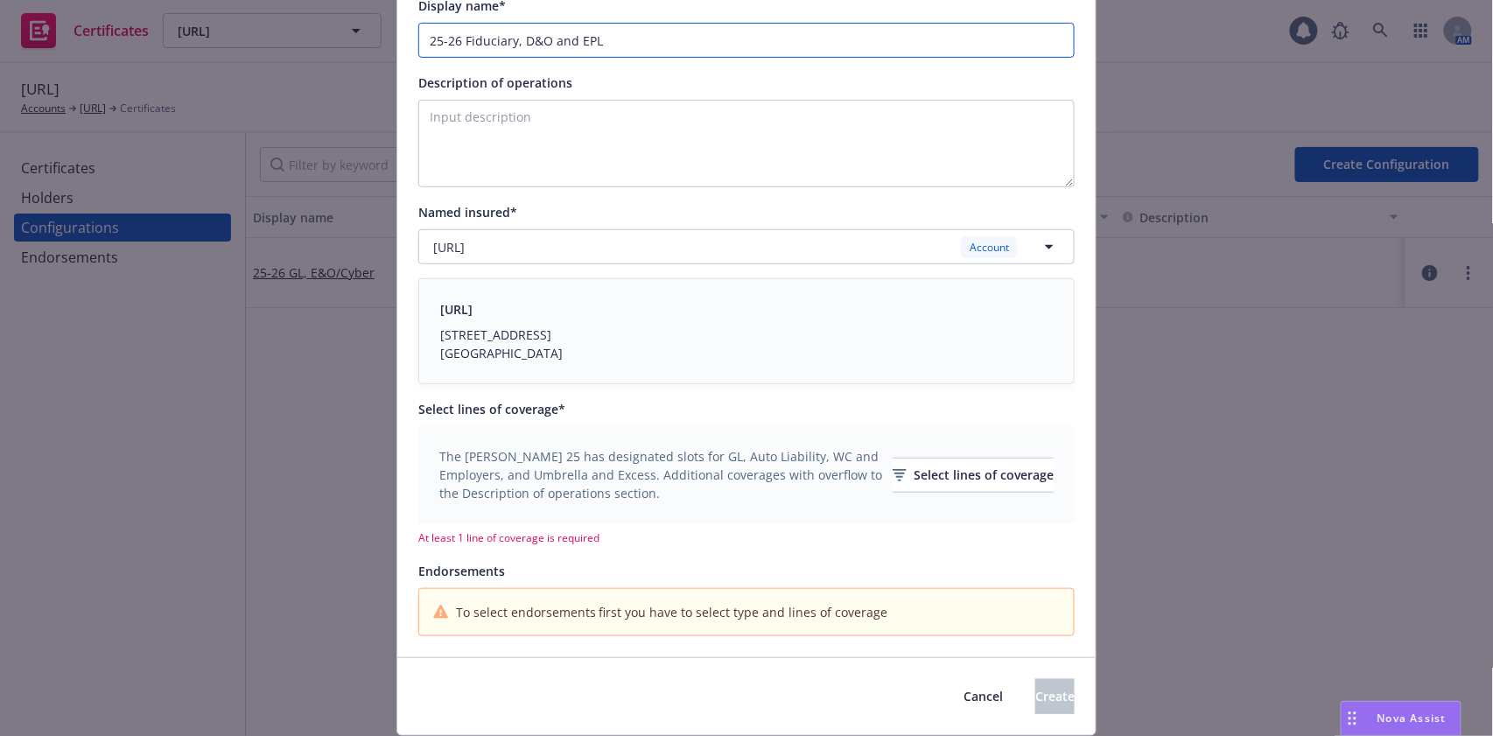
type input "25-26"
type input "25-26 Fiduciary, D&O and EPL"
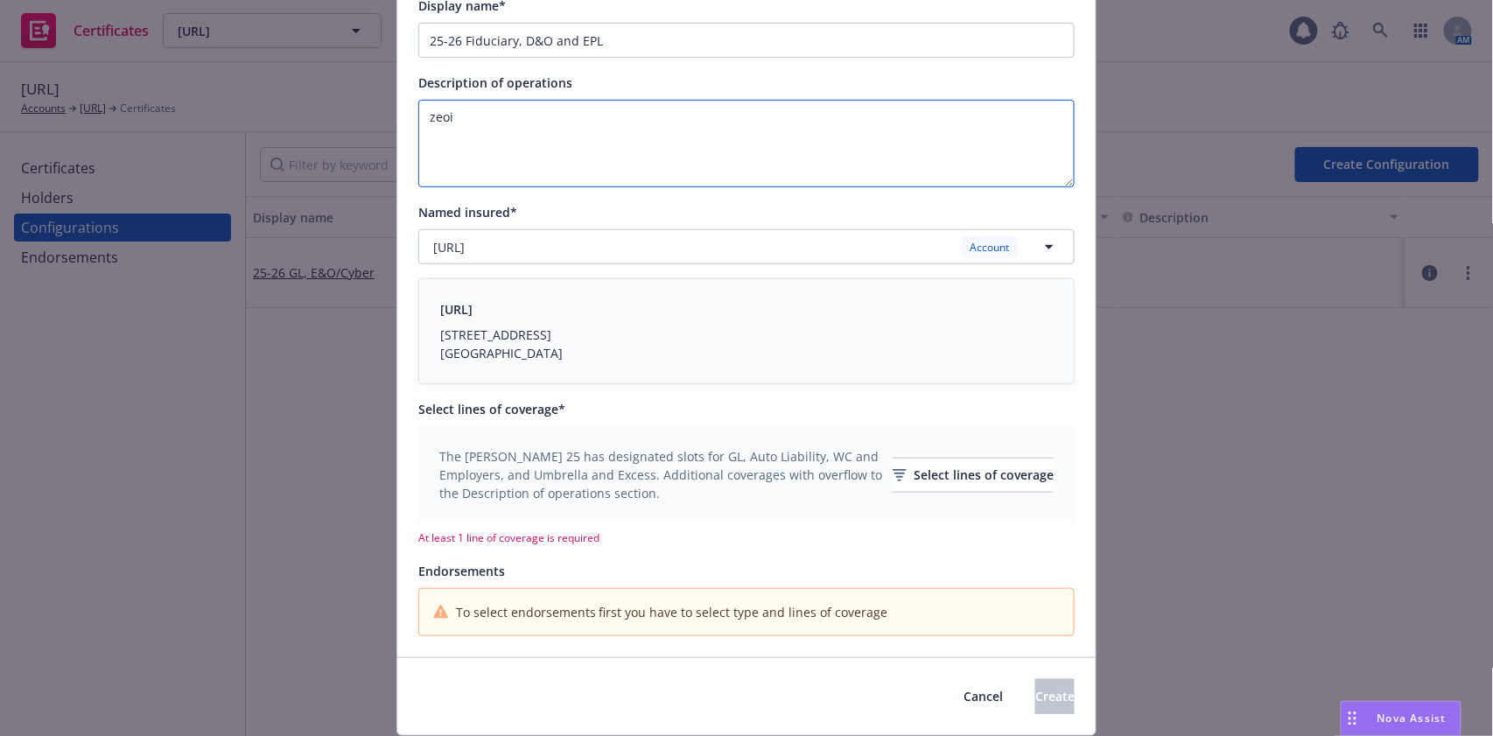
paste textarea "Evidence of Coverage."
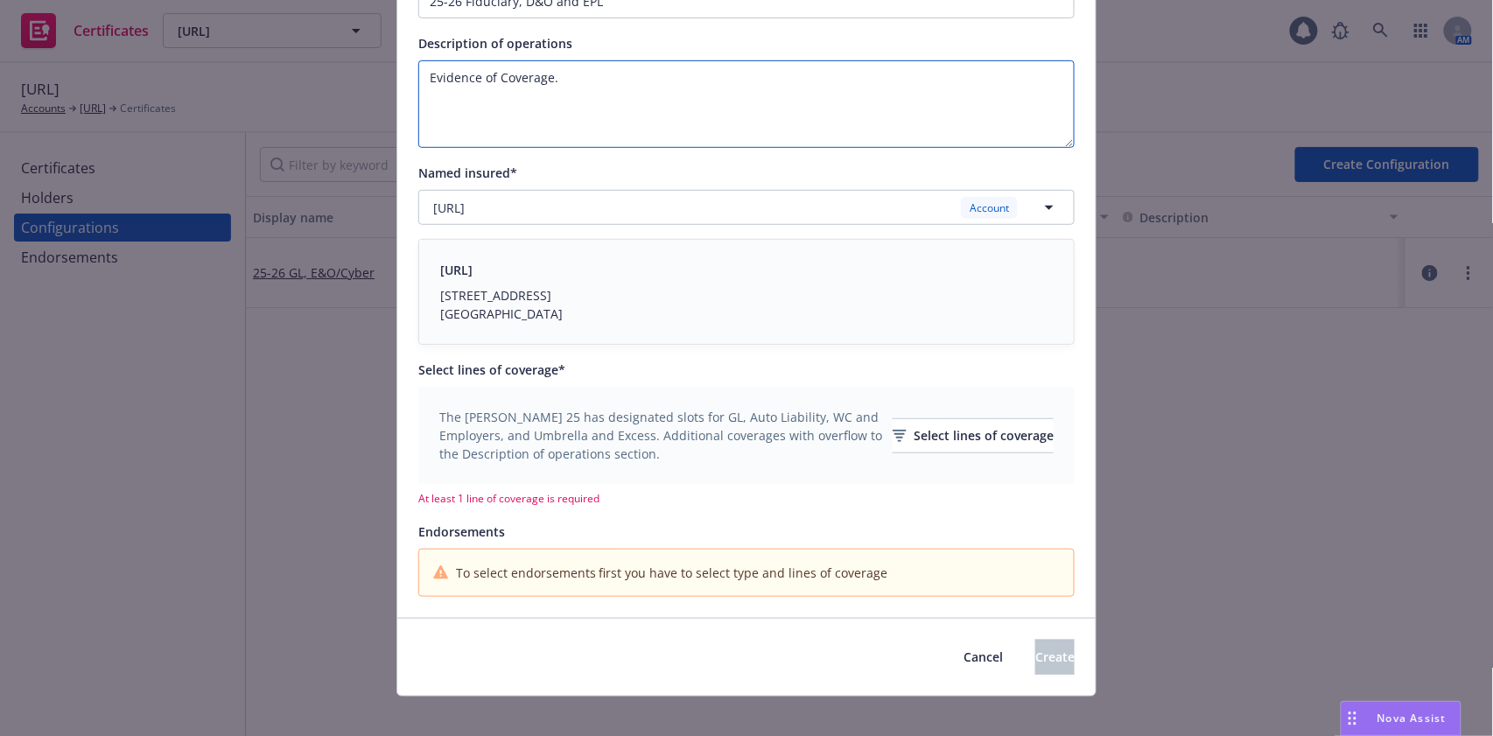
scroll to position [287, 0]
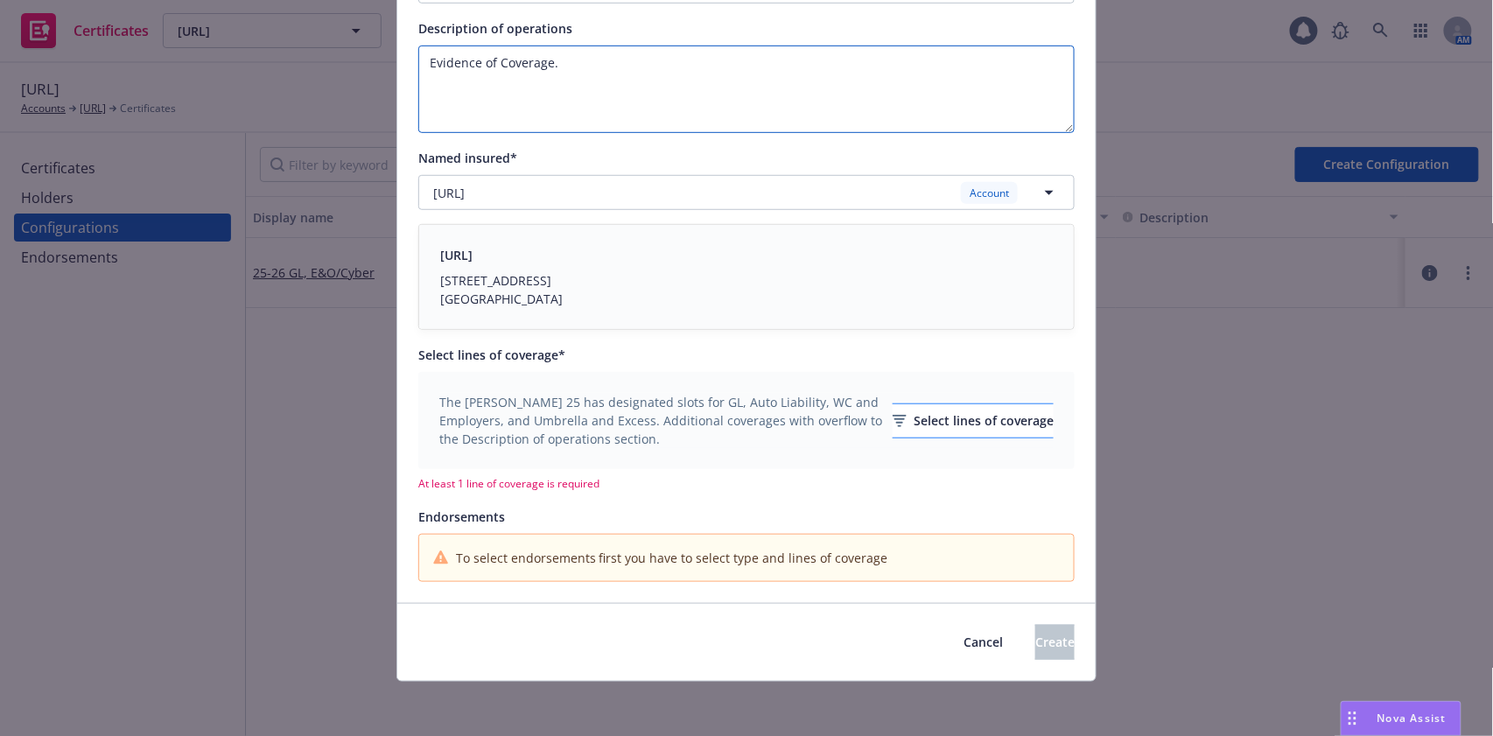
type textarea "Evidence of Coverage."
click at [907, 423] on div "Select lines of coverage" at bounding box center [973, 420] width 161 height 33
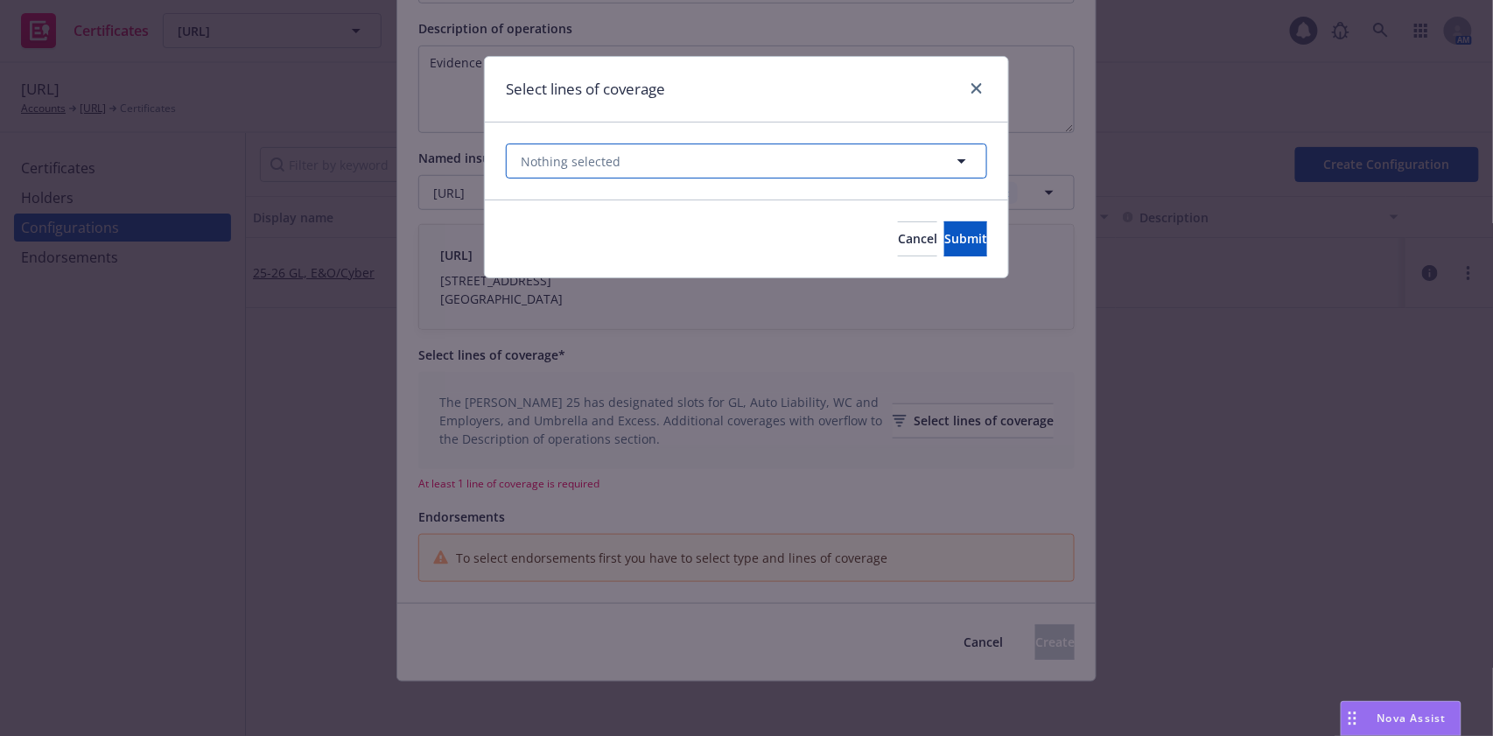
click at [675, 155] on button "Nothing selected" at bounding box center [746, 161] width 481 height 35
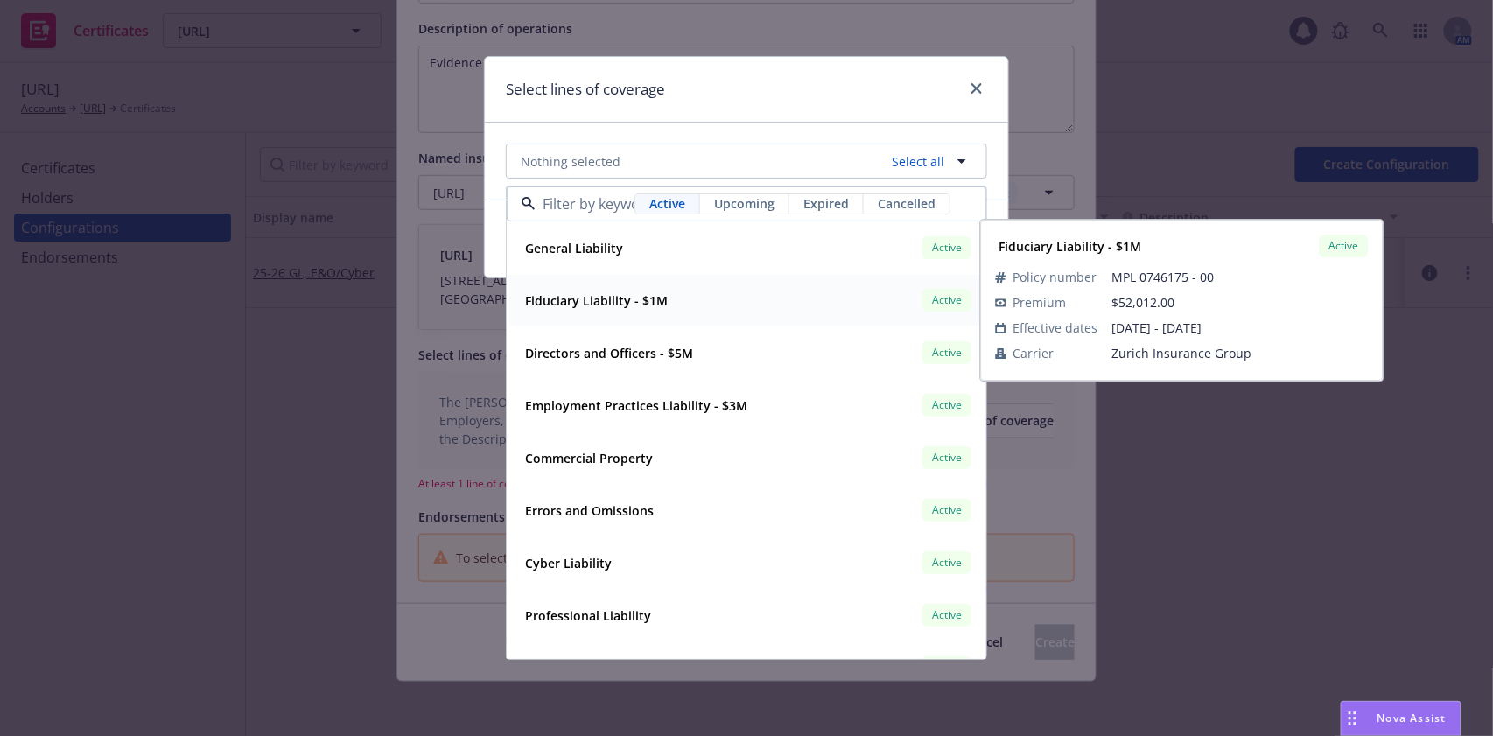
click at [680, 305] on div "Fiduciary Liability - $1M Active" at bounding box center [746, 300] width 457 height 30
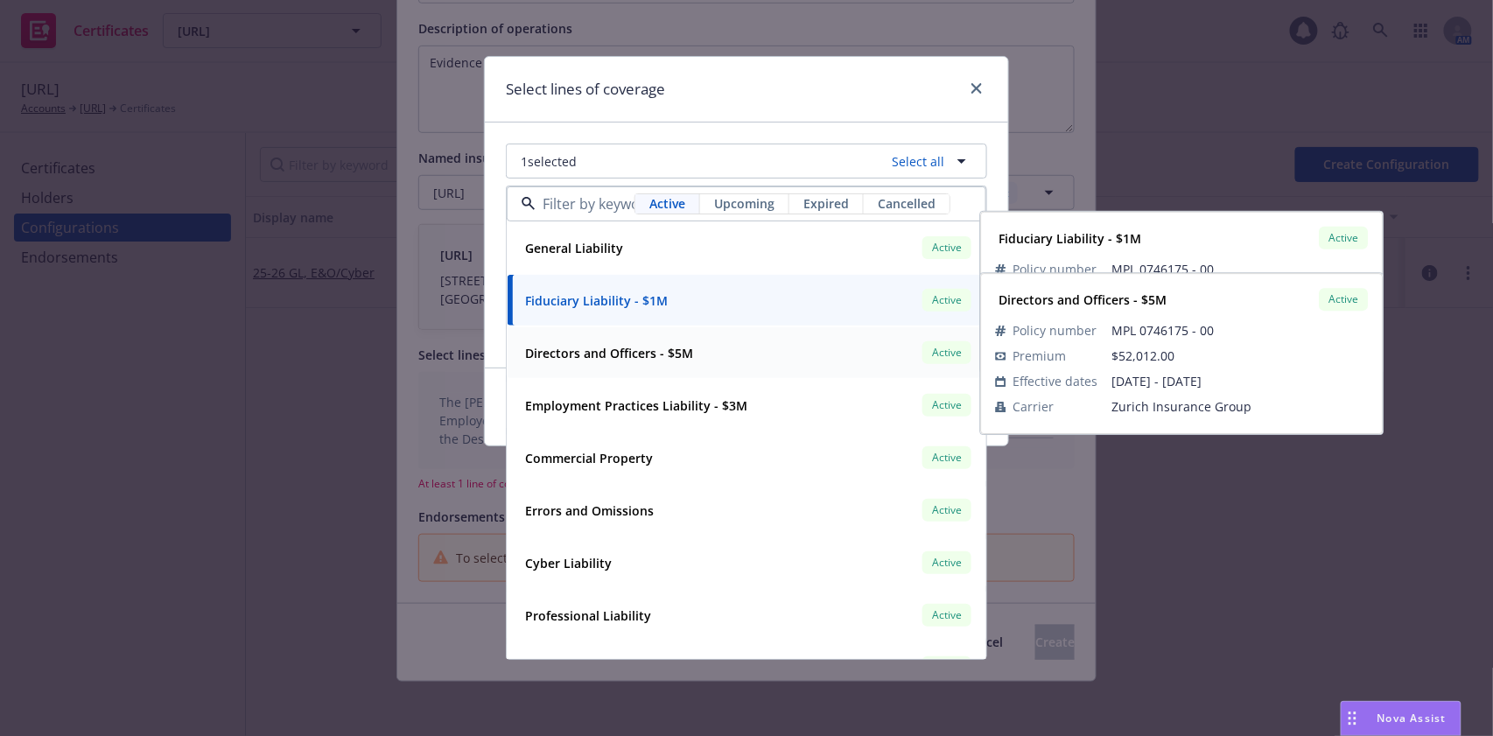
click at [687, 354] on strong "Directors and Officers - $5M" at bounding box center [609, 353] width 168 height 17
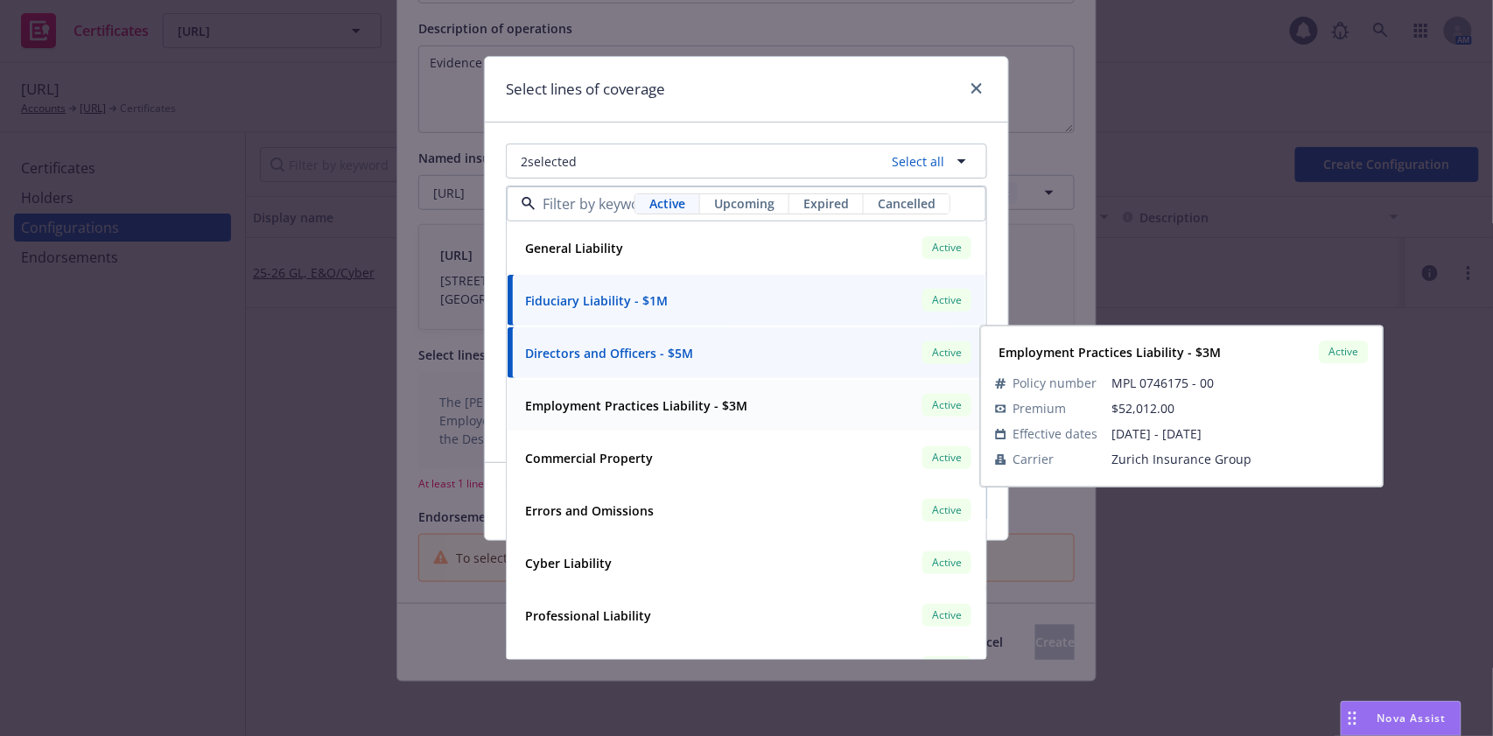
click at [690, 413] on span "Employment Practices Liability - $3M" at bounding box center [636, 405] width 222 height 18
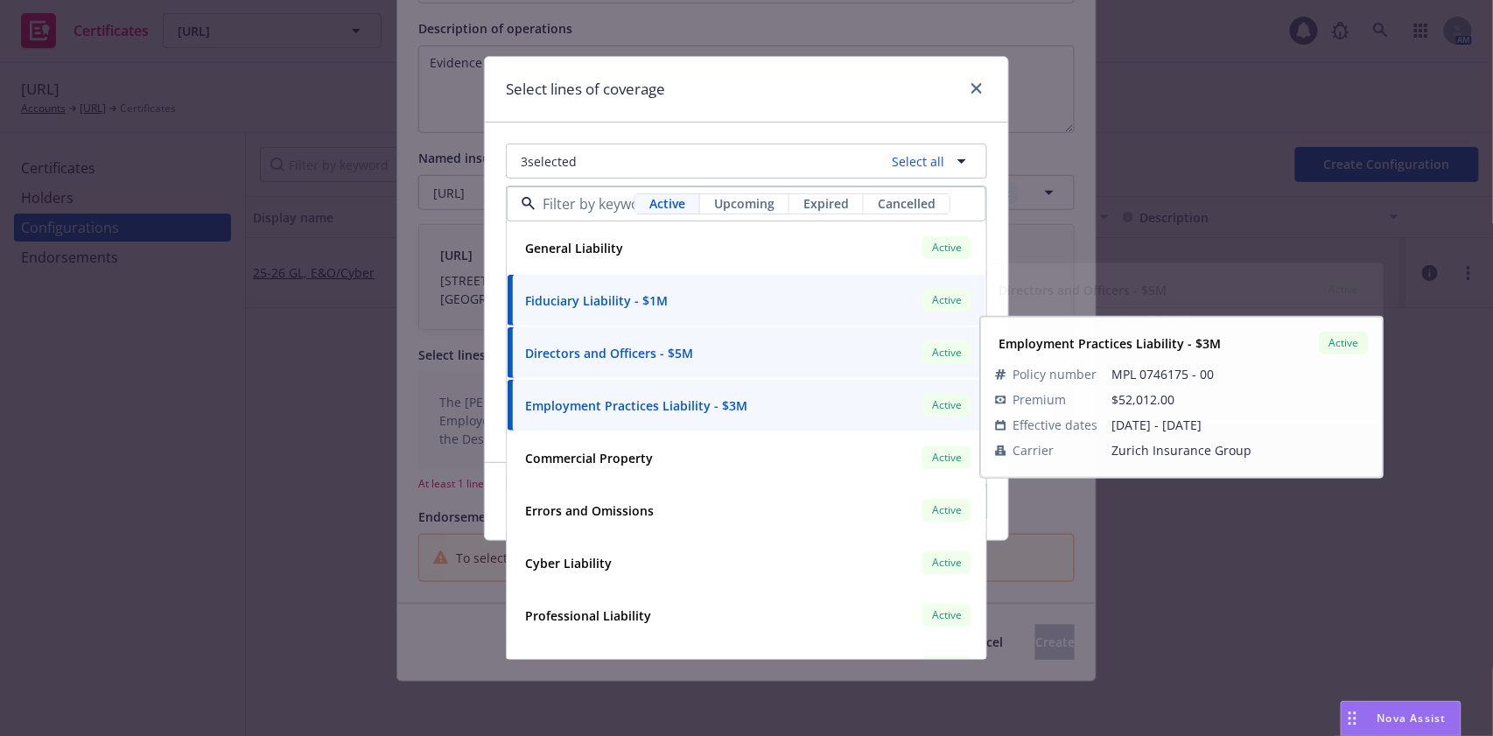
click at [771, 91] on div "Select lines of coverage" at bounding box center [746, 90] width 523 height 66
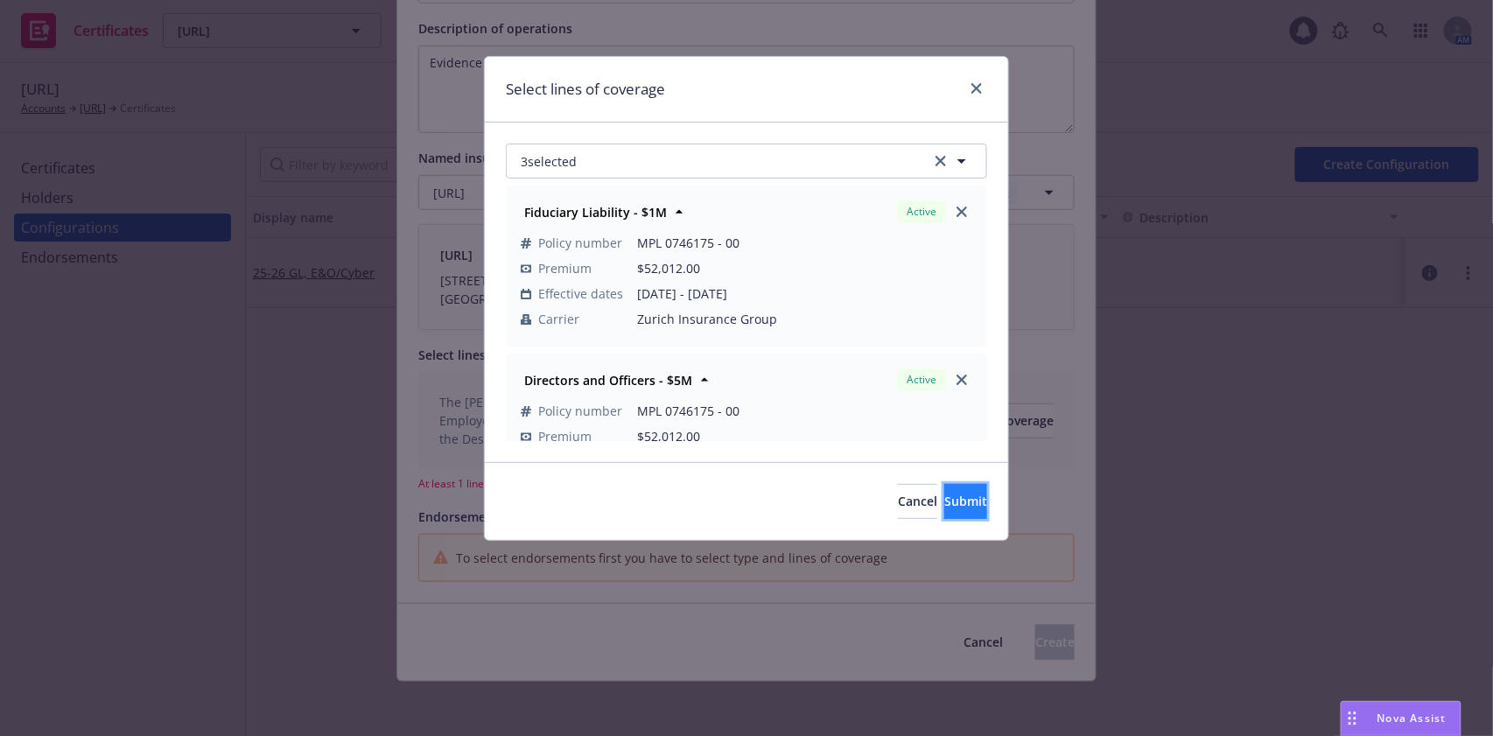
click at [944, 509] on button "Submit" at bounding box center [965, 501] width 43 height 35
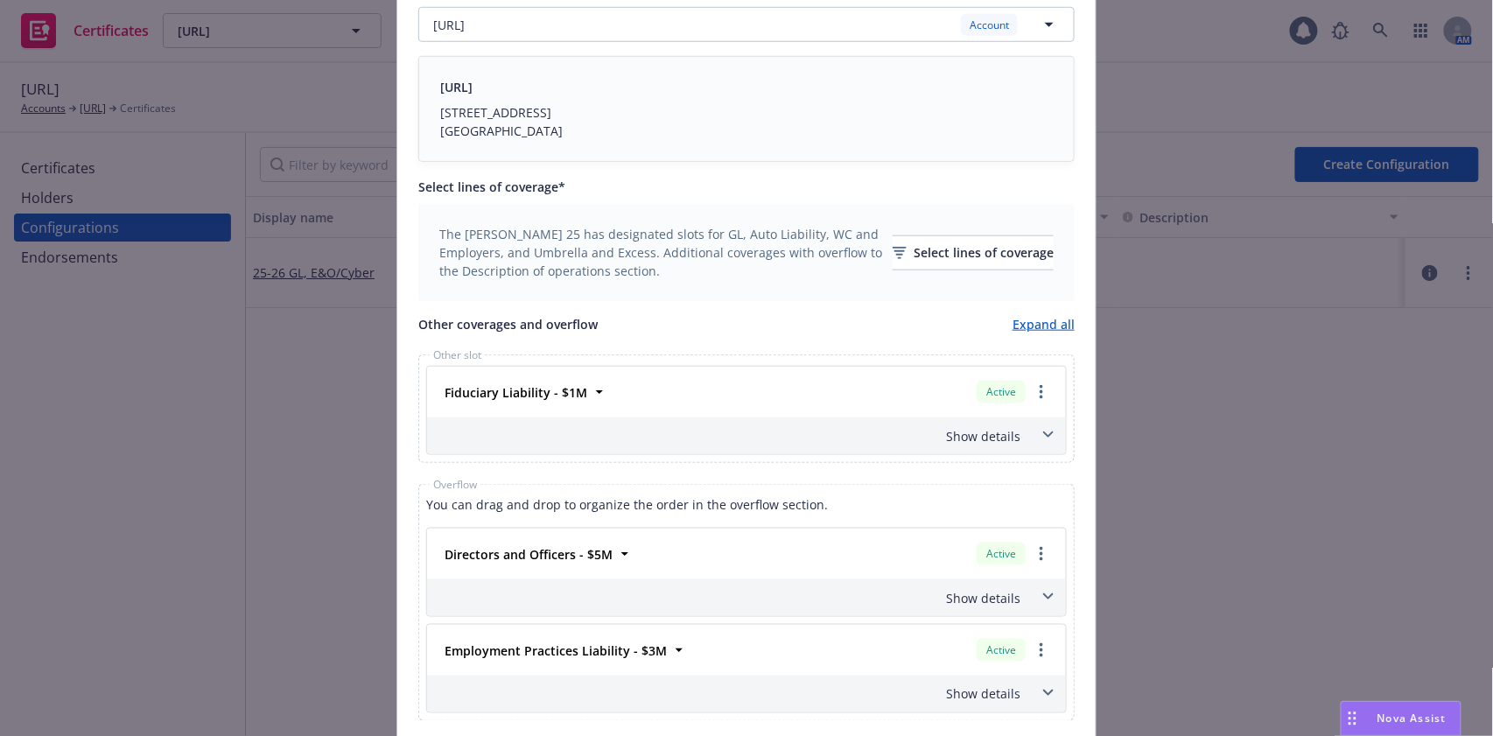
scroll to position [521, 0]
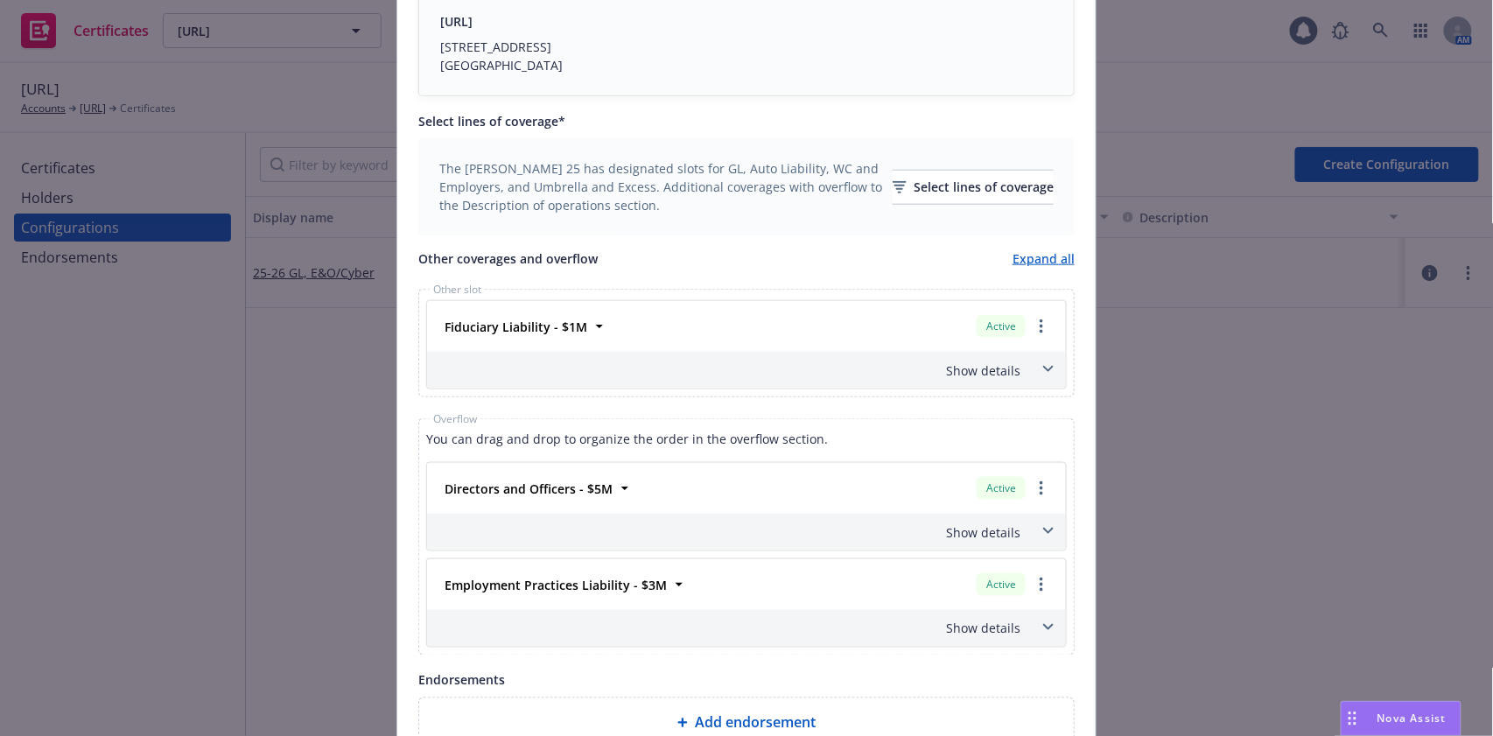
click at [1000, 367] on div "Show details" at bounding box center [726, 370] width 590 height 18
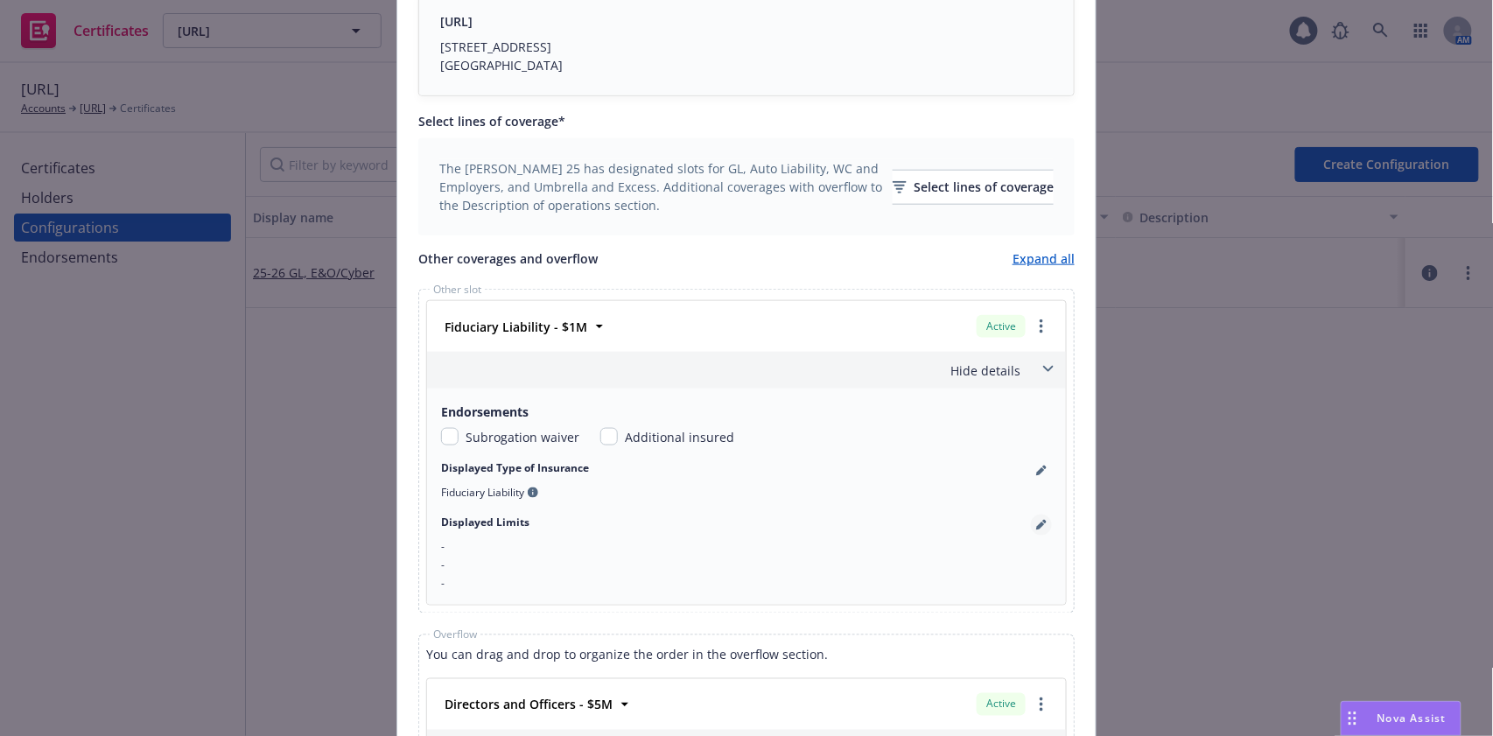
click at [1036, 522] on icon "pencil" at bounding box center [1041, 525] width 11 height 11
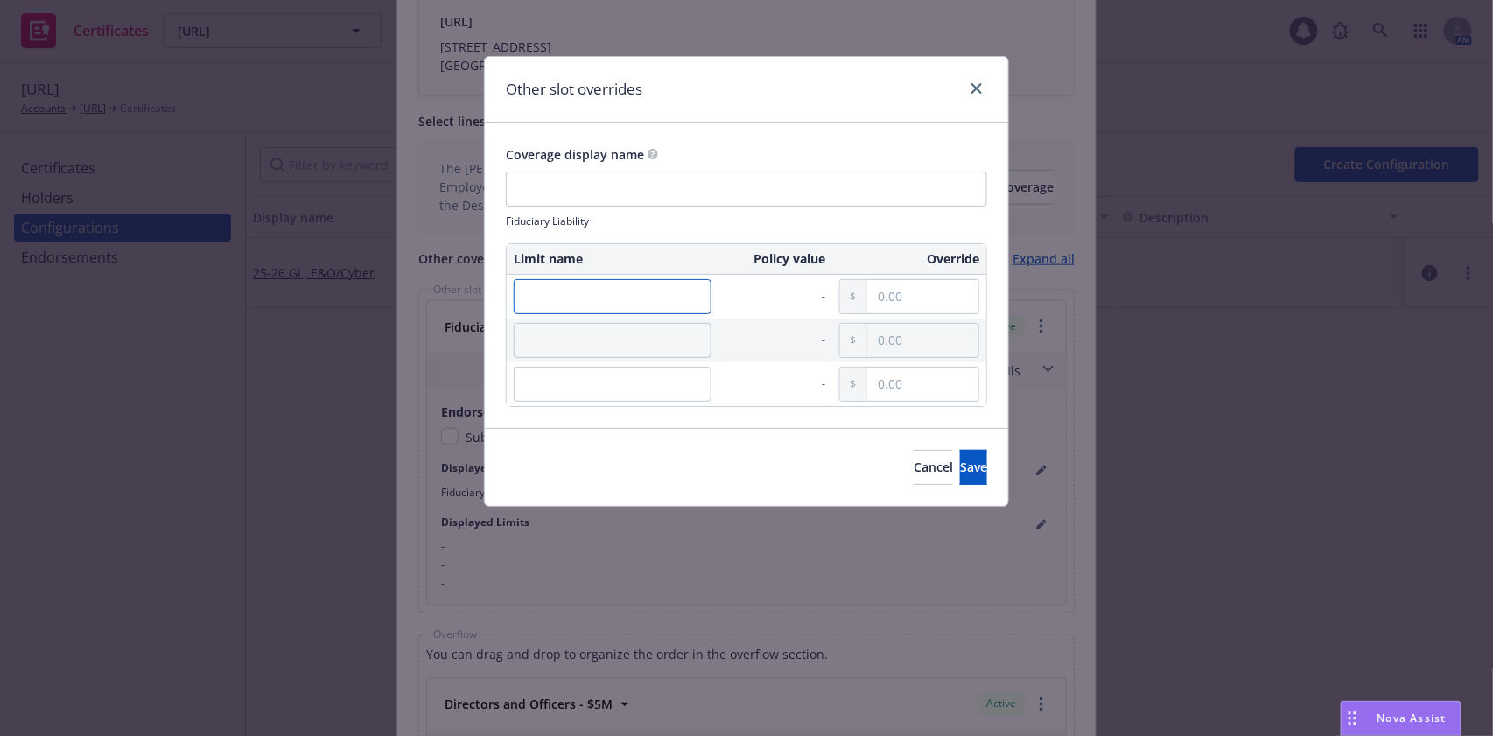
click at [677, 296] on input "text" at bounding box center [613, 296] width 198 height 35
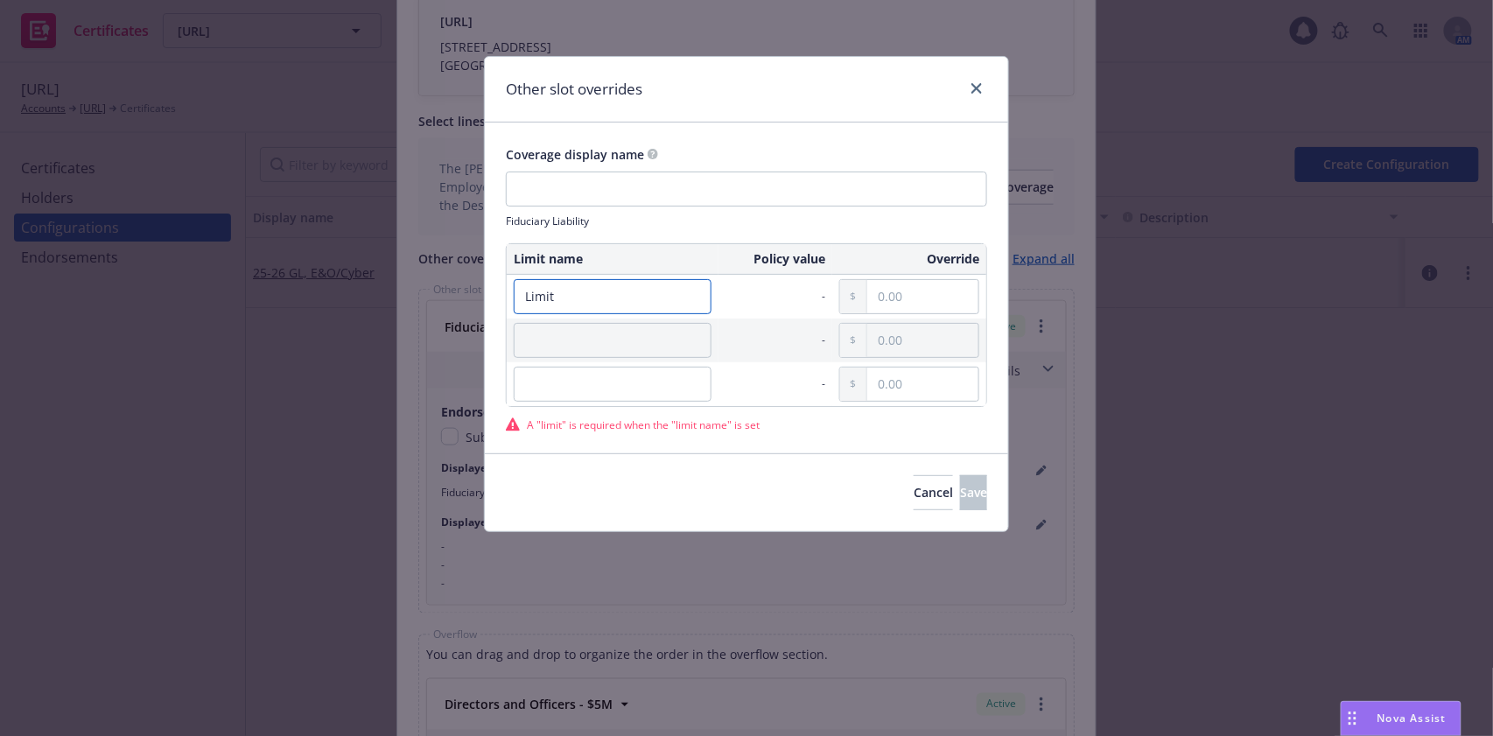
type input "Limit"
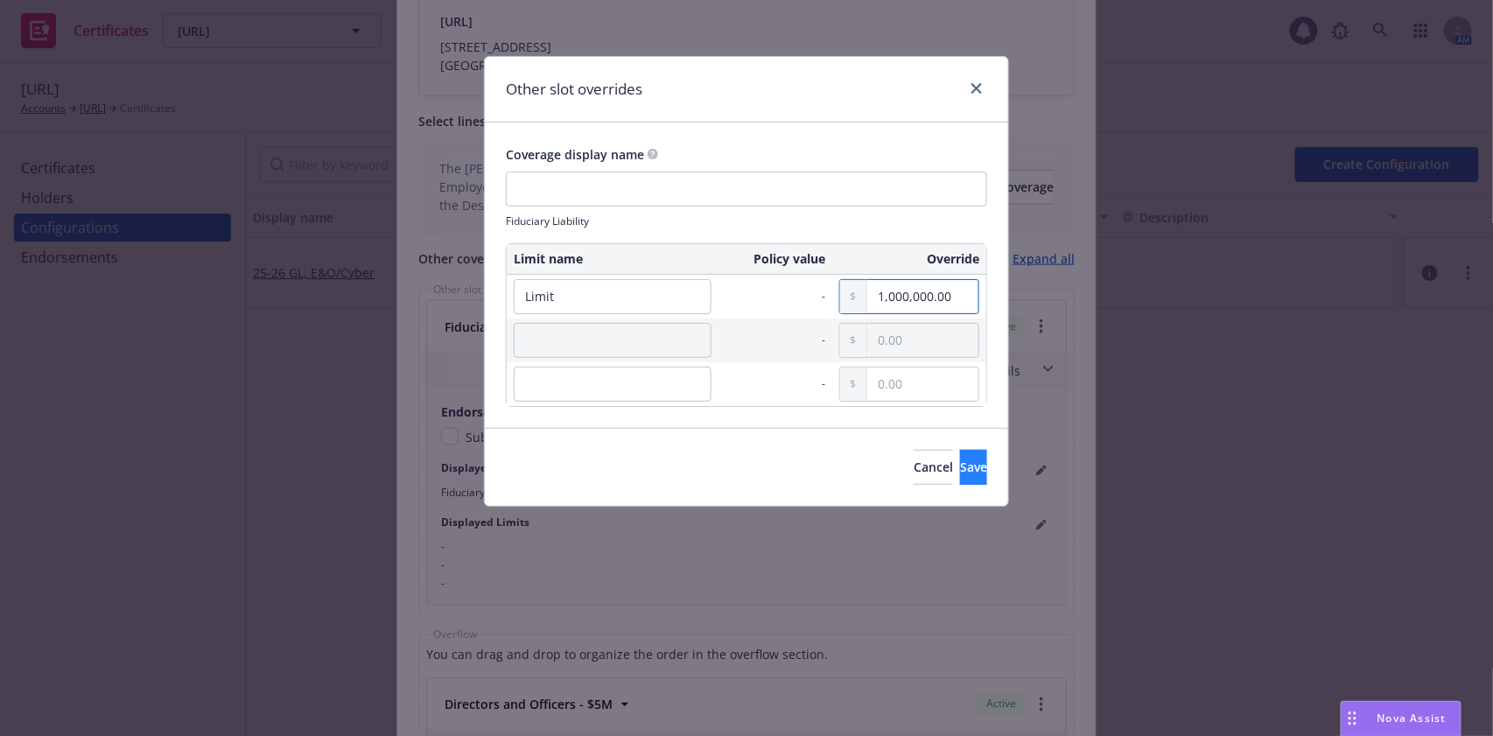
type input "1,000,000.00"
click at [960, 464] on span "Save" at bounding box center [973, 467] width 27 height 17
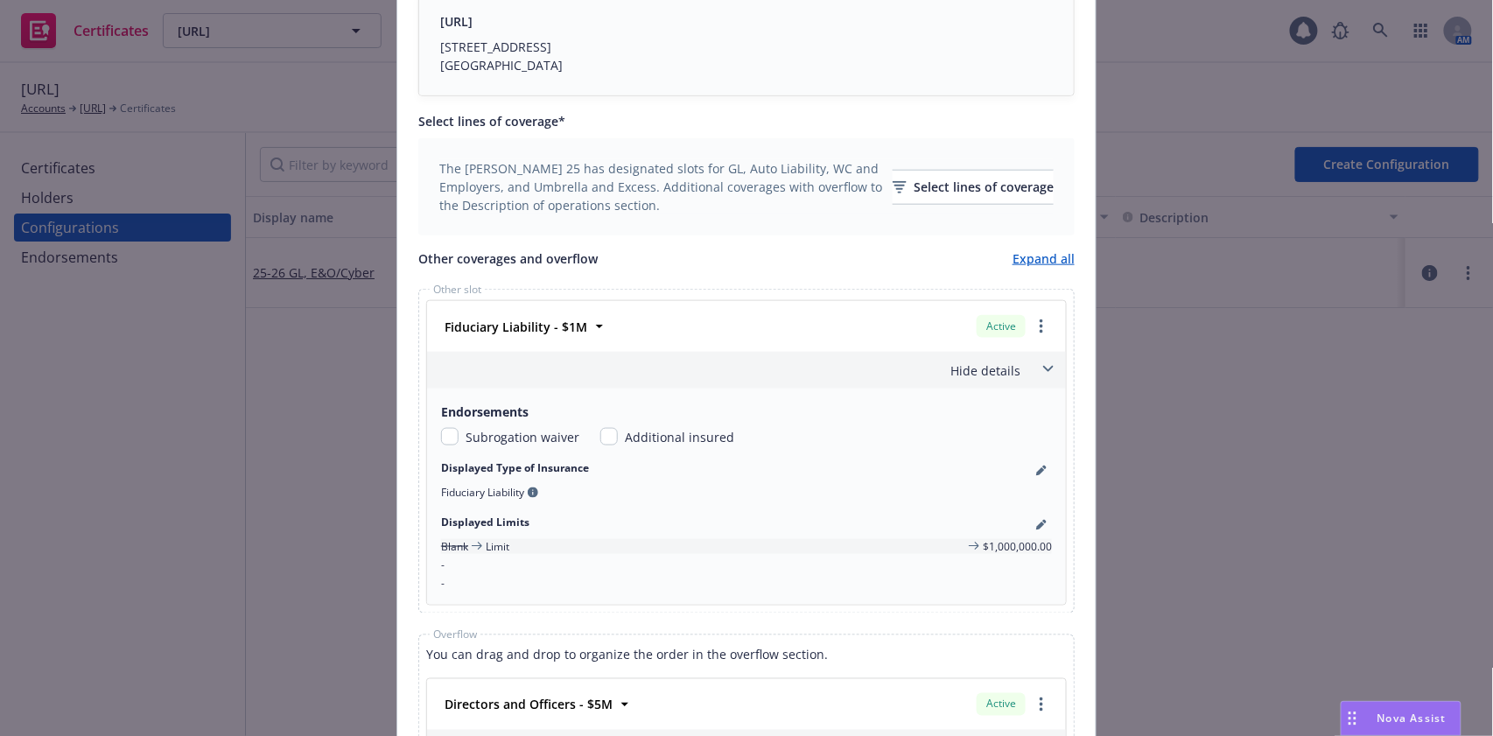
click at [987, 363] on div "Hide details" at bounding box center [726, 370] width 590 height 18
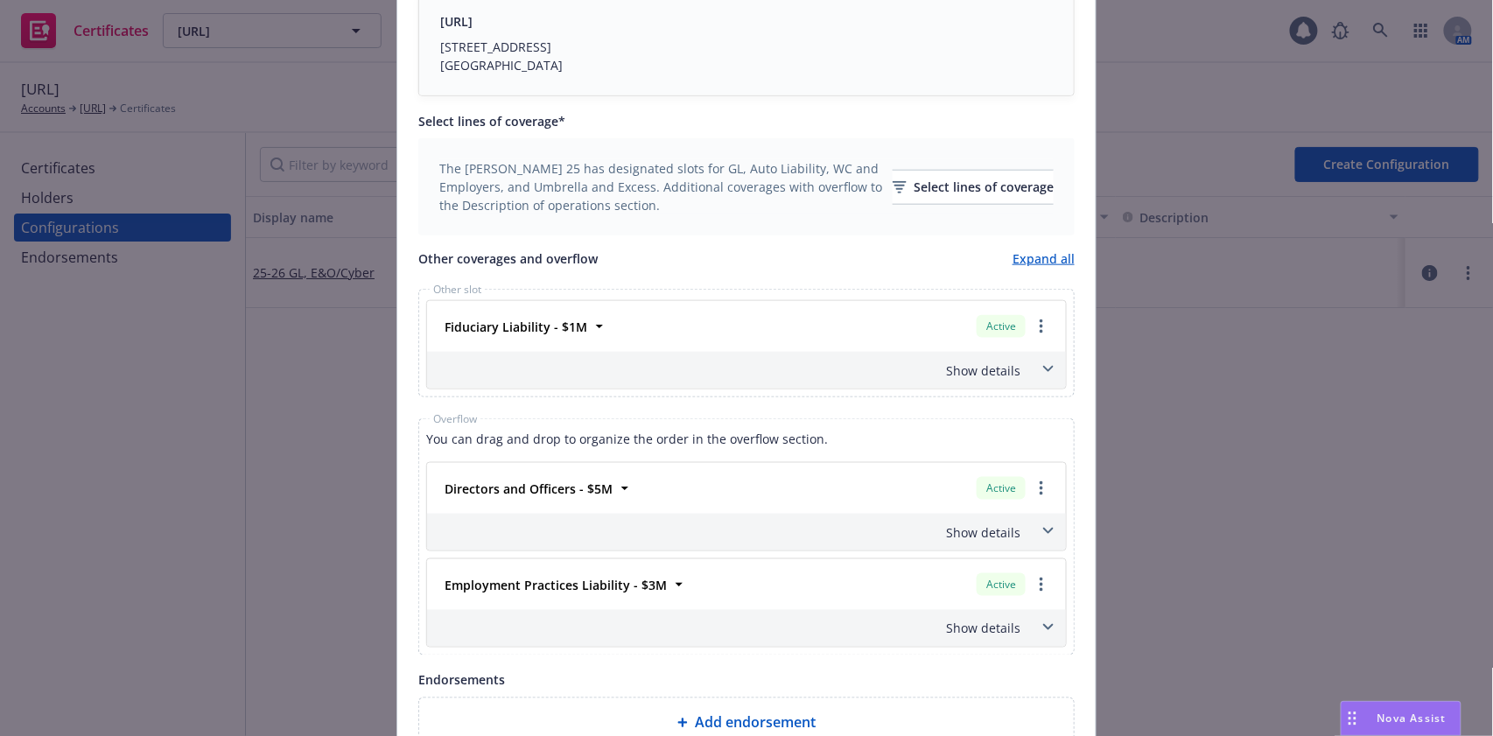
click at [1058, 530] on div "Directors and Officers - $5M Active Policy number MPL 0746175 - 00 Premium $52,…" at bounding box center [746, 506] width 641 height 89
click at [1046, 533] on span at bounding box center [1048, 531] width 28 height 28
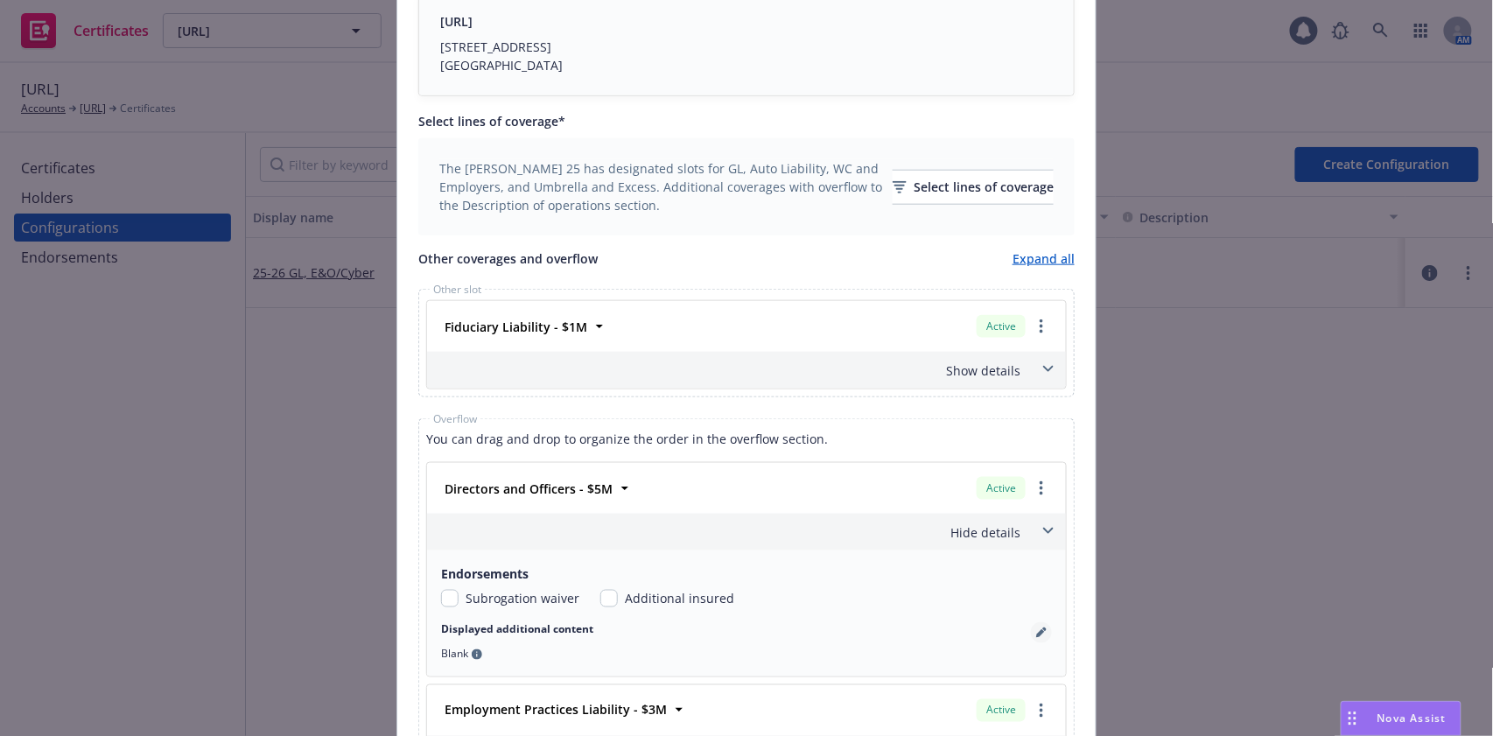
click at [1036, 636] on icon "pencil" at bounding box center [1041, 633] width 11 height 11
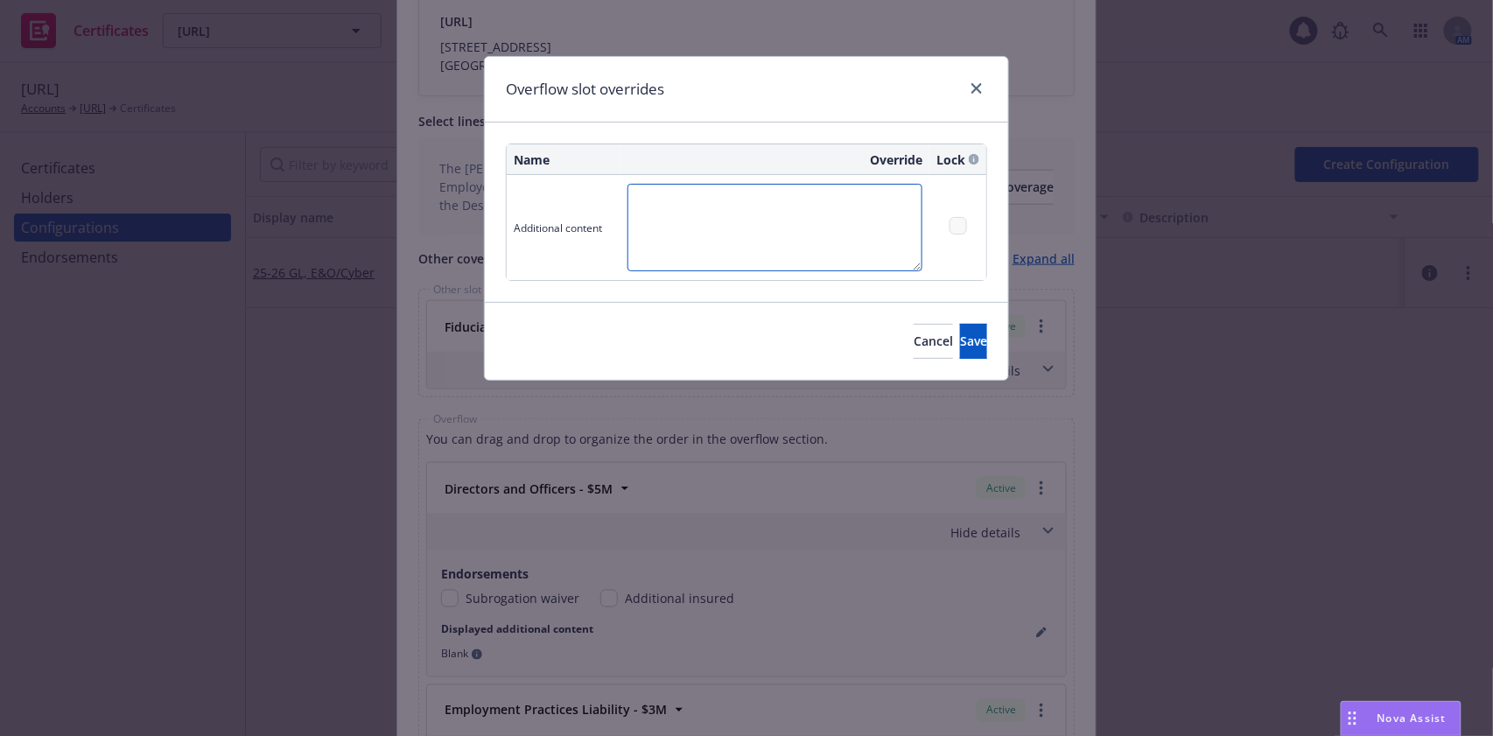
click at [665, 236] on textarea at bounding box center [775, 228] width 295 height 88
type textarea "Limit: $5,000,000, Retention: $50,000"
drag, startPoint x: 969, startPoint y: 338, endPoint x: 969, endPoint y: 375, distance: 37.6
click at [968, 338] on button "Save" at bounding box center [973, 341] width 27 height 35
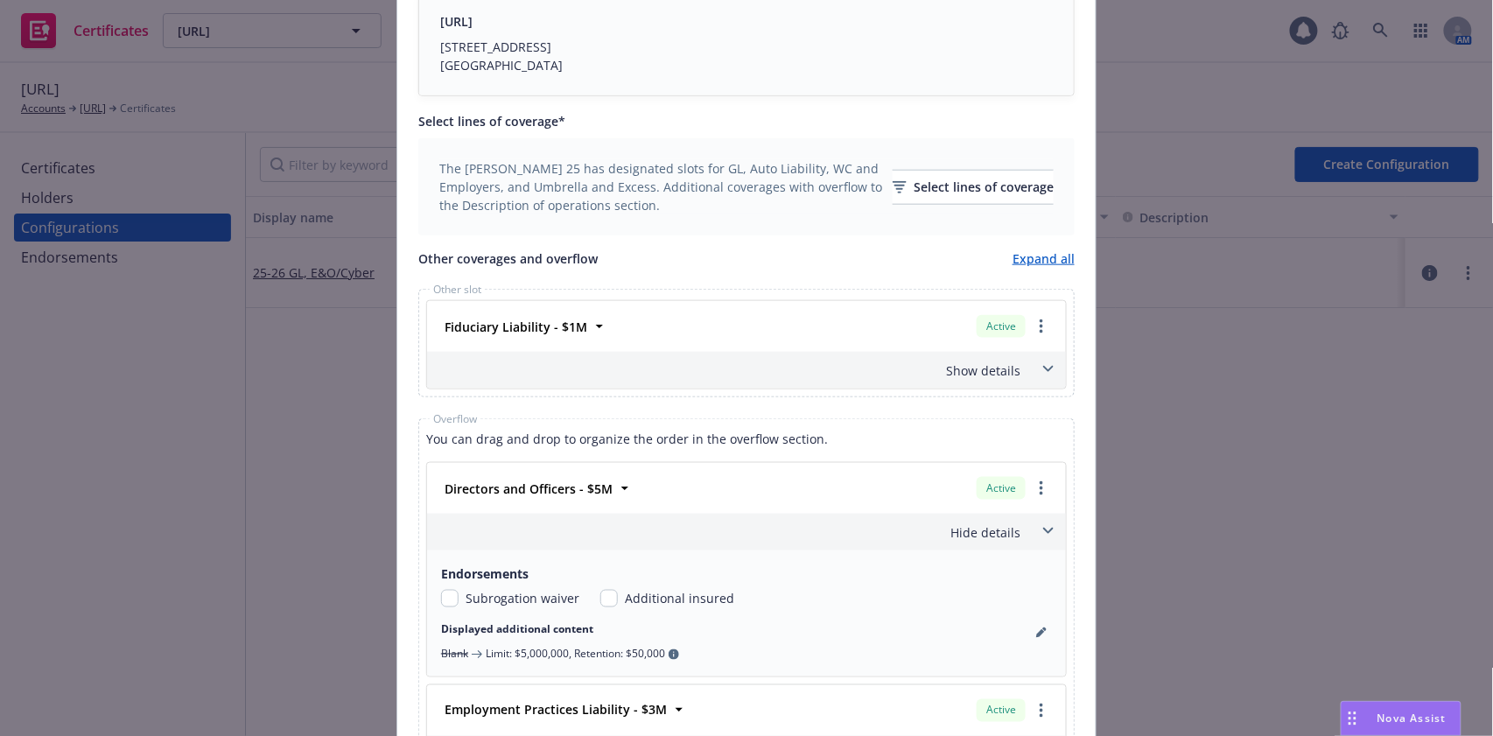
click at [1036, 522] on span at bounding box center [1048, 531] width 28 height 28
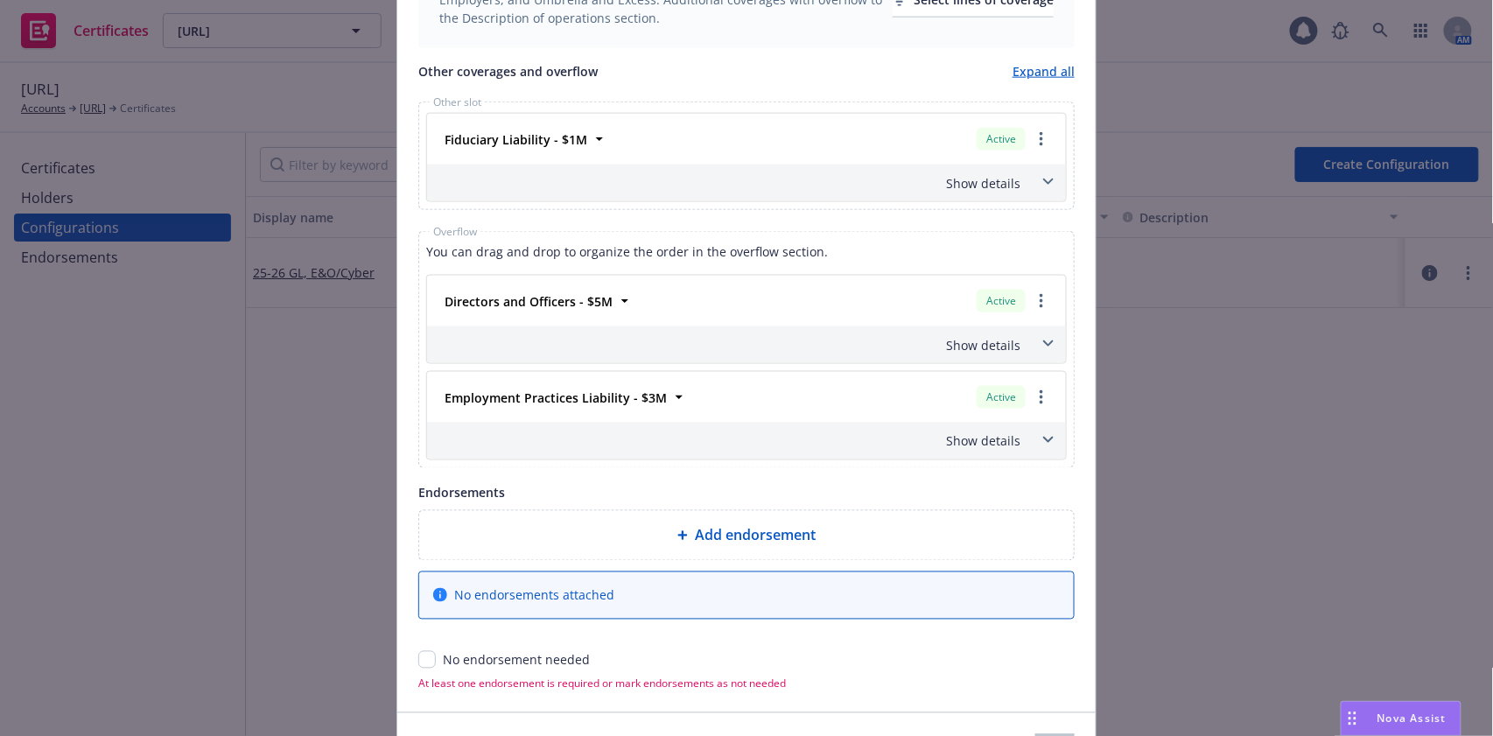
scroll to position [754, 0]
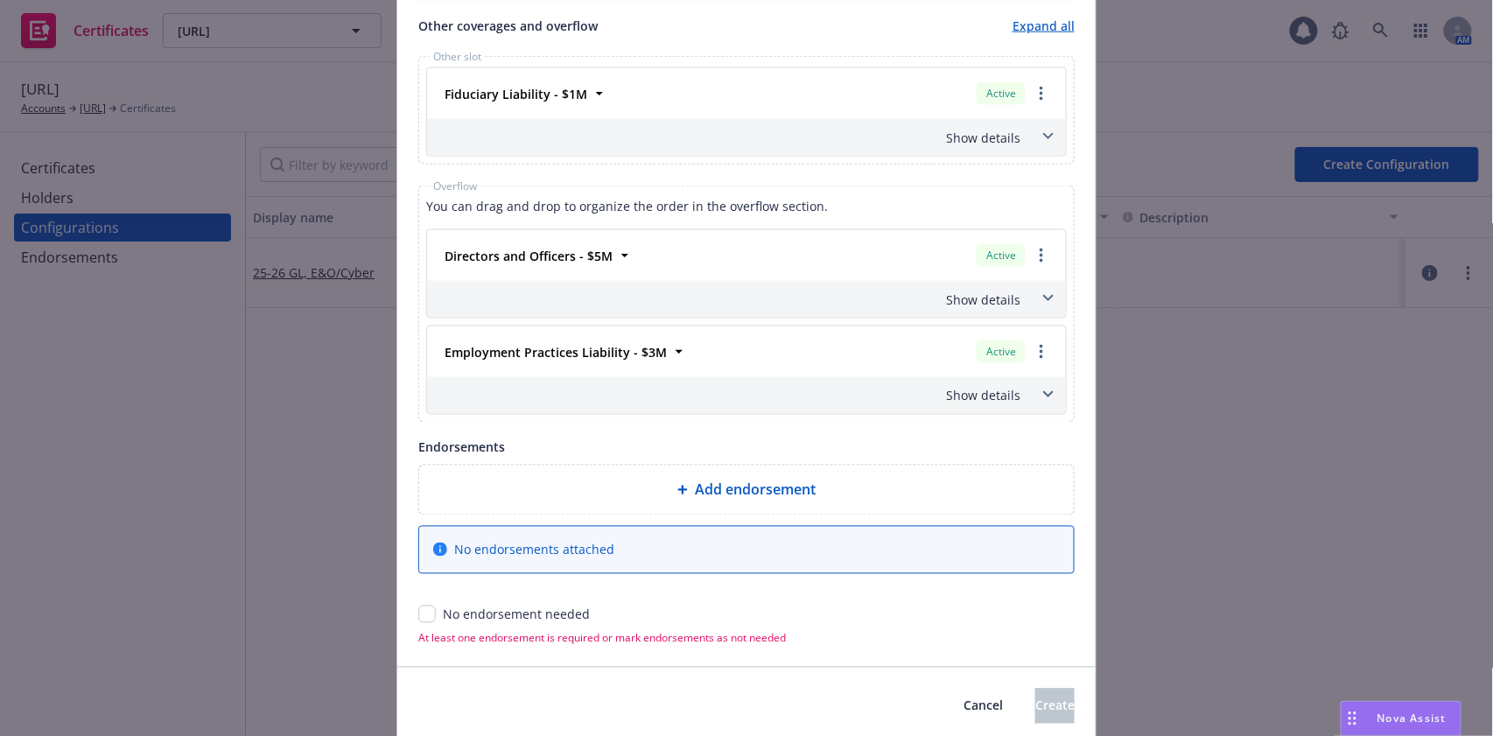
click at [1027, 405] on div "Show details" at bounding box center [746, 395] width 639 height 37
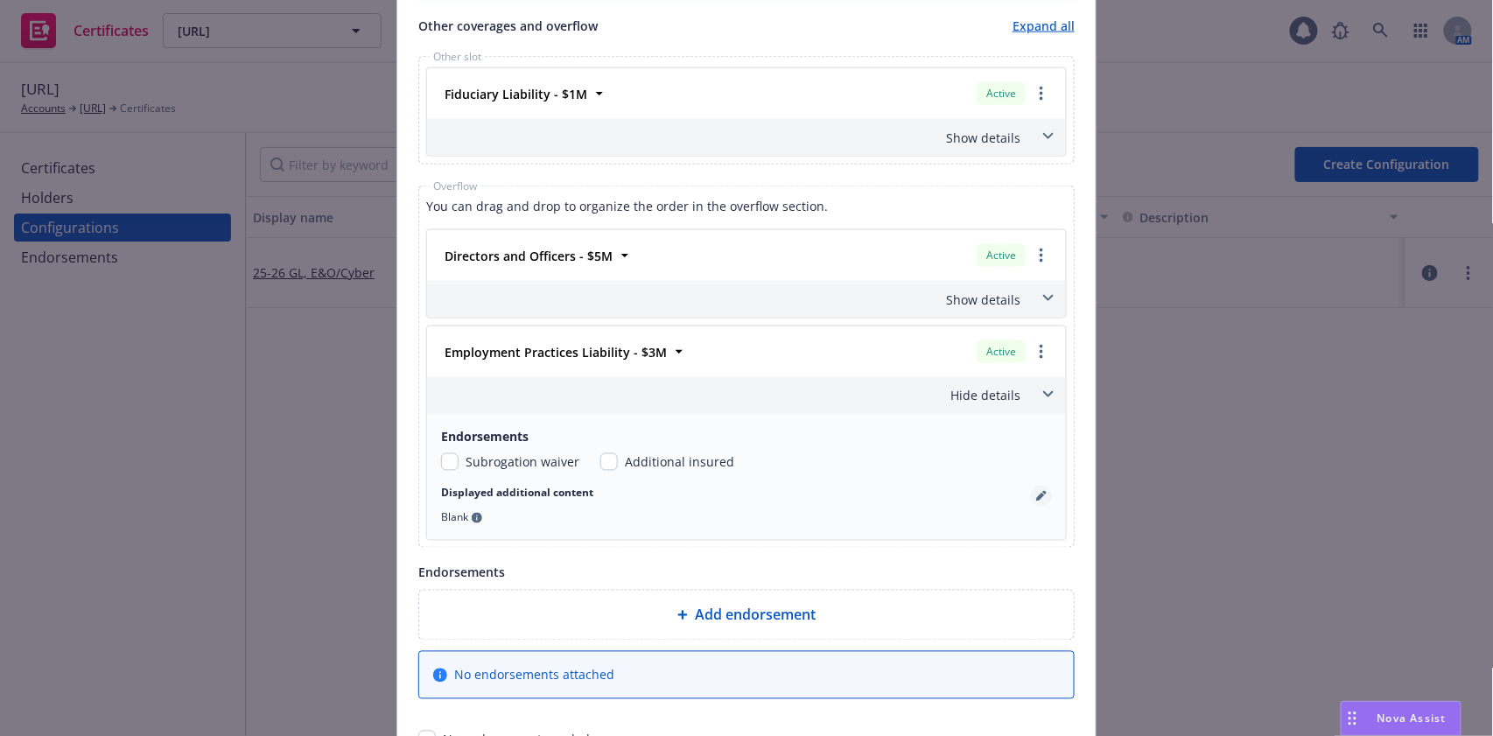
click at [1033, 501] on link "pencil" at bounding box center [1041, 496] width 21 height 21
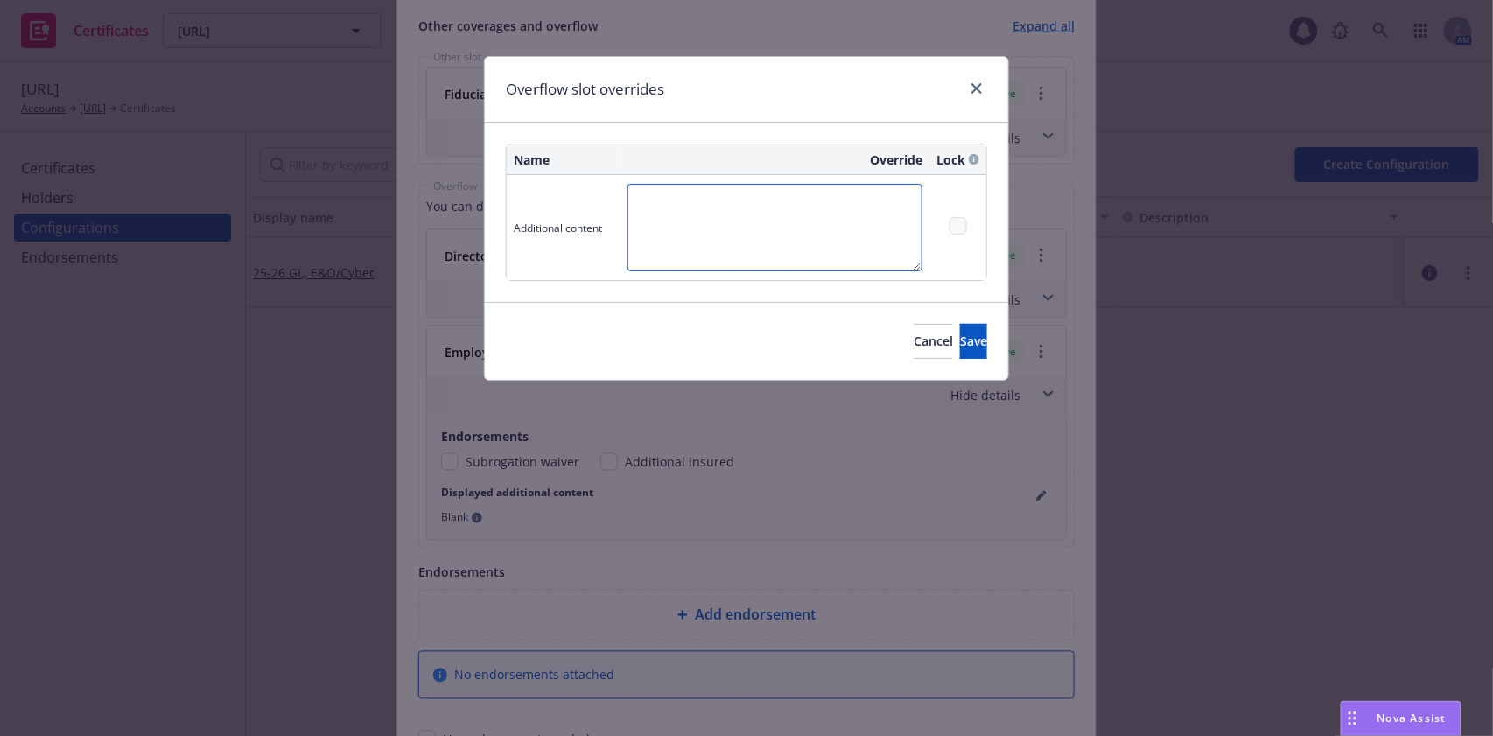
click at [733, 249] on textarea at bounding box center [775, 228] width 295 height 88
type textarea "Limit: $3,000,000, Retention: $50,000"
click at [960, 333] on button "Save" at bounding box center [973, 341] width 27 height 35
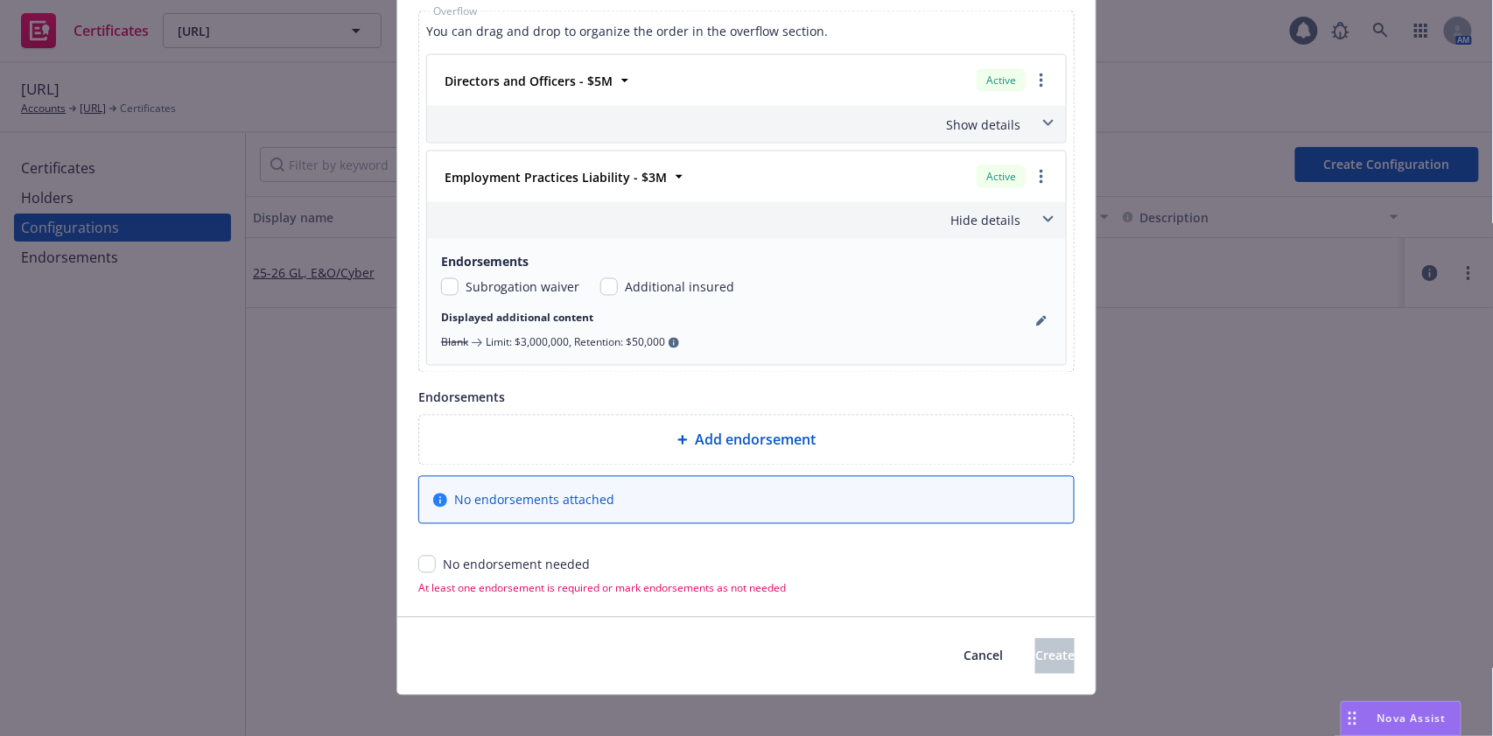
scroll to position [943, 0]
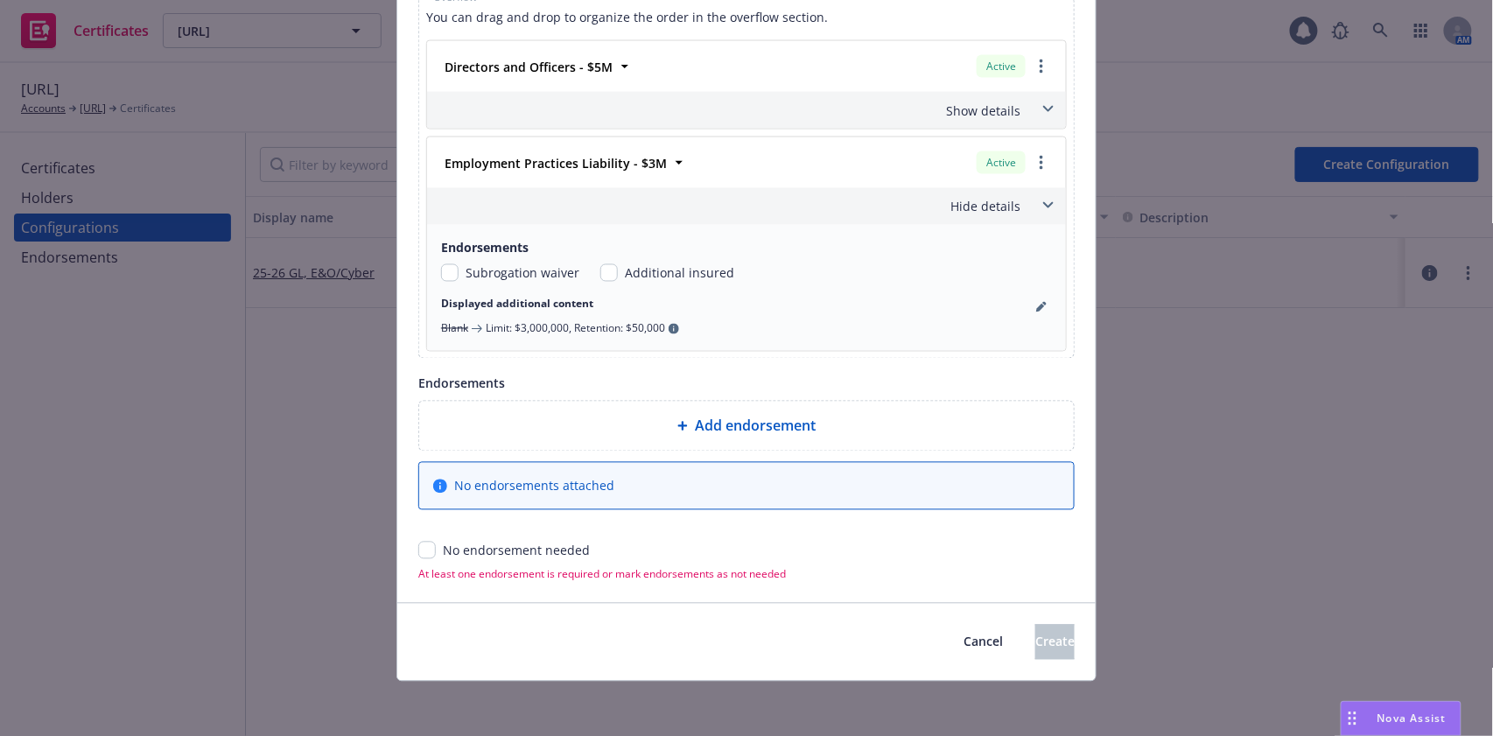
click at [418, 550] on input "checkbox" at bounding box center [427, 551] width 18 height 18
checkbox input "true"
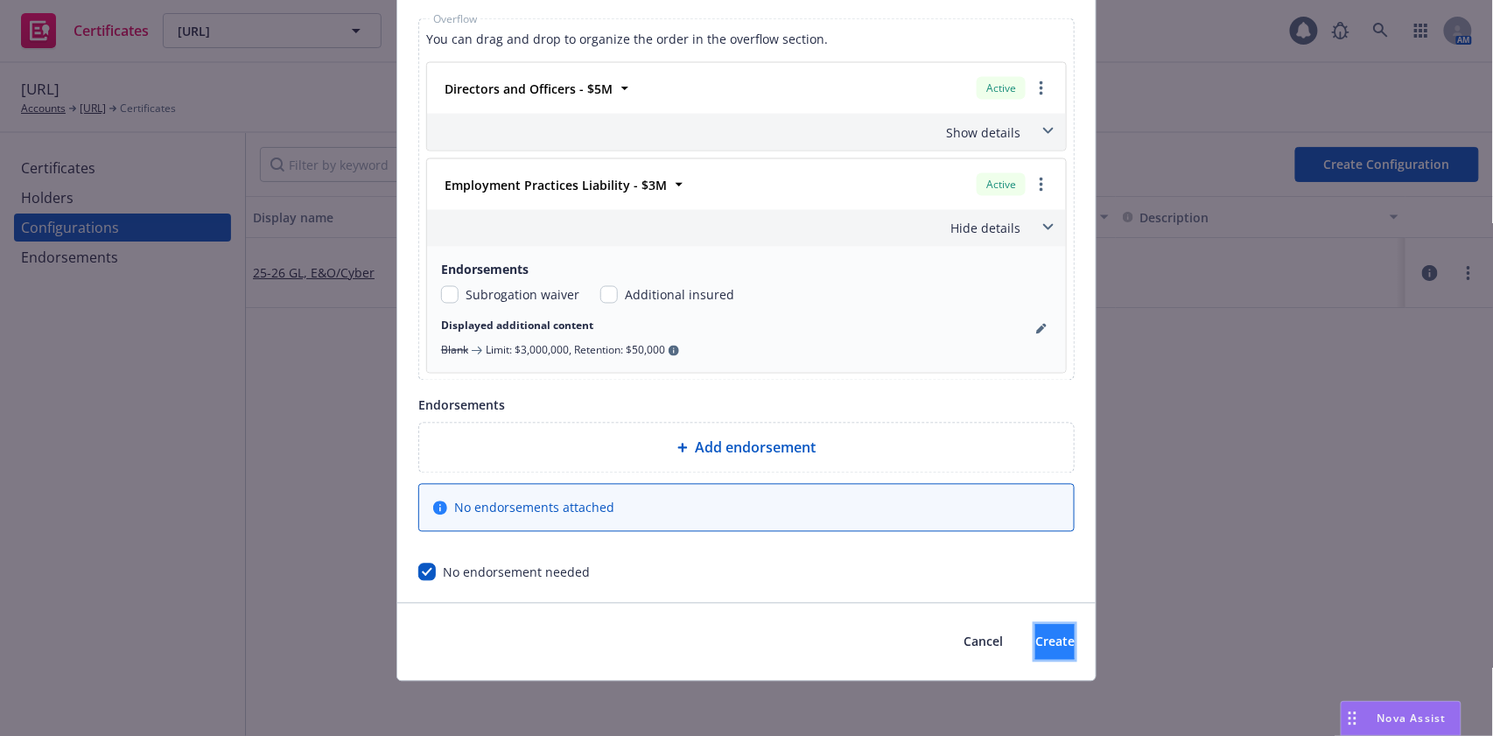
click at [1035, 642] on span "Create" at bounding box center [1054, 642] width 39 height 17
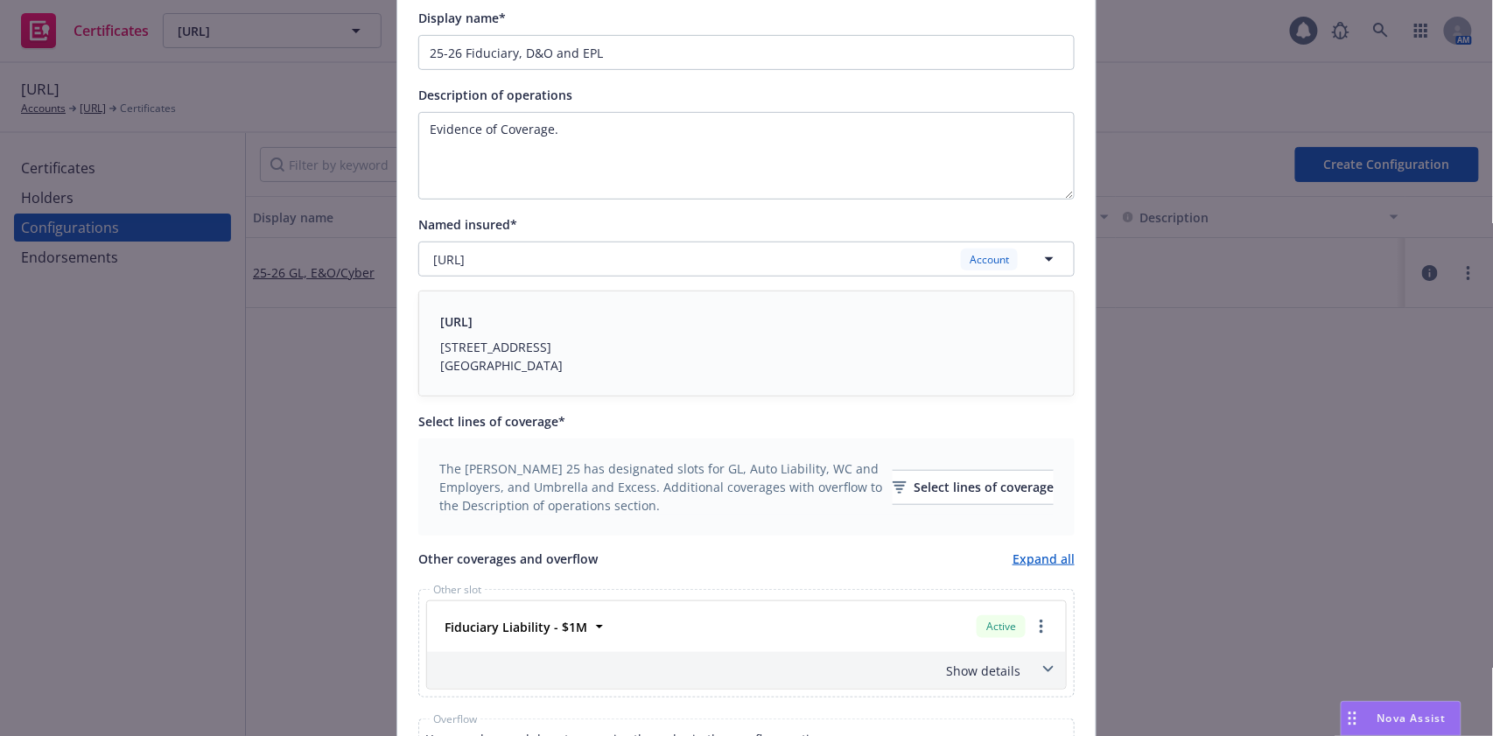
scroll to position [0, 0]
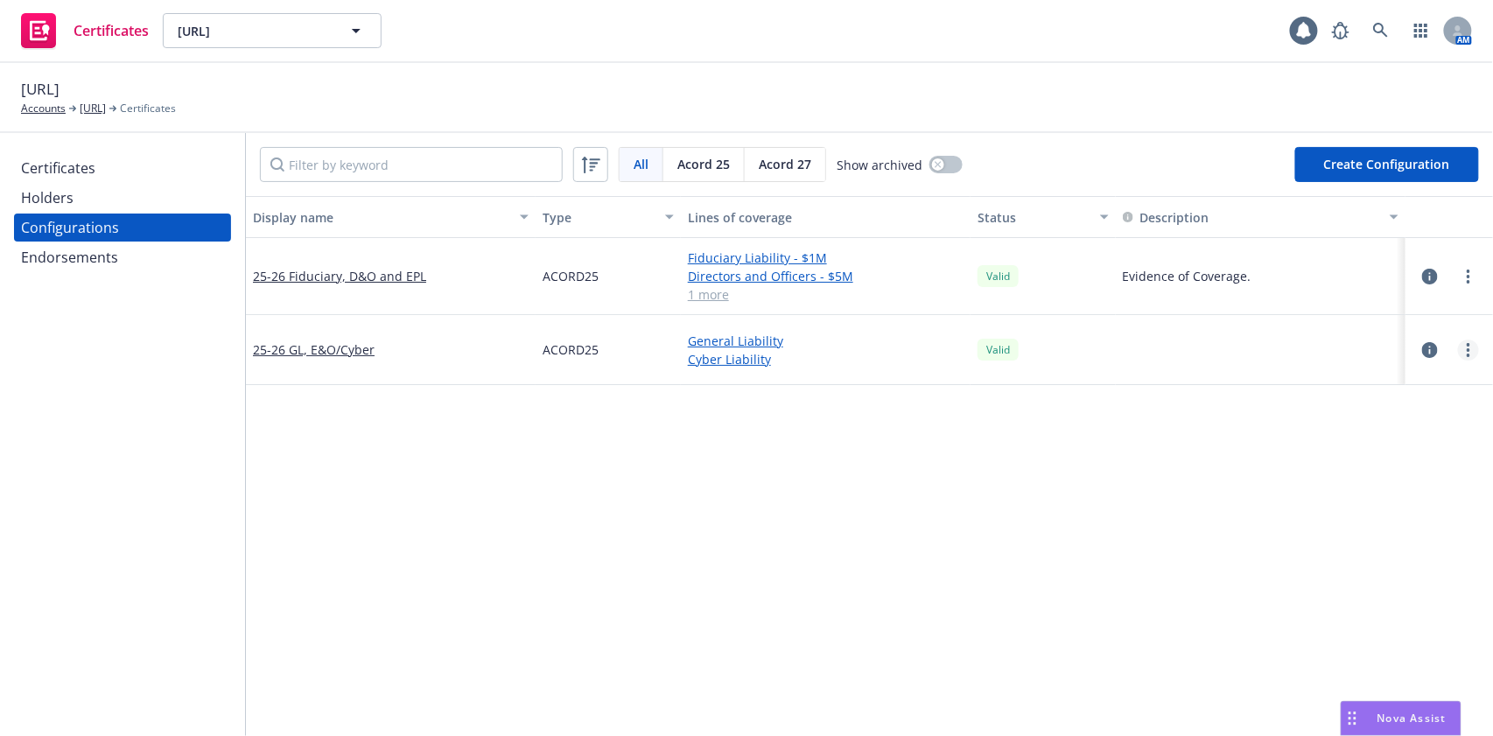
click at [1458, 347] on link "more" at bounding box center [1468, 350] width 21 height 21
click at [1369, 389] on link "Edit" at bounding box center [1364, 385] width 193 height 35
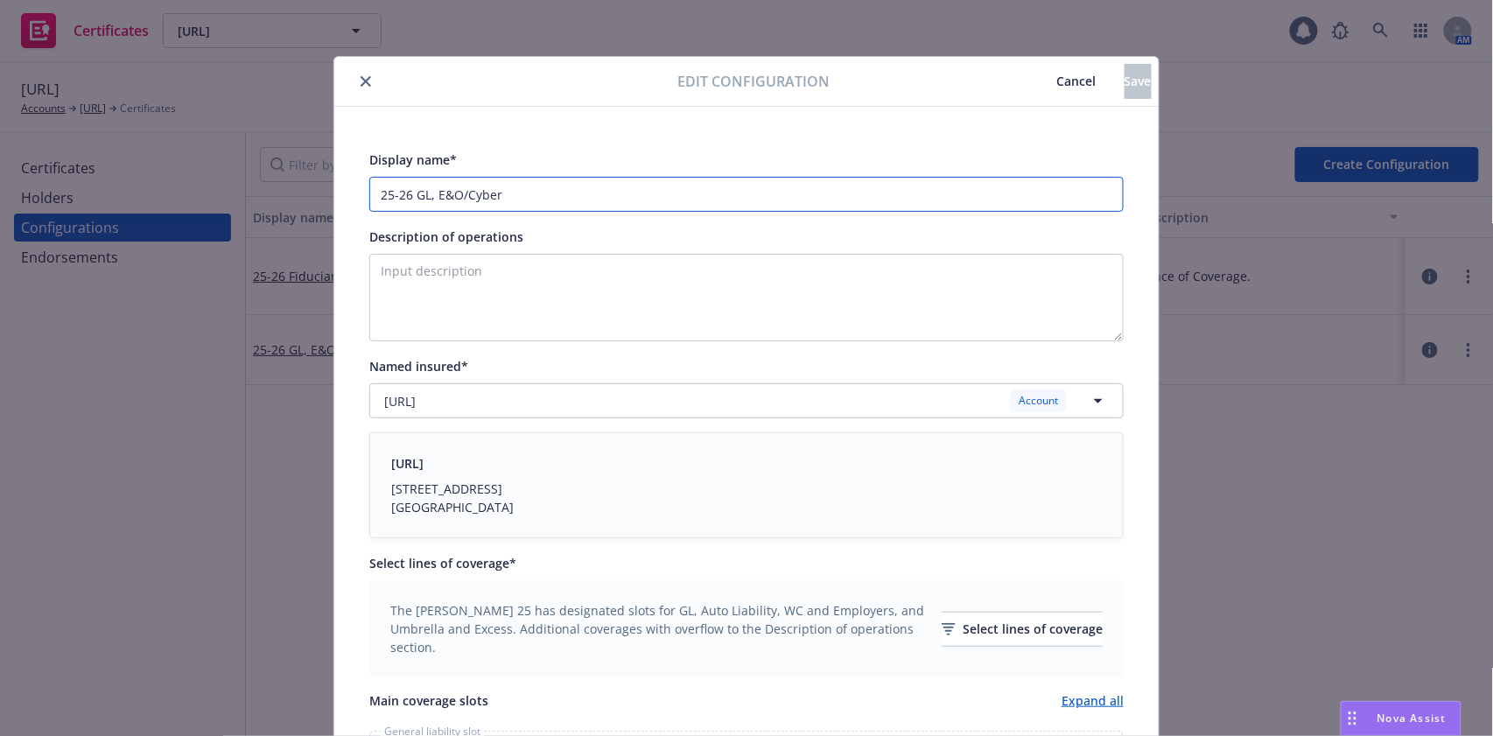
click at [426, 197] on input "25-26 GL, E&O/Cyber" at bounding box center [746, 194] width 754 height 35
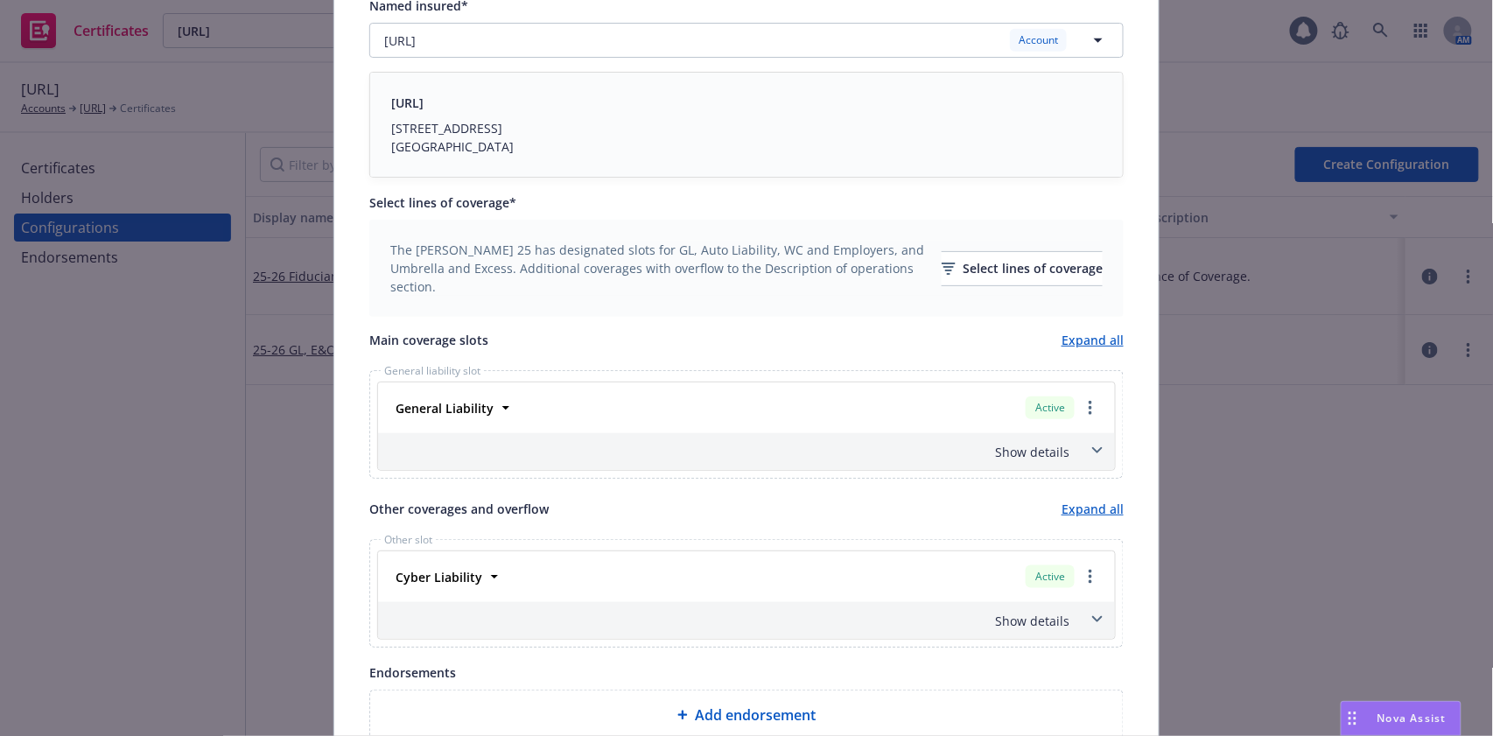
scroll to position [466, 0]
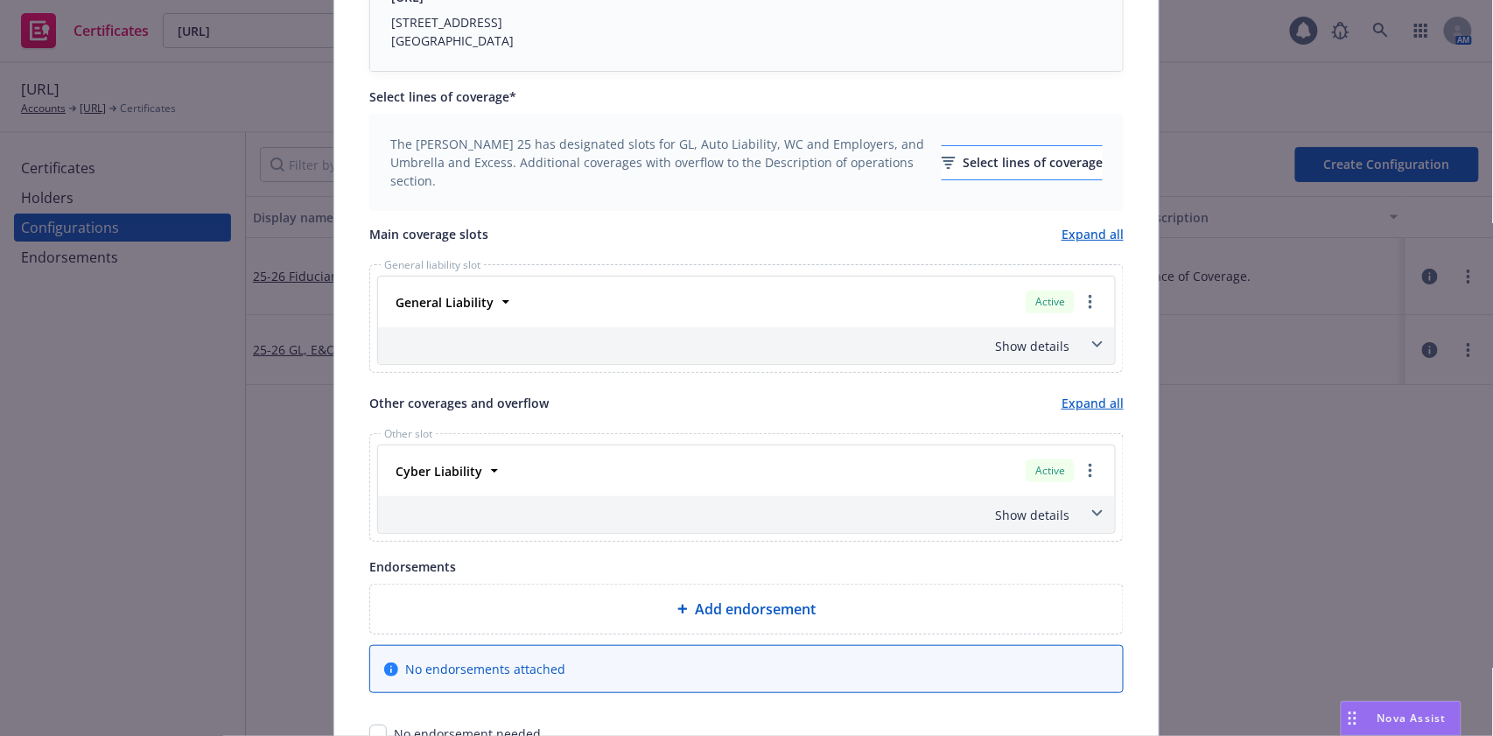
type input "25-26 GL, Umb, E&O/Cyber"
click at [961, 163] on div "Select lines of coverage" at bounding box center [1022, 162] width 161 height 33
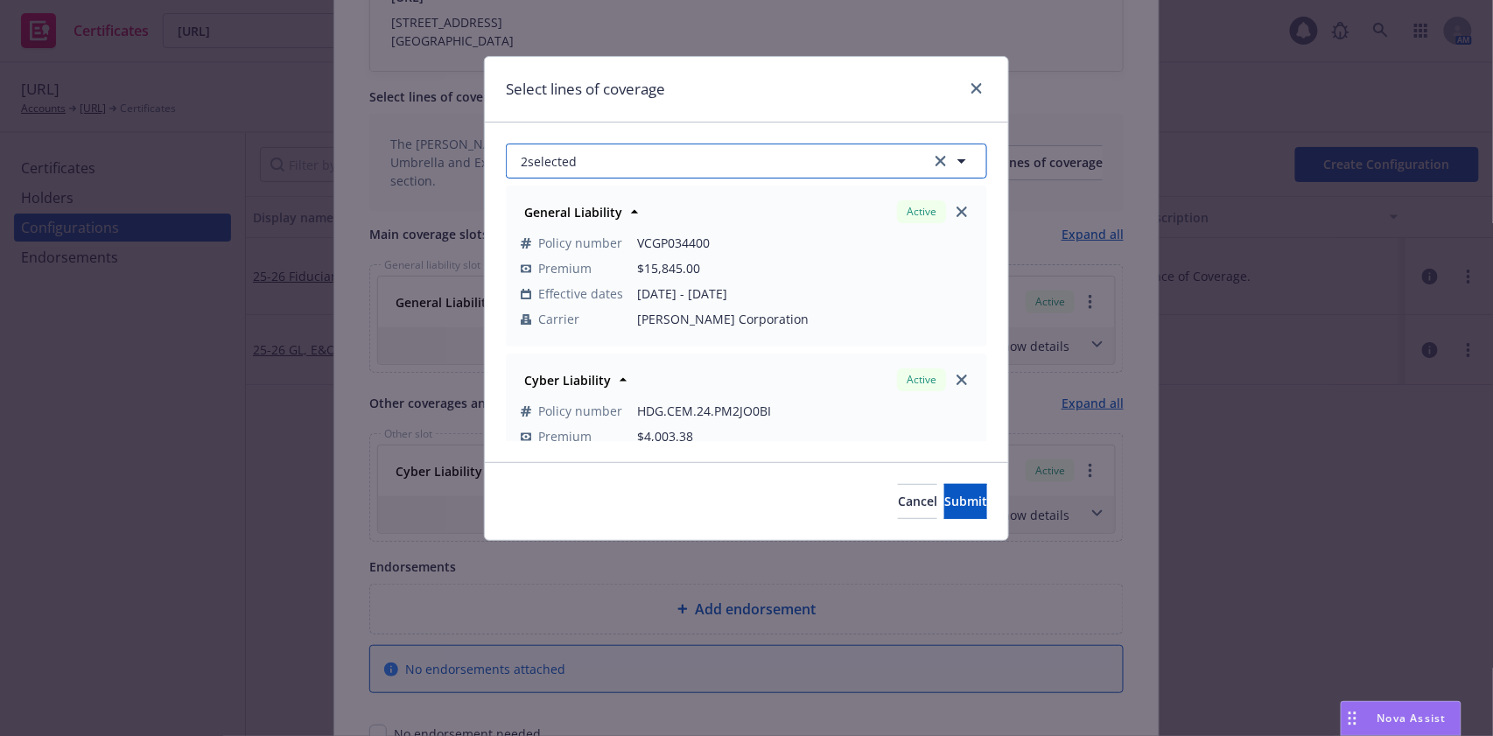
click at [729, 161] on button "2 selected" at bounding box center [746, 161] width 481 height 35
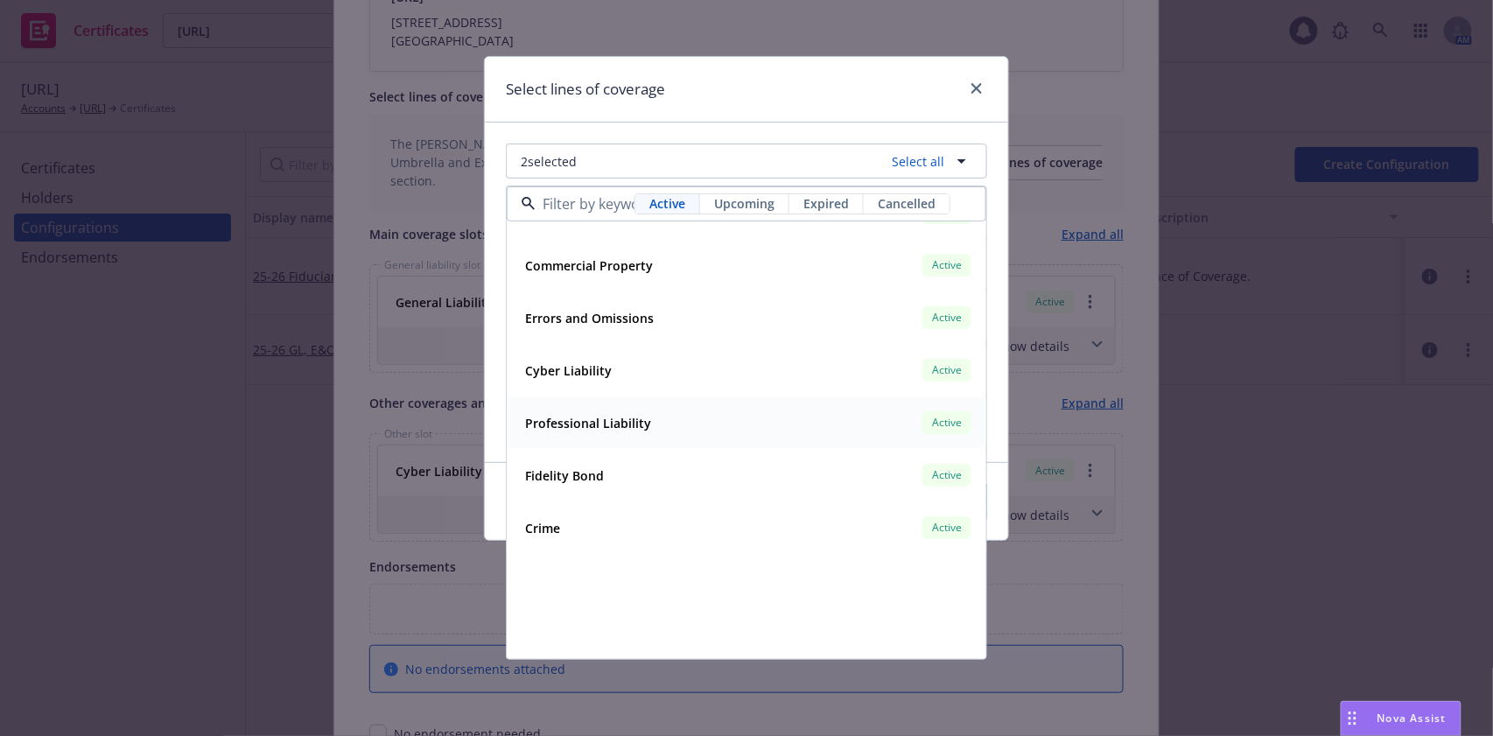
scroll to position [0, 0]
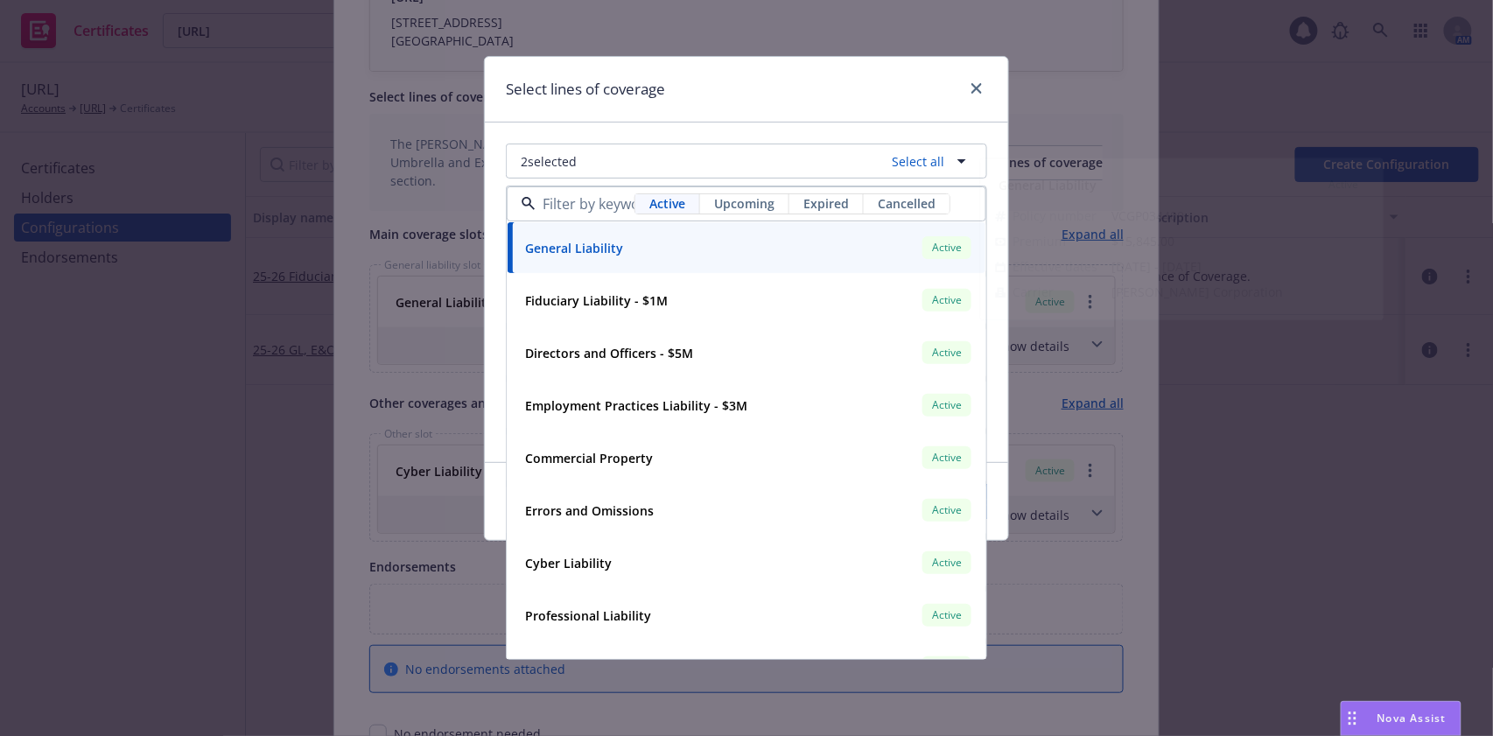
click at [693, 108] on div "Select lines of coverage" at bounding box center [746, 90] width 523 height 66
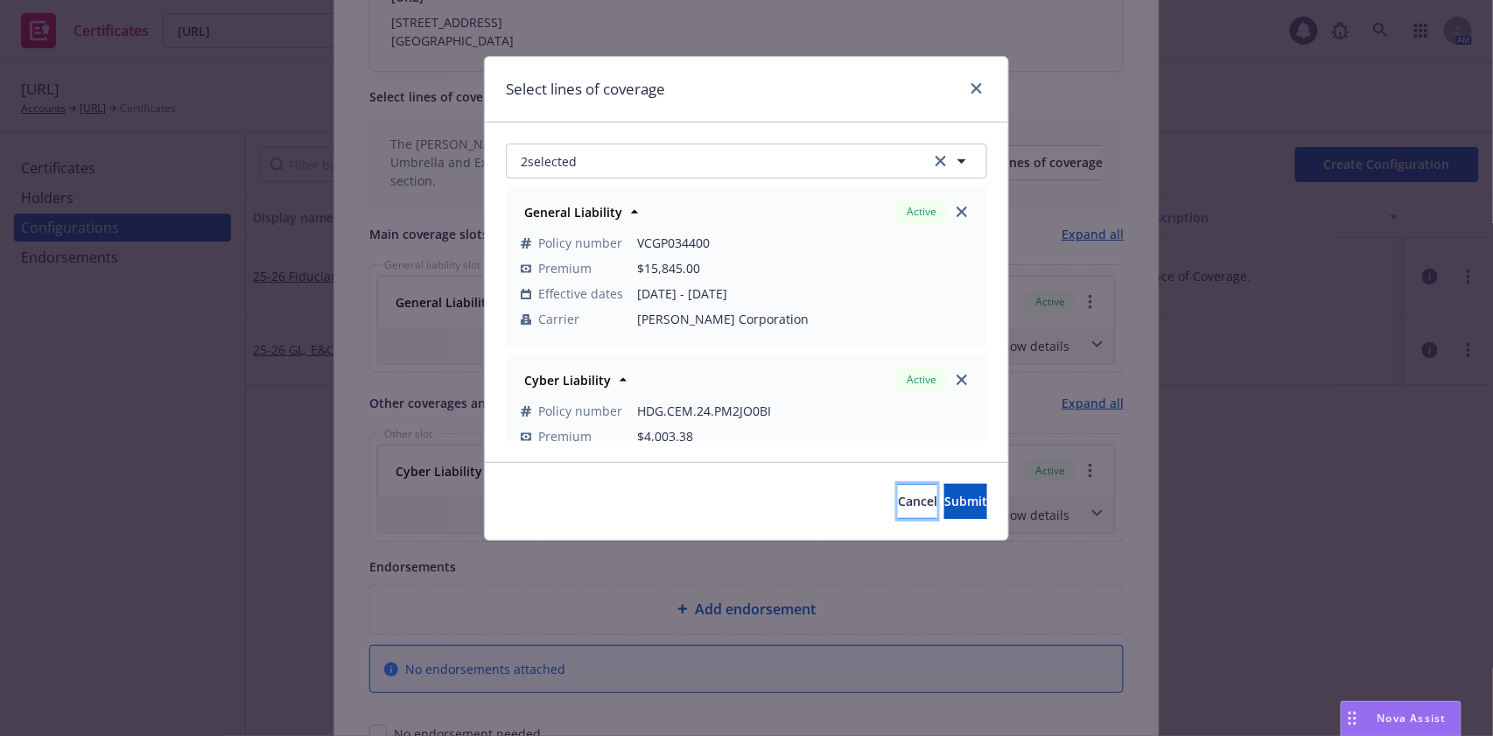
click at [898, 496] on button "Cancel" at bounding box center [917, 501] width 39 height 35
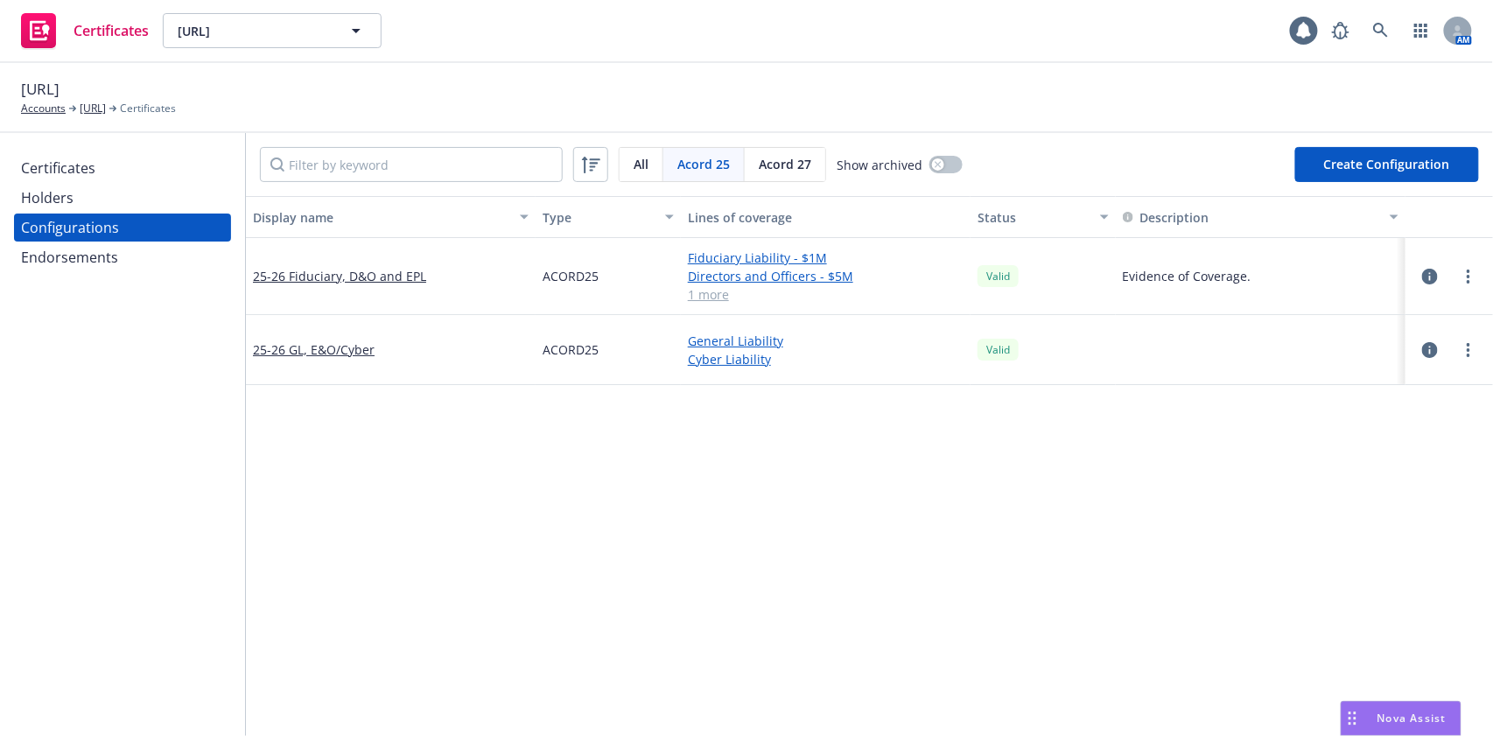
click at [123, 161] on div "Certificates" at bounding box center [122, 168] width 203 height 28
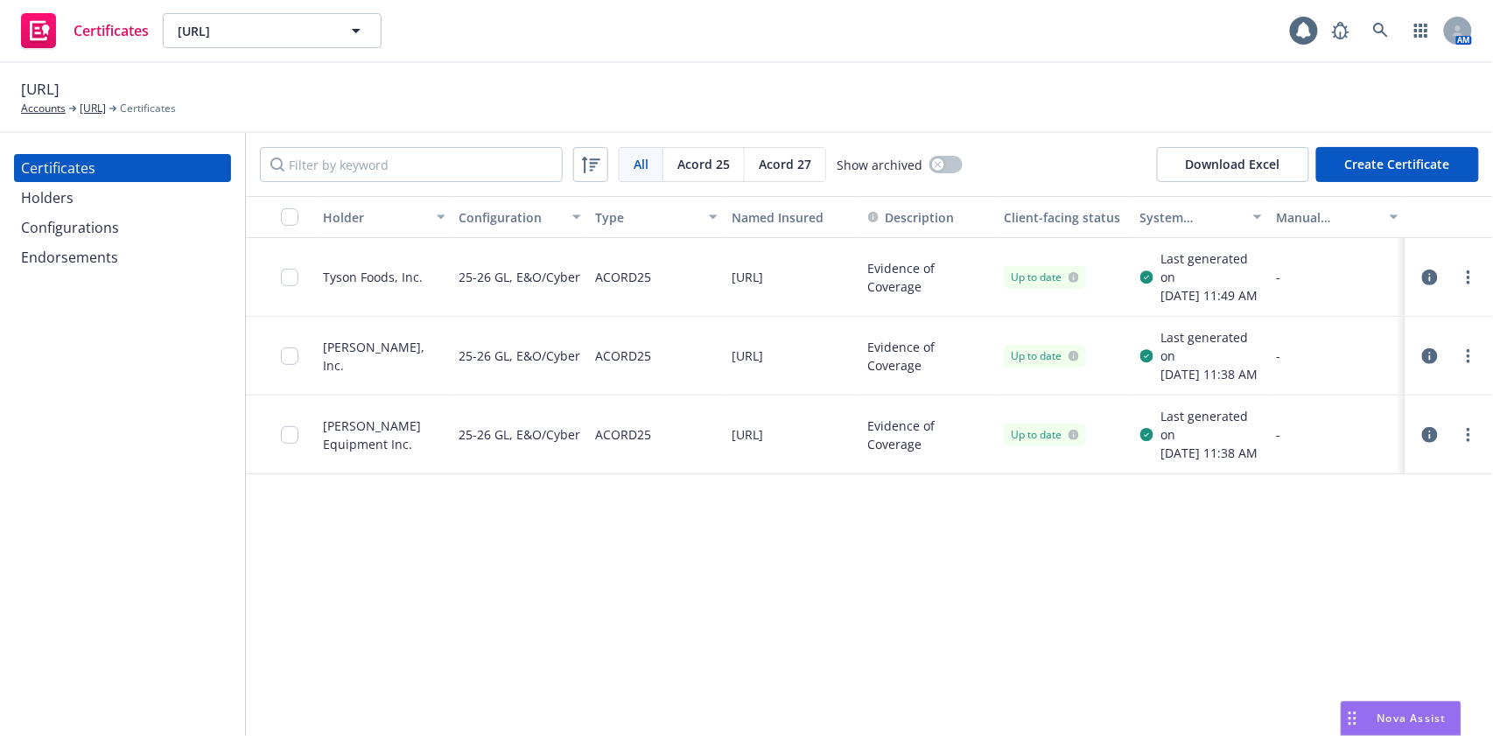
click at [1383, 148] on button "Create Certificate" at bounding box center [1397, 164] width 163 height 35
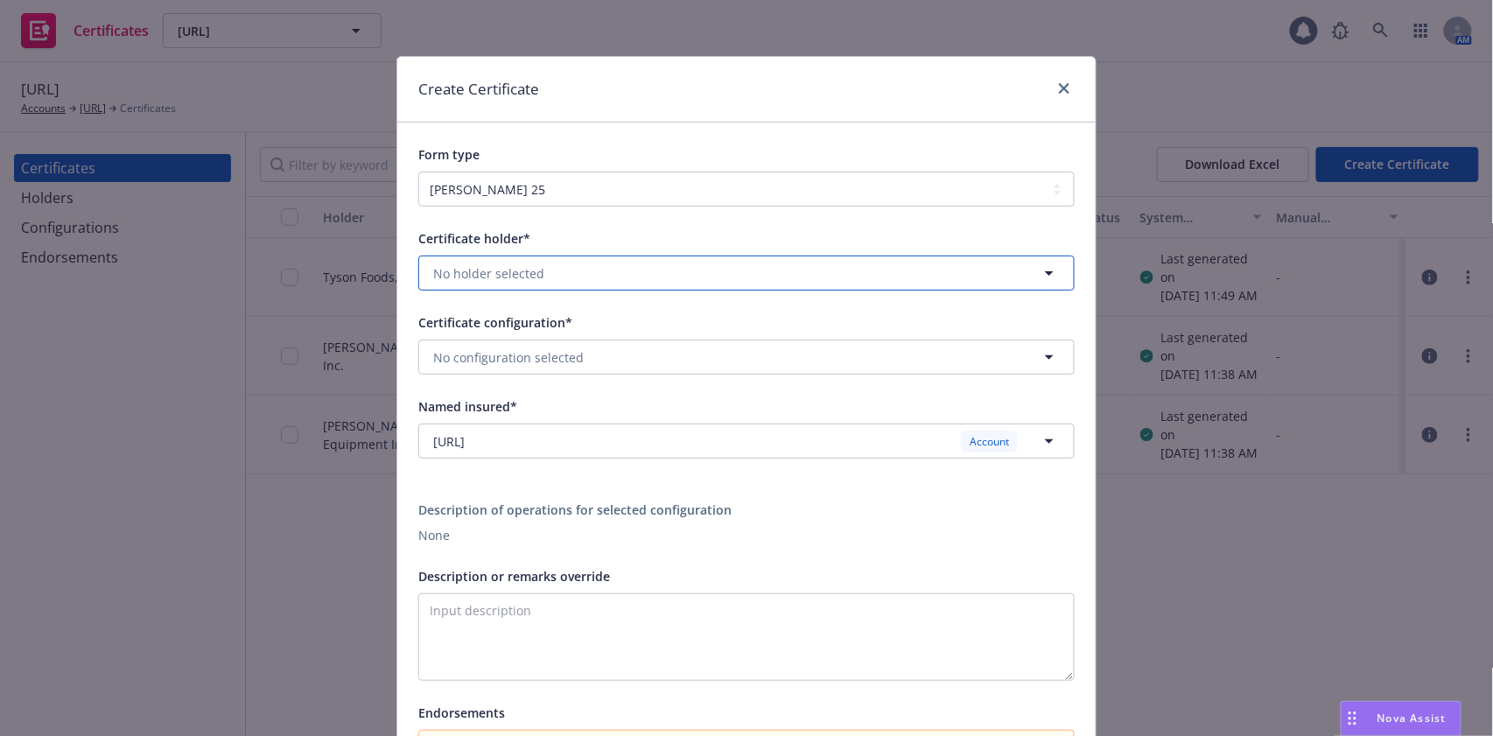
click at [538, 283] on button "No holder selected" at bounding box center [746, 273] width 656 height 35
click at [533, 316] on span "Tyson Foods, Inc." at bounding box center [542, 322] width 209 height 18
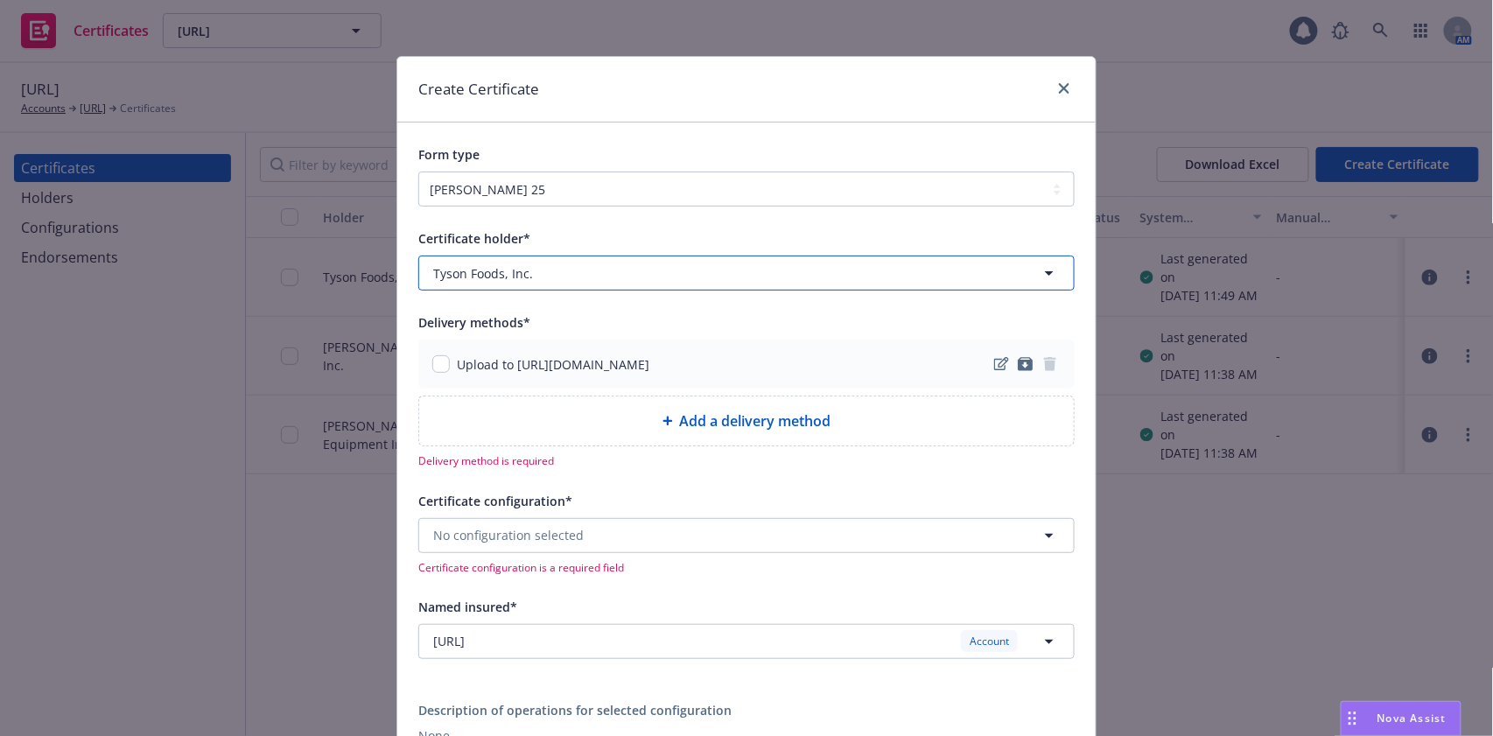
click at [617, 276] on button "Tyson Foods, Inc." at bounding box center [746, 273] width 656 height 35
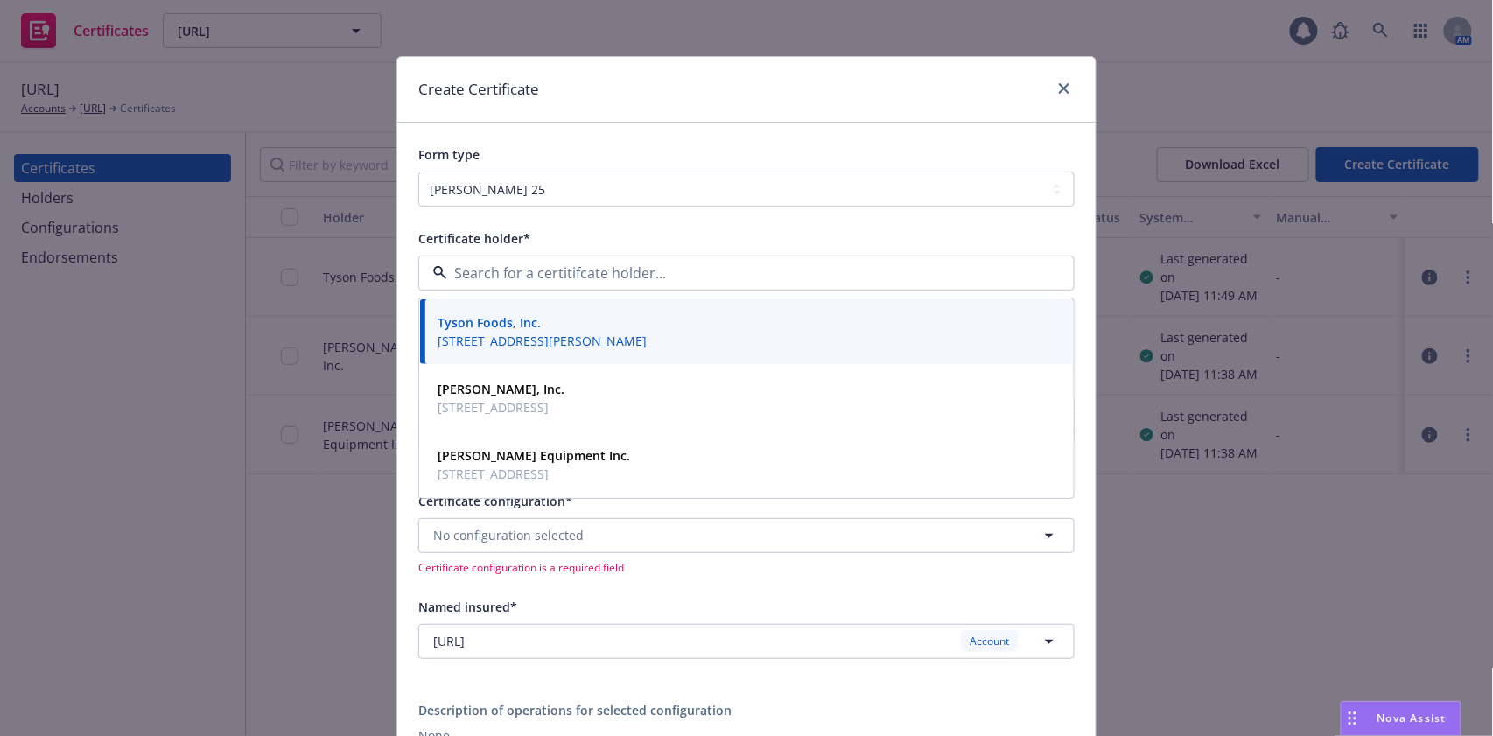
click at [663, 231] on div "Certificate holder*" at bounding box center [746, 238] width 656 height 21
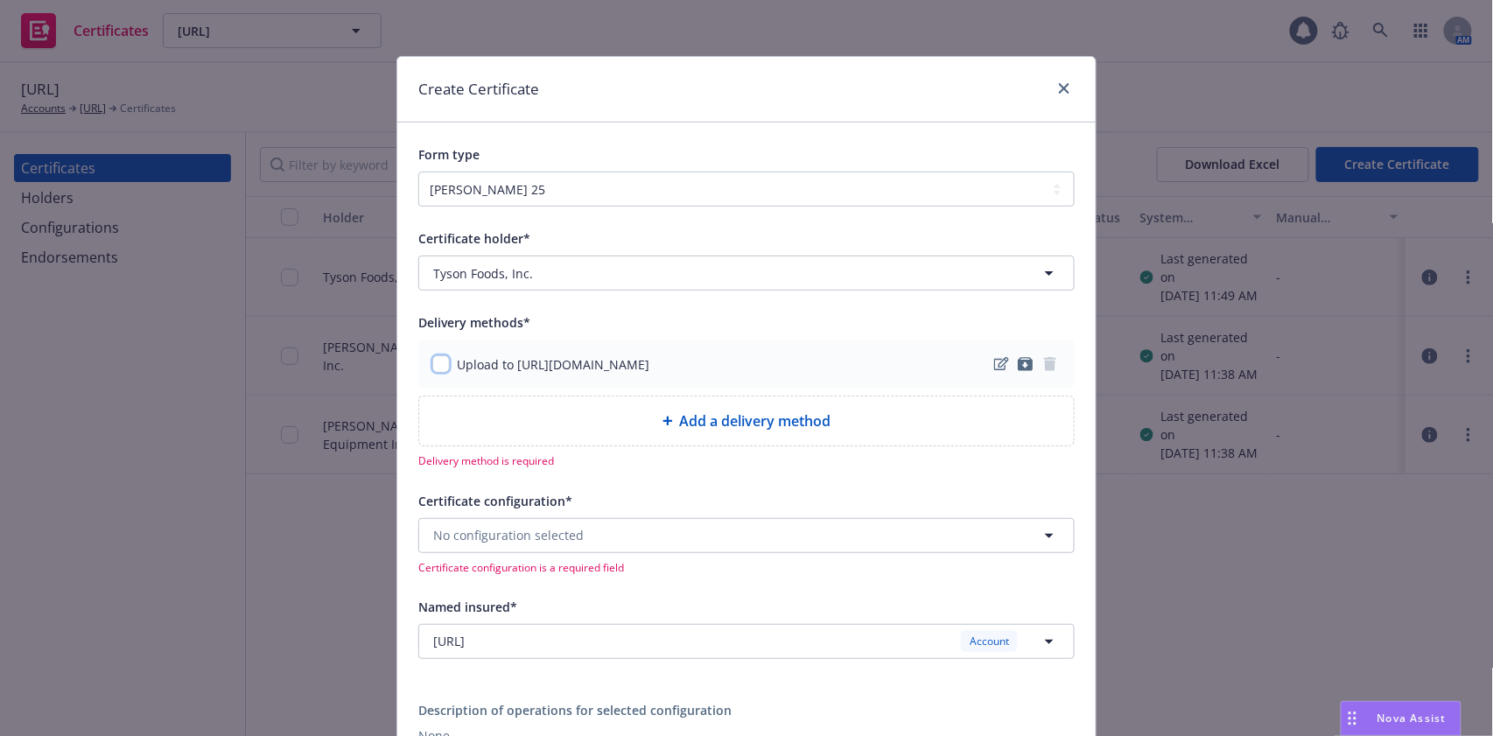
click at [439, 364] on input "checkbox" at bounding box center [441, 364] width 18 height 18
checkbox input "true"
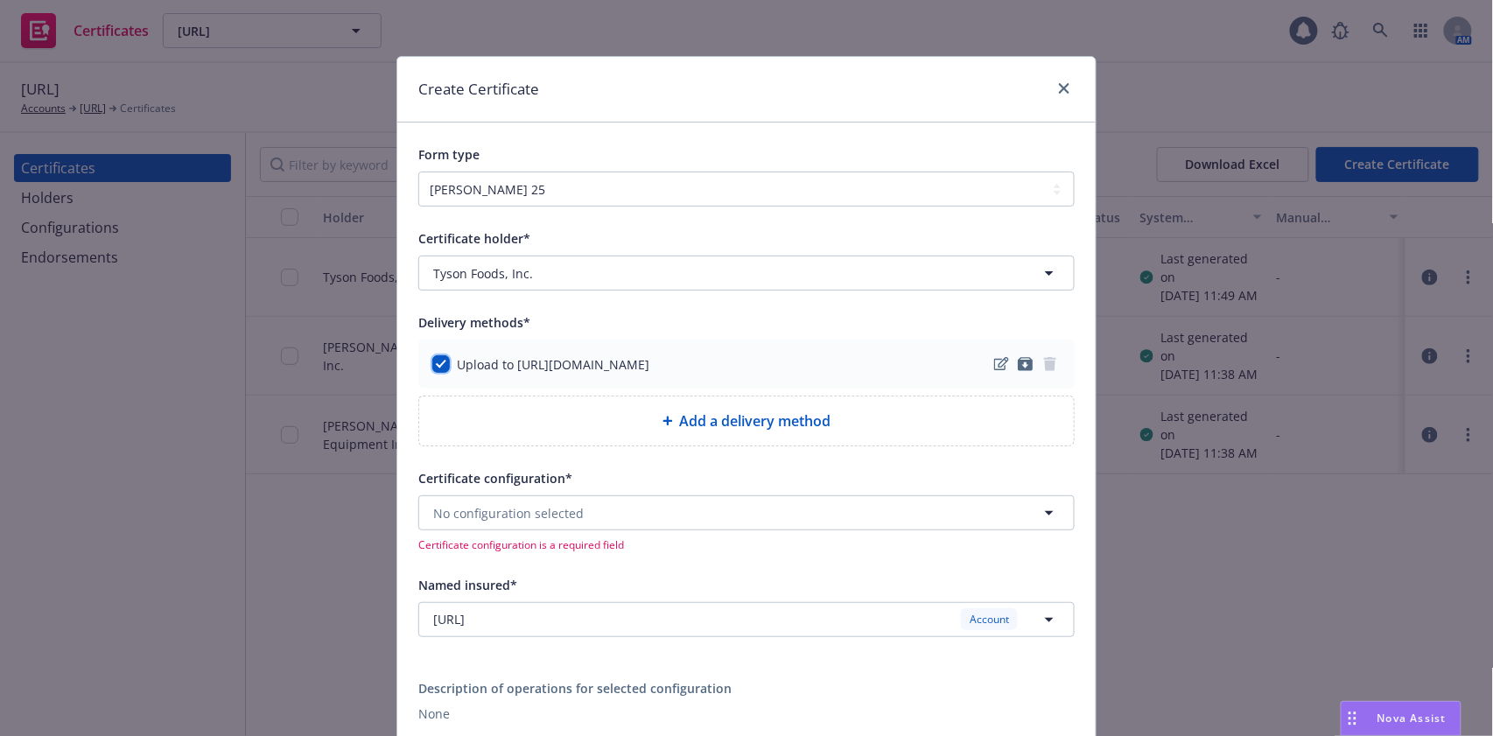
scroll to position [233, 0]
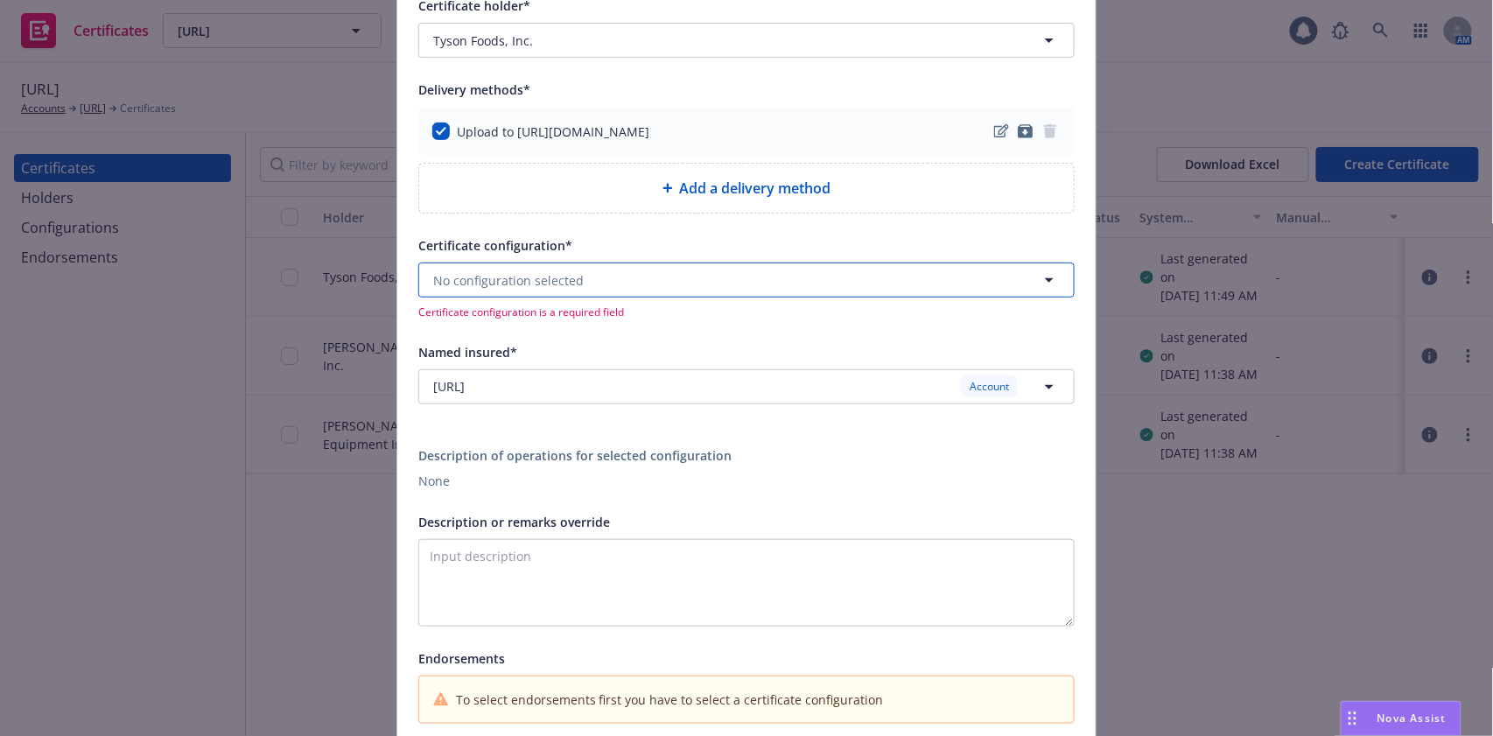
click at [526, 293] on button "No configuration selected" at bounding box center [746, 280] width 656 height 35
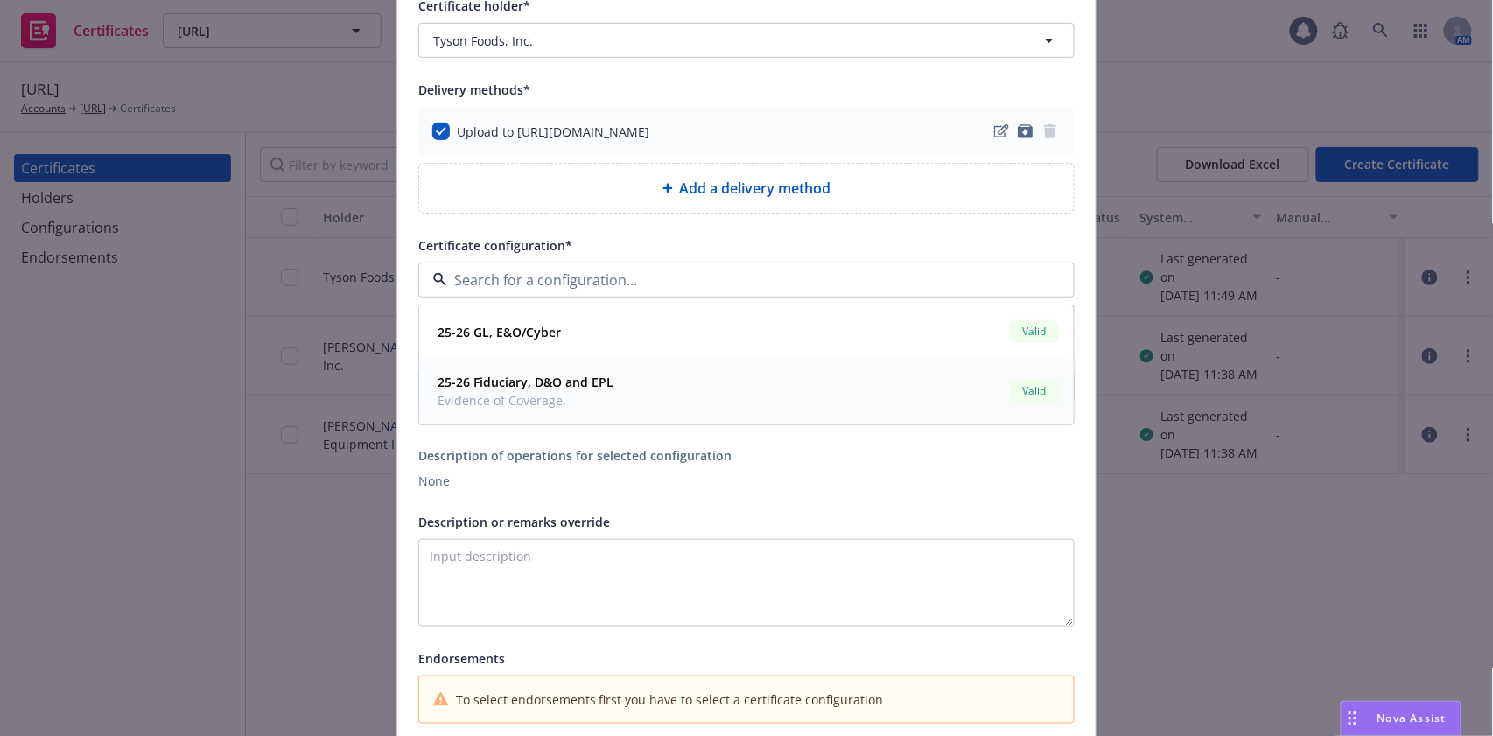
click at [524, 374] on strong "25-26 Fiduciary, D&O and EPL" at bounding box center [526, 382] width 176 height 17
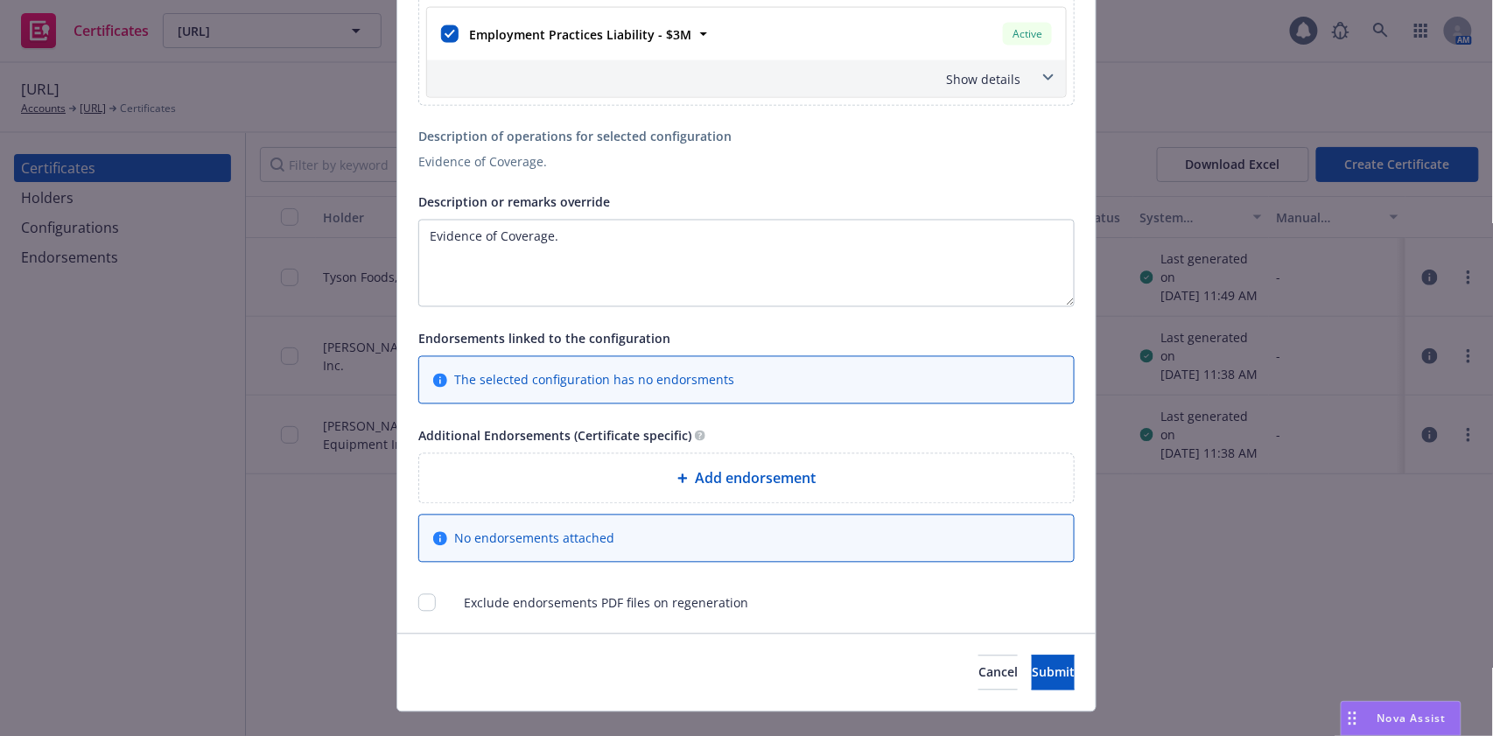
scroll to position [945, 0]
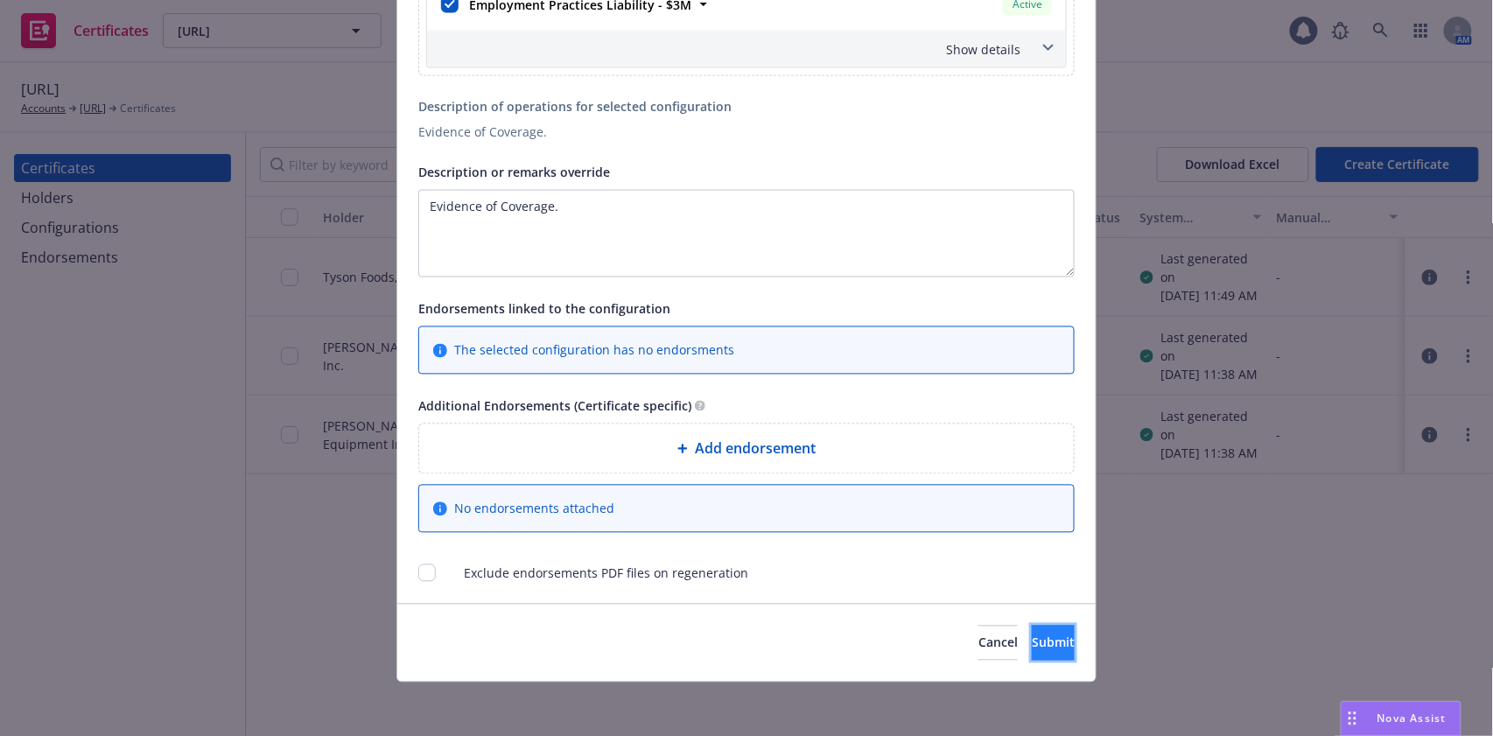
click at [1032, 632] on button "Submit" at bounding box center [1053, 643] width 43 height 35
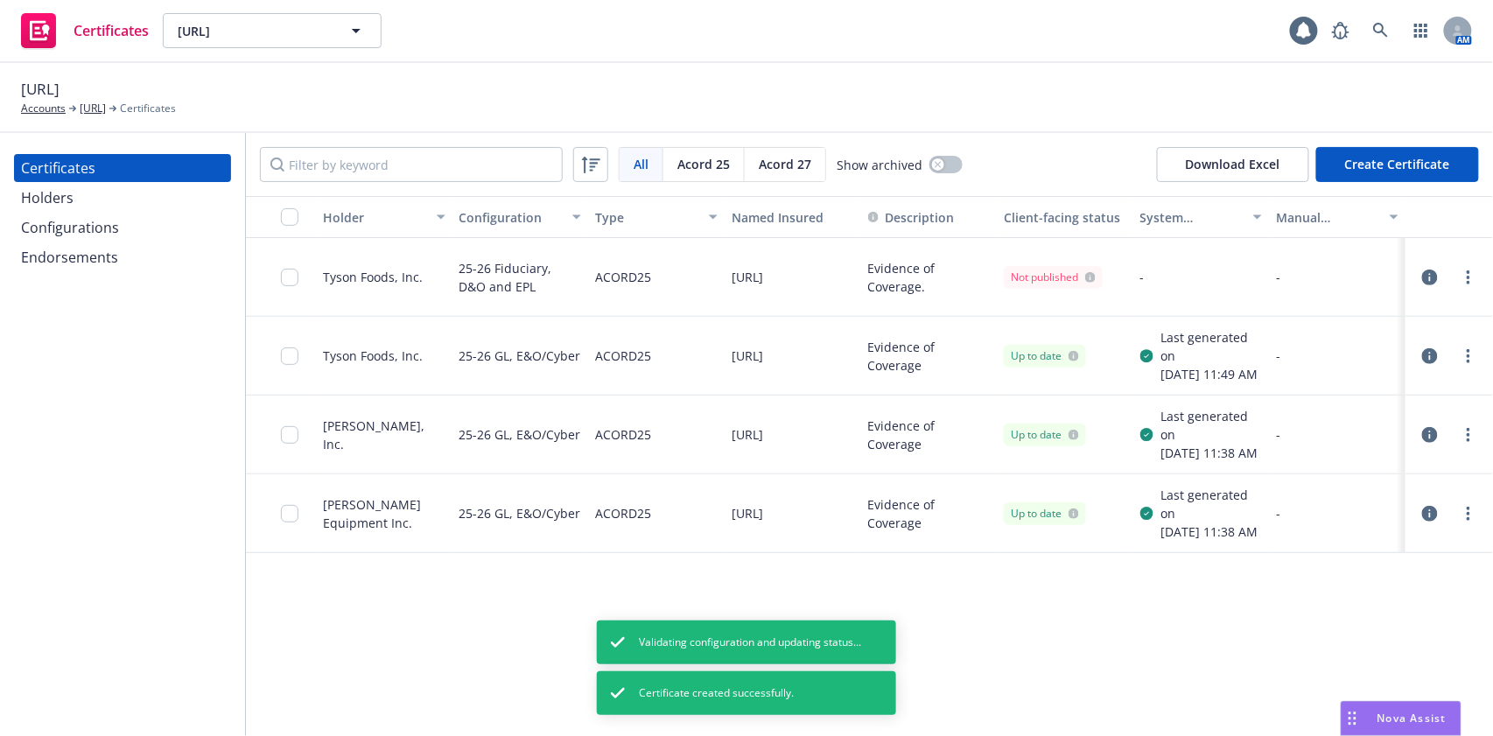
click at [1429, 274] on icon "button" at bounding box center [1430, 278] width 16 height 16
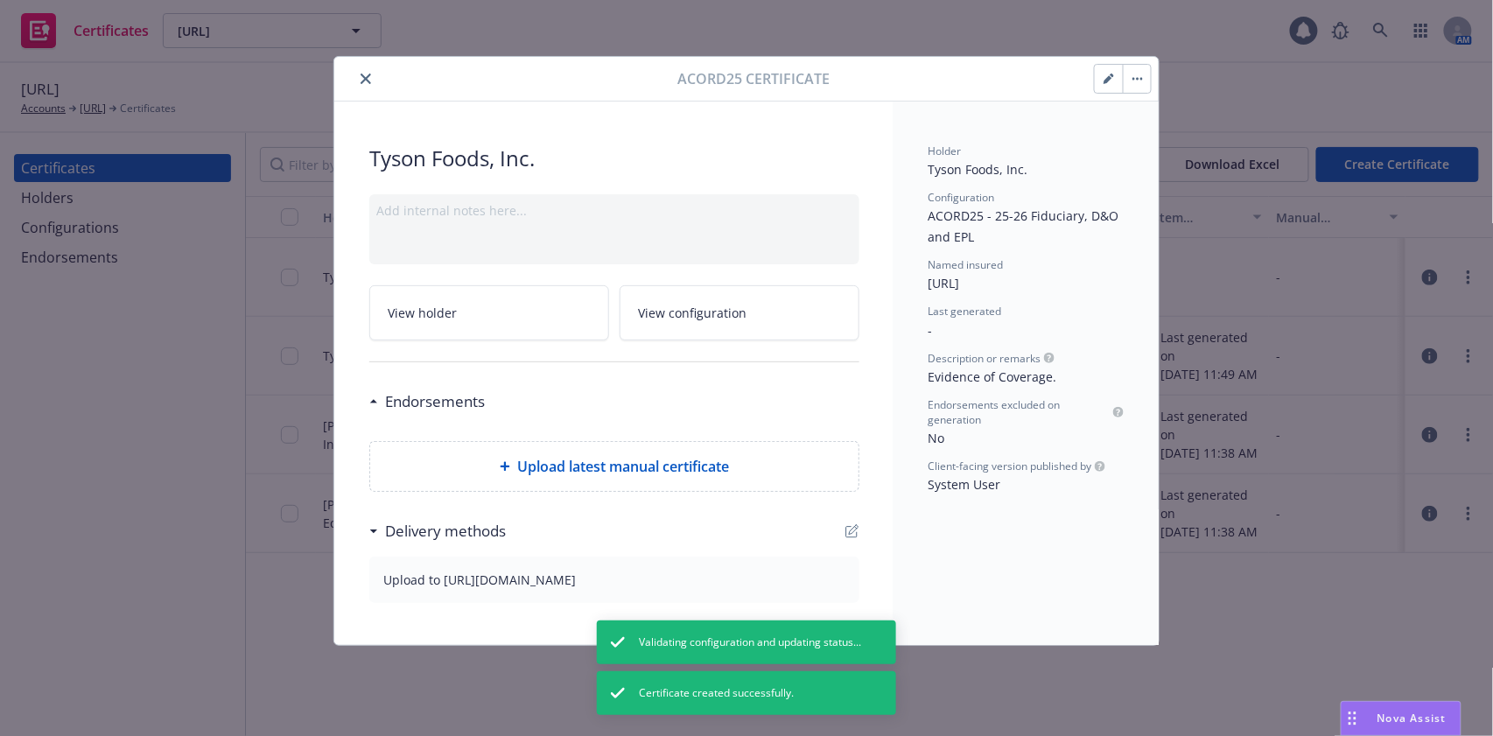
click at [469, 307] on link "View holder" at bounding box center [489, 312] width 240 height 55
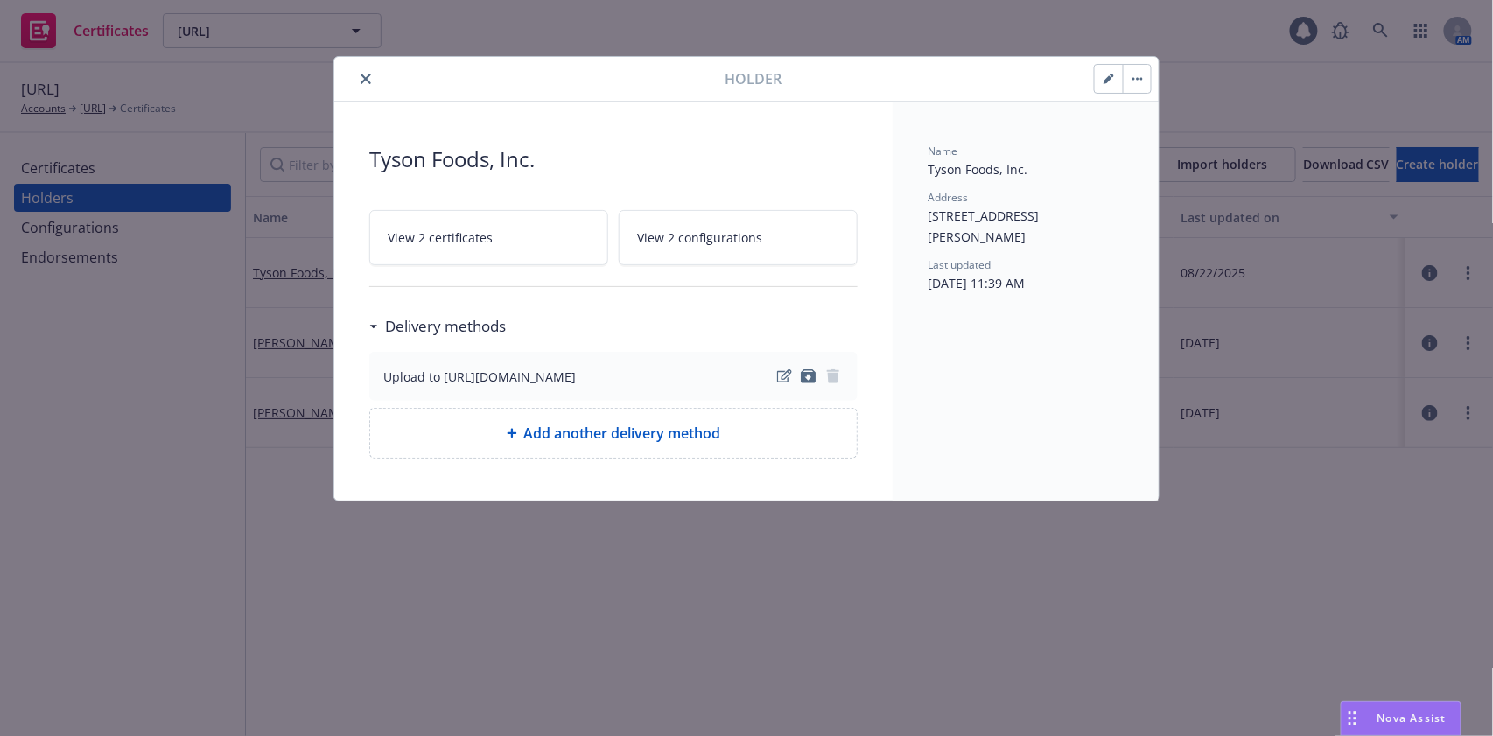
click at [1104, 80] on icon "button" at bounding box center [1109, 79] width 11 height 11
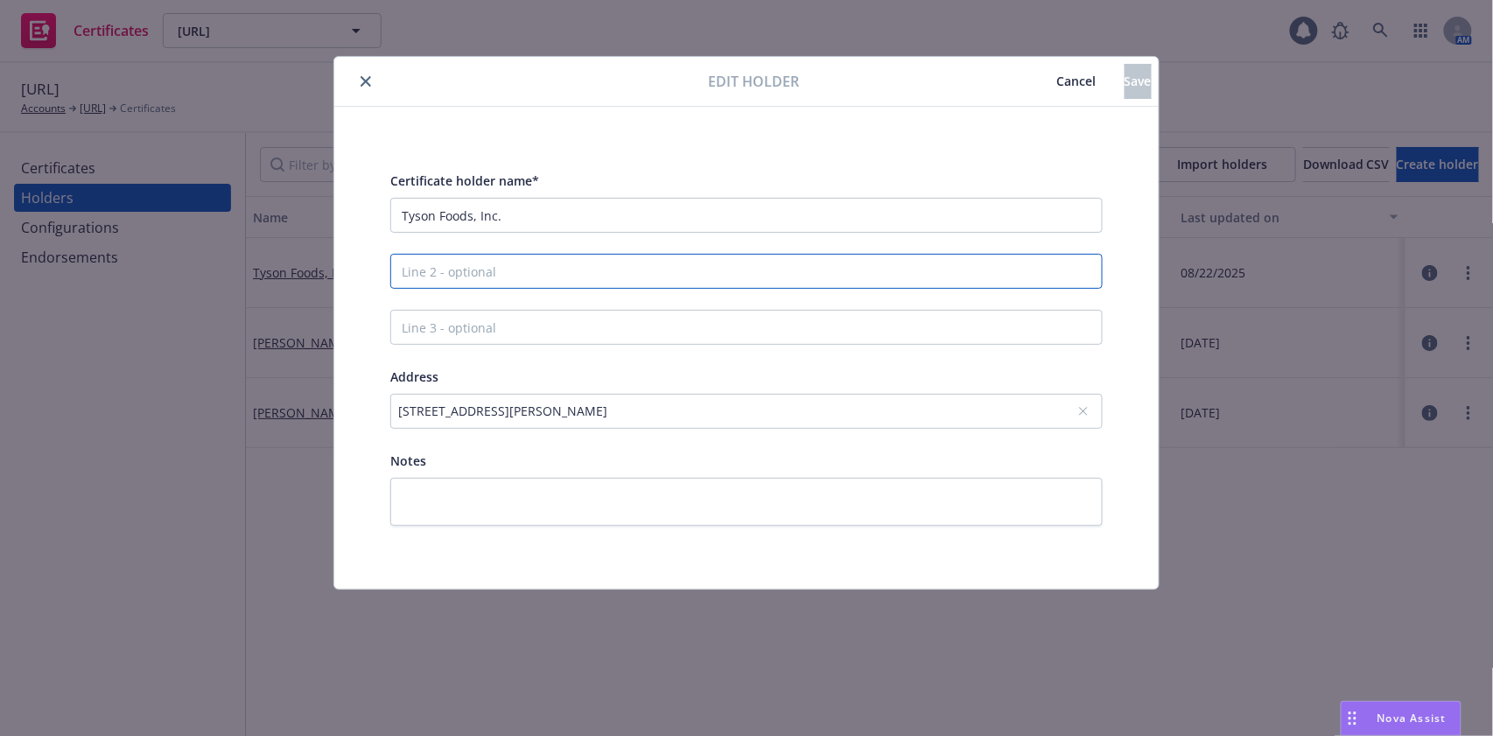
click at [607, 261] on input "Line 2 - optional" at bounding box center [746, 271] width 712 height 35
paste input "and its Majority owned subsidiaries"
type input "and its Majority owned subsidiaries"
click at [760, 396] on div "[STREET_ADDRESS][PERSON_NAME]" at bounding box center [746, 411] width 712 height 35
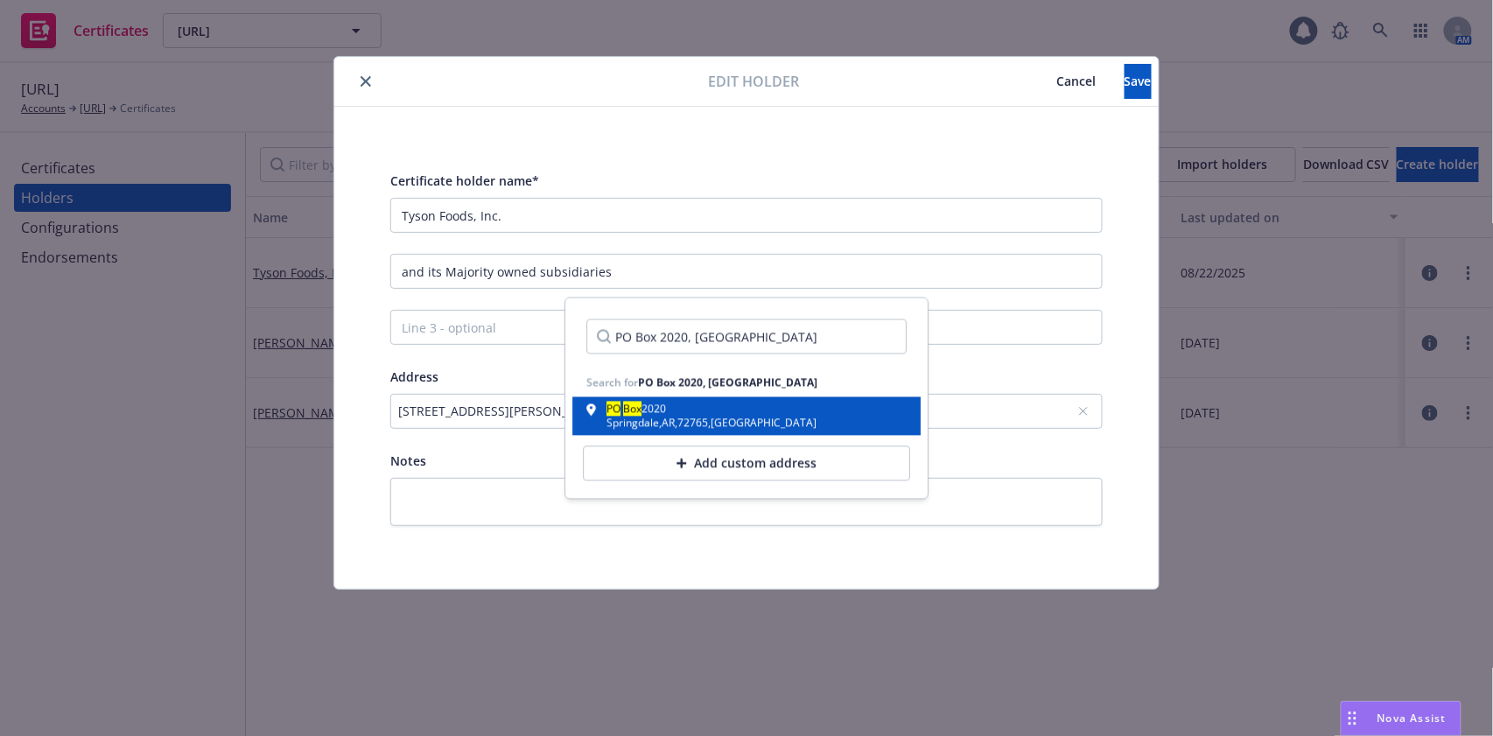
type input "PO Box 2020, [GEOGRAPHIC_DATA]"
click at [759, 418] on div "[GEOGRAPHIC_DATA] , [GEOGRAPHIC_DATA]" at bounding box center [746, 416] width 320 height 25
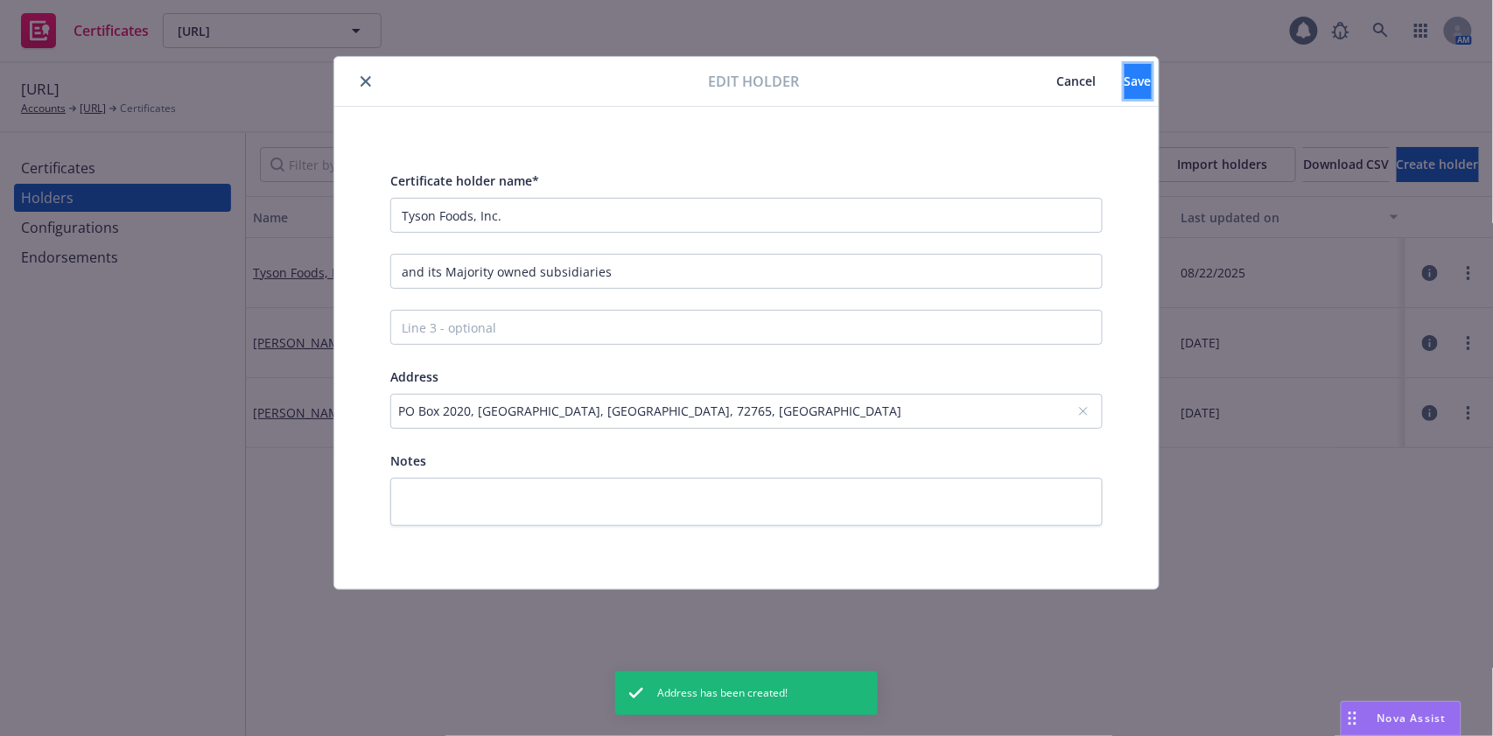
click at [1125, 87] on span "Save" at bounding box center [1138, 81] width 27 height 17
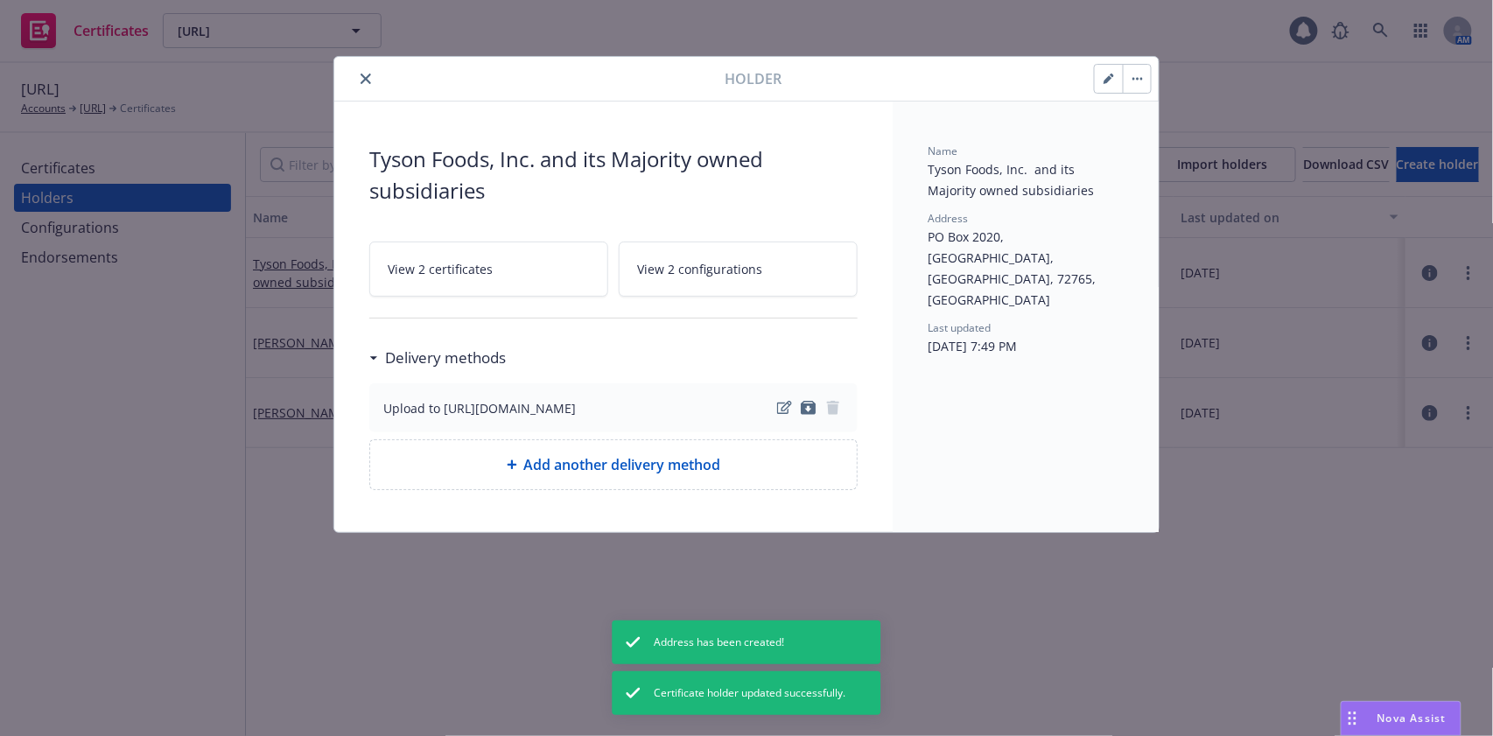
click at [366, 74] on icon "close" at bounding box center [366, 79] width 11 height 11
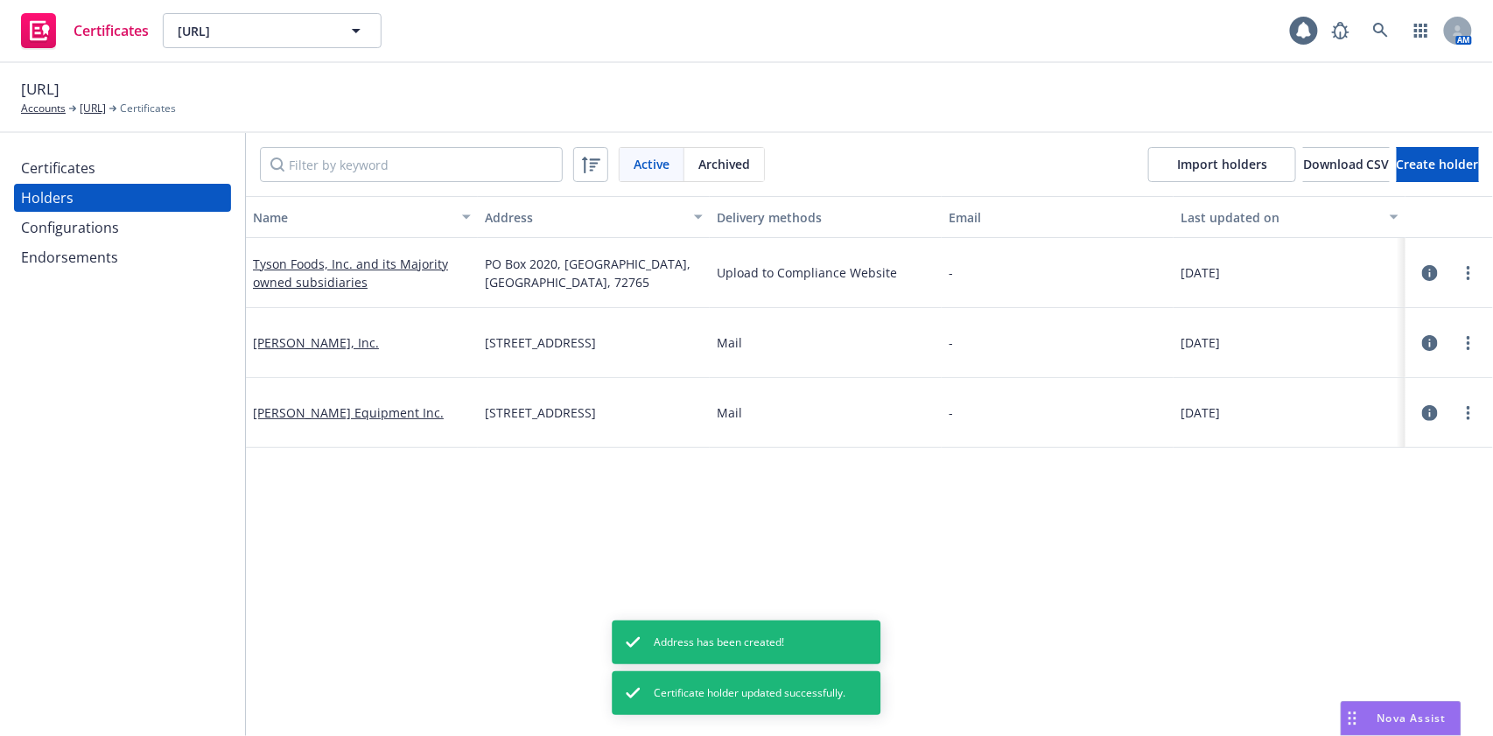
click at [104, 164] on div "Certificates" at bounding box center [122, 168] width 203 height 28
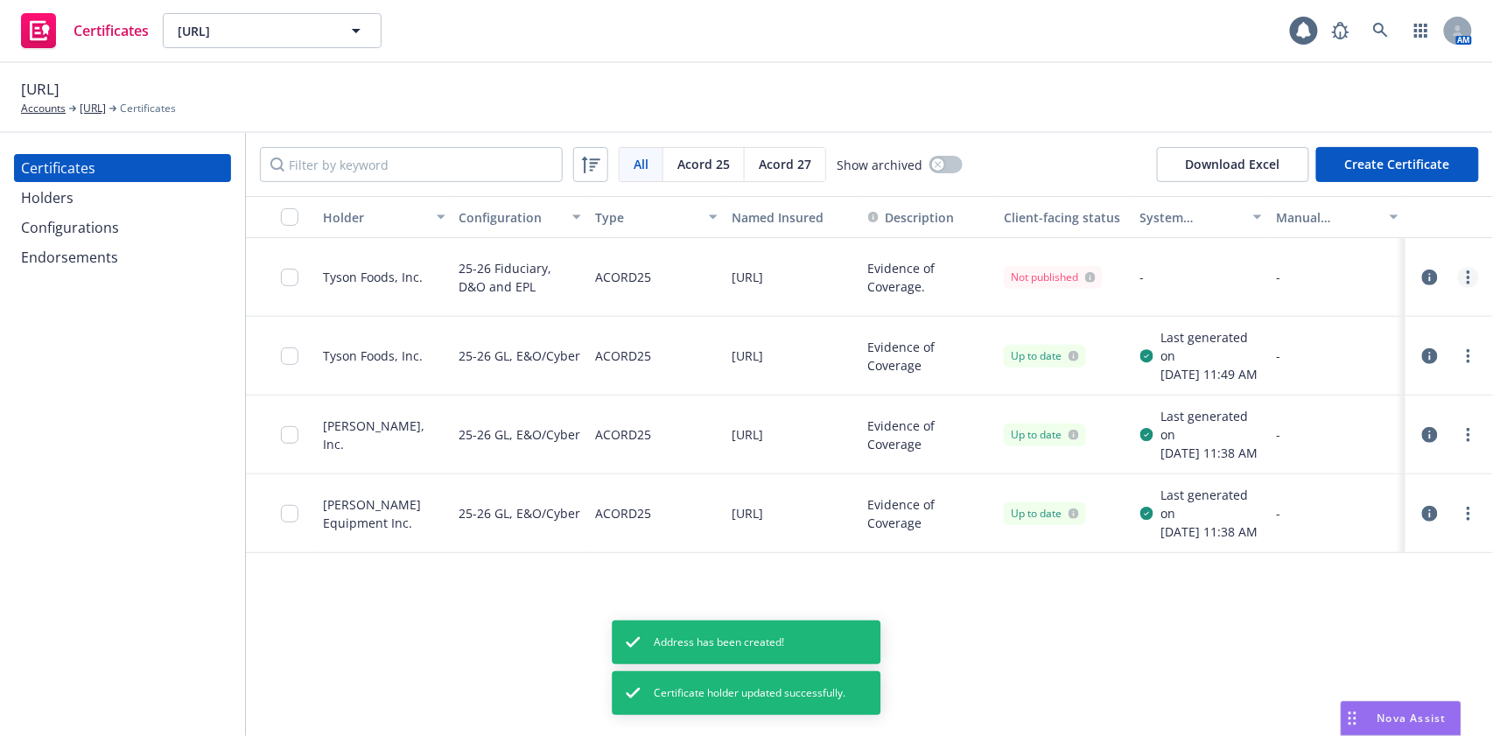
click at [1468, 273] on circle "more" at bounding box center [1469, 272] width 4 height 4
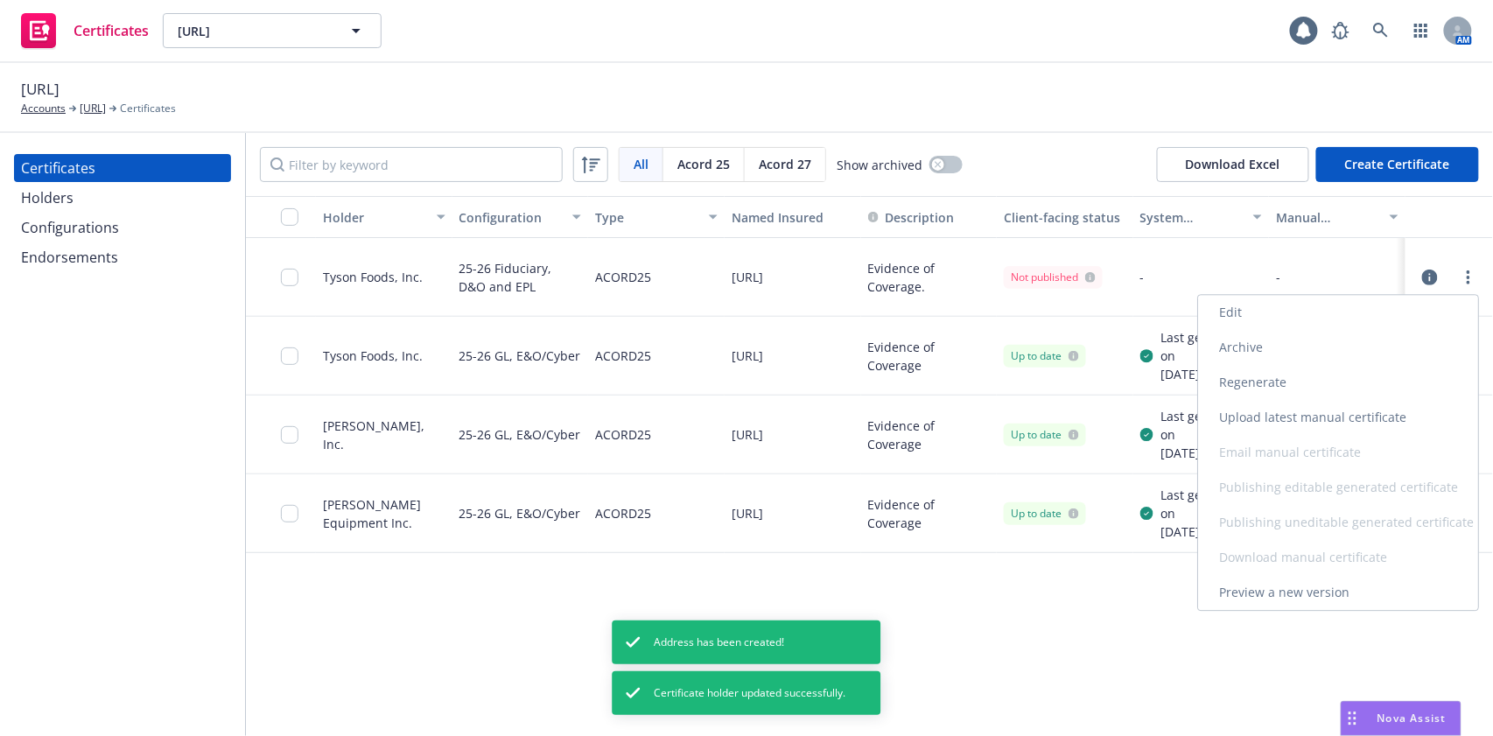
click at [1379, 375] on link "Regenerate" at bounding box center [1338, 382] width 280 height 35
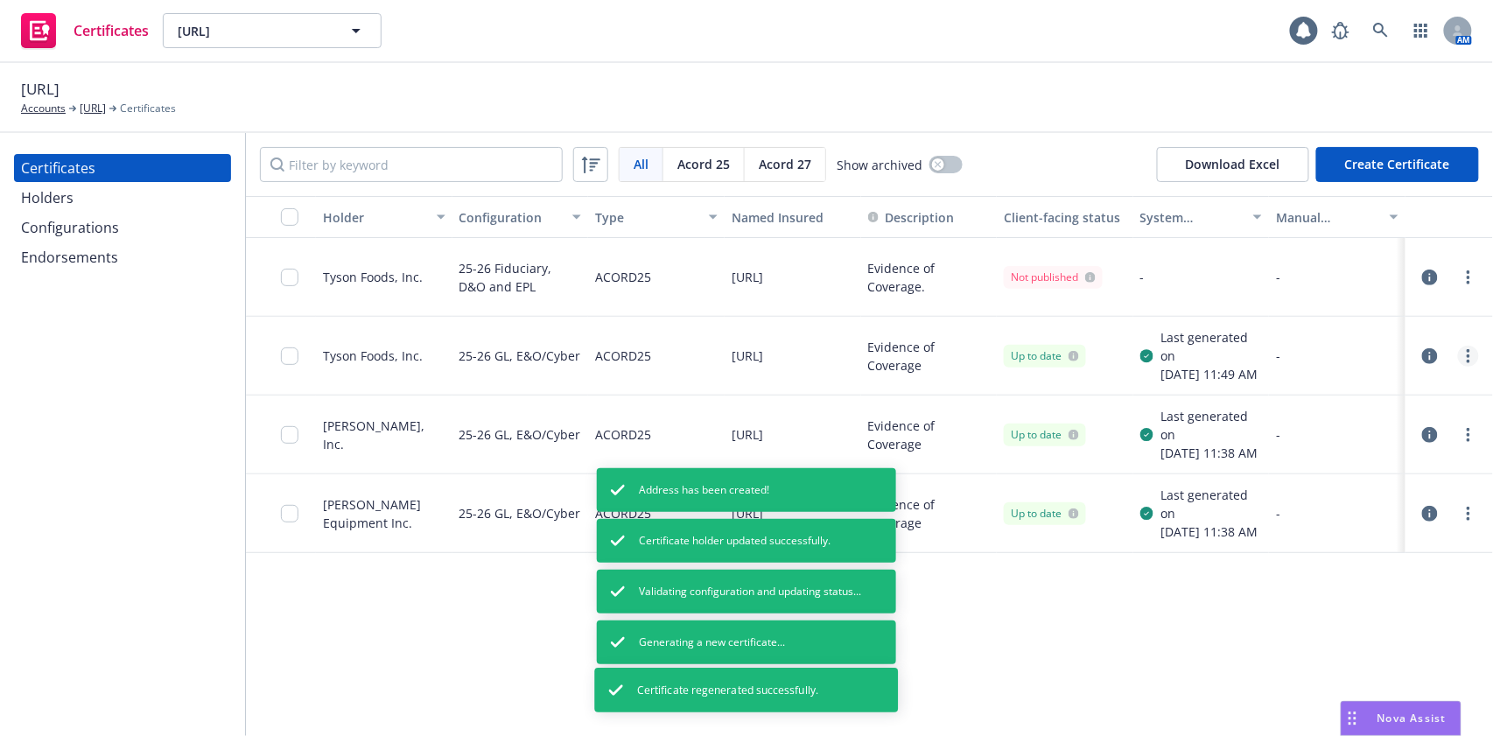
click at [1470, 355] on circle "more" at bounding box center [1469, 356] width 4 height 4
click at [1473, 367] on link "more" at bounding box center [1468, 356] width 21 height 21
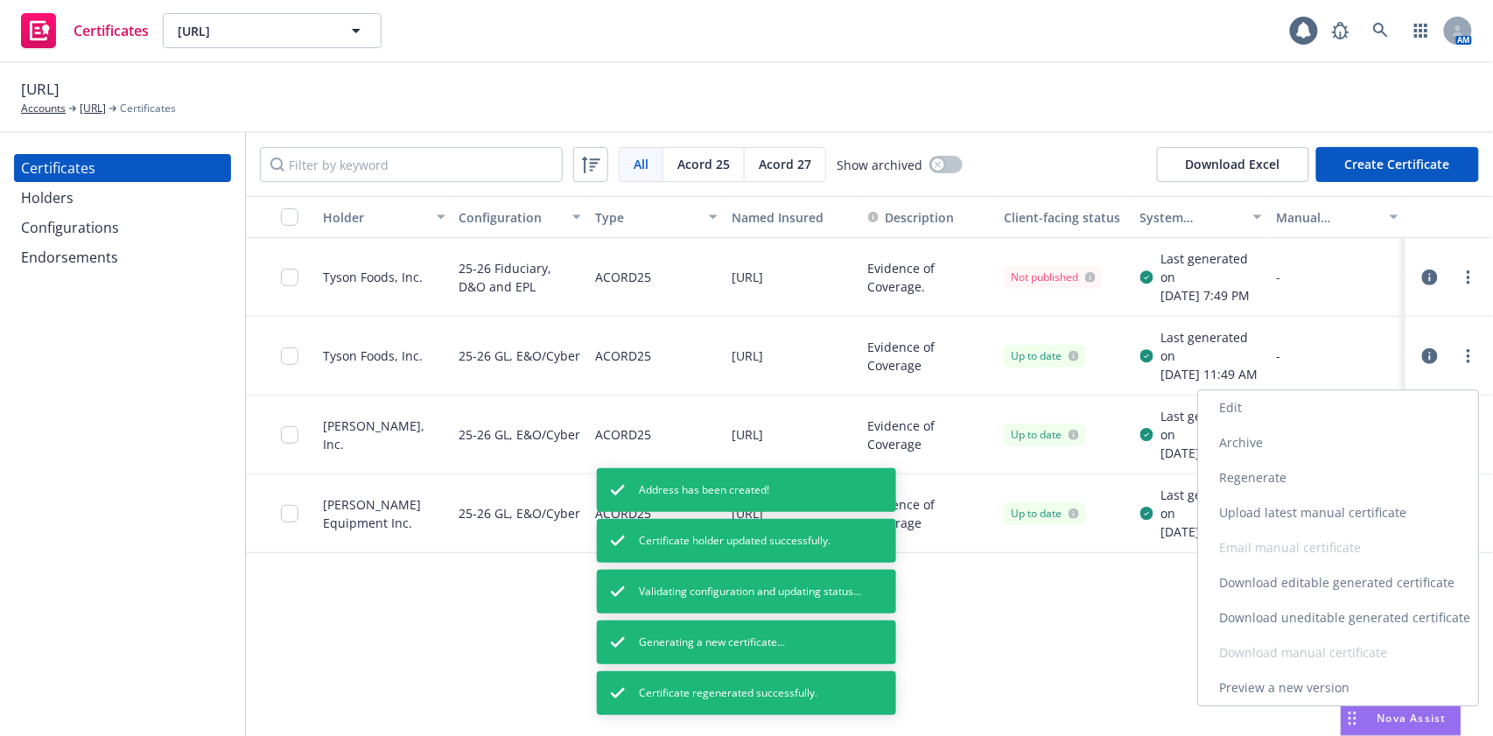
click at [1390, 468] on link "Regenerate" at bounding box center [1338, 477] width 280 height 35
